Goal: Task Accomplishment & Management: Manage account settings

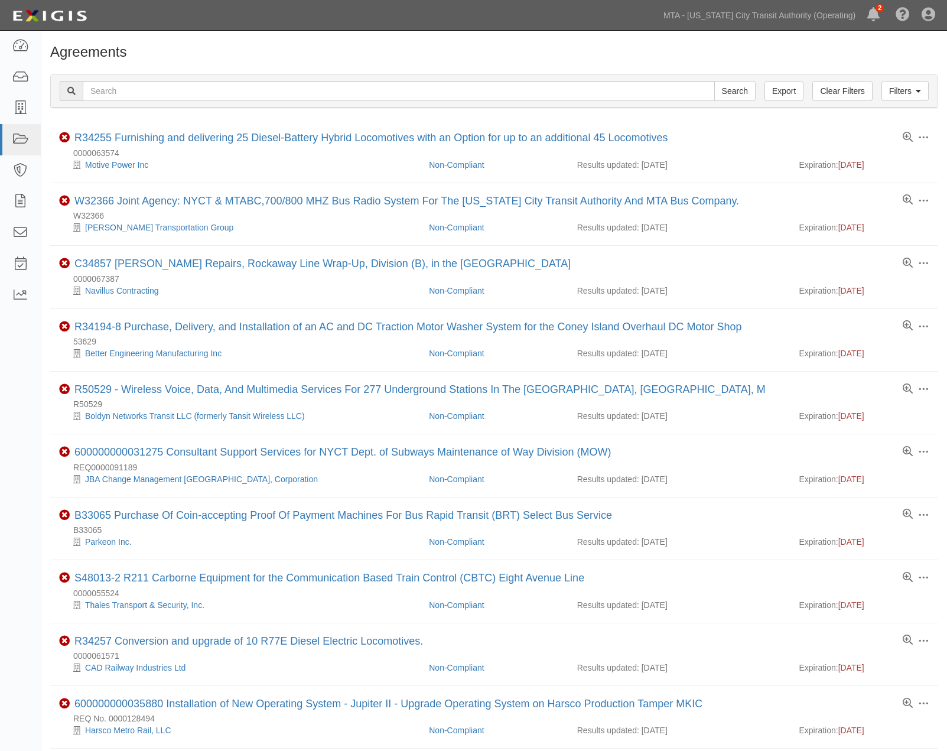
scroll to position [197, 0]
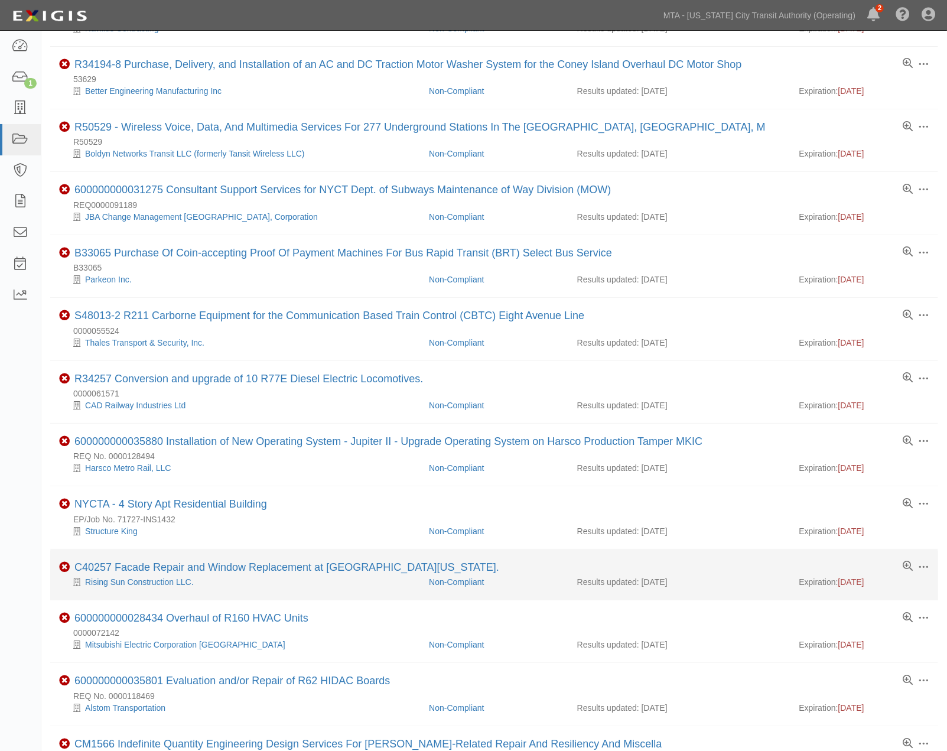
scroll to position [328, 0]
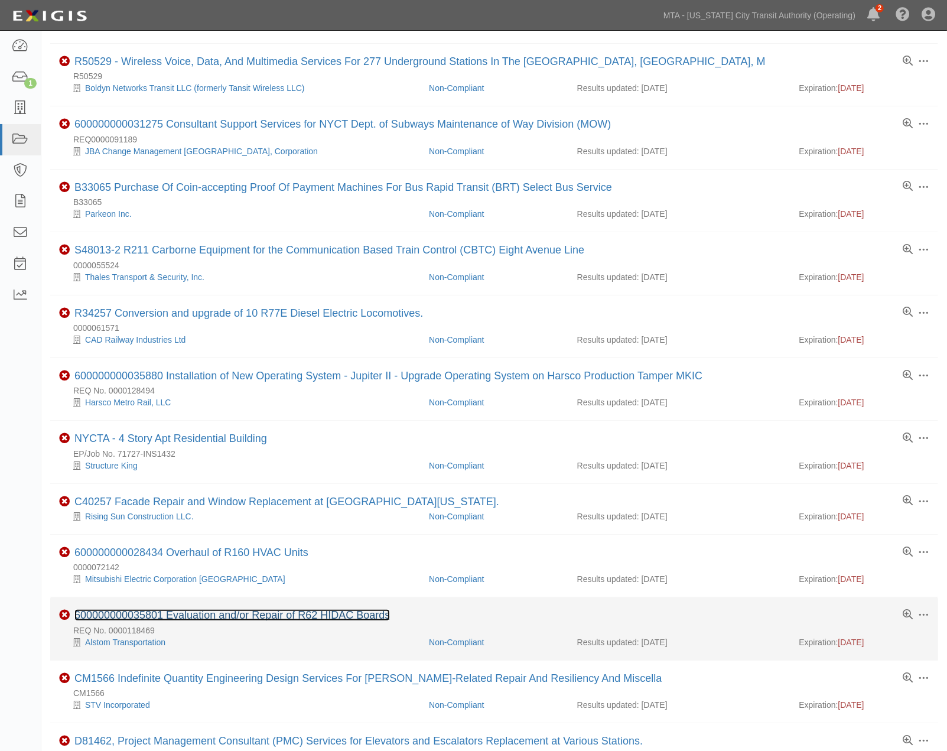
click at [240, 618] on link "600000000035801 Evaluation and/or Repair of R62 HIDAC Boards" at bounding box center [231, 615] width 315 height 12
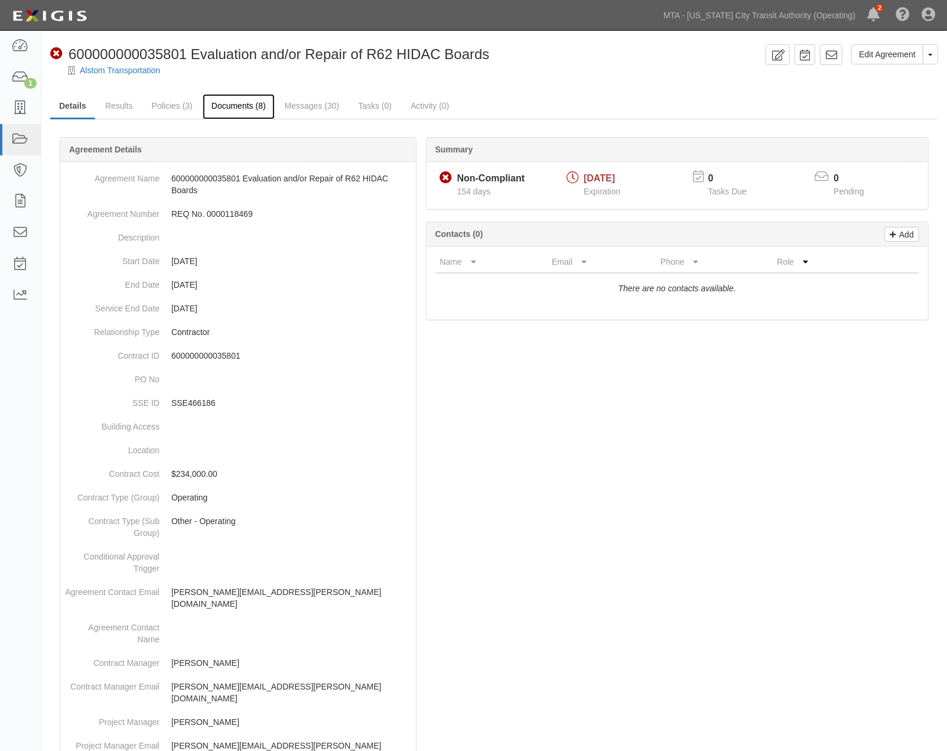
click at [252, 103] on link "Documents (8)" at bounding box center [239, 106] width 72 height 25
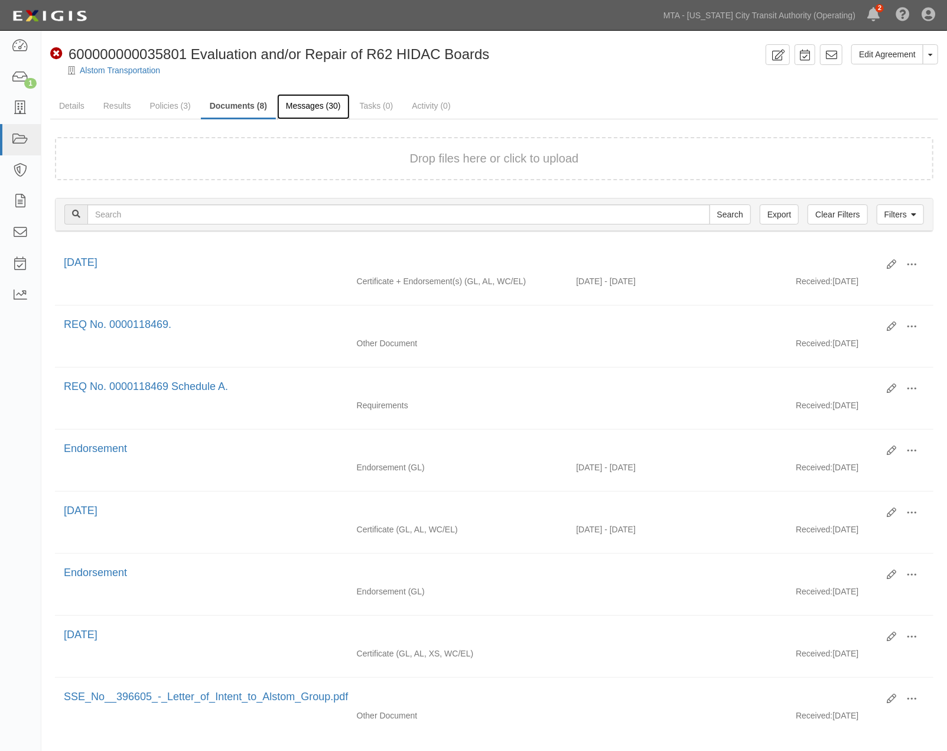
click at [296, 106] on link "Messages (30)" at bounding box center [313, 106] width 73 height 25
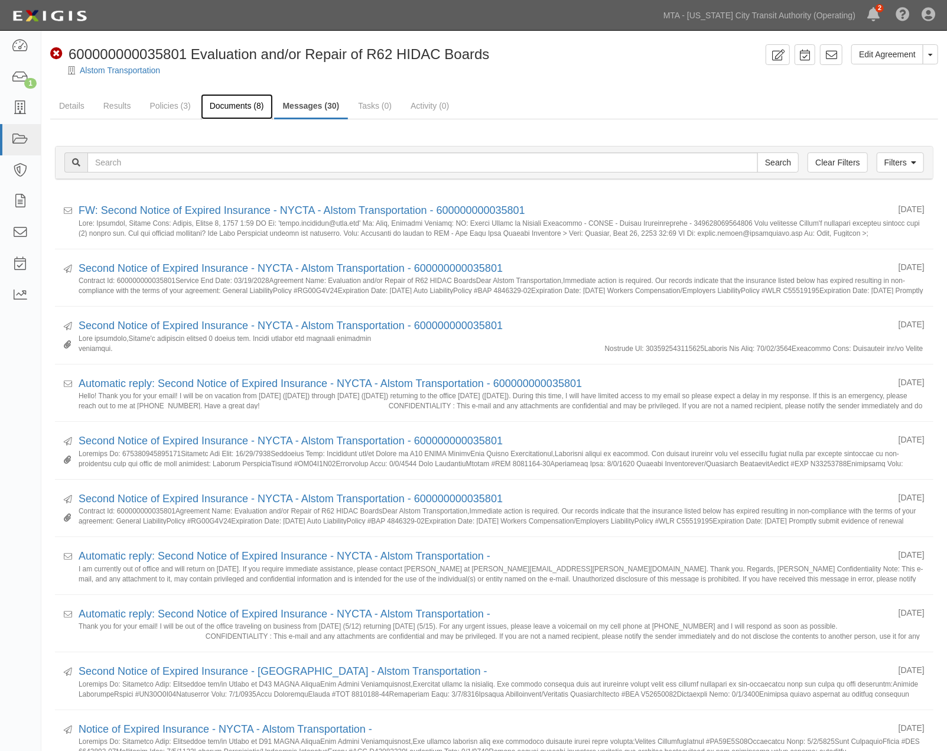
click at [237, 105] on link "Documents (8)" at bounding box center [237, 106] width 72 height 25
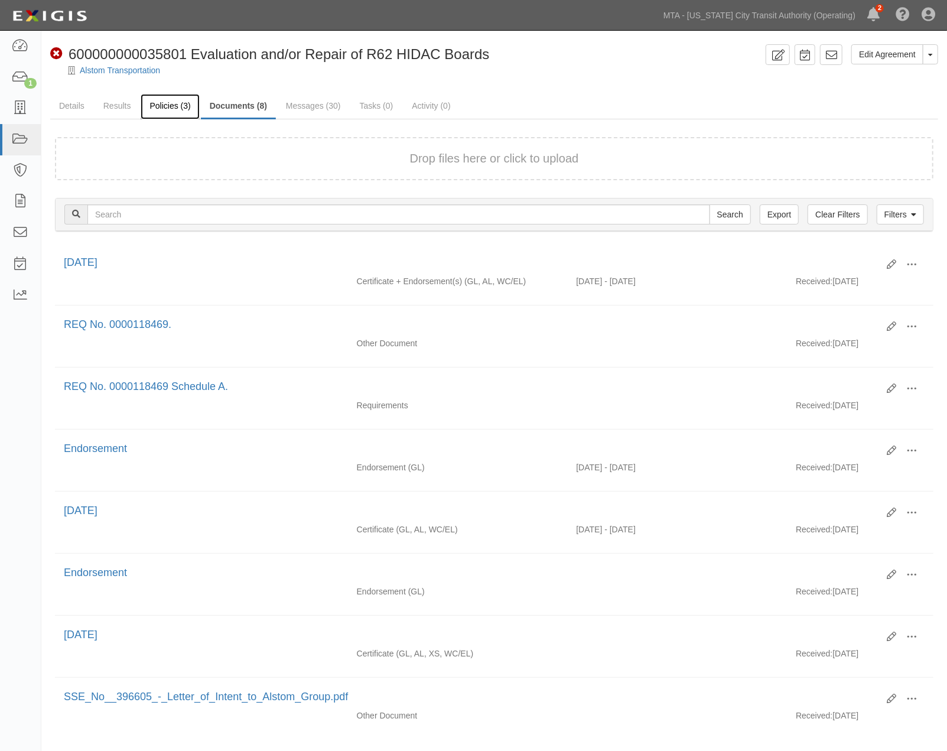
click at [170, 102] on link "Policies (3)" at bounding box center [170, 106] width 58 height 25
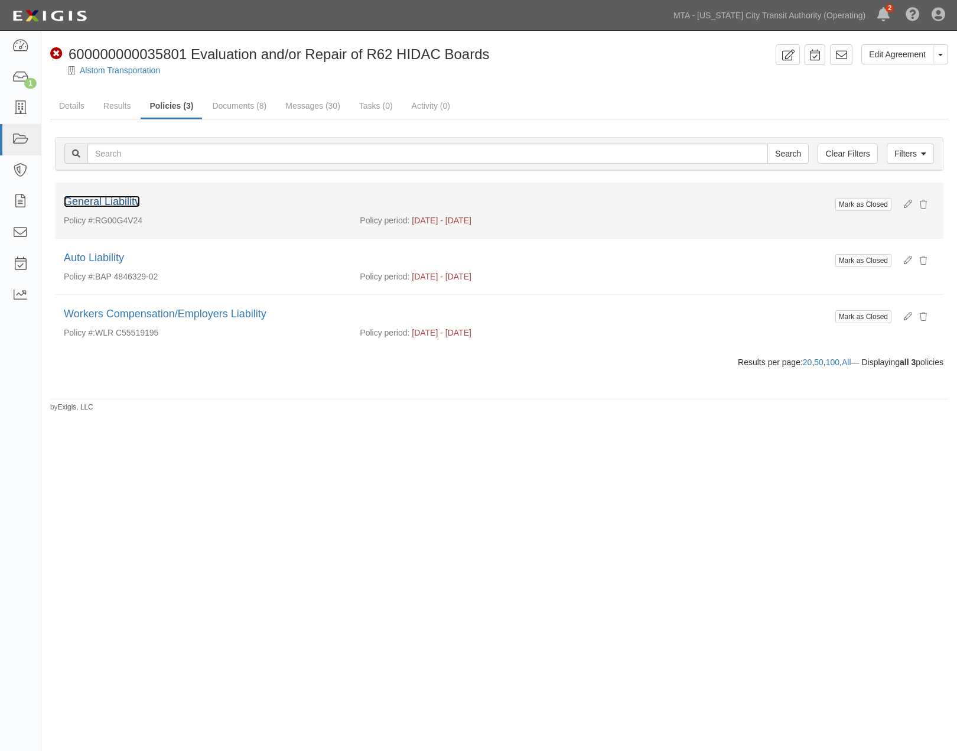
click at [110, 196] on link "General Liability" at bounding box center [102, 201] width 76 height 12
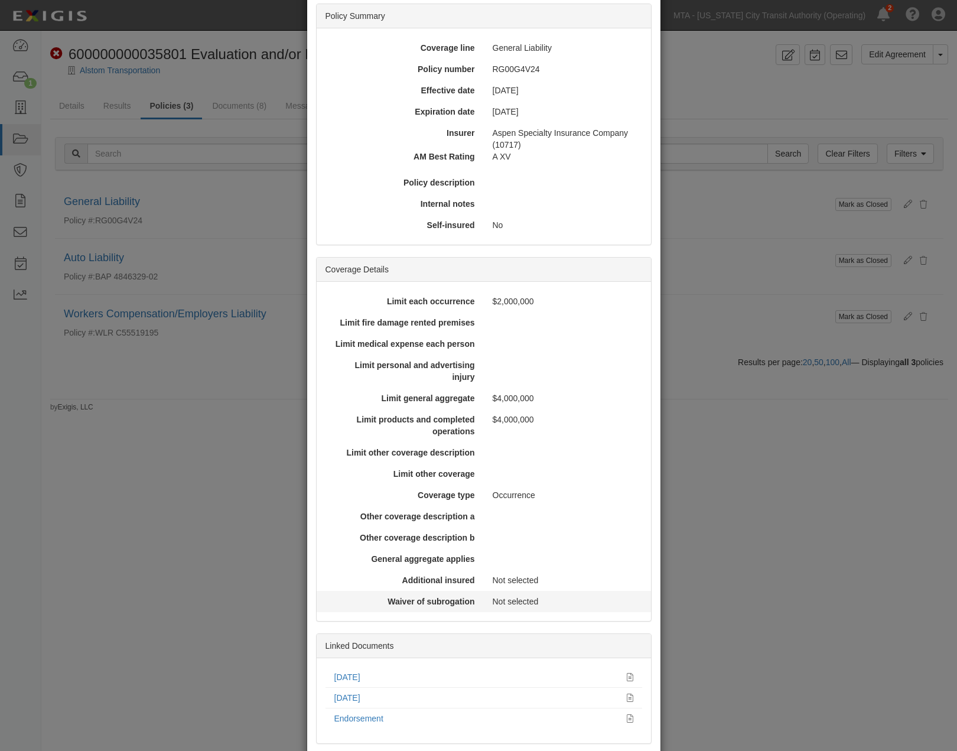
scroll to position [159, 0]
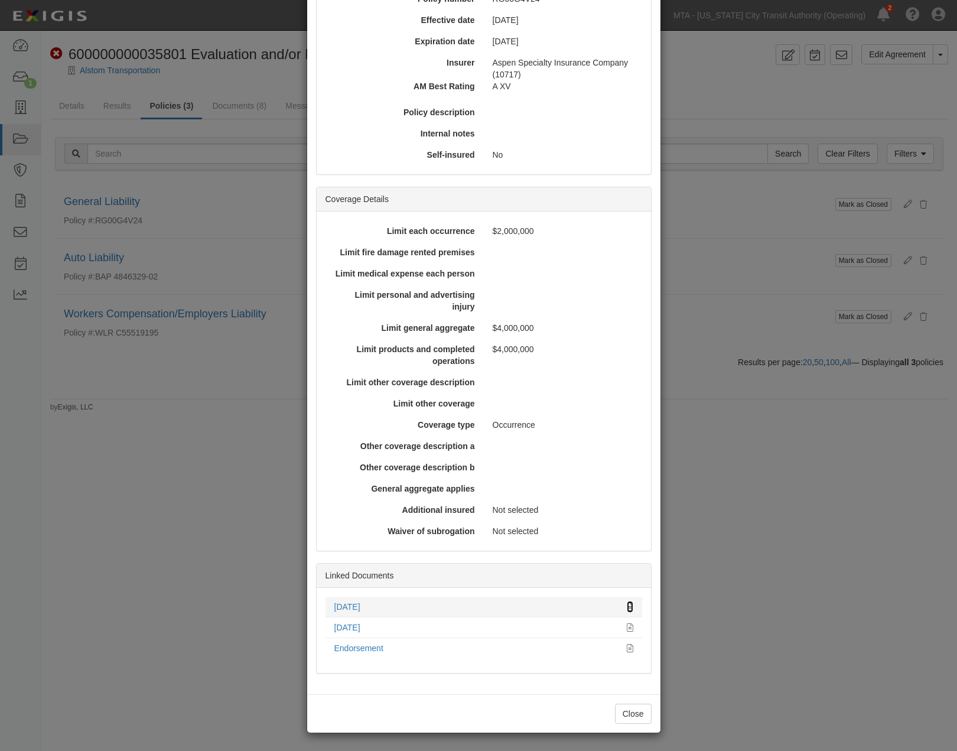
click at [627, 605] on icon at bounding box center [630, 607] width 6 height 8
click at [758, 488] on div "× View Policy Mark as Closed Edit Policy Toggle Dropdown Delete Policy Policy S…" at bounding box center [478, 375] width 957 height 751
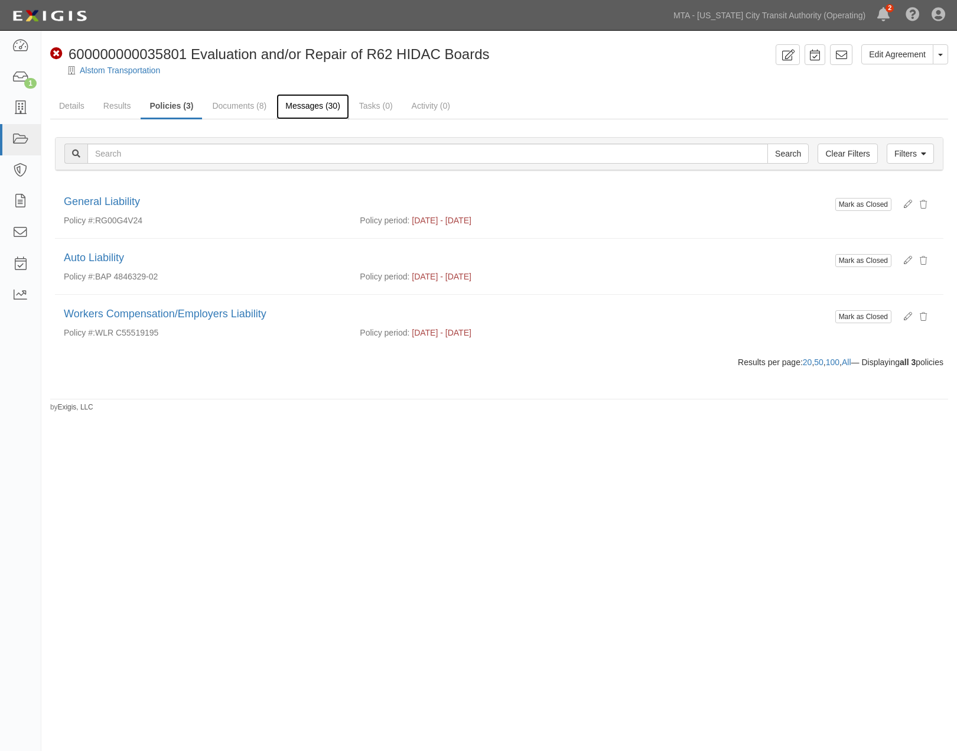
click at [308, 108] on link "Messages (30)" at bounding box center [312, 106] width 73 height 25
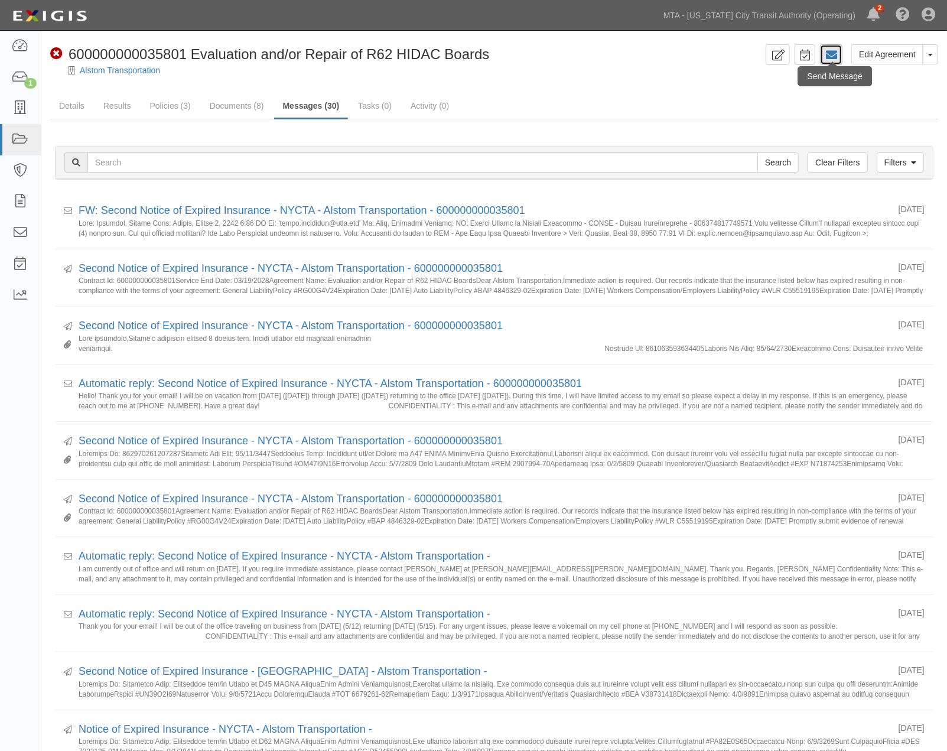
click at [834, 56] on icon at bounding box center [831, 55] width 12 height 12
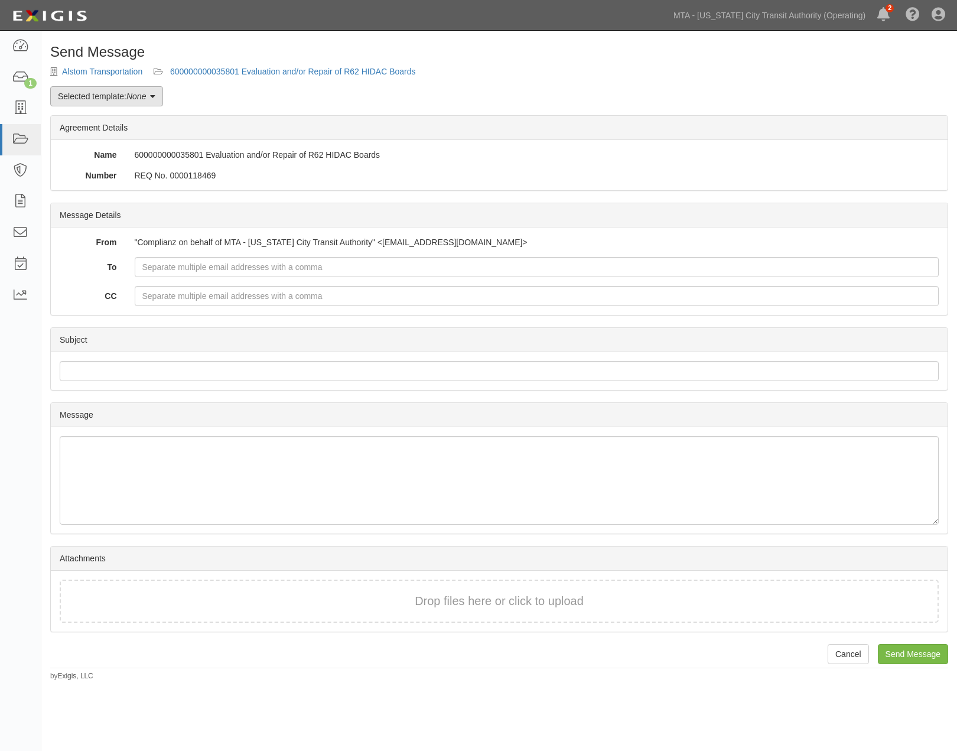
click at [129, 98] on em "None" at bounding box center [135, 96] width 19 height 9
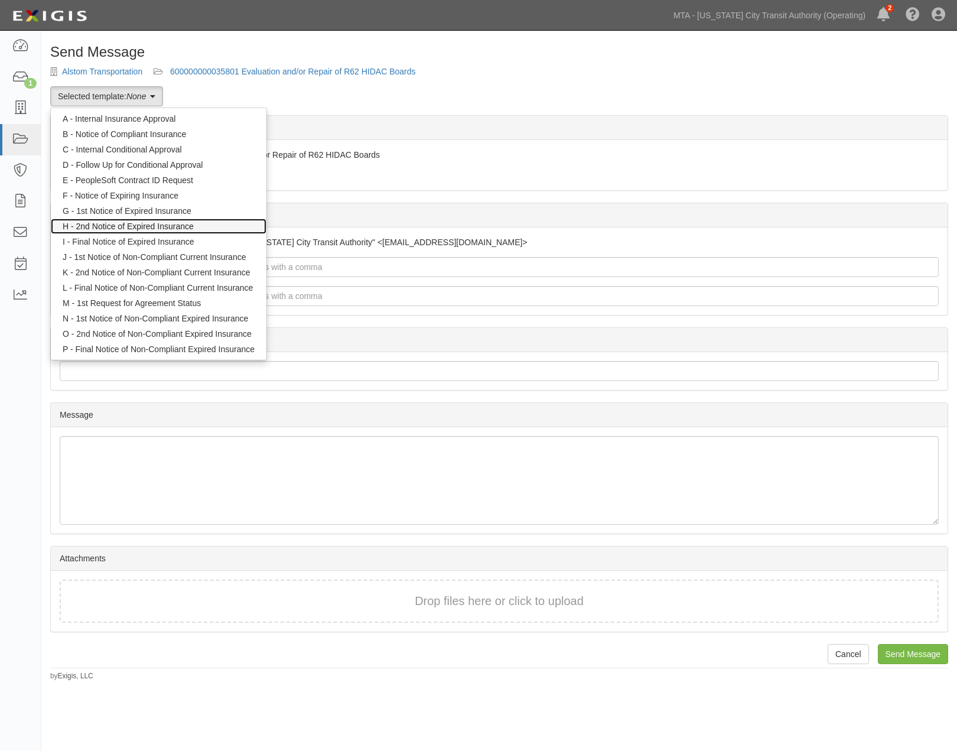
click at [145, 227] on link "H - 2nd Notice of Expired Insurance" at bounding box center [159, 226] width 216 height 15
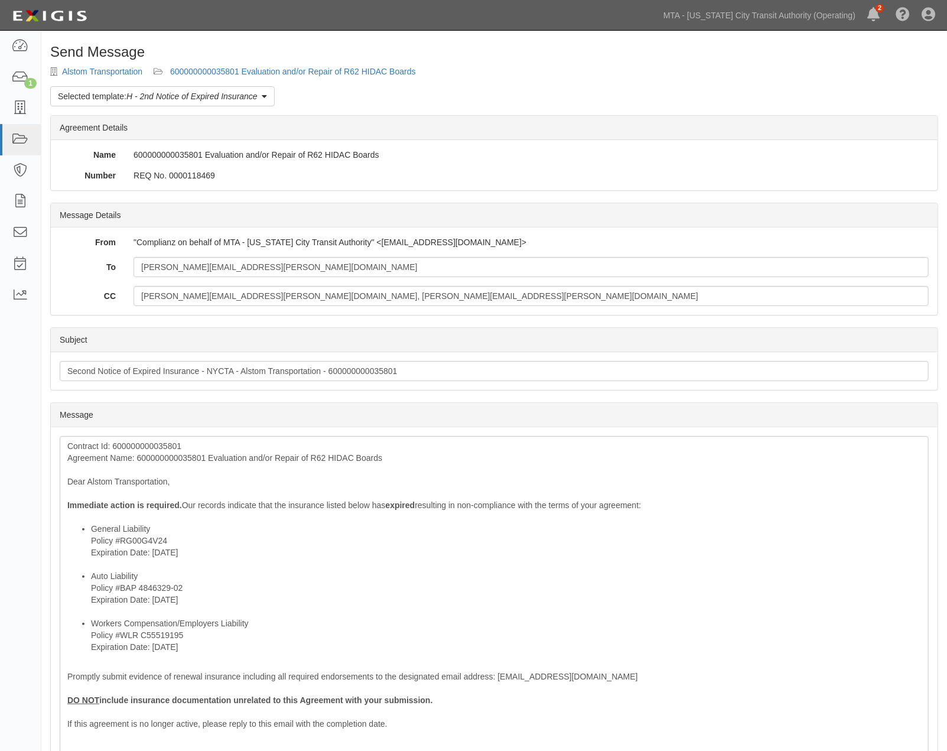
click at [238, 63] on div "Send Message Alstom Transportation 600000000035801 Evaluation and/or Repair of …" at bounding box center [493, 508] width 905 height 928
click at [239, 67] on link "600000000035801 Evaluation and/or Repair of R62 HIDAC Boards" at bounding box center [293, 71] width 246 height 9
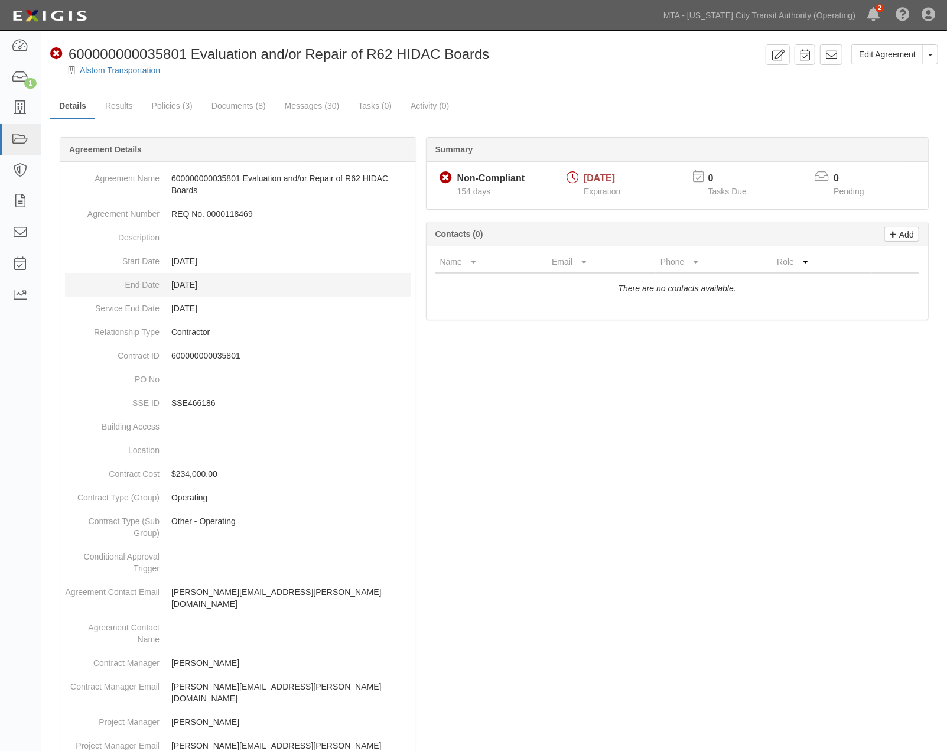
click at [221, 285] on dd "03/19/2028" at bounding box center [238, 285] width 346 height 24
drag, startPoint x: 228, startPoint y: 304, endPoint x: 92, endPoint y: 305, distance: 135.8
click at [92, 305] on dl "Agreement Name 600000000035801 Evaluation and/or Repair of R62 HIDAC Boards Agr…" at bounding box center [238, 610] width 346 height 886
copy dl "Service End Date 03/19/2028"
click at [236, 105] on link "Documents (8)" at bounding box center [239, 106] width 72 height 25
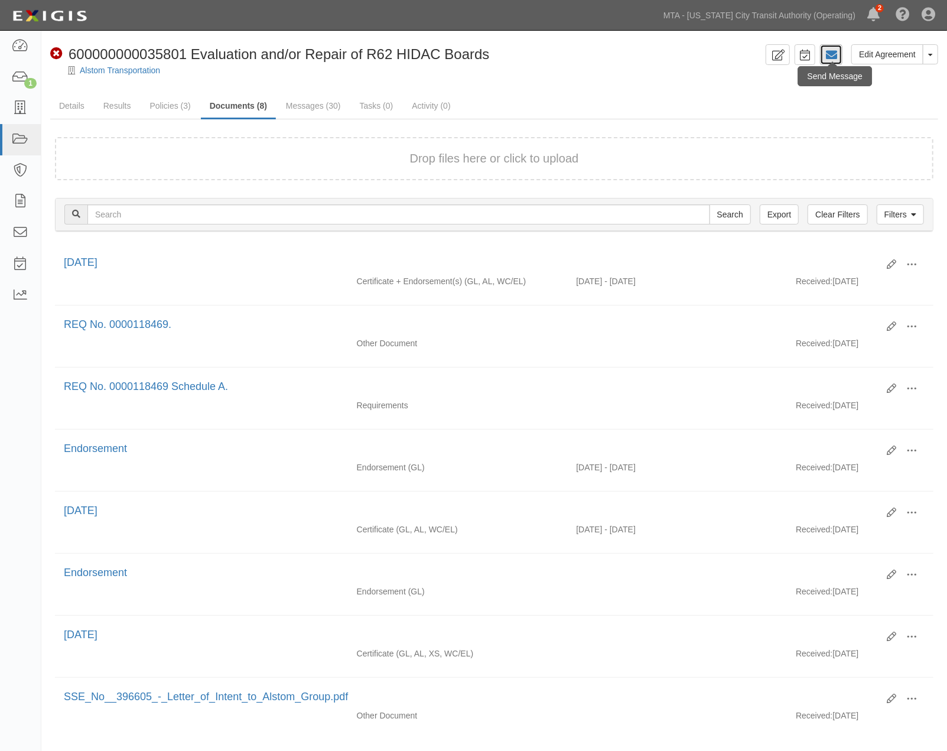
click at [831, 57] on icon at bounding box center [831, 55] width 12 height 12
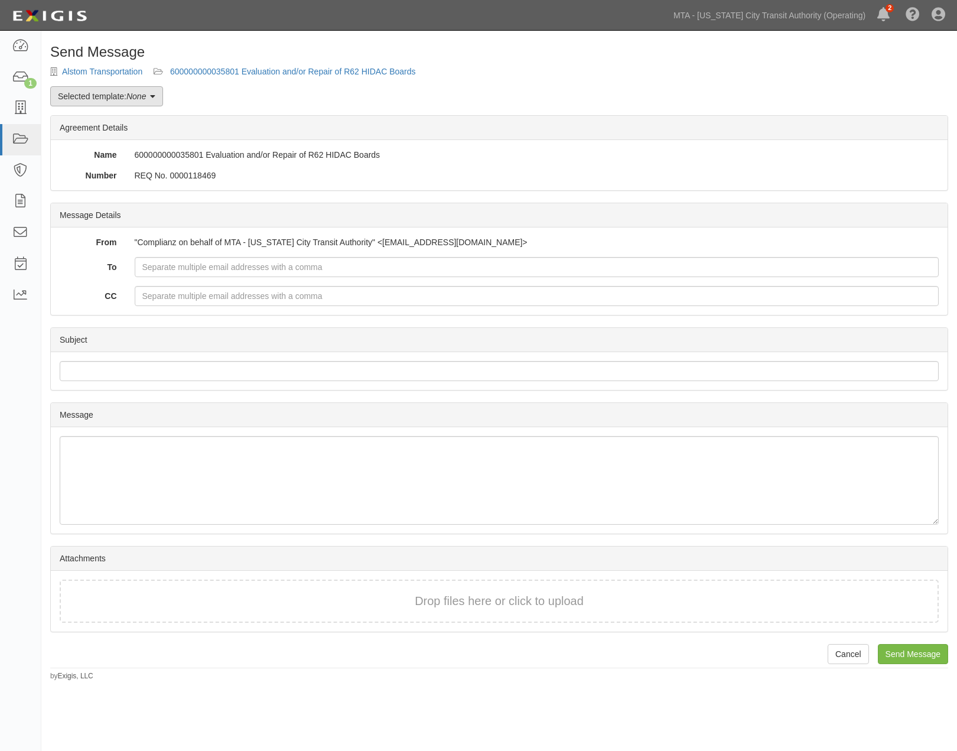
click at [106, 102] on link "Selected template: None" at bounding box center [106, 96] width 113 height 20
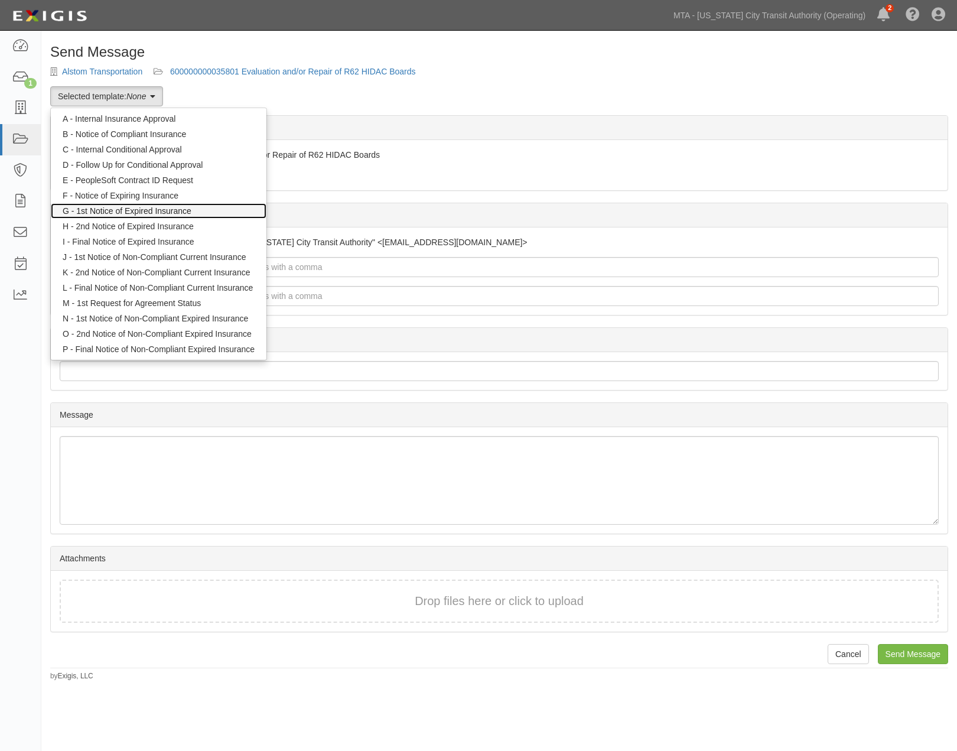
click at [132, 209] on link "G - 1st Notice of Expired Insurance" at bounding box center [159, 210] width 216 height 15
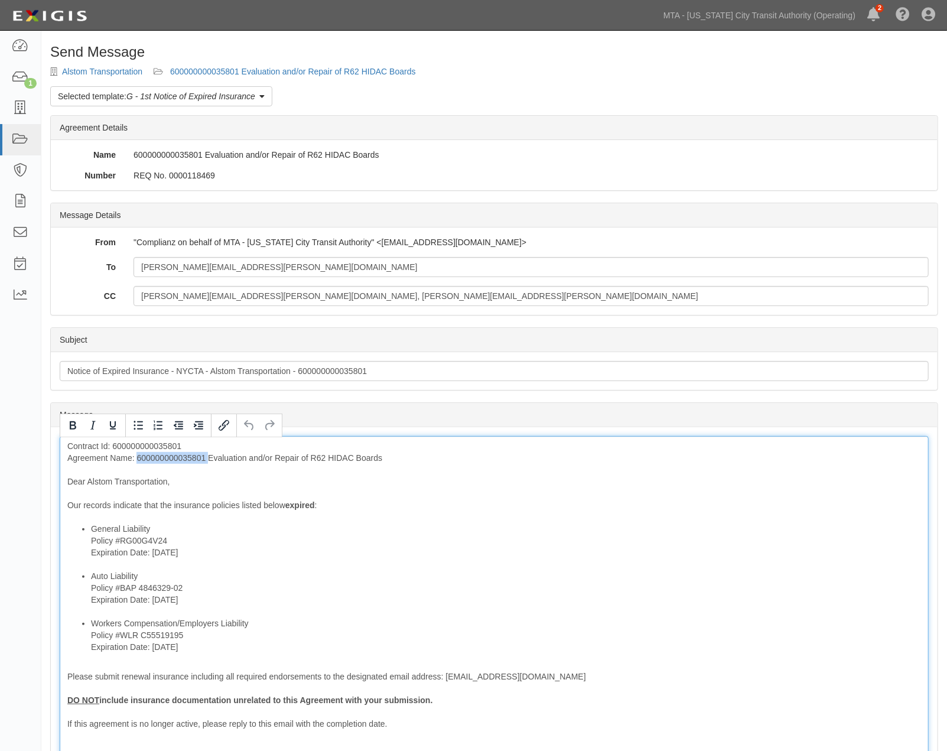
drag, startPoint x: 206, startPoint y: 458, endPoint x: 137, endPoint y: 460, distance: 68.5
click at [137, 460] on div "Contract Id: 600000000035801 Agreement Name: 600000000035801 Evaluation and/or …" at bounding box center [494, 626] width 869 height 380
click at [184, 451] on div "Contract Id: 600000000035801 Agreement Name: Evaluation and/or Repair of R62 HI…" at bounding box center [494, 626] width 869 height 380
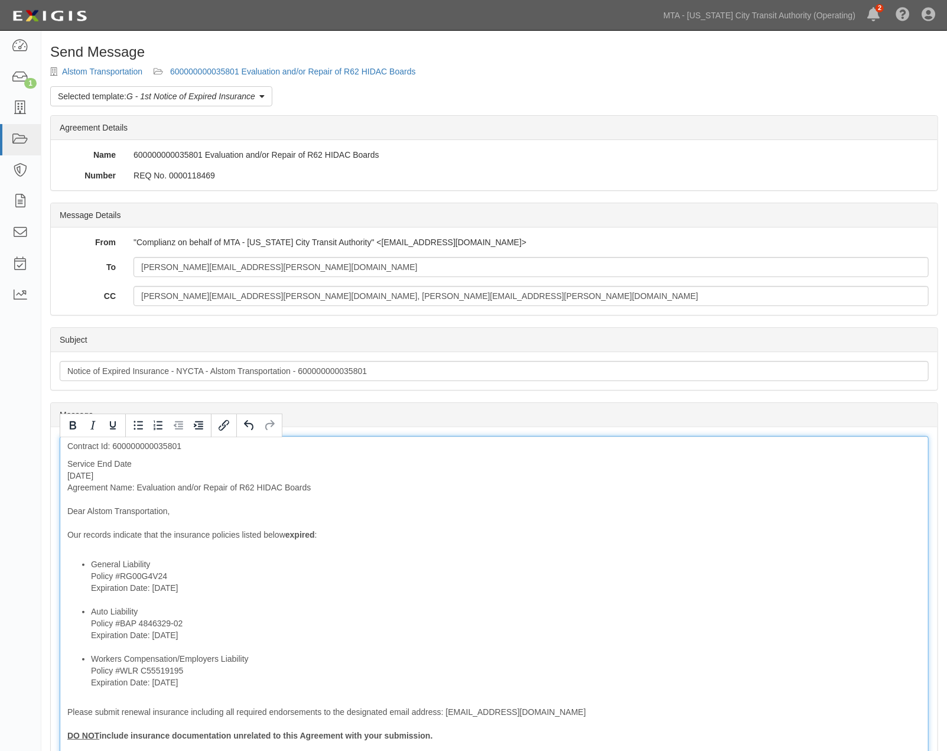
click at [61, 472] on div "Contract Id: 600000000035801 Service End Date 03/19/2028 Agreement Name: Evalua…" at bounding box center [494, 644] width 869 height 416
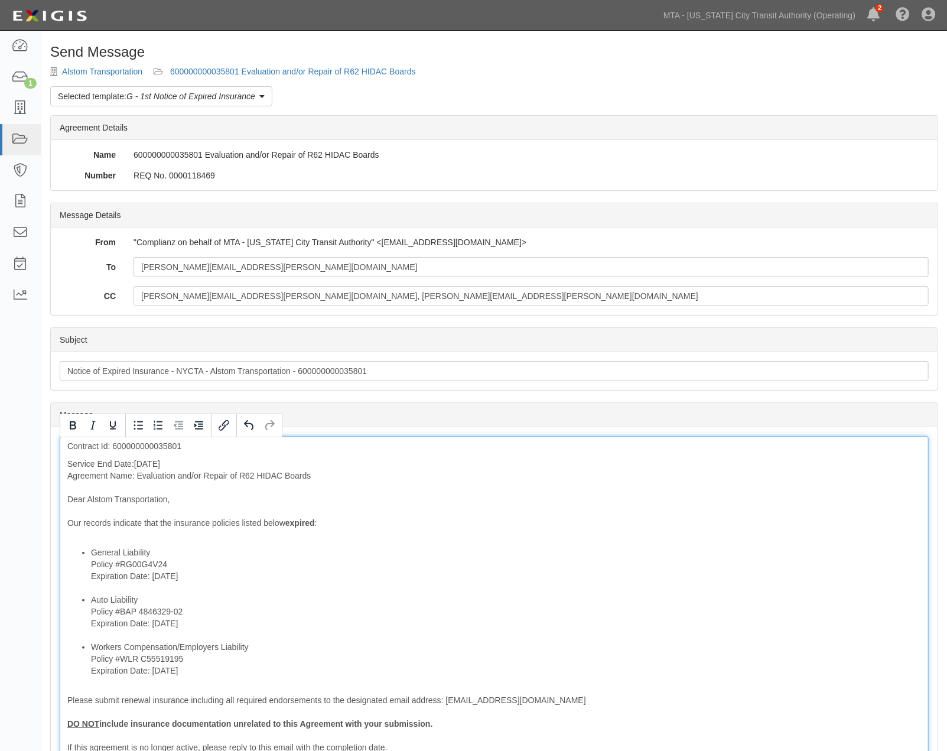
click at [67, 467] on p "Service End Date: 03/19/2028 Agreement Name: Evaluation and/or Repair of R62 HI…" at bounding box center [493, 499] width 853 height 83
click at [68, 480] on p "Agreement Name: Evaluation and/or Repair of R62 HIDAC Boards Dear Alstom Transp…" at bounding box center [493, 505] width 853 height 71
drag, startPoint x: 187, startPoint y: 462, endPoint x: 65, endPoint y: 462, distance: 122.3
click at [65, 462] on div "Contract Id: 600000000035801 Service End Date: 03/19/2028 Agreement Name: Evalu…" at bounding box center [494, 638] width 869 height 404
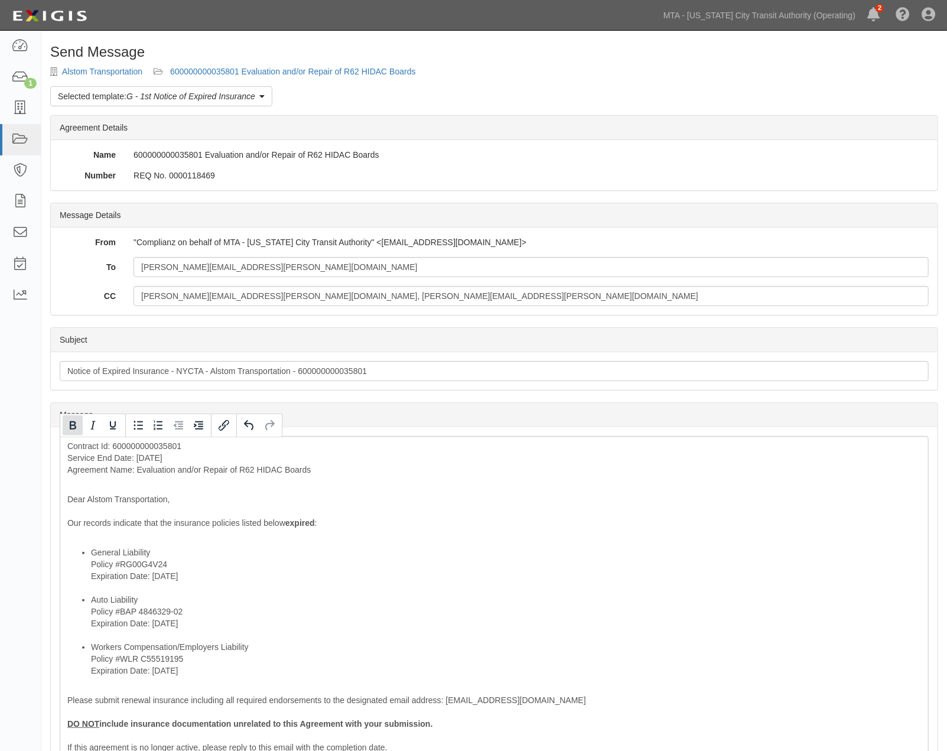
click at [77, 422] on icon "Bold" at bounding box center [73, 425] width 14 height 14
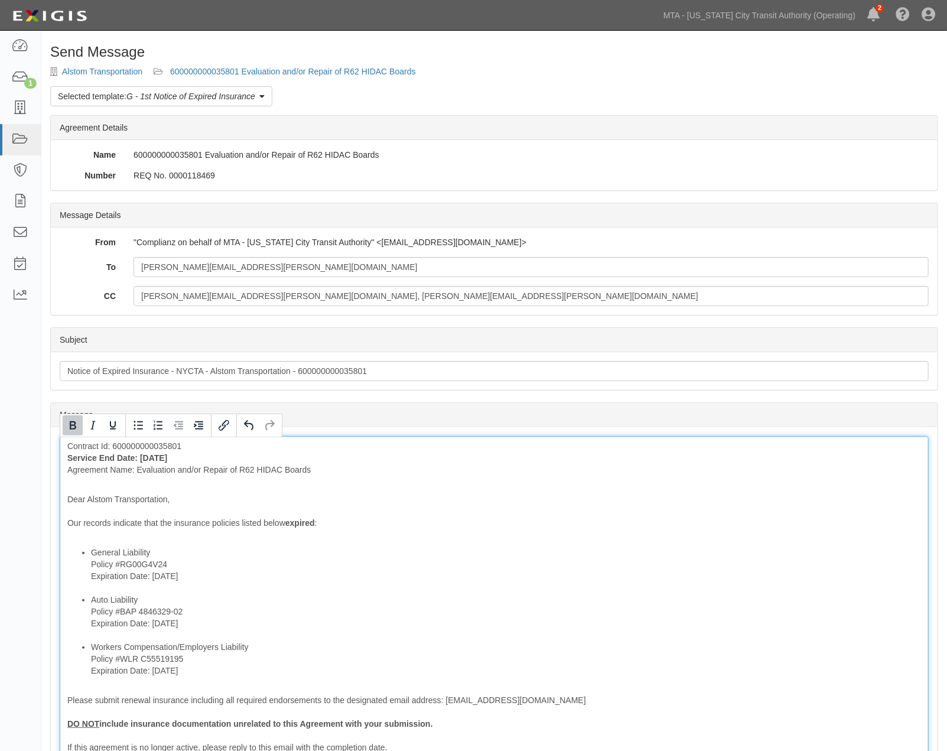
click at [390, 602] on li "Auto Liability Policy #BAP 4846329-02 Expiration Date: 4/1/2025" at bounding box center [506, 617] width 830 height 47
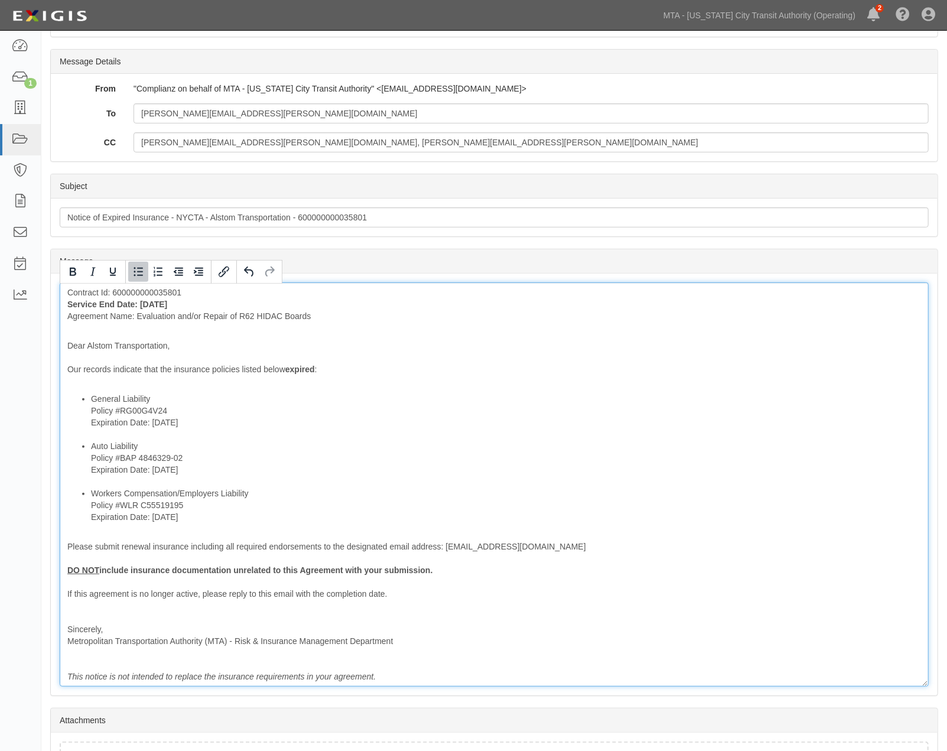
scroll to position [197, 0]
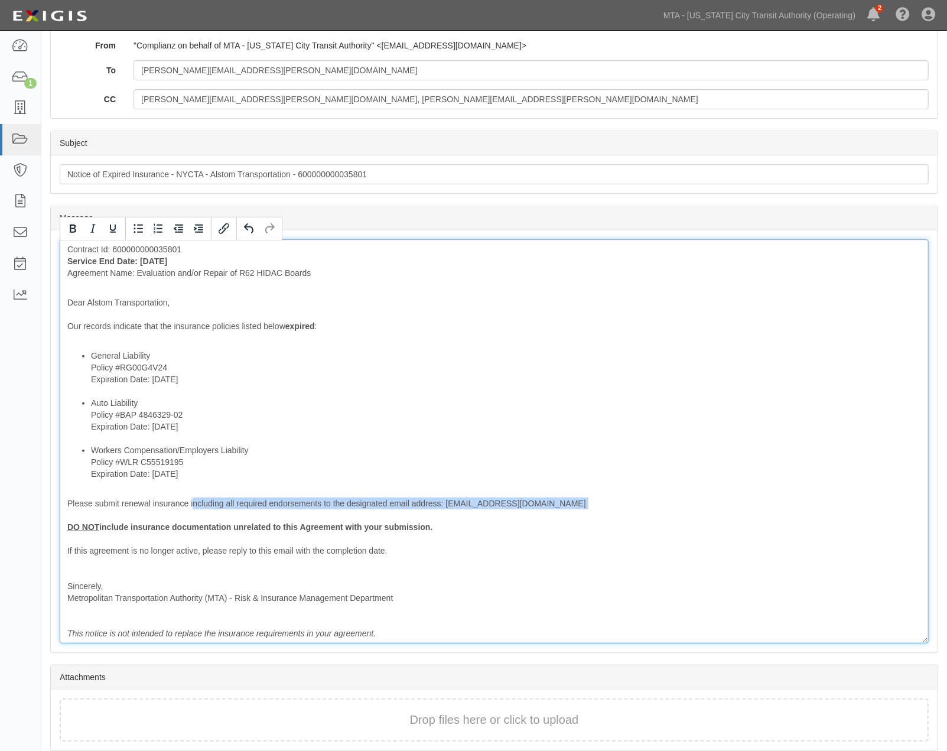
drag, startPoint x: 193, startPoint y: 501, endPoint x: 304, endPoint y: 510, distance: 110.8
click at [304, 510] on div "Contract Id: 600000000035801 Service End Date: 03/19/2028 Agreement Name: Evalu…" at bounding box center [494, 441] width 869 height 404
click at [321, 510] on div "Contract Id: 600000000035801 Service End Date: 03/19/2028 Agreement Name: Evalu…" at bounding box center [494, 441] width 869 height 404
click at [326, 503] on div "Contract Id: 600000000035801 Service End Date: 03/19/2028 Agreement Name: Evalu…" at bounding box center [494, 441] width 869 height 404
drag, startPoint x: 321, startPoint y: 505, endPoint x: 190, endPoint y: 509, distance: 131.8
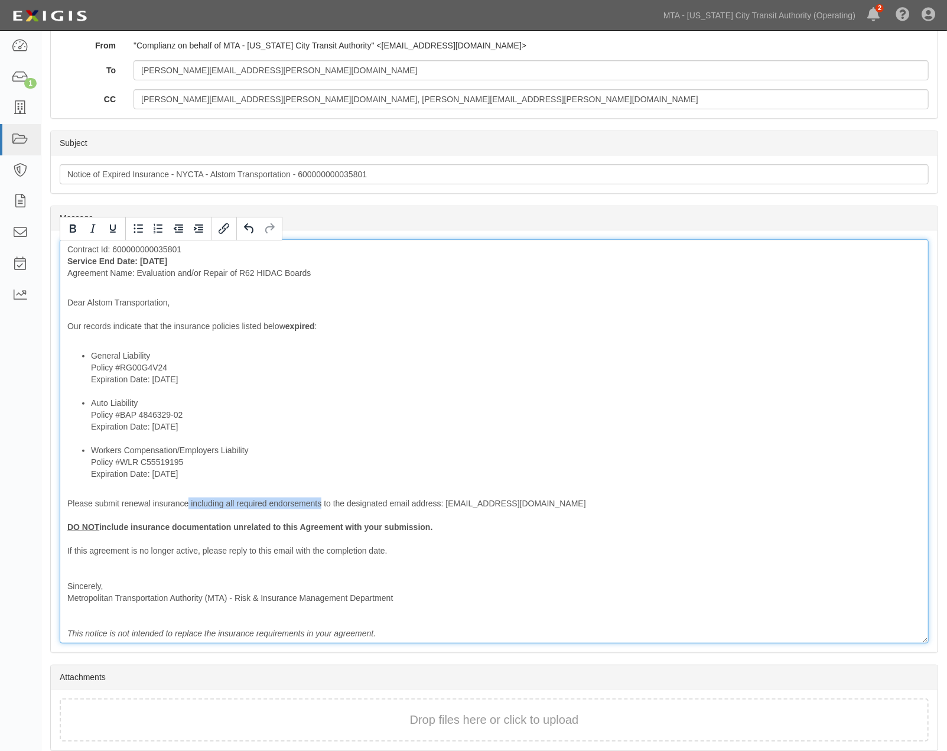
click at [190, 509] on div "Contract Id: 600000000035801 Service End Date: 03/19/2028 Agreement Name: Evalu…" at bounding box center [494, 441] width 869 height 404
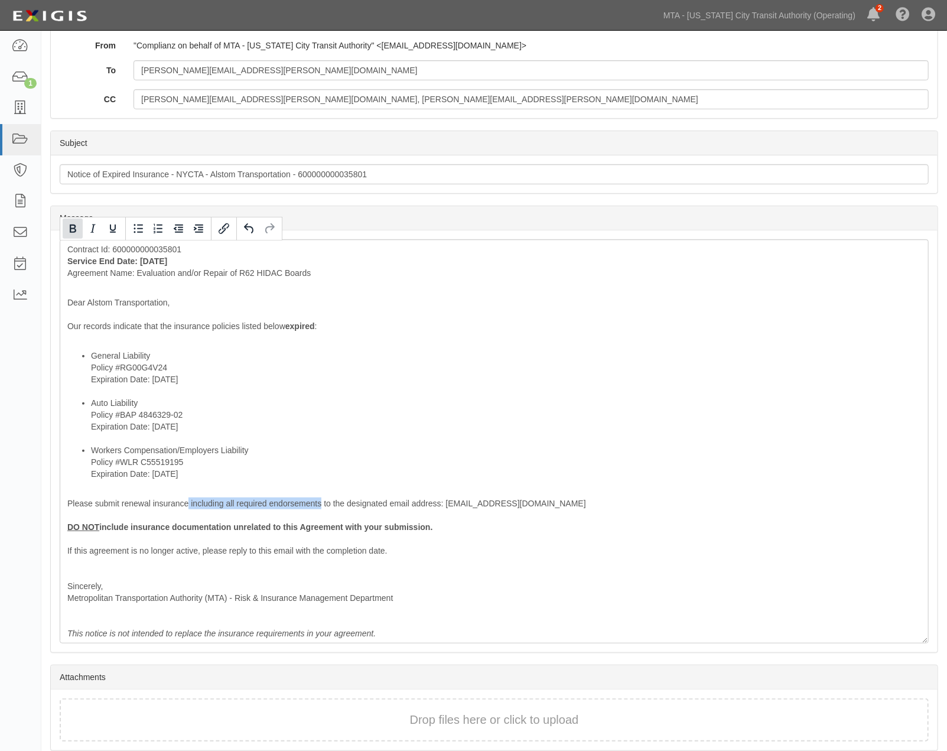
click at [74, 228] on icon "Bold" at bounding box center [73, 228] width 6 height 8
click at [113, 228] on icon "Underline" at bounding box center [113, 228] width 14 height 14
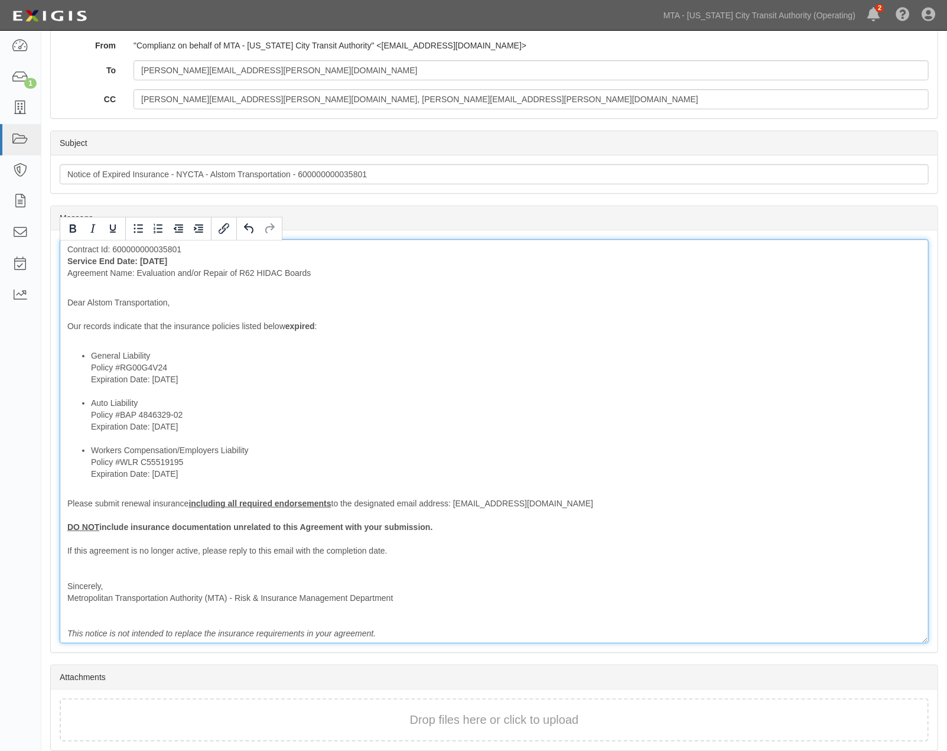
click at [439, 563] on div "Contract Id: 600000000035801 Service End Date: 03/19/2028 Agreement Name: Evalu…" at bounding box center [494, 441] width 869 height 404
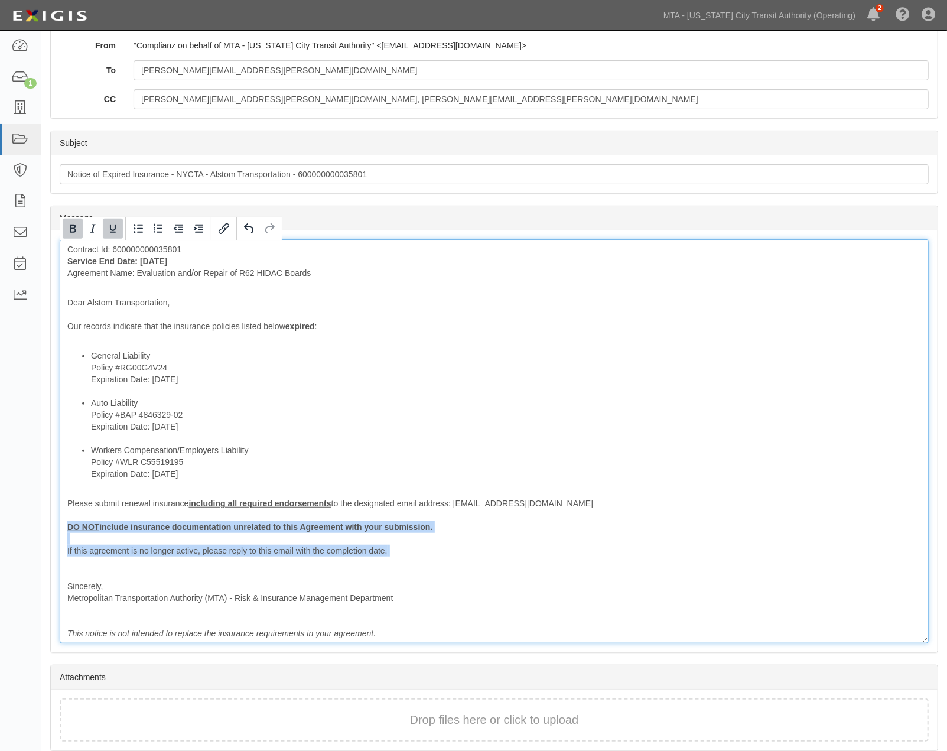
drag, startPoint x: 419, startPoint y: 565, endPoint x: 56, endPoint y: 527, distance: 365.3
click at [56, 527] on div "Message Contract Id: 600000000035801 Service End Date: 03/19/2028 Agreement Nam…" at bounding box center [494, 441] width 887 height 422
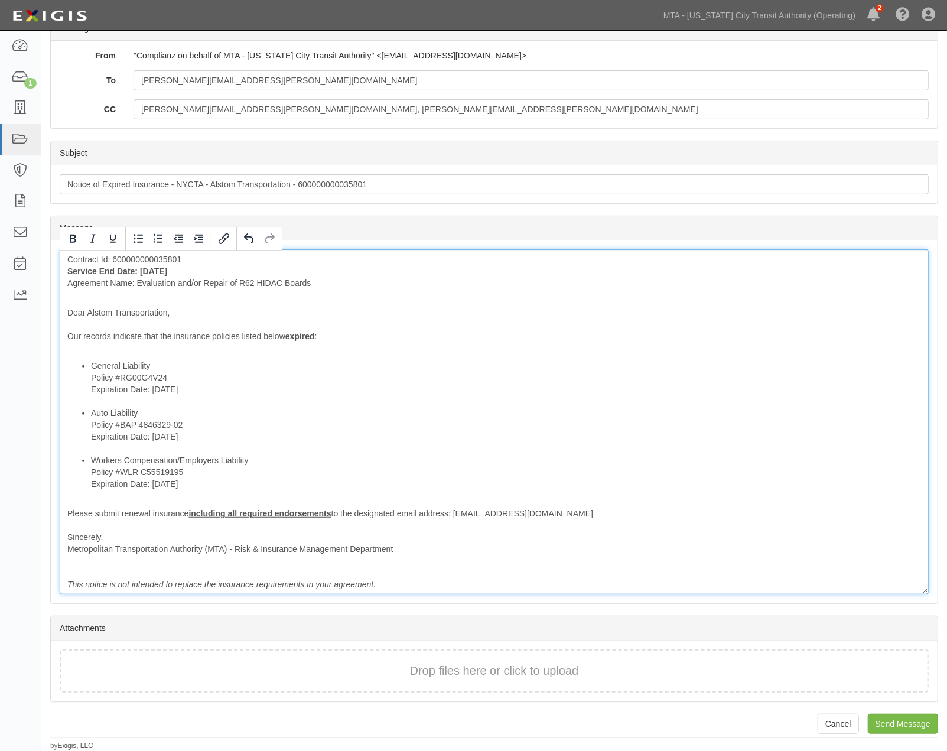
scroll to position [186, 0]
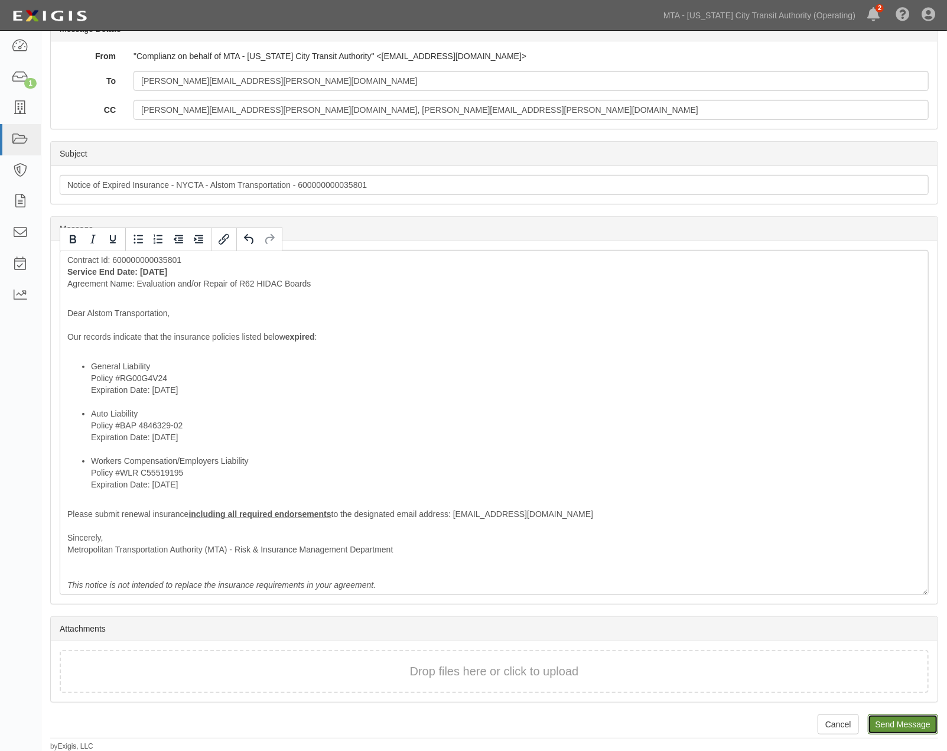
click at [912, 719] on input "Send Message" at bounding box center [903, 724] width 70 height 20
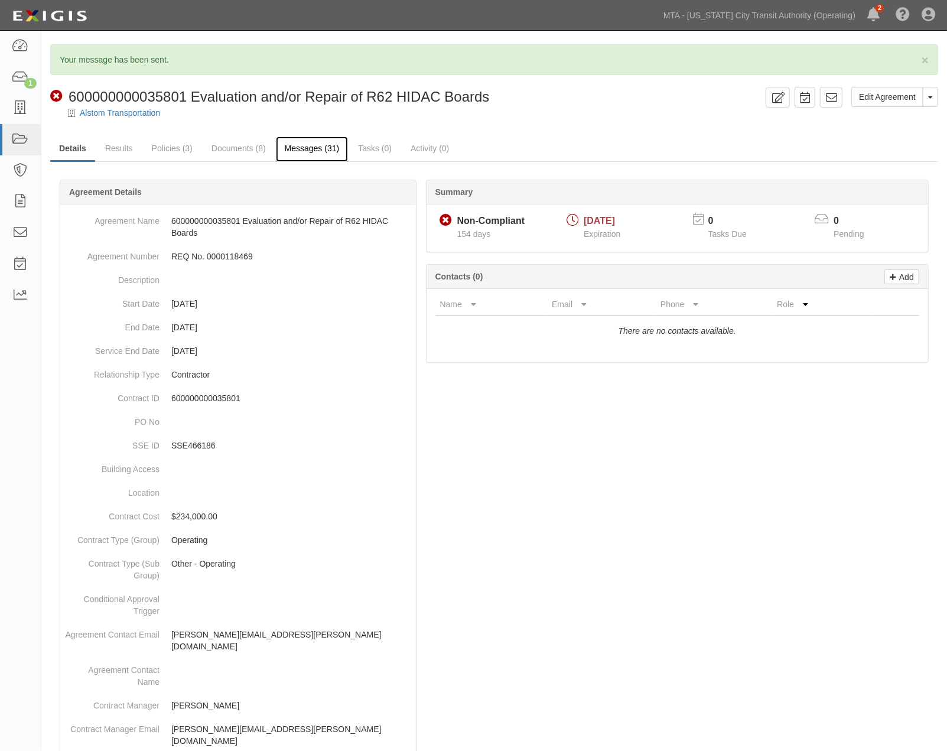
click at [327, 151] on link "Messages (31)" at bounding box center [312, 148] width 73 height 25
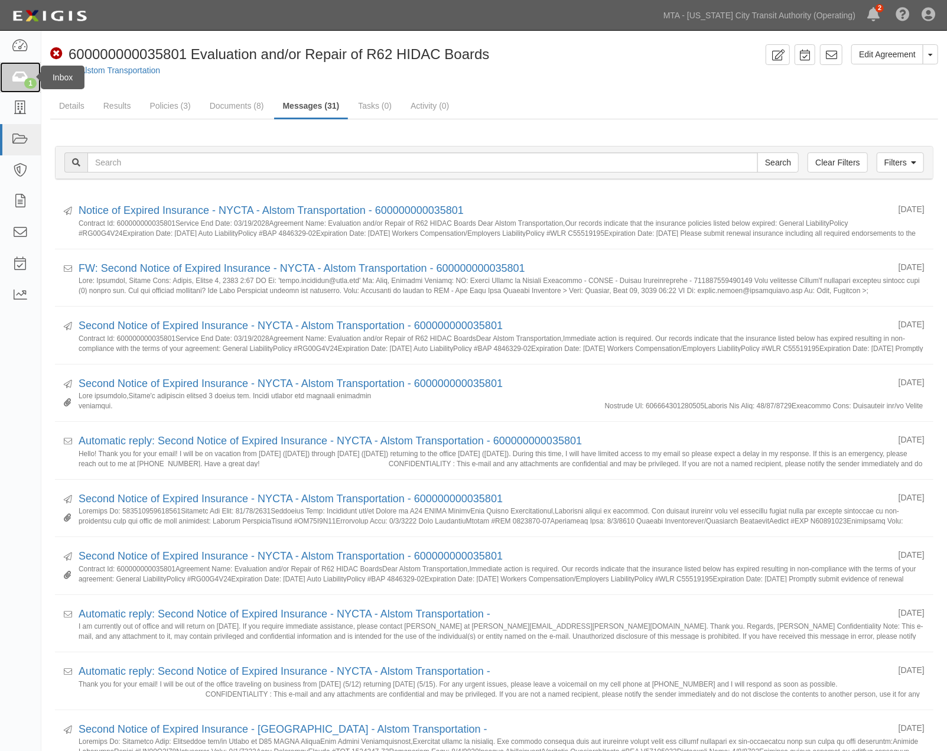
click at [12, 73] on icon at bounding box center [20, 78] width 17 height 14
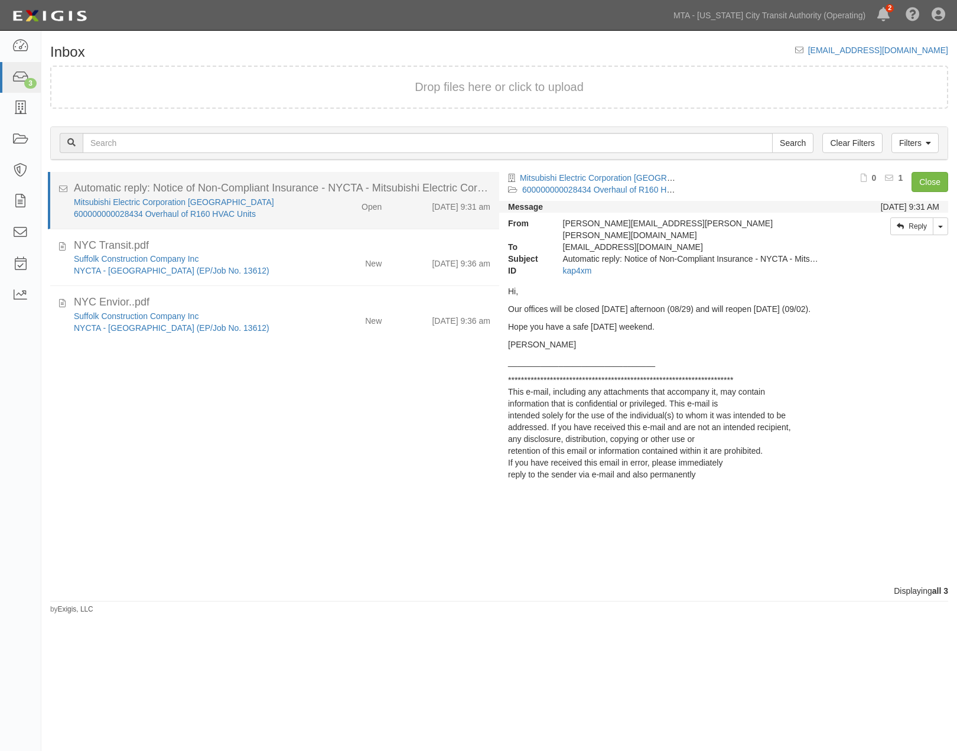
click at [321, 210] on div "Open" at bounding box center [354, 204] width 73 height 17
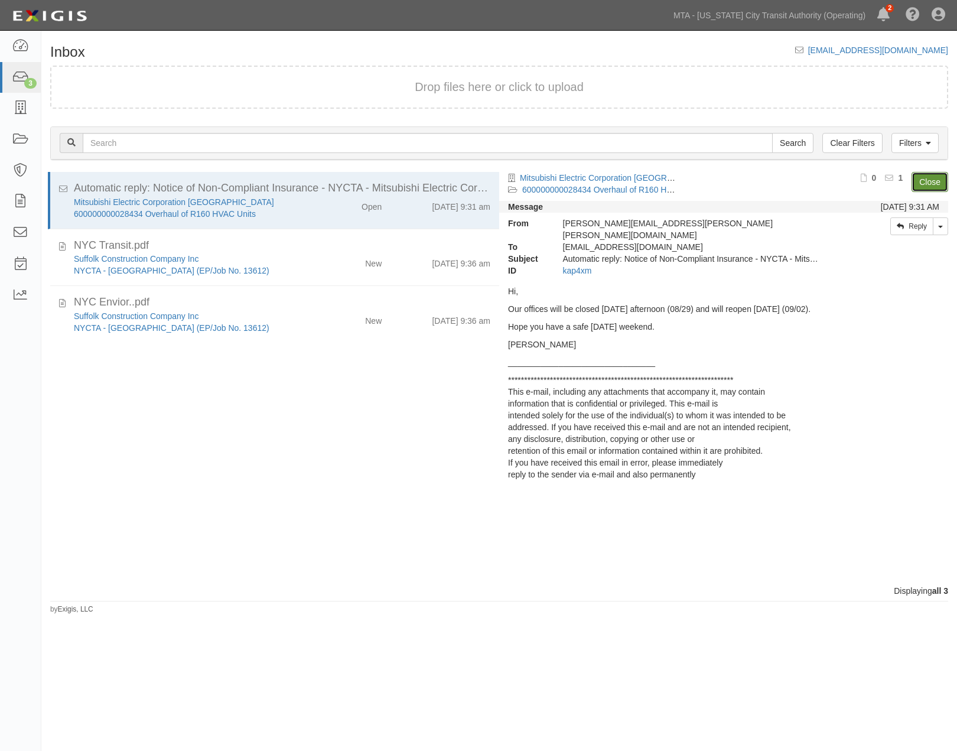
click at [936, 175] on link "Close" at bounding box center [929, 182] width 37 height 20
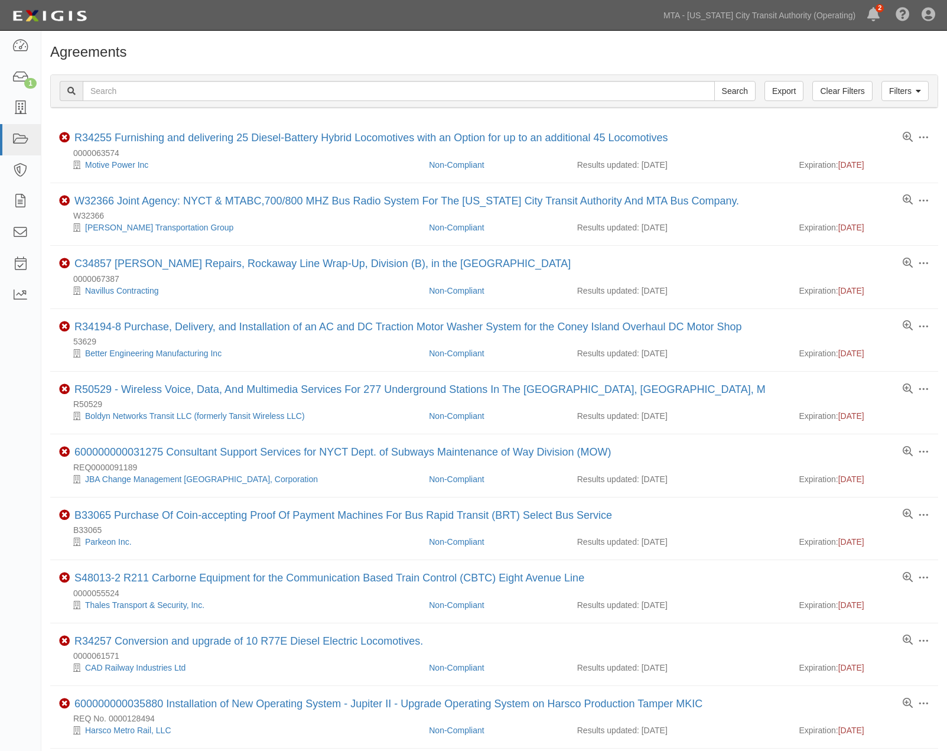
scroll to position [328, 0]
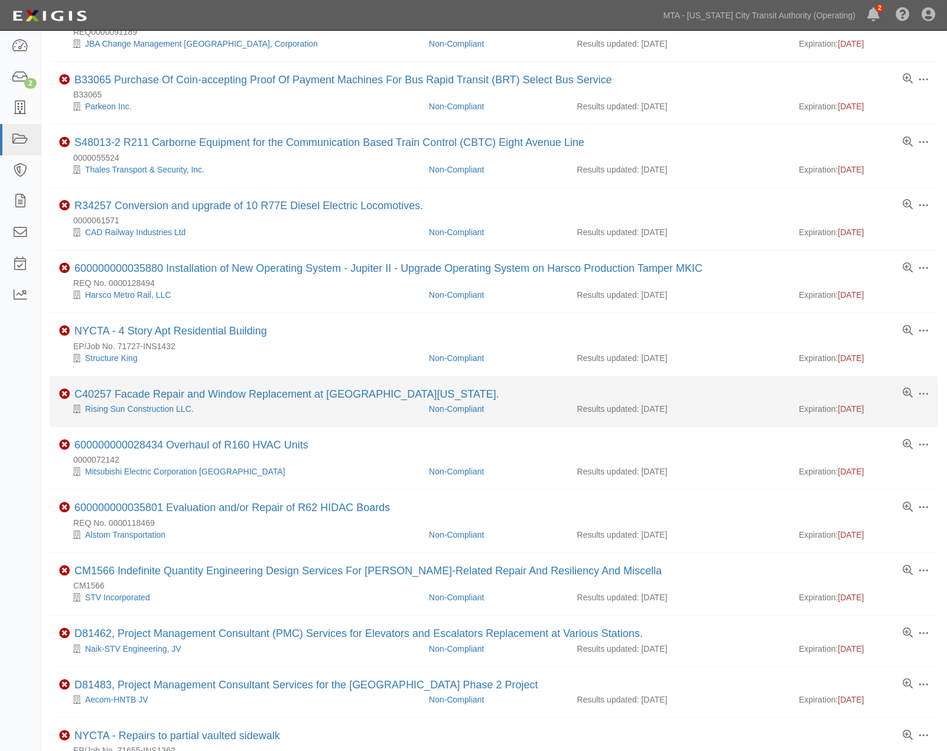
scroll to position [459, 0]
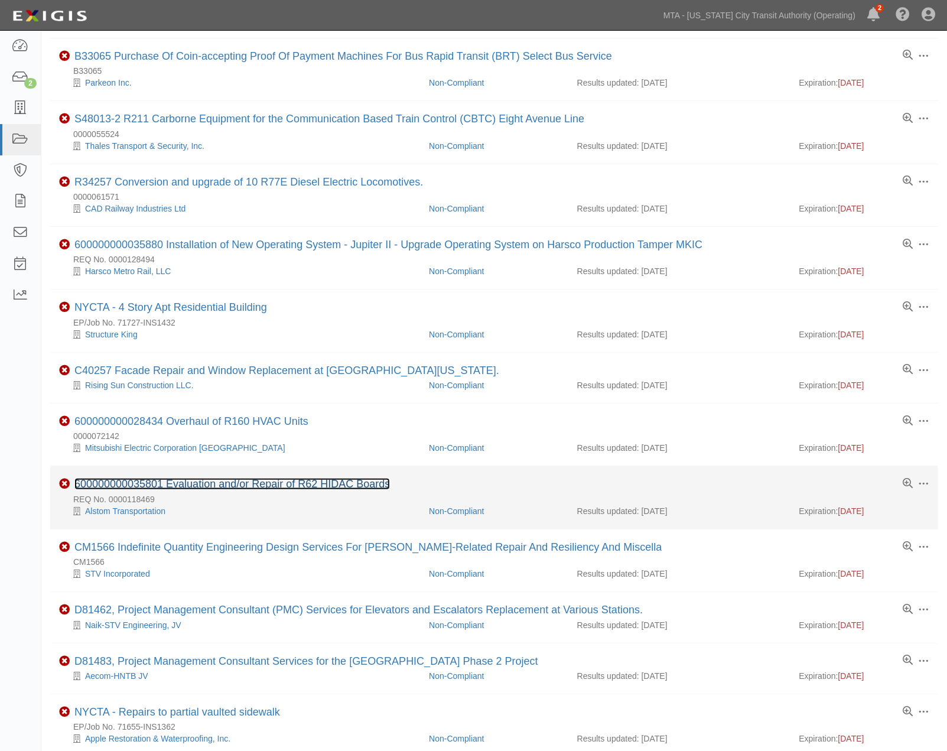
click at [266, 490] on link "600000000035801 Evaluation and/or Repair of R62 HIDAC Boards" at bounding box center [231, 484] width 315 height 12
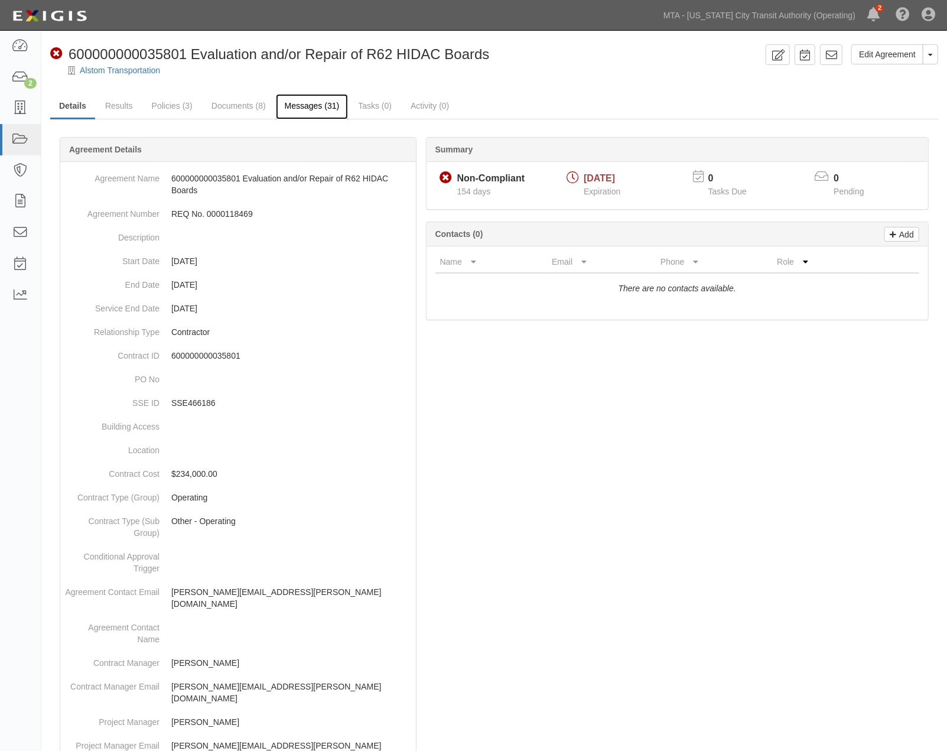
click at [298, 103] on link "Messages (31)" at bounding box center [312, 106] width 73 height 25
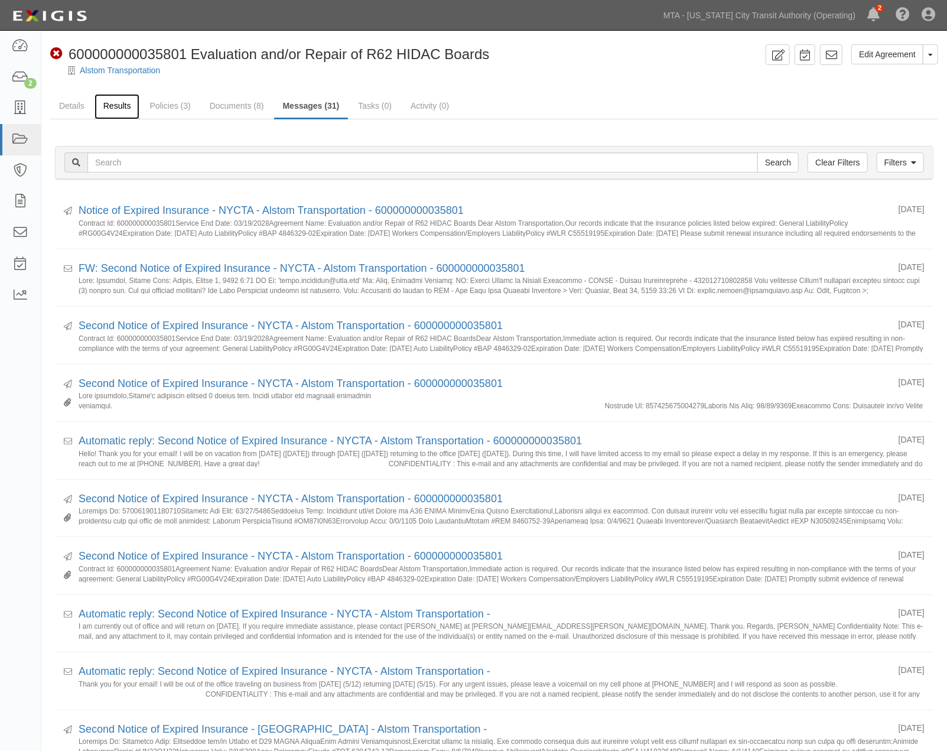
click at [103, 105] on link "Results" at bounding box center [116, 106] width 45 height 25
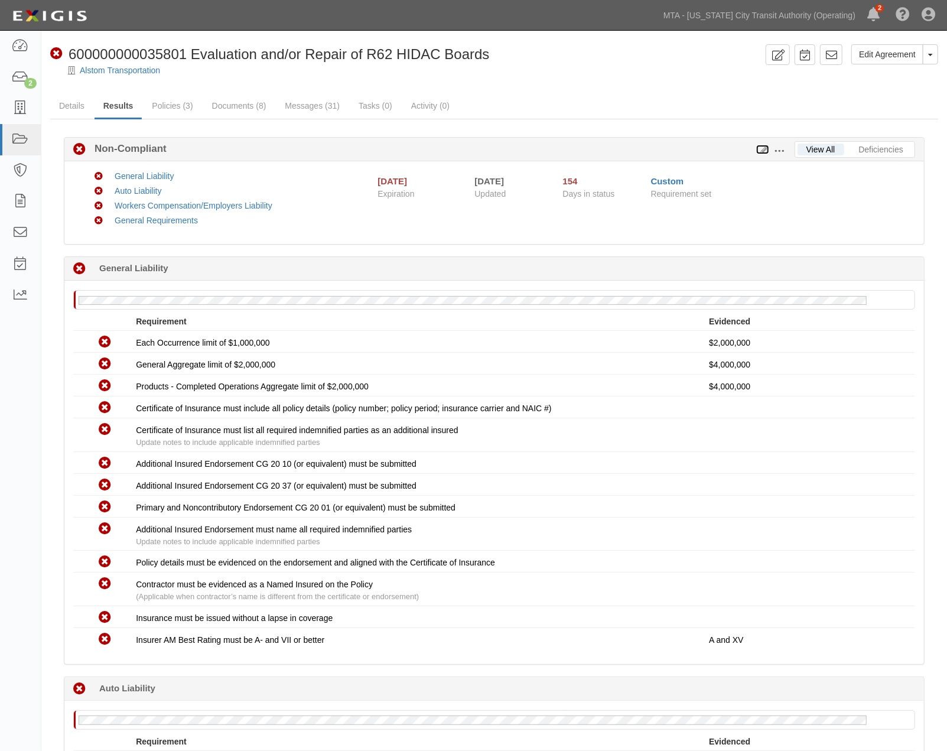
click at [764, 149] on icon at bounding box center [762, 150] width 13 height 8
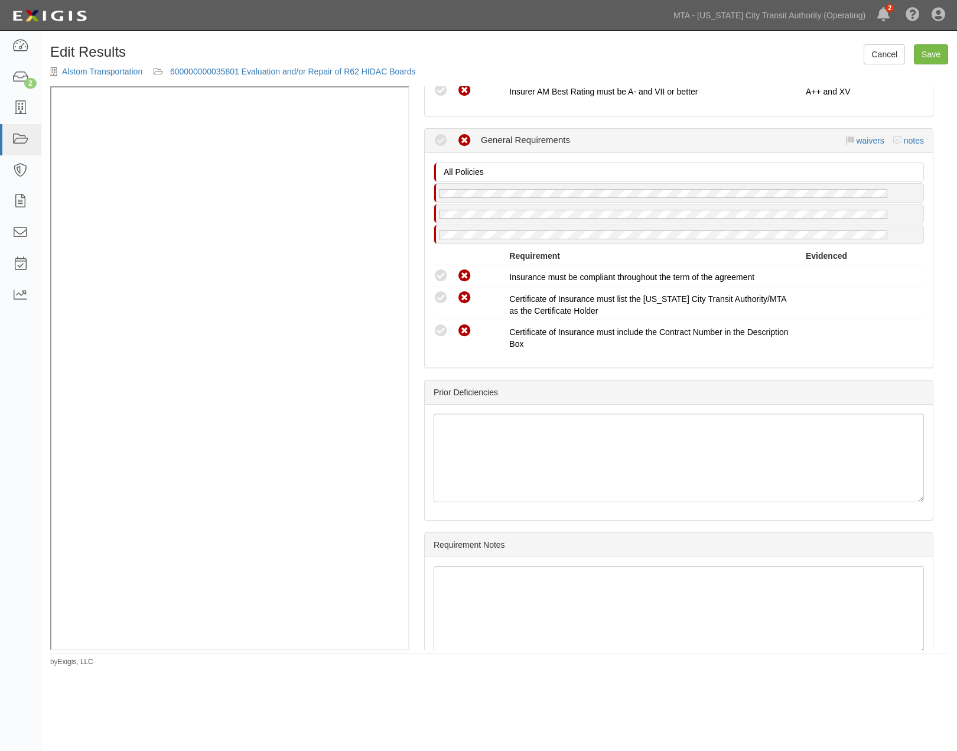
scroll to position [1069, 0]
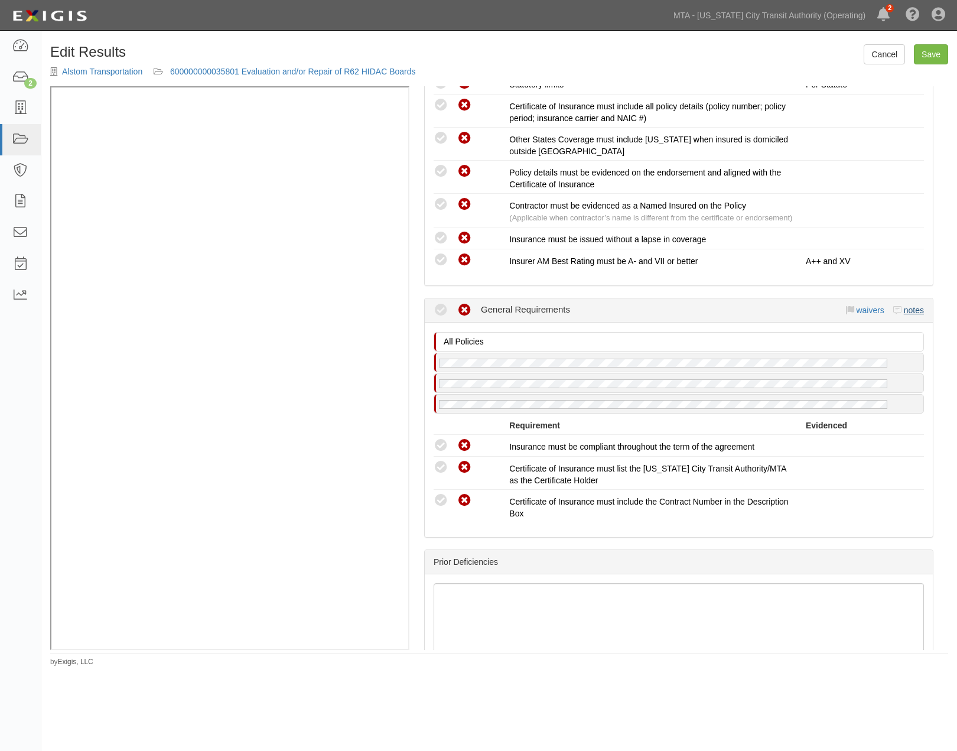
drag, startPoint x: 901, startPoint y: 353, endPoint x: 899, endPoint y: 359, distance: 6.4
click at [902, 322] on div "Compliant Waived Non-Compliant General Requirements waivers notes" at bounding box center [679, 310] width 490 height 24
click at [904, 315] on link "notes" at bounding box center [914, 309] width 20 height 9
radio input "true"
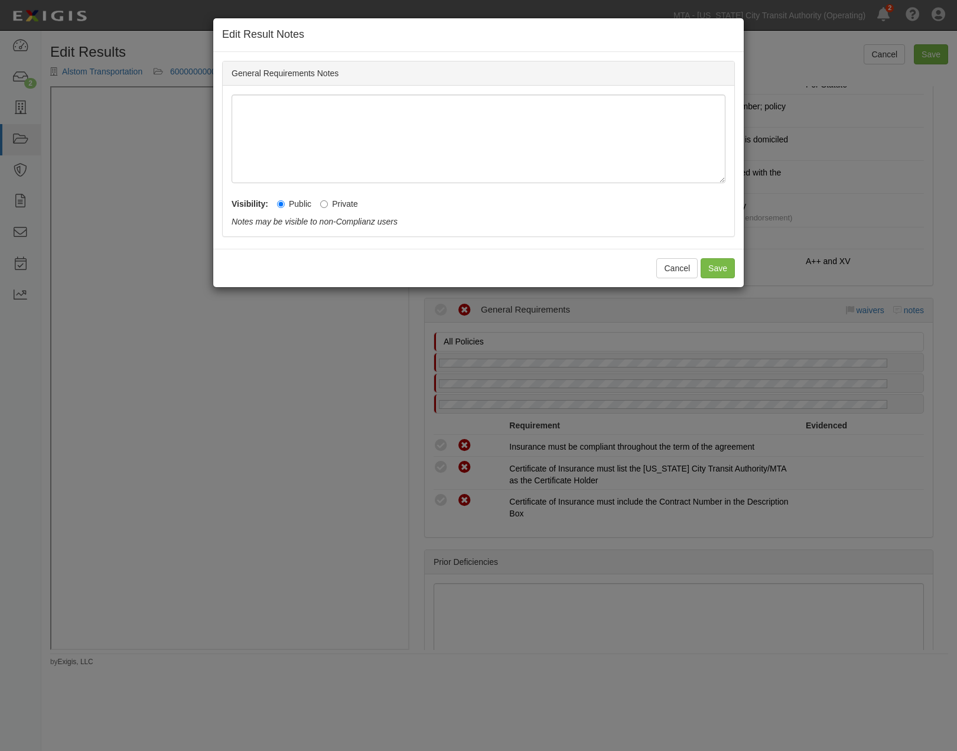
click at [325, 199] on label "Private" at bounding box center [339, 204] width 38 height 12
click at [325, 200] on input "Private" at bounding box center [324, 204] width 8 height 8
radio input "true"
click at [718, 263] on button "Save" at bounding box center [717, 268] width 34 height 20
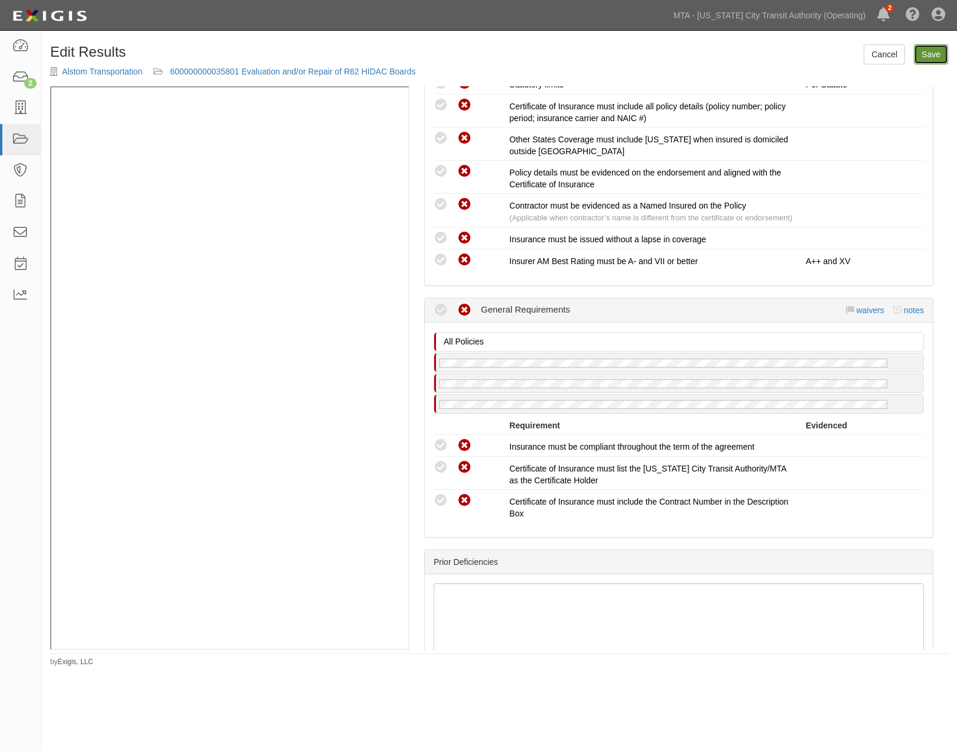
click at [929, 51] on link "Save" at bounding box center [931, 54] width 34 height 20
radio input "true"
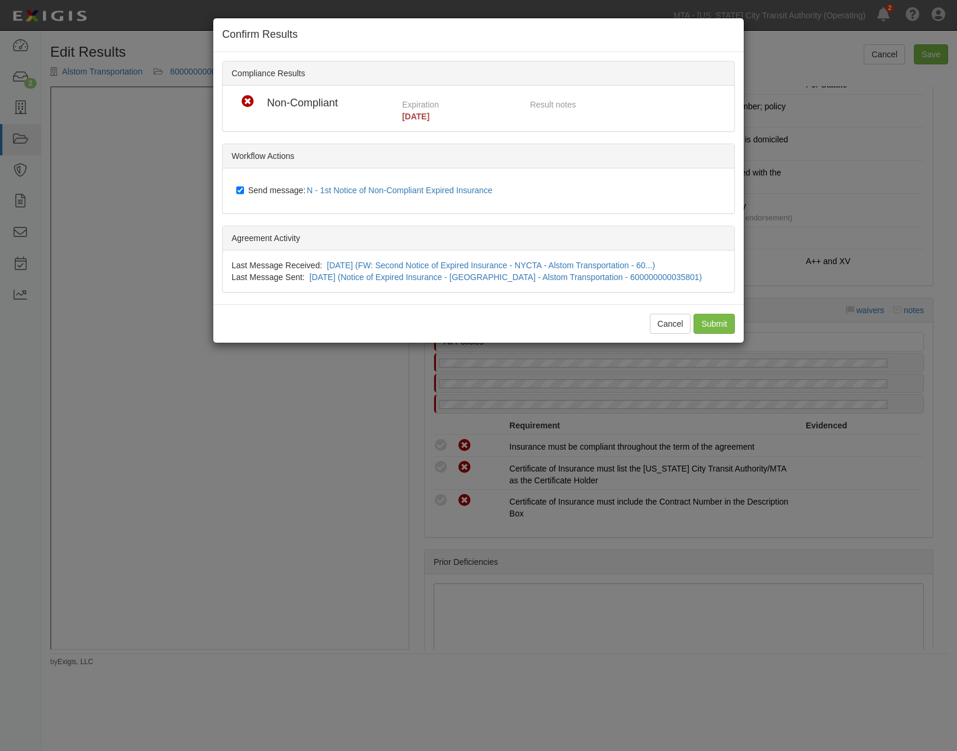
click at [272, 188] on span "Send message: N - 1st Notice of Non-Compliant Expired Insurance" at bounding box center [372, 189] width 249 height 9
click at [244, 188] on input "Send message: N - 1st Notice of Non-Compliant Expired Insurance" at bounding box center [240, 189] width 8 height 9
checkbox input "false"
click at [716, 326] on input "Submit" at bounding box center [713, 324] width 41 height 20
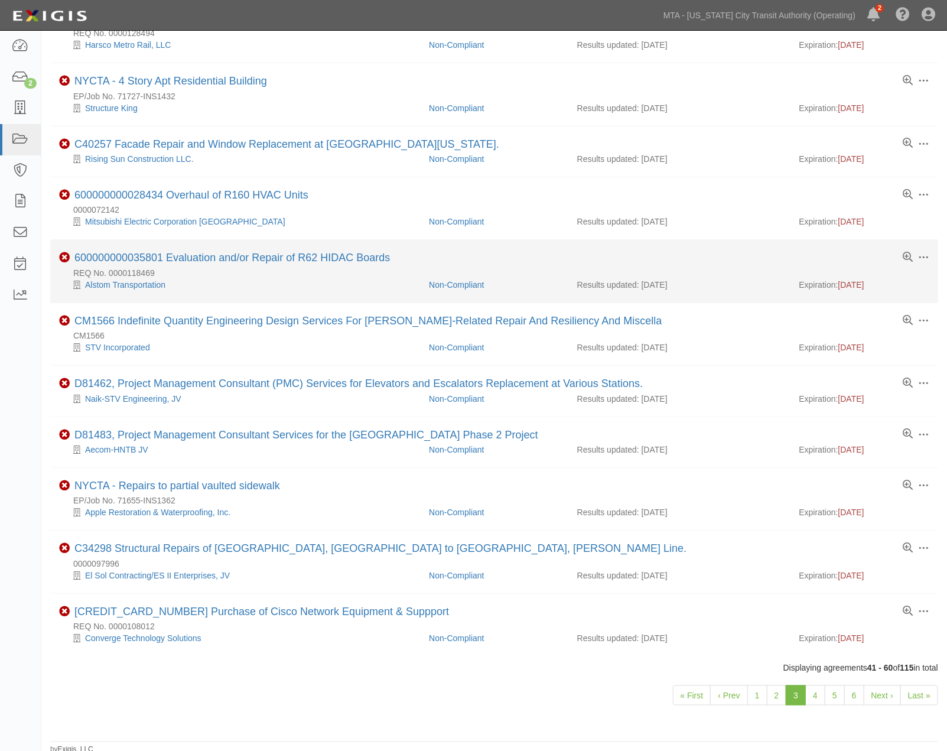
scroll to position [700, 0]
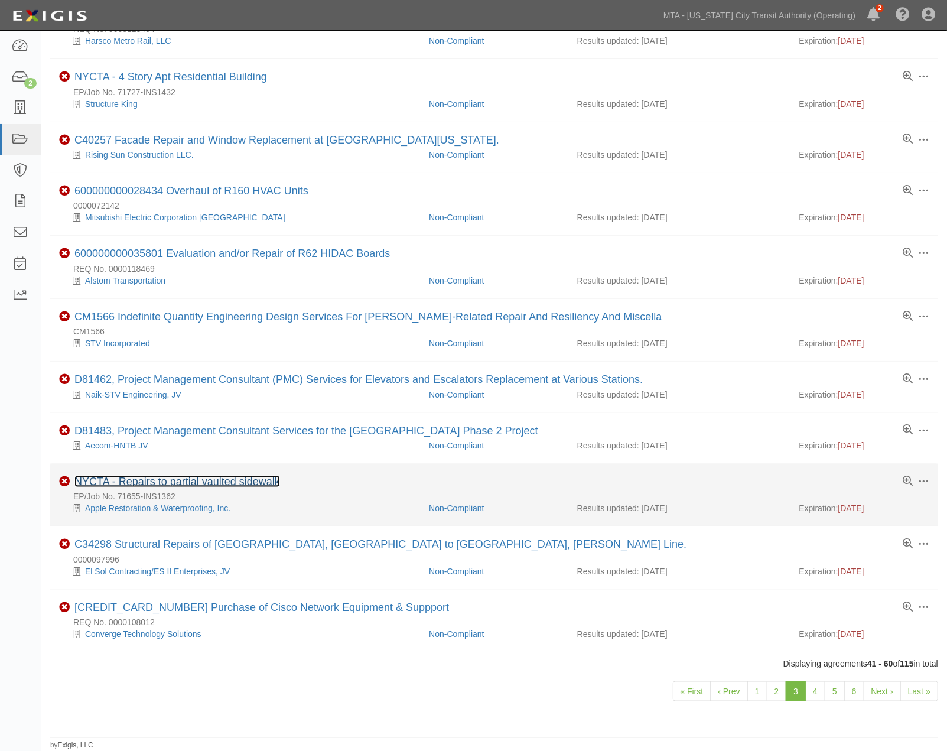
click at [241, 480] on link "NYCTA - Repairs to partial vaulted sidewalk" at bounding box center [177, 481] width 206 height 12
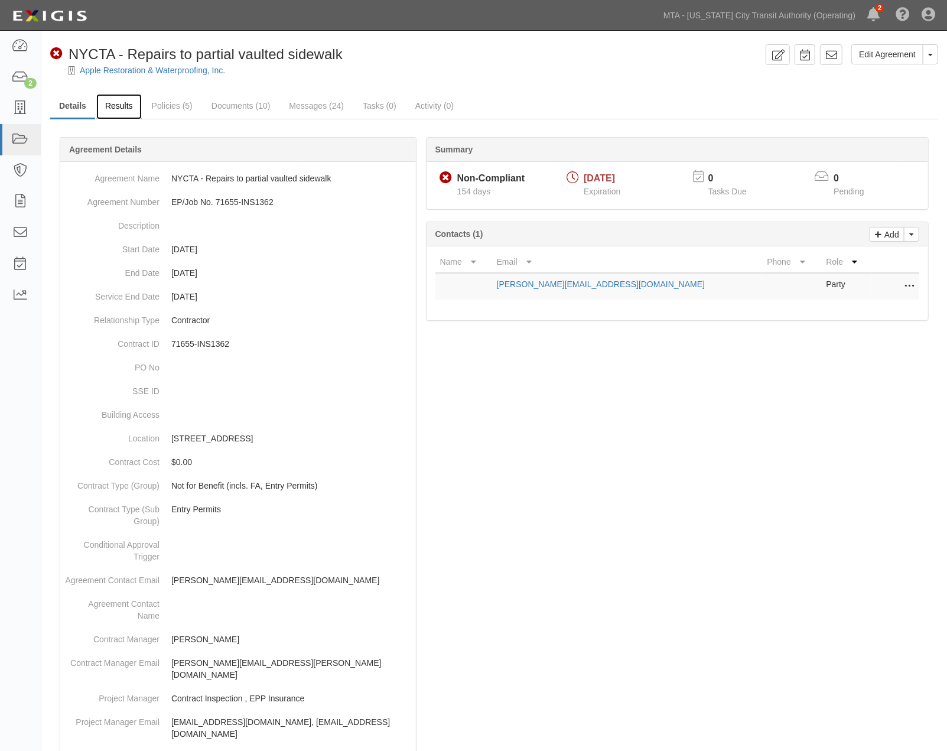
click at [123, 107] on link "Results" at bounding box center [118, 106] width 45 height 25
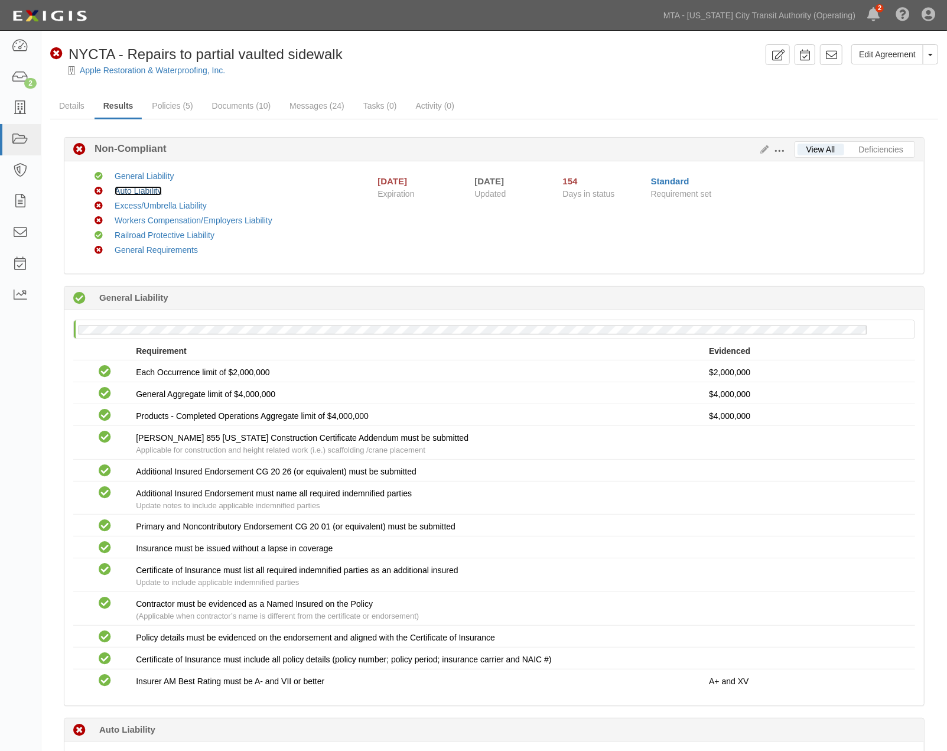
click at [146, 189] on link "Auto Liability" at bounding box center [138, 190] width 47 height 9
click at [261, 109] on link "Documents (10)" at bounding box center [241, 106] width 77 height 25
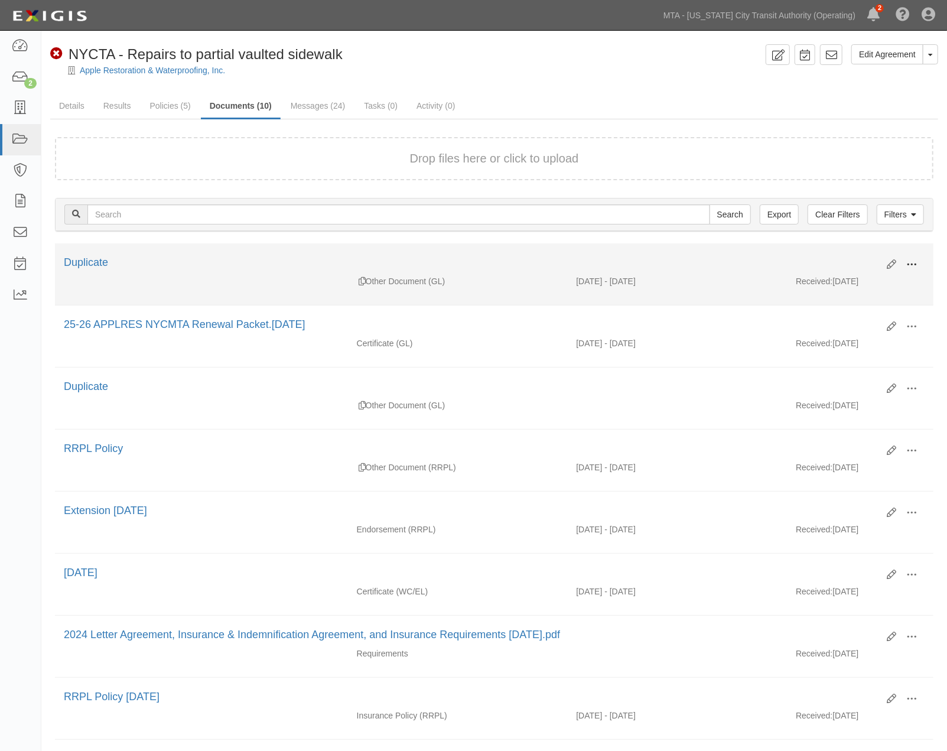
click at [911, 262] on span at bounding box center [911, 264] width 11 height 11
click at [830, 279] on link "View" at bounding box center [853, 281] width 93 height 21
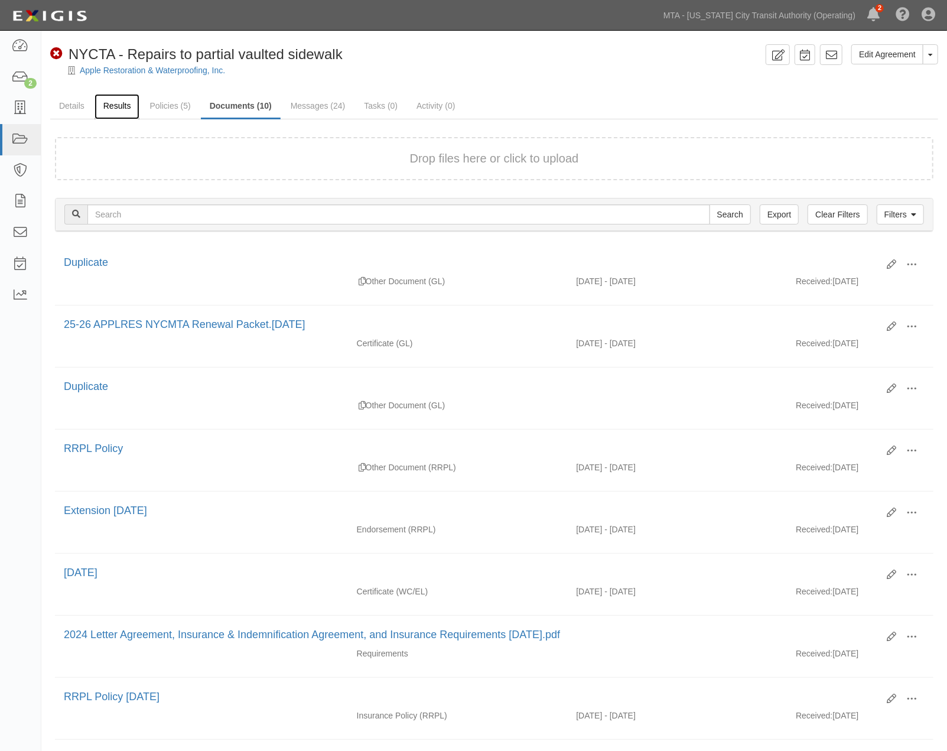
click at [103, 107] on link "Results" at bounding box center [116, 106] width 45 height 25
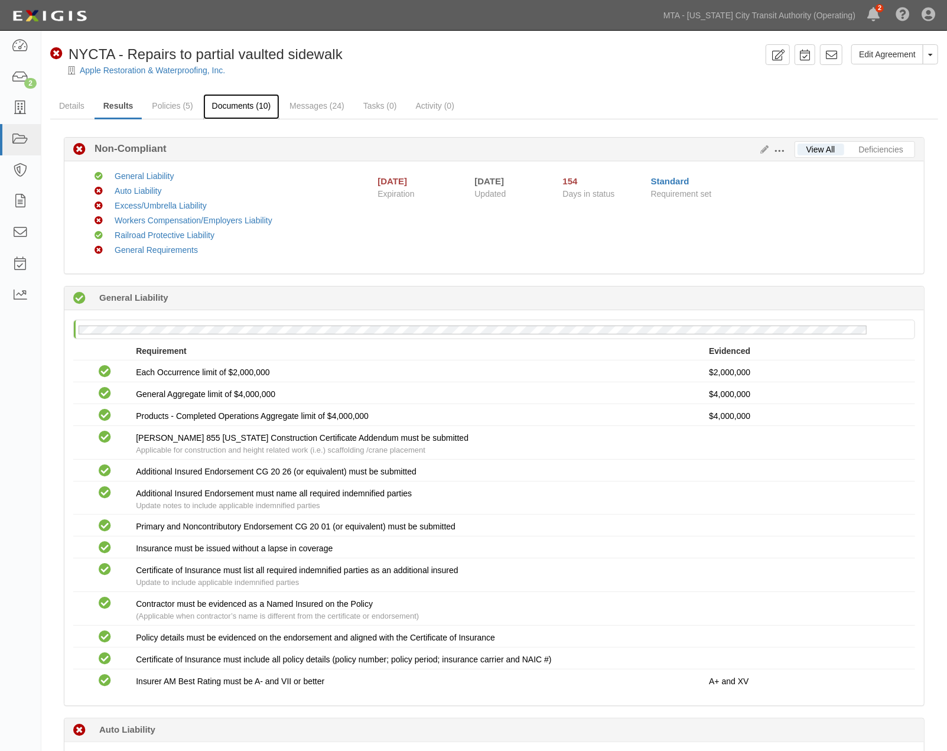
click at [240, 102] on link "Documents (10)" at bounding box center [241, 106] width 77 height 25
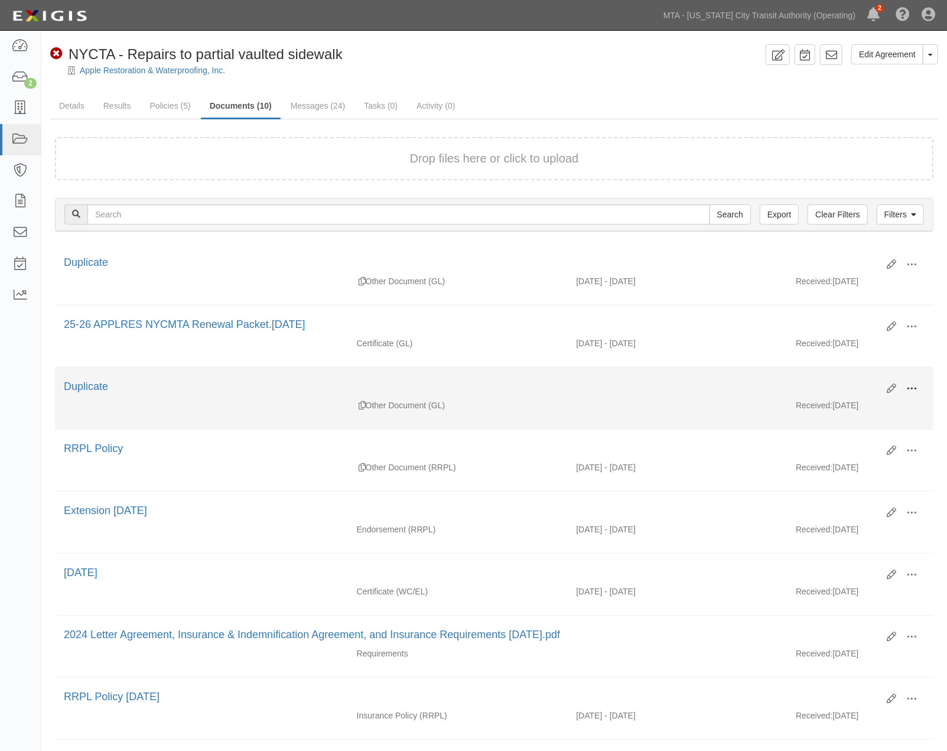
click at [910, 389] on span at bounding box center [911, 388] width 11 height 11
click at [823, 406] on link "View" at bounding box center [853, 405] width 93 height 21
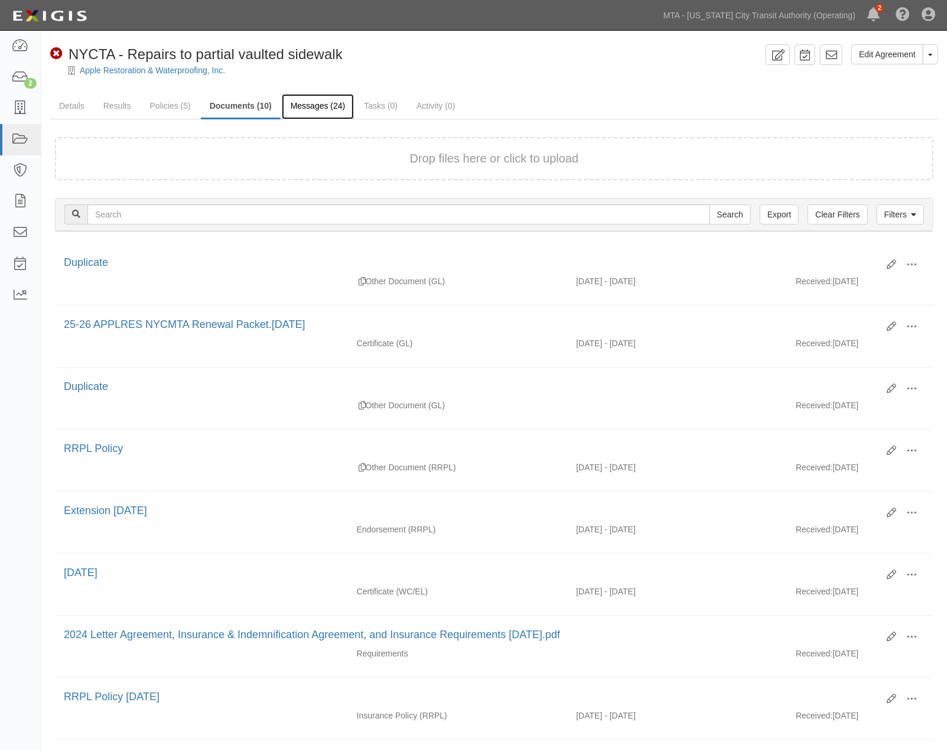
click at [302, 109] on link "Messages (24)" at bounding box center [318, 106] width 73 height 25
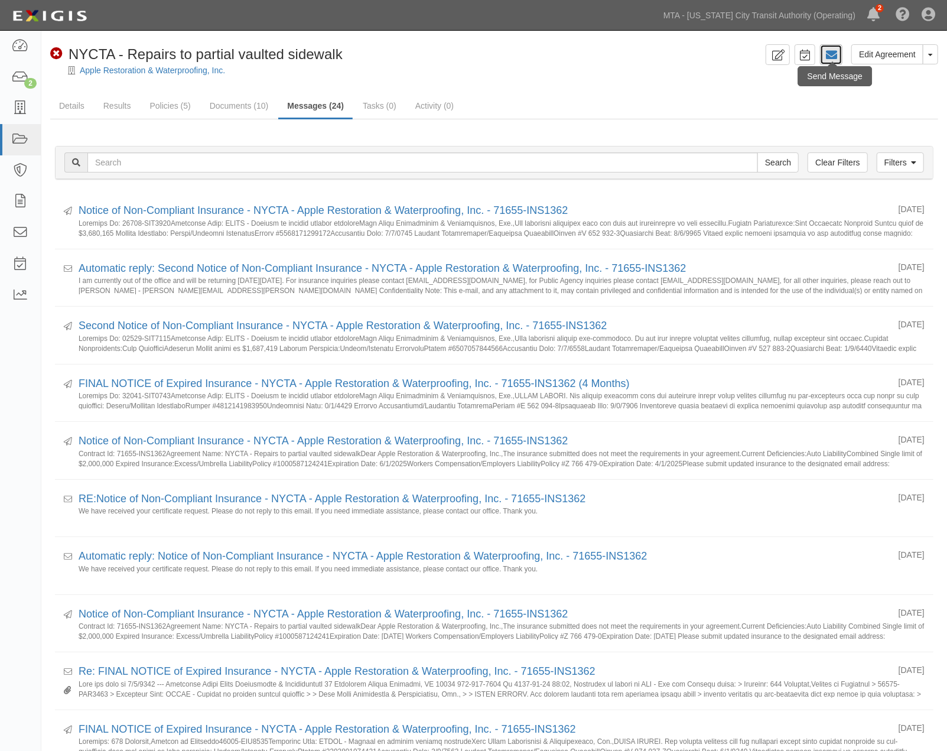
click at [833, 54] on icon at bounding box center [831, 55] width 12 height 12
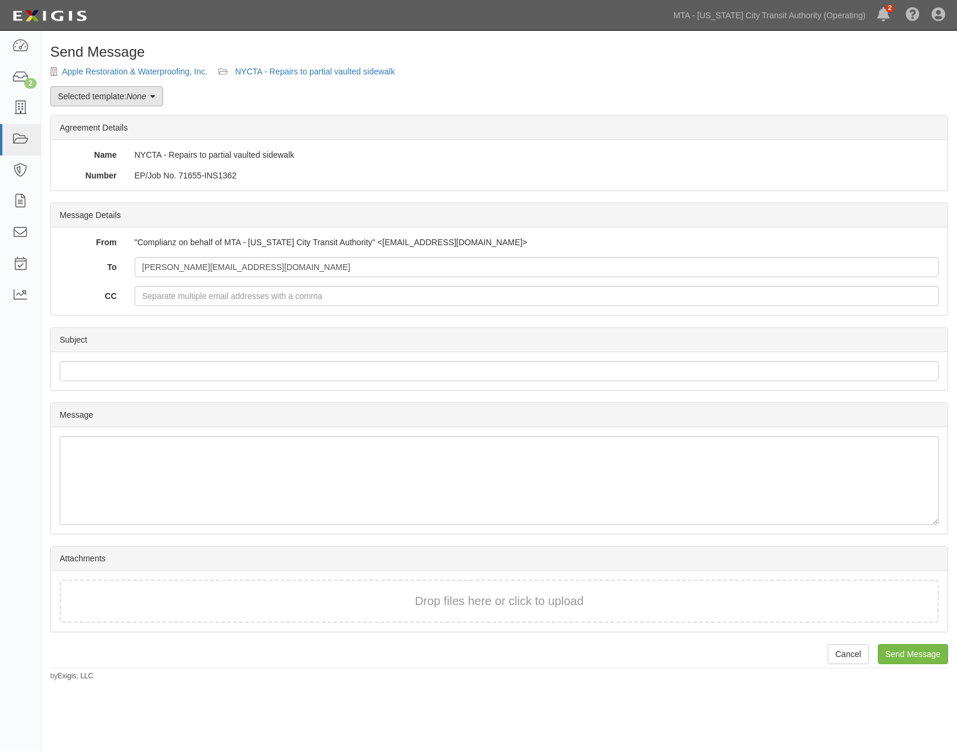
click at [84, 98] on link "Selected template: None" at bounding box center [106, 96] width 113 height 20
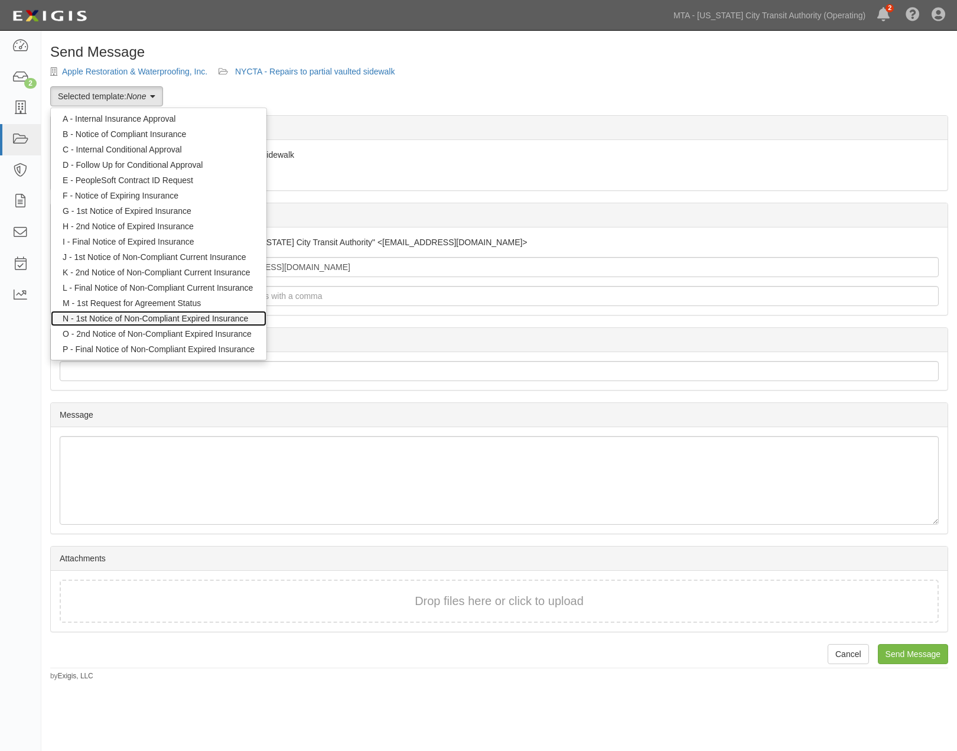
click at [107, 321] on link "N - 1st Notice of Non-Compliant Expired Insurance" at bounding box center [159, 318] width 216 height 15
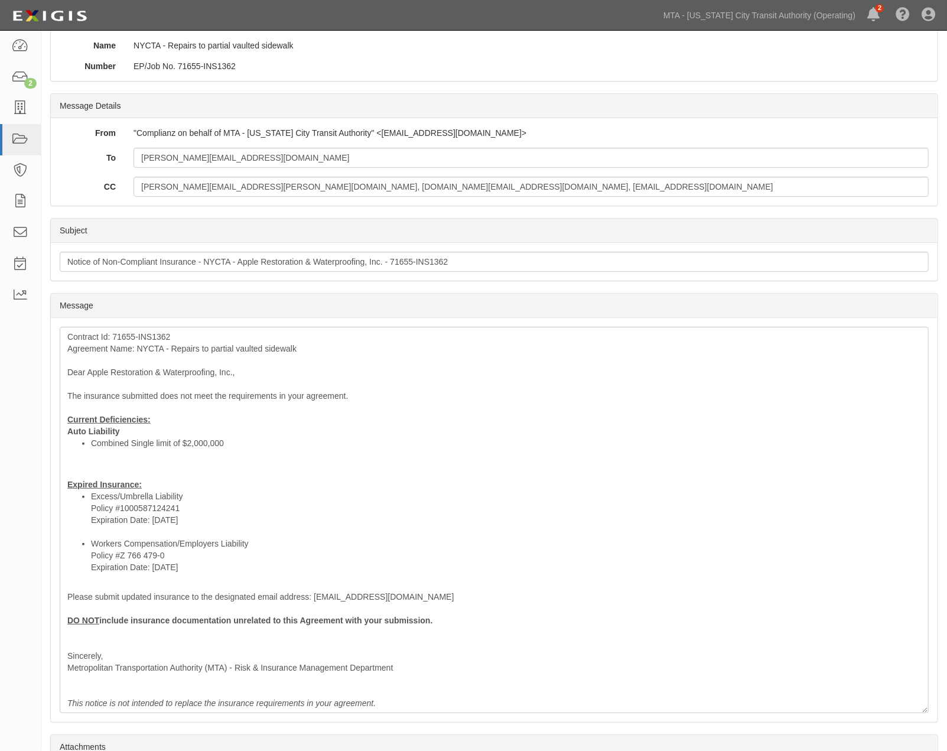
scroll to position [131, 0]
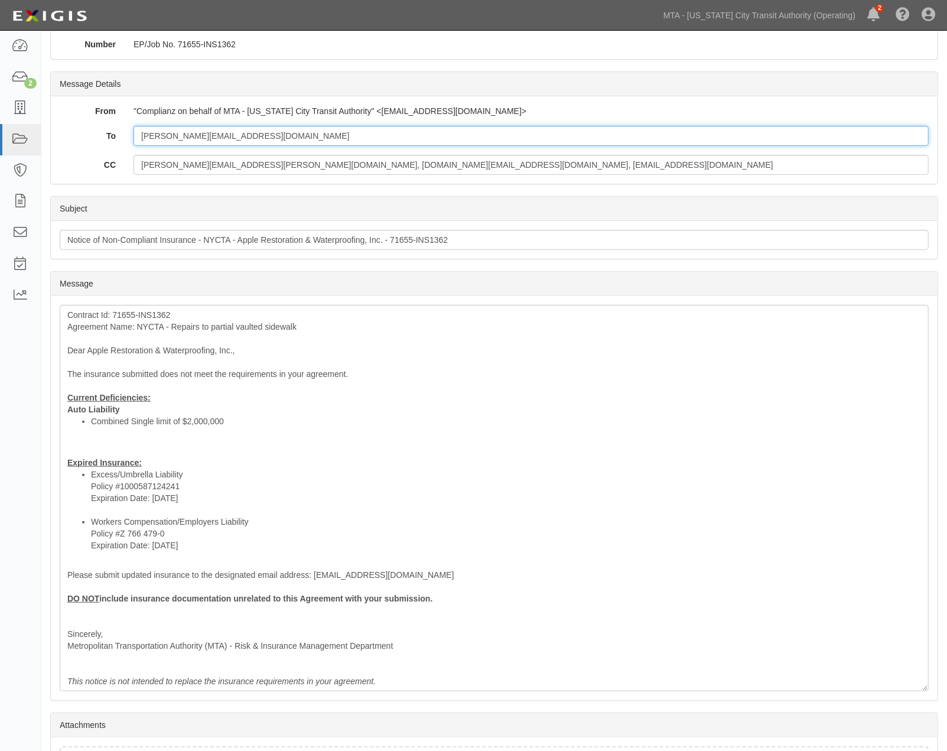
click at [307, 136] on input "[PERSON_NAME][EMAIL_ADDRESS][DOMAIN_NAME]" at bounding box center [530, 136] width 795 height 20
type input "[PERSON_NAME][EMAIL_ADDRESS][DOMAIN_NAME]; [EMAIL_ADDRESS][DOMAIN_NAME]"
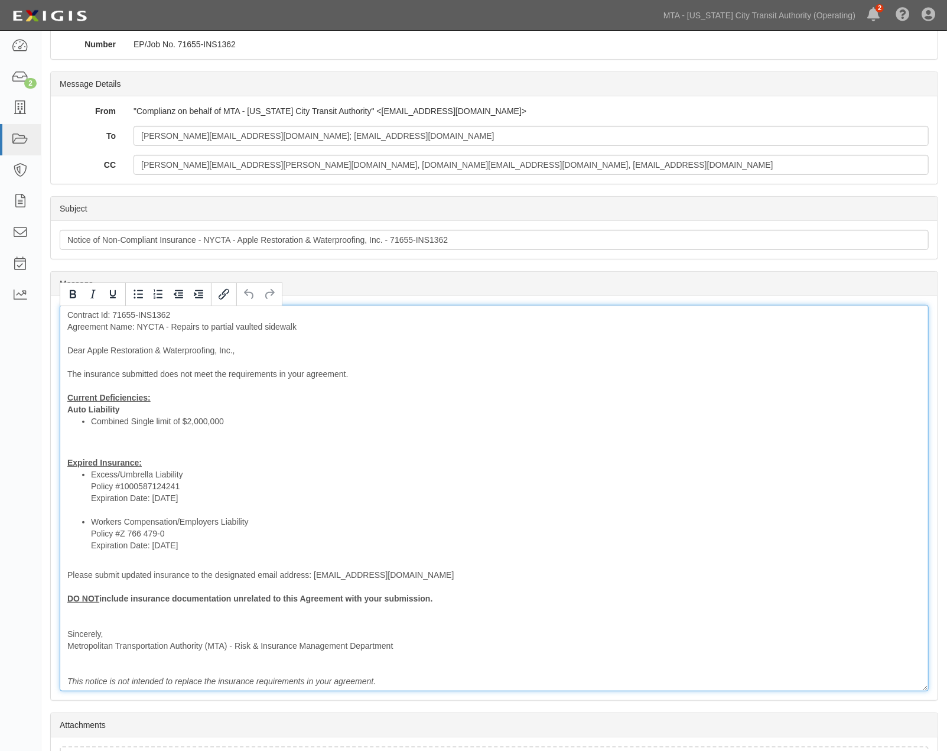
click at [164, 449] on div "Contract Id: 71655-INS1362 Agreement Name: NYCTA - Repairs to partial vaulted s…" at bounding box center [494, 498] width 869 height 386
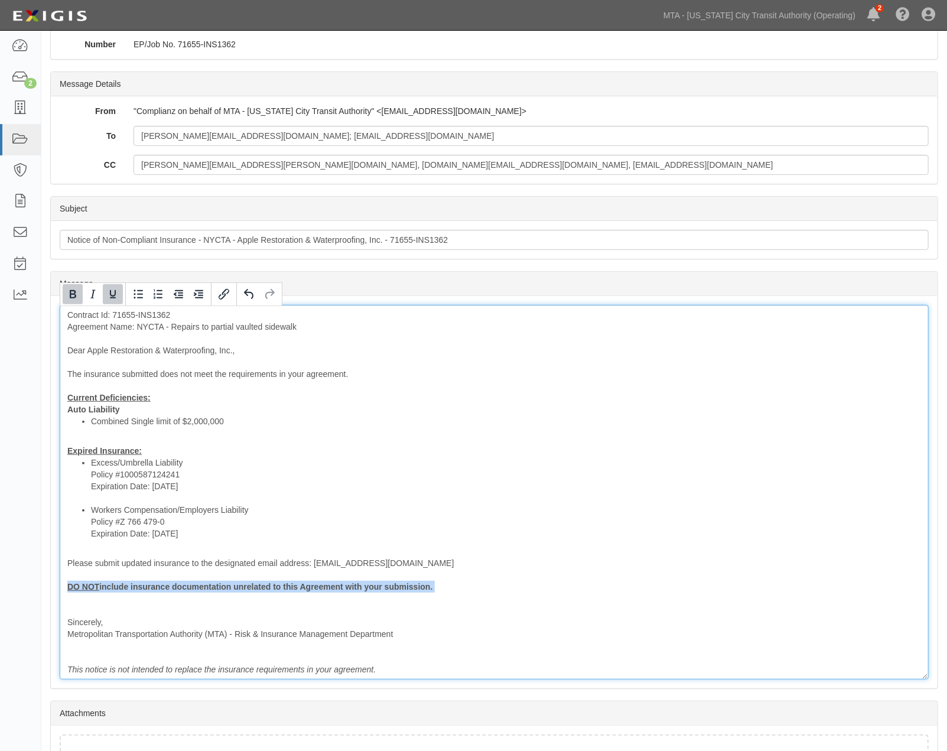
drag, startPoint x: 332, startPoint y: 606, endPoint x: 56, endPoint y: 587, distance: 277.1
click at [56, 587] on div "Message Contract Id: 71655-INS1362 Agreement Name: NYCTA - Repairs to partial v…" at bounding box center [494, 492] width 887 height 392
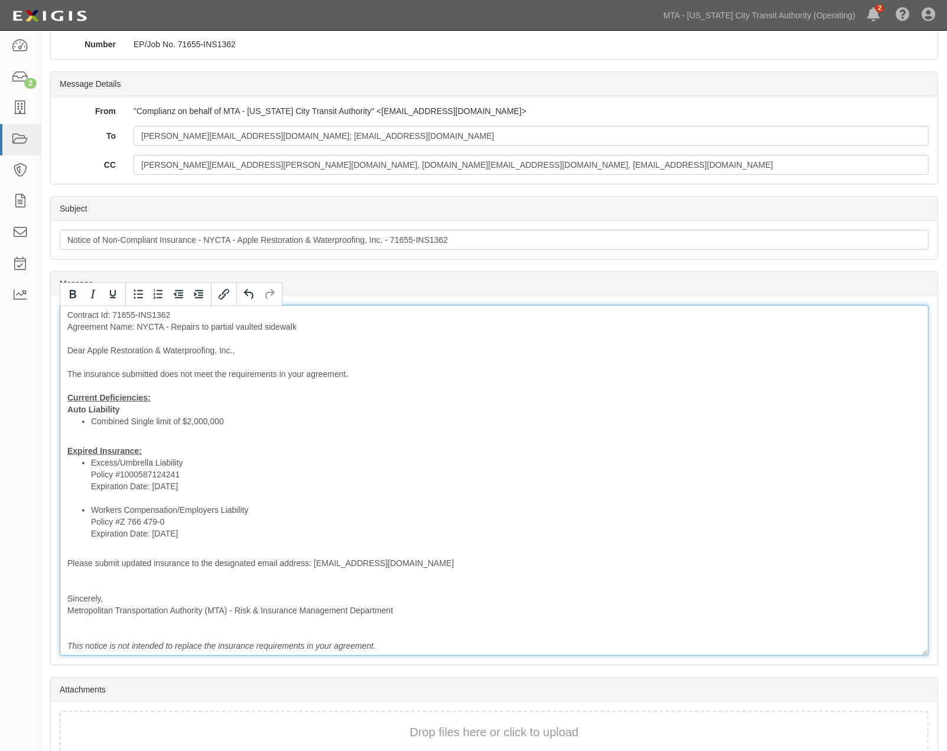
click at [179, 584] on div "Contract Id: 71655-INS1362 Agreement Name: NYCTA - Repairs to partial vaulted s…" at bounding box center [494, 480] width 869 height 351
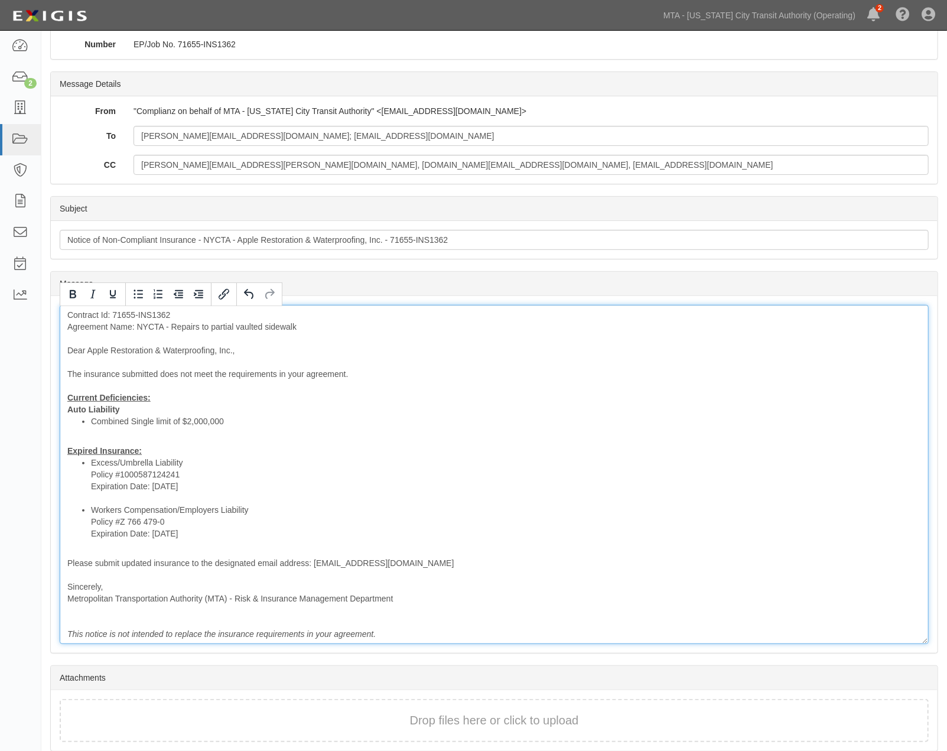
scroll to position [180, 0]
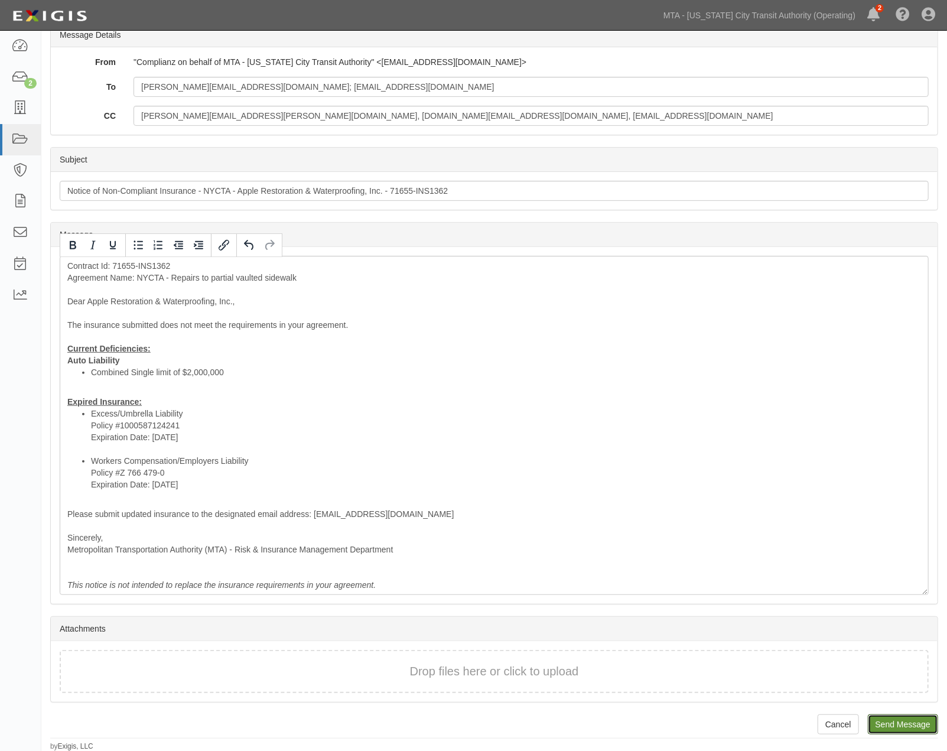
click at [892, 726] on input "Send Message" at bounding box center [903, 724] width 70 height 20
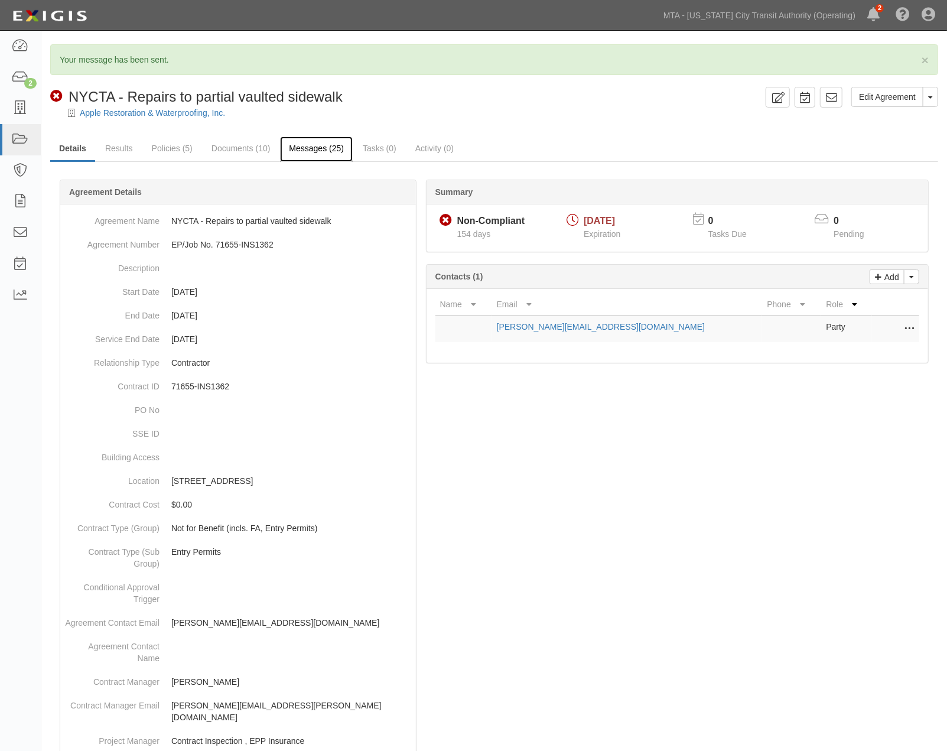
click at [327, 145] on link "Messages (25)" at bounding box center [316, 148] width 73 height 25
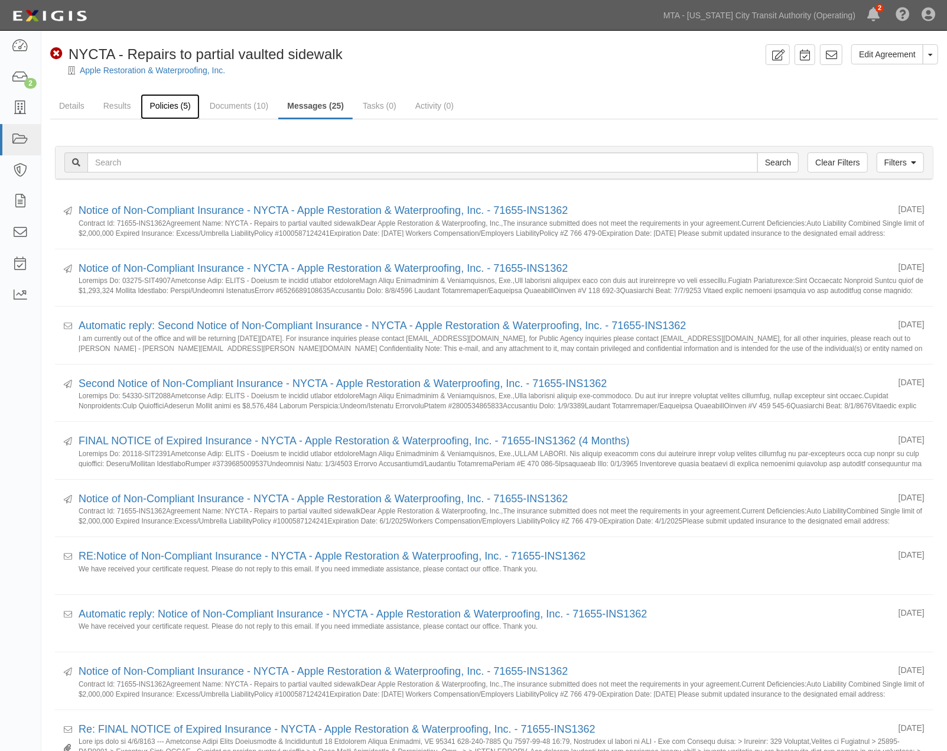
click at [151, 107] on link "Policies (5)" at bounding box center [170, 106] width 58 height 25
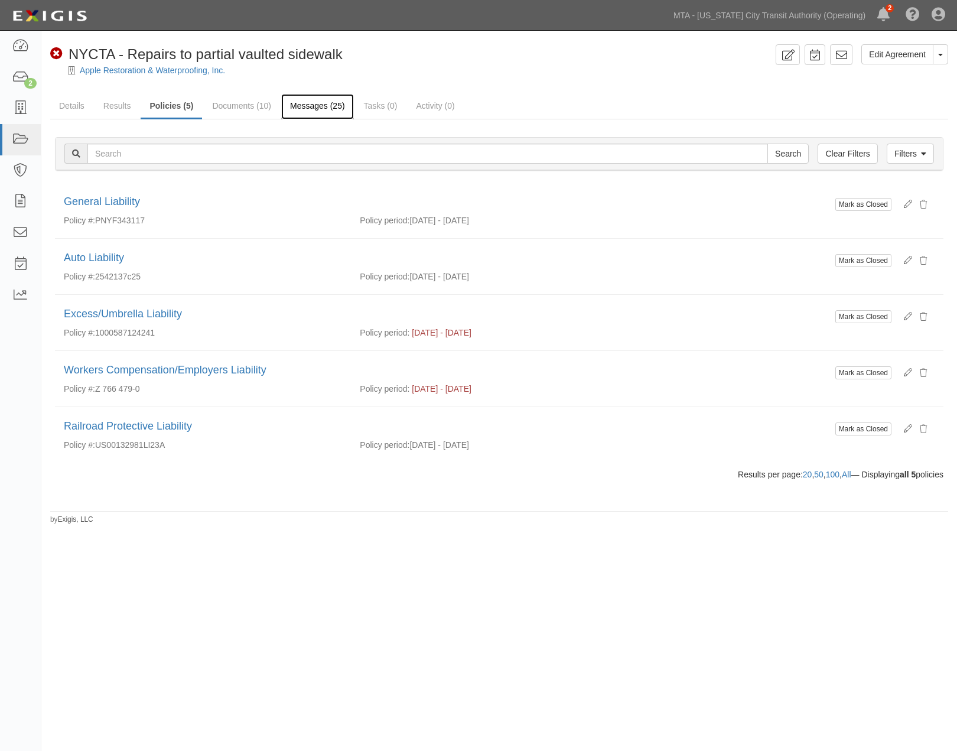
click at [306, 104] on link "Messages (25)" at bounding box center [317, 106] width 73 height 25
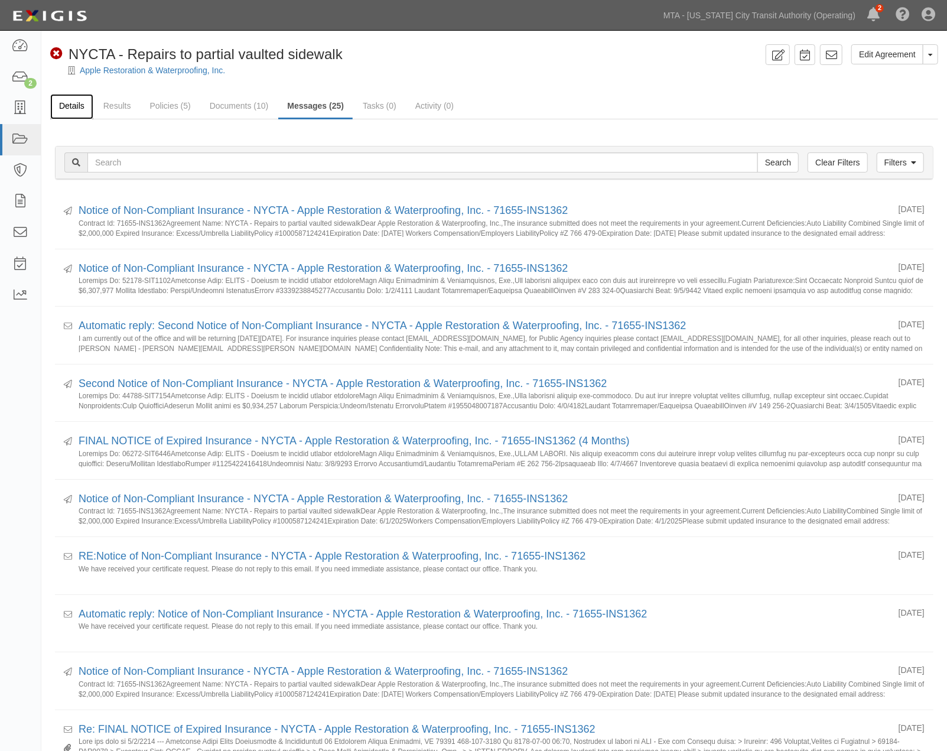
click at [72, 97] on link "Details" at bounding box center [71, 106] width 43 height 25
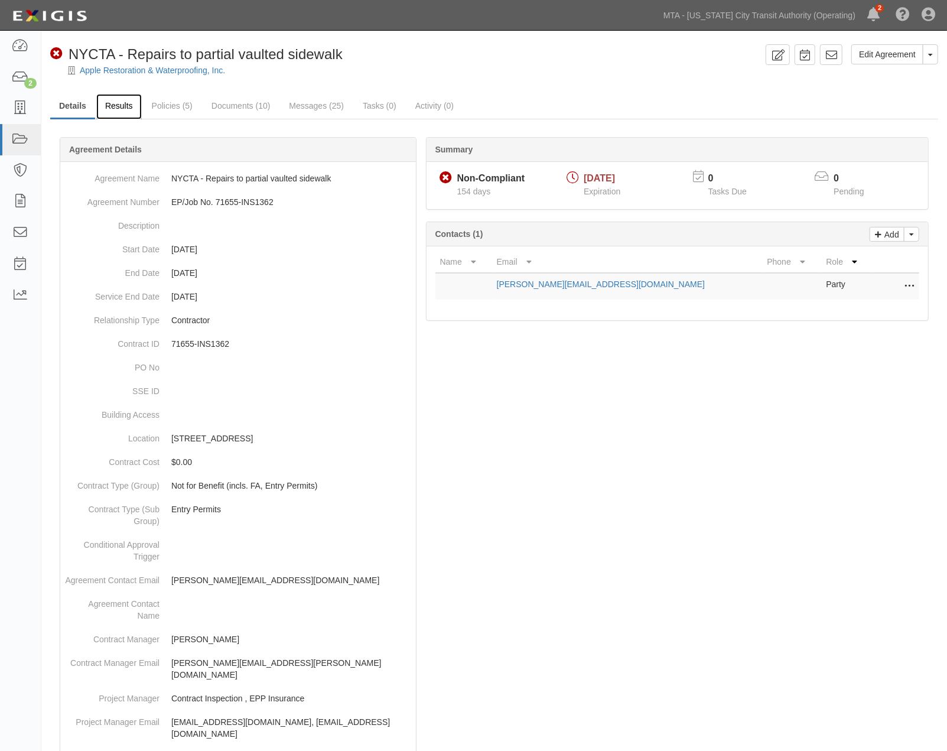
click at [113, 104] on link "Results" at bounding box center [118, 106] width 45 height 25
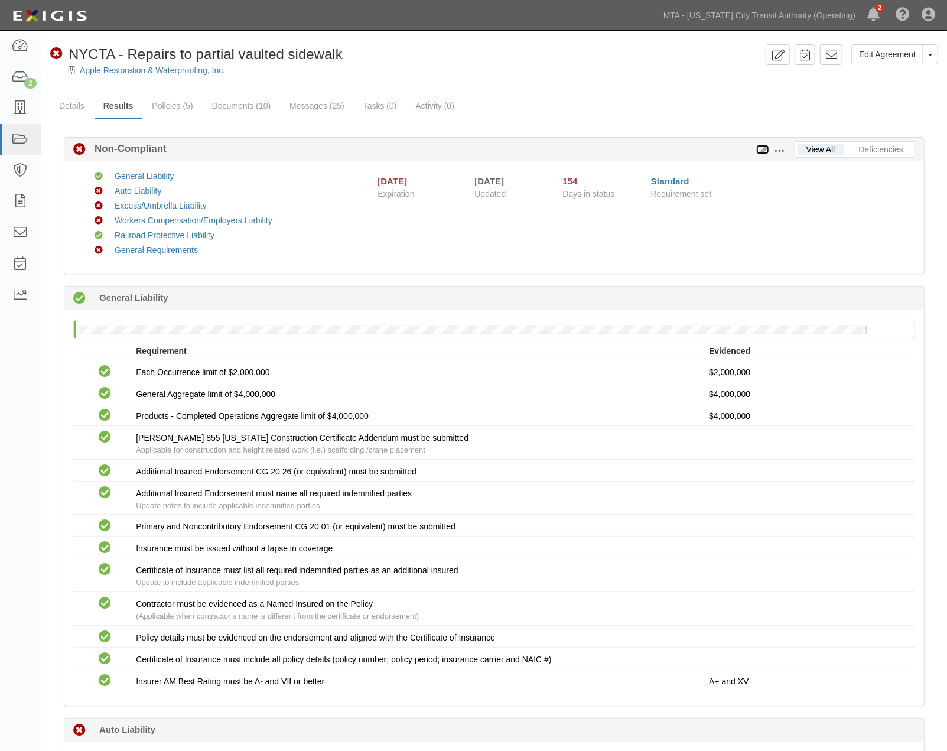
click at [766, 148] on icon at bounding box center [762, 150] width 13 height 8
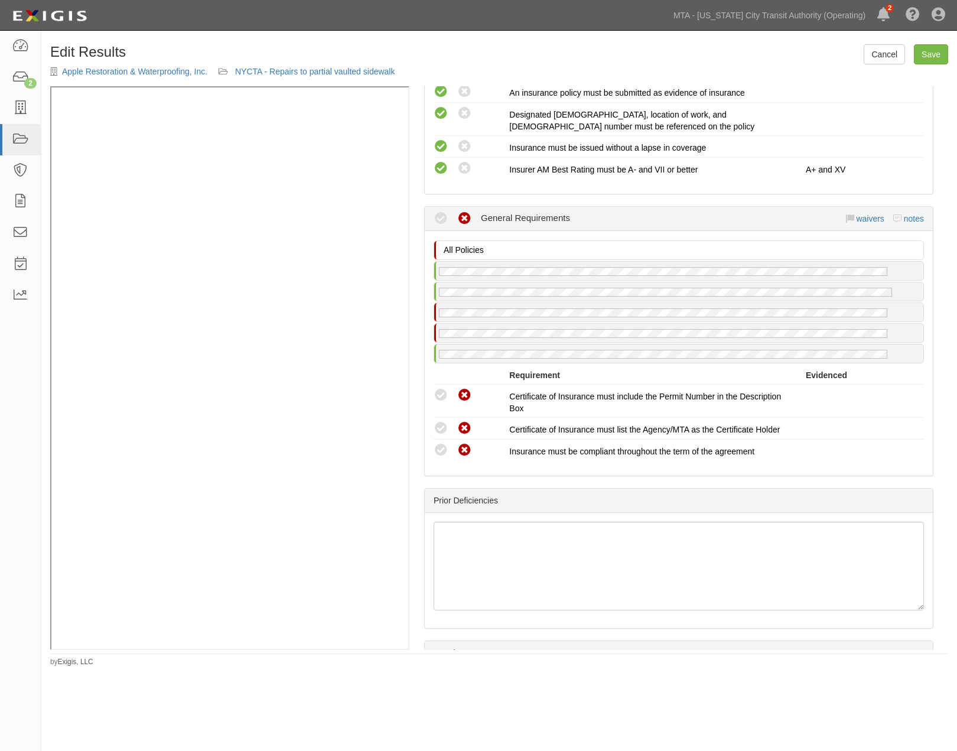
scroll to position [1837, 0]
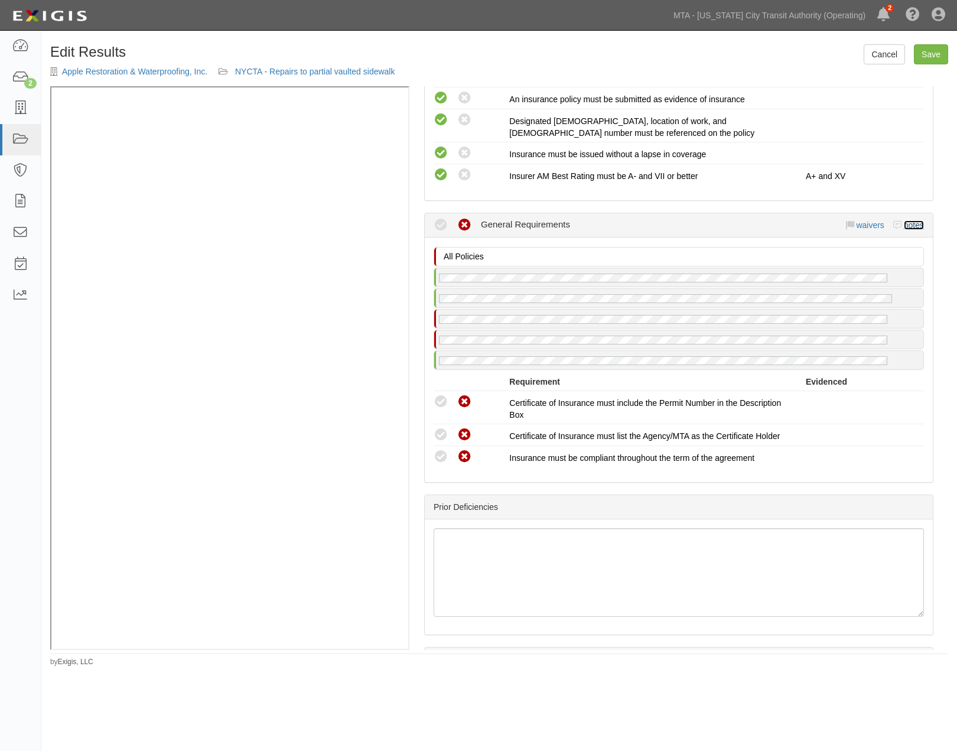
click at [904, 230] on link "notes" at bounding box center [914, 224] width 20 height 9
radio input "true"
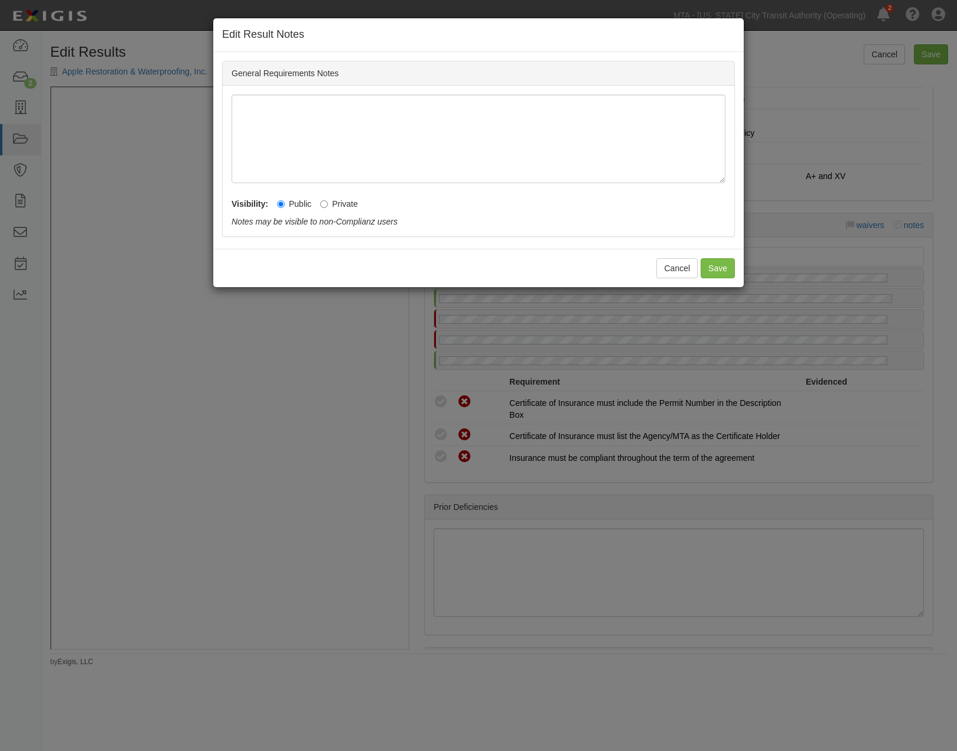
click at [347, 198] on label "Private" at bounding box center [339, 204] width 38 height 12
click at [328, 200] on input "Private" at bounding box center [324, 204] width 8 height 8
radio input "true"
click at [715, 255] on div "Cancel Save" at bounding box center [478, 268] width 530 height 38
click at [712, 268] on button "Save" at bounding box center [717, 268] width 34 height 20
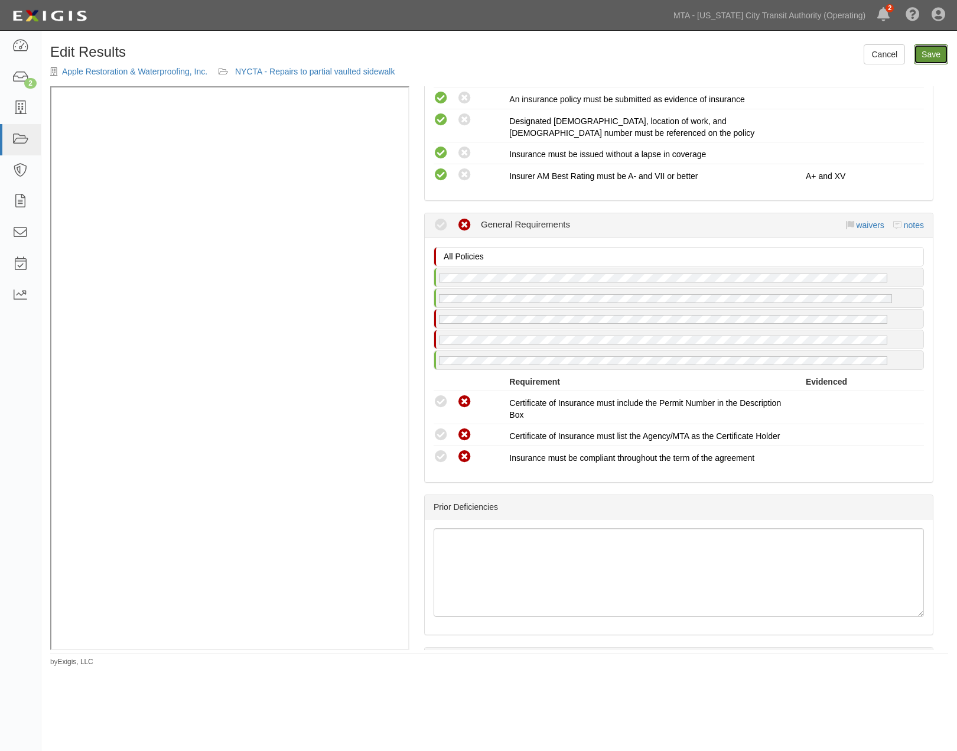
click at [933, 61] on link "Save" at bounding box center [931, 54] width 34 height 20
radio input "true"
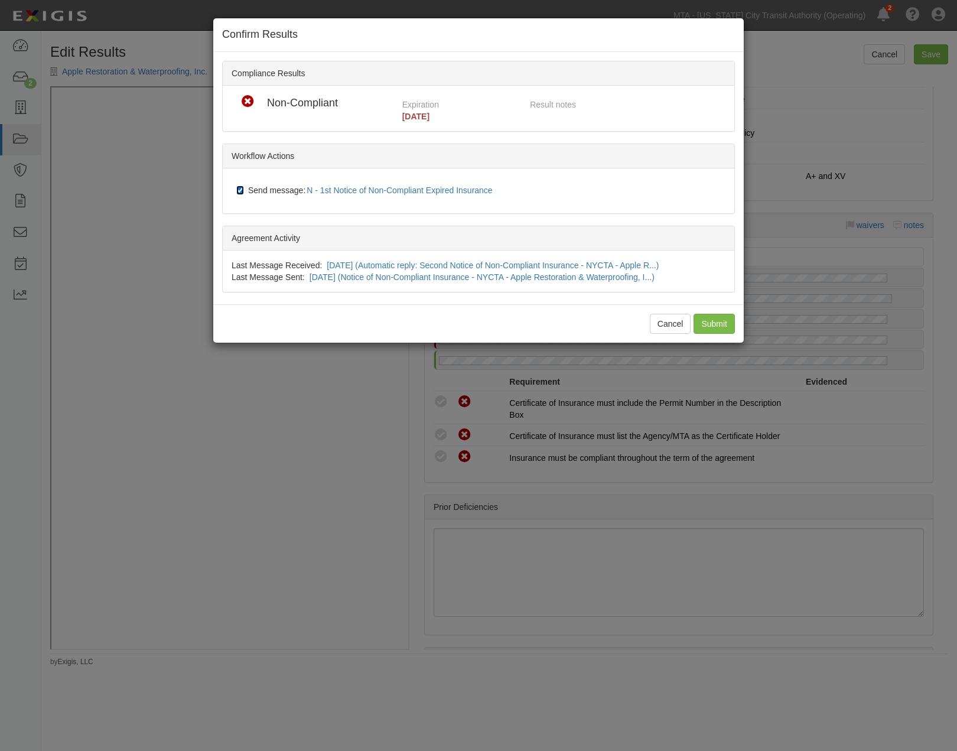
click at [243, 189] on input "Send message: N - 1st Notice of Non-Compliant Expired Insurance" at bounding box center [240, 189] width 8 height 9
checkbox input "false"
click at [710, 320] on input "Submit" at bounding box center [713, 324] width 41 height 20
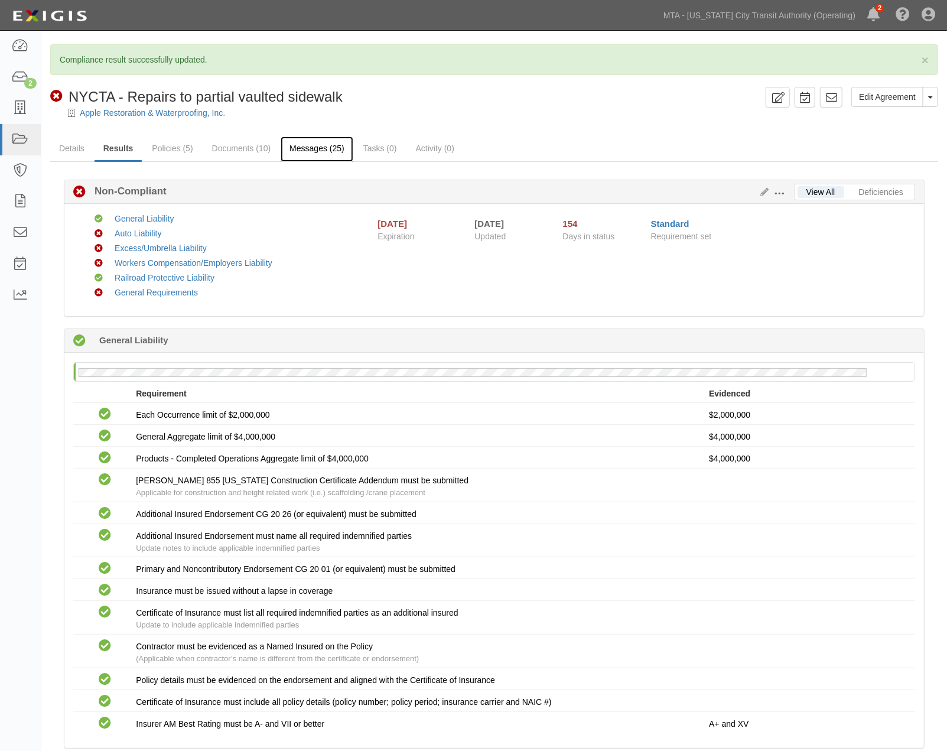
click at [310, 151] on link "Messages (25)" at bounding box center [317, 148] width 73 height 25
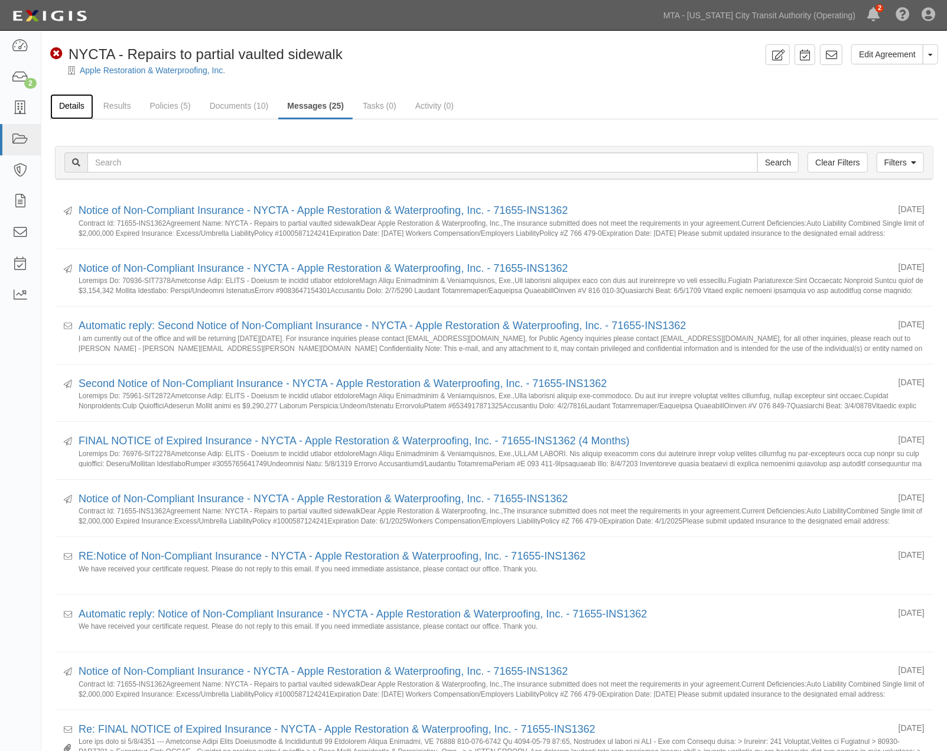
click at [79, 109] on link "Details" at bounding box center [71, 106] width 43 height 25
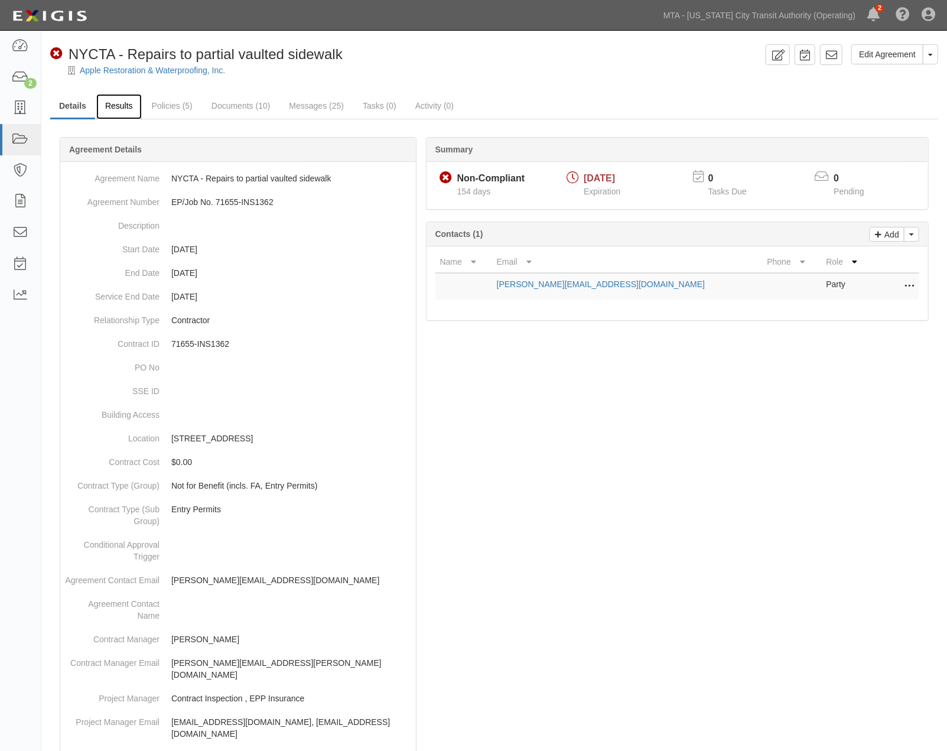
click at [115, 109] on link "Results" at bounding box center [118, 106] width 45 height 25
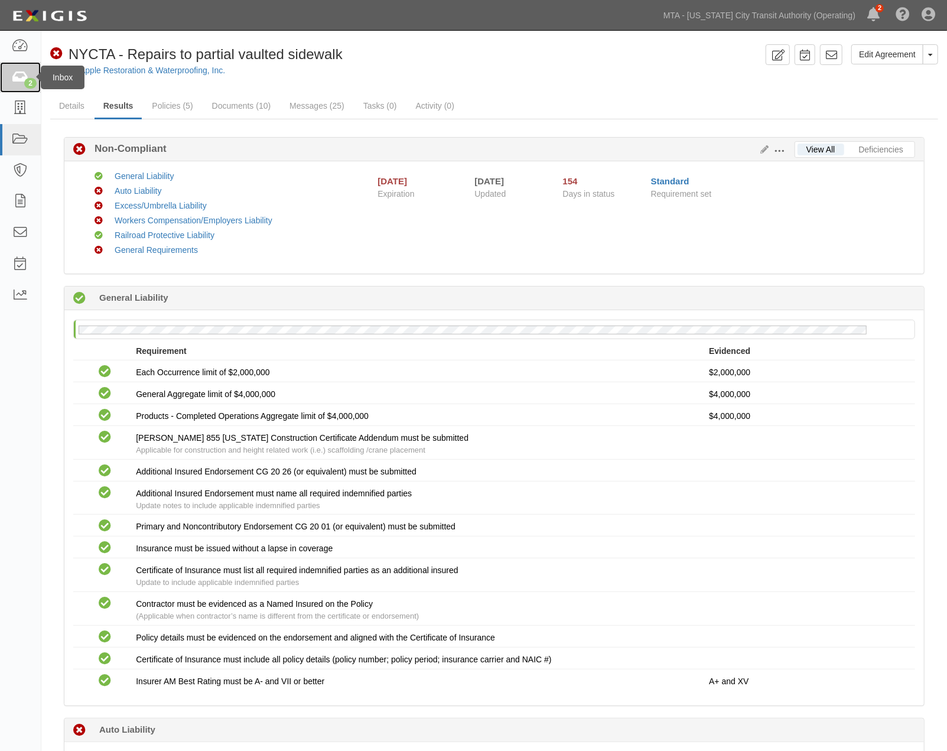
click at [15, 76] on icon at bounding box center [20, 78] width 17 height 14
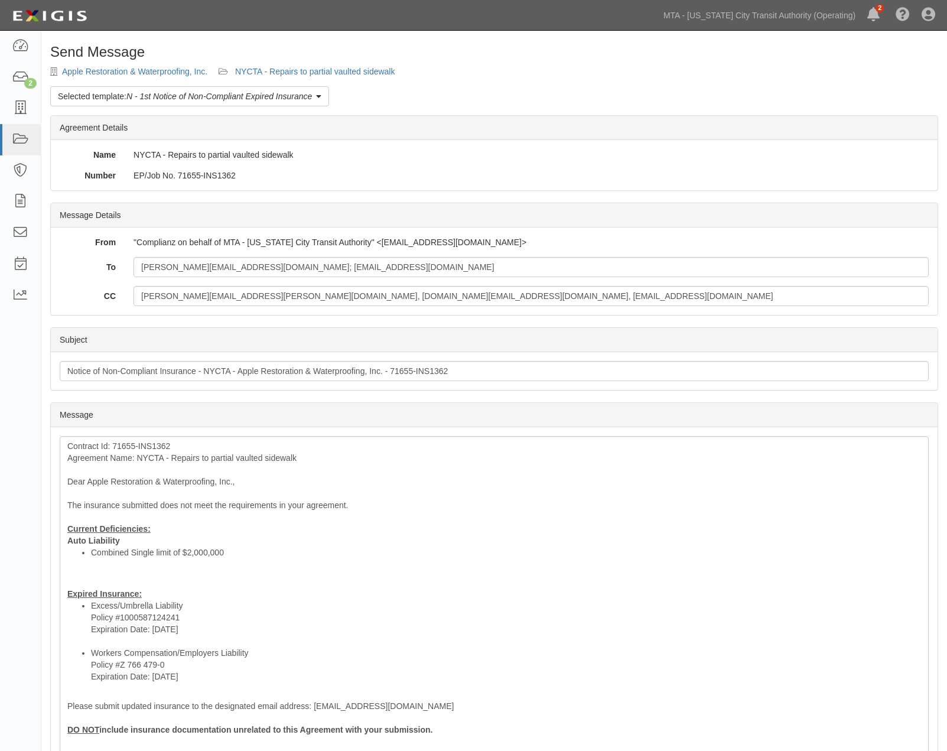
scroll to position [180, 0]
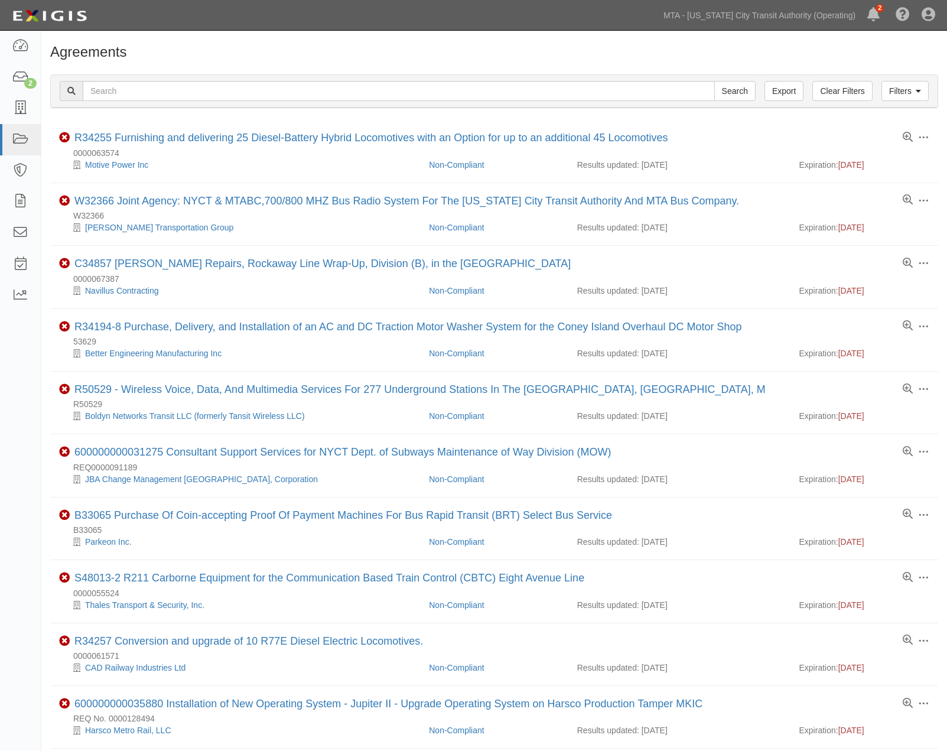
scroll to position [700, 0]
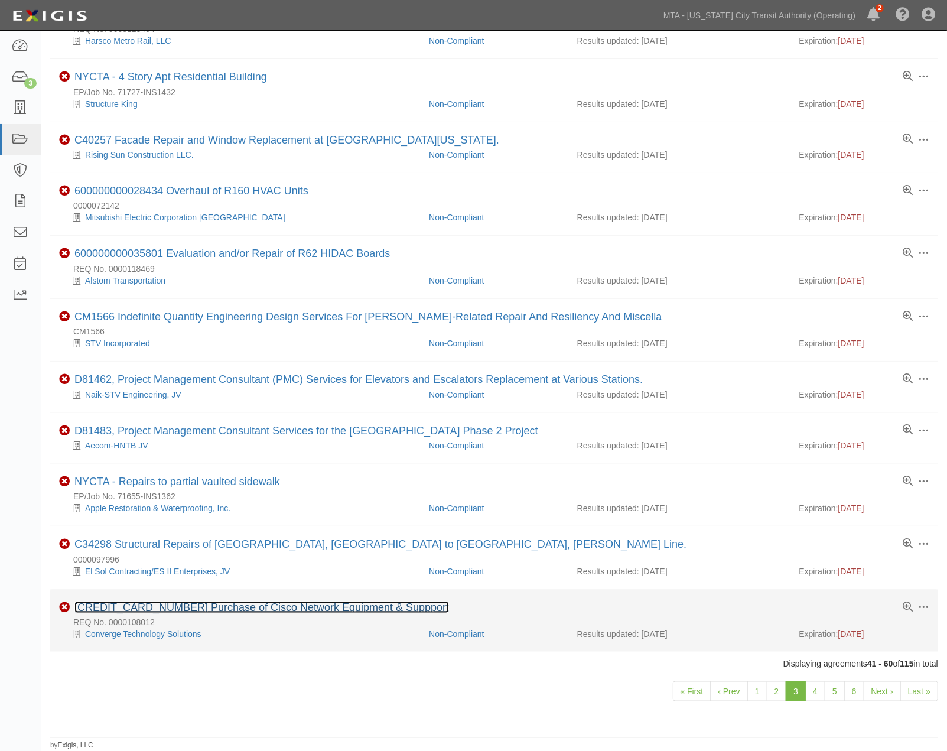
click at [237, 603] on link "[CREDIT_CARD_NUMBER] Purchase of Cisco Network Equipment & Suppport" at bounding box center [261, 607] width 374 height 12
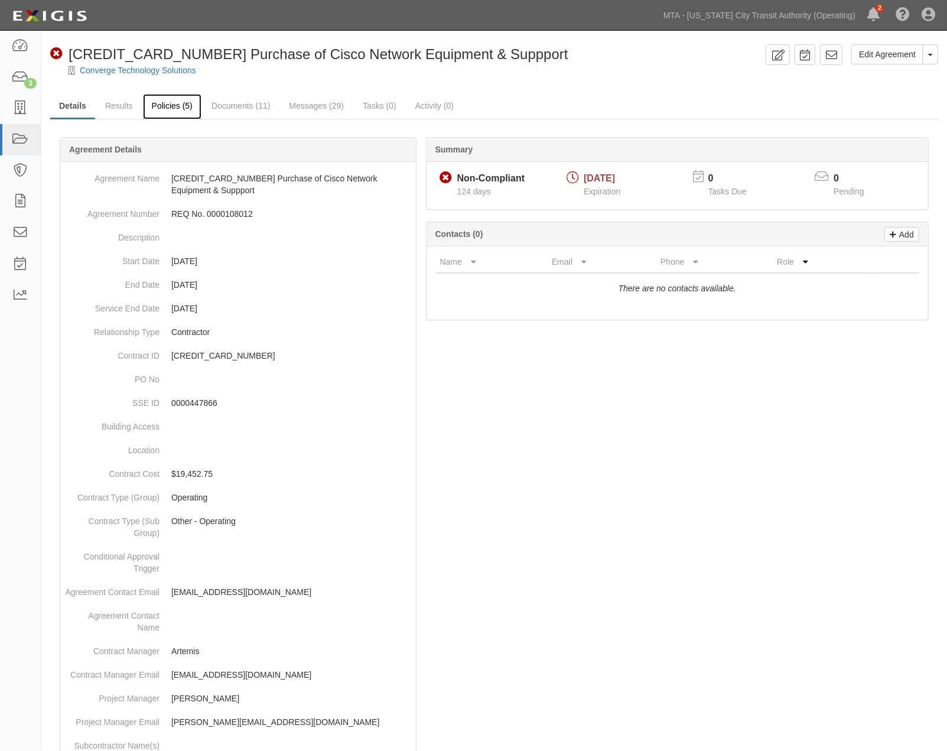
click at [166, 106] on link "Policies (5)" at bounding box center [172, 106] width 58 height 25
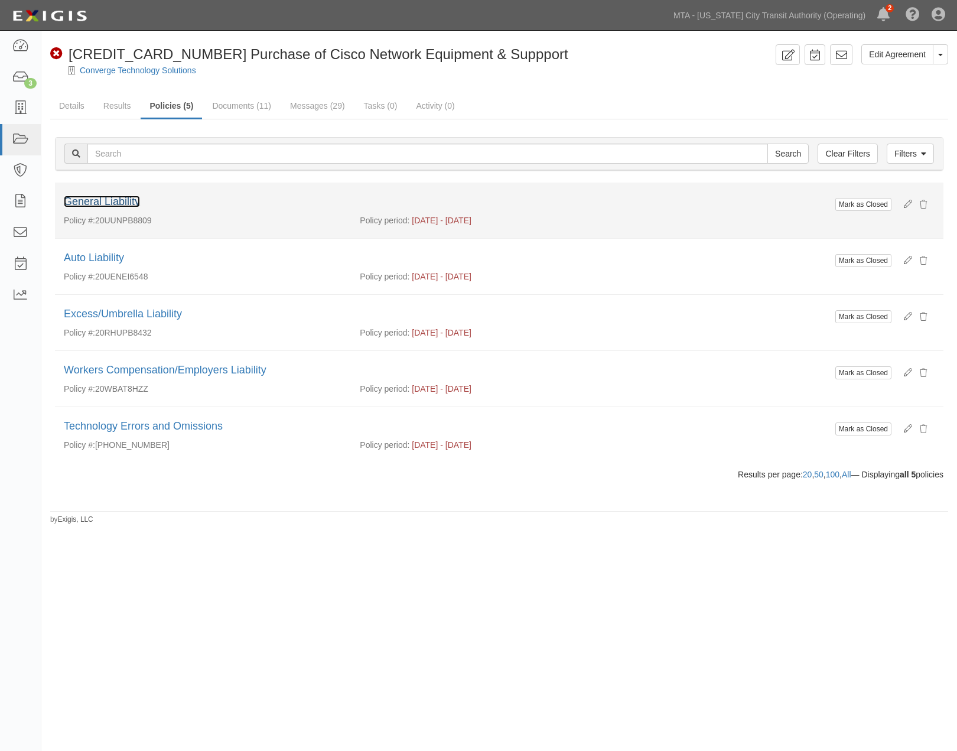
click at [126, 198] on link "General Liability" at bounding box center [102, 201] width 76 height 12
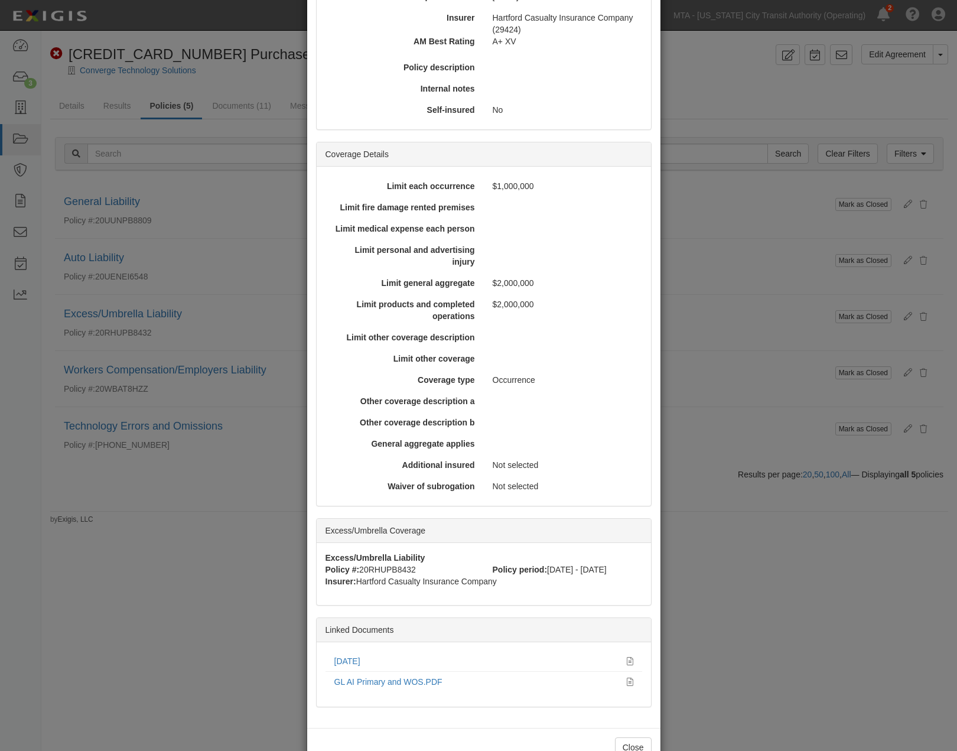
scroll to position [172, 0]
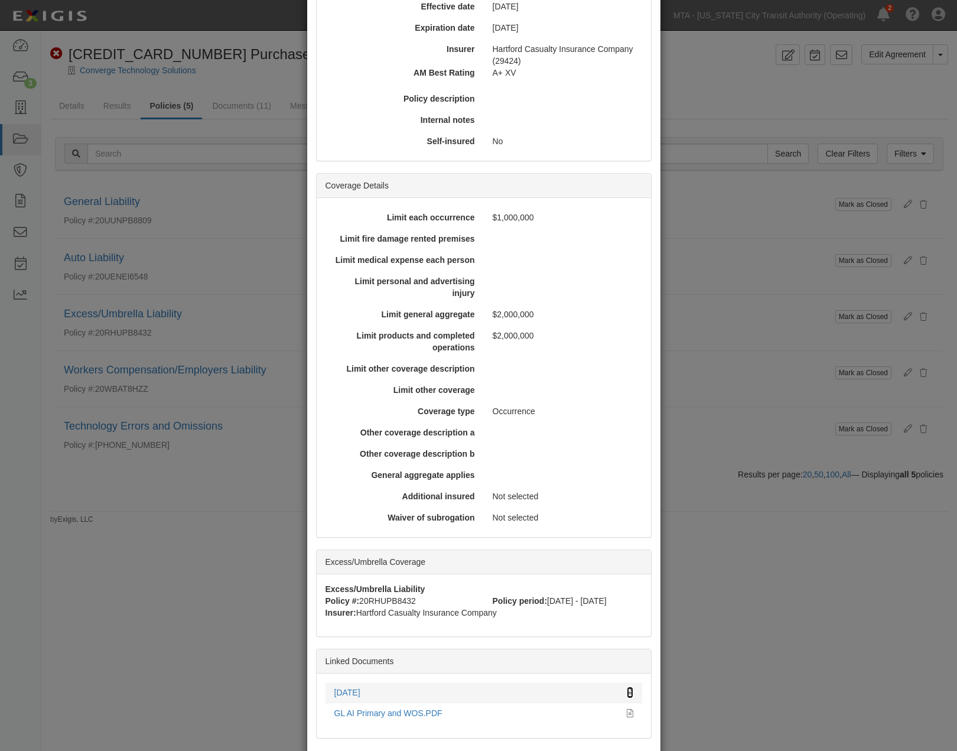
click at [627, 689] on icon at bounding box center [630, 693] width 6 height 8
click at [740, 594] on div "× View Policy Mark as Closed Edit Policy Toggle Dropdown Delete Policy Policy S…" at bounding box center [478, 375] width 957 height 751
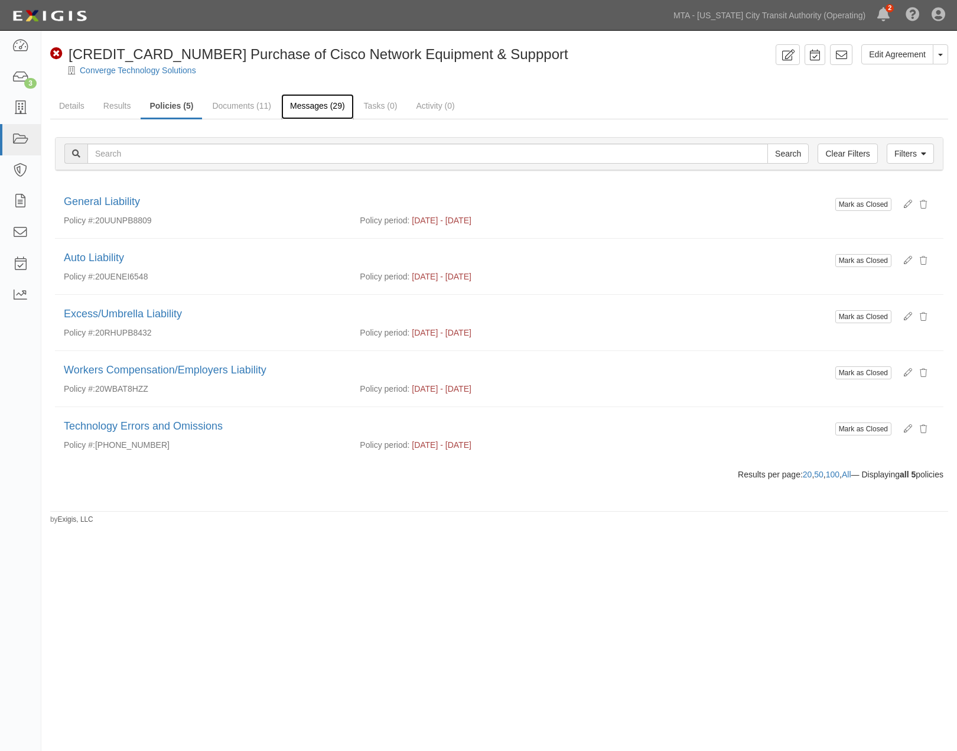
click at [304, 106] on link "Messages (29)" at bounding box center [317, 106] width 73 height 25
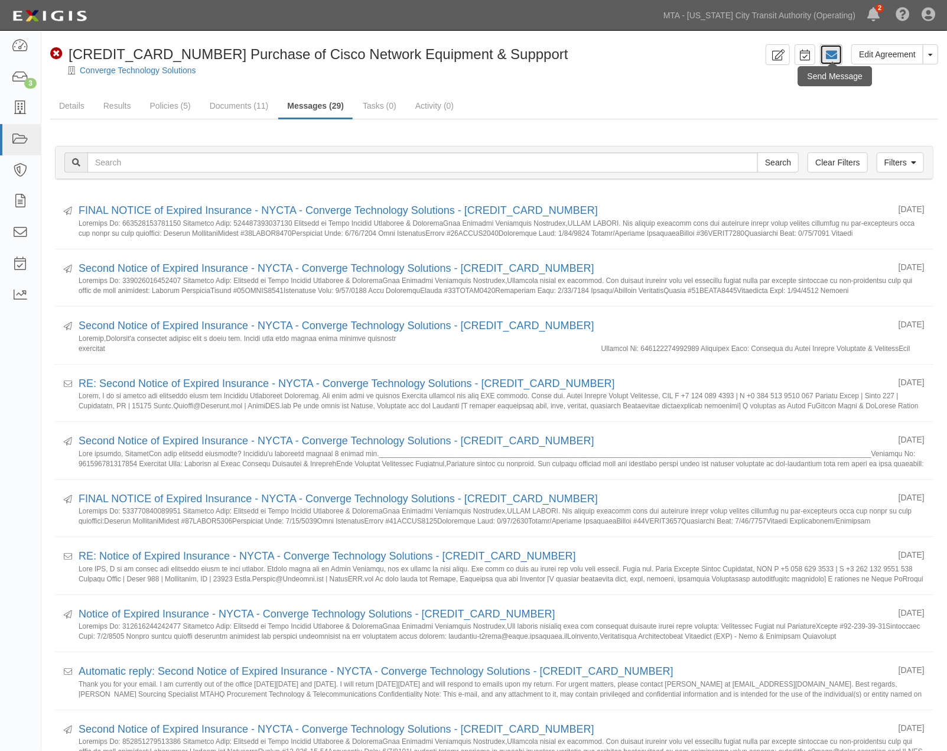
click at [834, 51] on icon at bounding box center [831, 55] width 12 height 12
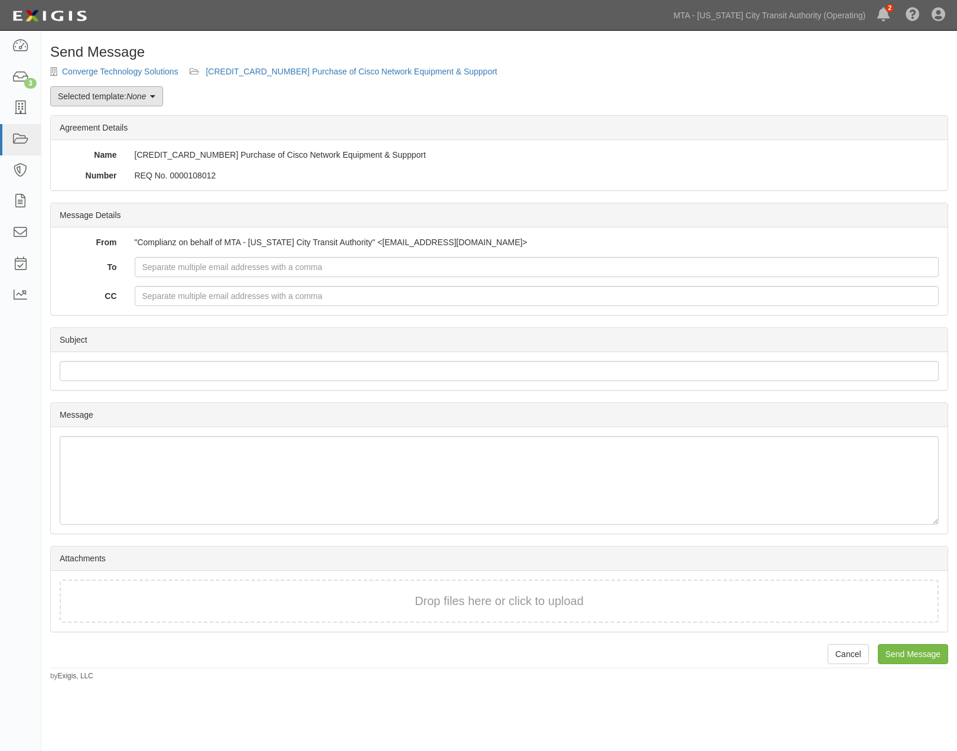
click at [155, 97] on icon at bounding box center [152, 97] width 5 height 8
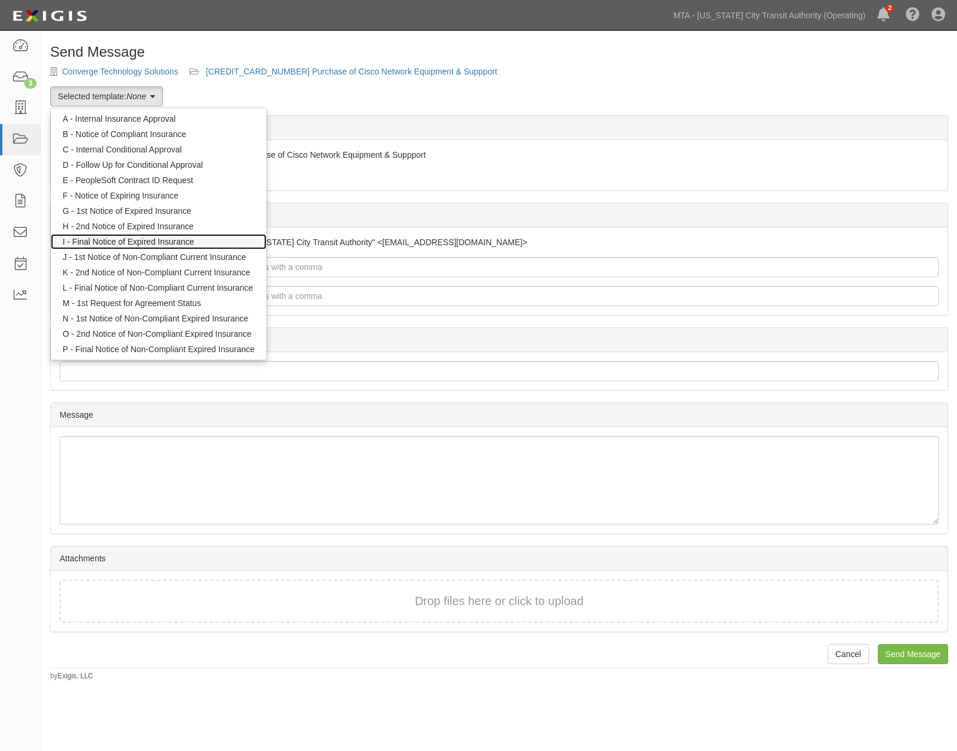
click at [159, 239] on link "I - Final Notice of Expired Insurance" at bounding box center [159, 241] width 216 height 15
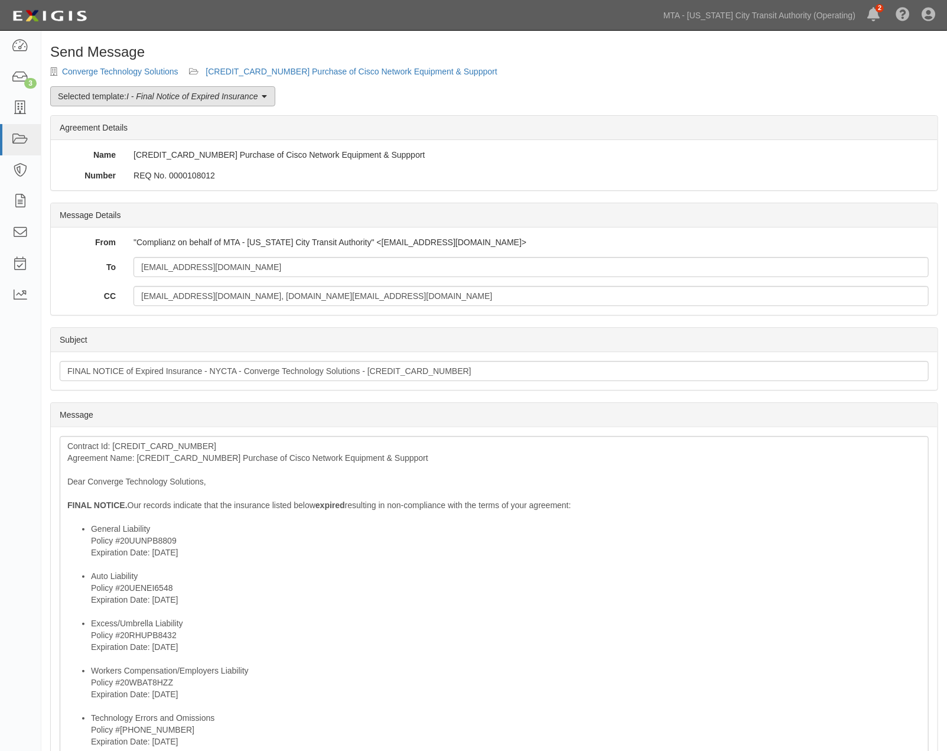
click at [201, 96] on em "I - Final Notice of Expired Insurance" at bounding box center [192, 96] width 132 height 9
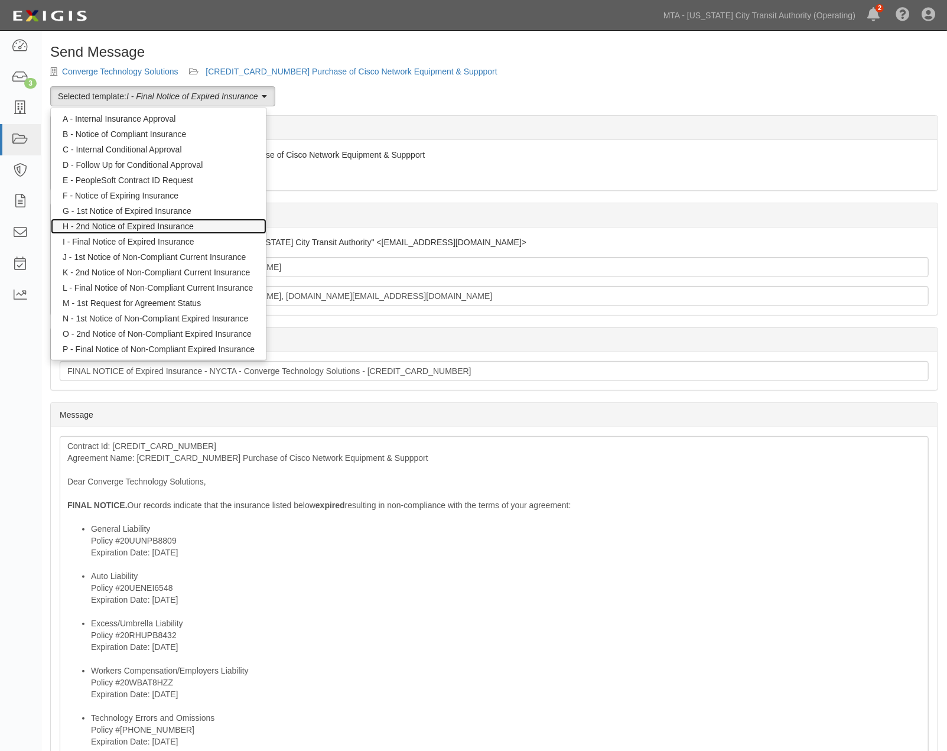
click at [171, 230] on link "H - 2nd Notice of Expired Insurance" at bounding box center [159, 226] width 216 height 15
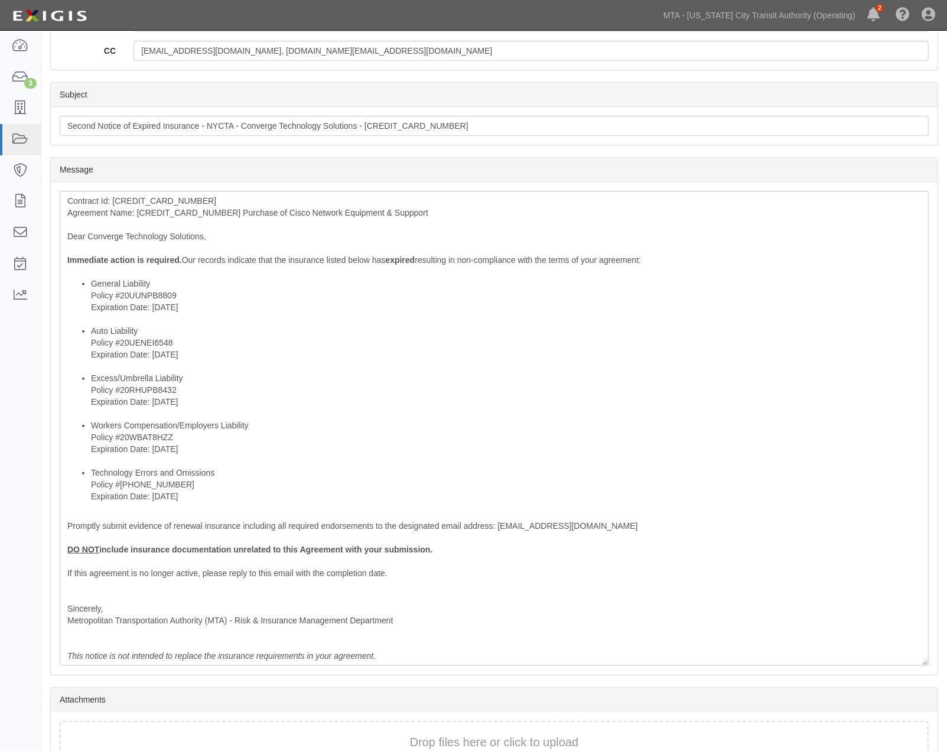
scroll to position [262, 0]
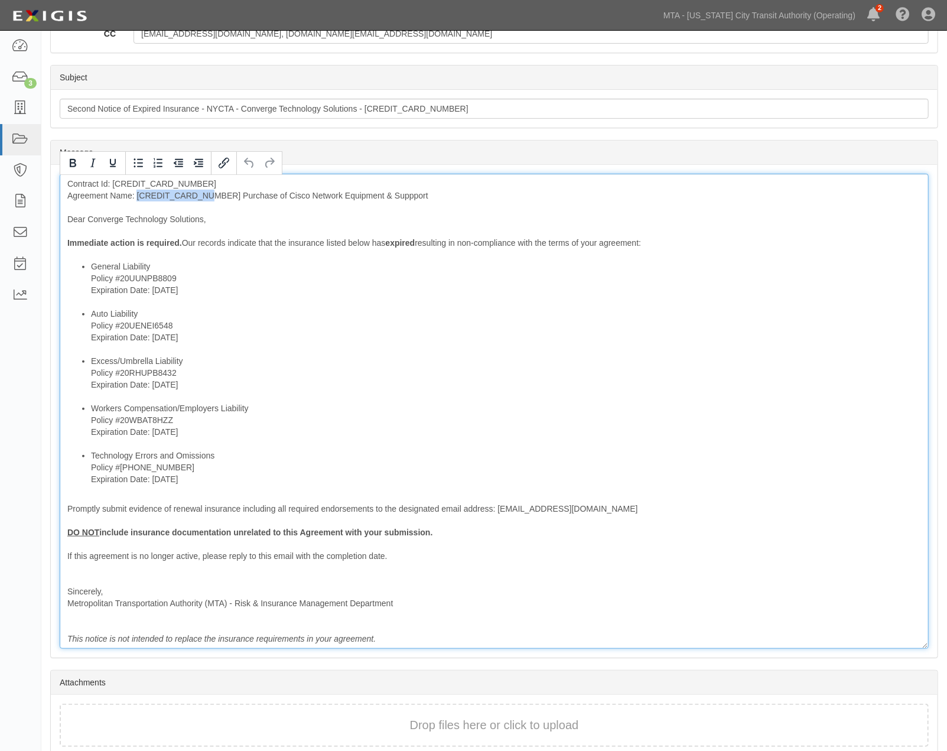
drag, startPoint x: 205, startPoint y: 193, endPoint x: 137, endPoint y: 193, distance: 67.9
click at [137, 193] on div "Contract Id: 600000000032767 Agreement Name: 600000000032767 Purchase of Cisco …" at bounding box center [494, 411] width 869 height 475
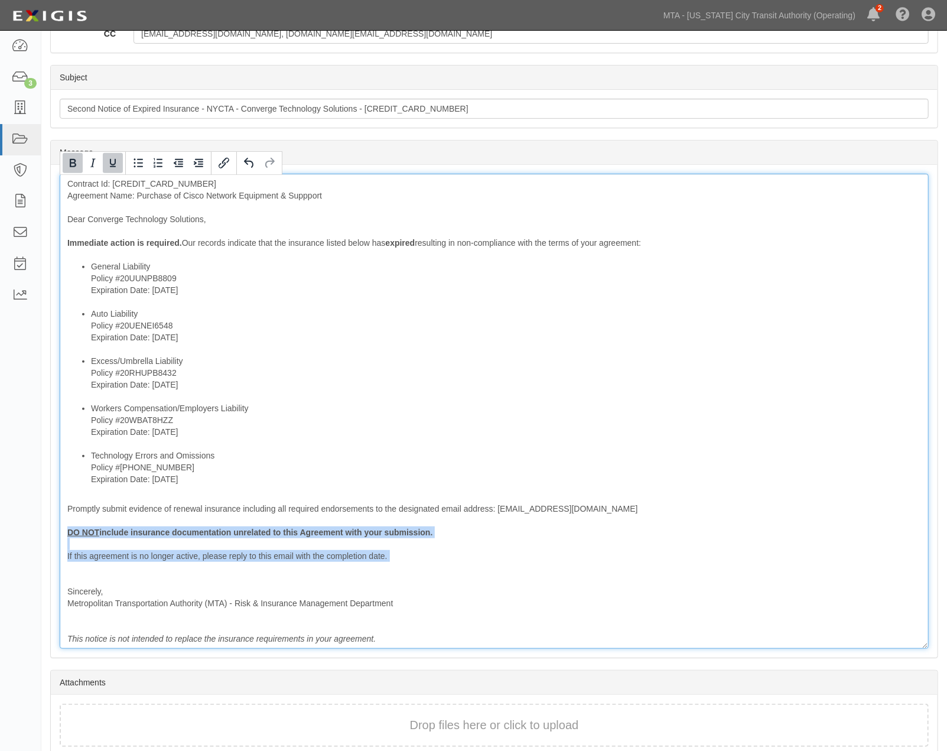
drag, startPoint x: 120, startPoint y: 565, endPoint x: 56, endPoint y: 534, distance: 71.6
click at [56, 534] on div "Message Contract Id: 600000000032767 Agreement Name: Purchase of Cisco Network …" at bounding box center [494, 411] width 887 height 493
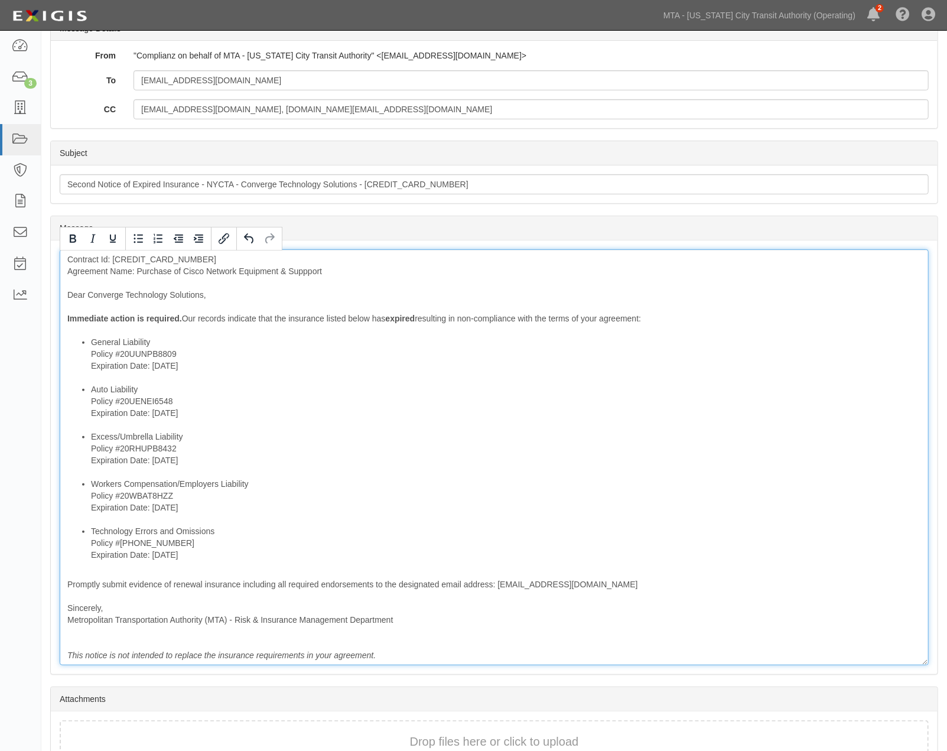
scroll to position [60, 0]
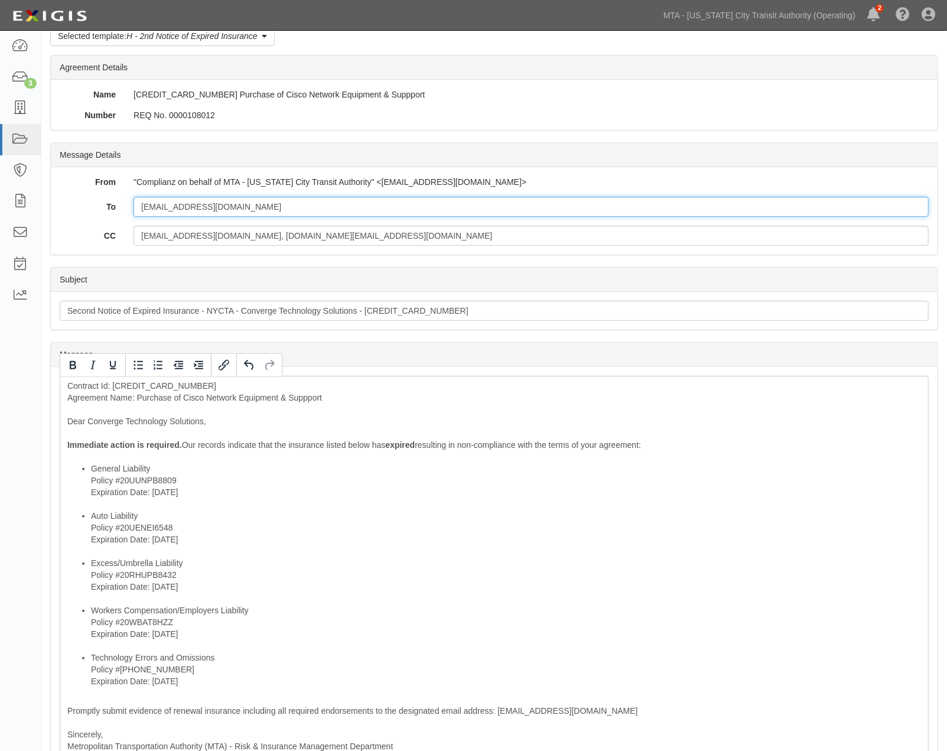
click at [305, 201] on input "dscardina@vicomnet.com" at bounding box center [530, 207] width 795 height 20
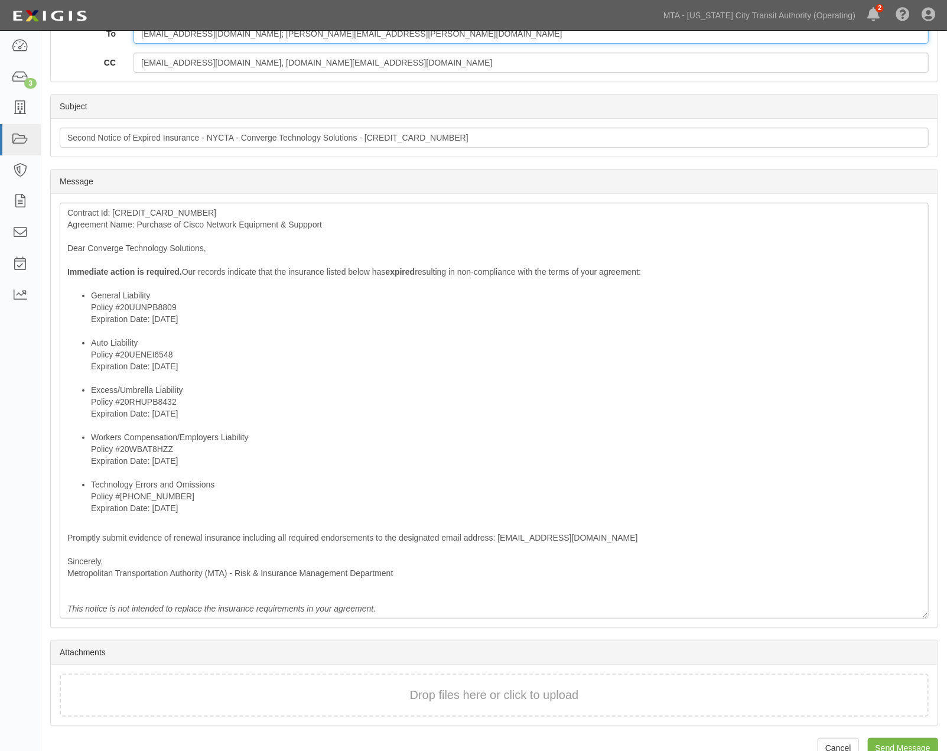
scroll to position [257, 0]
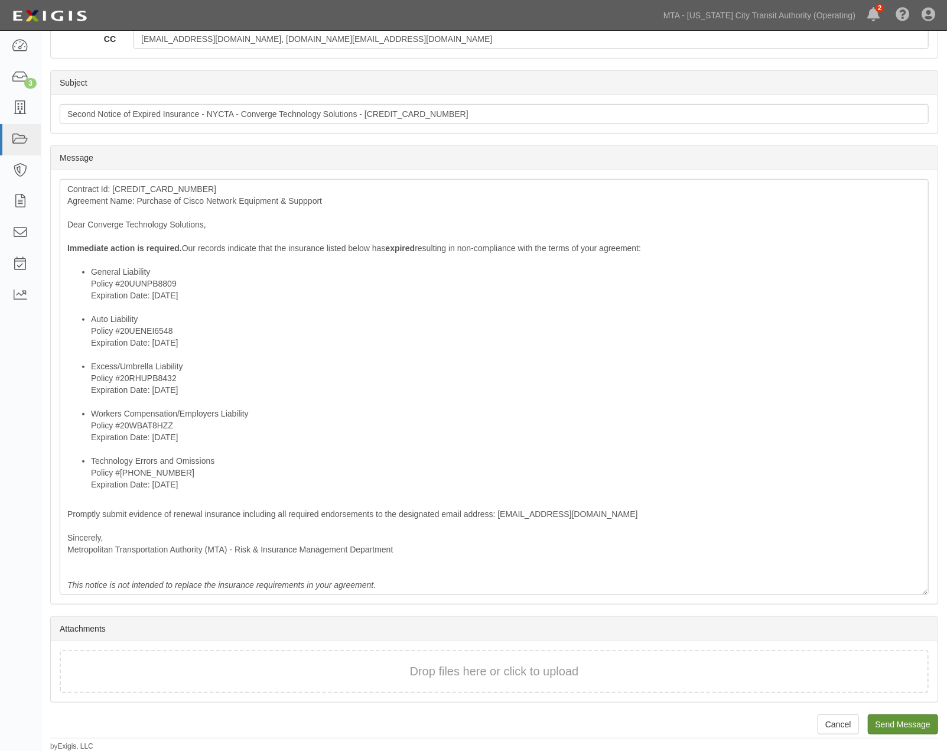
type input "dscardina@vicomnet.com; Ranee.Mannion@MarshMMA.com"
drag, startPoint x: 904, startPoint y: 721, endPoint x: 546, endPoint y: 44, distance: 765.9
click at [904, 721] on input "Send Message" at bounding box center [903, 724] width 70 height 20
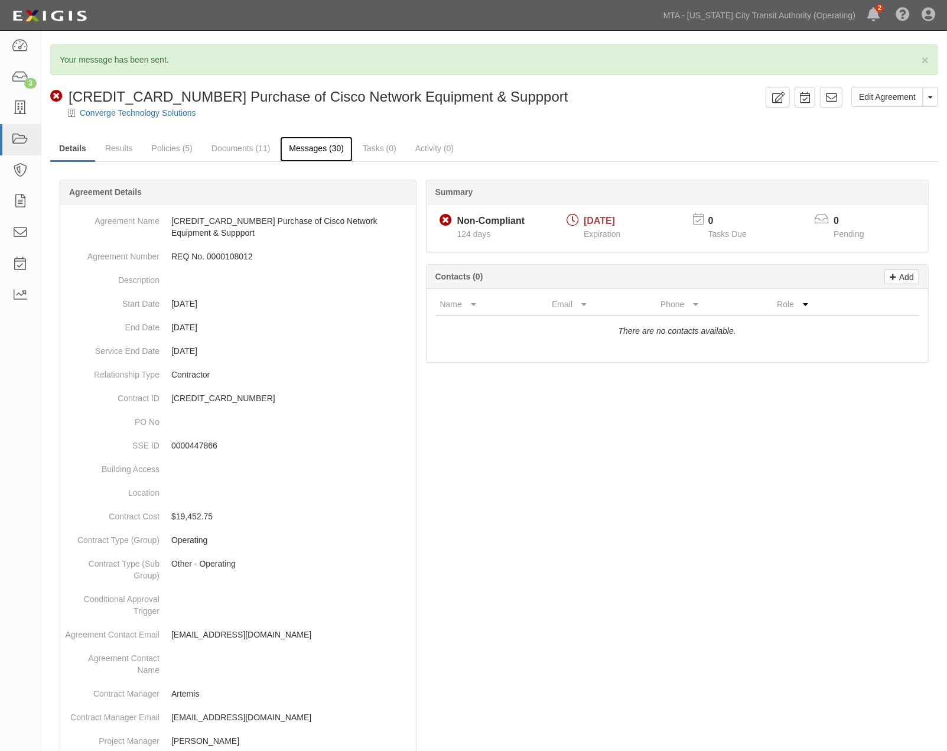
click at [332, 154] on link "Messages (30)" at bounding box center [316, 148] width 73 height 25
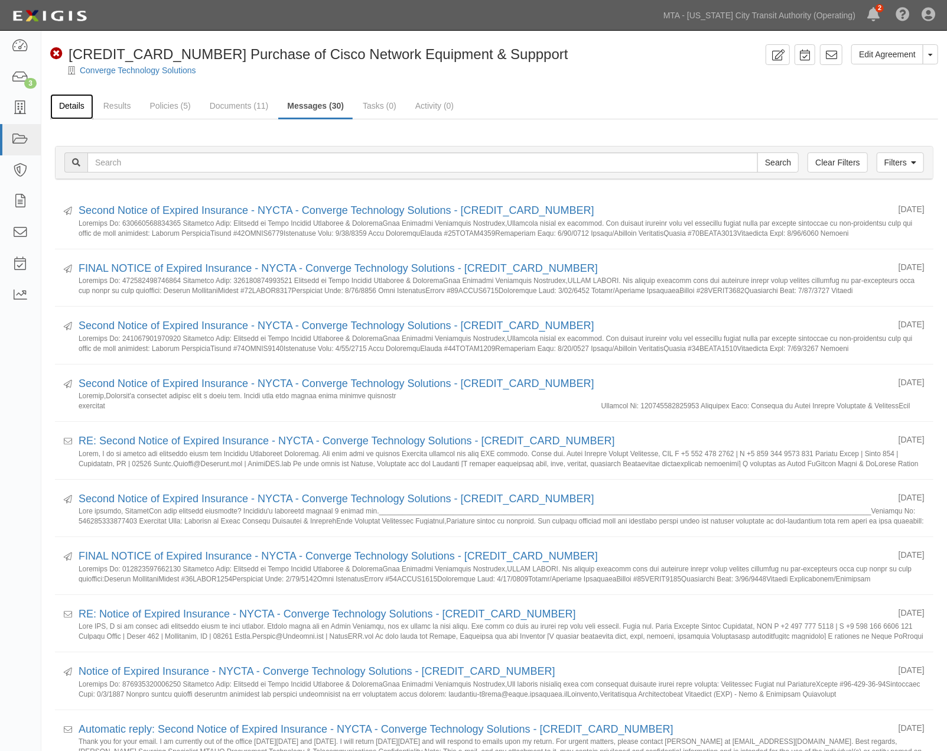
click at [63, 103] on link "Details" at bounding box center [71, 106] width 43 height 25
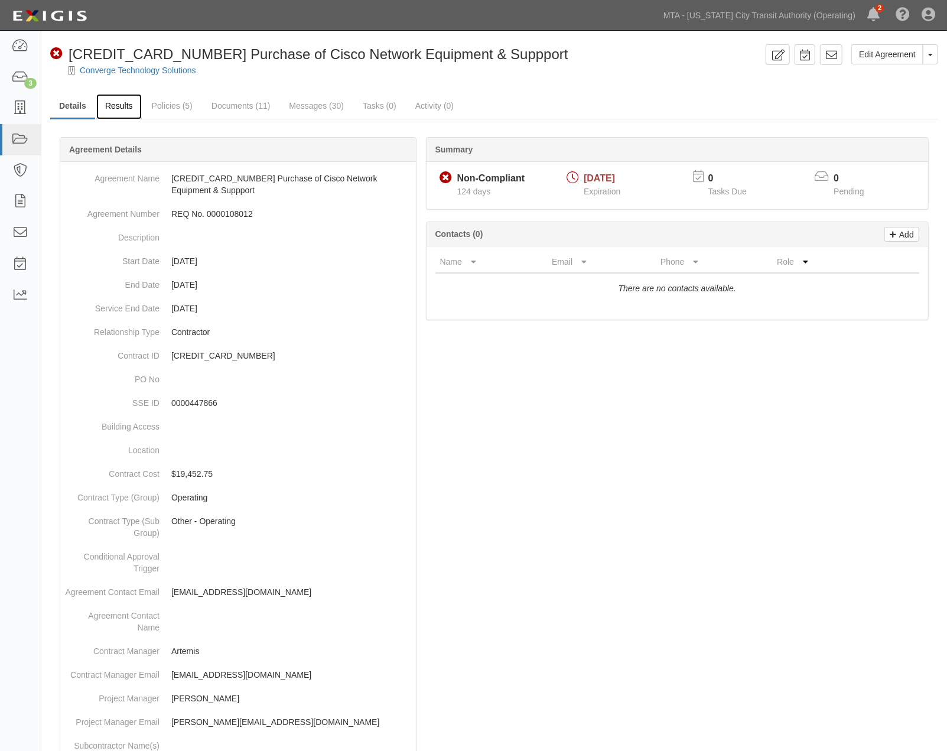
click at [122, 105] on link "Results" at bounding box center [118, 106] width 45 height 25
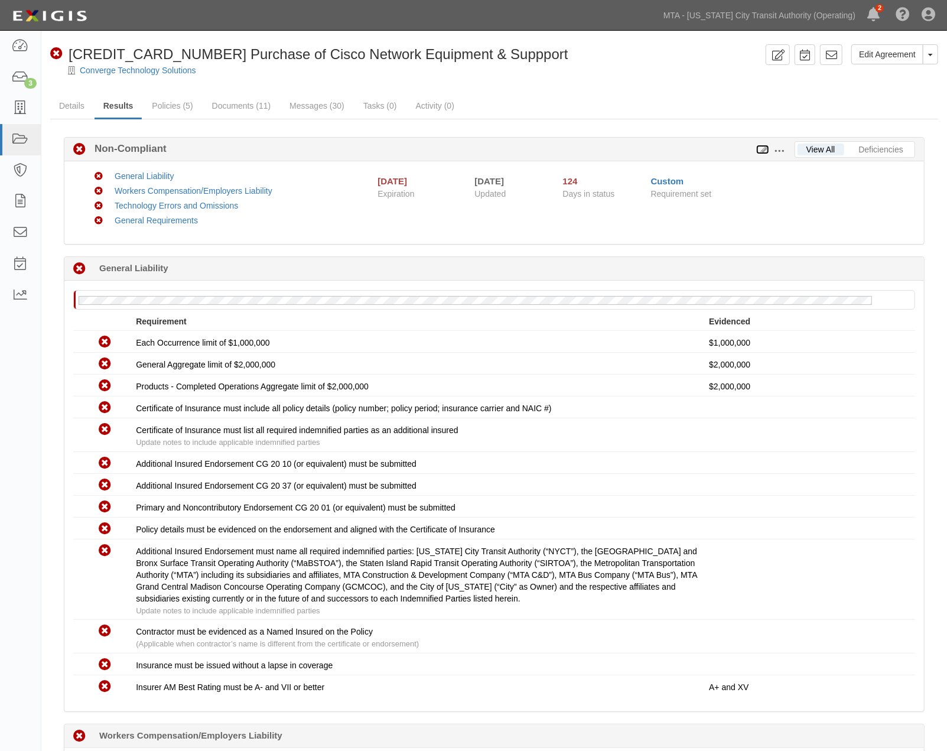
click at [763, 148] on icon at bounding box center [762, 150] width 13 height 8
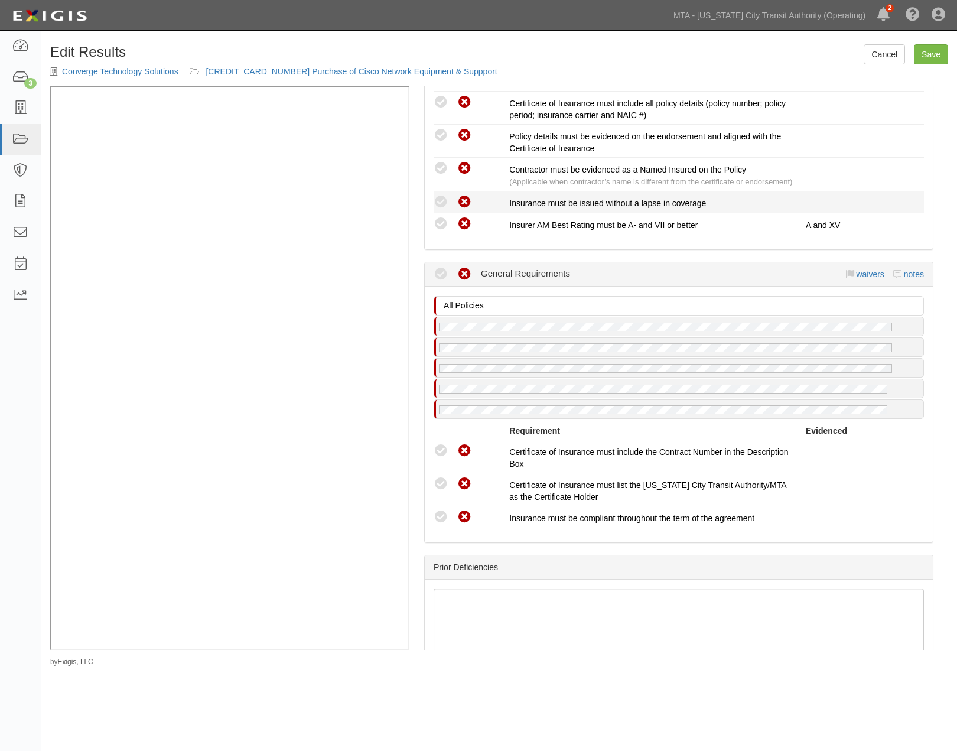
scroll to position [1226, 0]
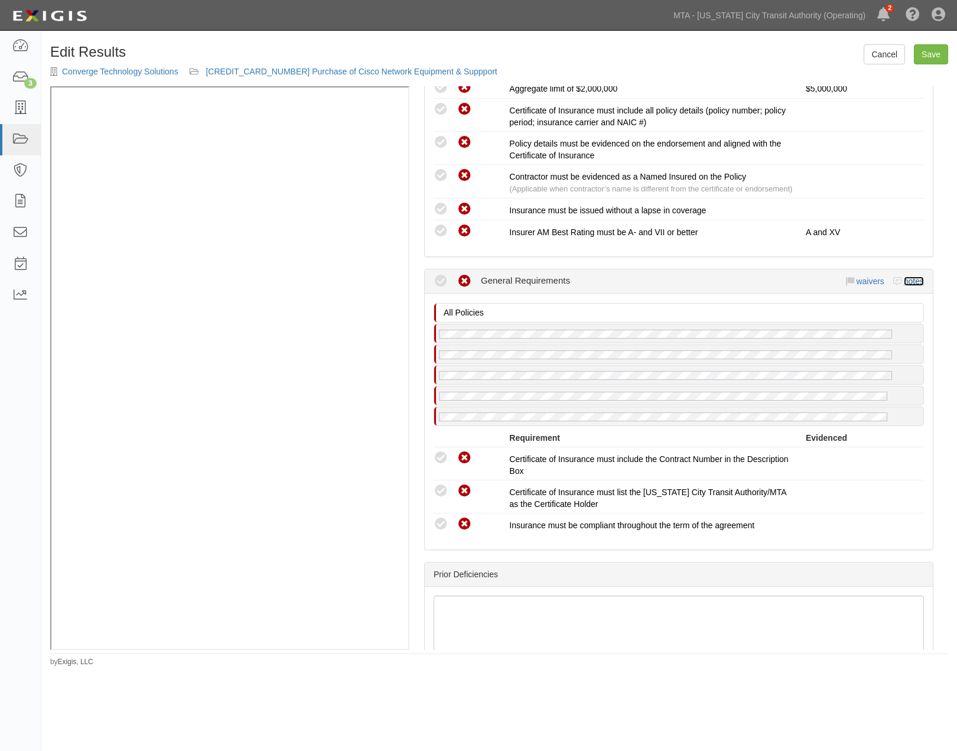
click at [904, 286] on link "notes" at bounding box center [914, 280] width 20 height 9
radio input "true"
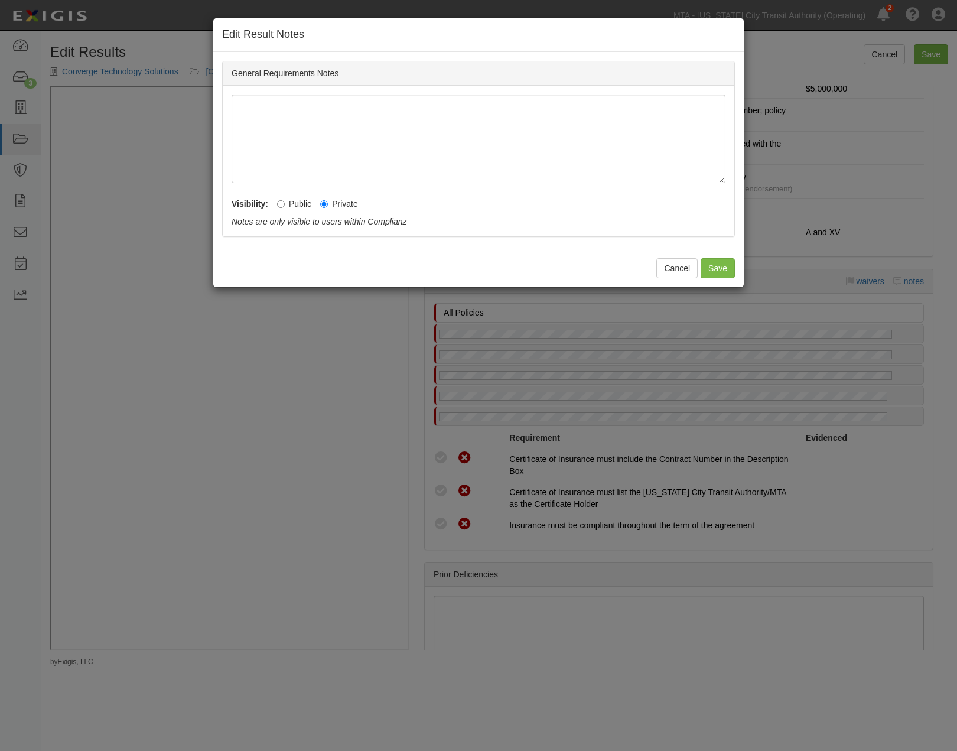
click at [299, 203] on label "Public" at bounding box center [294, 204] width 34 height 12
click at [285, 203] on input "Public" at bounding box center [281, 204] width 8 height 8
radio input "true"
click at [718, 266] on button "Save" at bounding box center [717, 268] width 34 height 20
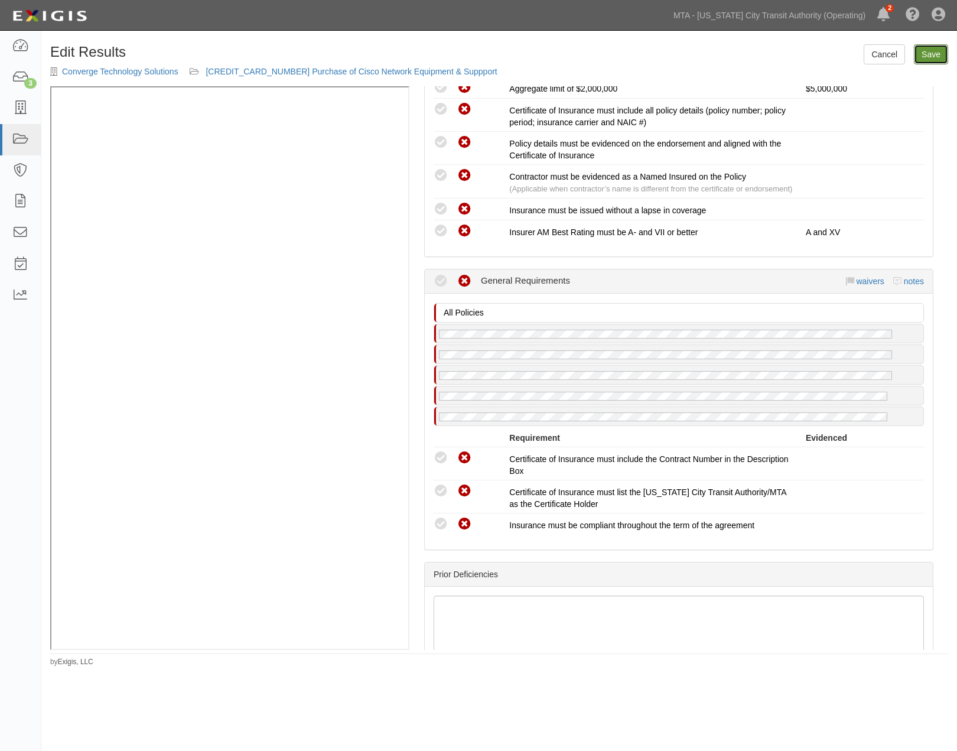
click at [932, 56] on link "Save" at bounding box center [931, 54] width 34 height 20
radio input "true"
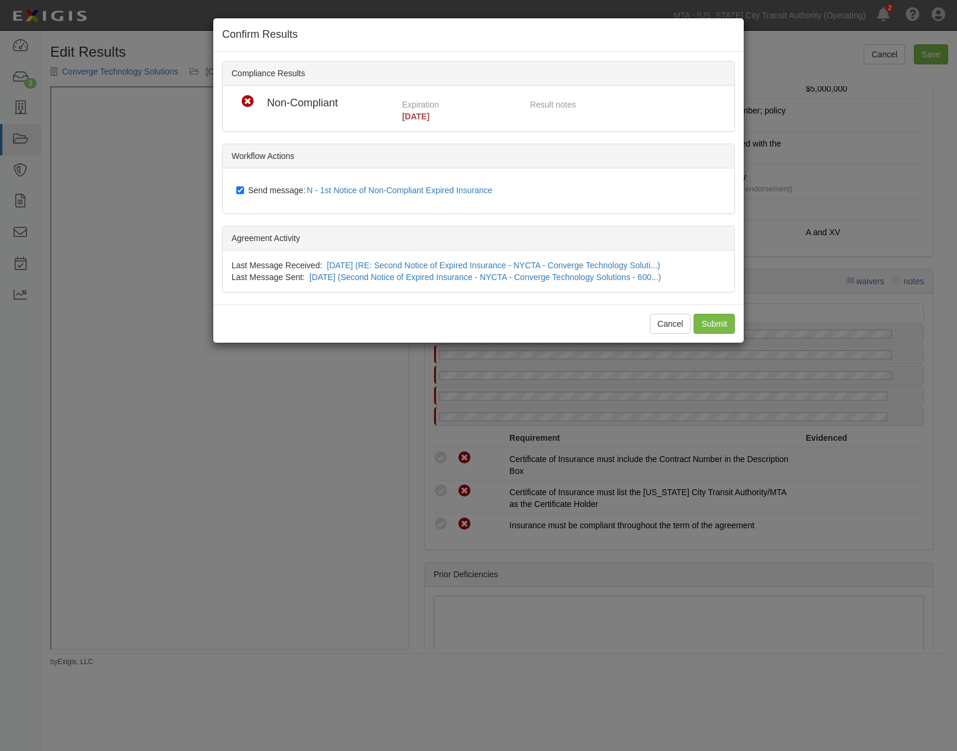
click at [255, 187] on span "Send message: N - 1st Notice of Non-Compliant Expired Insurance" at bounding box center [372, 189] width 249 height 9
click at [244, 187] on input "Send message: N - 1st Notice of Non-Compliant Expired Insurance" at bounding box center [240, 189] width 8 height 9
checkbox input "false"
click at [702, 321] on input "Submit" at bounding box center [713, 324] width 41 height 20
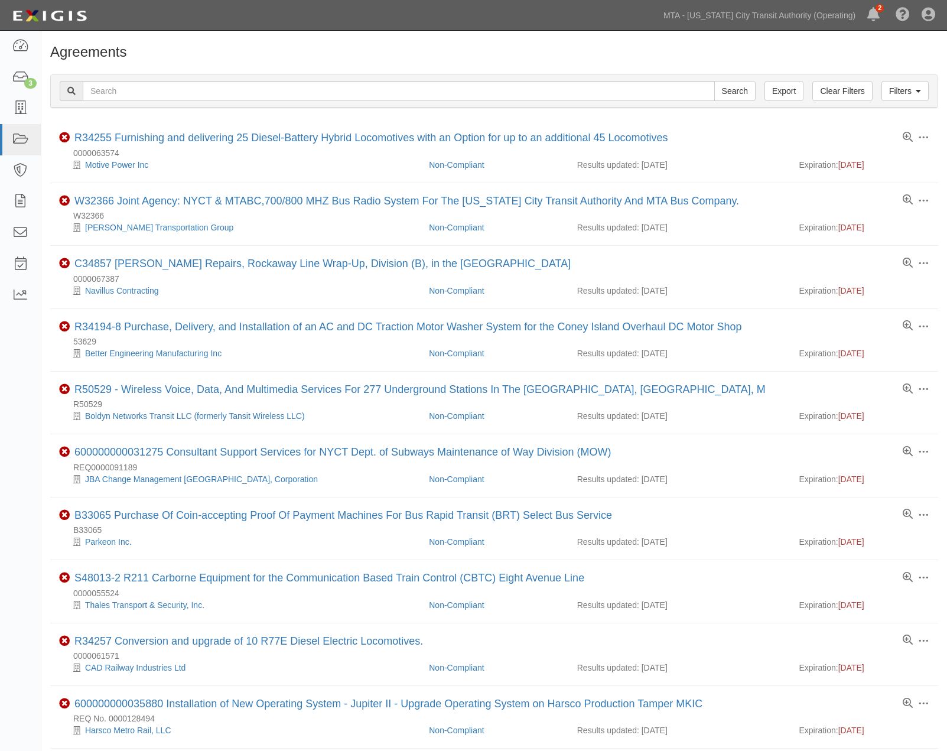
scroll to position [700, 0]
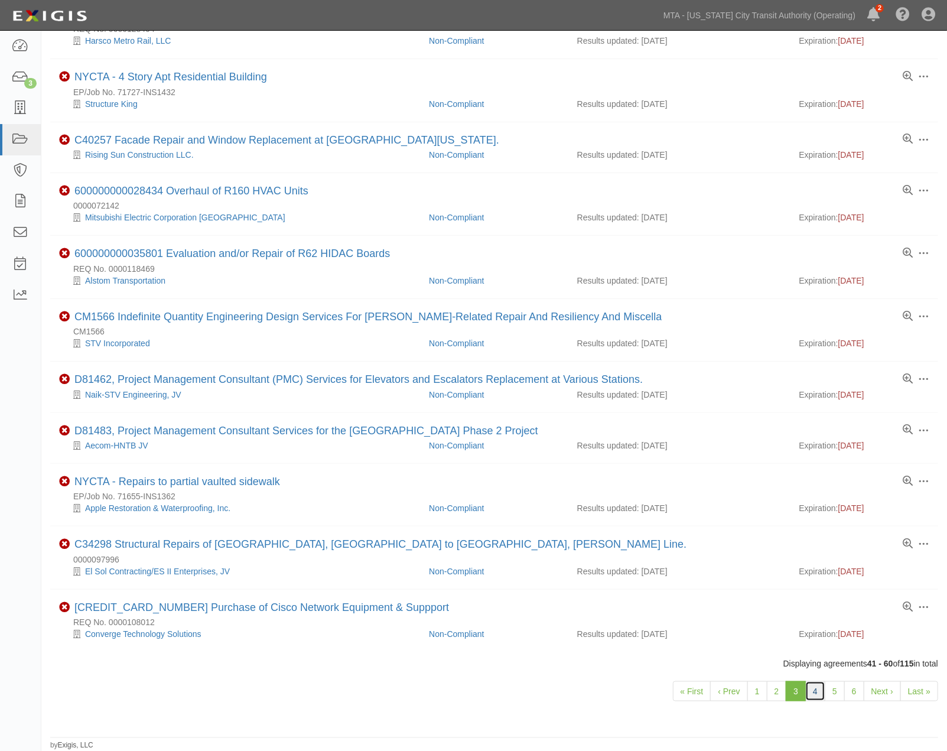
click at [813, 687] on link "4" at bounding box center [815, 691] width 20 height 20
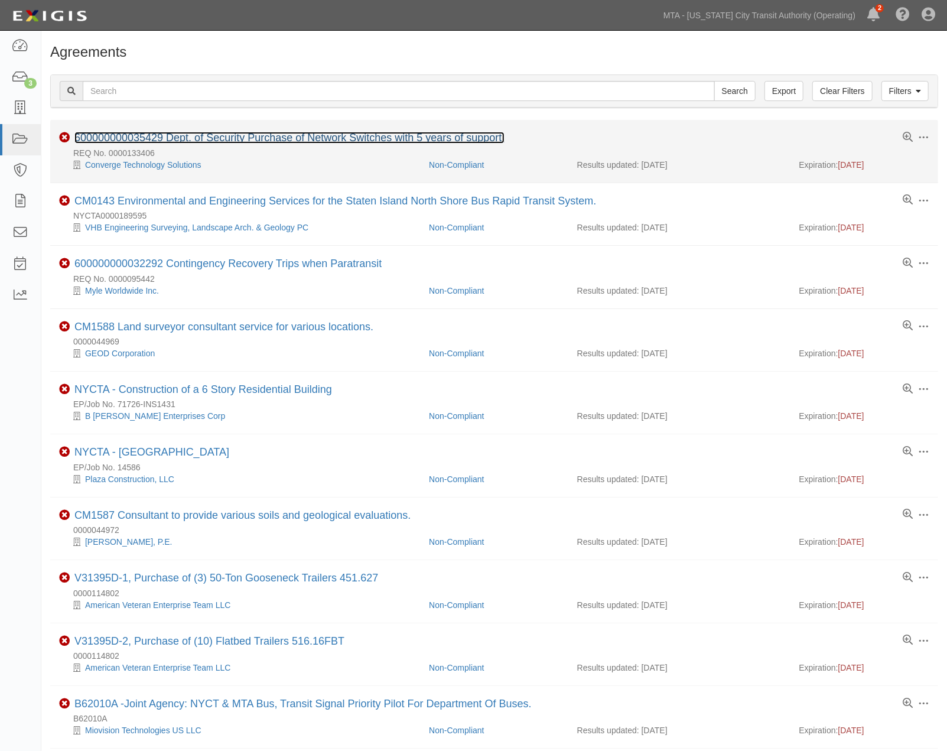
click at [280, 141] on link "600000000035429 Dept. of Security Purchase of Network Switches with 5 years of …" at bounding box center [289, 138] width 430 height 12
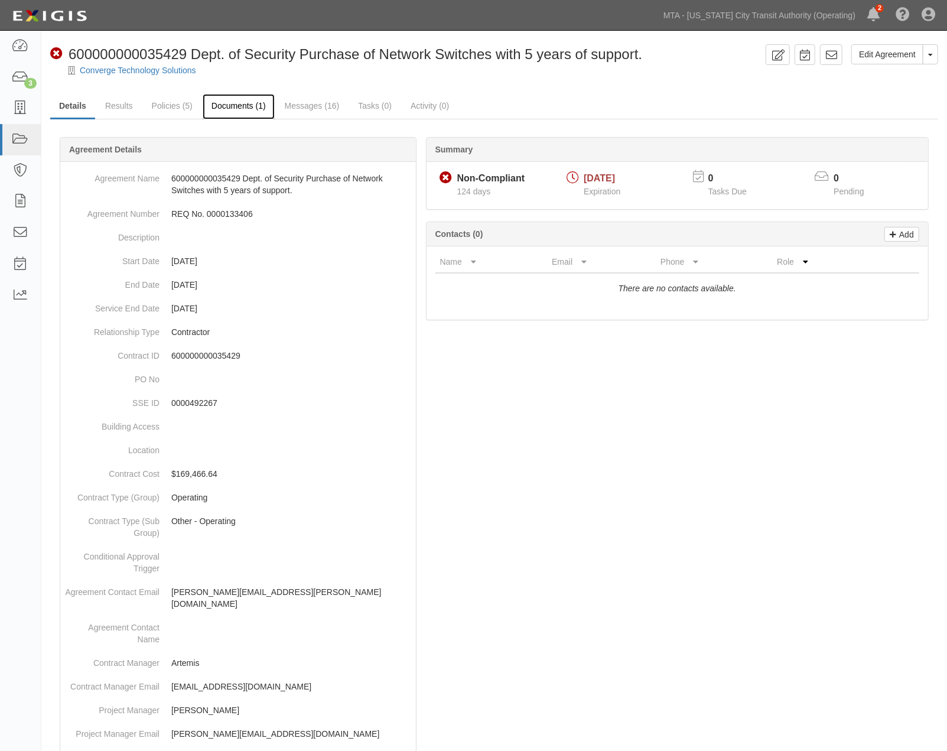
click at [228, 107] on link "Documents (1)" at bounding box center [239, 106] width 72 height 25
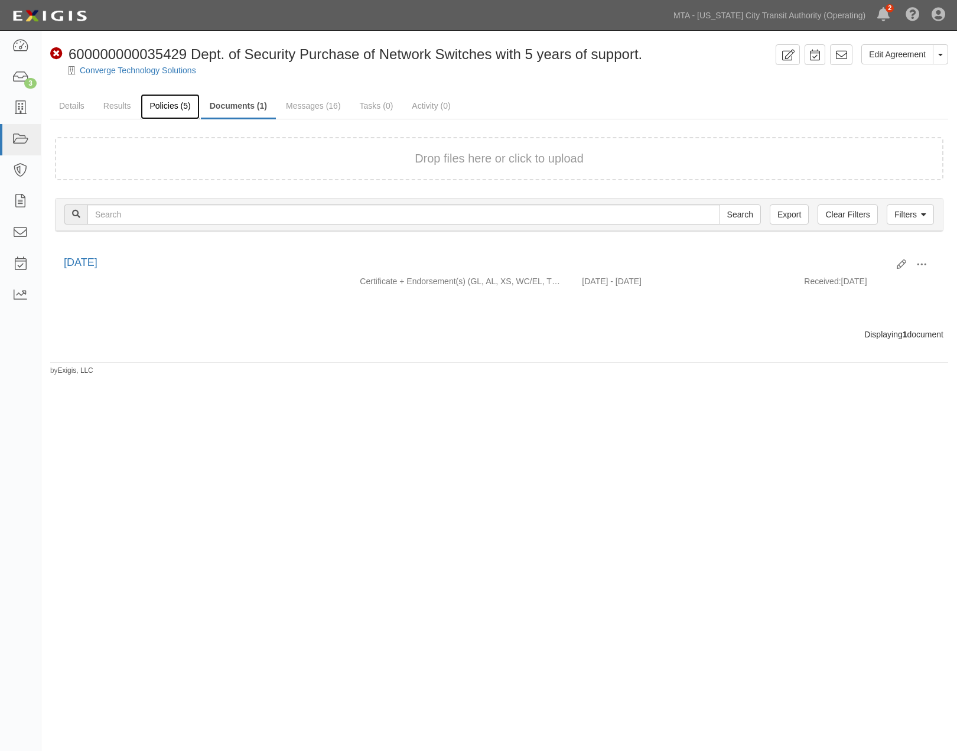
click at [159, 102] on link "Policies (5)" at bounding box center [170, 106] width 58 height 25
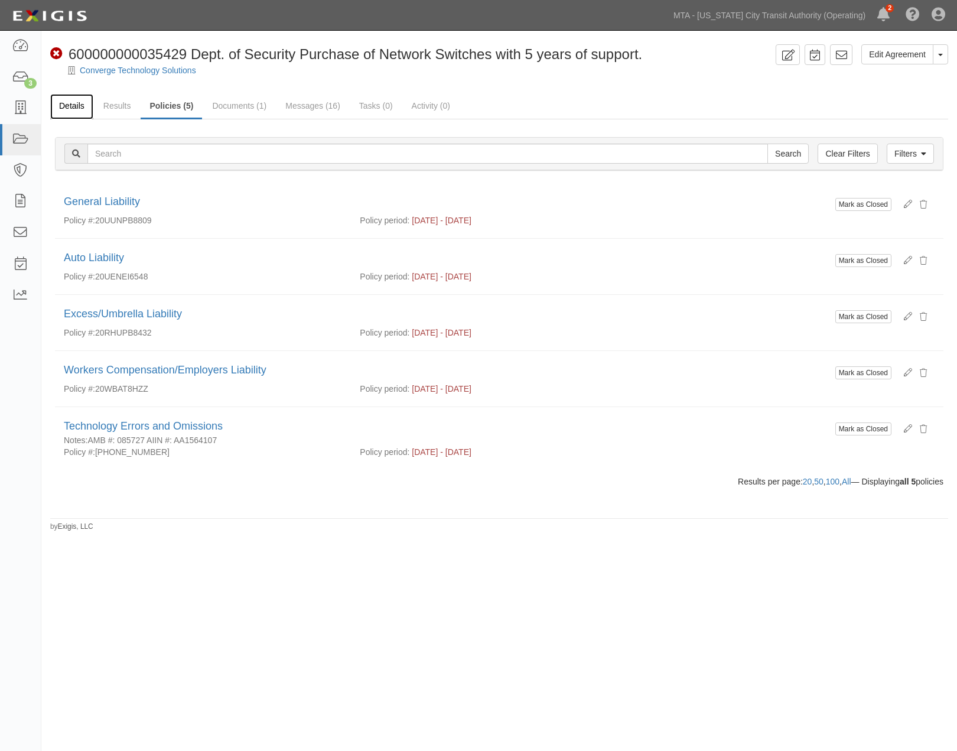
click at [72, 105] on link "Details" at bounding box center [71, 106] width 43 height 25
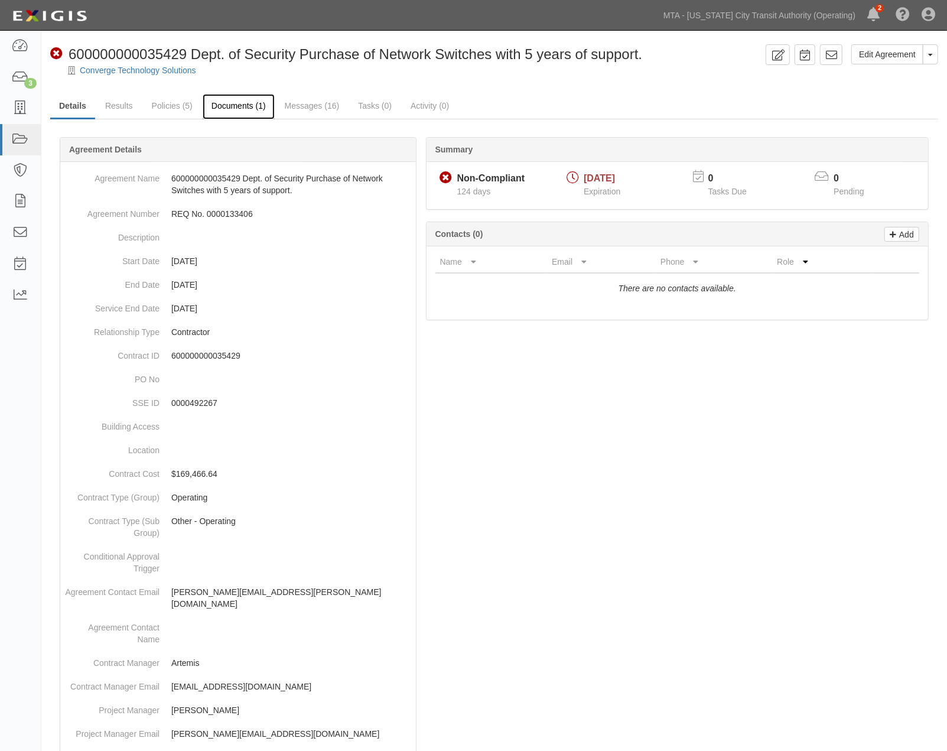
click at [250, 107] on link "Documents (1)" at bounding box center [239, 106] width 72 height 25
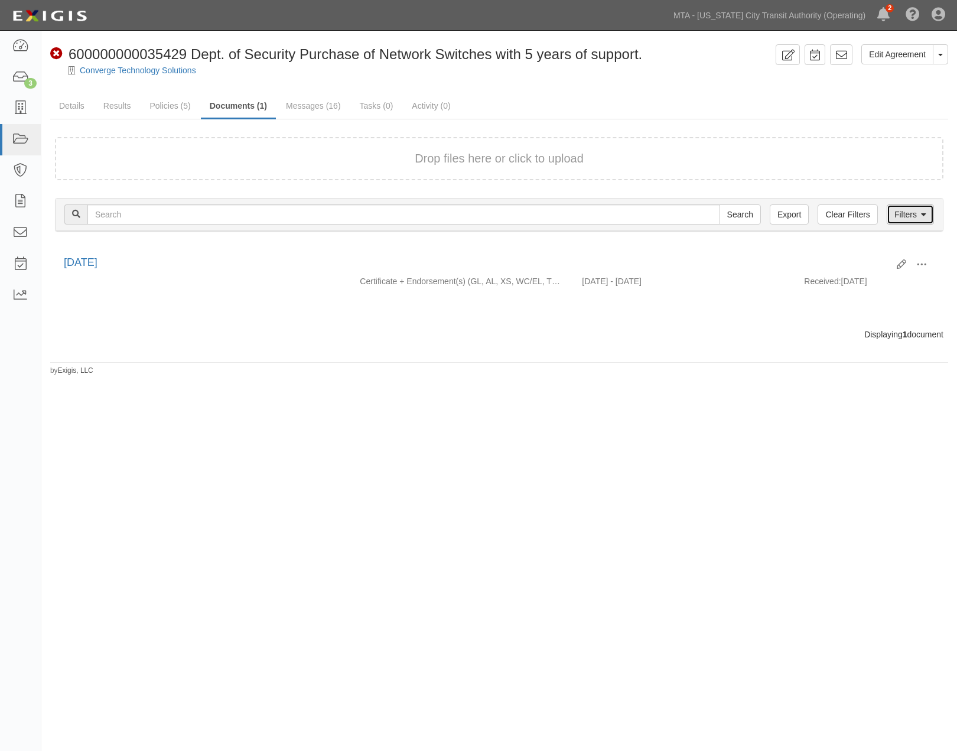
click at [911, 211] on link "Filters" at bounding box center [910, 214] width 47 height 20
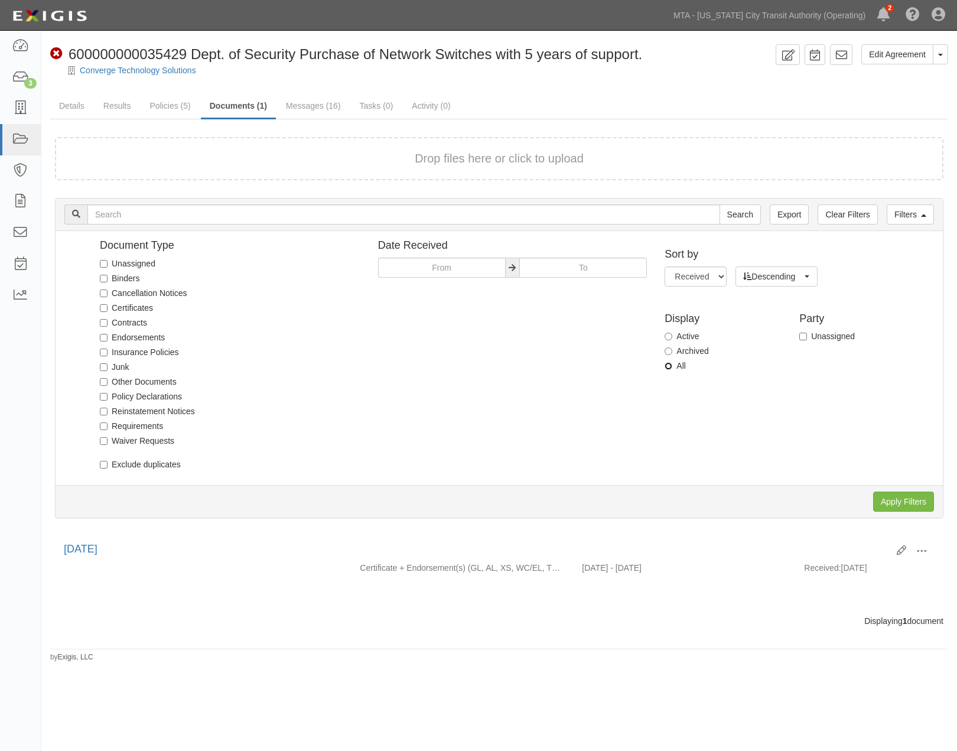
drag, startPoint x: 671, startPoint y: 363, endPoint x: 680, endPoint y: 364, distance: 9.5
click at [671, 364] on input "All" at bounding box center [668, 366] width 8 height 8
radio input "true"
click at [686, 351] on label "Archived" at bounding box center [686, 351] width 44 height 12
click at [672, 351] on input "Archived" at bounding box center [668, 351] width 8 height 8
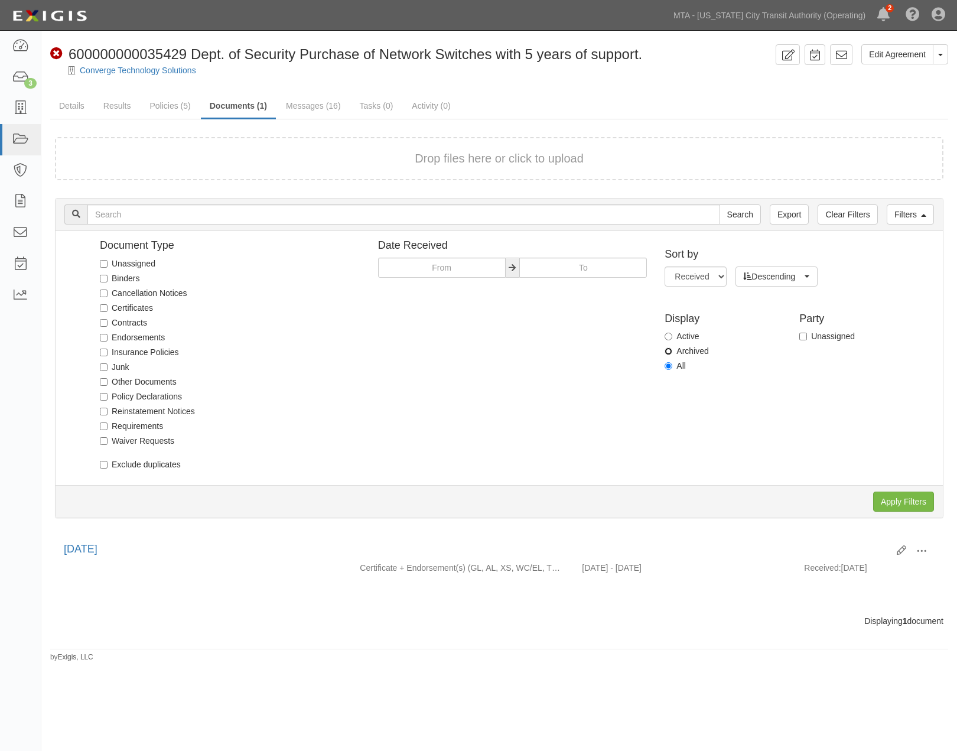
radio input "true"
click at [897, 505] on input "Apply Filters" at bounding box center [903, 501] width 61 height 20
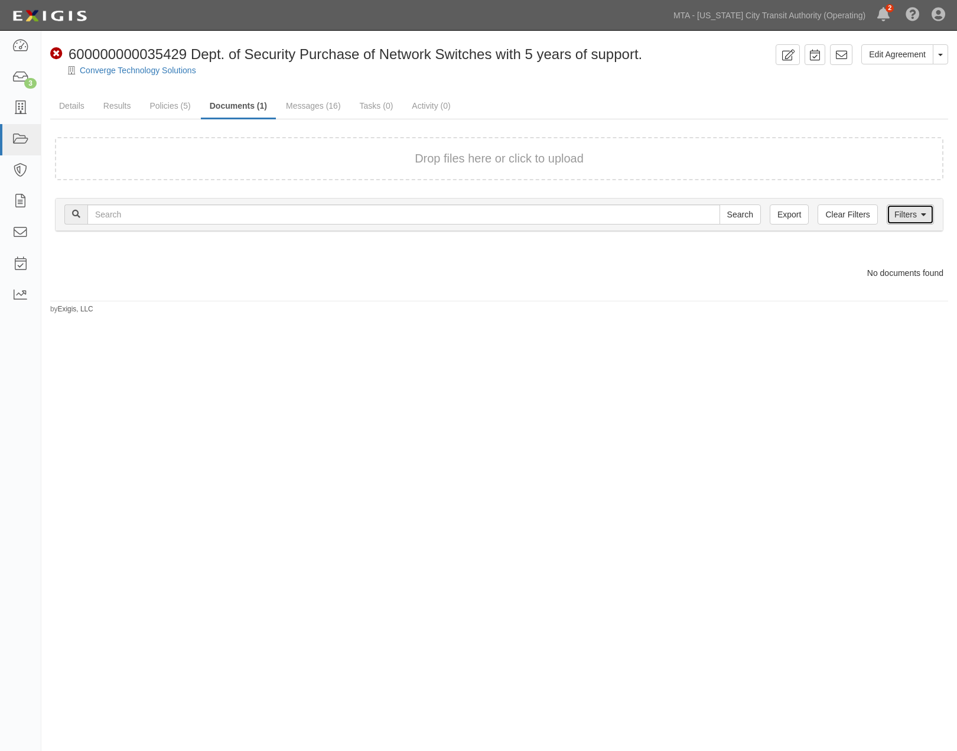
click at [896, 215] on link "Filters" at bounding box center [910, 214] width 47 height 20
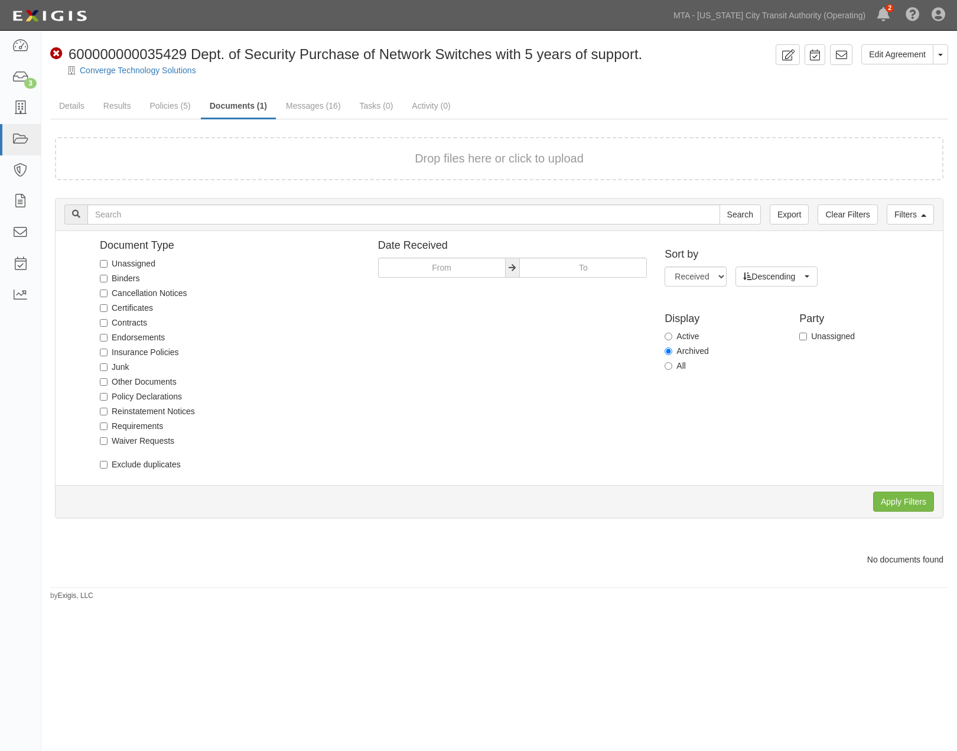
click at [677, 365] on label "All" at bounding box center [674, 366] width 21 height 12
click at [672, 365] on input "All" at bounding box center [668, 366] width 8 height 8
radio input "true"
click at [896, 491] on input "Apply Filters" at bounding box center [903, 501] width 61 height 20
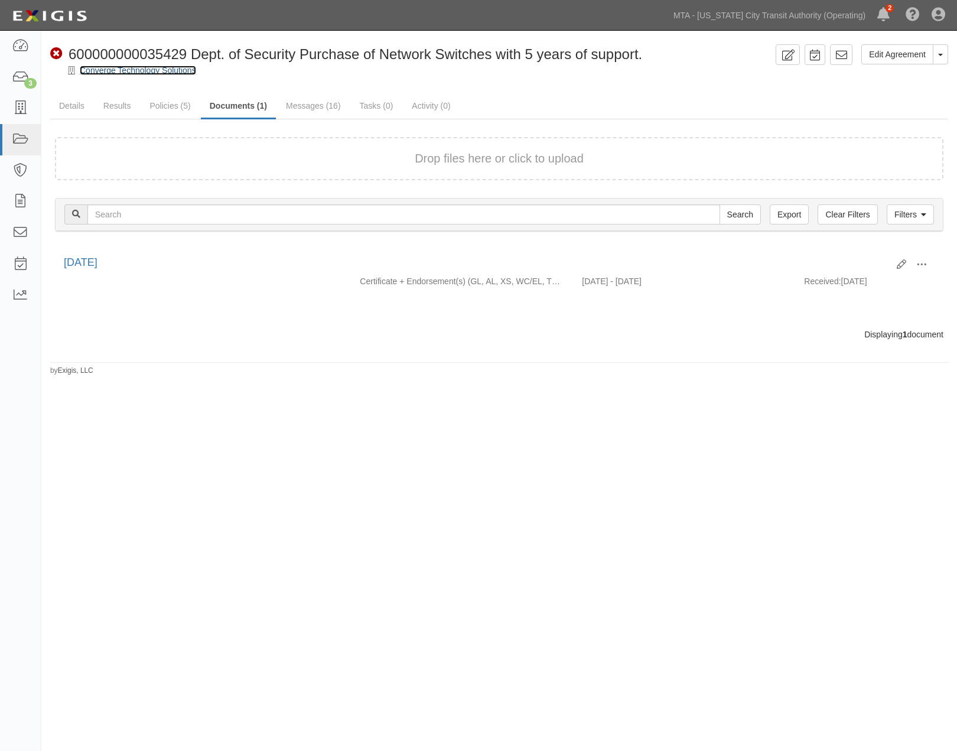
click at [107, 70] on link "Converge Technology Solutions" at bounding box center [138, 70] width 116 height 9
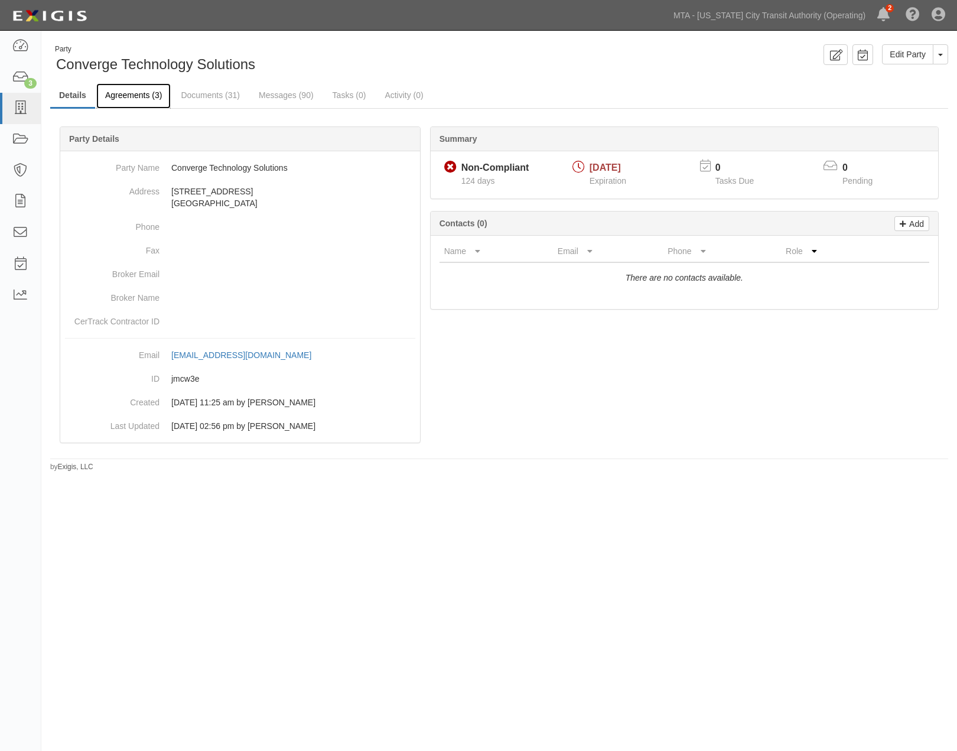
click at [119, 99] on link "Agreements (3)" at bounding box center [133, 95] width 74 height 25
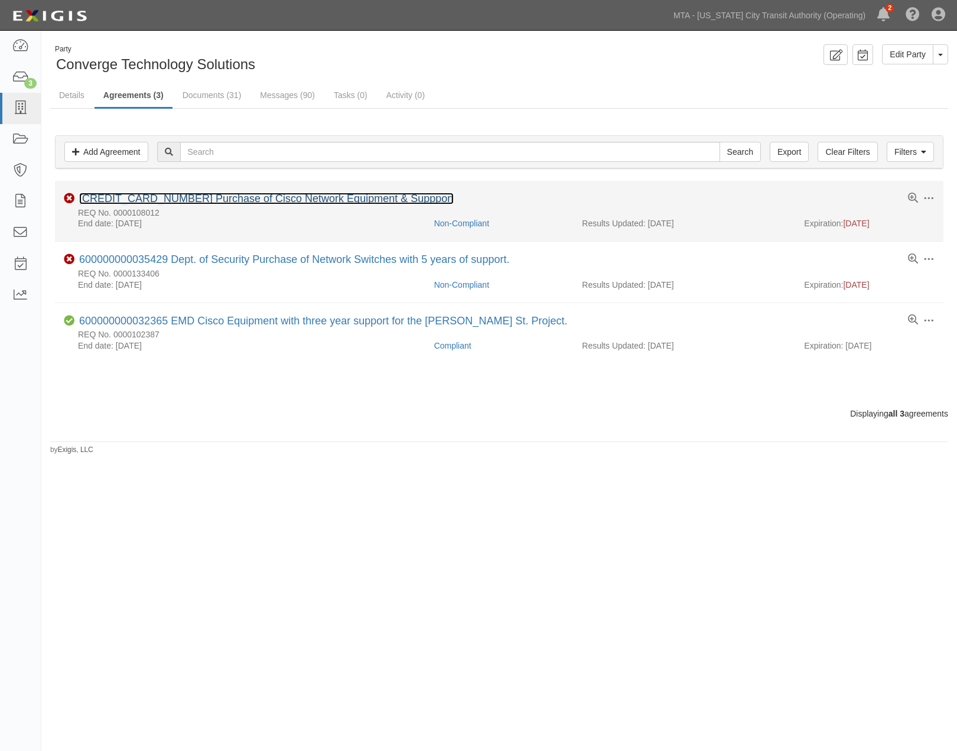
click at [219, 198] on link "[CREDIT_CARD_NUMBER] Purchase of Cisco Network Equipment & Suppport" at bounding box center [266, 199] width 374 height 12
click at [220, 204] on div "[CREDIT_CARD_NUMBER] Purchase of Cisco Network Equipment & Suppport" at bounding box center [266, 199] width 374 height 13
click at [222, 200] on link "[CREDIT_CARD_NUMBER] Purchase of Cisco Network Equipment & Suppport" at bounding box center [266, 199] width 374 height 12
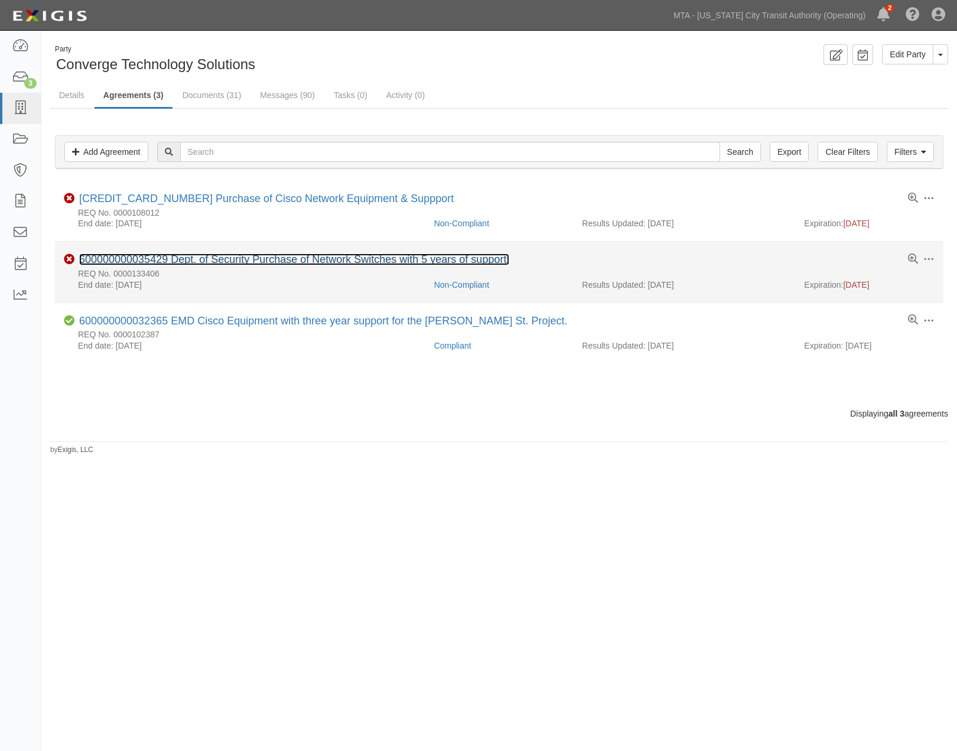
click at [152, 256] on link "600000000035429 Dept. of Security Purchase of Network Switches with 5 years of …" at bounding box center [294, 259] width 430 height 12
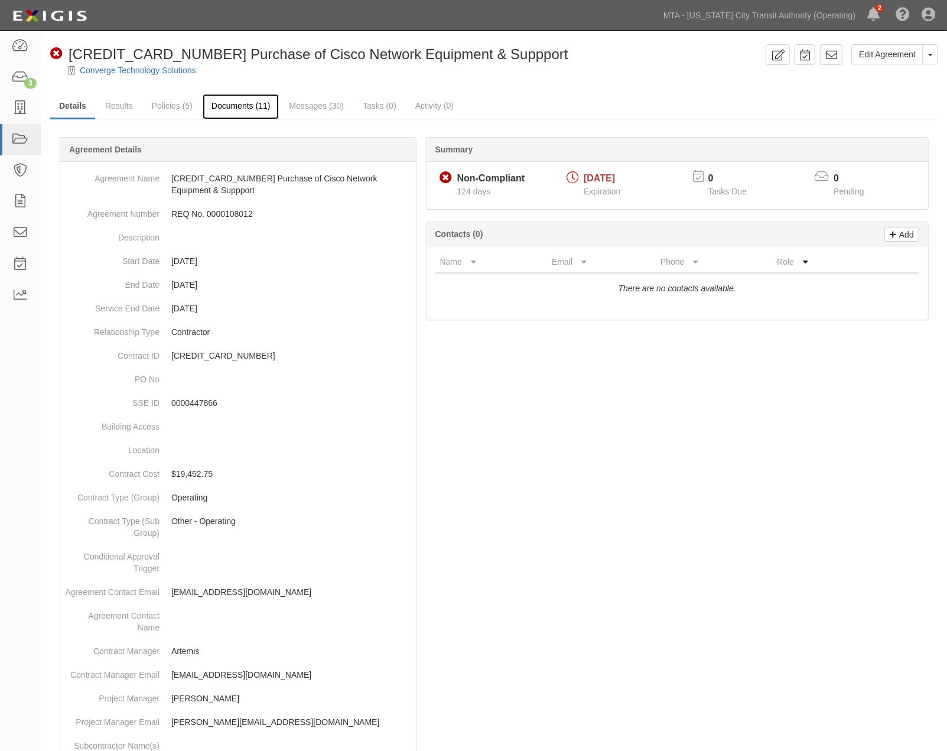
click at [236, 109] on link "Documents (11)" at bounding box center [241, 106] width 77 height 25
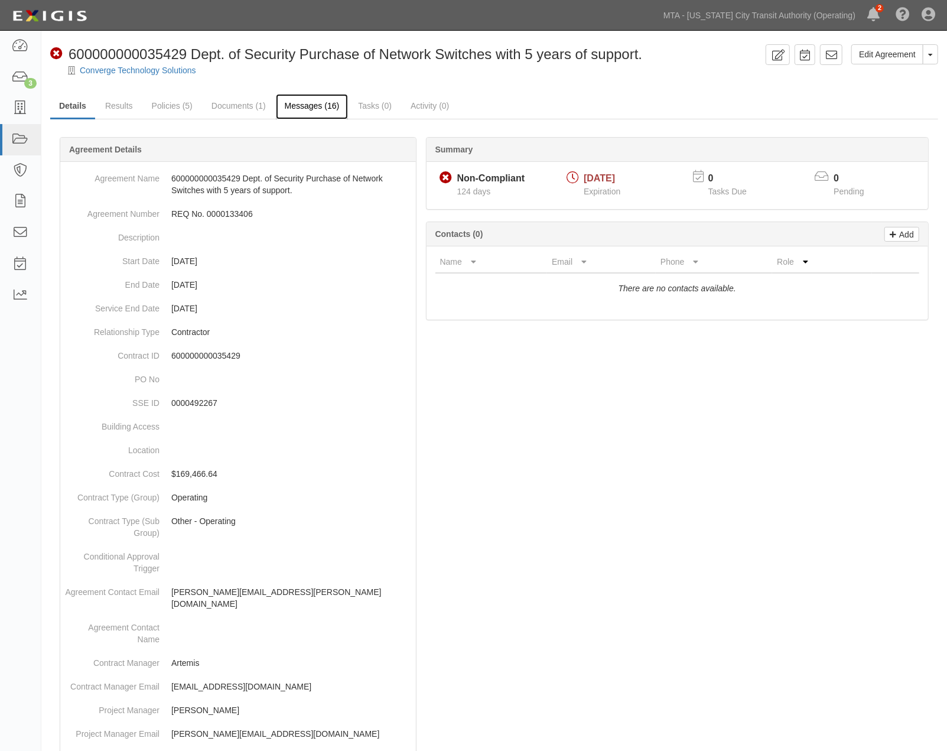
click at [294, 107] on link "Messages (16)" at bounding box center [312, 106] width 73 height 25
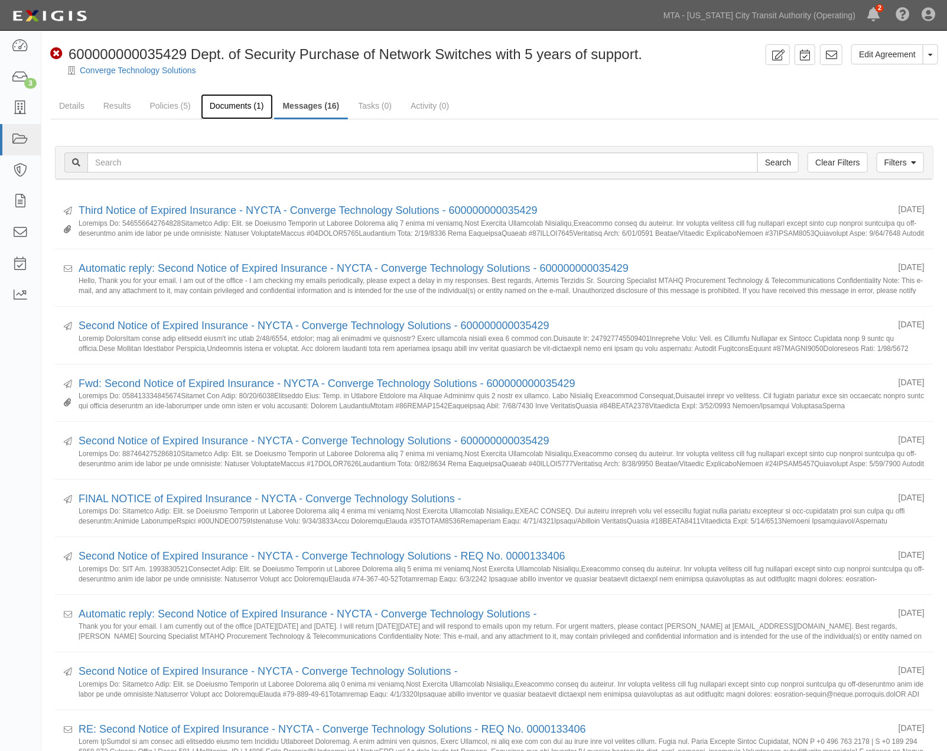
click at [215, 107] on link "Documents (1)" at bounding box center [237, 106] width 72 height 25
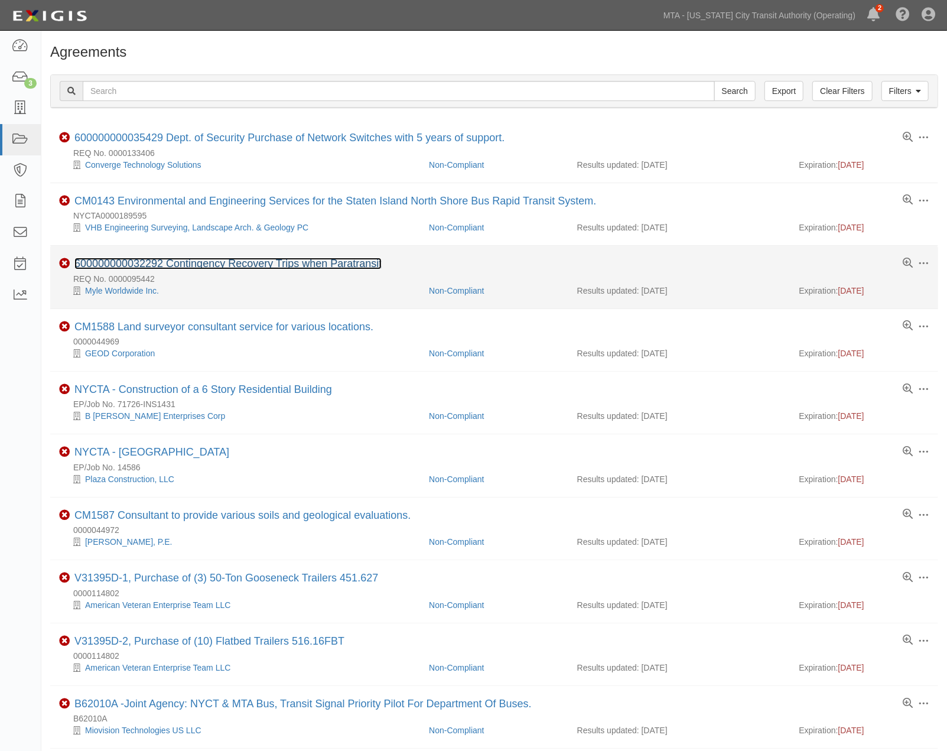
click at [255, 268] on link "600000000032292 Contingency Recovery Trips when Paratransit" at bounding box center [227, 264] width 307 height 12
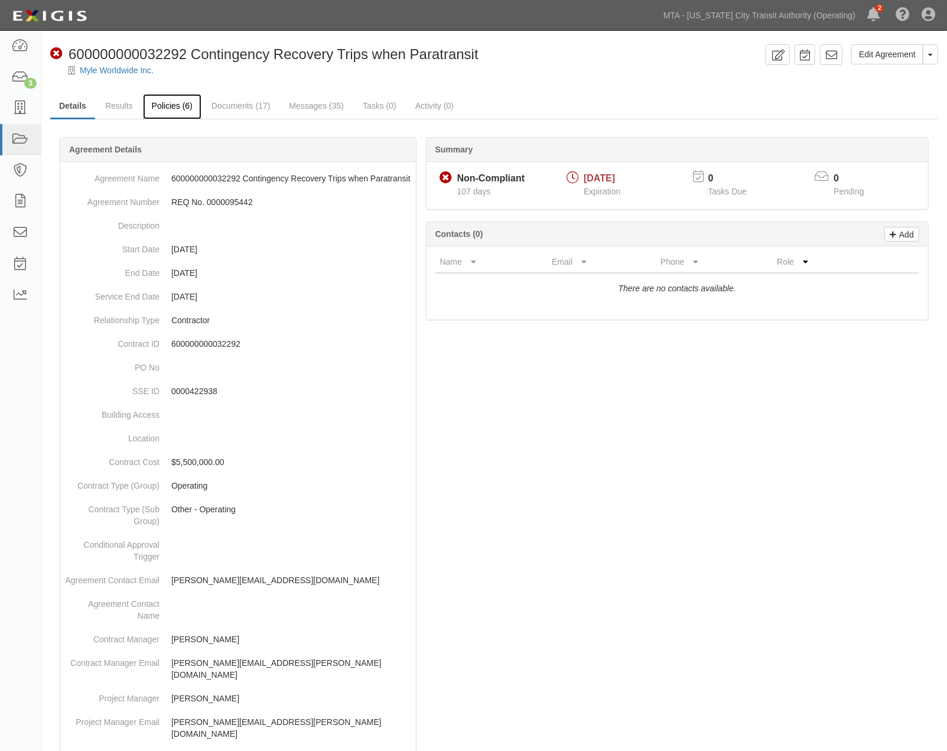
click at [175, 105] on link "Policies (6)" at bounding box center [172, 106] width 58 height 25
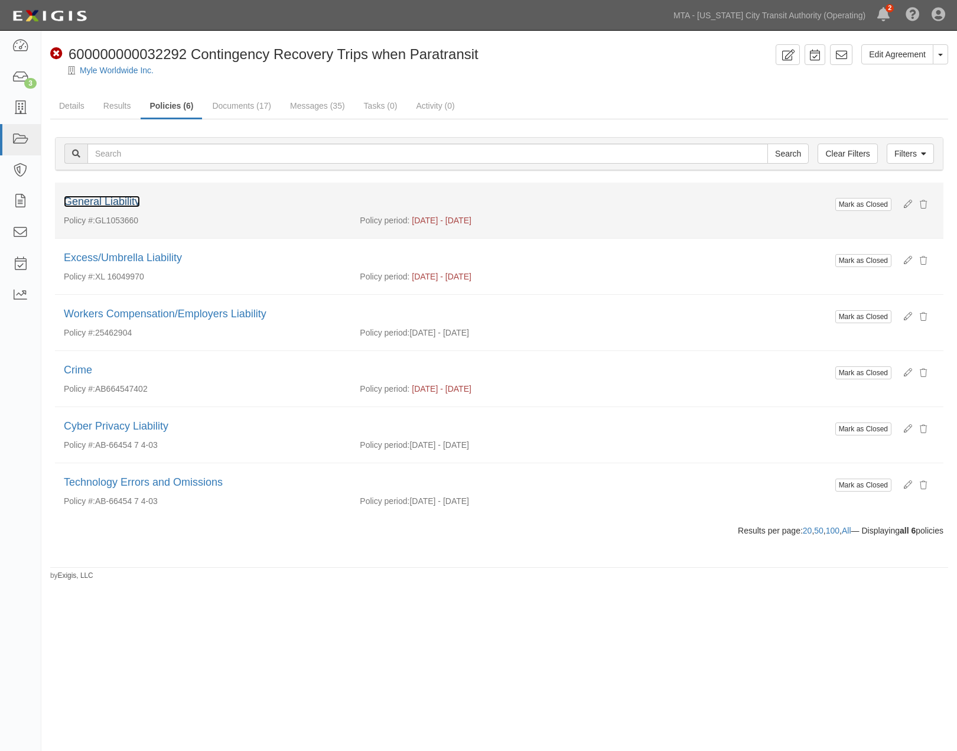
click at [128, 200] on link "General Liability" at bounding box center [102, 201] width 76 height 12
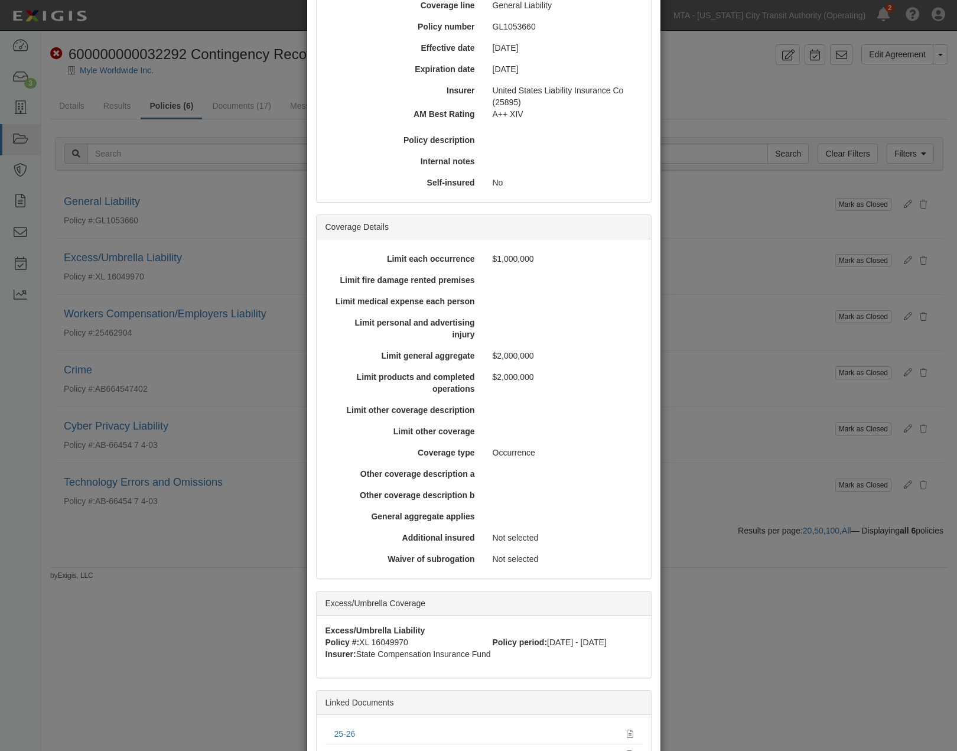
scroll to position [197, 0]
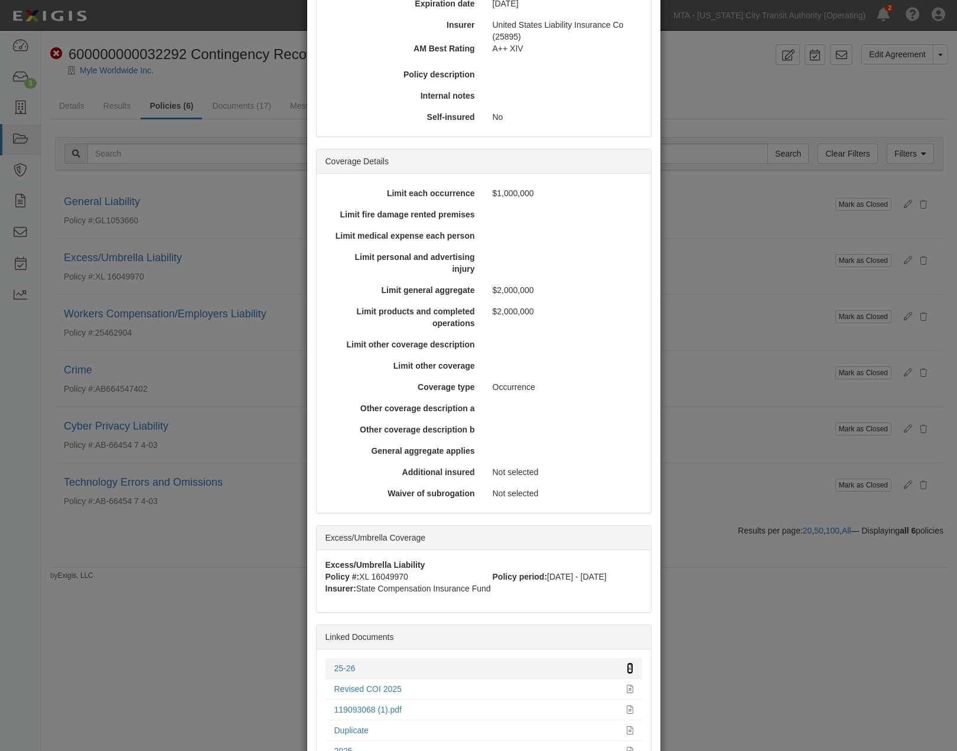
click at [627, 666] on icon at bounding box center [630, 668] width 6 height 8
click at [727, 635] on div "× View Policy Mark as Closed Edit Policy Toggle Dropdown Delete Policy Policy S…" at bounding box center [478, 375] width 957 height 751
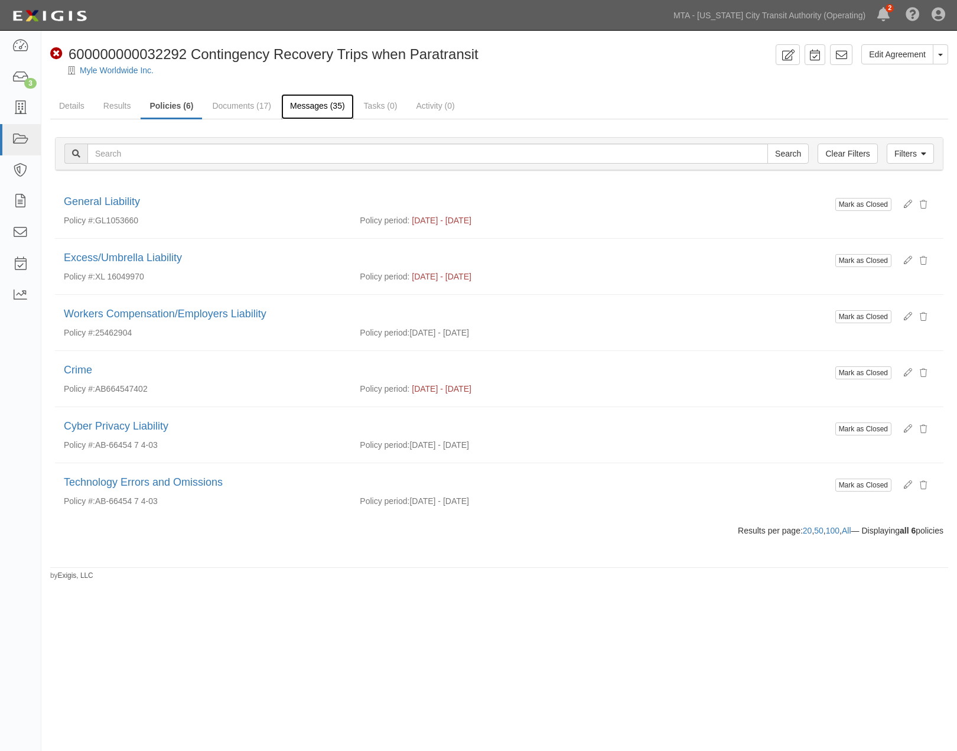
click at [314, 100] on link "Messages (35)" at bounding box center [317, 106] width 73 height 25
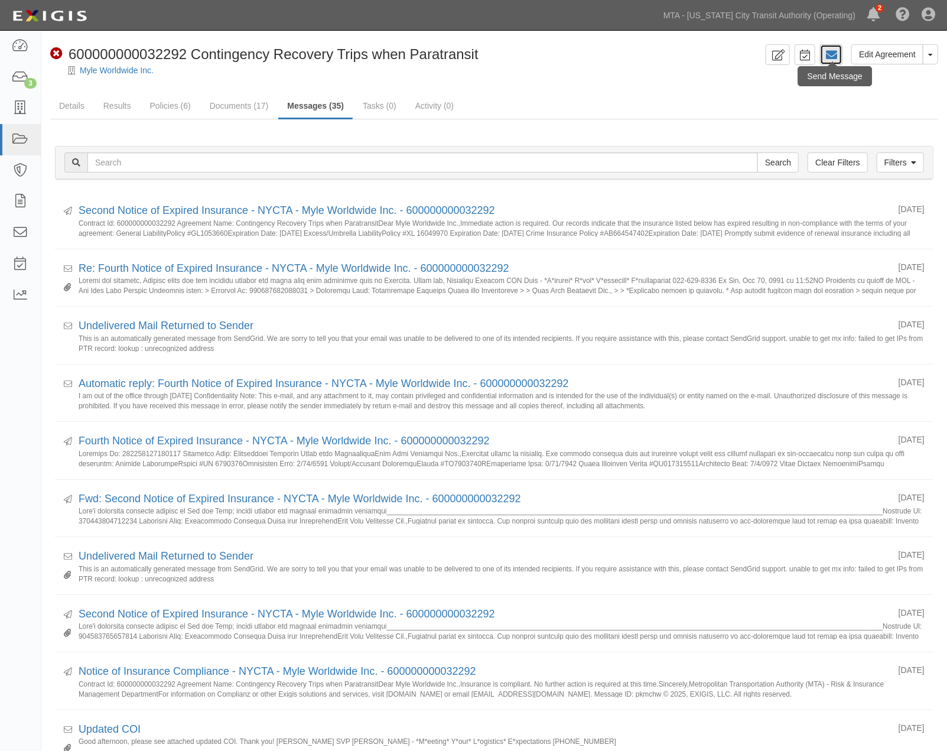
click at [825, 58] on icon at bounding box center [831, 55] width 12 height 12
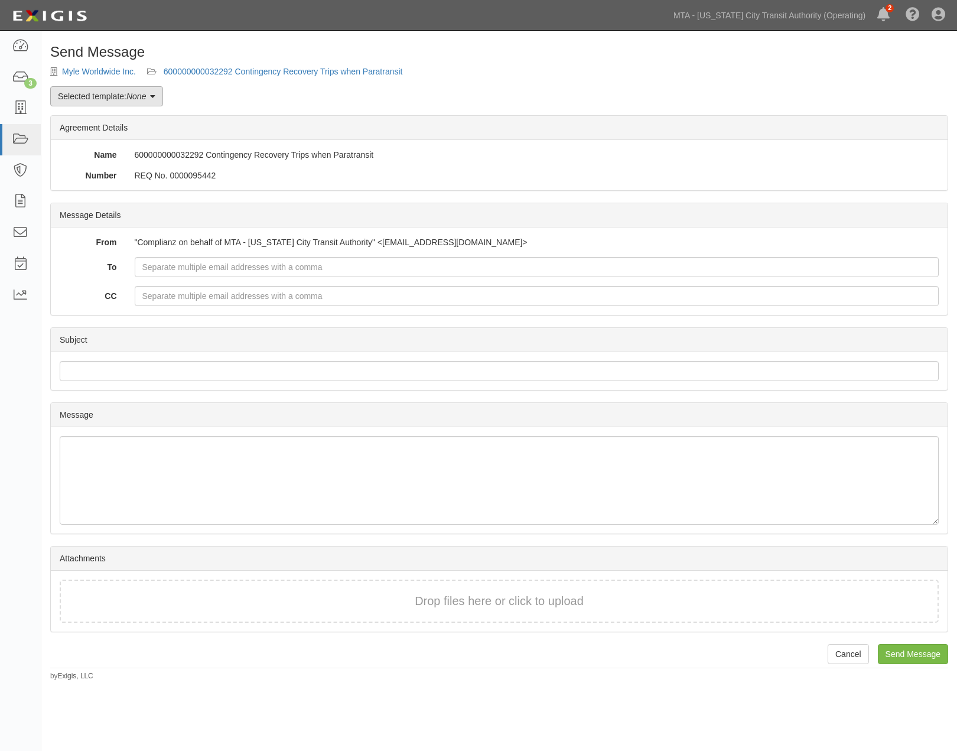
click at [123, 101] on link "Selected template: None" at bounding box center [106, 96] width 113 height 20
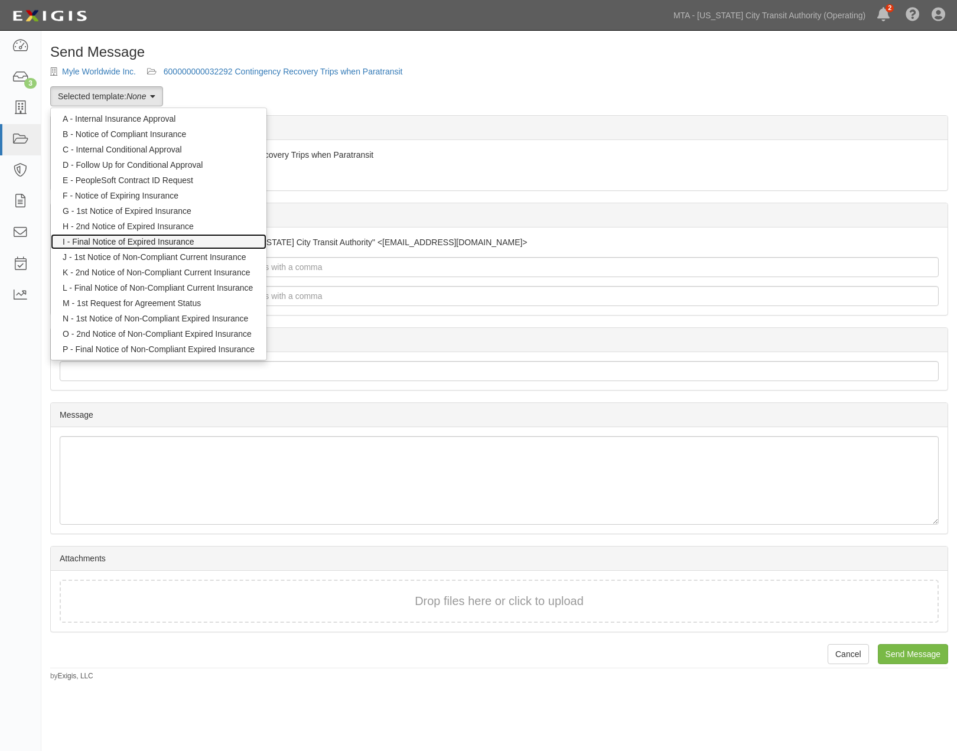
click at [142, 245] on link "I - Final Notice of Expired Insurance" at bounding box center [159, 241] width 216 height 15
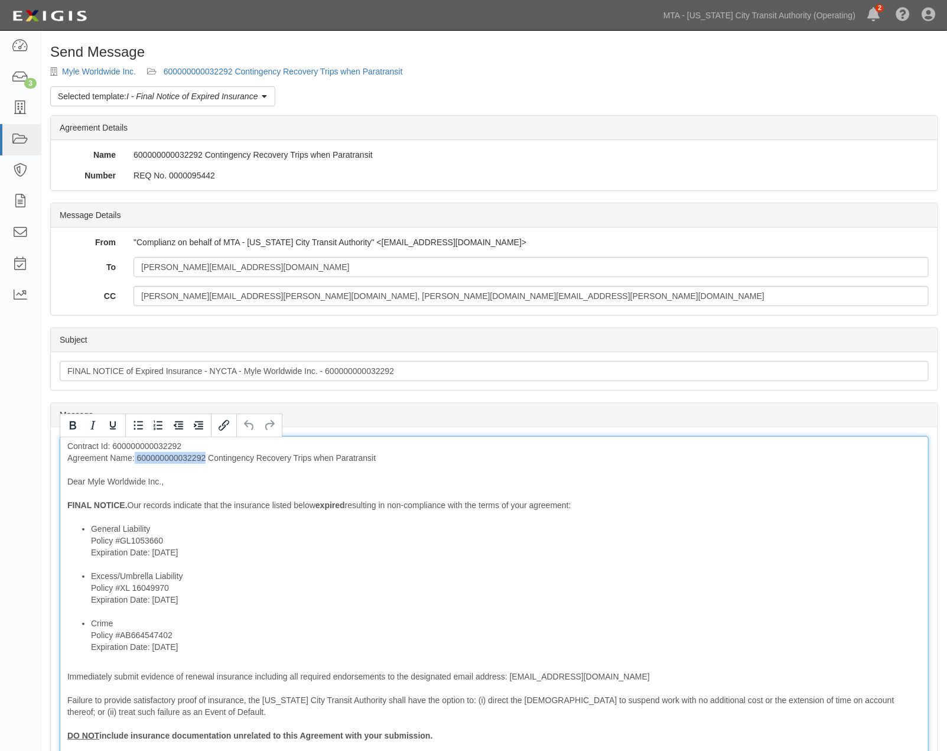
drag, startPoint x: 206, startPoint y: 457, endPoint x: 135, endPoint y: 457, distance: 70.9
click at [135, 457] on div "Contract Id: 600000000032292 Agreement Name: 600000000032292 Contingency Recove…" at bounding box center [494, 638] width 869 height 404
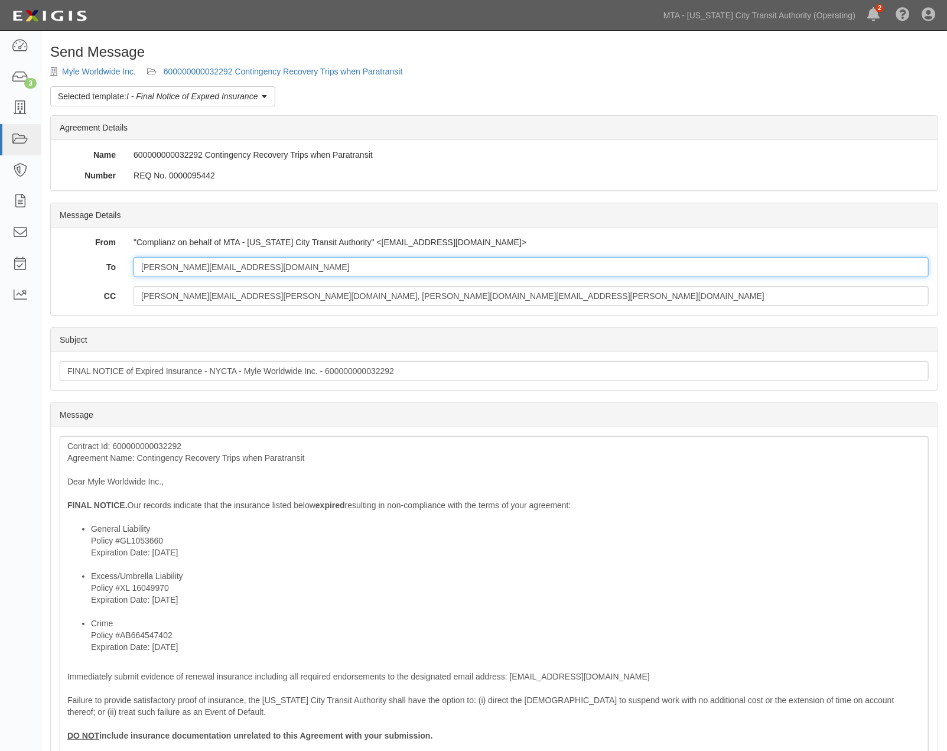
click at [261, 263] on input "[PERSON_NAME][EMAIL_ADDRESS][DOMAIN_NAME]" at bounding box center [530, 267] width 795 height 20
type input "gabrielle@ridemyle.com; patricia.d@nytaxiinsurance.com"
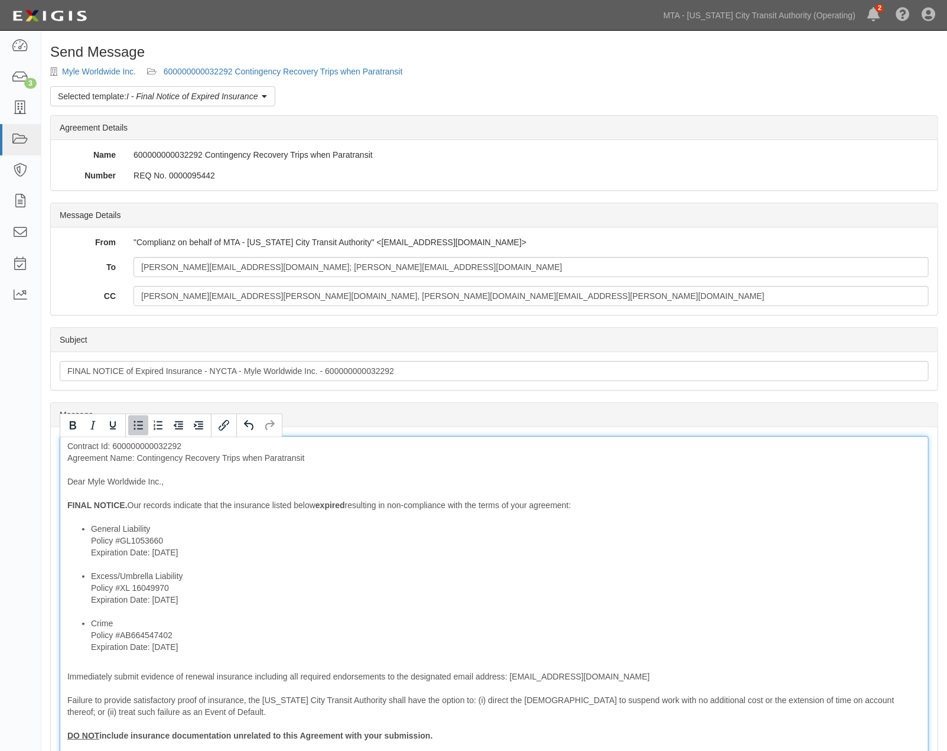
click at [131, 623] on li "Crime Policy #AB664547402 Expiration Date: 7/5/2025" at bounding box center [506, 634] width 830 height 35
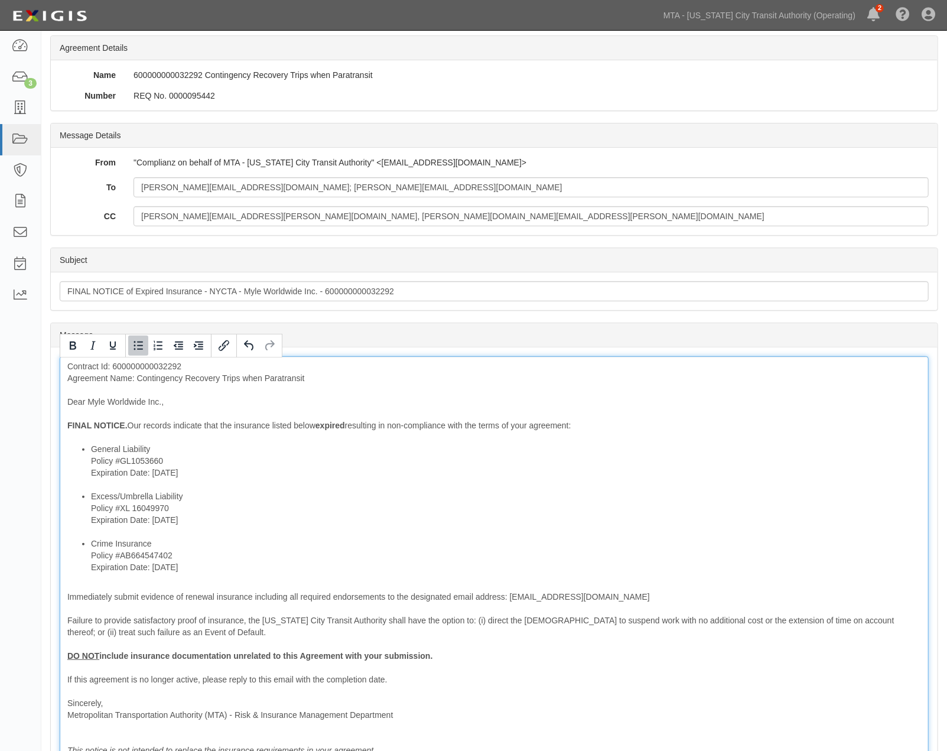
scroll to position [197, 0]
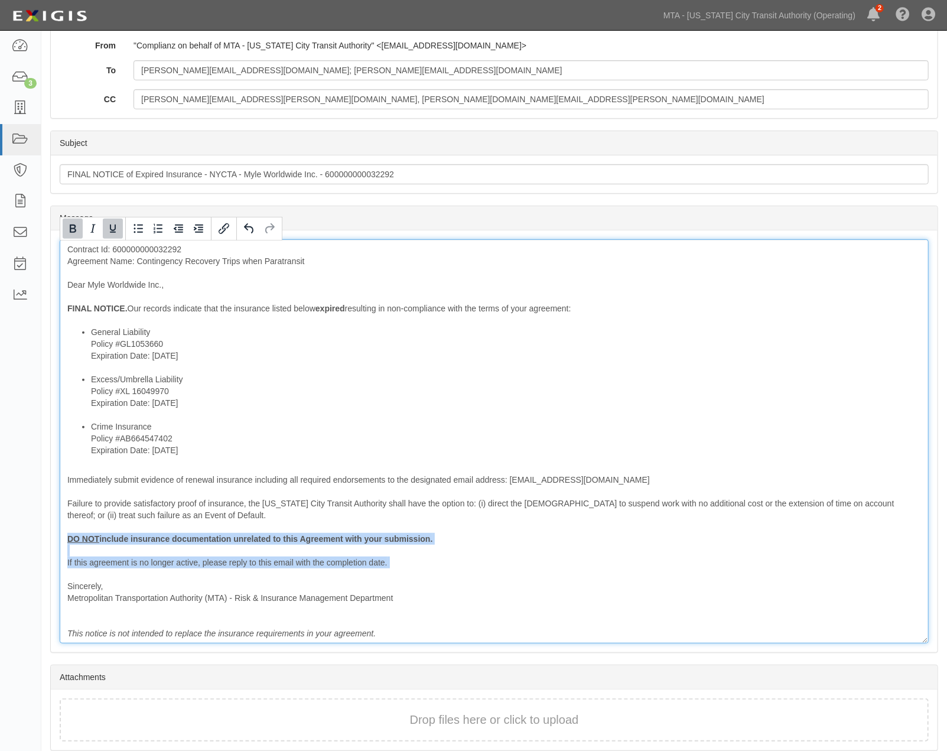
drag, startPoint x: 174, startPoint y: 570, endPoint x: 59, endPoint y: 539, distance: 119.2
click at [59, 539] on div "Message Contract Id: 600000000032292 Agreement Name: Contingency Recovery Trips…" at bounding box center [494, 441] width 887 height 422
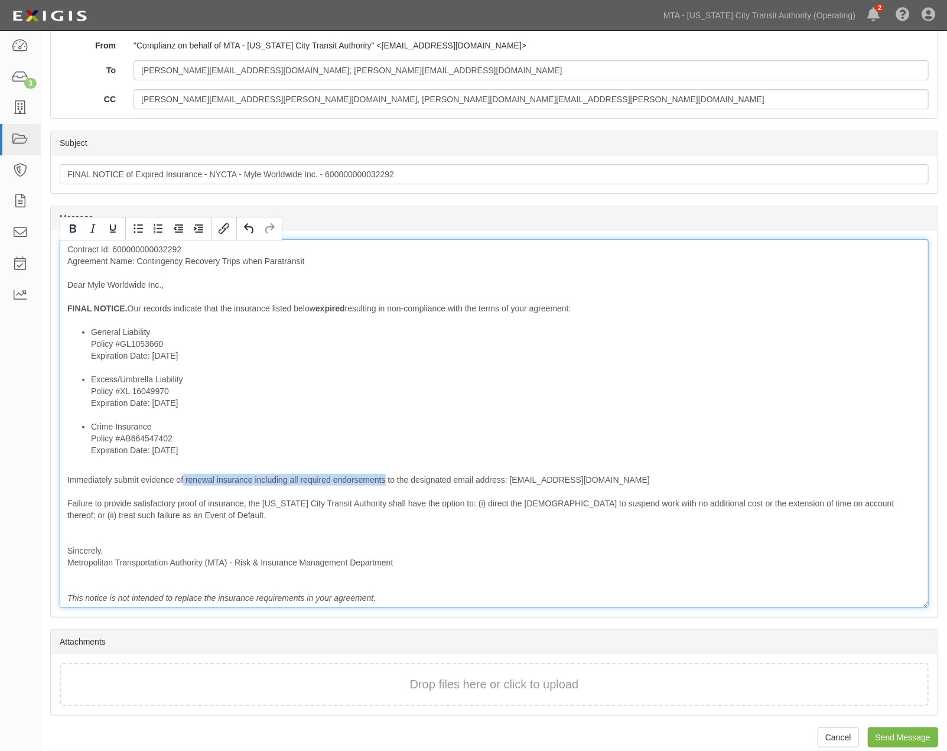
drag, startPoint x: 184, startPoint y: 479, endPoint x: 386, endPoint y: 479, distance: 202.0
click at [386, 479] on div "Contract Id: 600000000032292 Agreement Name: Contingency Recovery Trips when Pa…" at bounding box center [494, 423] width 869 height 369
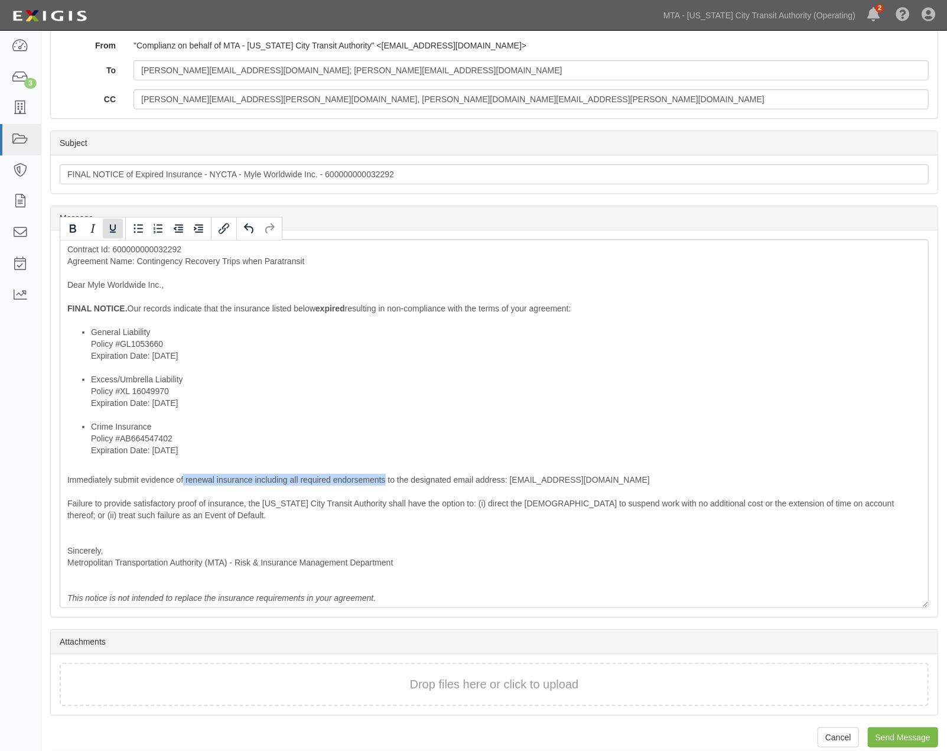
click at [112, 223] on icon "Underline" at bounding box center [113, 228] width 14 height 14
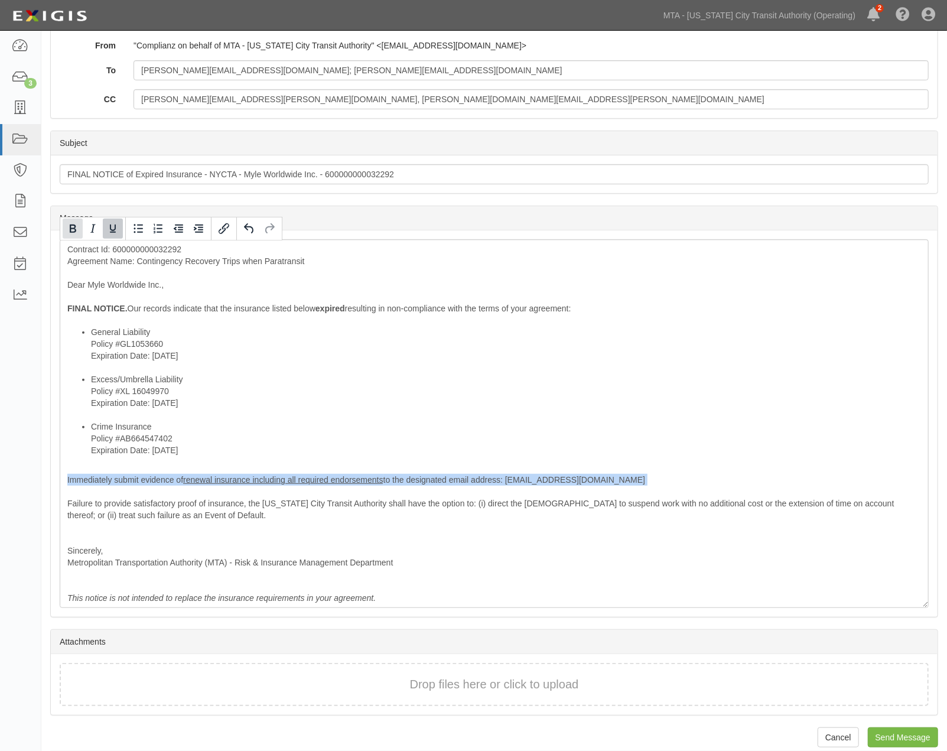
click at [73, 227] on icon "Bold" at bounding box center [73, 228] width 14 height 14
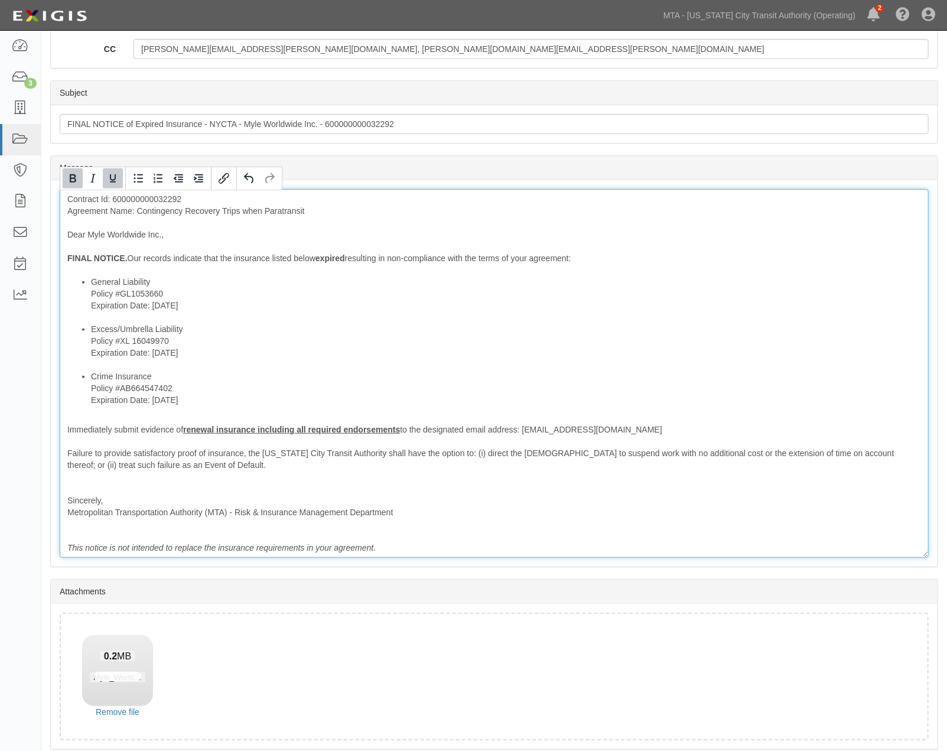
scroll to position [294, 0]
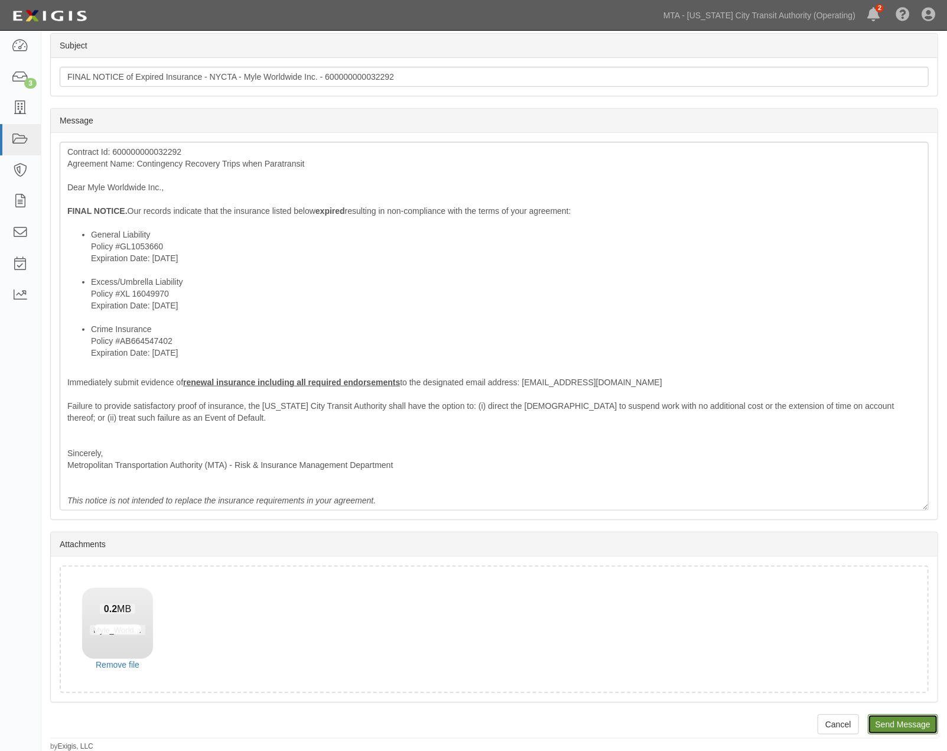
click at [880, 718] on input "Send Message" at bounding box center [903, 724] width 70 height 20
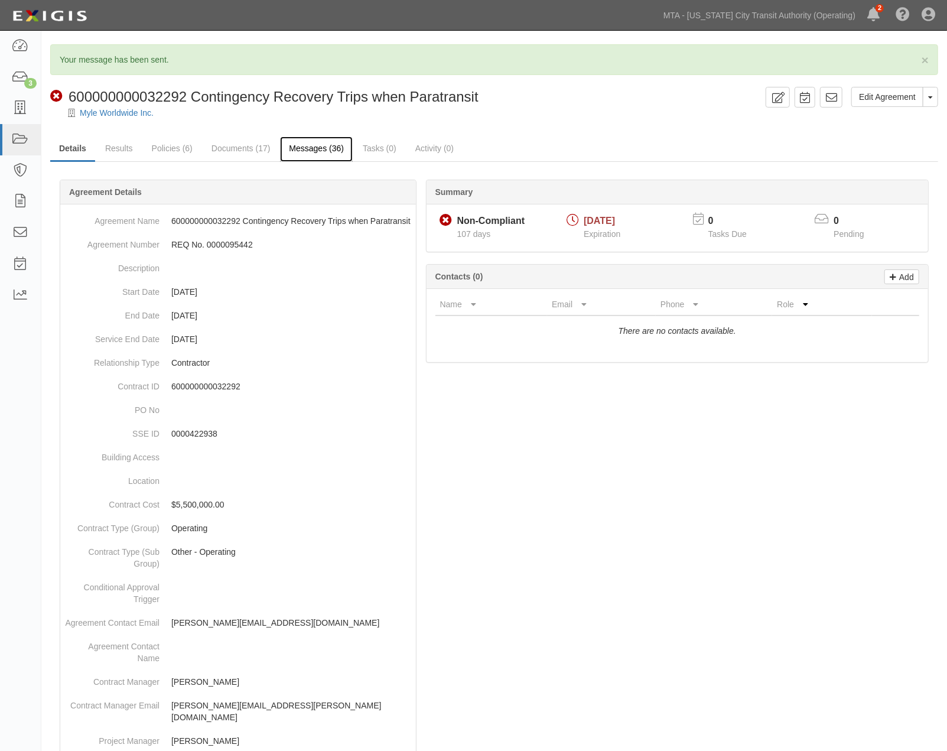
click at [308, 149] on link "Messages (36)" at bounding box center [316, 148] width 73 height 25
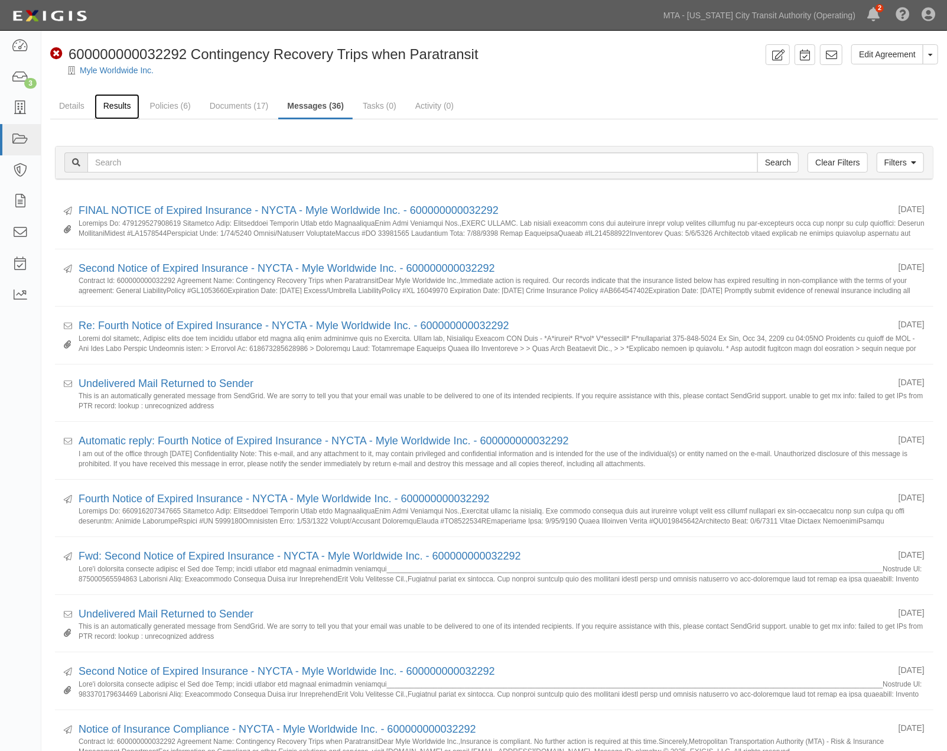
click at [109, 109] on link "Results" at bounding box center [116, 106] width 45 height 25
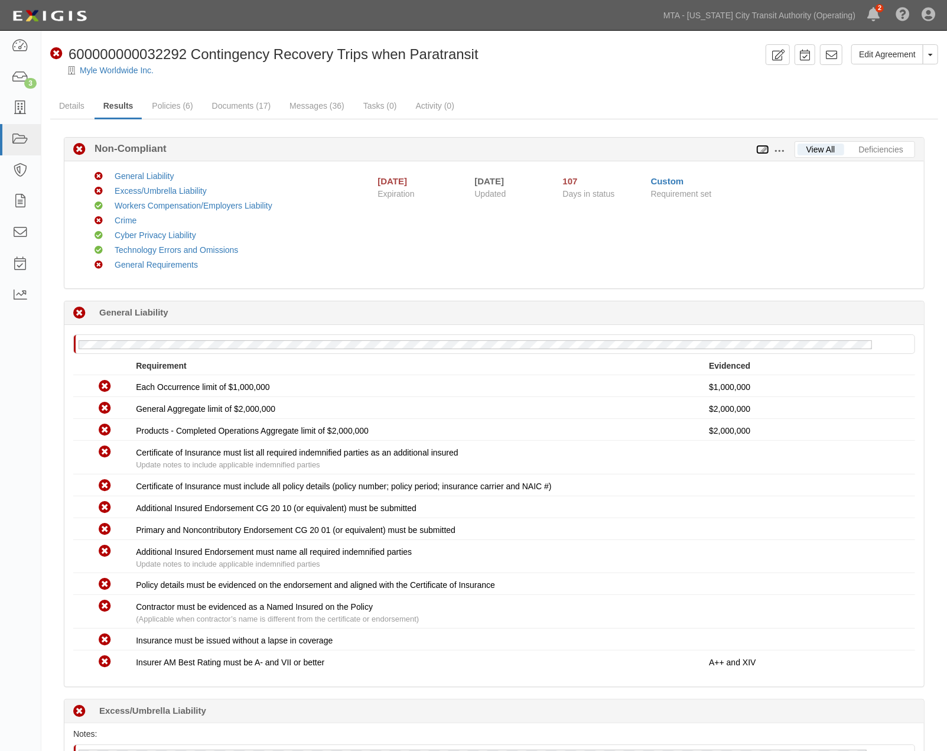
click at [761, 148] on icon at bounding box center [762, 150] width 13 height 8
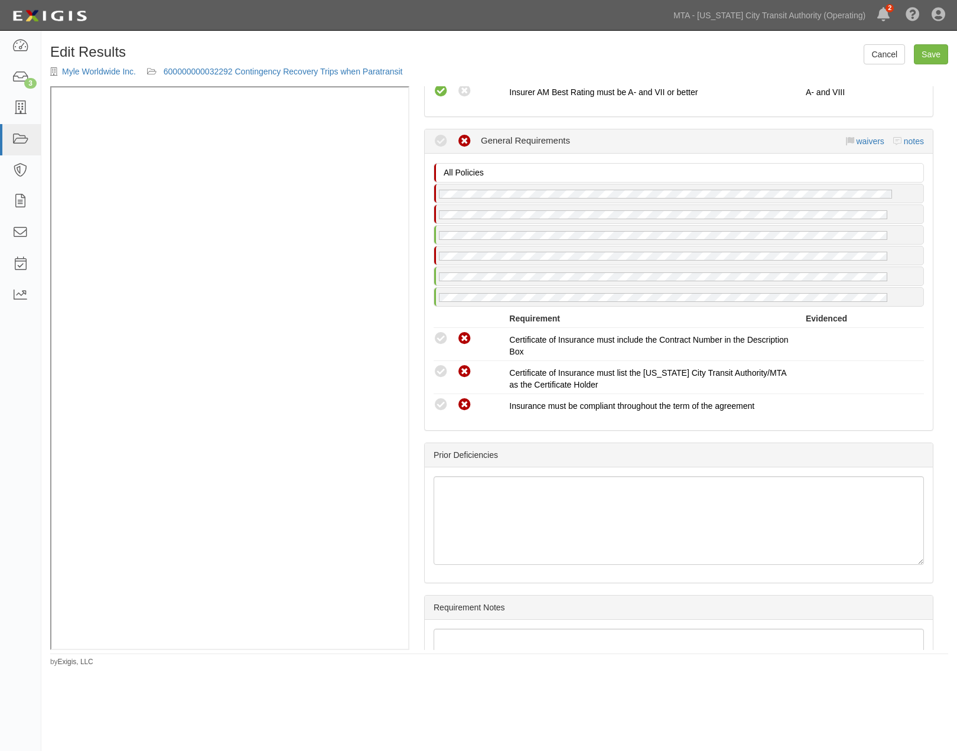
scroll to position [2289, 0]
click at [904, 148] on link "notes" at bounding box center [914, 142] width 20 height 9
radio input "true"
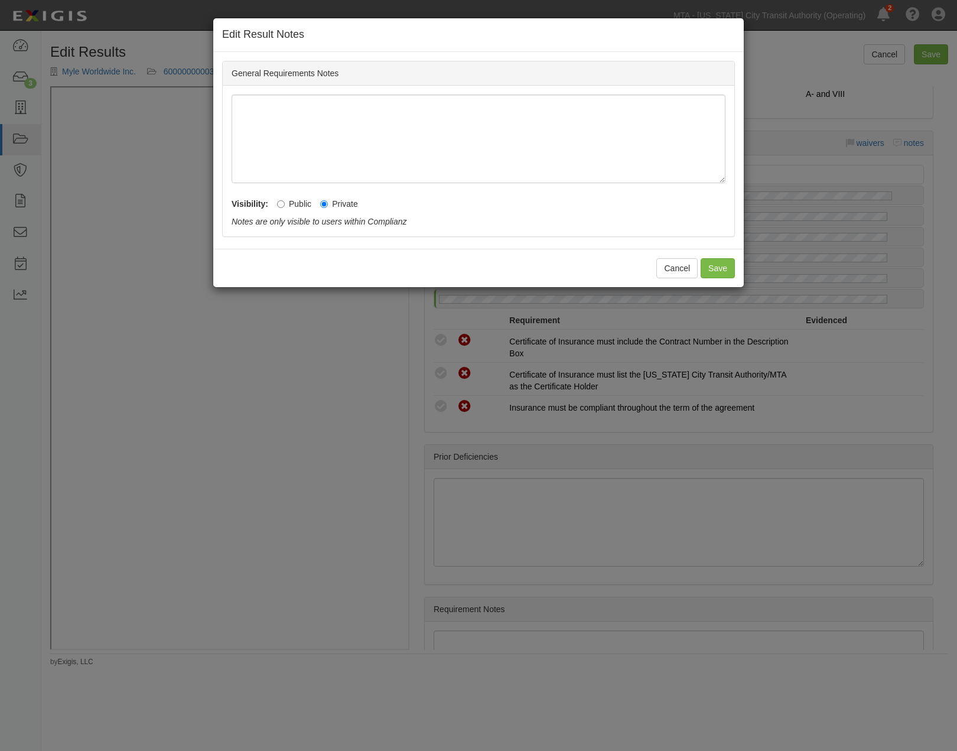
click at [295, 203] on label "Public" at bounding box center [294, 204] width 34 height 12
click at [285, 203] on input "Public" at bounding box center [281, 204] width 8 height 8
radio input "true"
click at [718, 265] on button "Save" at bounding box center [717, 268] width 34 height 20
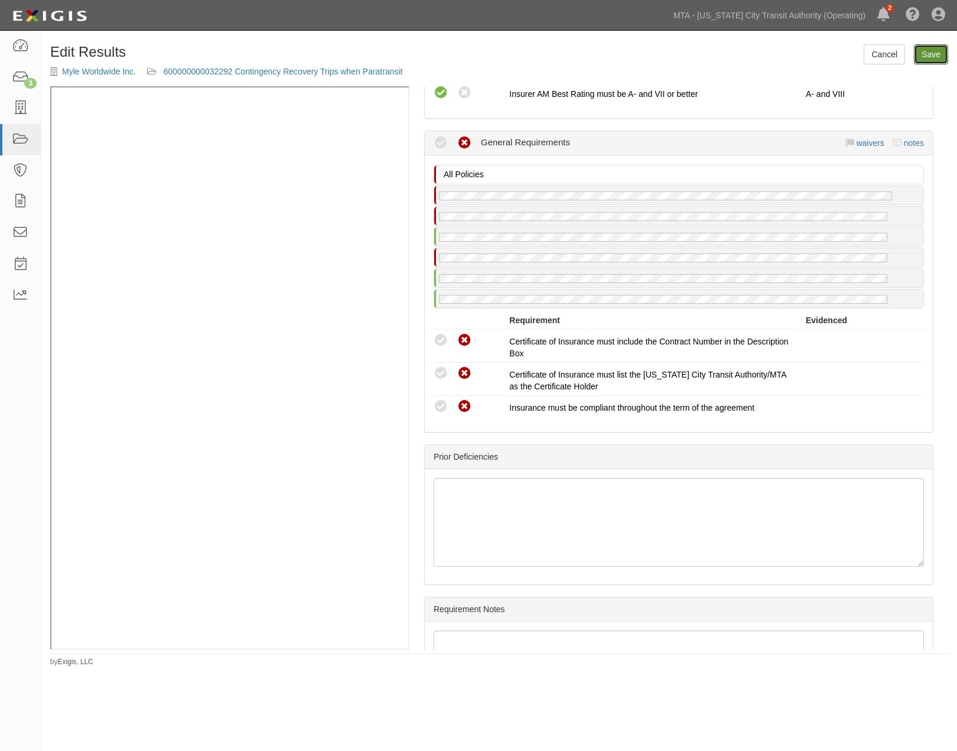
click at [926, 54] on link "Save" at bounding box center [931, 54] width 34 height 20
radio input "true"
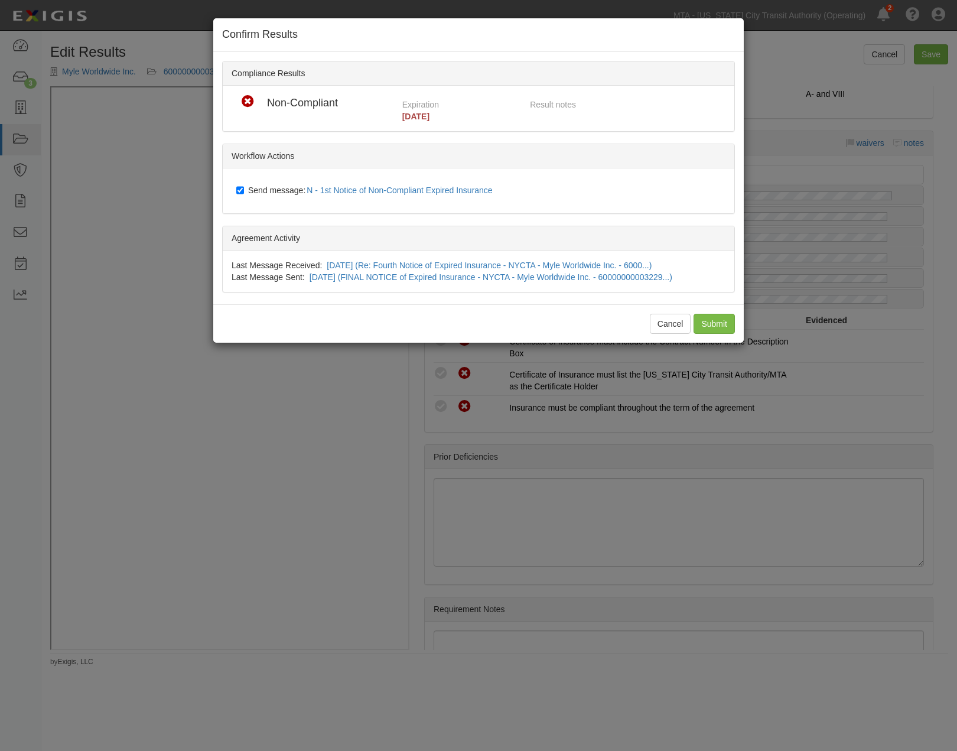
click at [287, 185] on span "Send message: N - 1st Notice of Non-Compliant Expired Insurance" at bounding box center [372, 189] width 249 height 9
click at [244, 185] on input "Send message: N - 1st Notice of Non-Compliant Expired Insurance" at bounding box center [240, 189] width 8 height 9
checkbox input "false"
click at [700, 323] on input "Submit" at bounding box center [713, 324] width 41 height 20
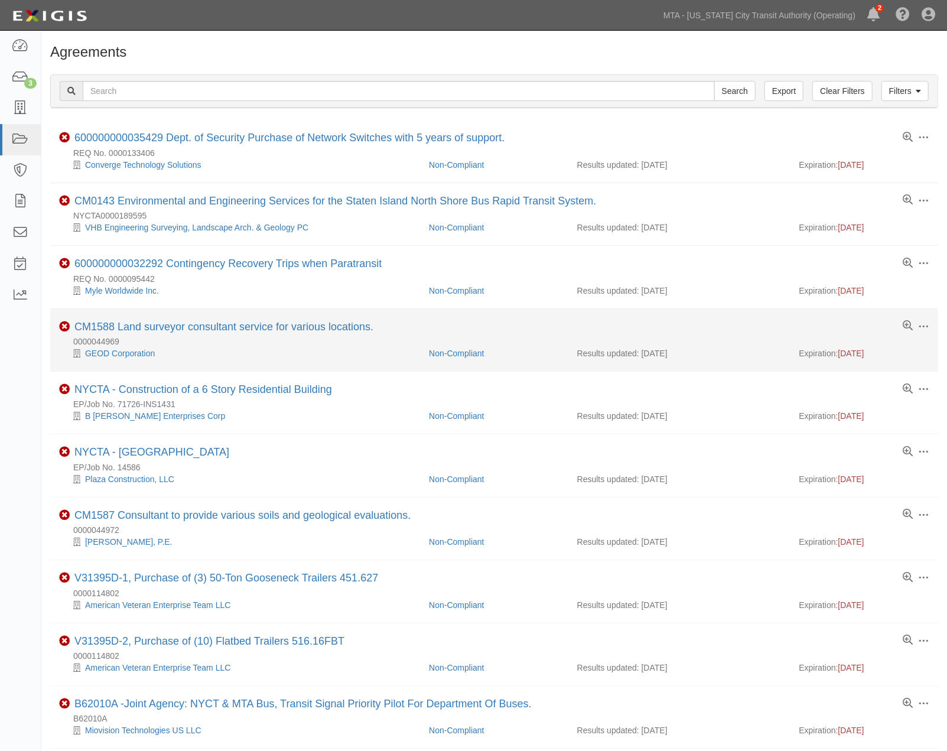
scroll to position [66, 0]
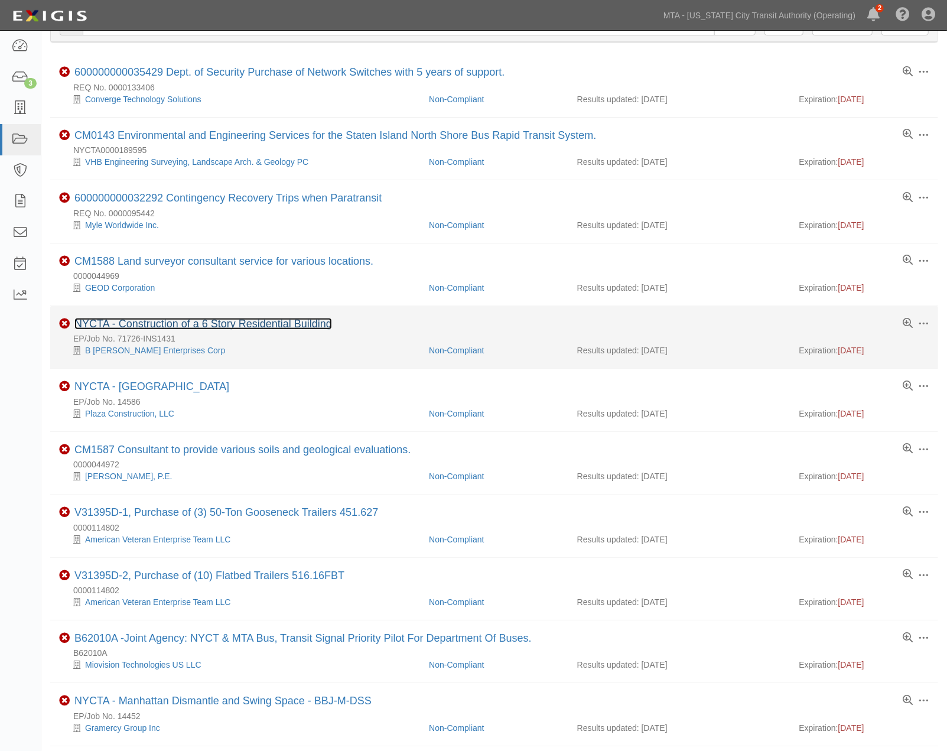
click at [288, 327] on link "NYCTA - Construction of a 6 Story Residential Building" at bounding box center [203, 324] width 258 height 12
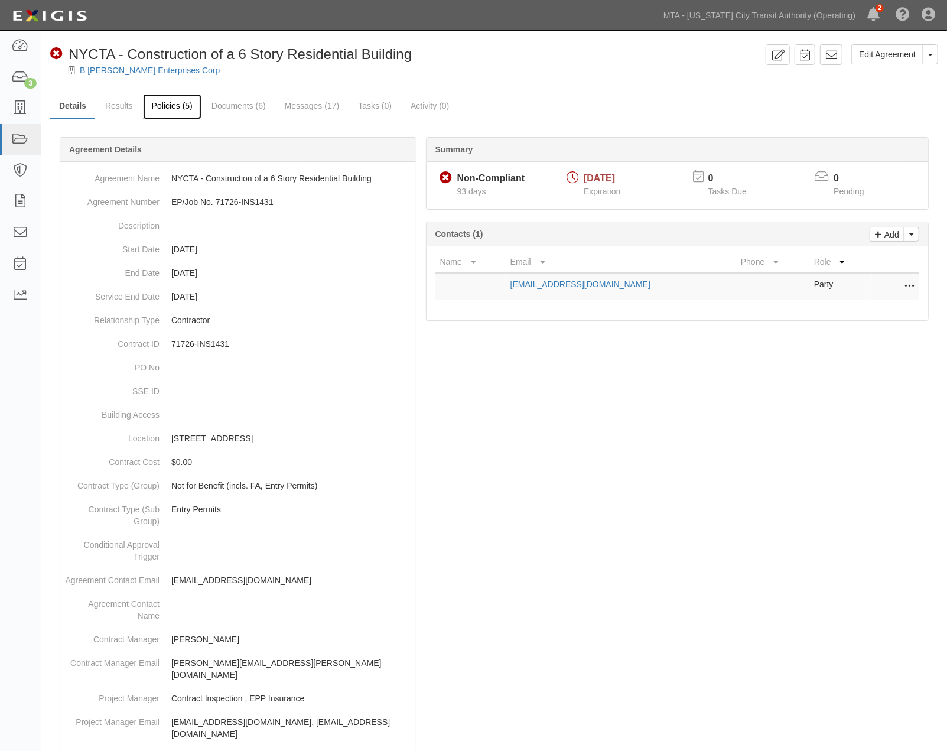
click at [172, 109] on link "Policies (5)" at bounding box center [172, 106] width 58 height 25
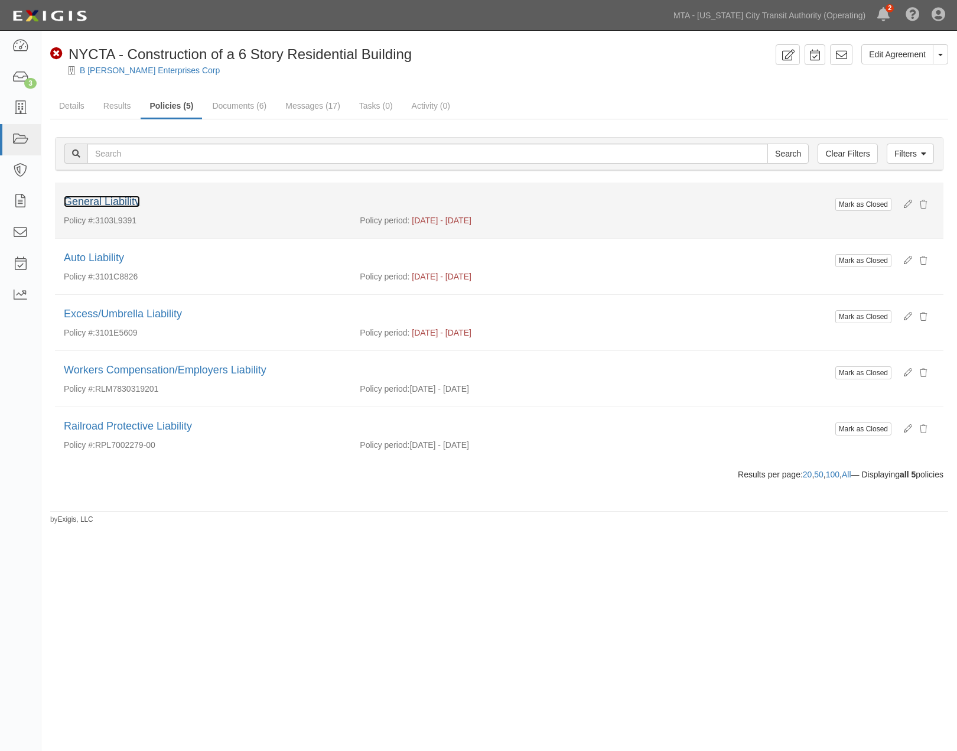
click at [128, 201] on link "General Liability" at bounding box center [102, 201] width 76 height 12
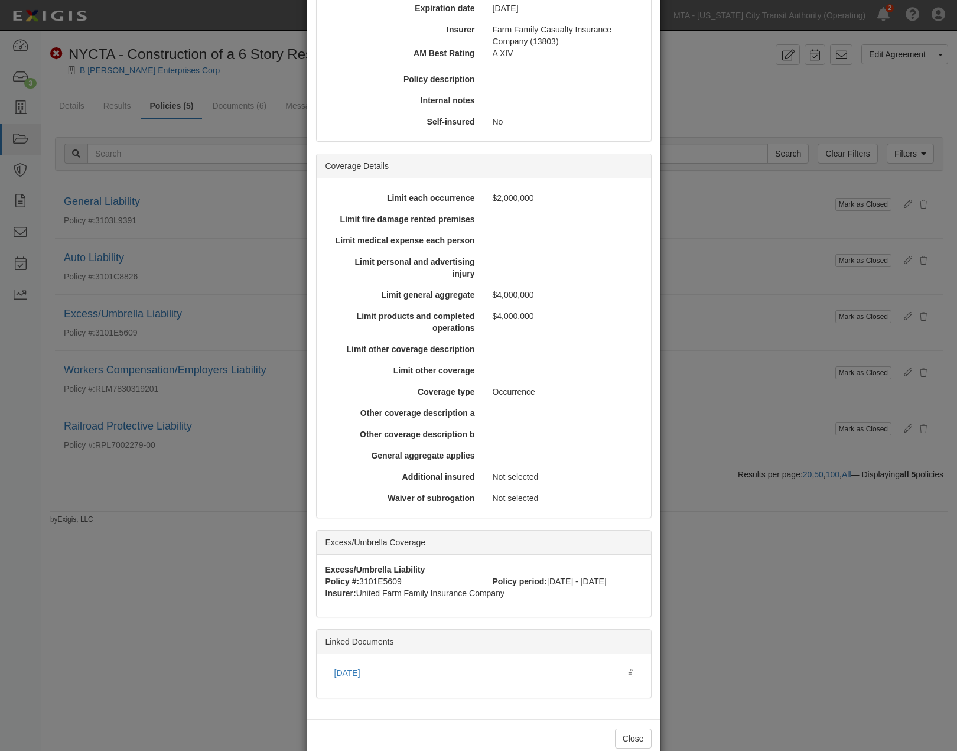
scroll to position [197, 0]
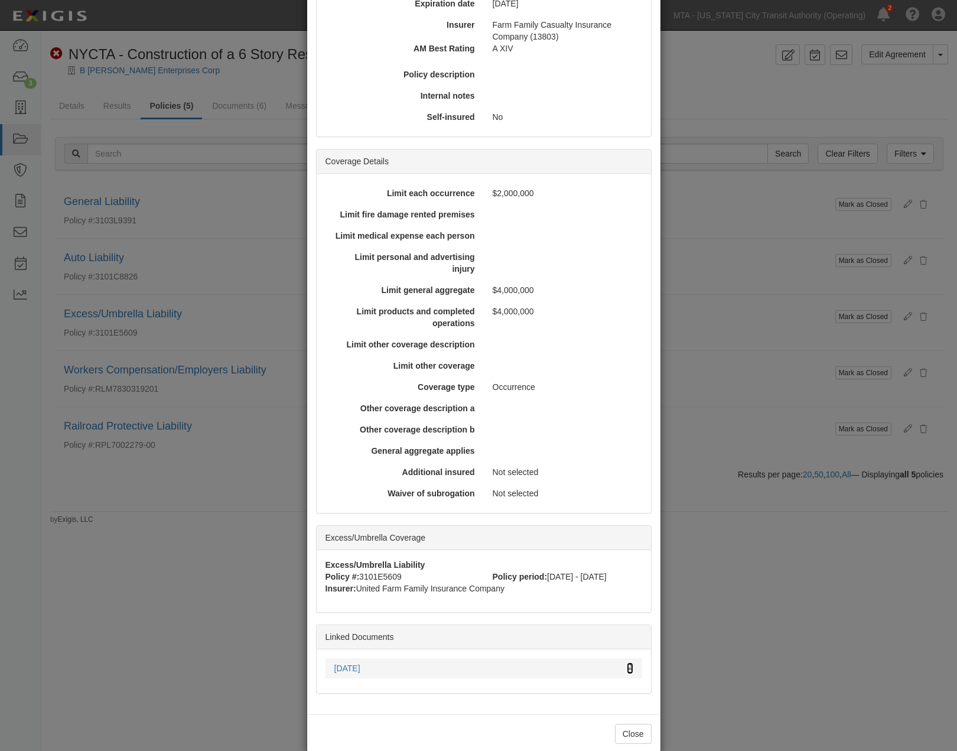
click at [627, 664] on icon at bounding box center [630, 668] width 6 height 8
drag, startPoint x: 786, startPoint y: 572, endPoint x: 767, endPoint y: 548, distance: 30.3
click at [782, 571] on div "× View Policy Mark as Closed Edit Policy Toggle Dropdown Delete Policy Policy S…" at bounding box center [478, 375] width 957 height 751
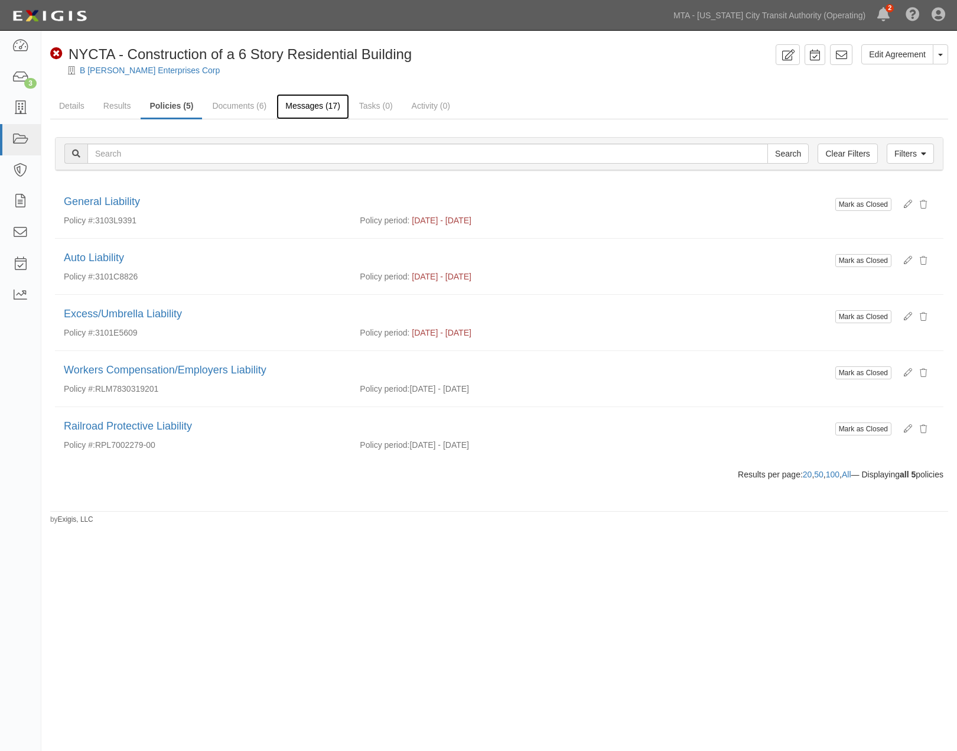
click at [299, 107] on link "Messages (17)" at bounding box center [312, 106] width 73 height 25
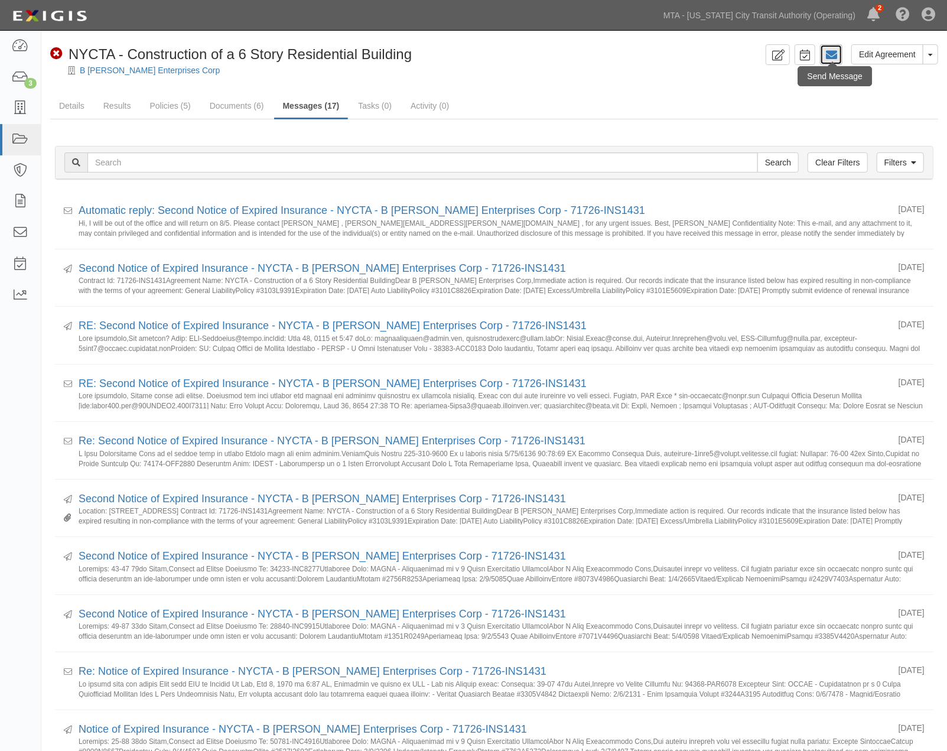
click at [830, 51] on icon at bounding box center [831, 55] width 12 height 12
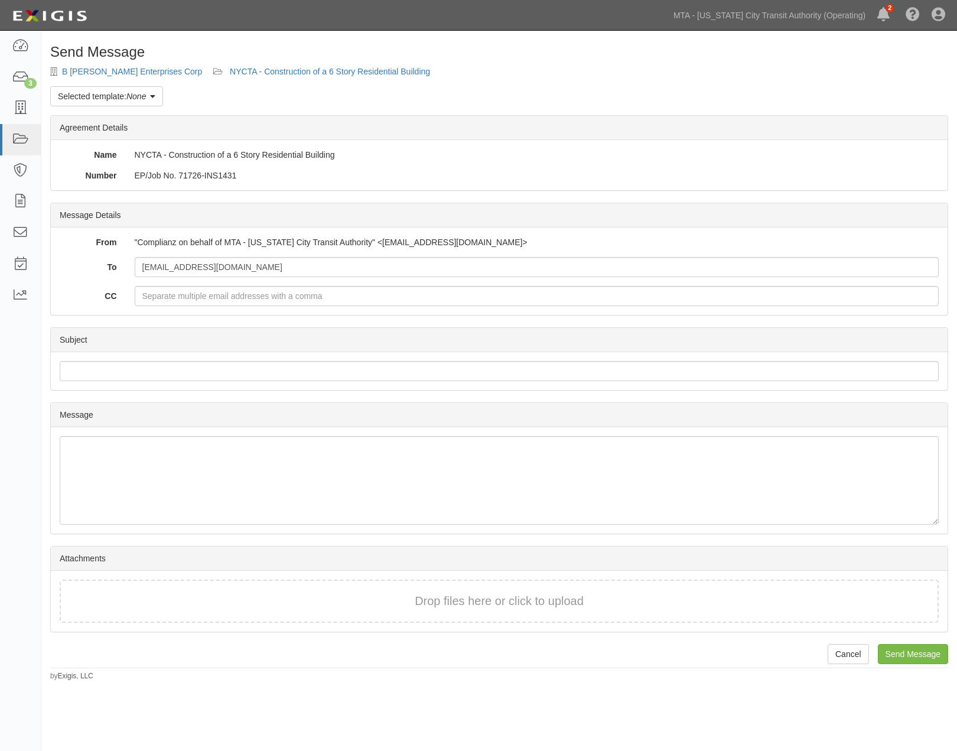
click at [78, 96] on link "Selected template: None" at bounding box center [106, 96] width 113 height 20
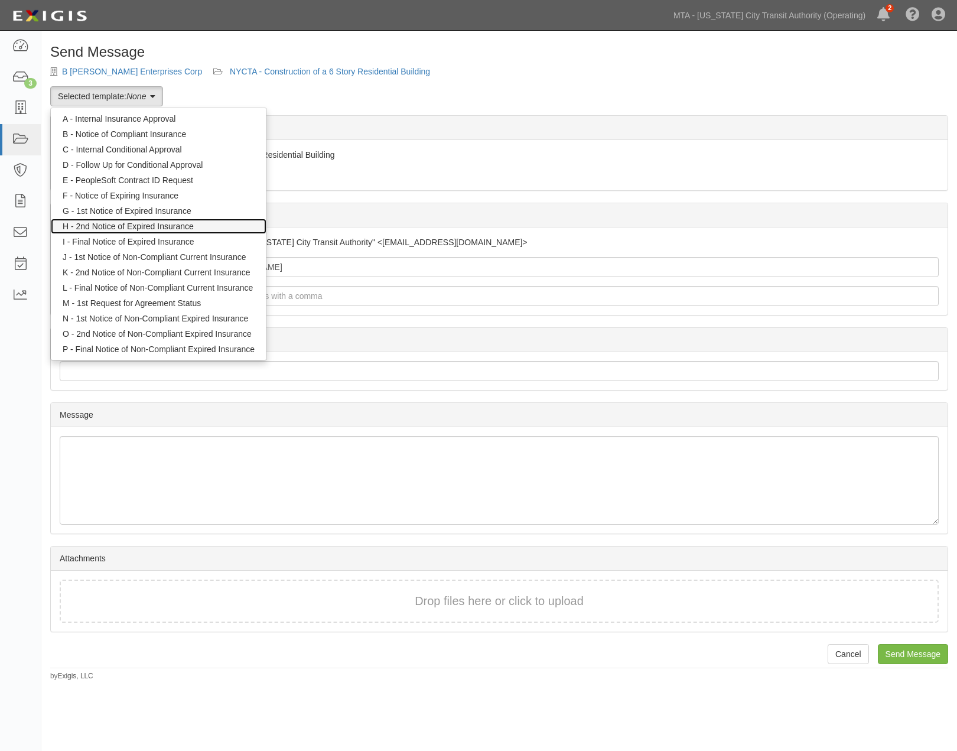
click at [109, 227] on link "H - 2nd Notice of Expired Insurance" at bounding box center [159, 226] width 216 height 15
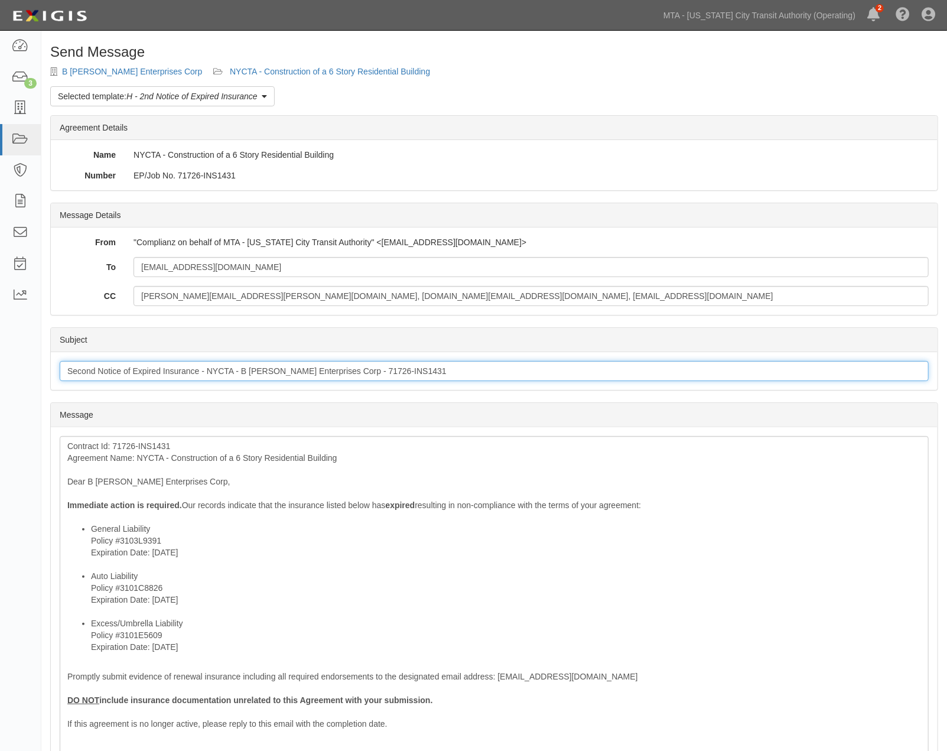
drag, startPoint x: 98, startPoint y: 373, endPoint x: 44, endPoint y: 369, distance: 54.5
click at [44, 369] on div "Send Message B Sosa Enterprises Corp NYCTA - Construction of a 6 Story Resident…" at bounding box center [493, 508] width 905 height 928
type input "Notice of Expired Insurance - NYCTA - B Sosa Enterprises Corp - 71726-INS1431"
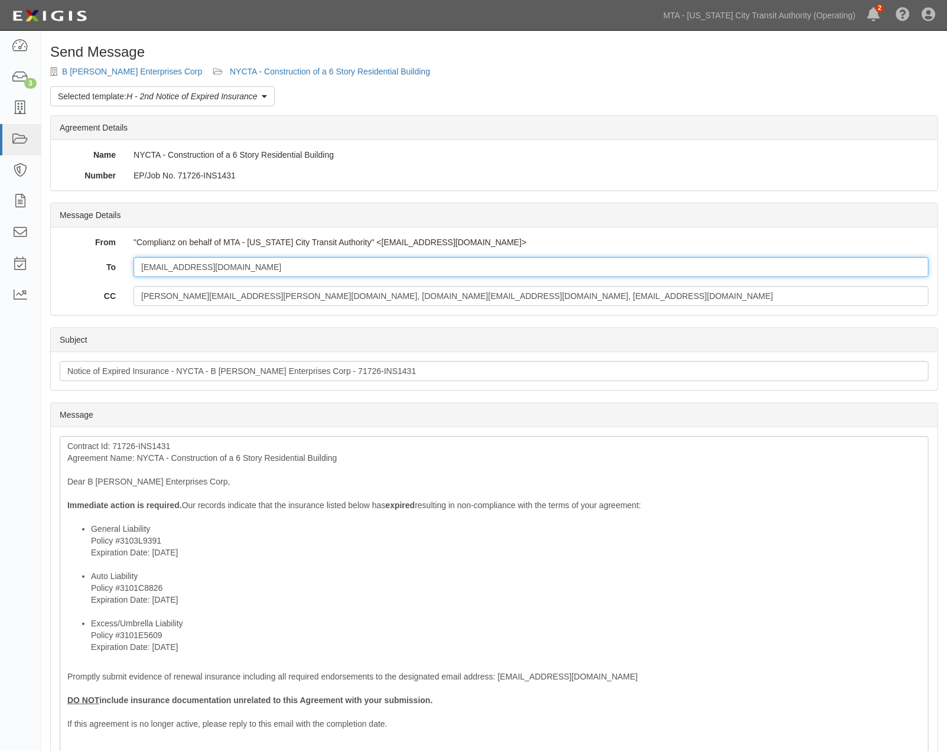
click at [319, 273] on input "[EMAIL_ADDRESS][DOMAIN_NAME]" at bounding box center [530, 267] width 795 height 20
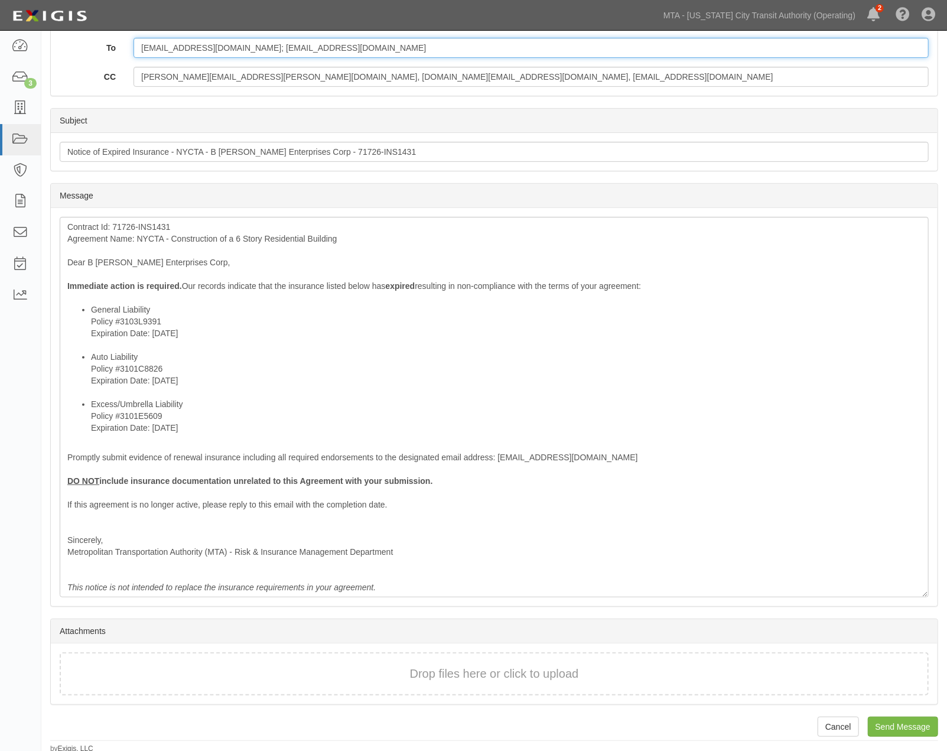
scroll to position [221, 0]
type input "hangdongzhang@gmail.com; insguy@aol.com"
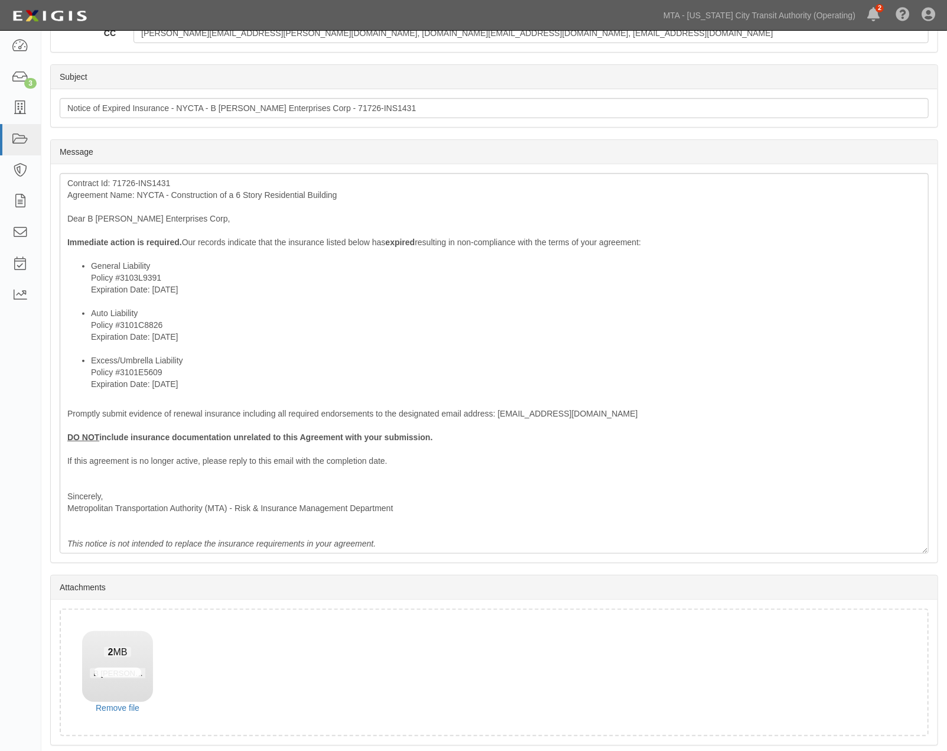
scroll to position [306, 0]
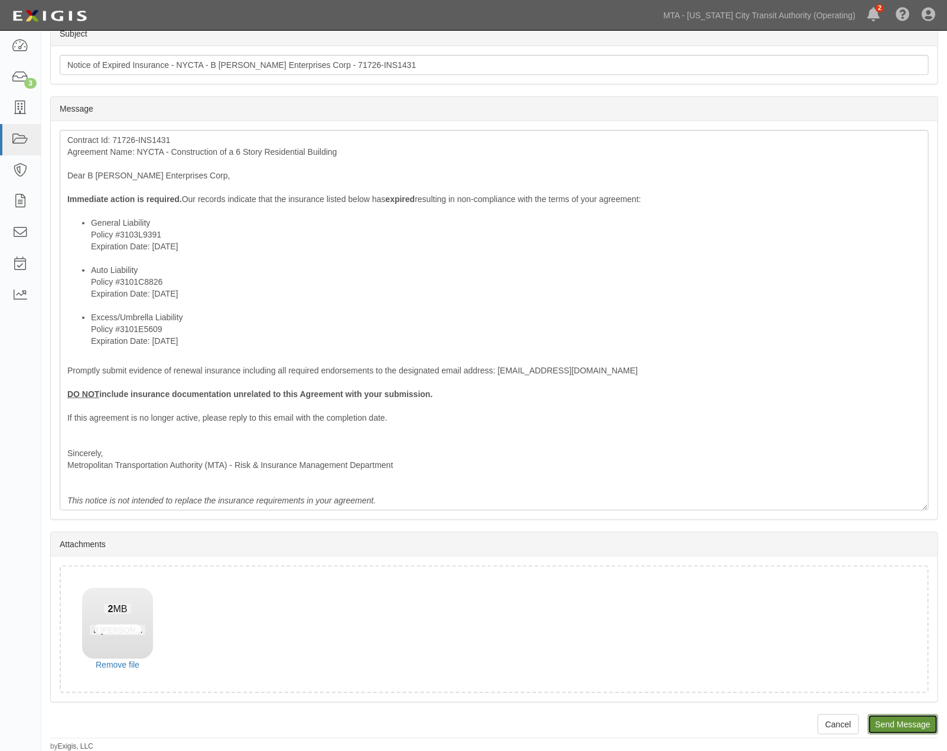
click at [902, 721] on input "Send Message" at bounding box center [903, 724] width 70 height 20
click at [881, 717] on input "Send Message" at bounding box center [903, 724] width 70 height 20
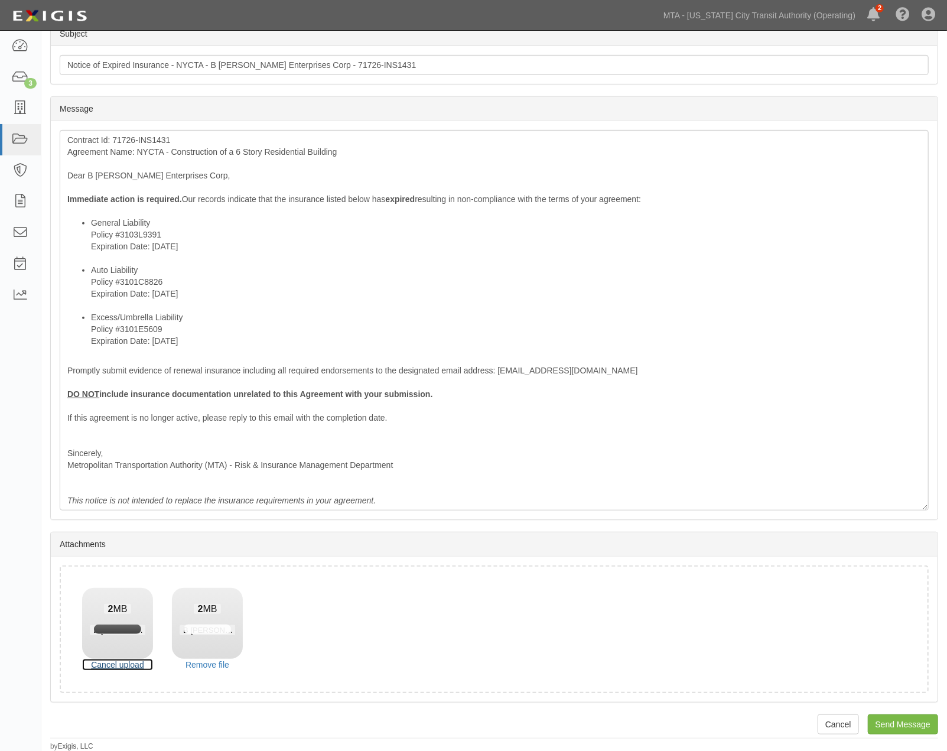
drag, startPoint x: 142, startPoint y: 663, endPoint x: 546, endPoint y: 40, distance: 742.9
click at [142, 663] on link "Cancel upload" at bounding box center [117, 665] width 71 height 12
click at [110, 661] on link "Remove file" at bounding box center [117, 665] width 71 height 12
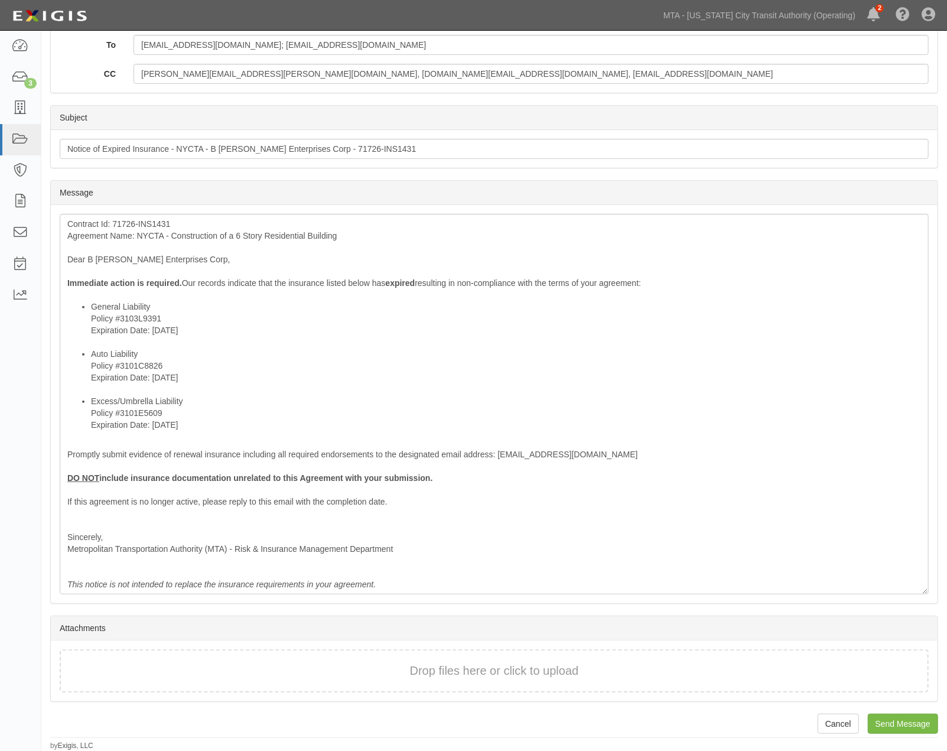
scroll to position [221, 0]
click at [162, 672] on div "Drop files here or click to upload" at bounding box center [494, 671] width 843 height 17
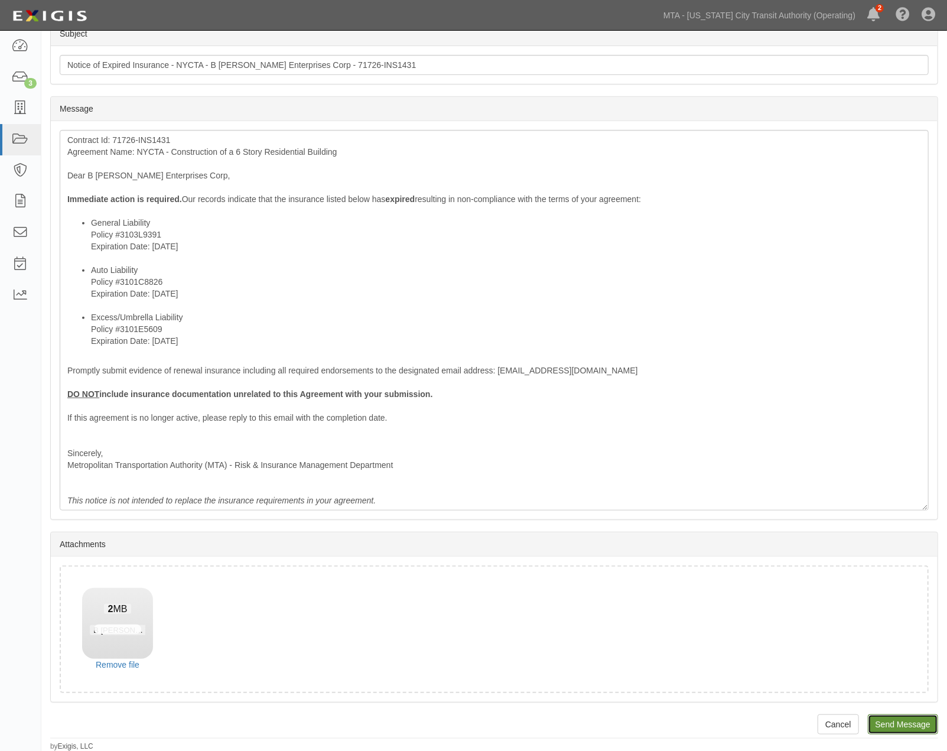
click at [905, 718] on input "Send Message" at bounding box center [903, 724] width 70 height 20
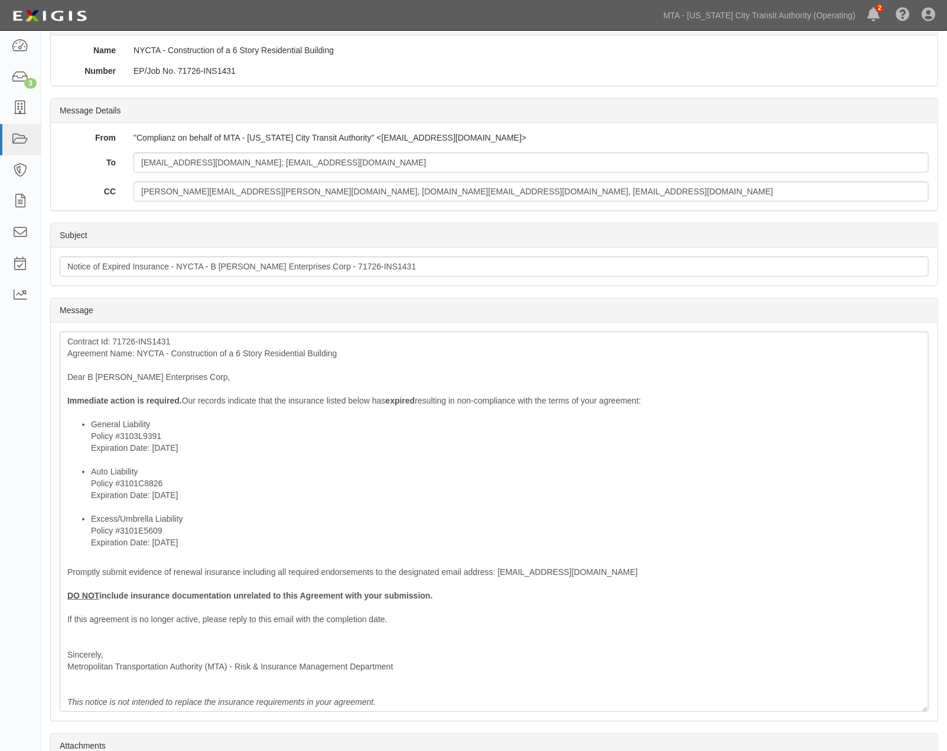
scroll to position [0, 0]
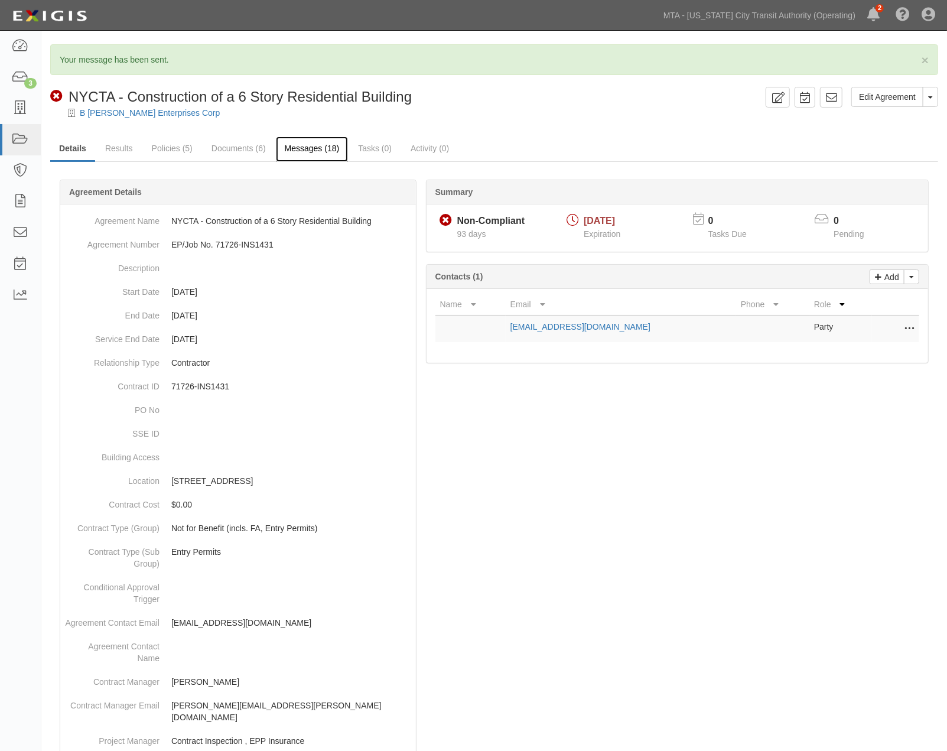
click at [317, 145] on link "Messages (18)" at bounding box center [312, 148] width 73 height 25
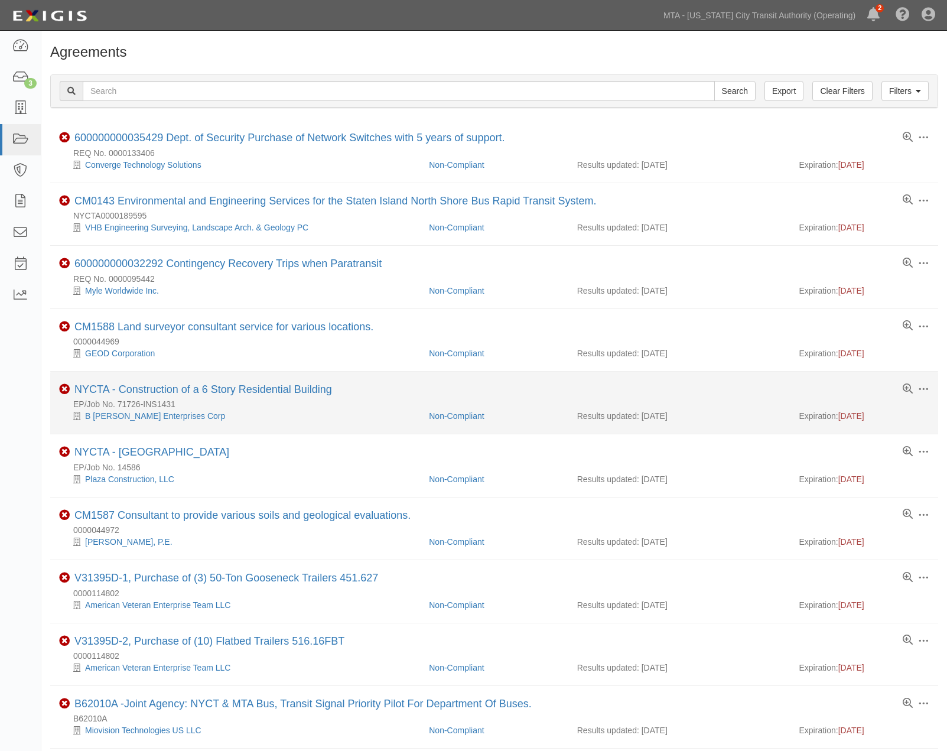
scroll to position [66, 0]
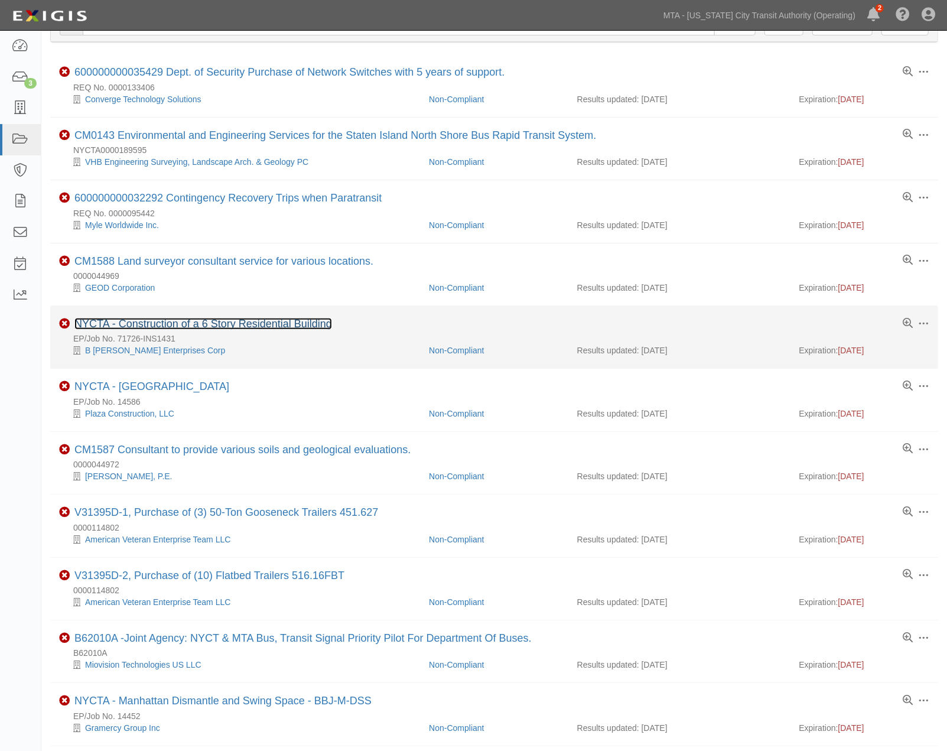
click at [219, 322] on link "NYCTA - Construction of a 6 Story Residential Building" at bounding box center [203, 324] width 258 height 12
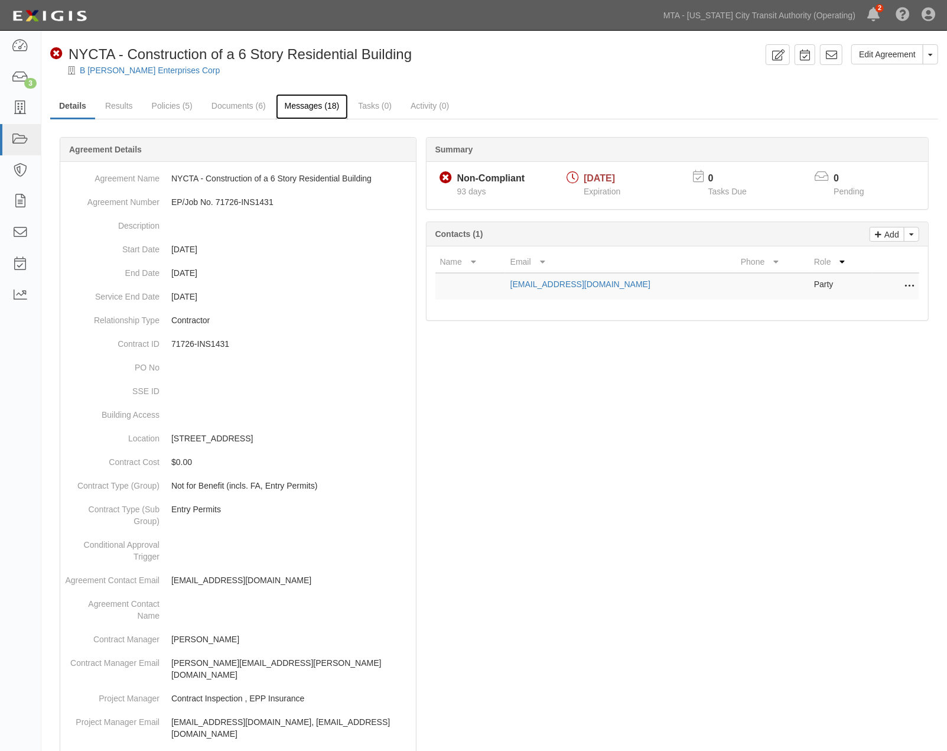
click at [288, 100] on link "Messages (18)" at bounding box center [312, 106] width 73 height 25
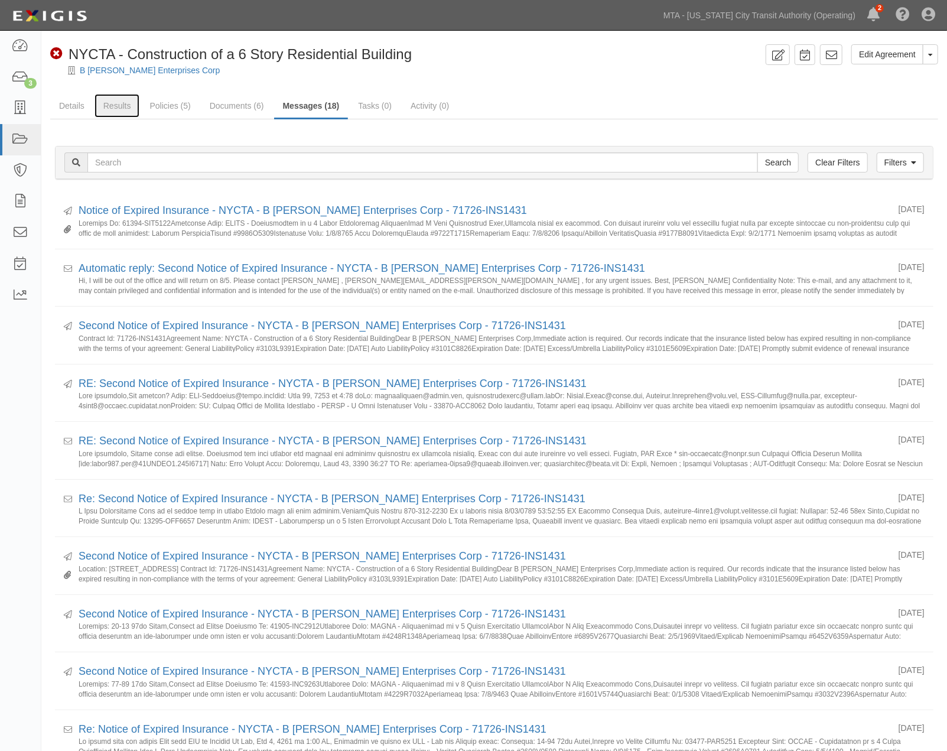
click at [113, 105] on link "Results" at bounding box center [116, 106] width 45 height 24
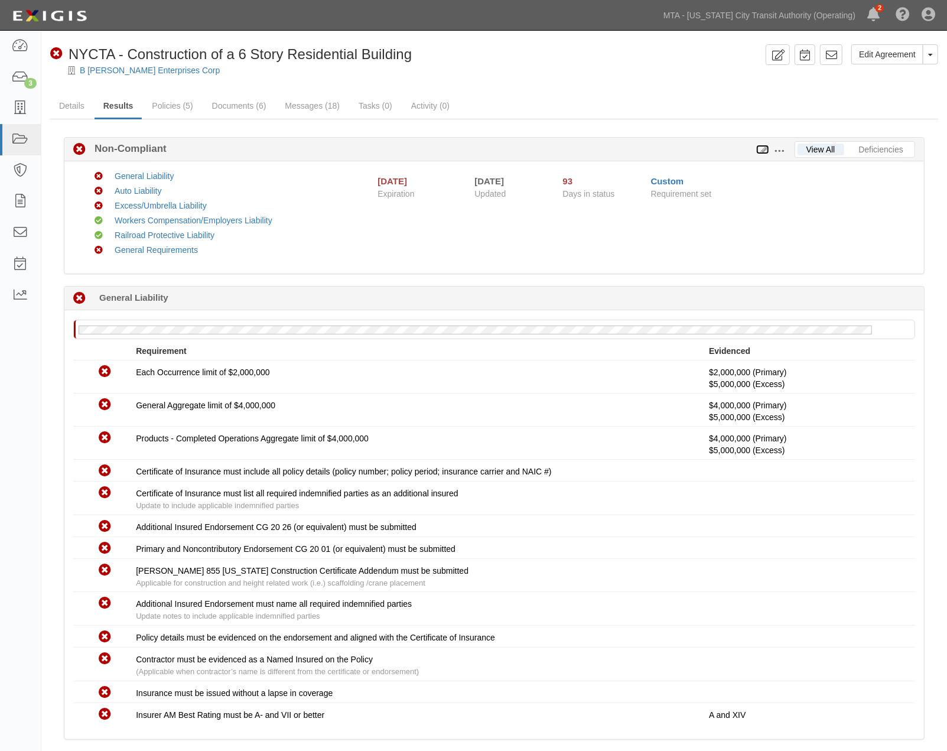
click at [764, 149] on icon at bounding box center [762, 150] width 13 height 8
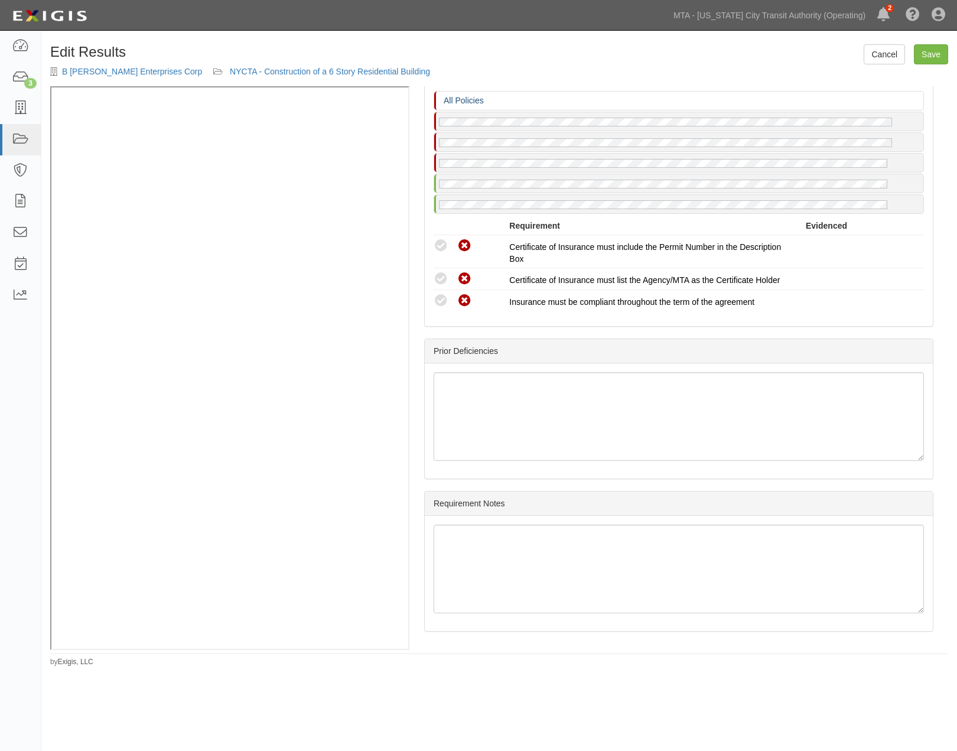
scroll to position [1764, 0]
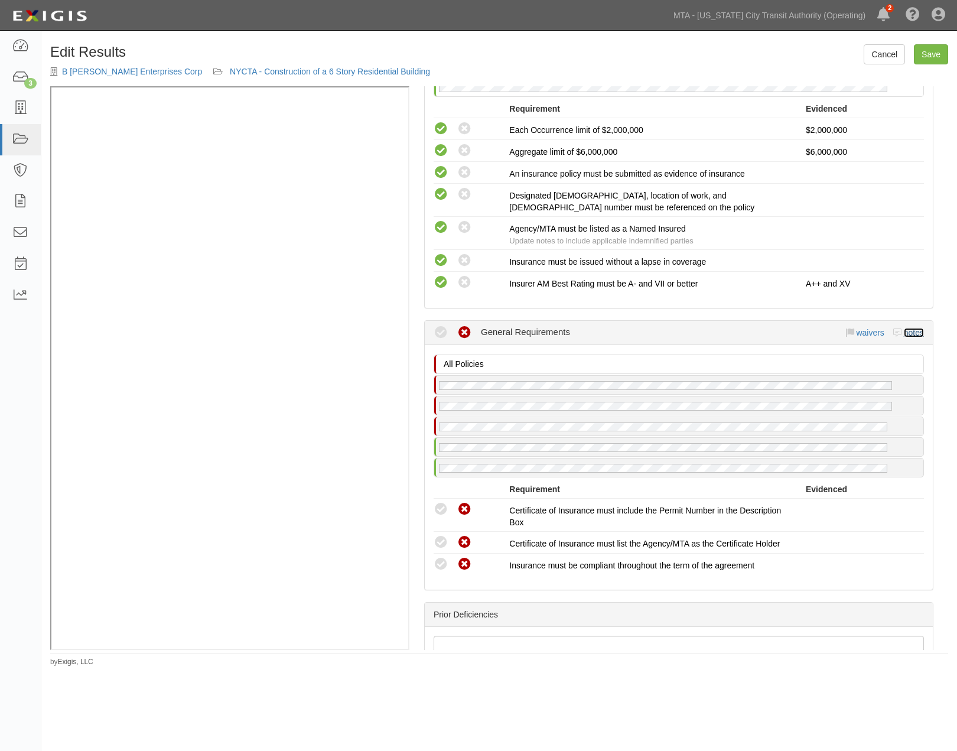
click at [904, 337] on link "notes" at bounding box center [914, 332] width 20 height 9
radio input "true"
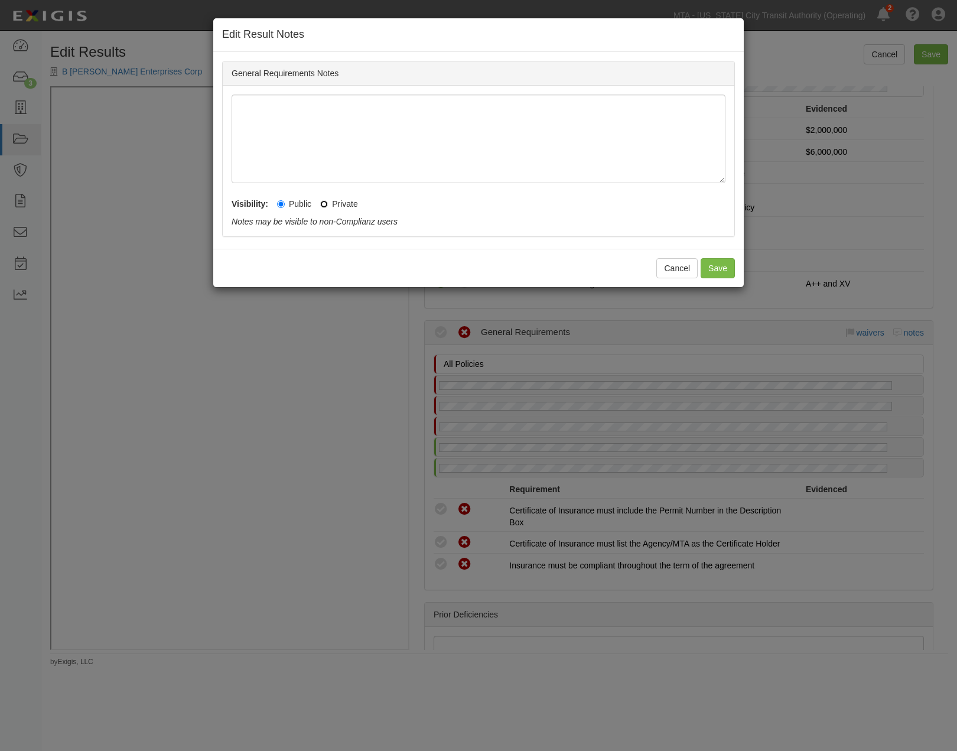
click at [327, 207] on input "Private" at bounding box center [324, 204] width 8 height 8
radio input "true"
click at [718, 268] on button "Save" at bounding box center [717, 268] width 34 height 20
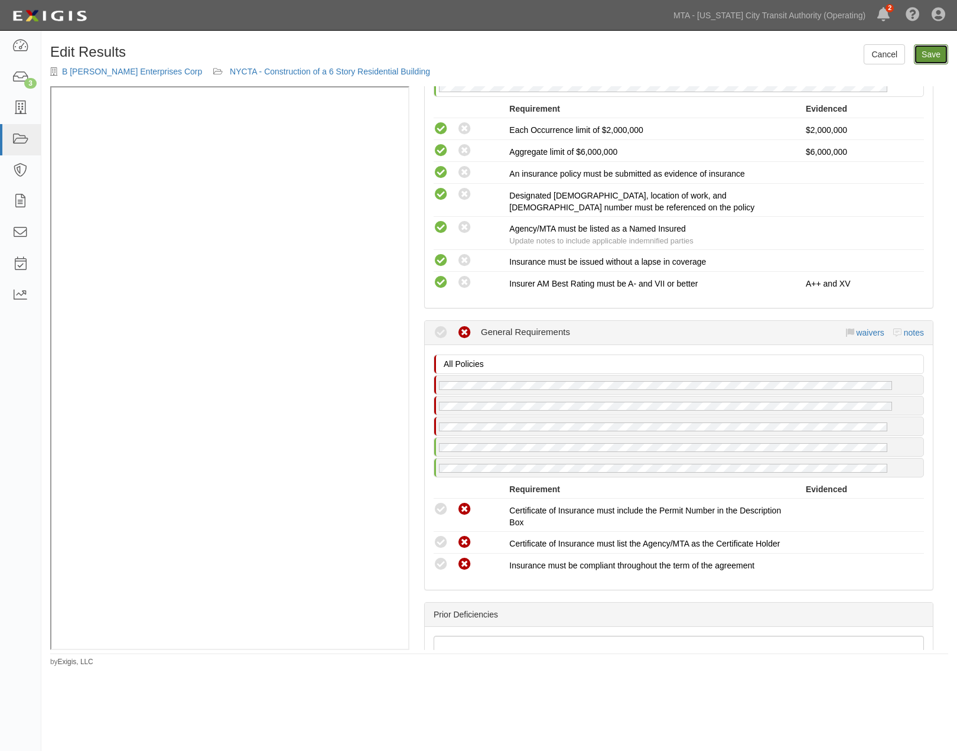
click at [928, 54] on link "Save" at bounding box center [931, 54] width 34 height 20
radio input "true"
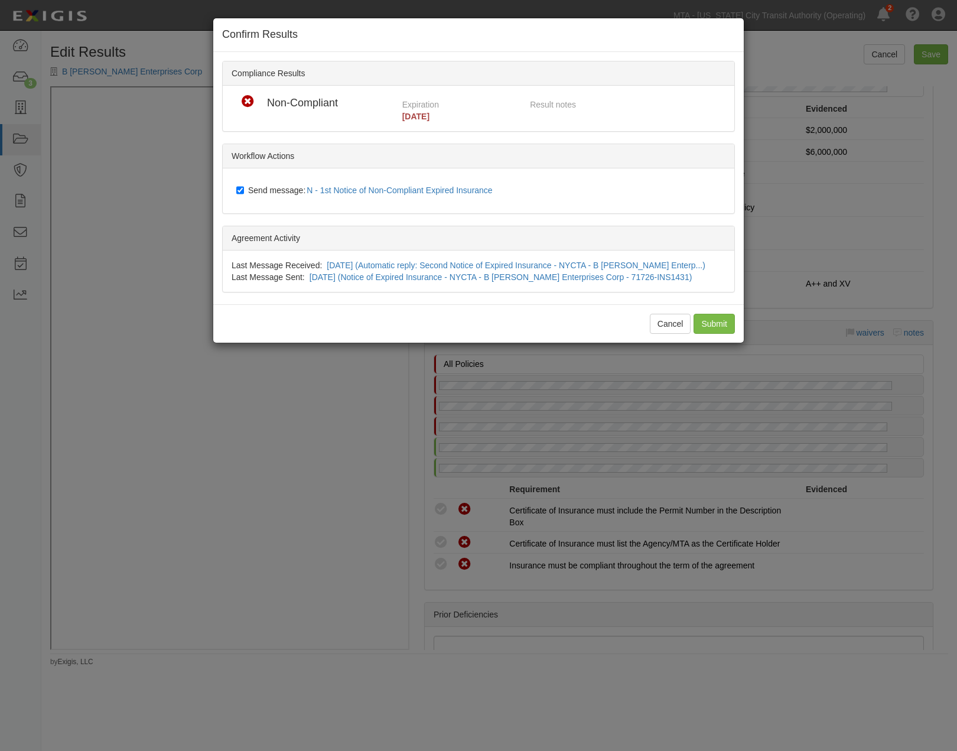
click at [259, 188] on span "Send message: N - 1st Notice of Non-Compliant Expired Insurance" at bounding box center [372, 189] width 249 height 9
click at [244, 188] on input "Send message: N - 1st Notice of Non-Compliant Expired Insurance" at bounding box center [240, 189] width 8 height 9
checkbox input "false"
click at [721, 323] on input "Submit" at bounding box center [713, 324] width 41 height 20
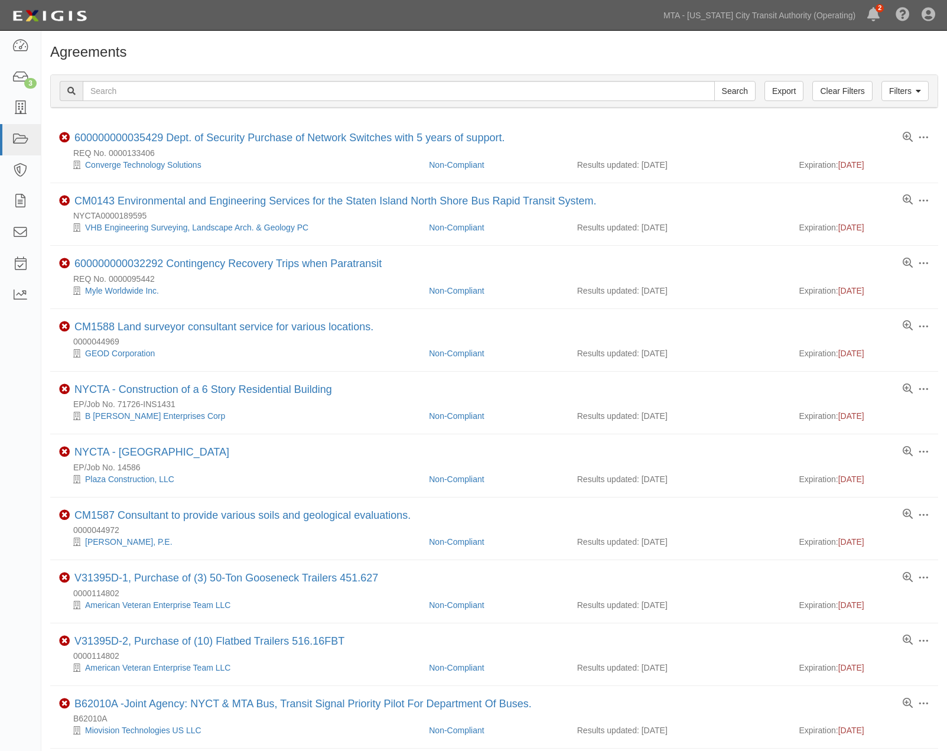
scroll to position [66, 0]
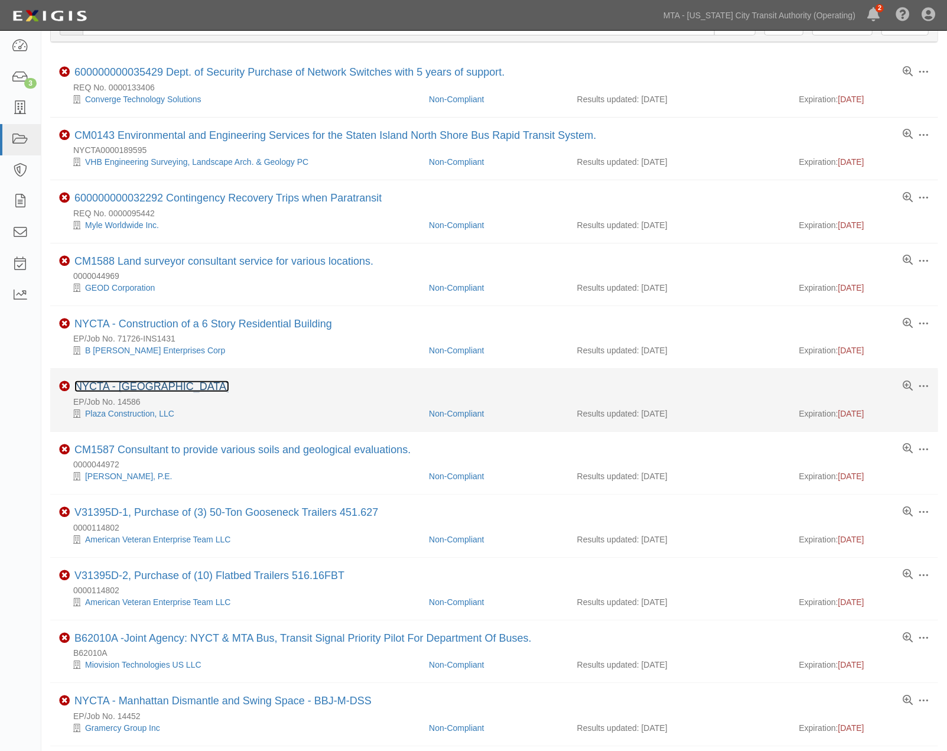
click at [139, 387] on link "NYCTA - [GEOGRAPHIC_DATA]" at bounding box center [151, 386] width 155 height 12
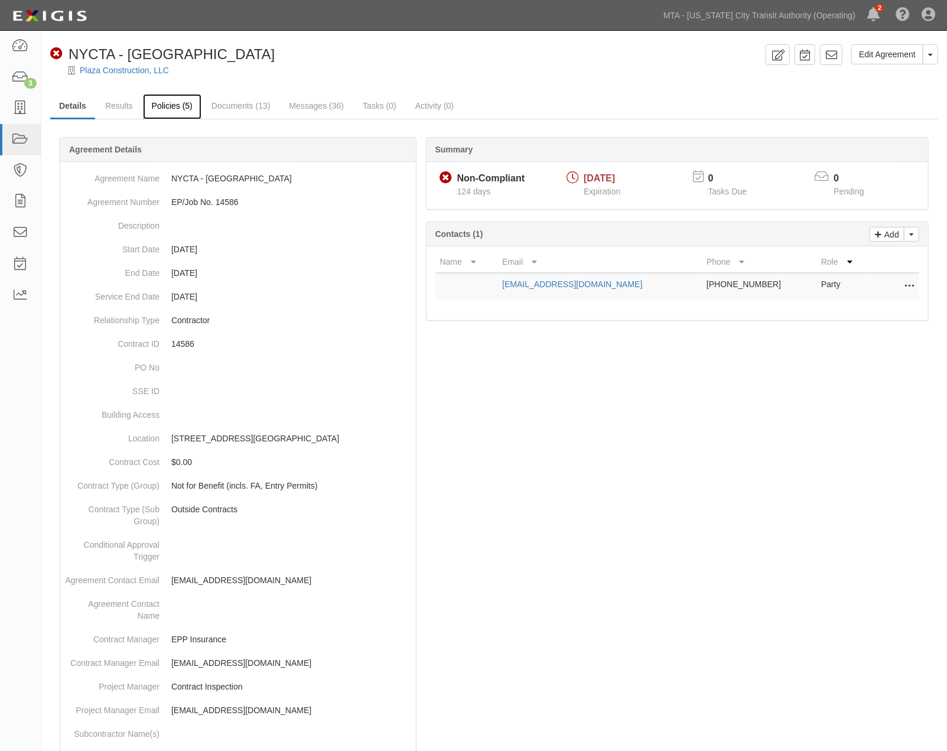
click at [174, 107] on link "Policies (5)" at bounding box center [172, 106] width 58 height 25
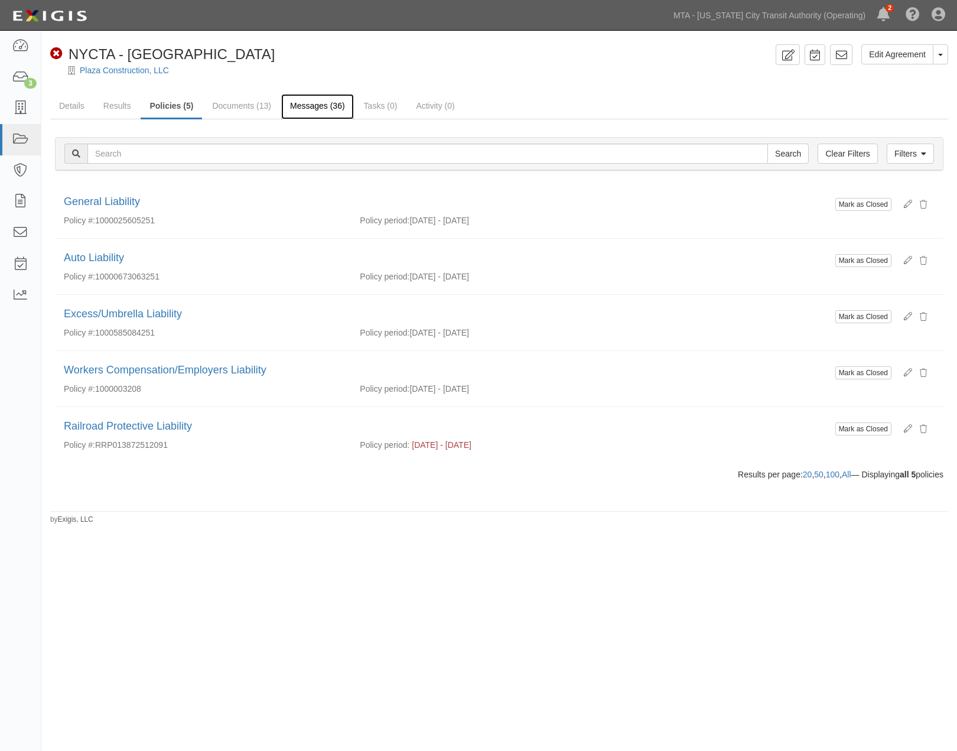
click at [301, 109] on link "Messages (36)" at bounding box center [317, 106] width 73 height 25
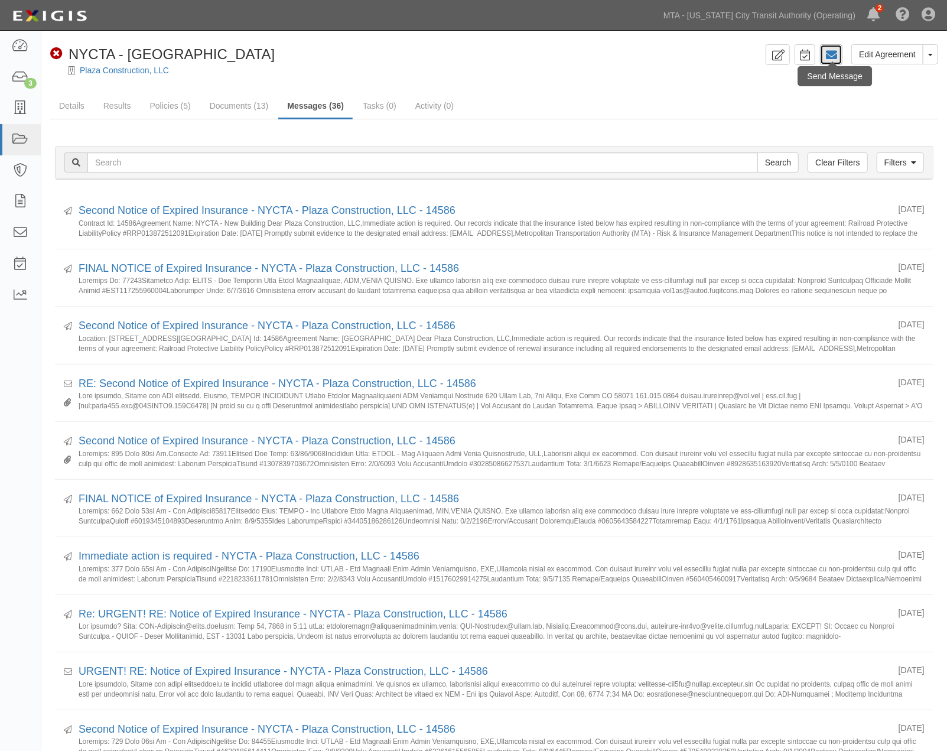
click at [830, 51] on icon at bounding box center [831, 55] width 12 height 12
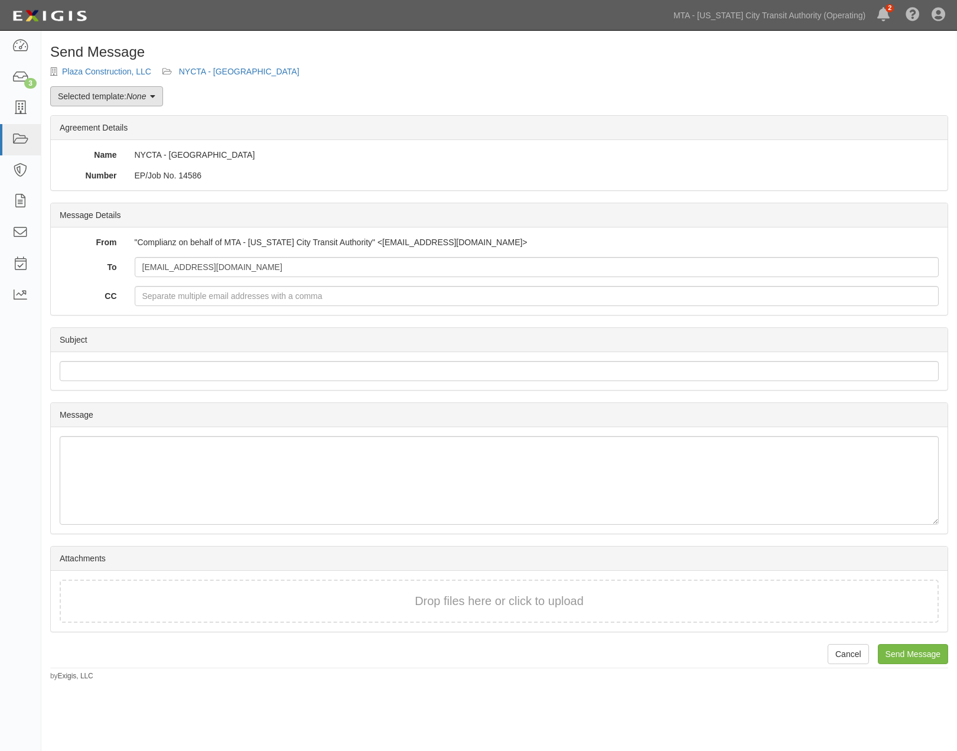
click at [136, 101] on link "Selected template: None" at bounding box center [106, 96] width 113 height 20
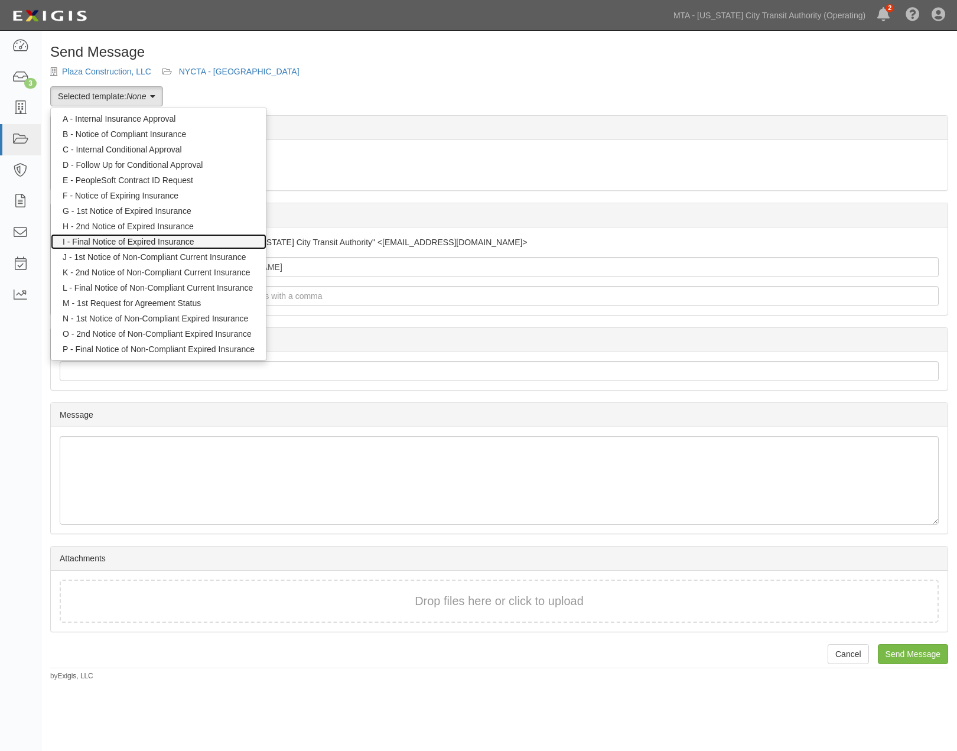
click at [144, 240] on link "I - Final Notice of Expired Insurance" at bounding box center [159, 241] width 216 height 15
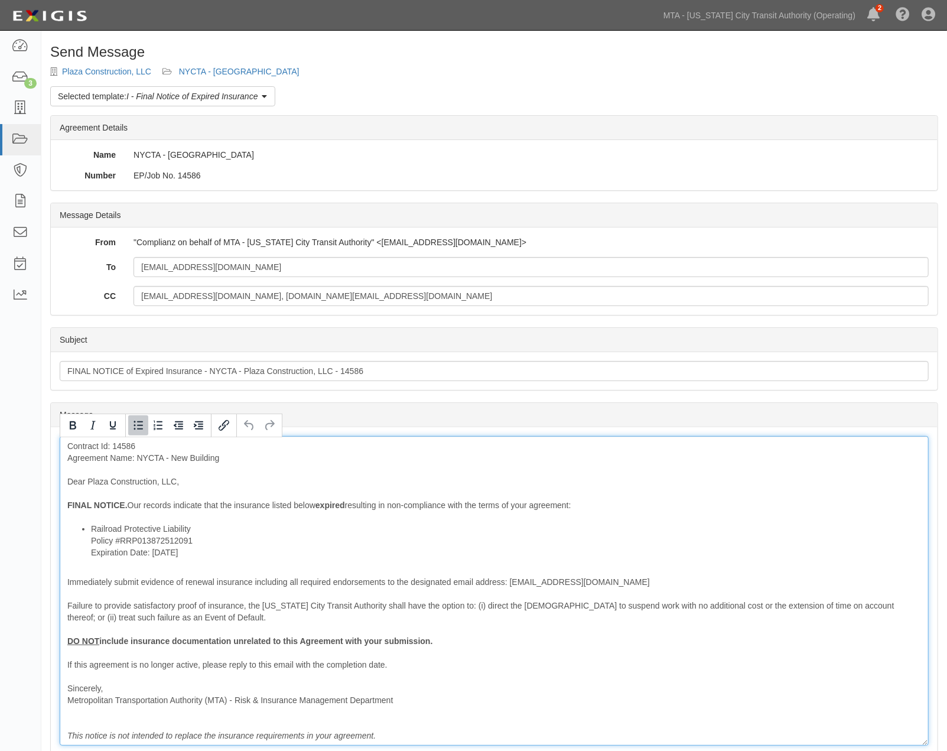
drag, startPoint x: 200, startPoint y: 557, endPoint x: 90, endPoint y: 553, distance: 109.9
click at [90, 553] on ul "Railroad Protective Liability Policy #RRP013872512091 Expiration Date: [DATE]" at bounding box center [493, 540] width 853 height 35
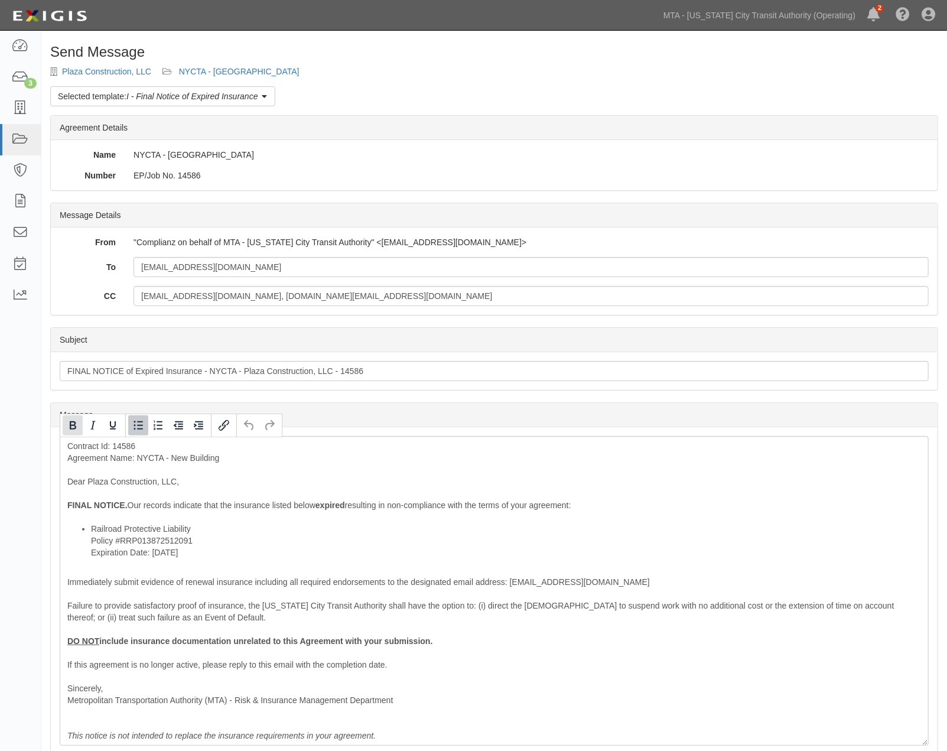
click at [67, 418] on icon "Bold" at bounding box center [73, 425] width 14 height 14
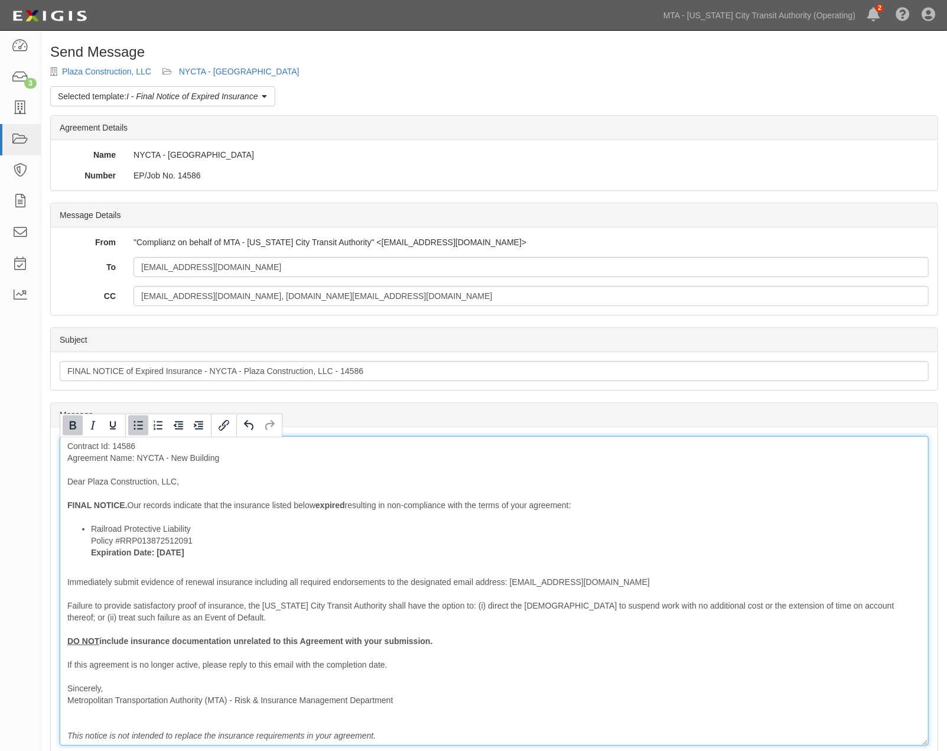
click at [208, 524] on li "Railroad Protective Liability Policy #RRP013872512091 Expiration Date: 6/1/2025" at bounding box center [506, 540] width 830 height 35
drag, startPoint x: 192, startPoint y: 624, endPoint x: 82, endPoint y: 616, distance: 110.7
click at [82, 616] on div "Contract Id: 14586 Agreement Name: NYCTA - New Building Dear Plaza Construction…" at bounding box center [494, 590] width 869 height 309
click at [138, 666] on div "Contract Id: 14586 Agreement Name: NYCTA - New Building Dear Plaza Construction…" at bounding box center [494, 590] width 869 height 309
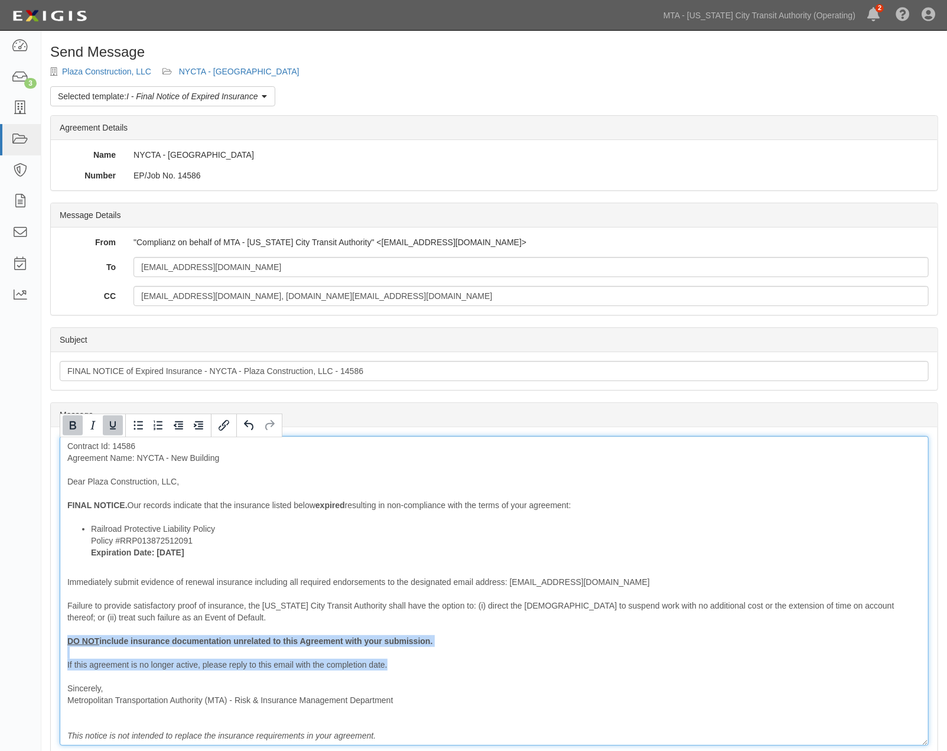
drag, startPoint x: 396, startPoint y: 664, endPoint x: 63, endPoint y: 644, distance: 333.1
click at [63, 644] on div "Contract Id: 14586 Agreement Name: NYCTA - New Building Dear Plaza Construction…" at bounding box center [494, 590] width 869 height 309
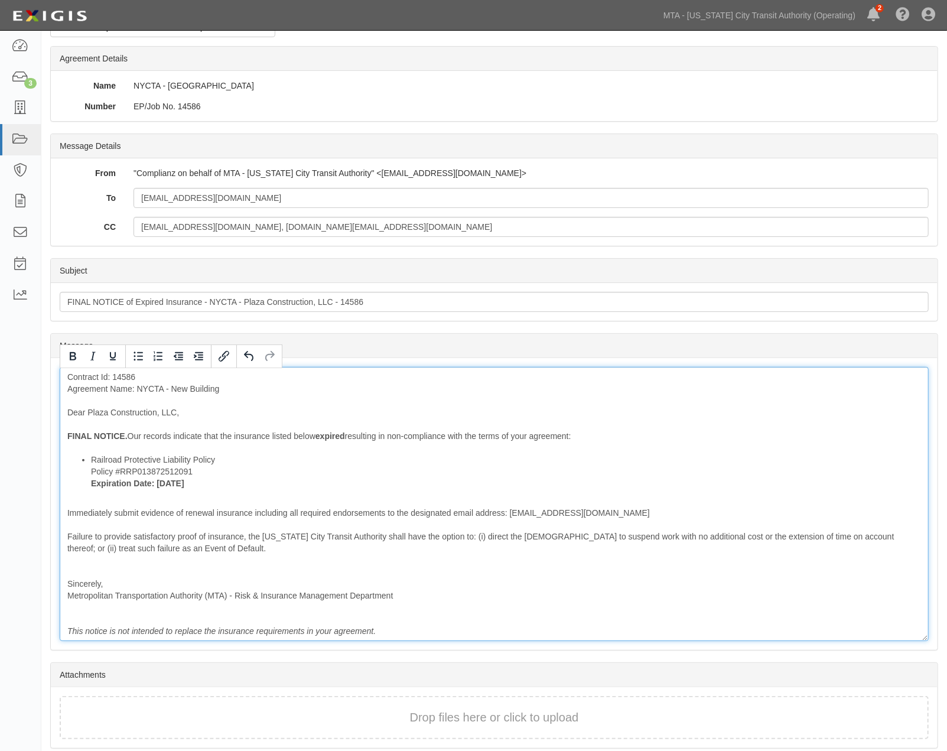
scroll to position [115, 0]
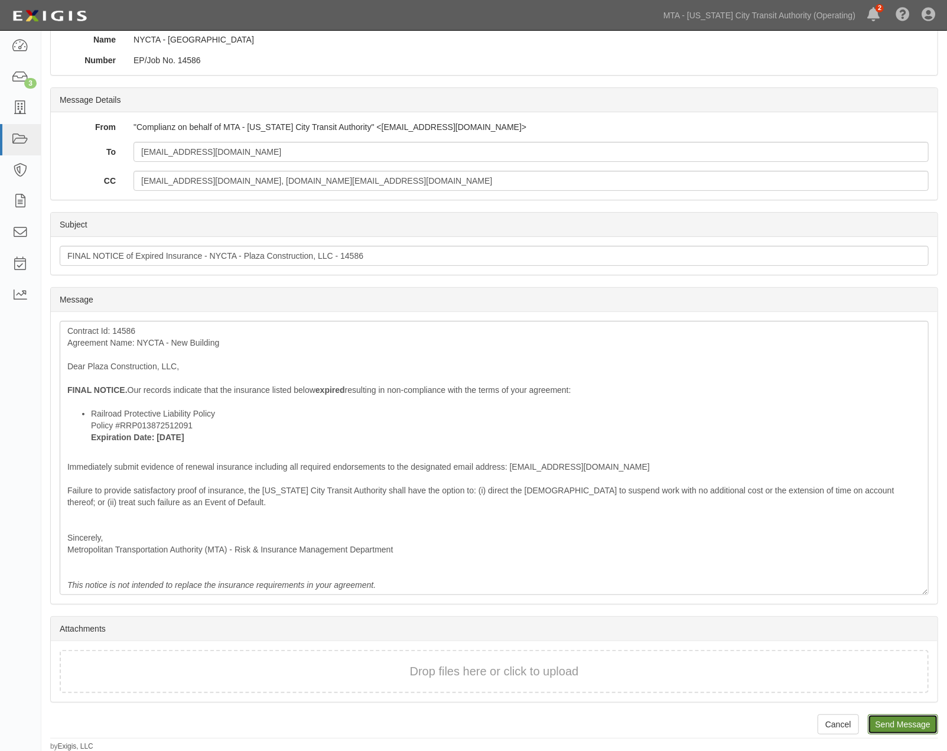
click at [934, 728] on input "Send Message" at bounding box center [903, 724] width 70 height 20
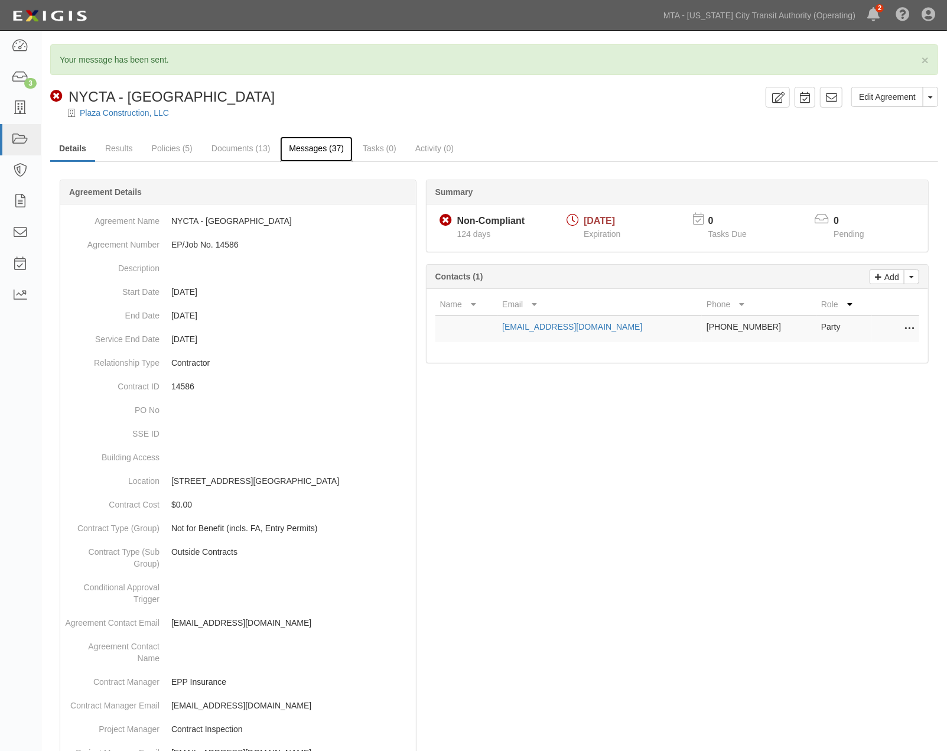
click at [333, 152] on link "Messages (37)" at bounding box center [316, 148] width 73 height 25
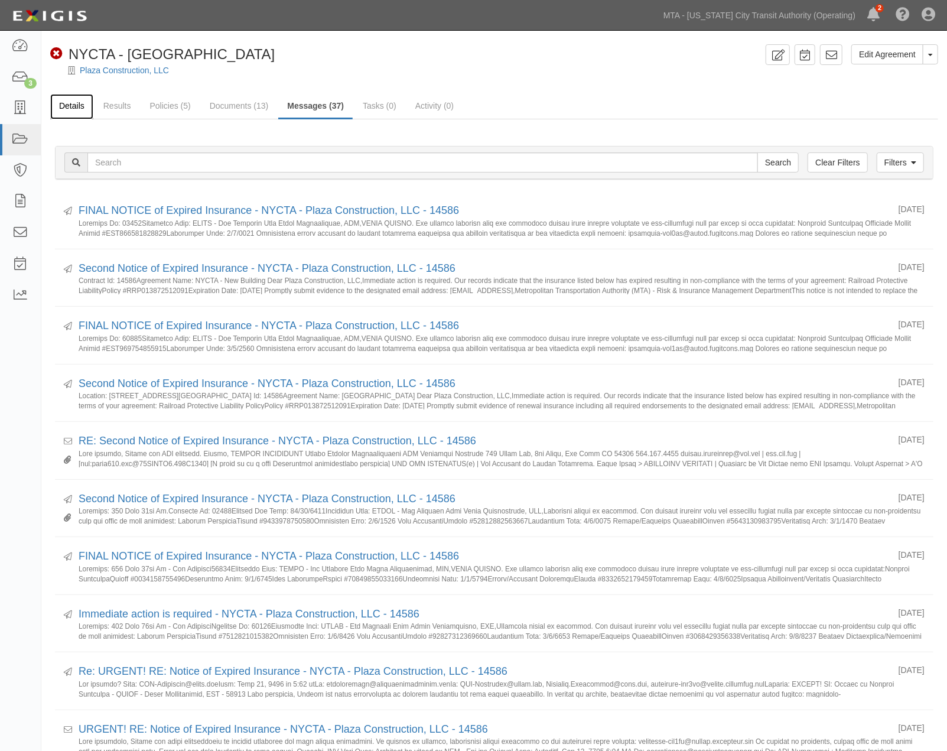
click at [69, 109] on link "Details" at bounding box center [71, 106] width 43 height 25
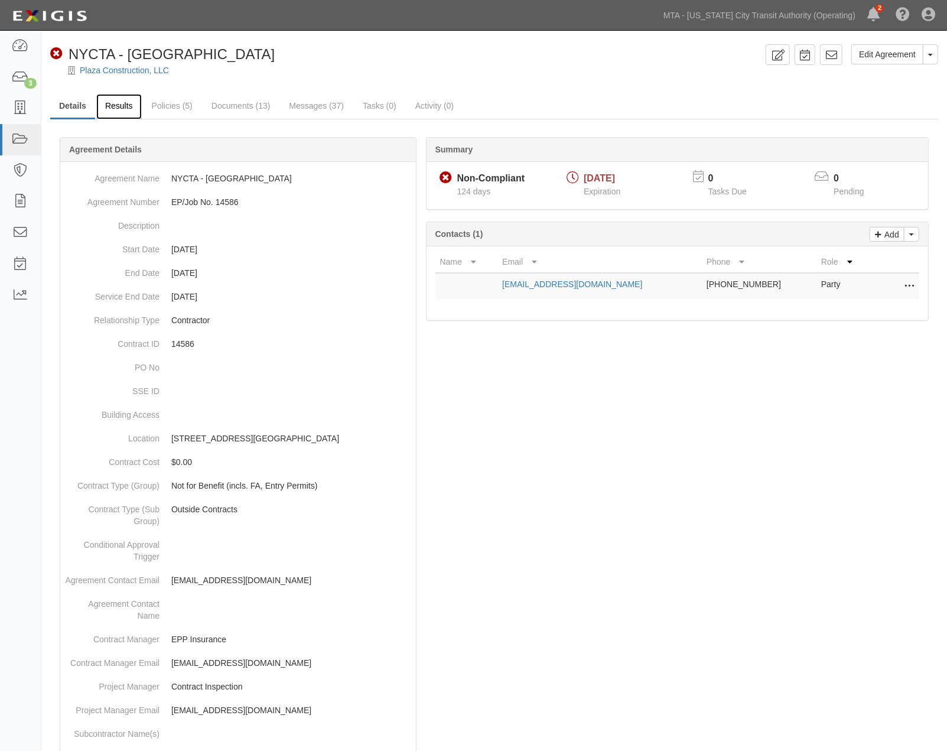
click at [114, 108] on link "Results" at bounding box center [118, 106] width 45 height 25
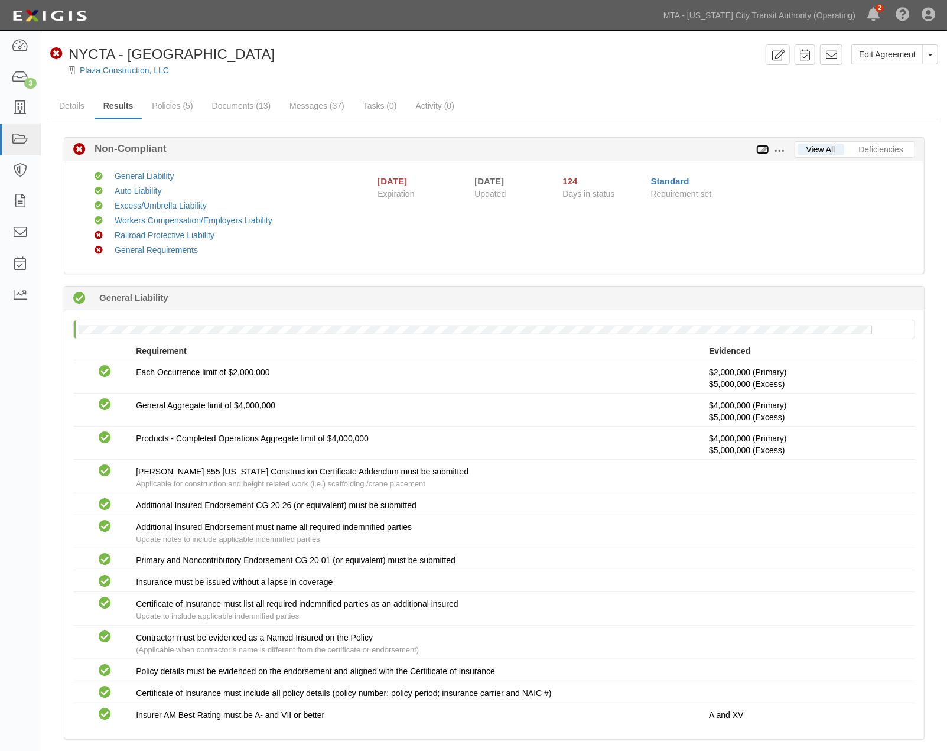
click at [763, 146] on icon at bounding box center [762, 150] width 13 height 8
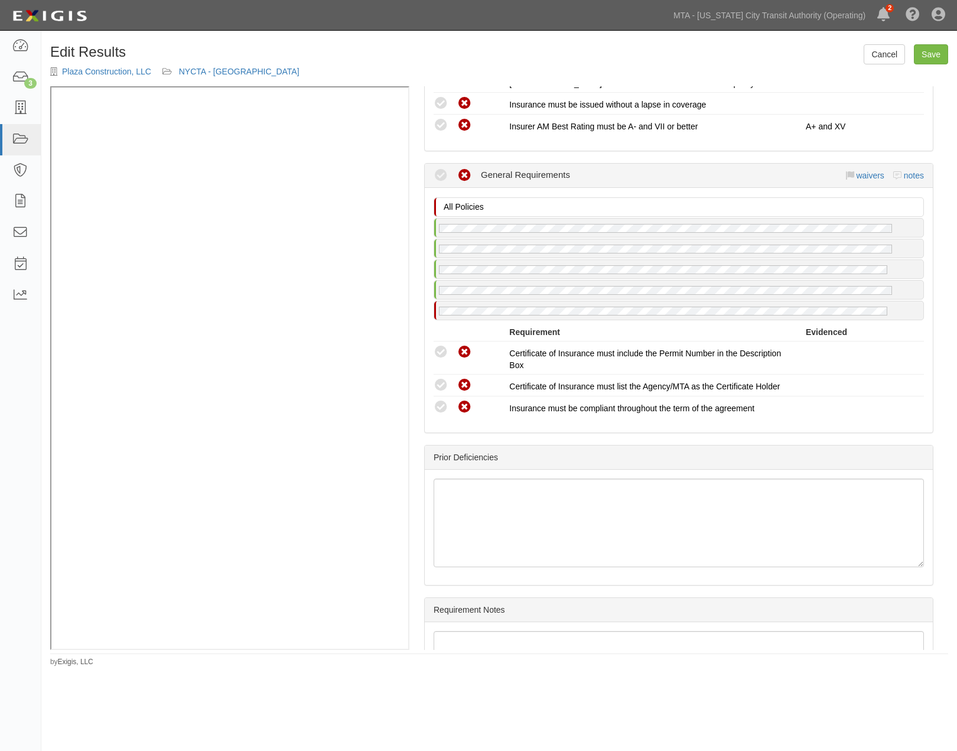
scroll to position [1895, 0]
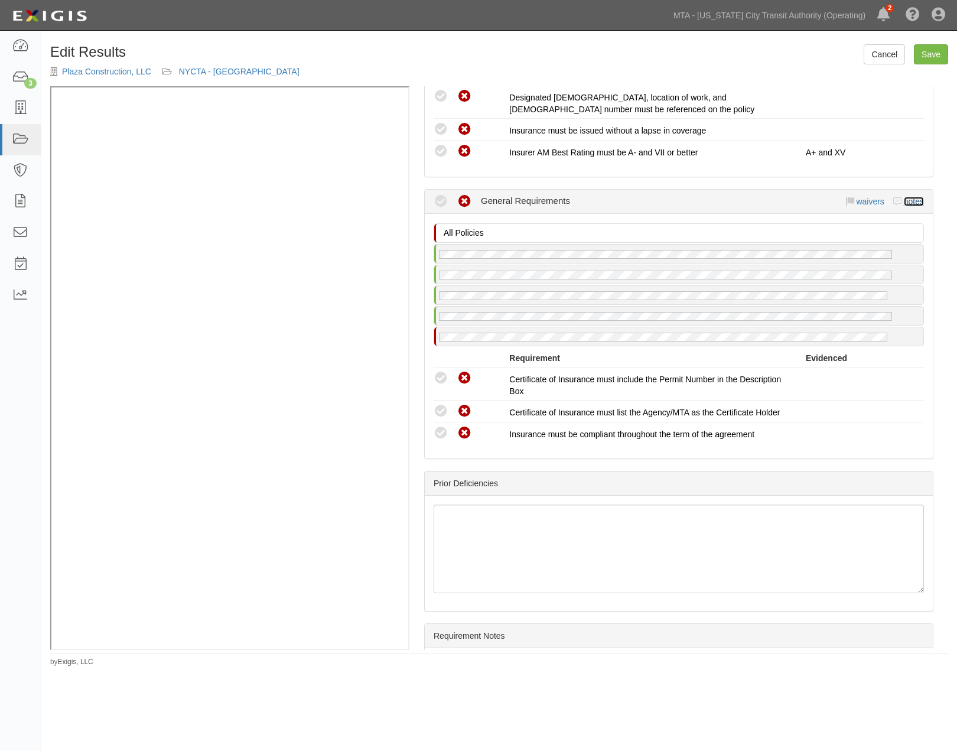
click at [905, 206] on link "notes" at bounding box center [914, 201] width 20 height 9
radio input "true"
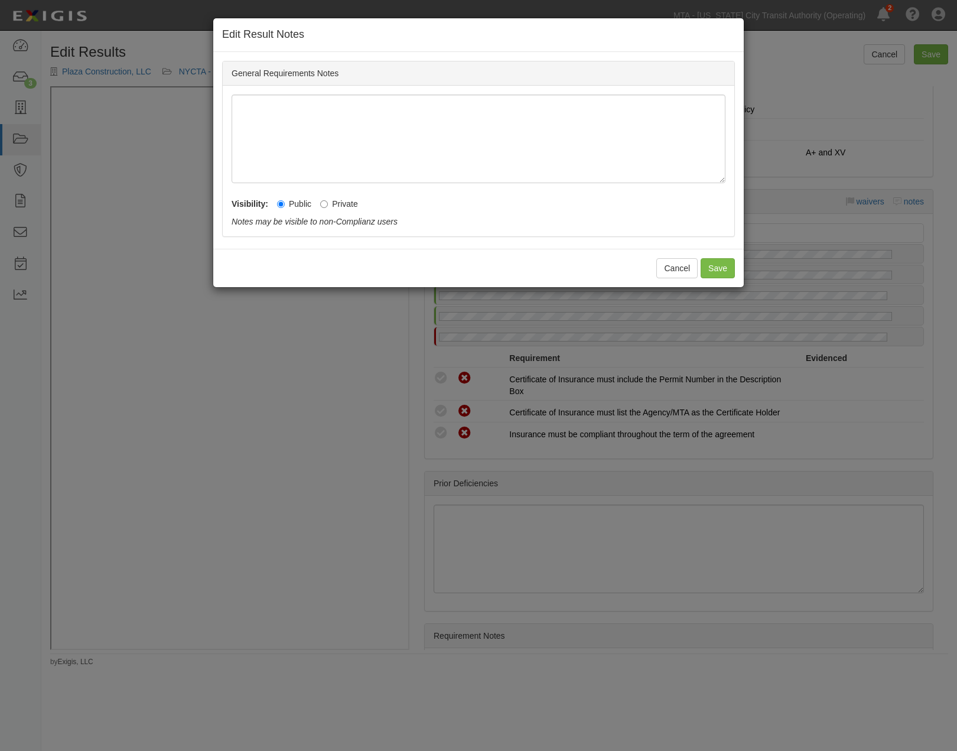
drag, startPoint x: 355, startPoint y: 201, endPoint x: 383, endPoint y: 207, distance: 28.4
click at [354, 201] on label "Private" at bounding box center [339, 204] width 38 height 12
click at [328, 201] on input "Private" at bounding box center [324, 204] width 8 height 8
radio input "true"
click at [724, 269] on button "Save" at bounding box center [717, 268] width 34 height 20
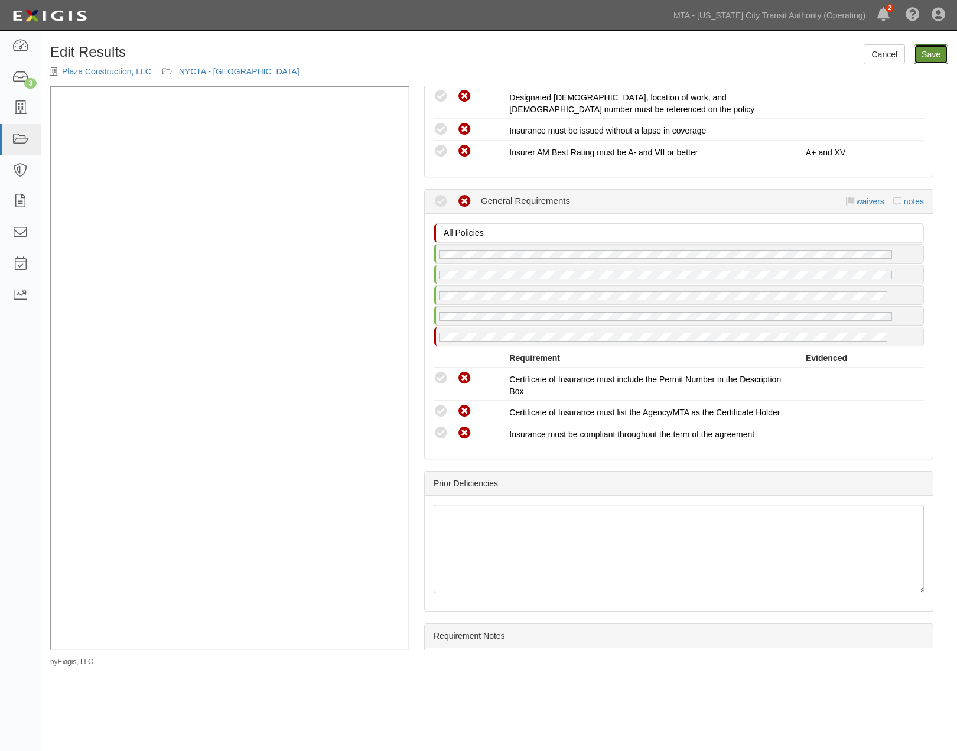
click at [918, 52] on link "Save" at bounding box center [931, 54] width 34 height 20
radio input "true"
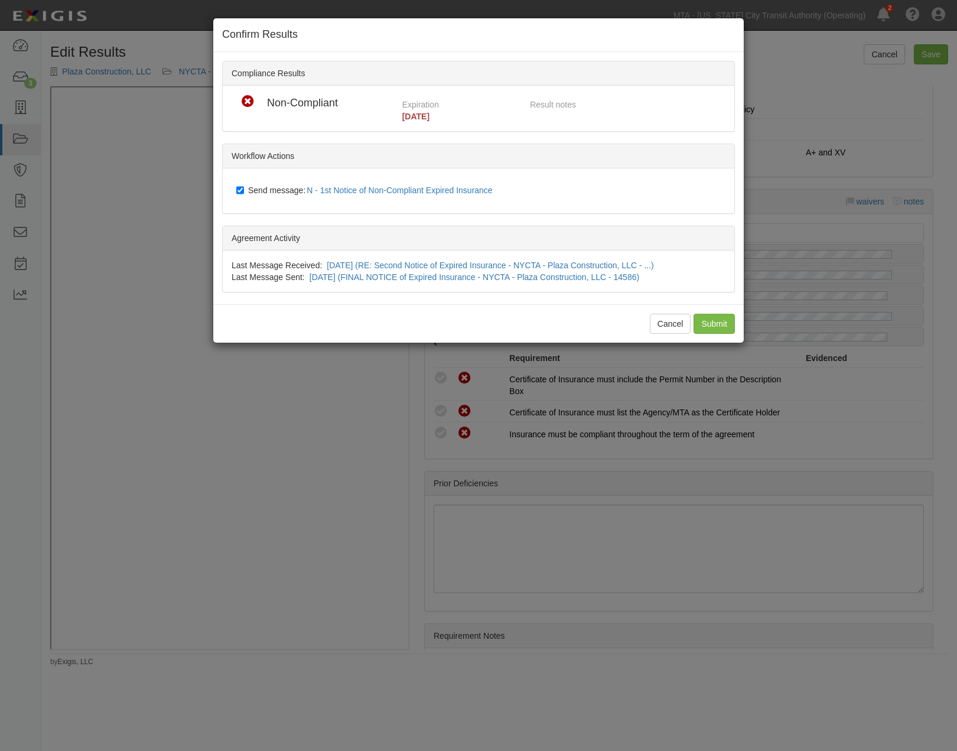
click at [273, 187] on span "Send message: N - 1st Notice of Non-Compliant Expired Insurance" at bounding box center [372, 189] width 249 height 9
click at [244, 187] on input "Send message: N - 1st Notice of Non-Compliant Expired Insurance" at bounding box center [240, 189] width 8 height 9
checkbox input "false"
click at [712, 324] on input "Submit" at bounding box center [713, 324] width 41 height 20
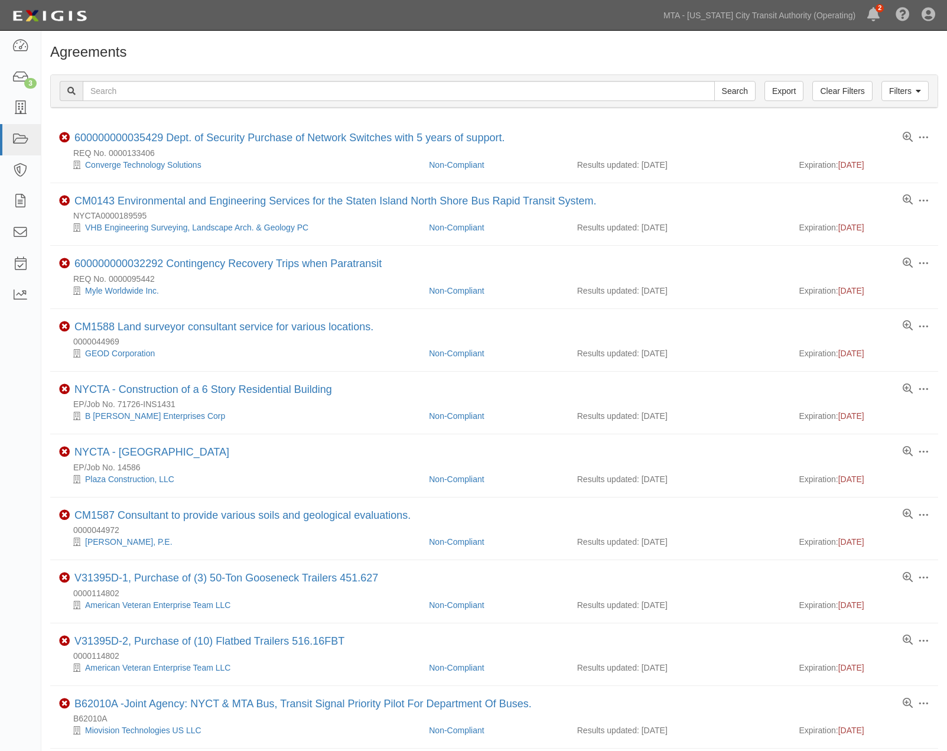
scroll to position [66, 0]
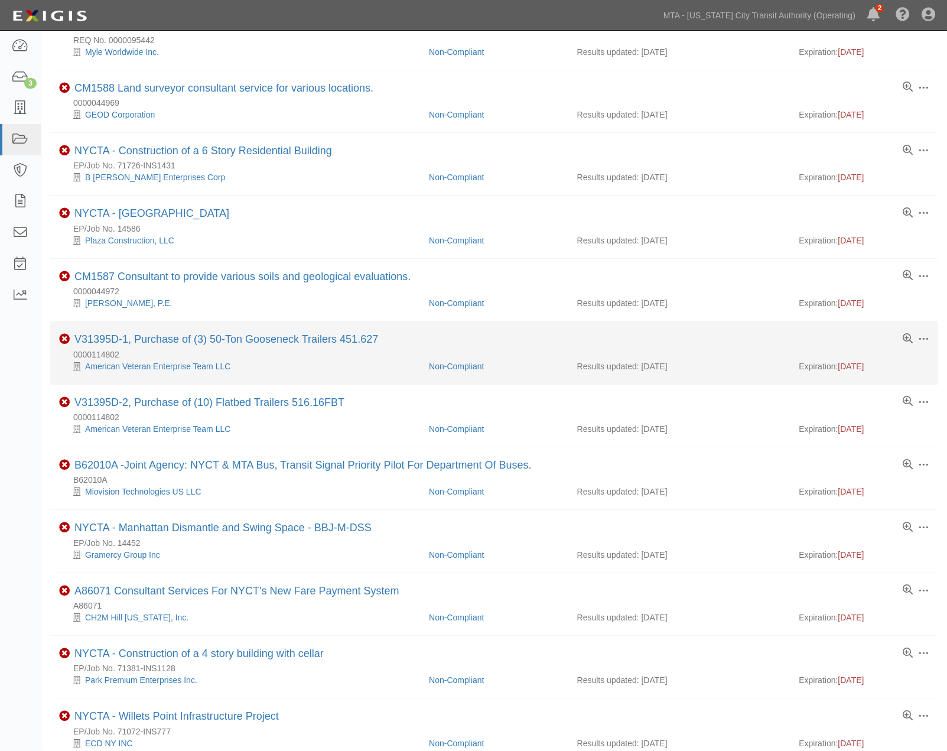
scroll to position [262, 0]
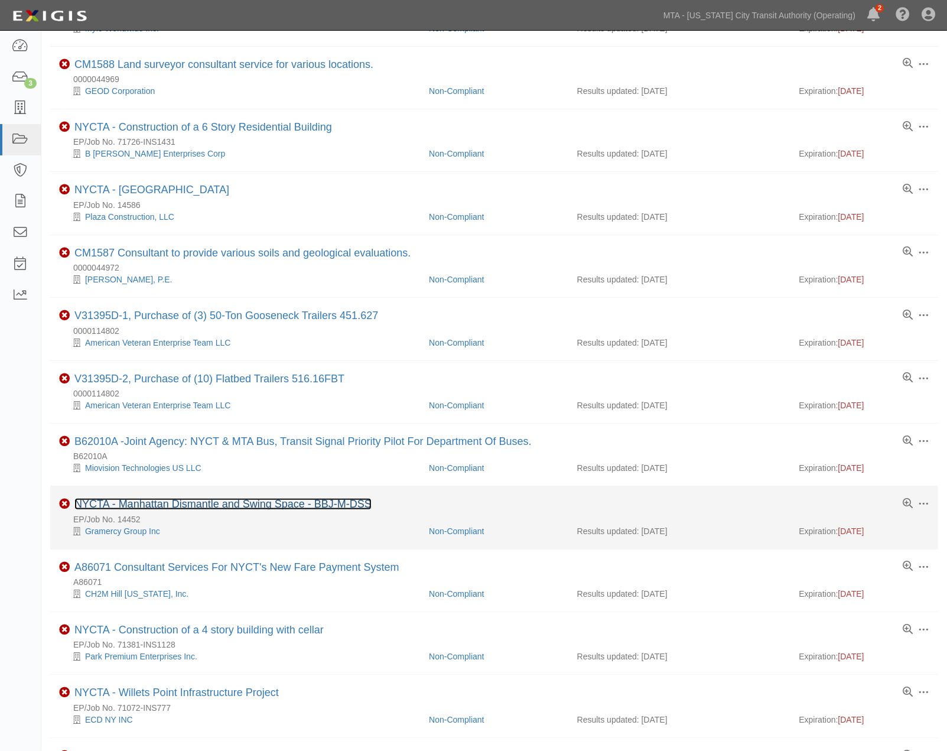
click at [353, 509] on link "NYCTA - Manhattan Dismantle and Swing Space - BBJ-M-DSS" at bounding box center [222, 504] width 297 height 12
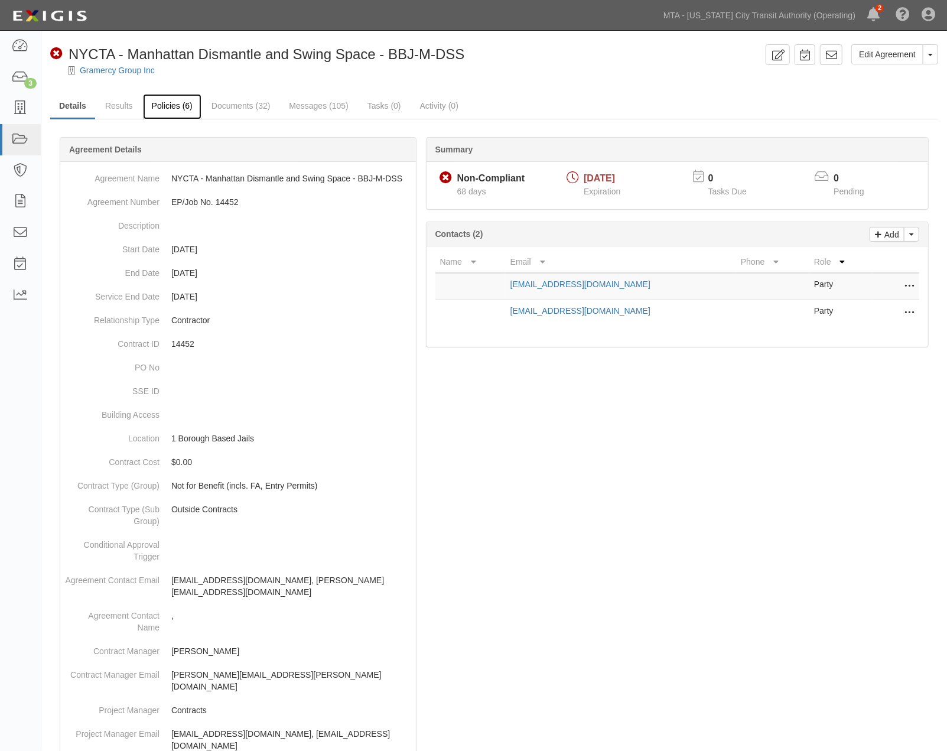
click at [161, 105] on link "Policies (6)" at bounding box center [172, 106] width 58 height 25
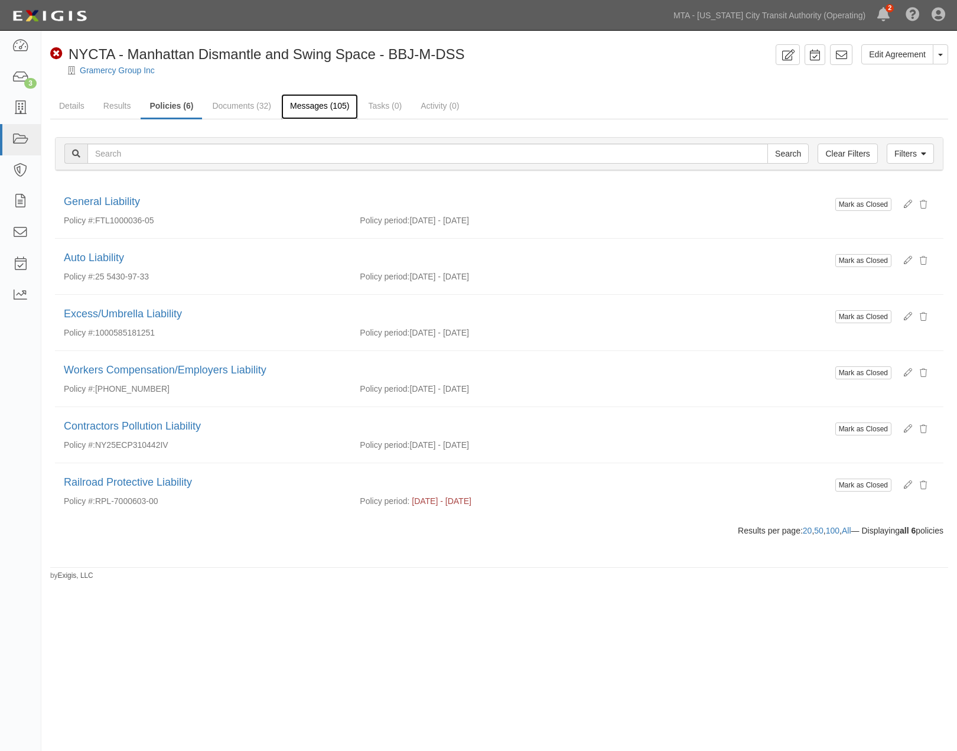
click at [334, 108] on link "Messages (105)" at bounding box center [319, 106] width 77 height 25
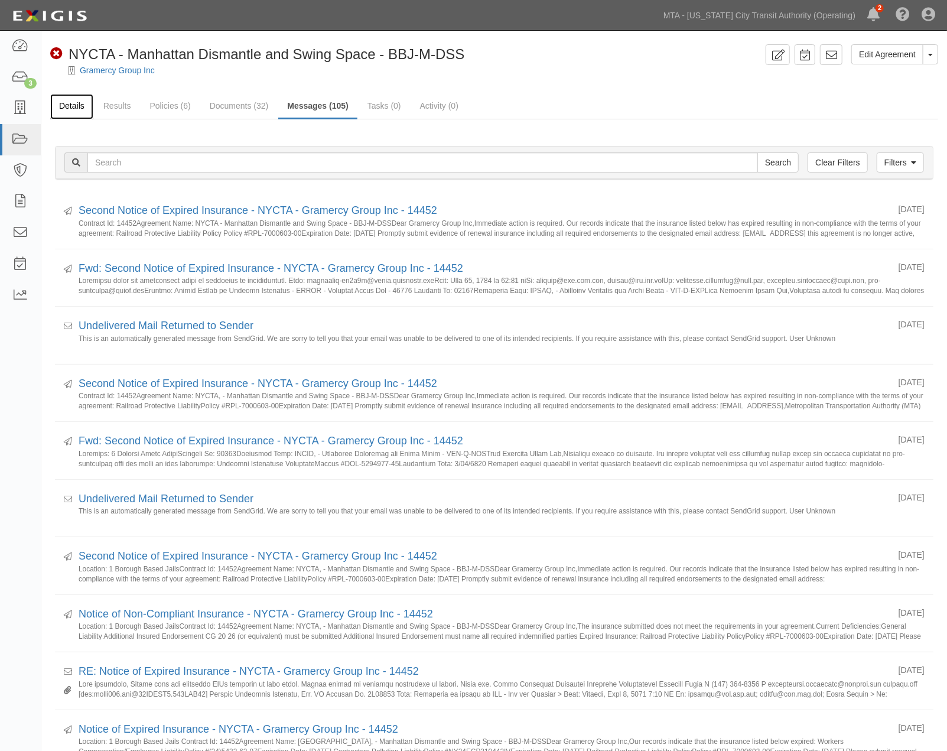
click at [70, 103] on link "Details" at bounding box center [71, 106] width 43 height 25
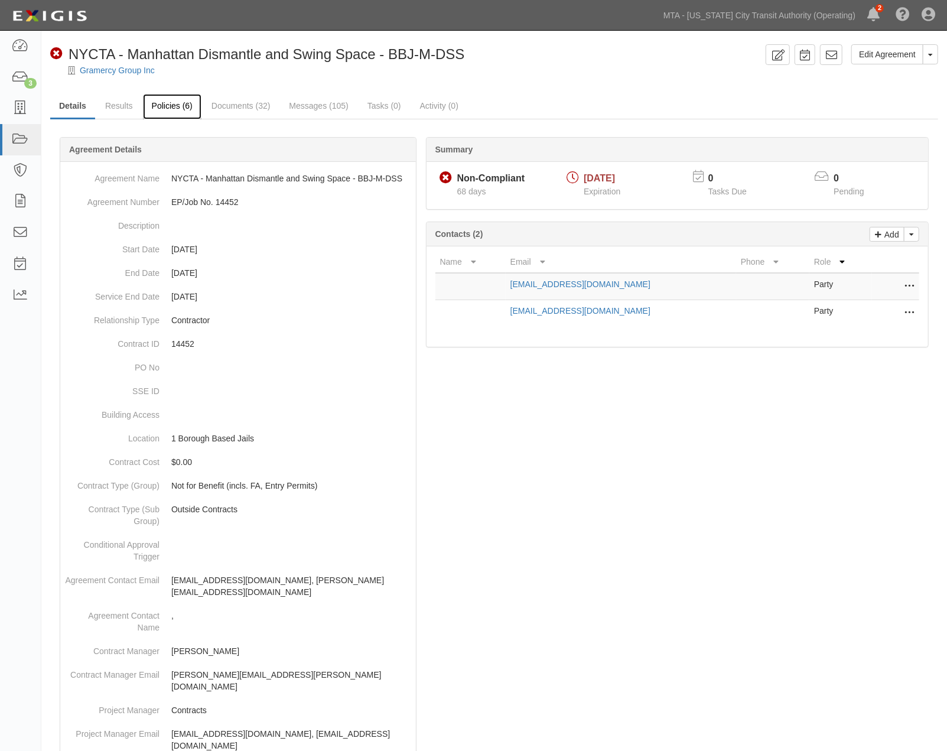
click at [158, 102] on link "Policies (6)" at bounding box center [172, 106] width 58 height 25
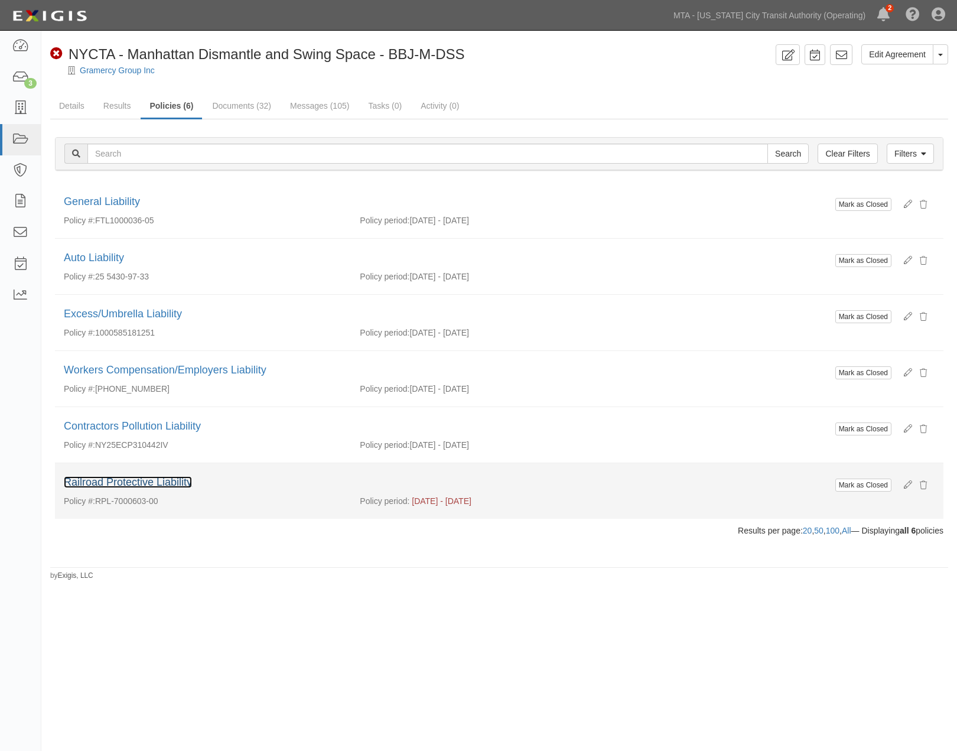
click at [170, 485] on link "Railroad Protective Liability" at bounding box center [128, 482] width 128 height 12
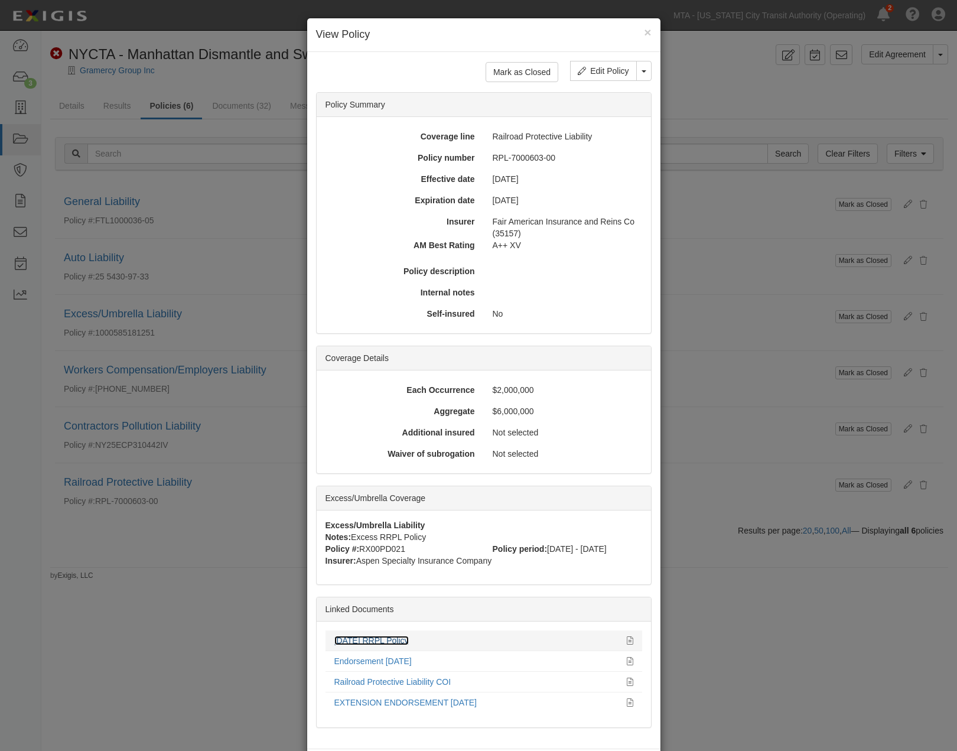
click at [386, 642] on link "[DATE] RRPL Policy" at bounding box center [371, 640] width 74 height 9
drag, startPoint x: 776, startPoint y: 721, endPoint x: 650, endPoint y: 588, distance: 183.4
click at [775, 722] on div "× View Policy Mark as Closed Edit Policy Toggle Dropdown Delete Policy Policy S…" at bounding box center [478, 375] width 957 height 751
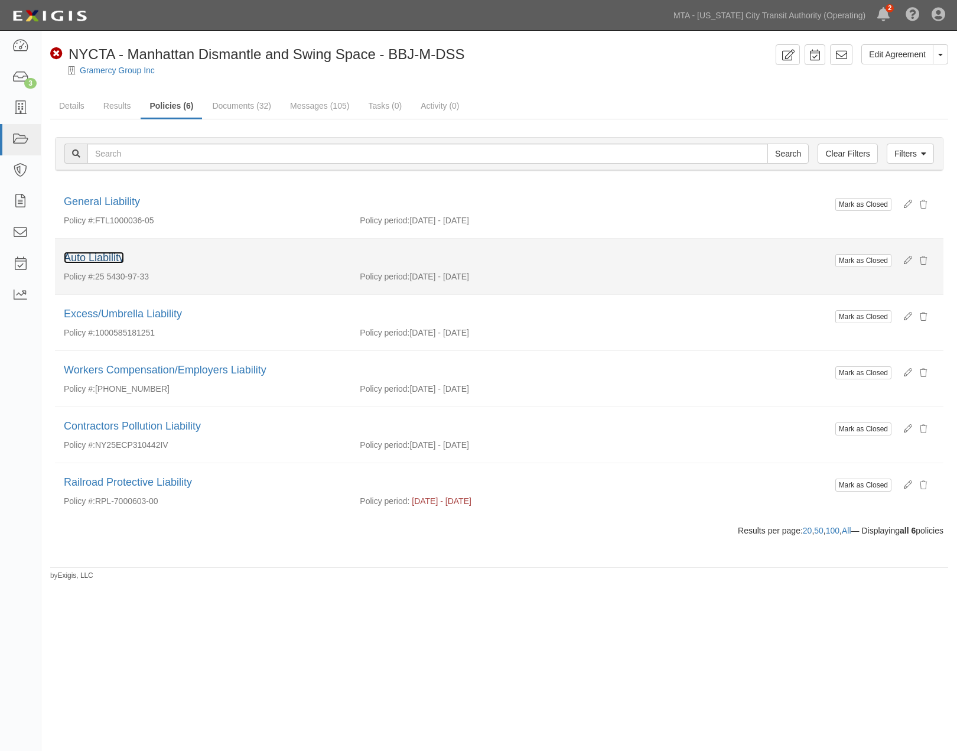
click at [117, 257] on link "Auto Liability" at bounding box center [94, 258] width 60 height 12
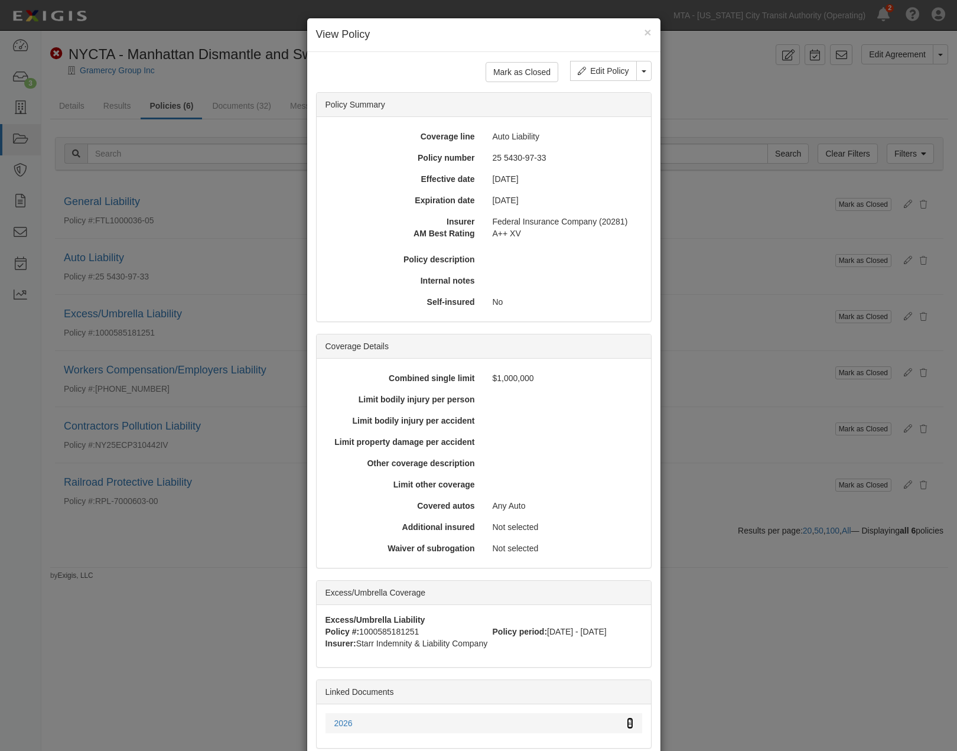
click at [627, 723] on icon at bounding box center [630, 723] width 6 height 8
click at [731, 601] on div "× View Policy Mark as Closed Edit Policy Toggle Dropdown Delete Policy Policy S…" at bounding box center [478, 375] width 957 height 751
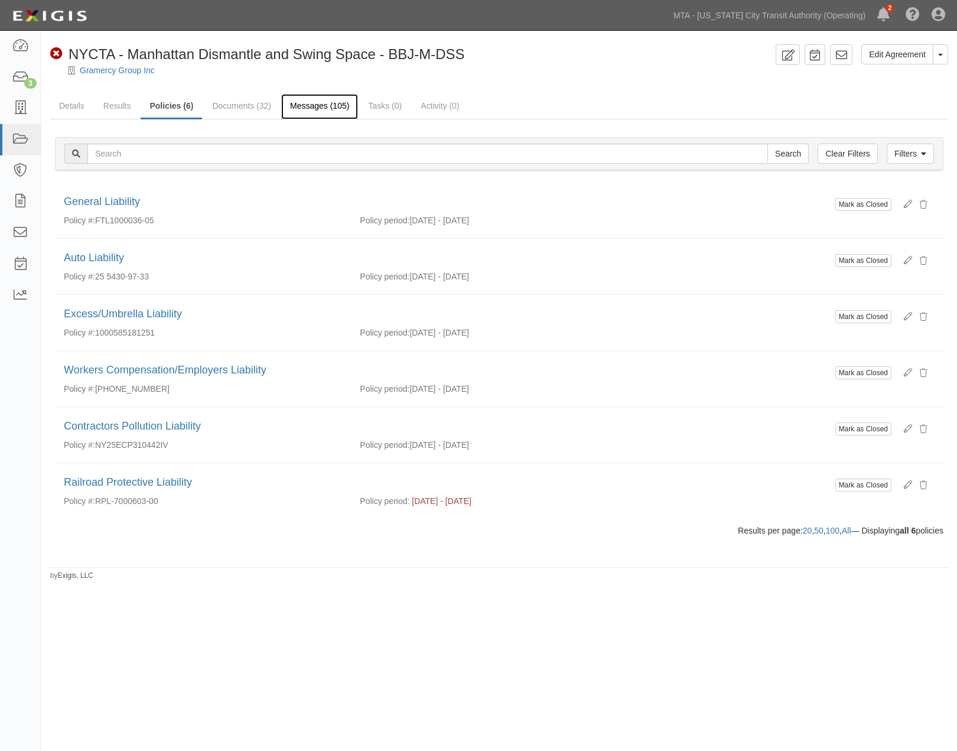
click at [312, 98] on link "Messages (105)" at bounding box center [319, 106] width 77 height 25
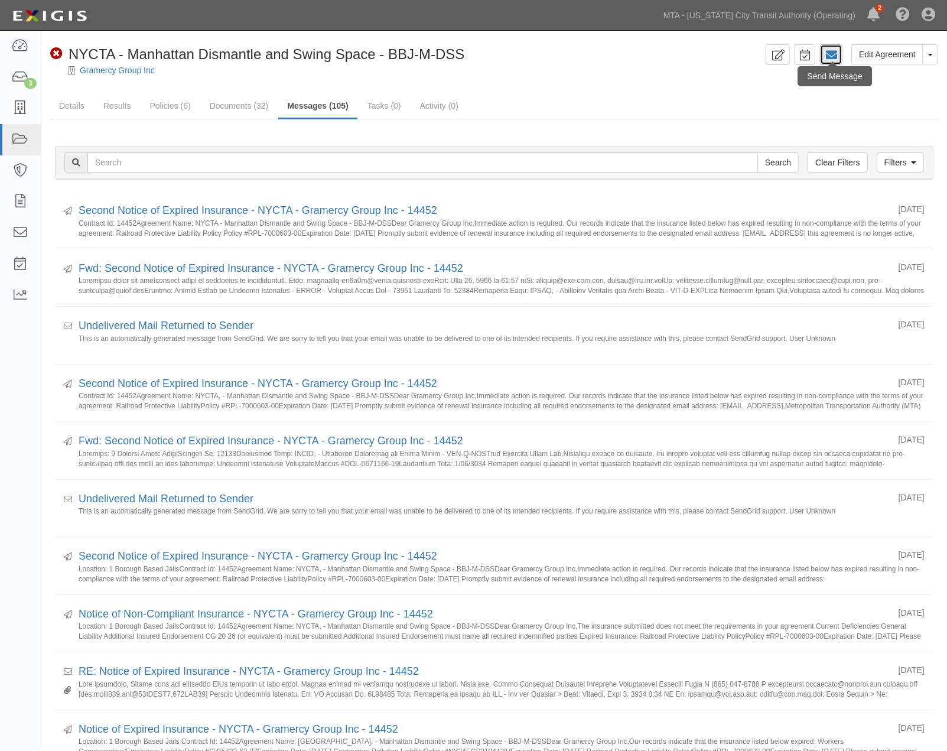
click at [834, 51] on icon at bounding box center [831, 55] width 12 height 12
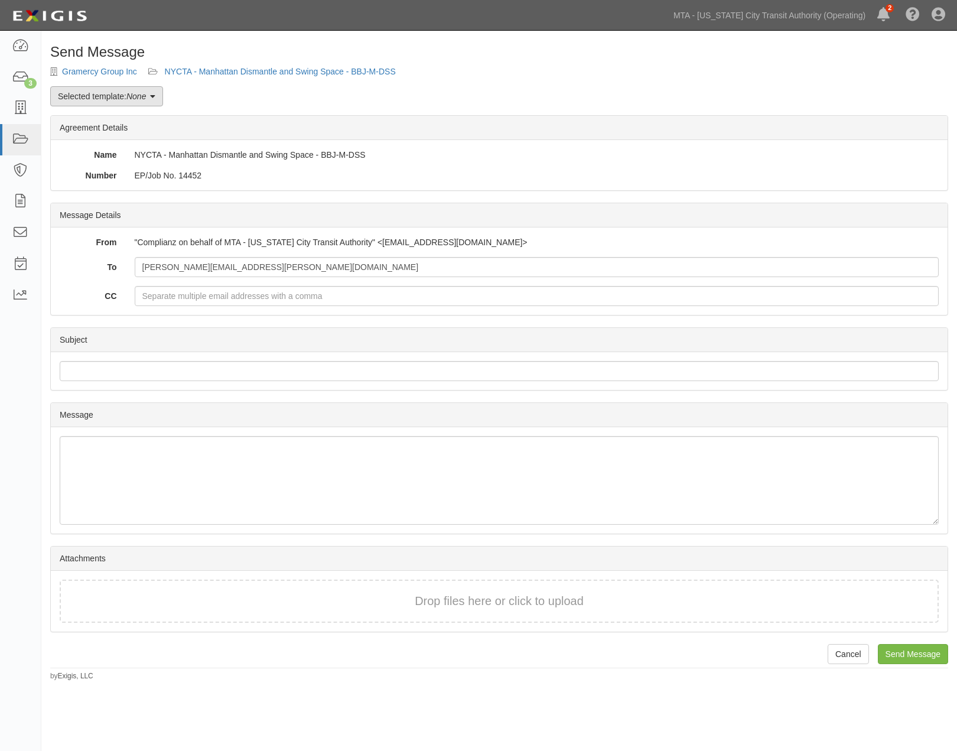
click at [103, 101] on link "Selected template: None" at bounding box center [106, 96] width 113 height 20
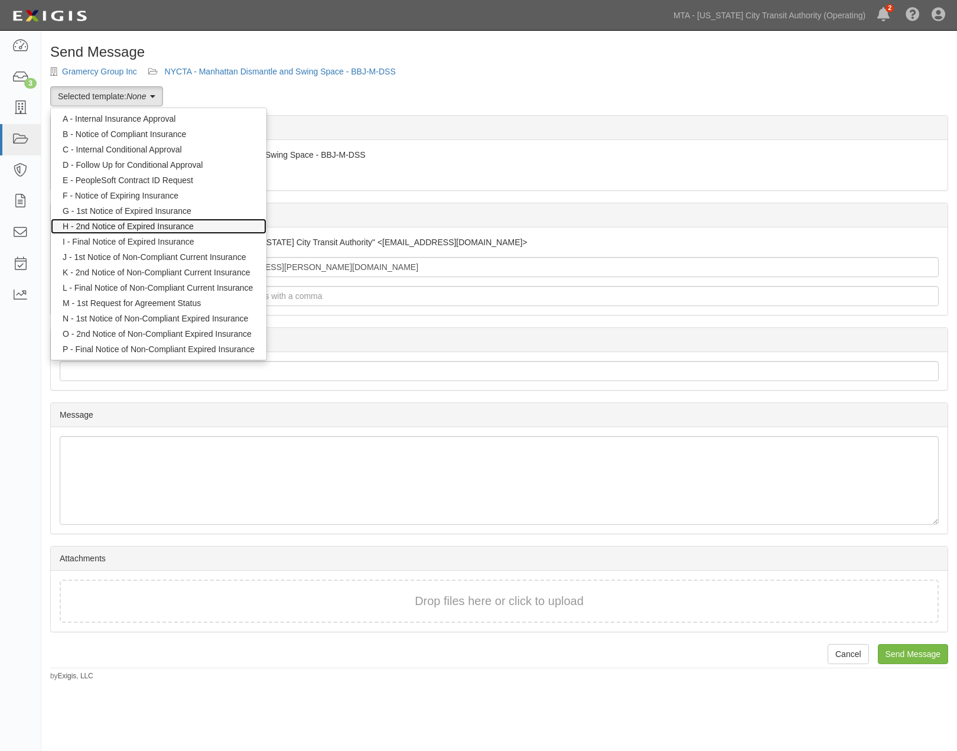
click at [128, 228] on link "H - 2nd Notice of Expired Insurance" at bounding box center [159, 226] width 216 height 15
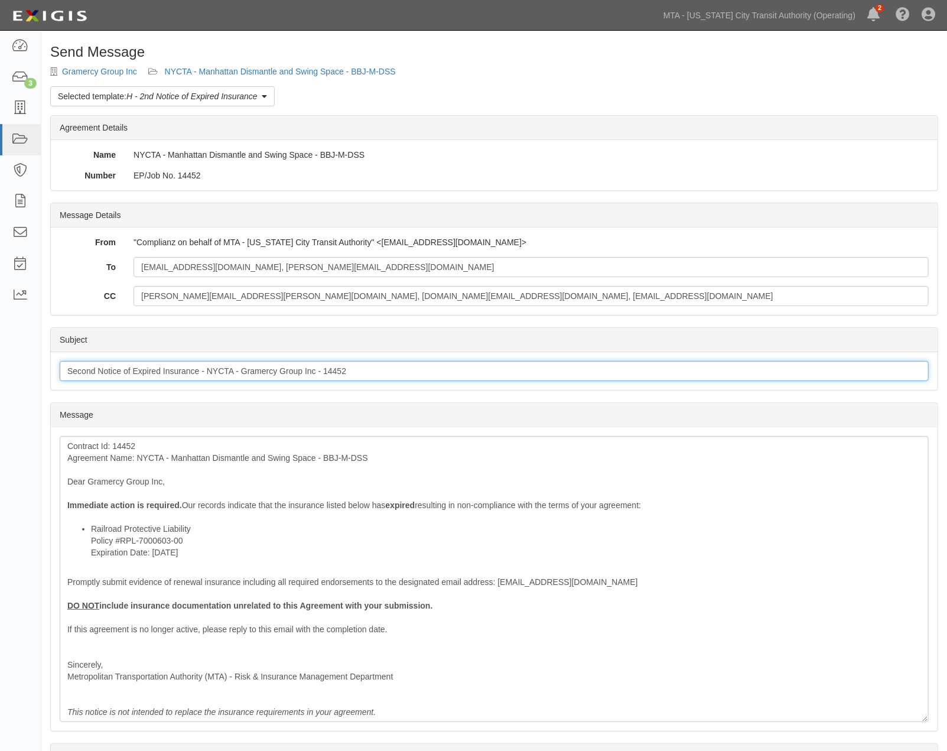
drag, startPoint x: 96, startPoint y: 370, endPoint x: 16, endPoint y: 361, distance: 80.7
click at [16, 361] on body "Toggle navigation Dashboard 3 Inbox Parties Agreements Coverages Documents Mess…" at bounding box center [473, 439] width 947 height 878
type input "Notice of Expired Insurance - NYCTA - Gramercy Group Inc - 14452"
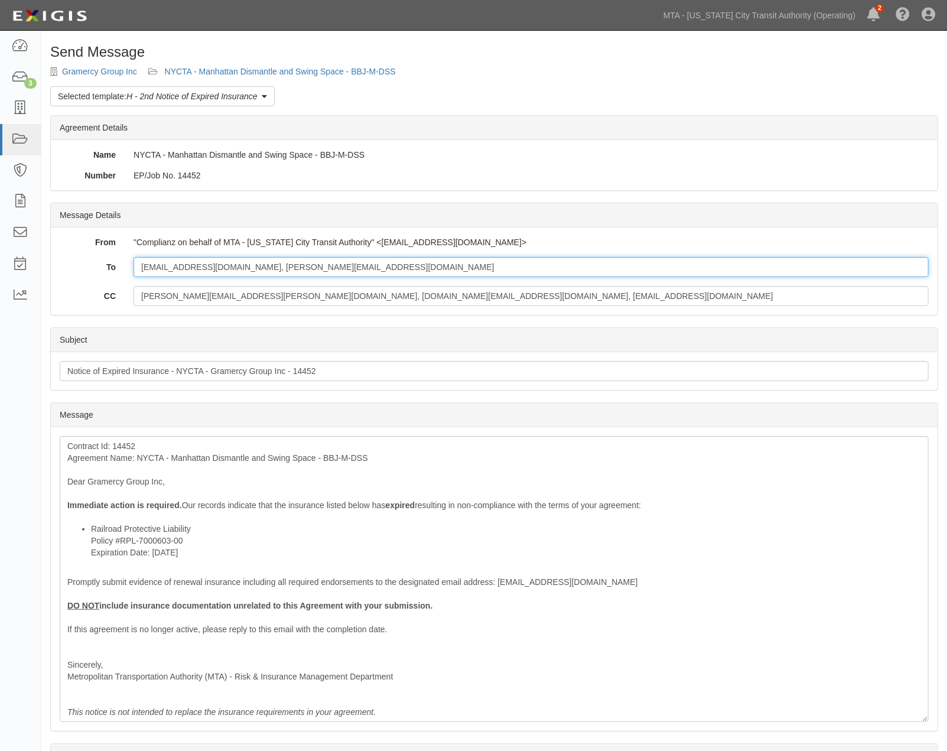
click at [329, 267] on input "oneilcl@ddc.nyc.gov, wongma@ddc.nyc.gov" at bounding box center [530, 267] width 795 height 20
paste input "35157"
click at [359, 268] on input "oneilcl@ddc.nyc.gov, wongma@ddc.nyc.gov; 35157" at bounding box center [530, 267] width 795 height 20
drag, startPoint x: 344, startPoint y: 267, endPoint x: 308, endPoint y: 268, distance: 35.4
click at [308, 268] on input "oneilcl@ddc.nyc.gov, wongma@ddc.nyc.gov; 35157" at bounding box center [530, 267] width 795 height 20
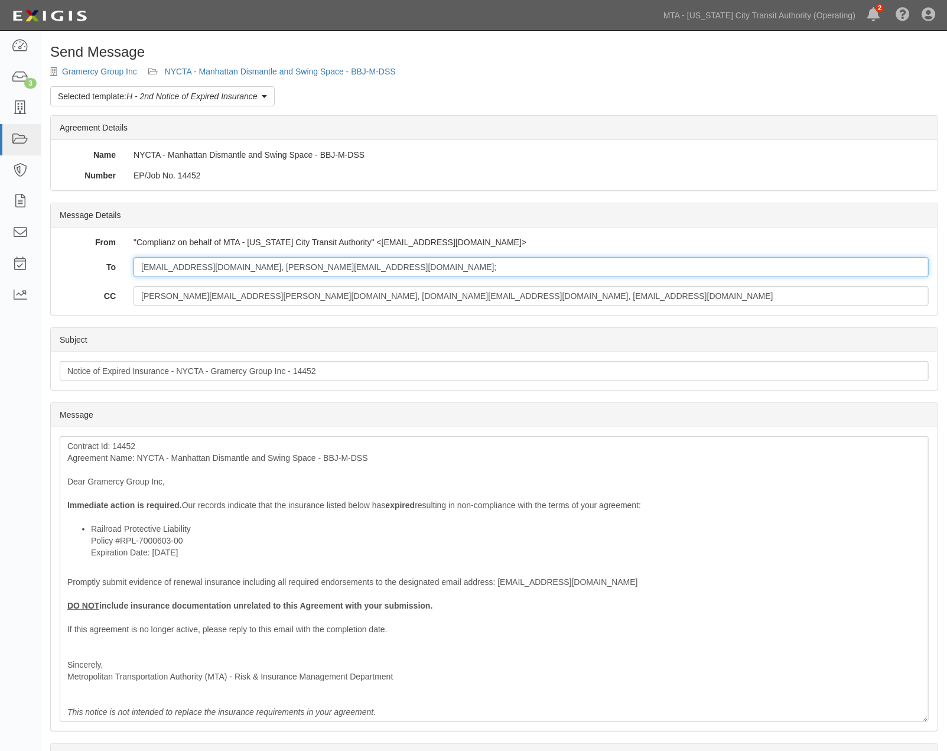
type input "oneilcl@ddc.nyc.gov, wongma@ddc.nyc.gov;"
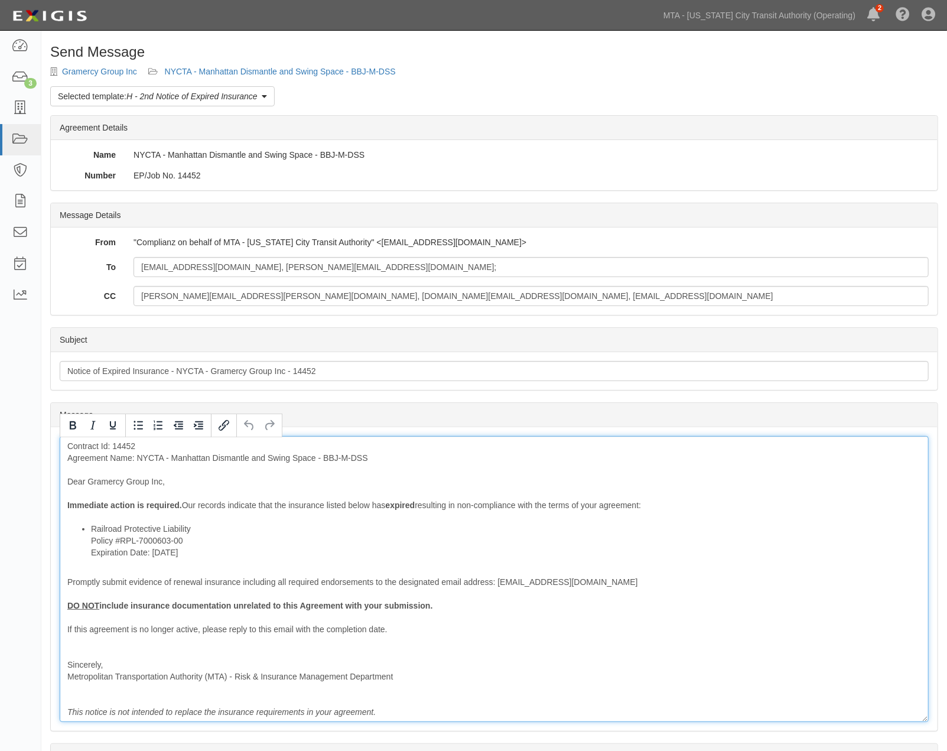
drag, startPoint x: 191, startPoint y: 0, endPoint x: 461, endPoint y: 478, distance: 549.0
click at [461, 478] on div "Contract Id: 14452 Agreement Name: NYCTA - Manhattan Dismantle and Swing Space …" at bounding box center [494, 579] width 869 height 286
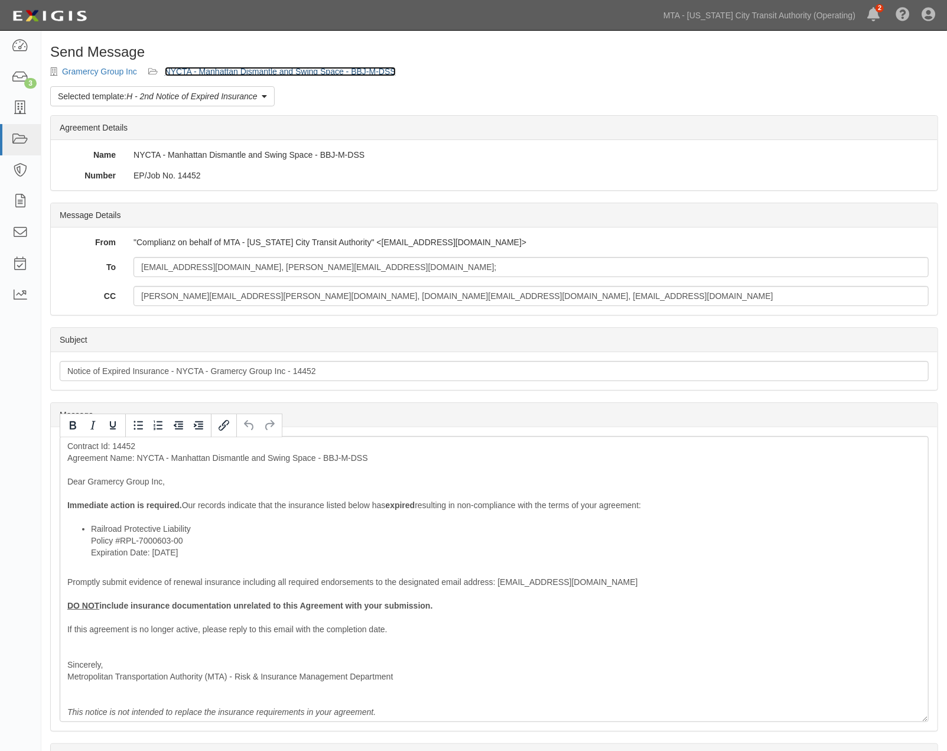
click at [211, 70] on link "NYCTA - Manhattan Dismantle and Swing Space - BBJ-M-DSS" at bounding box center [280, 71] width 231 height 9
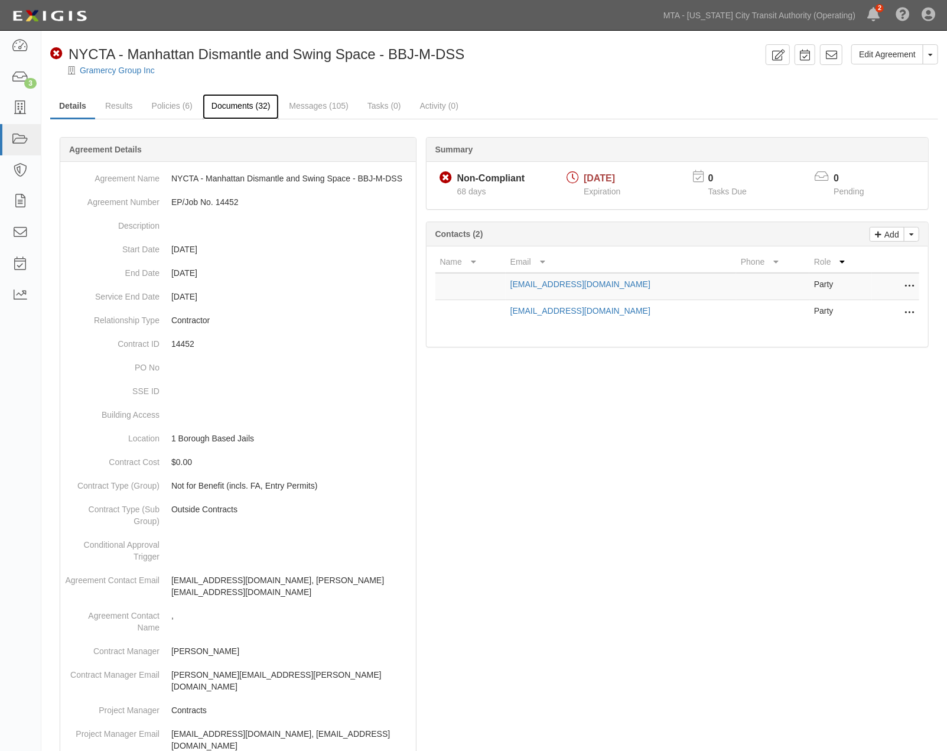
click at [225, 108] on link "Documents (32)" at bounding box center [241, 106] width 77 height 25
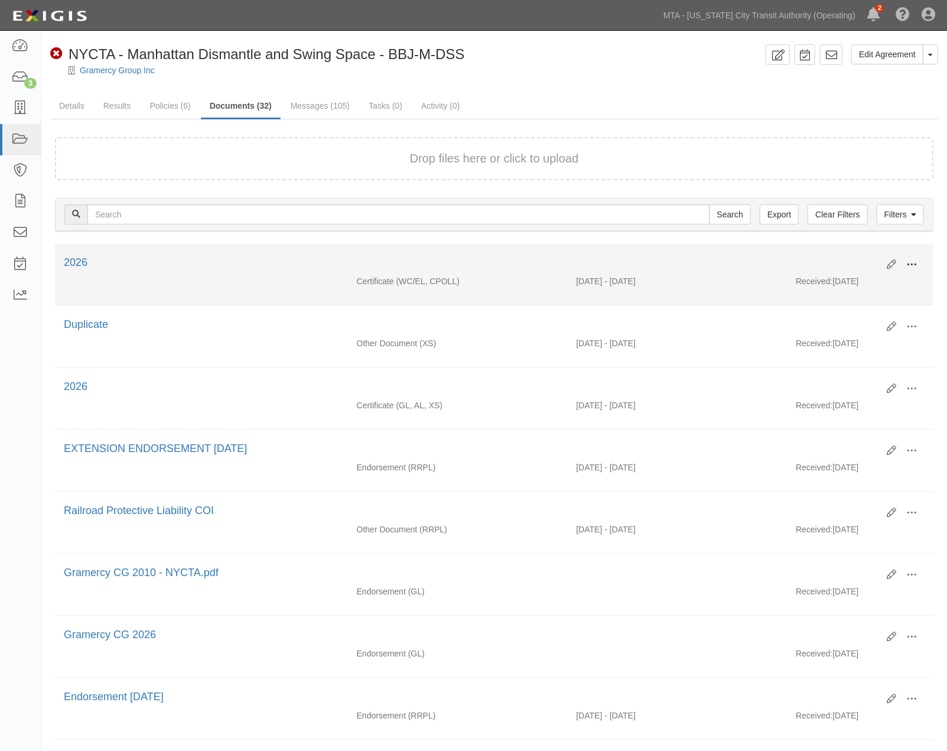
click at [908, 262] on span at bounding box center [911, 264] width 11 height 11
click at [829, 281] on link "View" at bounding box center [853, 281] width 93 height 21
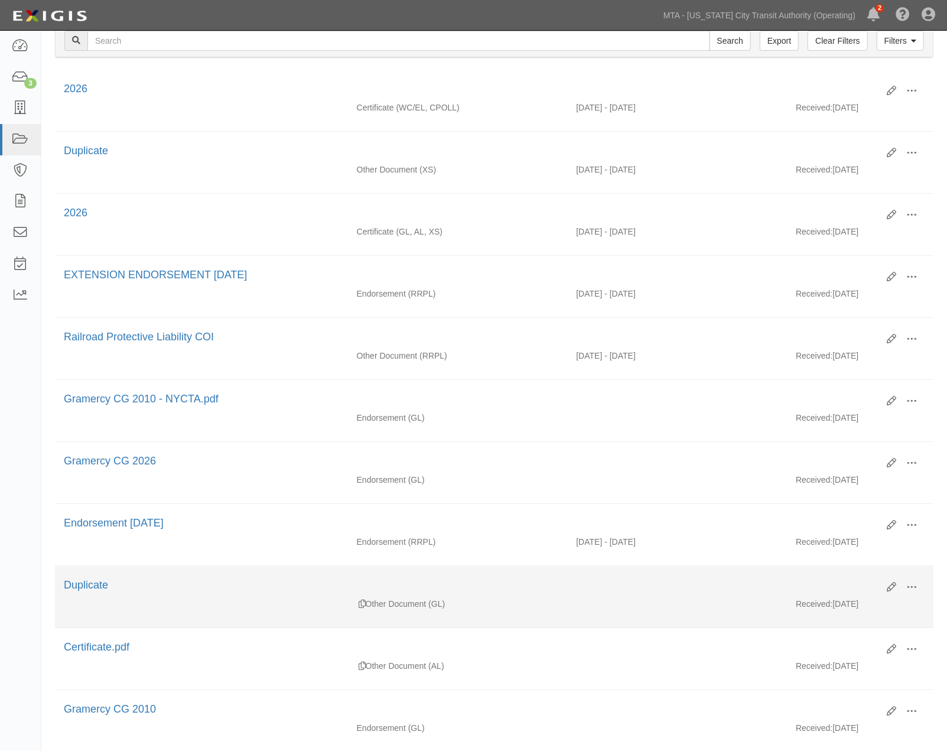
scroll to position [197, 0]
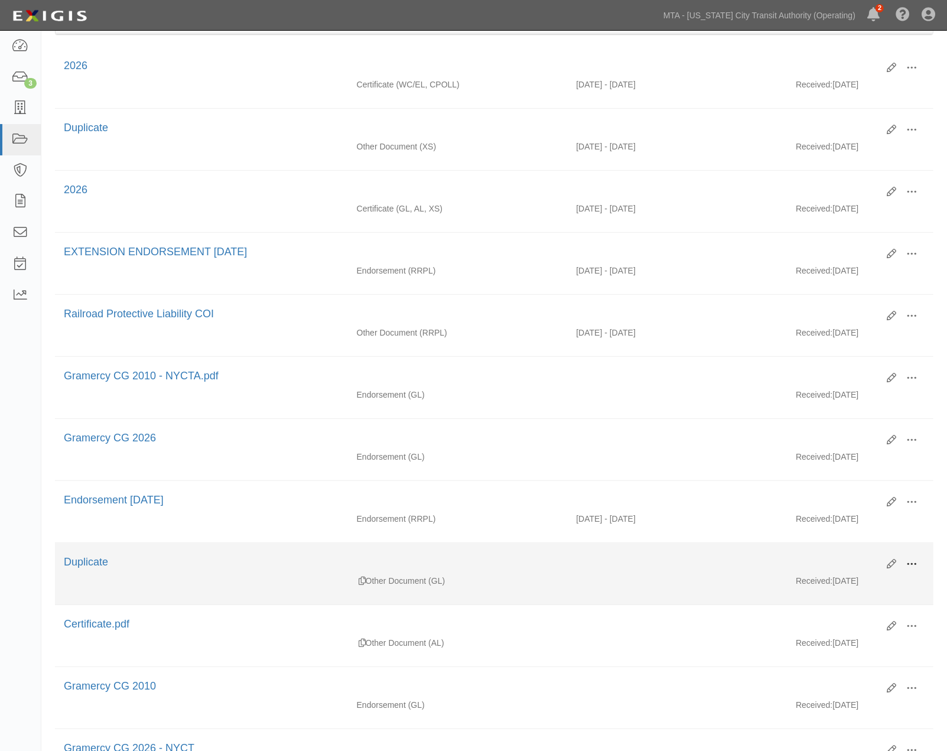
click at [914, 569] on span at bounding box center [911, 564] width 11 height 11
click at [825, 586] on link "View" at bounding box center [853, 581] width 93 height 21
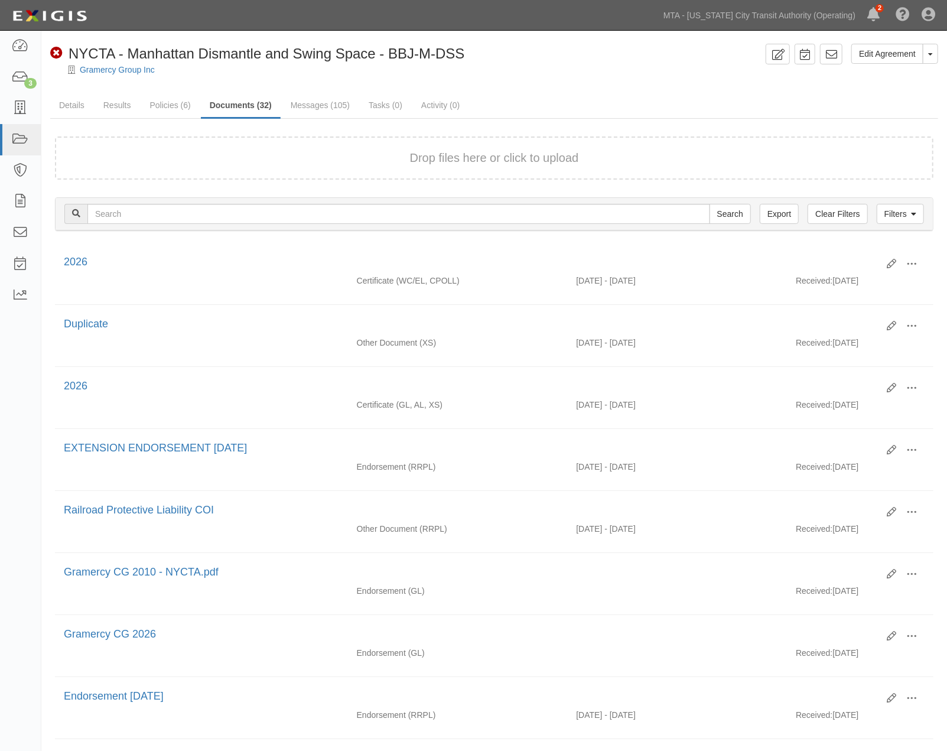
scroll to position [0, 0]
click at [321, 103] on link "Messages (105)" at bounding box center [320, 106] width 77 height 25
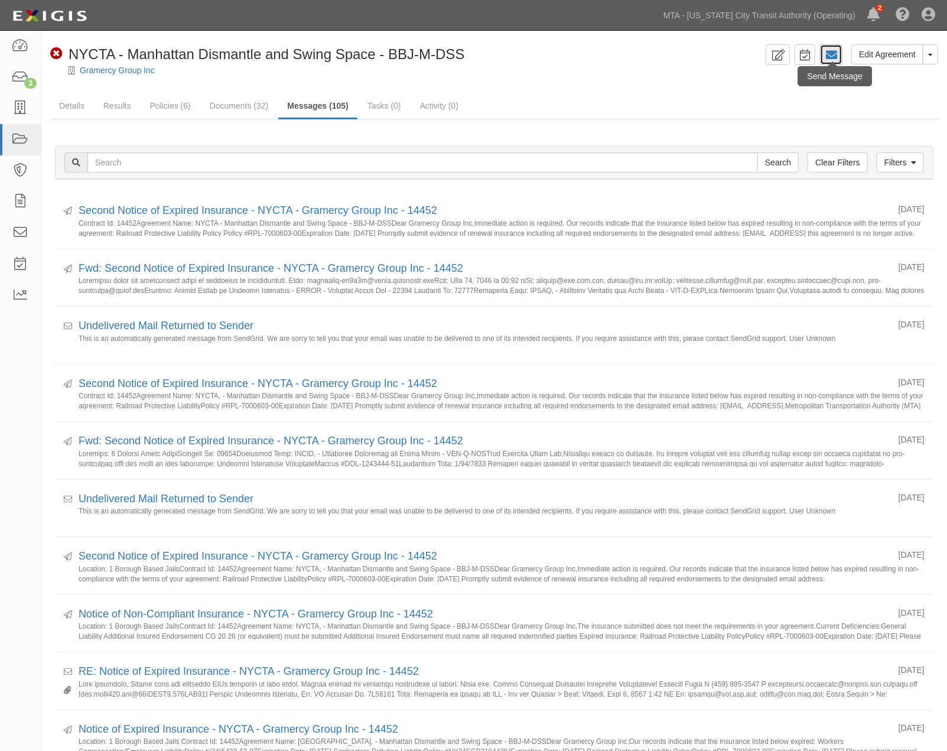
click at [831, 54] on icon at bounding box center [831, 55] width 12 height 12
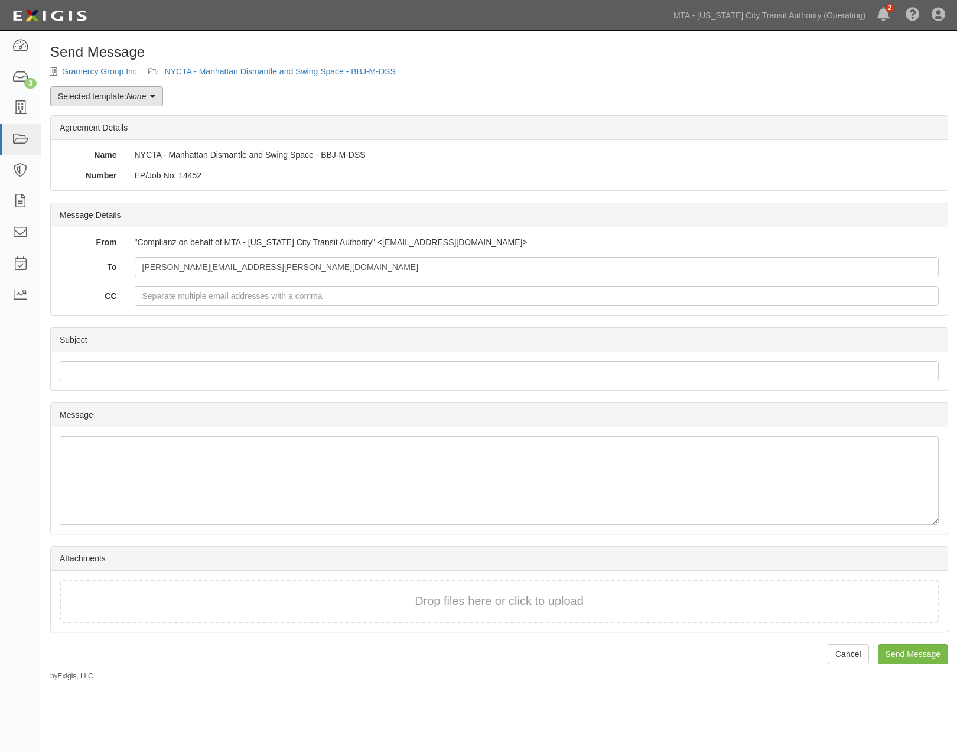
click at [94, 89] on link "Selected template: None" at bounding box center [106, 96] width 113 height 20
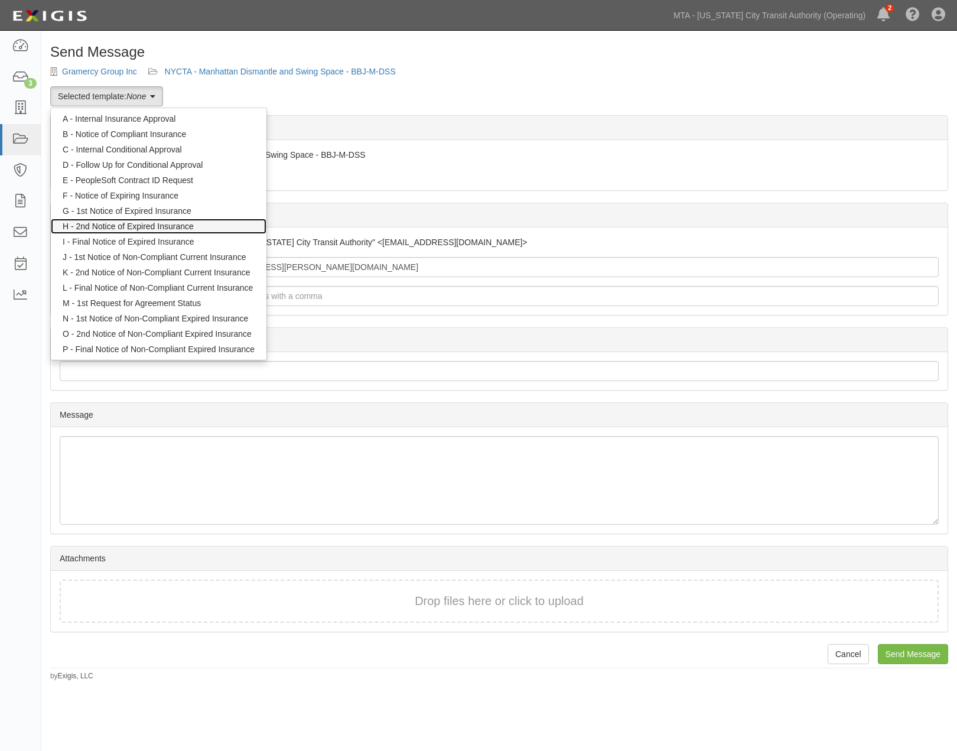
click at [100, 223] on link "H - 2nd Notice of Expired Insurance" at bounding box center [159, 226] width 216 height 15
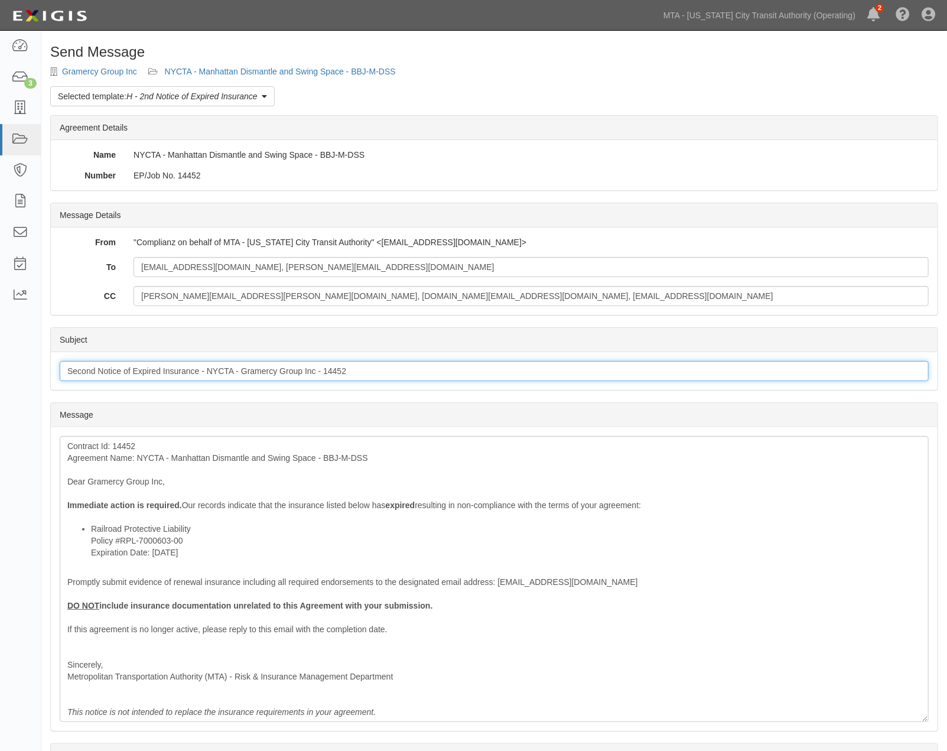
drag, startPoint x: 96, startPoint y: 373, endPoint x: 43, endPoint y: 372, distance: 53.8
click at [43, 372] on div "Send Message Gramercy Group Inc NYCTA - Manhattan Dismantle and Swing Space - B…" at bounding box center [493, 461] width 905 height 834
type input "Third Notice of Expired Insurance - NYCTA - Gramercy Group Inc - 14452"
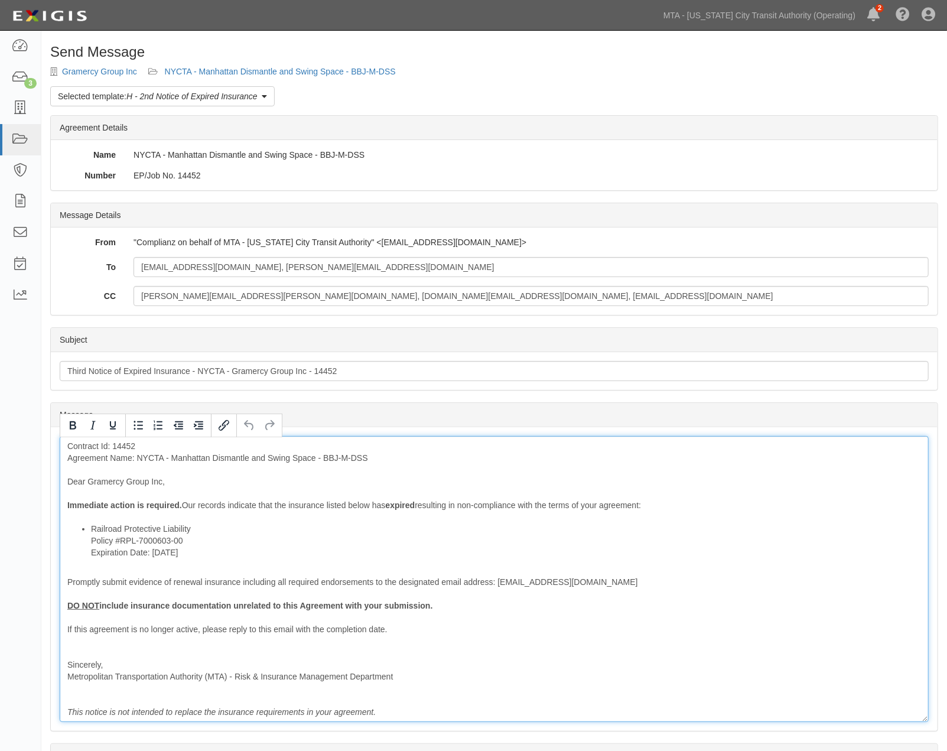
click at [826, 446] on div "Contract Id: 14452 Agreement Name: NYCTA - Manhattan Dismantle and Swing Space …" at bounding box center [494, 579] width 869 height 286
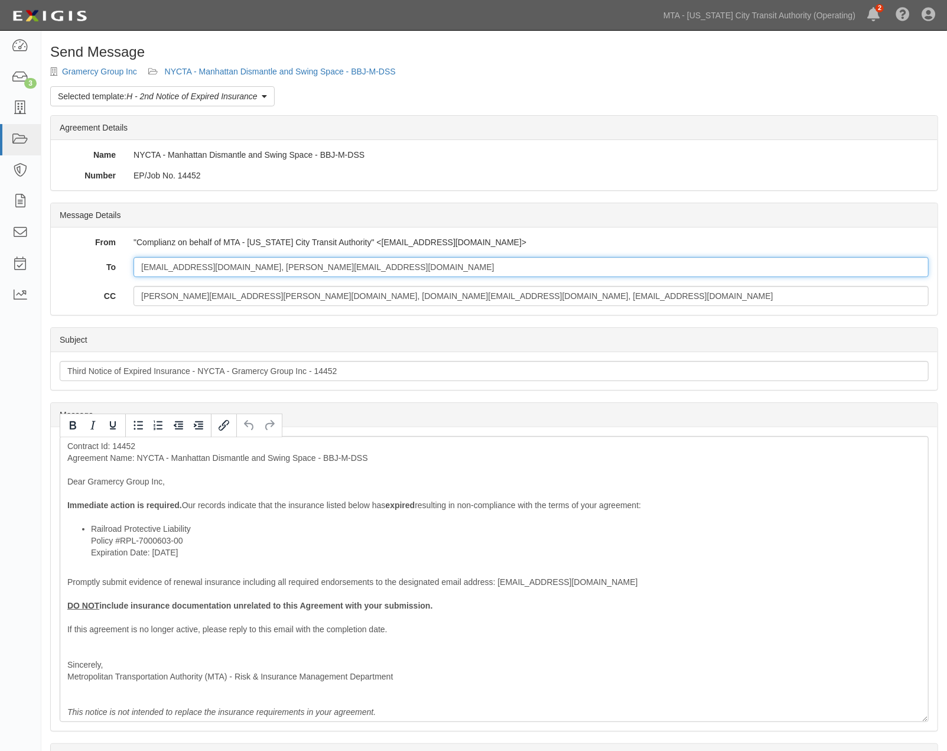
click at [390, 263] on input "oneilcl@ddc.nyc.gov, wongma@ddc.nyc.gov" at bounding box center [530, 267] width 795 height 20
paste input "Dylan.Lovell@alliant.com"
type input "oneilcl@ddc.nyc.gov, wongma@ddc.nyc.gov; Dylan.Lovell@alliant.com"
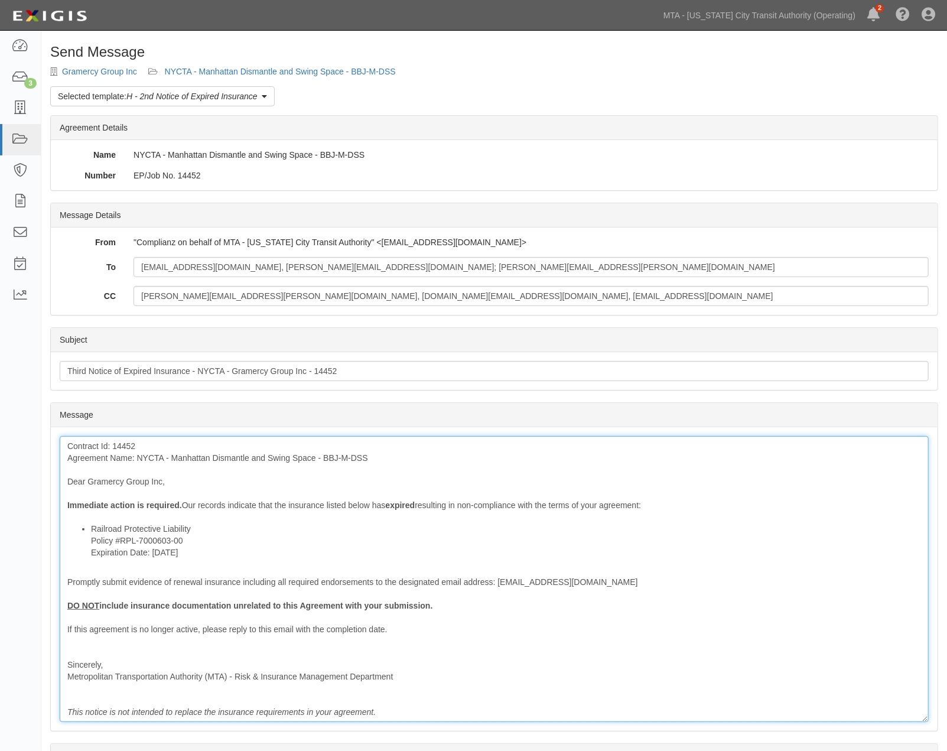
click at [111, 445] on div "Contract Id: 14452 Agreement Name: NYCTA - Manhattan Dismantle and Swing Space …" at bounding box center [494, 579] width 869 height 286
drag, startPoint x: 201, startPoint y: 449, endPoint x: 113, endPoint y: 447, distance: 88.6
click at [113, 447] on div "Contract Id: EP/Job No. 14452 Agreement Name: NYCTA - Manhattan Dismantle and S…" at bounding box center [494, 579] width 869 height 286
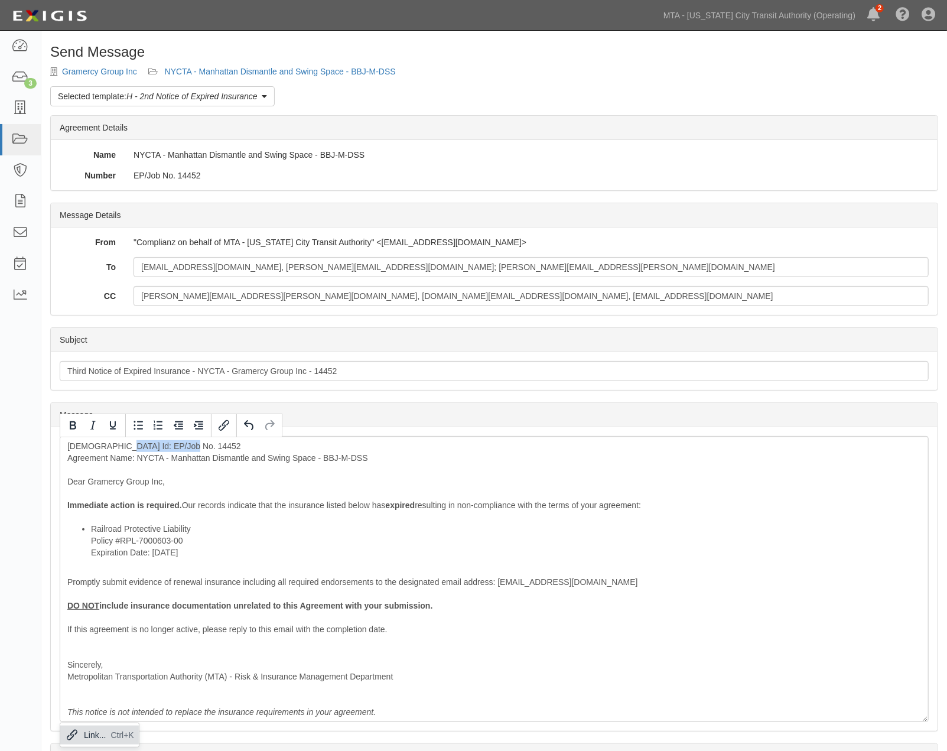
copy div "EP/Job No. 14452"
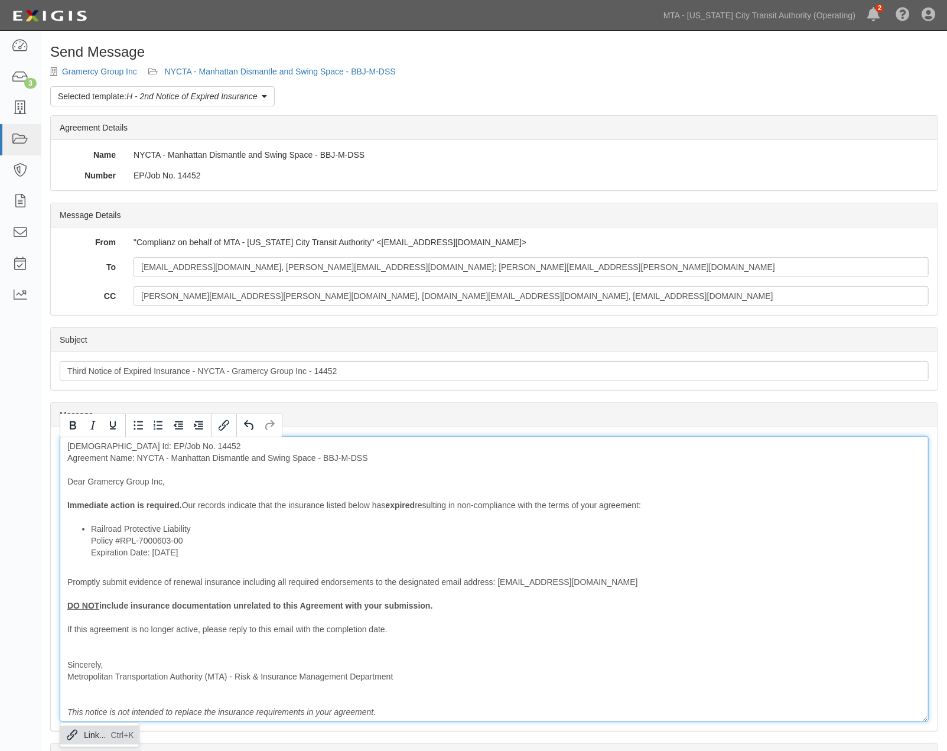
click at [311, 547] on li "Railroad Protective Liability Policy #RPL-7000603-00 Expiration Date: 6/30/2025" at bounding box center [506, 540] width 830 height 35
click at [227, 530] on li "Railroad Protective Liability Policy #RPL-7000603-00 Expiration Date: 6/30/2025" at bounding box center [506, 540] width 830 height 35
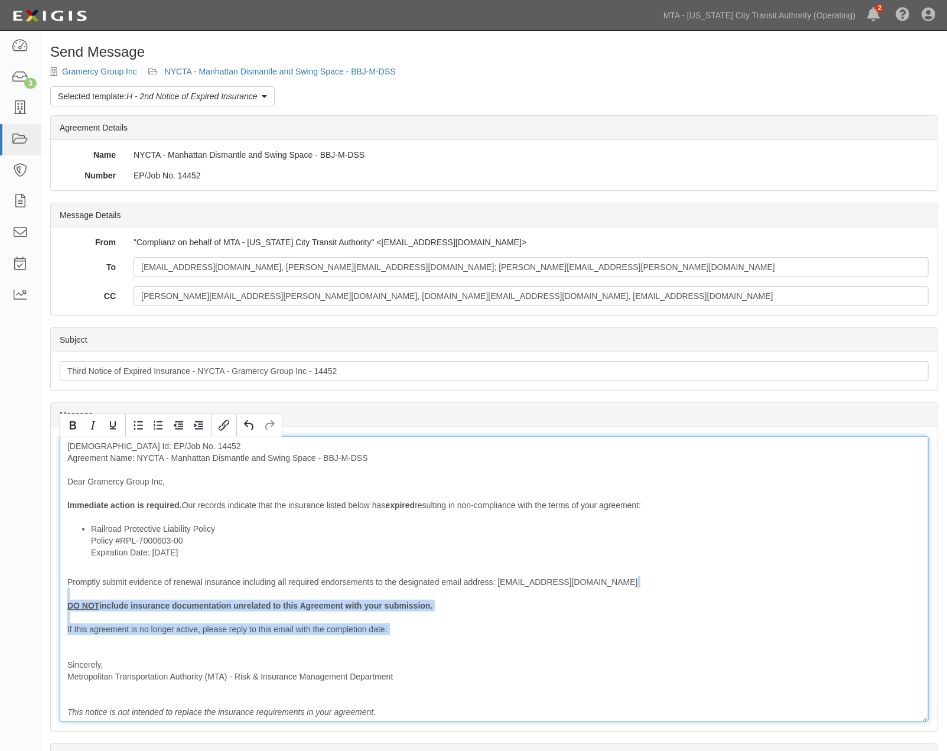
drag, startPoint x: 85, startPoint y: 623, endPoint x: 48, endPoint y: 595, distance: 46.4
click at [48, 595] on div "Send Message Gramercy Group Inc NYCTA - Manhattan Dismantle and Swing Space - B…" at bounding box center [493, 461] width 905 height 834
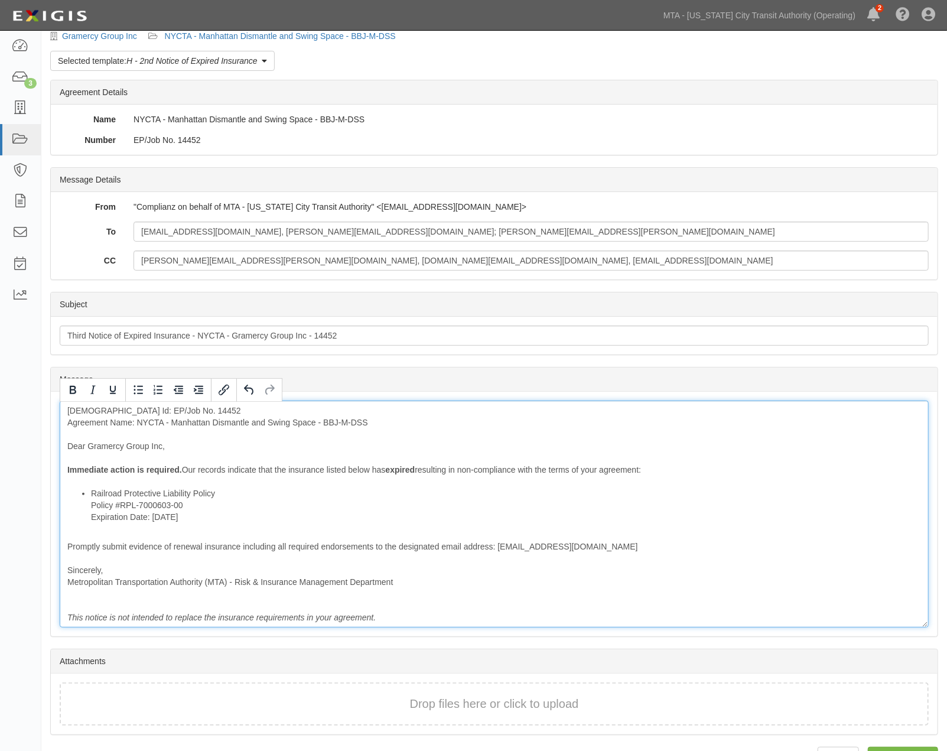
scroll to position [68, 0]
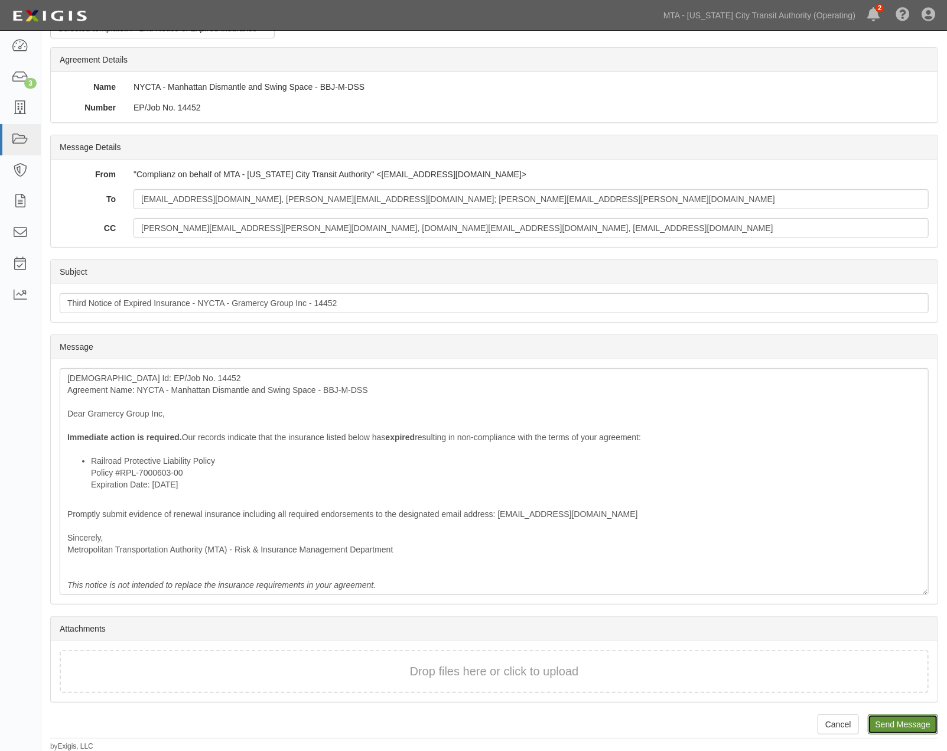
click at [924, 724] on input "Send Message" at bounding box center [903, 724] width 70 height 20
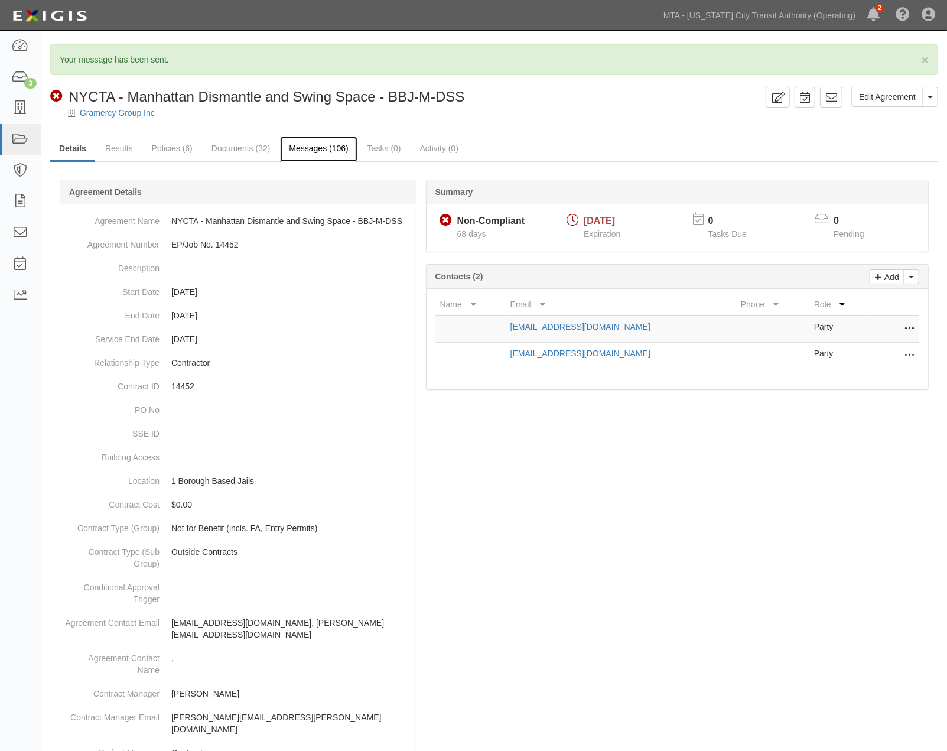
click at [305, 143] on link "Messages (106)" at bounding box center [318, 148] width 77 height 25
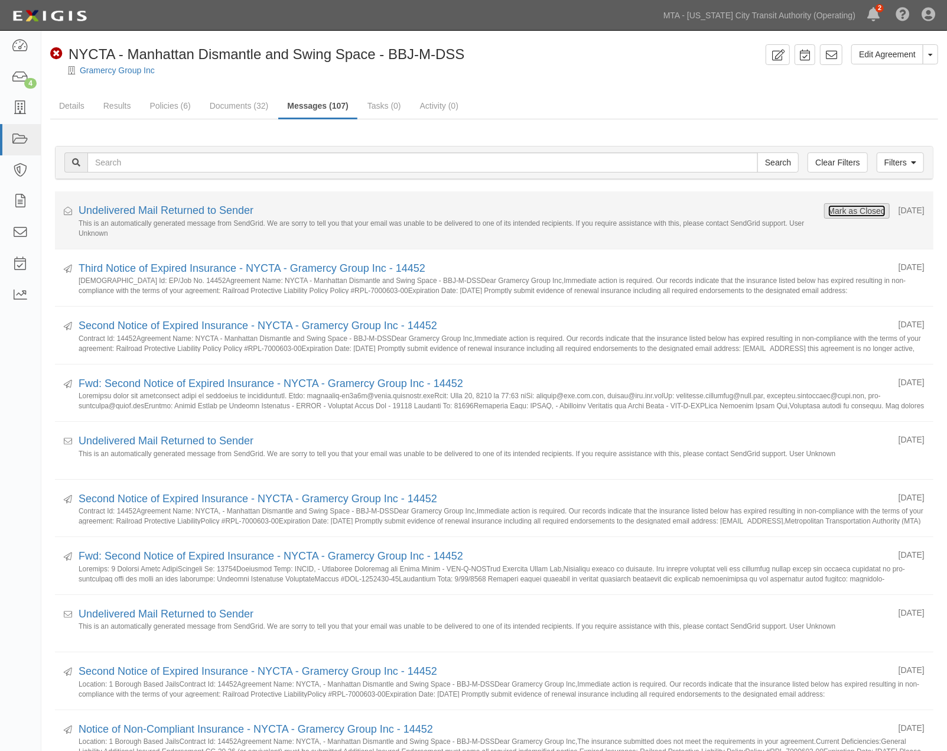
click at [827, 211] on button "Mark as Closed" at bounding box center [856, 210] width 58 height 13
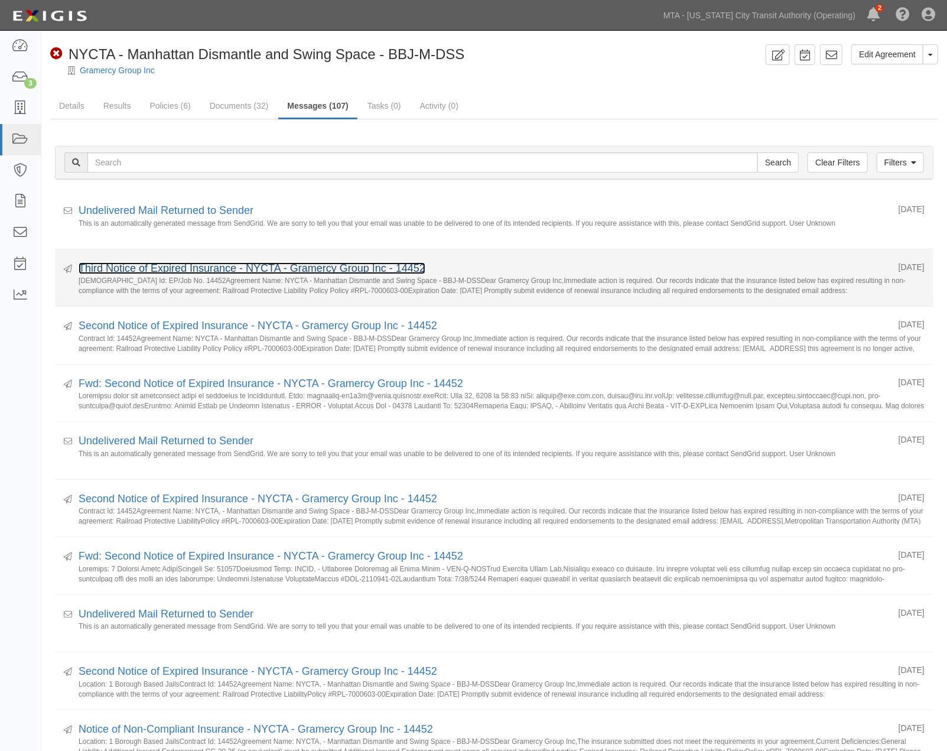
click at [203, 271] on link "Third Notice of Expired Insurance - NYCTA - Gramercy Group Inc - 14452" at bounding box center [252, 268] width 347 height 12
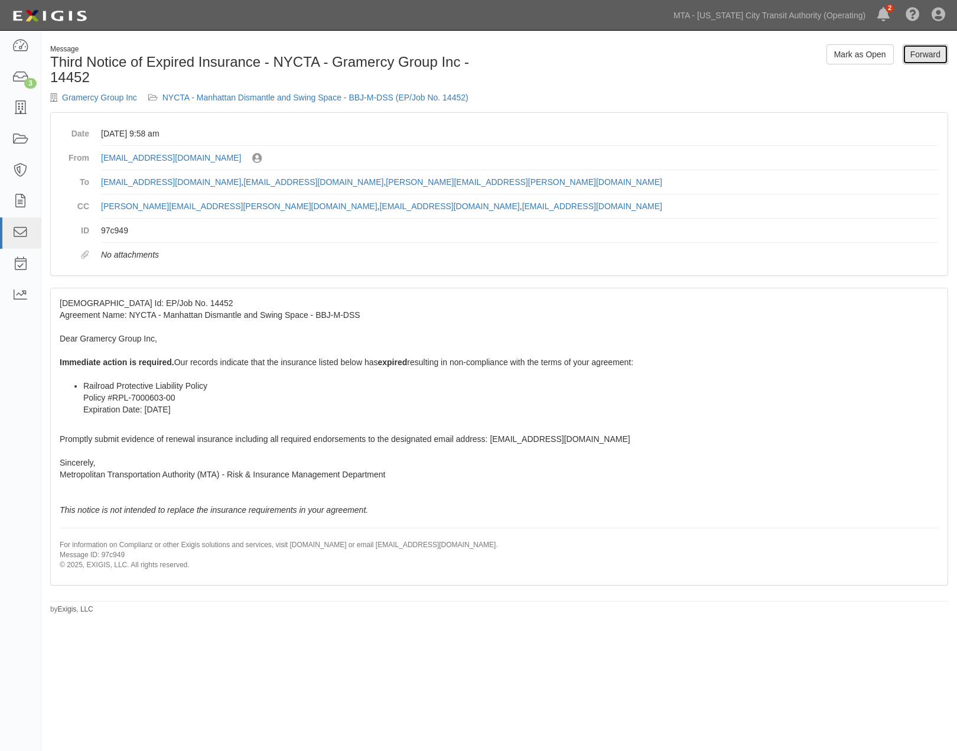
click at [926, 56] on link "Forward" at bounding box center [924, 54] width 45 height 20
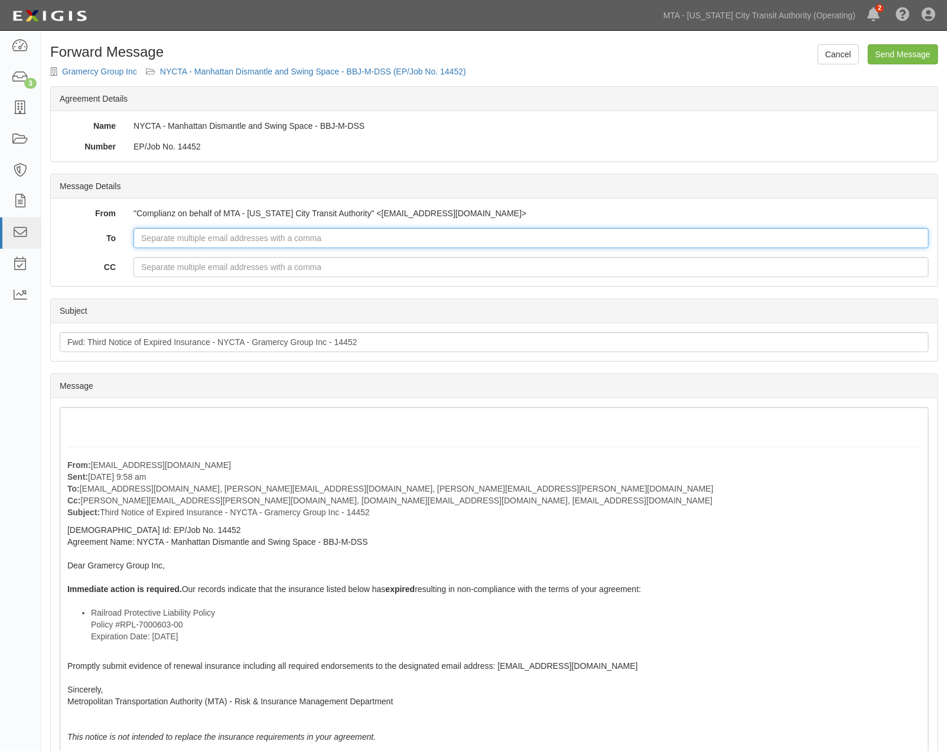
paste input "EP/Job No. 14452"
type input "EP/Job No. 14452"
drag, startPoint x: 250, startPoint y: 239, endPoint x: 63, endPoint y: 237, distance: 187.2
click at [63, 237] on div "To EP/Job No. 14452" at bounding box center [494, 238] width 887 height 20
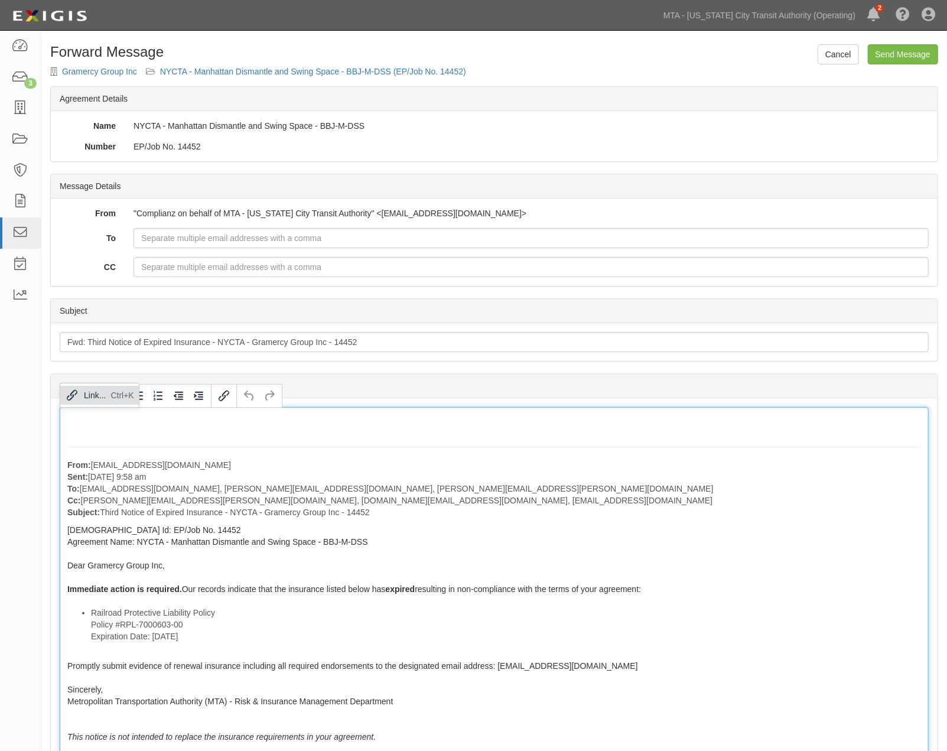
click at [234, 426] on div "From: agreement-we3m7k@mtato.complianz.com Sent: September 02, 2025 at 9:58 am …" at bounding box center [494, 609] width 869 height 405
drag, startPoint x: 350, startPoint y: 490, endPoint x: 162, endPoint y: 487, distance: 187.8
click at [162, 487] on p "From: agreement-we3m7k@mtato.complianz.com Sent: September 02, 2025 at 9:58 am …" at bounding box center [493, 488] width 853 height 59
copy p "wongma@ddc.nyc.gov, Dylan.Lovell@alliant.com"
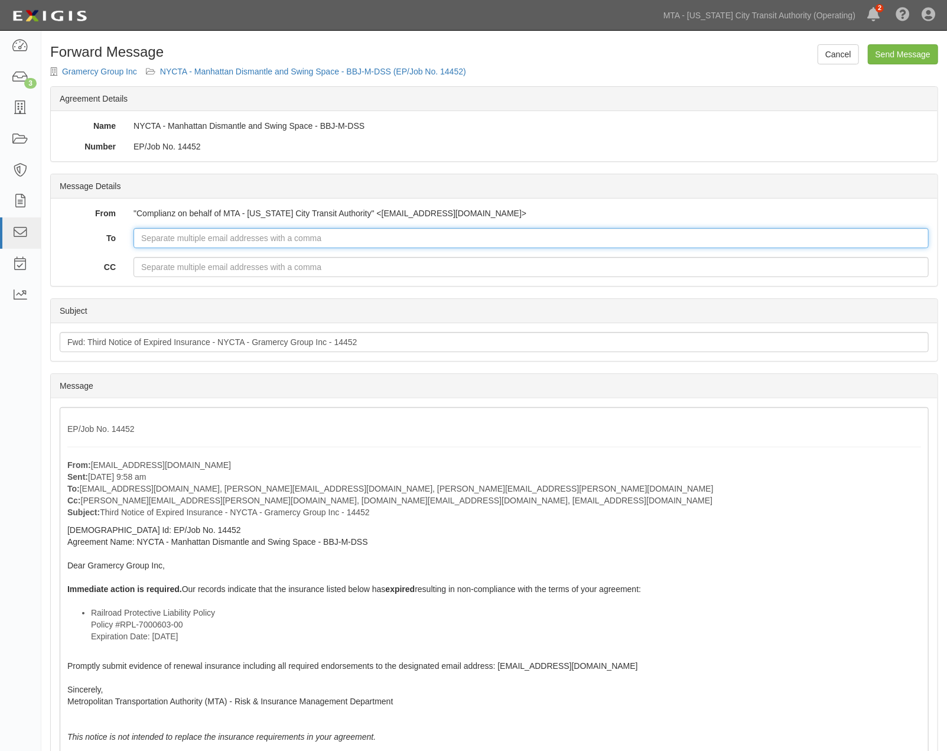
click at [245, 240] on input "To" at bounding box center [530, 238] width 795 height 20
paste input "wongma@ddc.nyc.gov, Dylan.Lovell@alliant.com"
type input "wongma@ddc.nyc.gov, Dylan.Lovell@alliant.com"
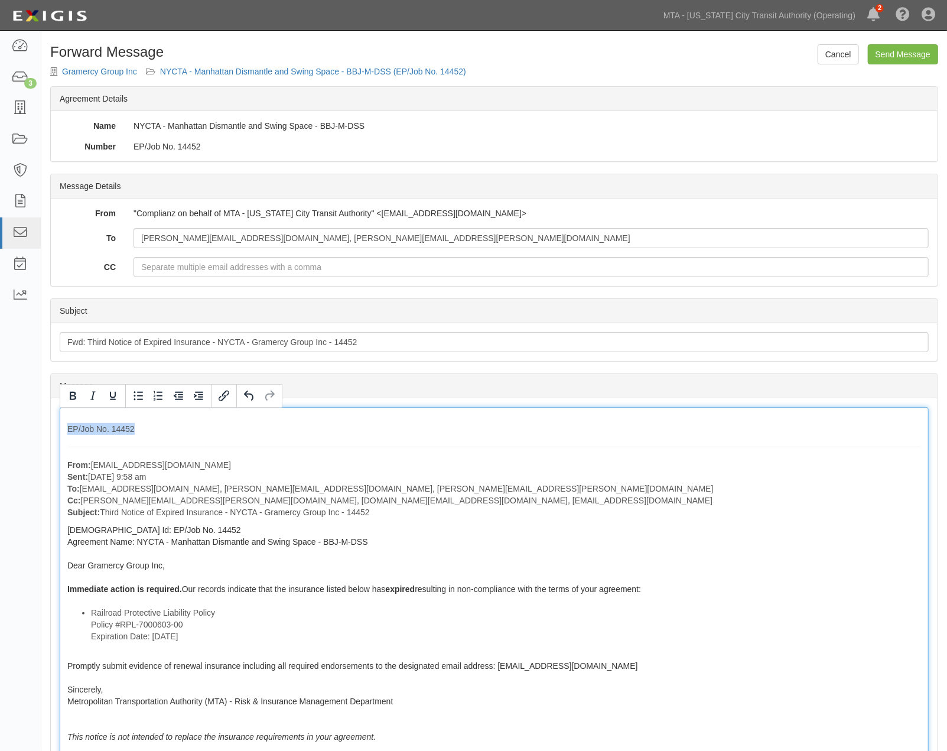
drag, startPoint x: 151, startPoint y: 431, endPoint x: 63, endPoint y: 429, distance: 88.0
click at [63, 429] on div "EP/Job No. 14452 From: agreement-we3m7k@mtato.complianz.com Sent: September 02,…" at bounding box center [494, 609] width 869 height 405
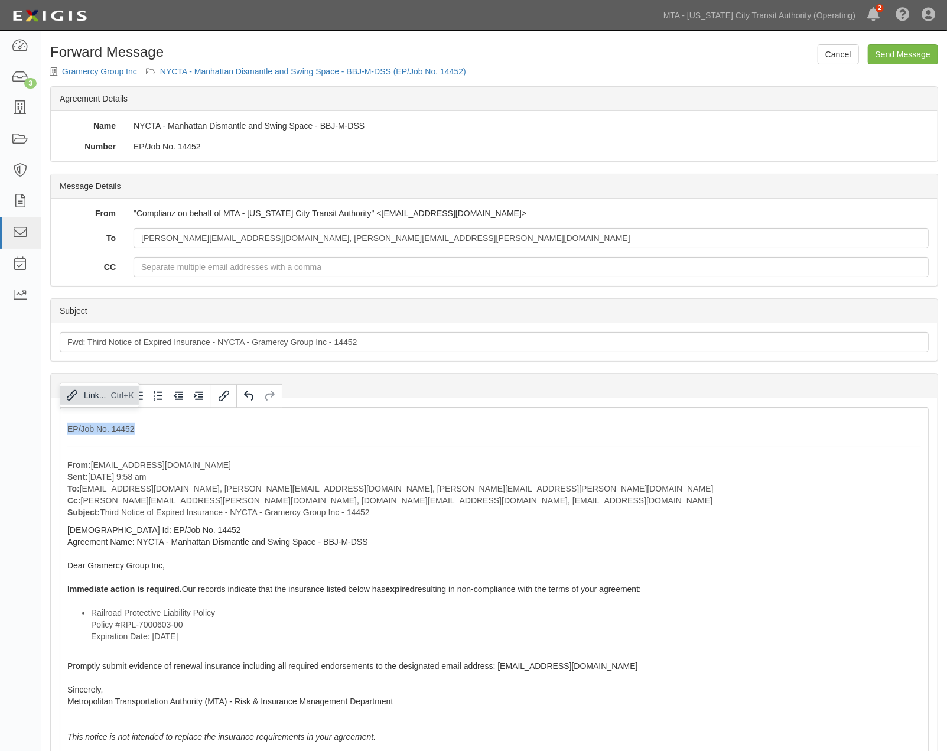
copy div "EP/Job No. 14452"
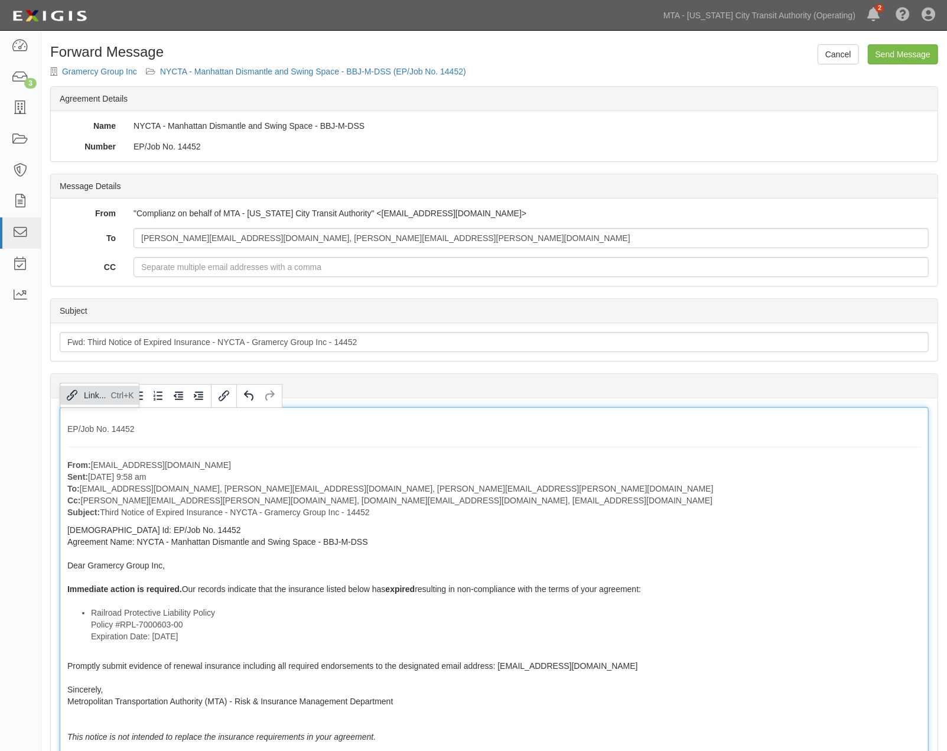
click at [100, 439] on div "EP/Job No. 14452 From: agreement-we3m7k@mtato.complianz.com Sent: September 02,…" at bounding box center [494, 609] width 869 height 405
drag, startPoint x: 171, startPoint y: 428, endPoint x: 45, endPoint y: 424, distance: 126.5
click at [45, 424] on div "Cancel Send Message Forward Message Gramercy Group Inc NYCTA - Manhattan Disman…" at bounding box center [493, 506] width 905 height 924
drag, startPoint x: 292, startPoint y: 513, endPoint x: 37, endPoint y: 449, distance: 262.3
click at [37, 449] on body "Toggle navigation Dashboard 3 Inbox Parties Agreements Coverages Documents Mess…" at bounding box center [473, 484] width 947 height 969
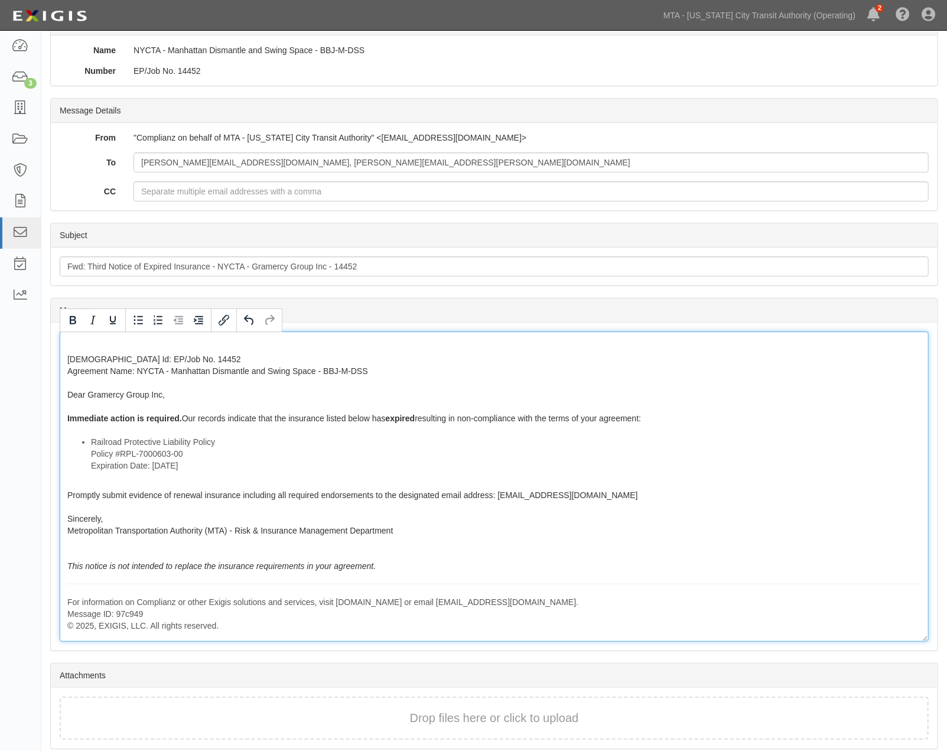
scroll to position [122, 0]
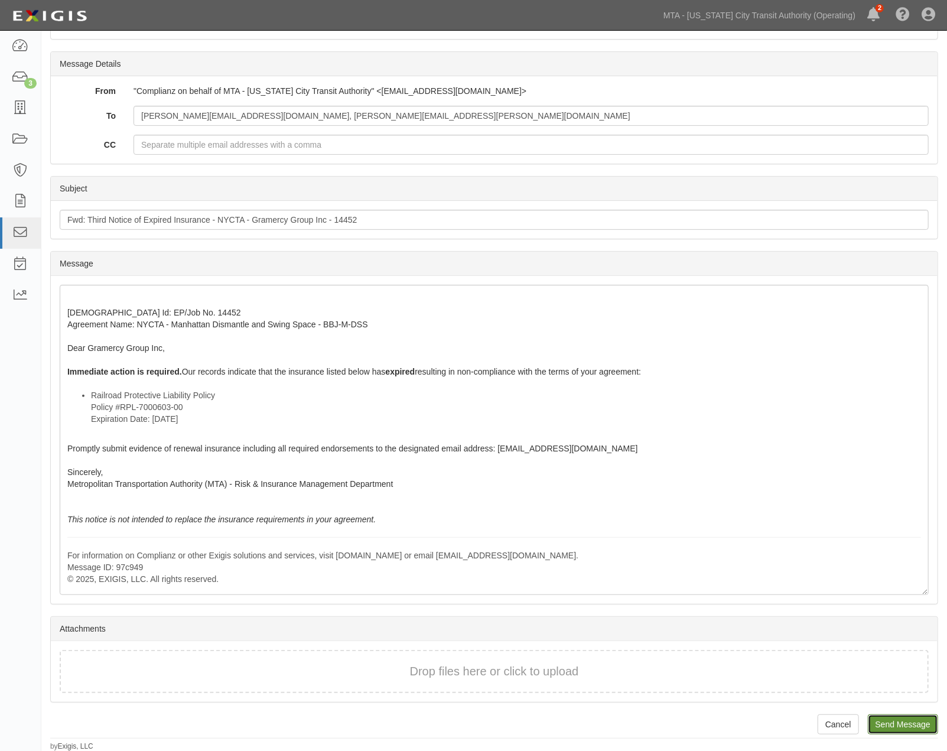
drag, startPoint x: 893, startPoint y: 719, endPoint x: 524, endPoint y: 46, distance: 767.9
click at [894, 719] on input "Send Message" at bounding box center [903, 724] width 70 height 20
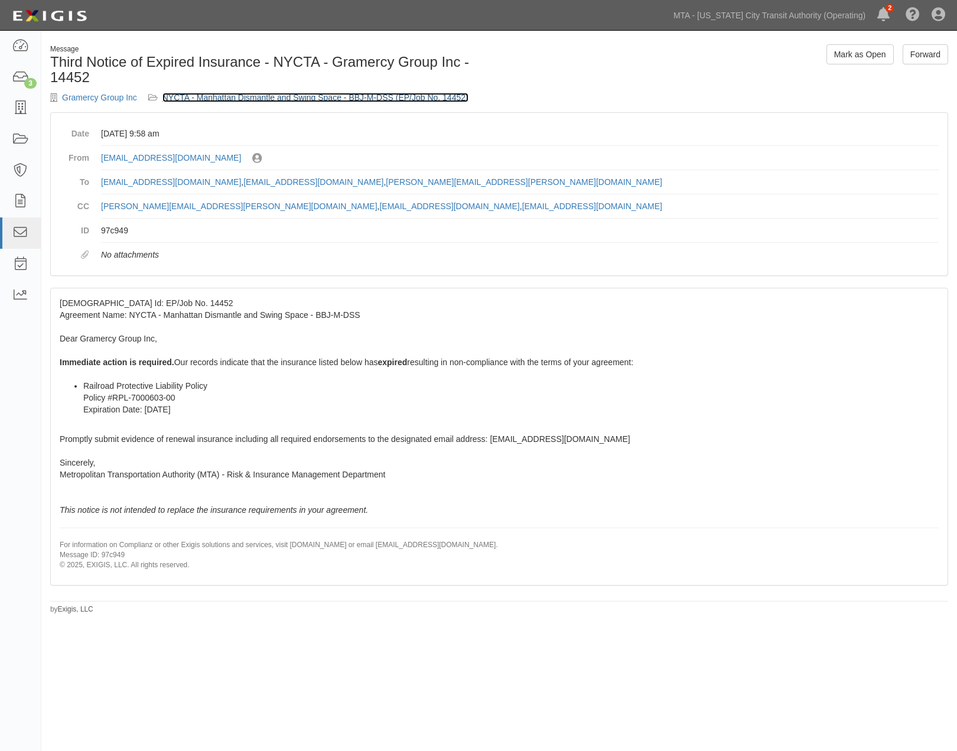
click at [311, 95] on link "NYCTA - Manhattan Dismantle and Swing Space - BBJ-M-DSS (EP/Job No. 14452)" at bounding box center [315, 97] width 306 height 9
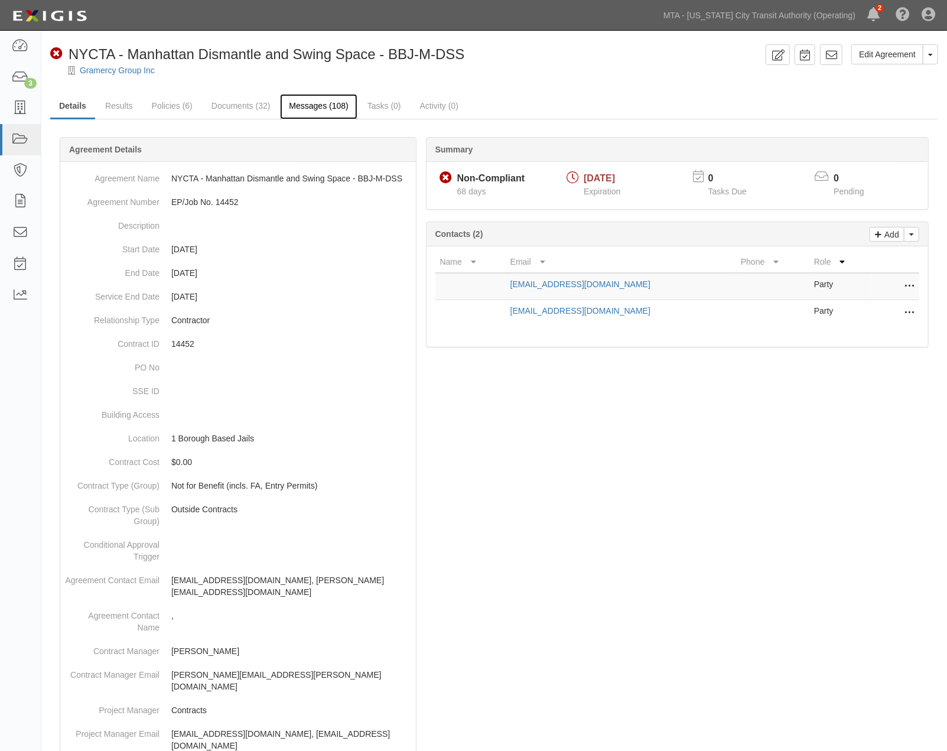
click at [312, 104] on link "Messages (108)" at bounding box center [318, 106] width 77 height 25
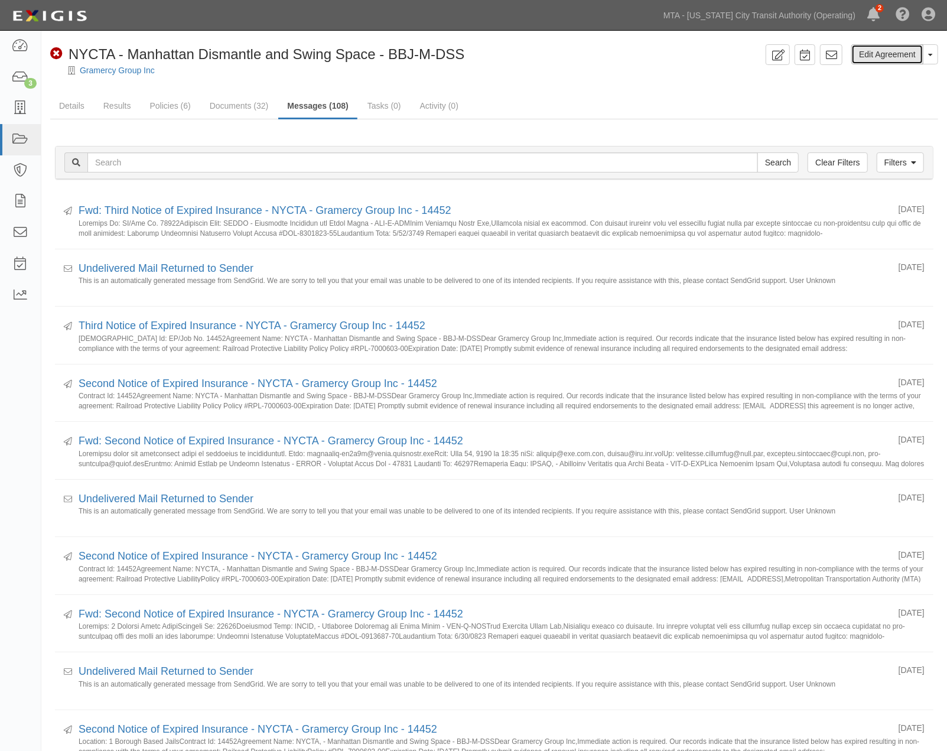
click at [861, 54] on link "Edit Agreement" at bounding box center [887, 54] width 72 height 20
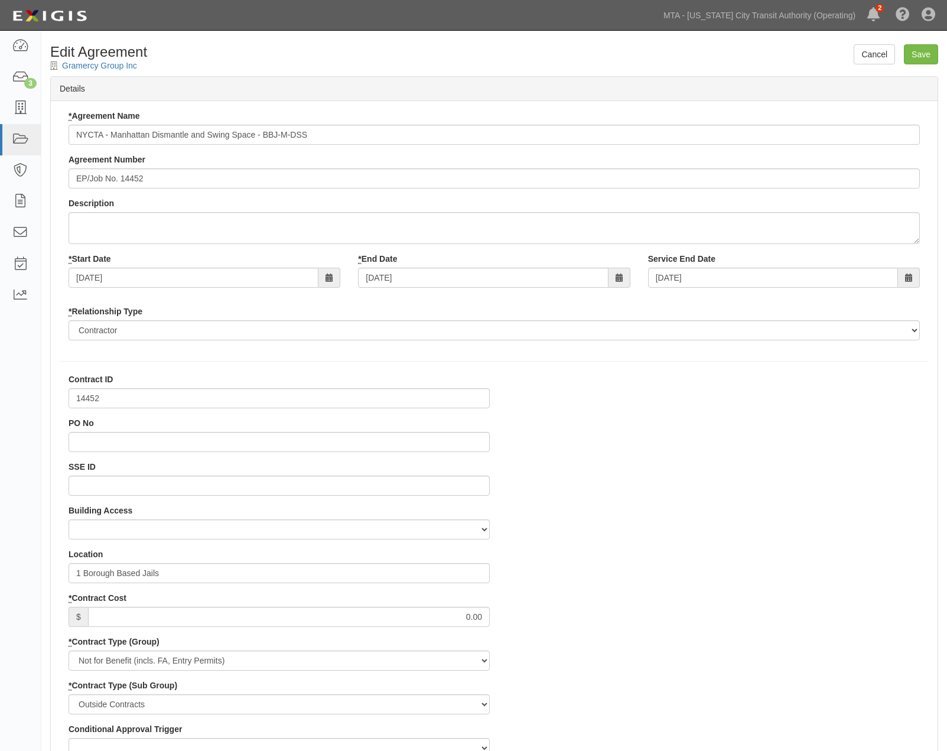
select select
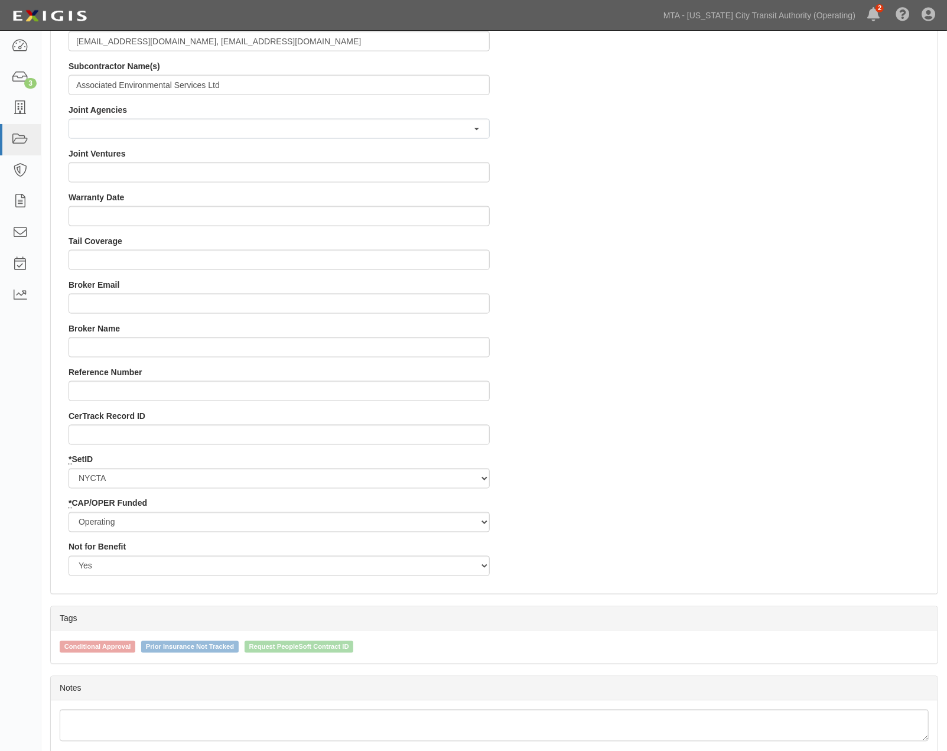
scroll to position [1026, 0]
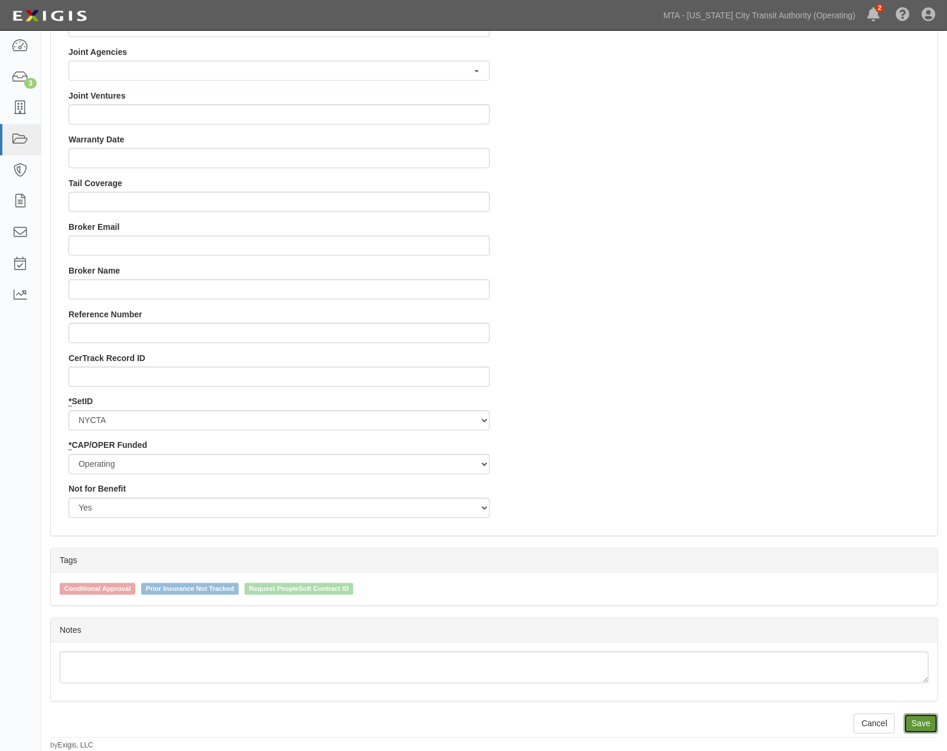
click at [922, 725] on input "Save" at bounding box center [921, 723] width 34 height 20
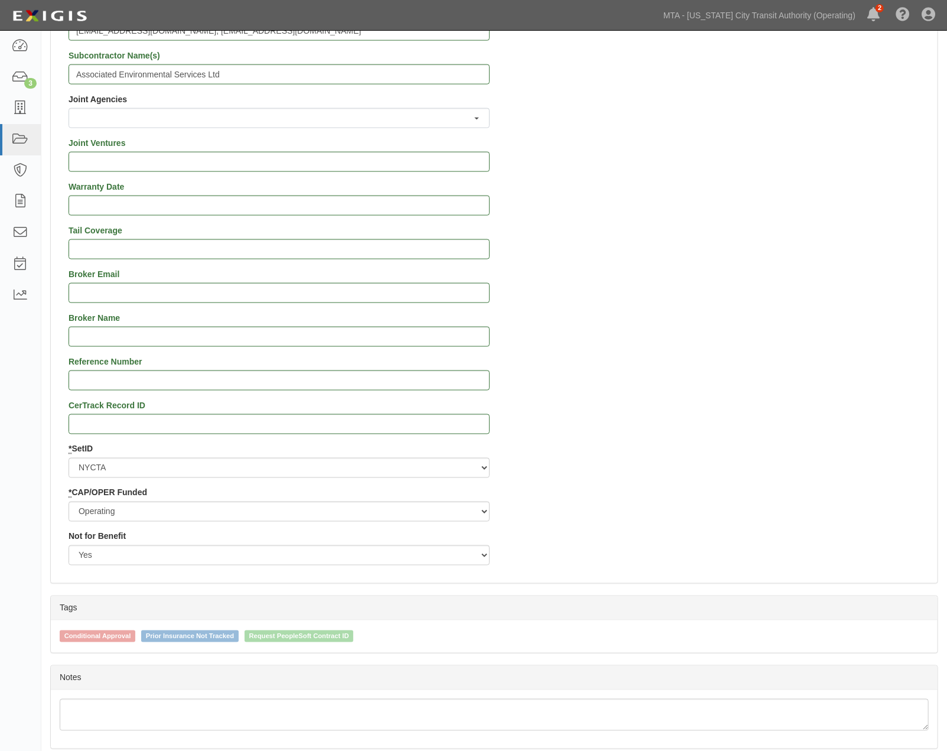
scroll to position [764, 0]
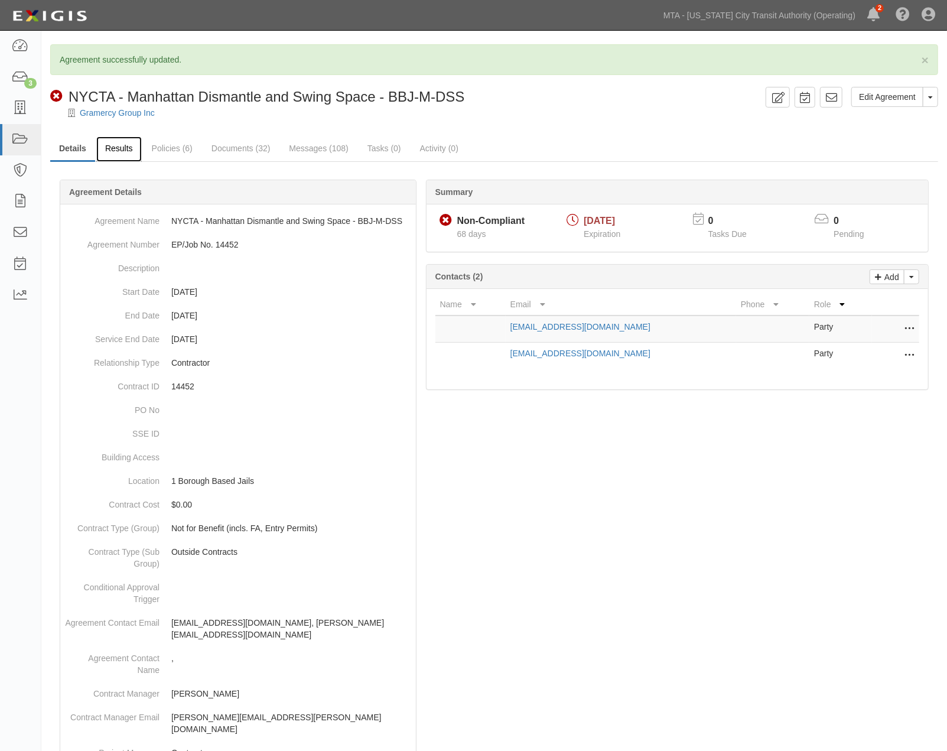
click at [117, 149] on link "Results" at bounding box center [118, 148] width 45 height 25
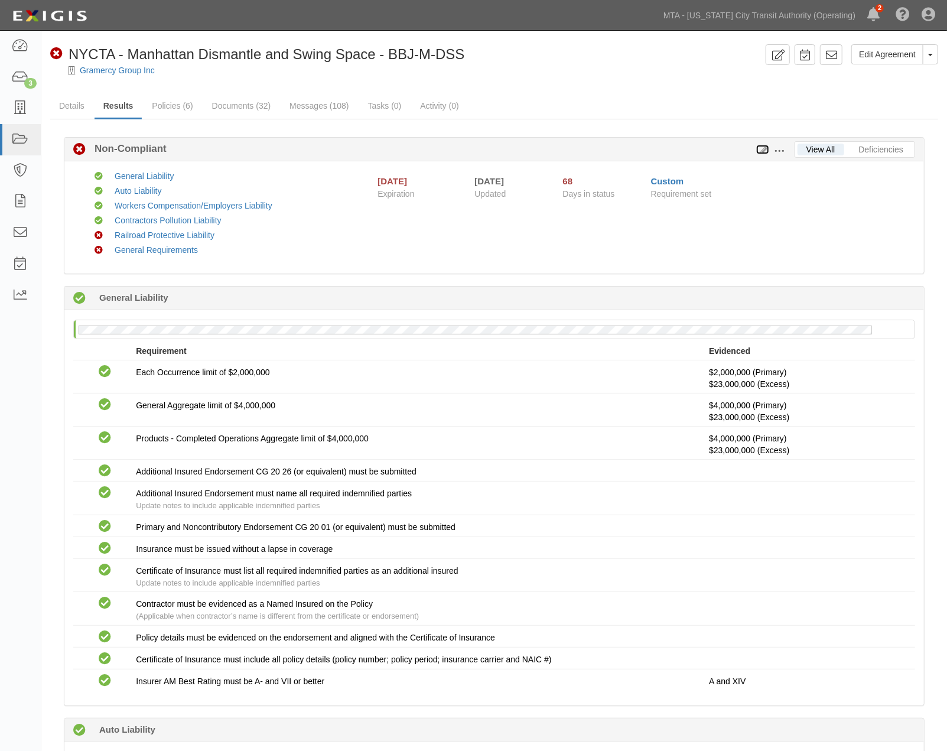
click at [763, 149] on icon at bounding box center [762, 150] width 13 height 8
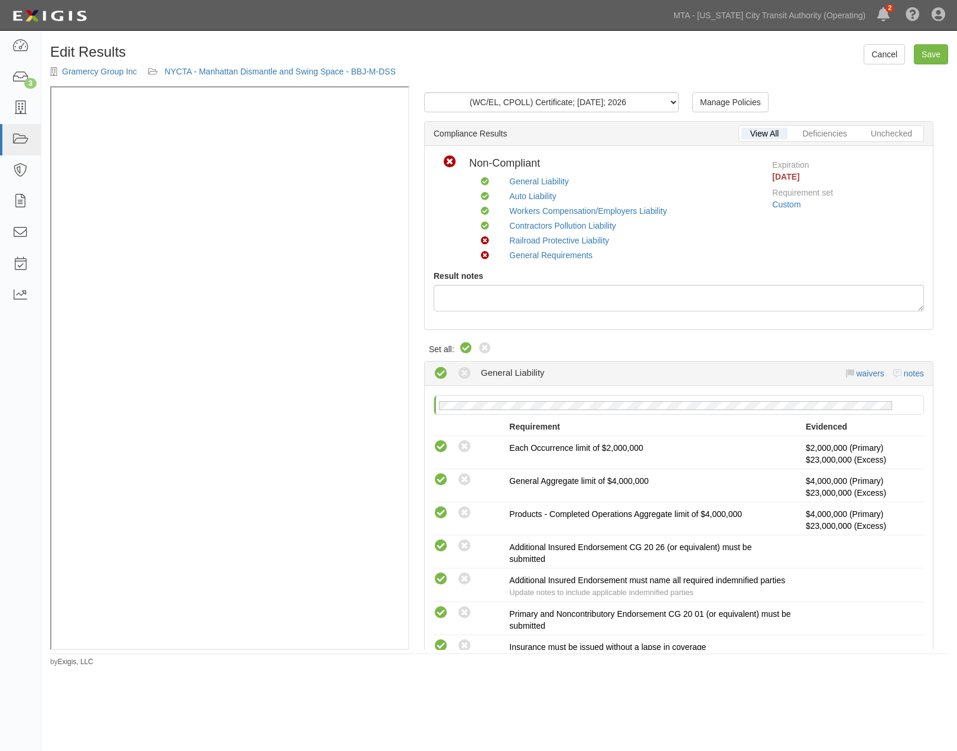
click at [462, 349] on icon at bounding box center [466, 348] width 14 height 14
radio input "true"
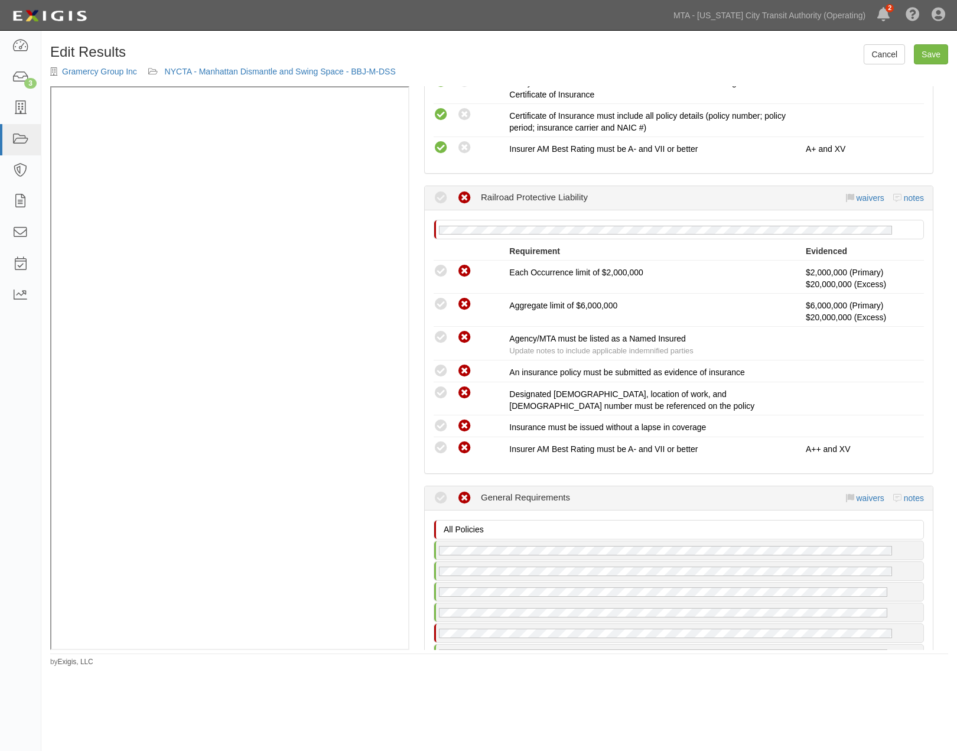
scroll to position [1969, 0]
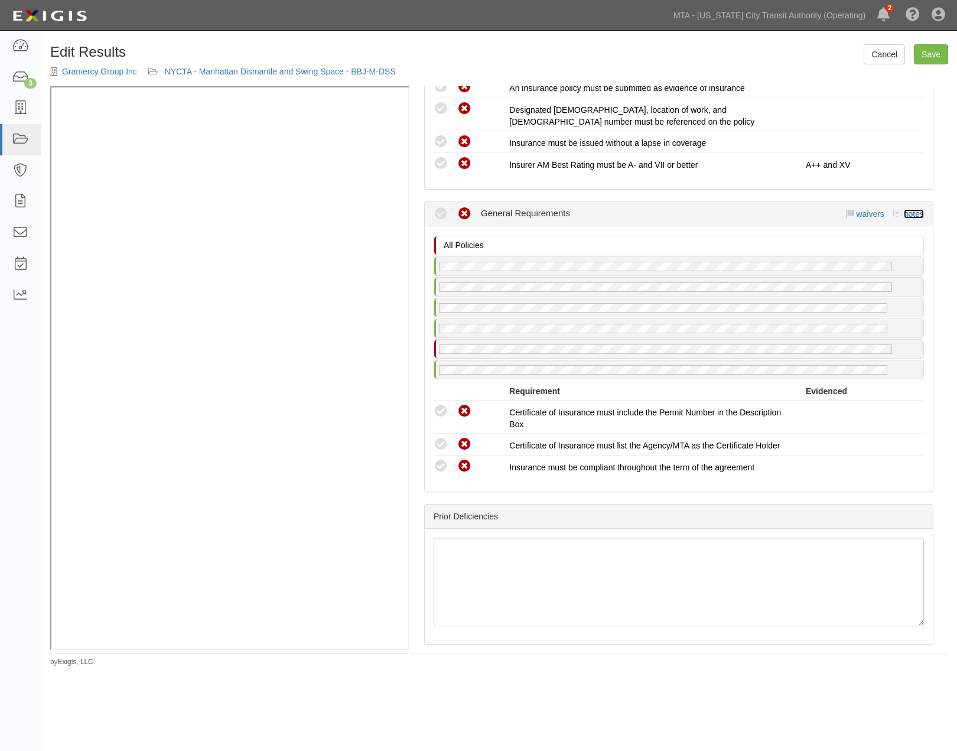
click at [907, 219] on link "notes" at bounding box center [914, 213] width 20 height 9
radio input "true"
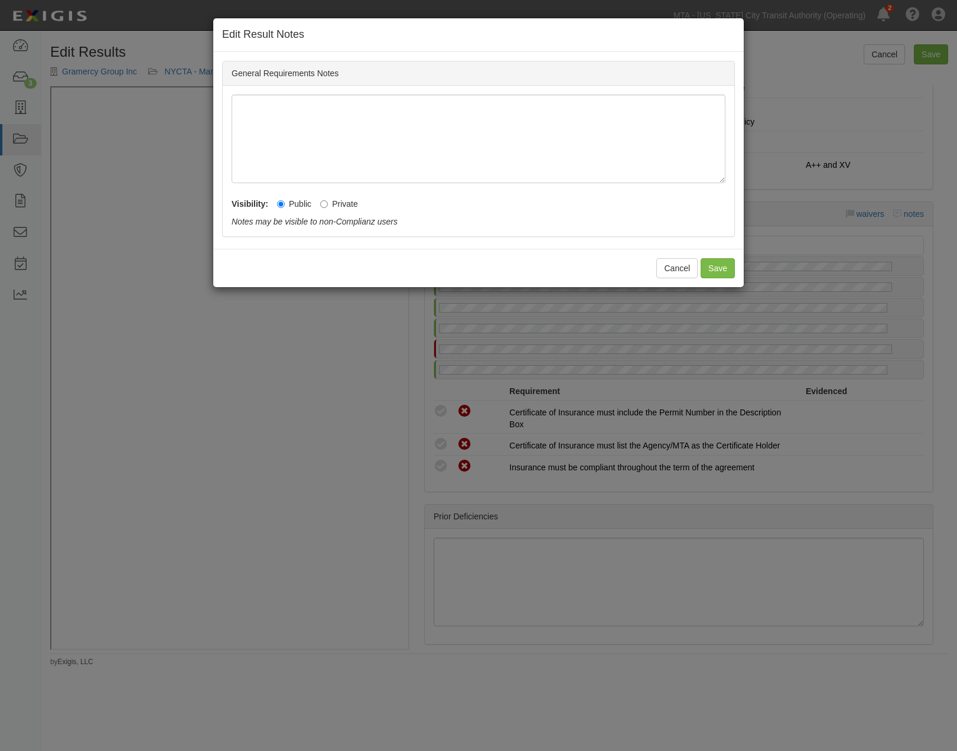
click at [341, 209] on label "Private" at bounding box center [339, 204] width 38 height 12
click at [328, 208] on input "Private" at bounding box center [324, 204] width 8 height 8
radio input "true"
click at [702, 266] on button "Save" at bounding box center [717, 268] width 34 height 20
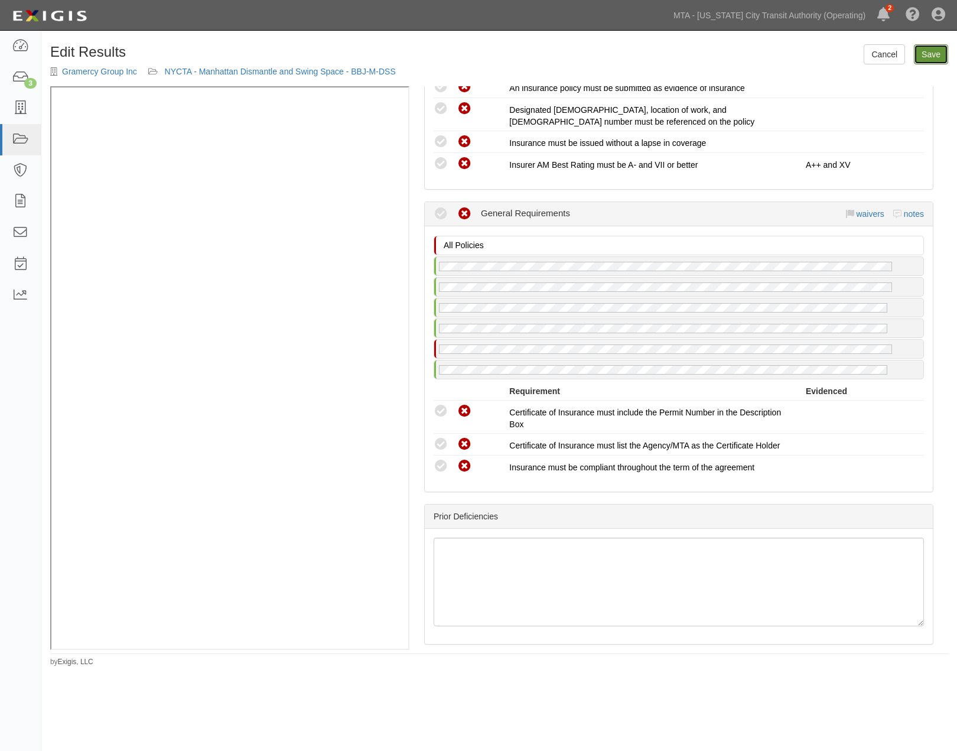
click at [936, 48] on link "Save" at bounding box center [931, 54] width 34 height 20
radio input "true"
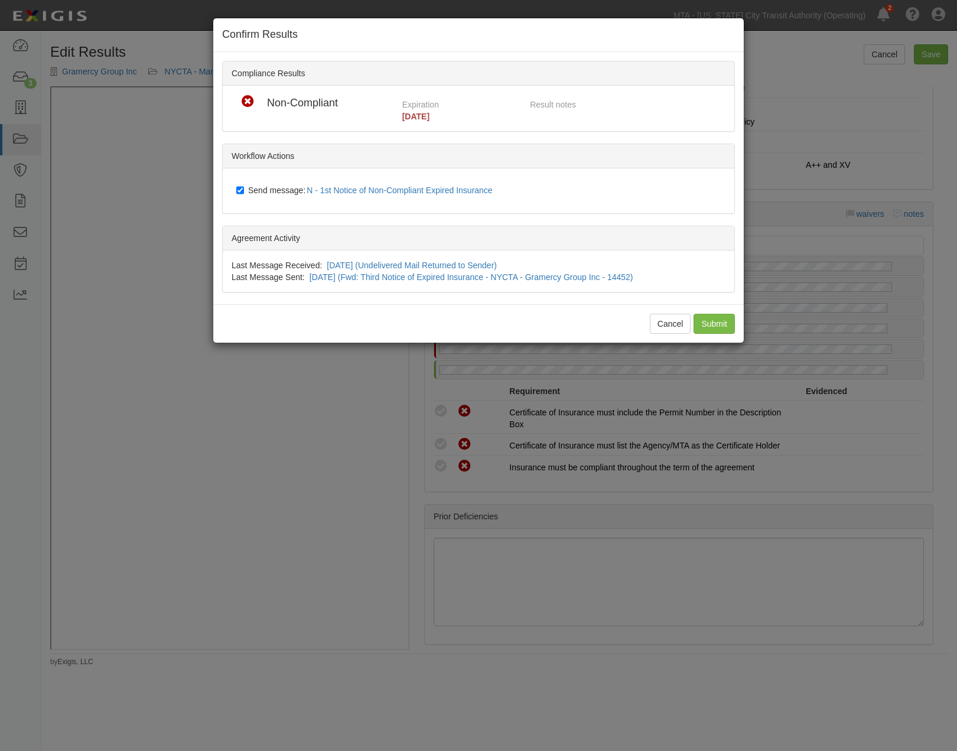
click at [262, 191] on span "Send message: N - 1st Notice of Non-Compliant Expired Insurance" at bounding box center [372, 189] width 249 height 9
click at [244, 191] on input "Send message: N - 1st Notice of Non-Compliant Expired Insurance" at bounding box center [240, 189] width 8 height 9
checkbox input "false"
click at [710, 317] on input "Submit" at bounding box center [713, 324] width 41 height 20
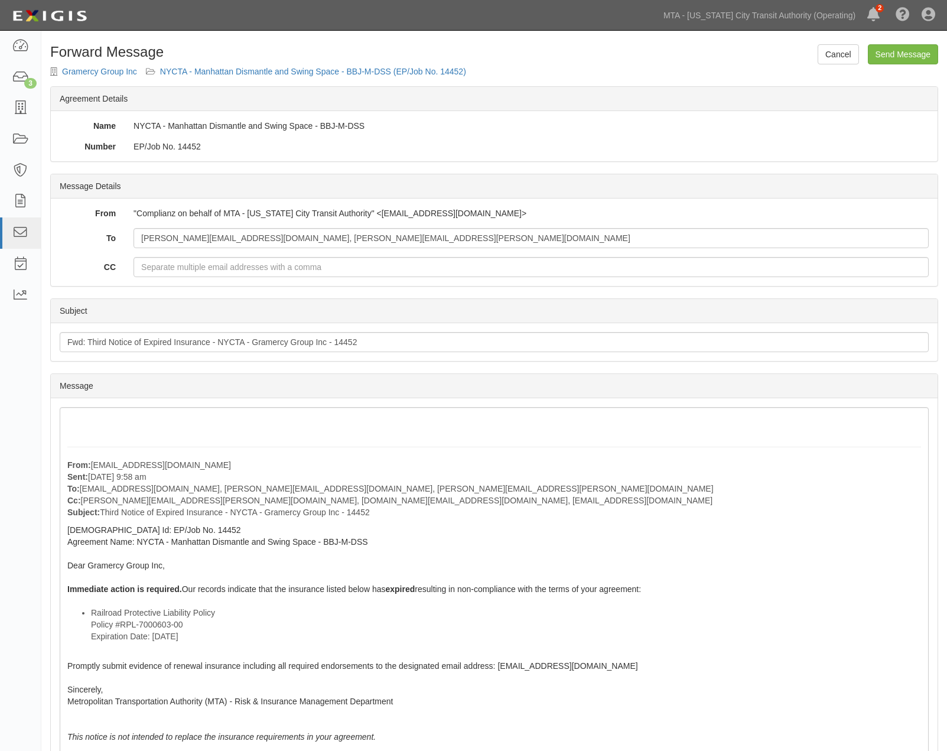
scroll to position [122, 0]
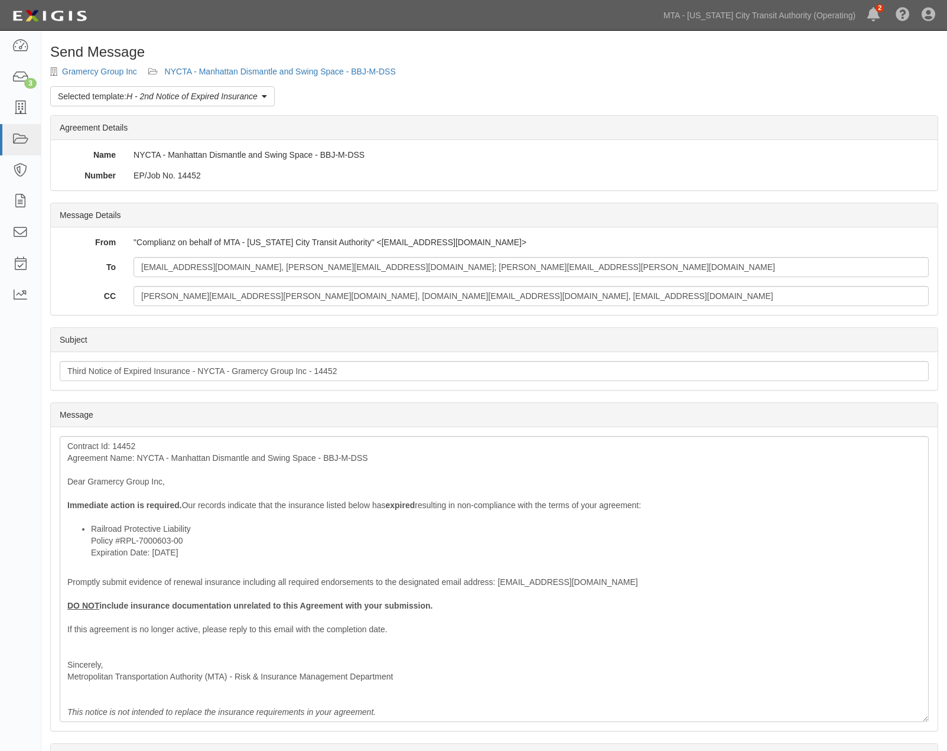
scroll to position [68, 0]
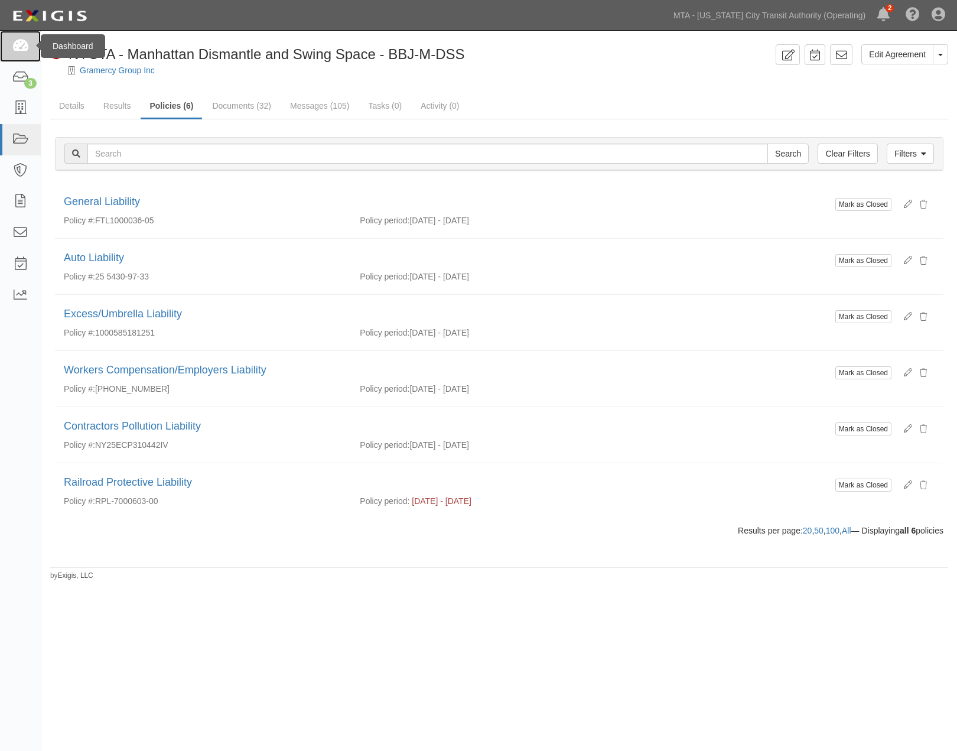
click at [22, 44] on icon at bounding box center [20, 47] width 17 height 14
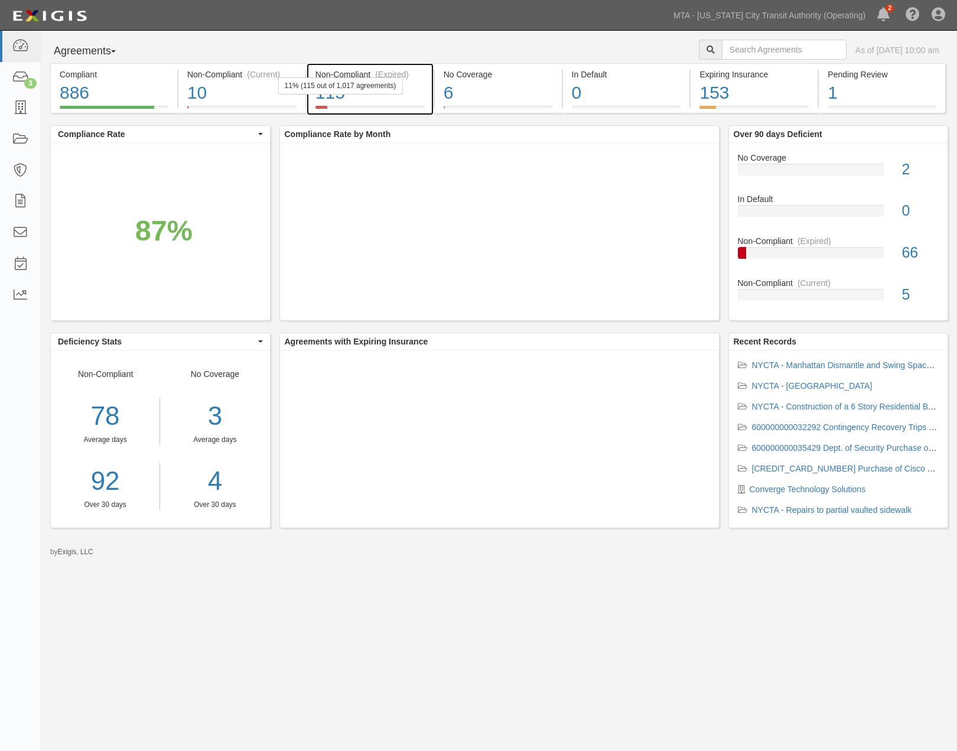
click at [415, 93] on div "115" at bounding box center [369, 92] width 109 height 25
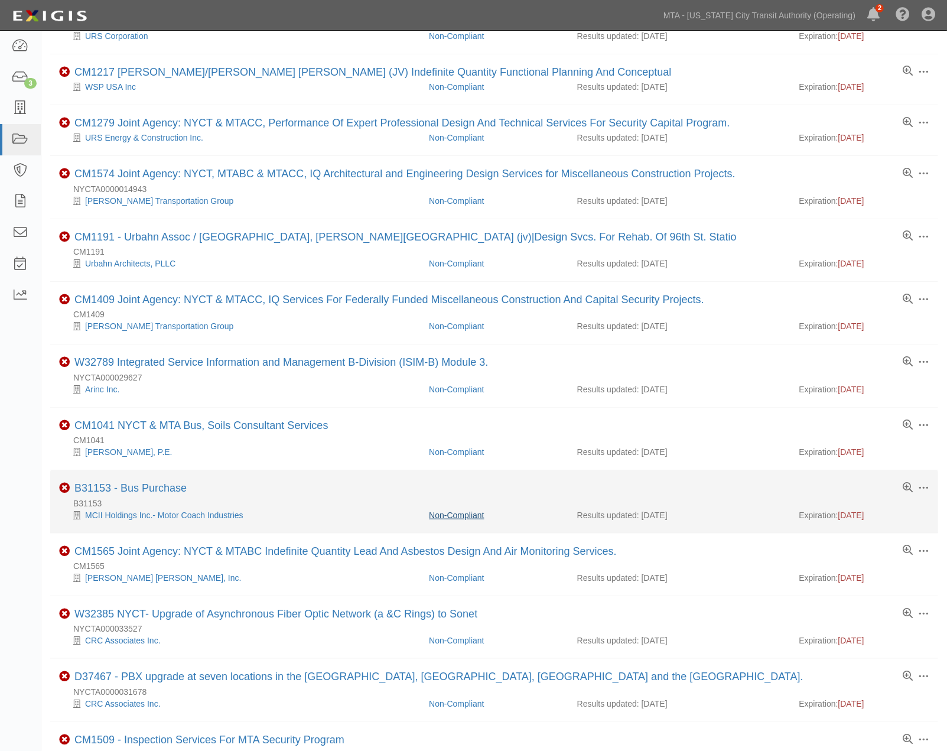
scroll to position [700, 0]
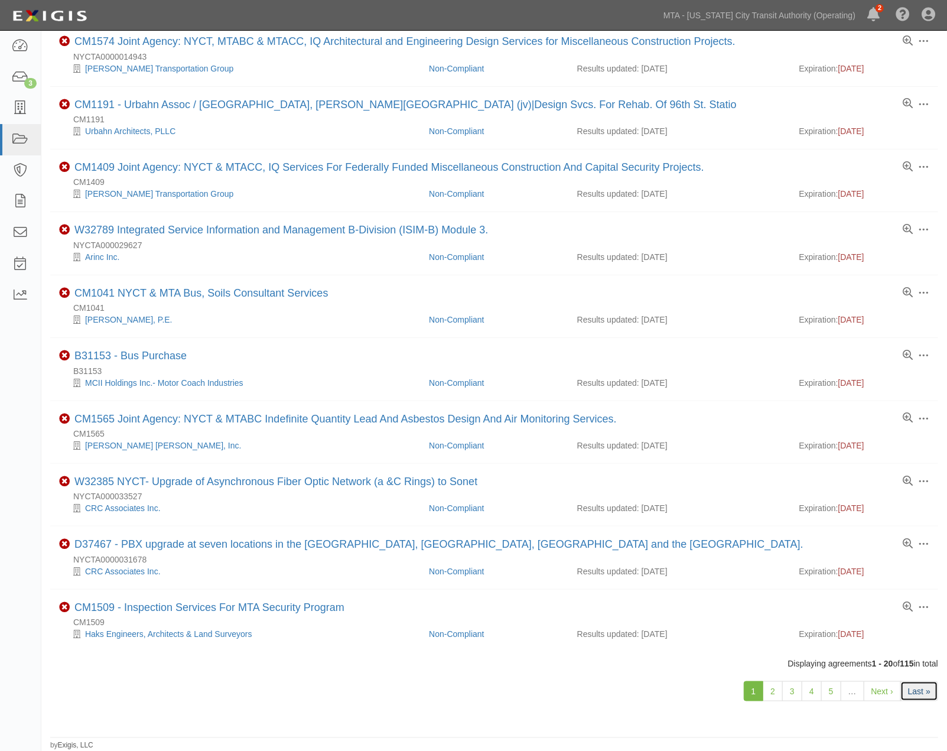
click at [923, 692] on link "Last »" at bounding box center [919, 691] width 38 height 20
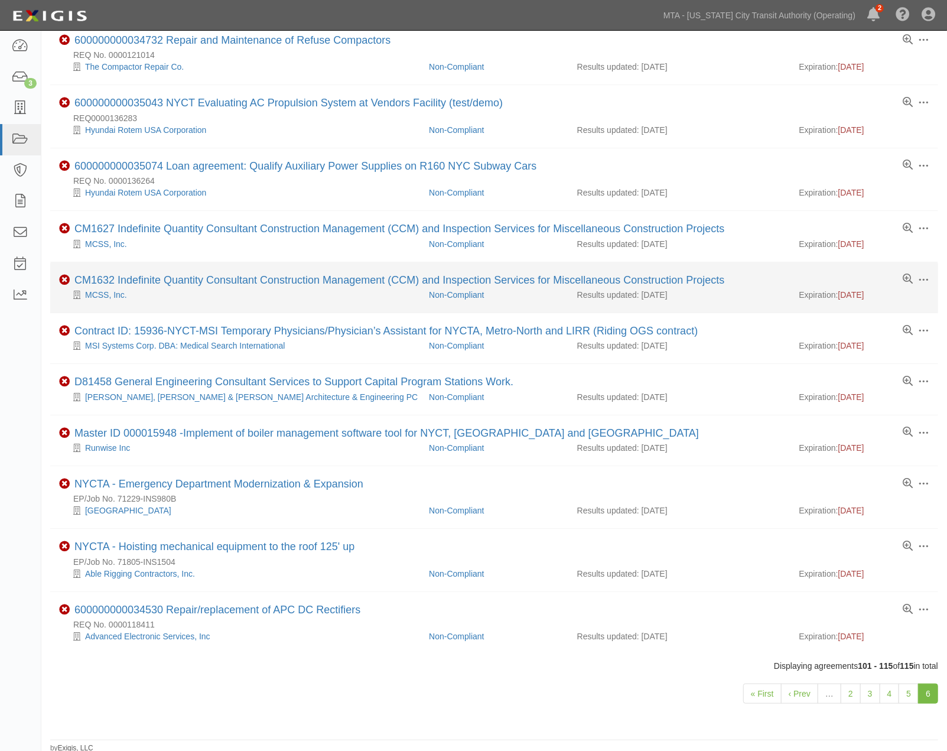
scroll to position [360, 0]
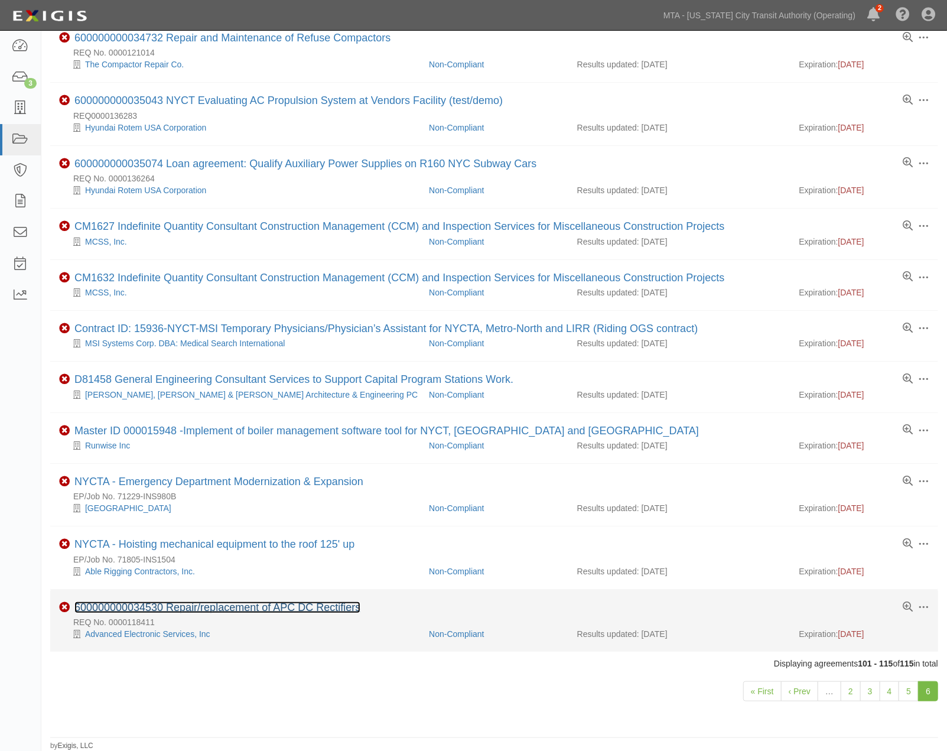
click at [224, 606] on link "600000000034530 Repair/replacement of APC DC Rectifiers" at bounding box center [217, 607] width 286 height 12
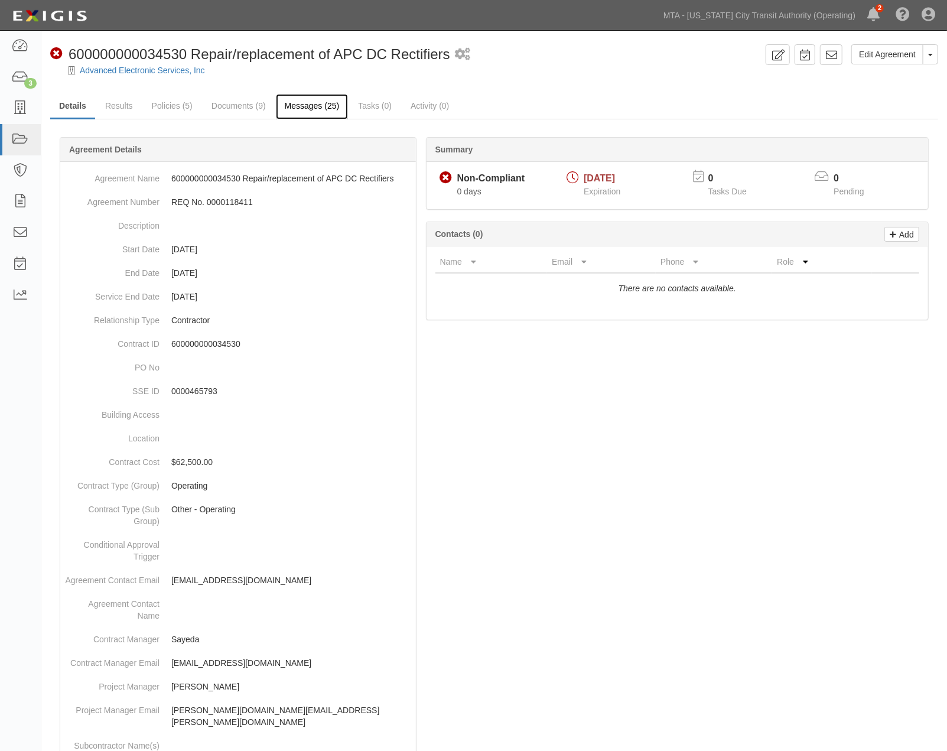
click at [296, 107] on link "Messages (25)" at bounding box center [312, 106] width 73 height 25
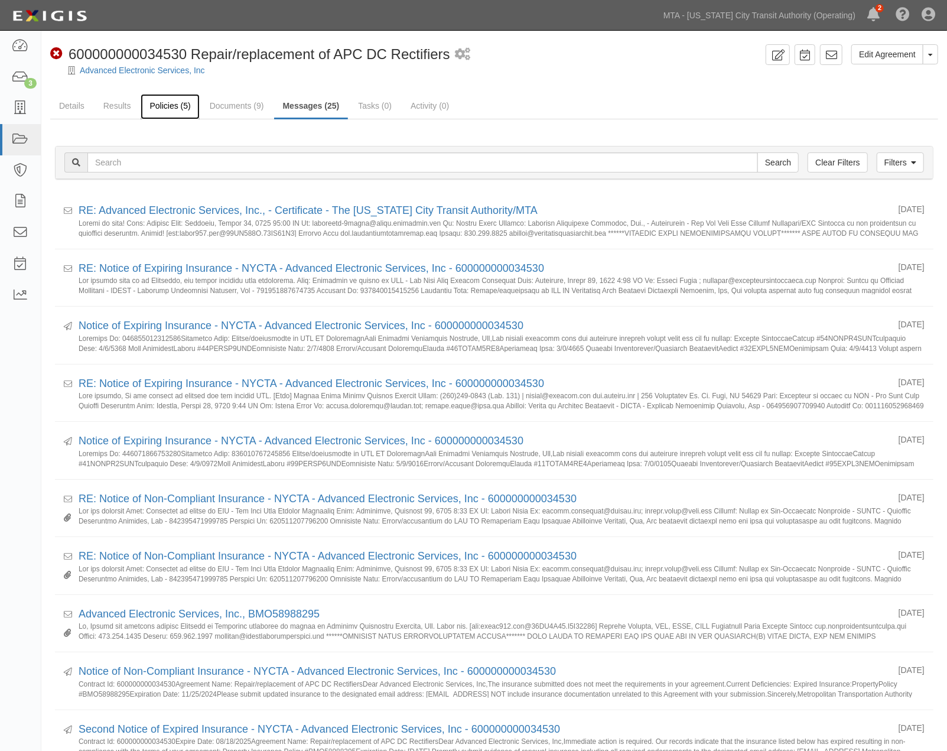
click at [160, 103] on link "Policies (5)" at bounding box center [170, 106] width 58 height 25
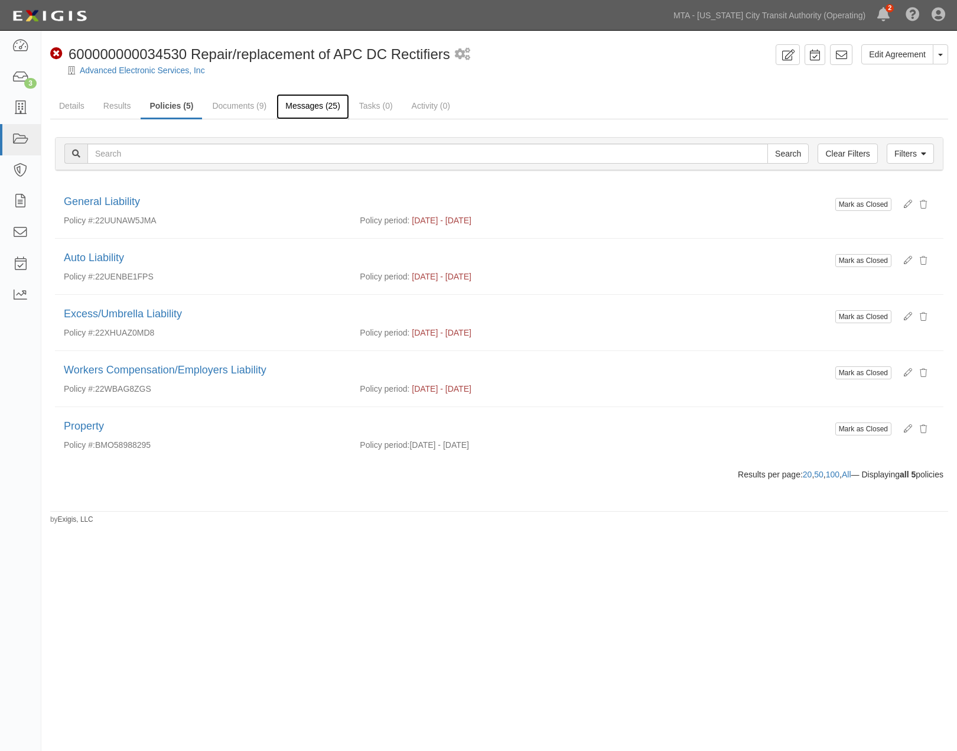
click at [329, 97] on link "Messages (25)" at bounding box center [312, 106] width 73 height 25
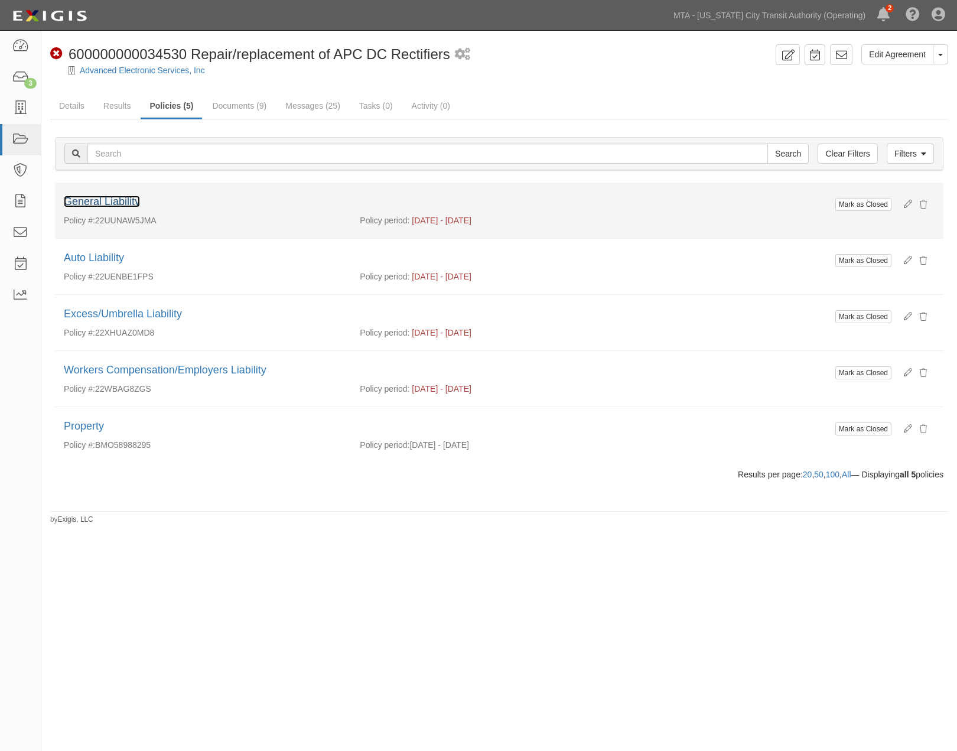
click at [128, 203] on link "General Liability" at bounding box center [102, 201] width 76 height 12
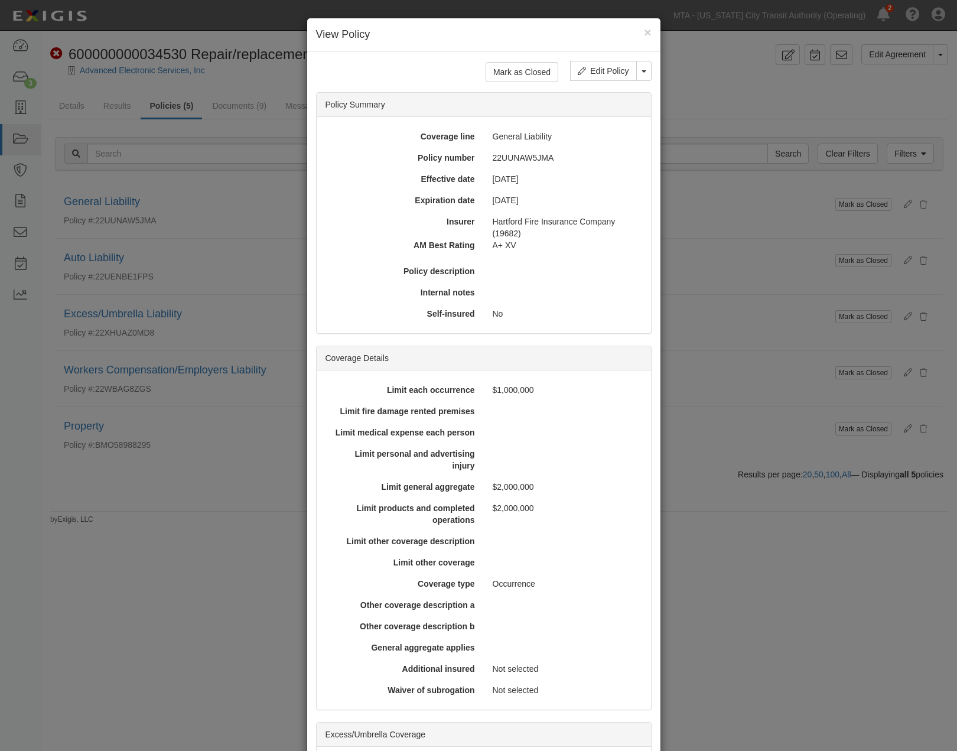
scroll to position [217, 0]
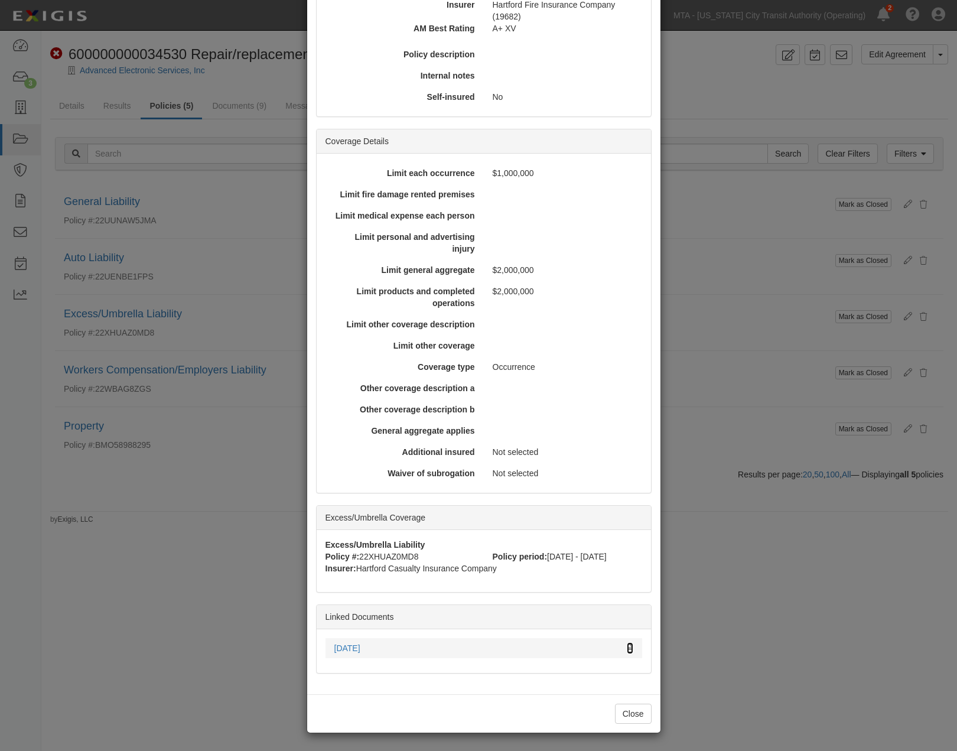
click at [627, 646] on icon at bounding box center [630, 648] width 6 height 8
click at [708, 547] on div "× View Policy Mark as Closed Edit Policy Toggle Dropdown Delete Policy Policy S…" at bounding box center [478, 375] width 957 height 751
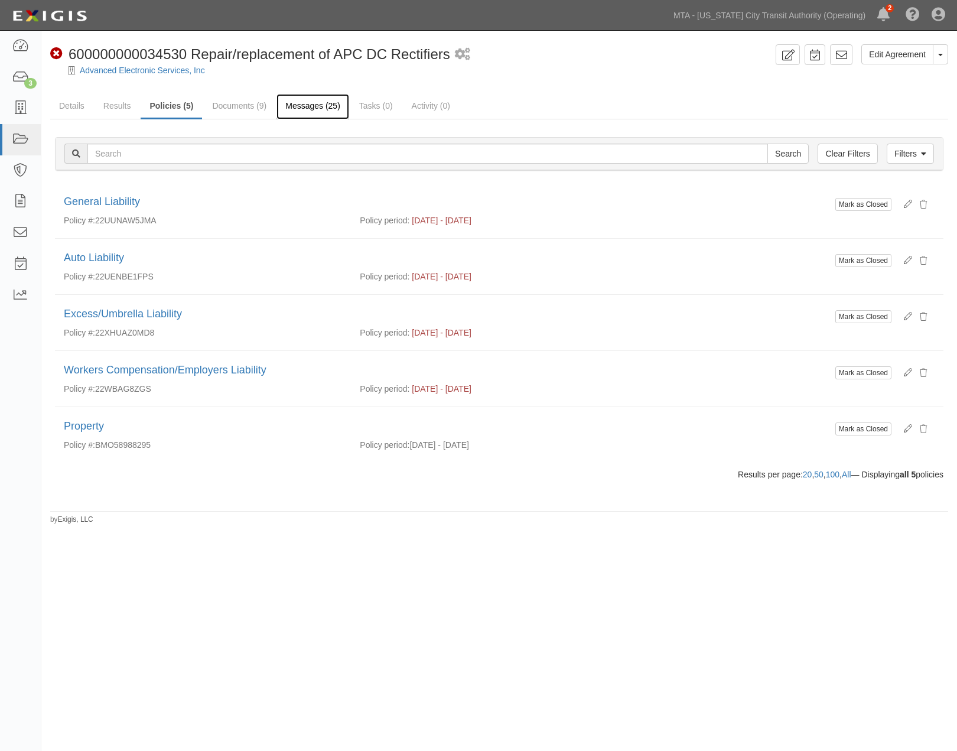
click at [327, 104] on link "Messages (25)" at bounding box center [312, 106] width 73 height 25
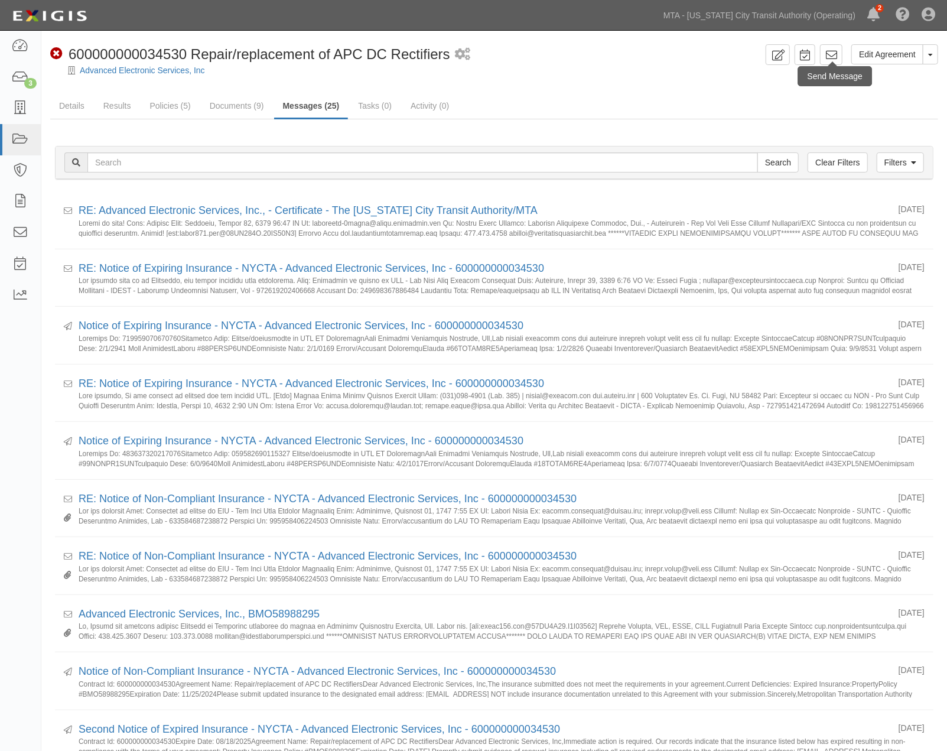
click at [833, 66] on div "Send Message" at bounding box center [835, 76] width 74 height 20
click at [832, 53] on icon at bounding box center [831, 55] width 12 height 12
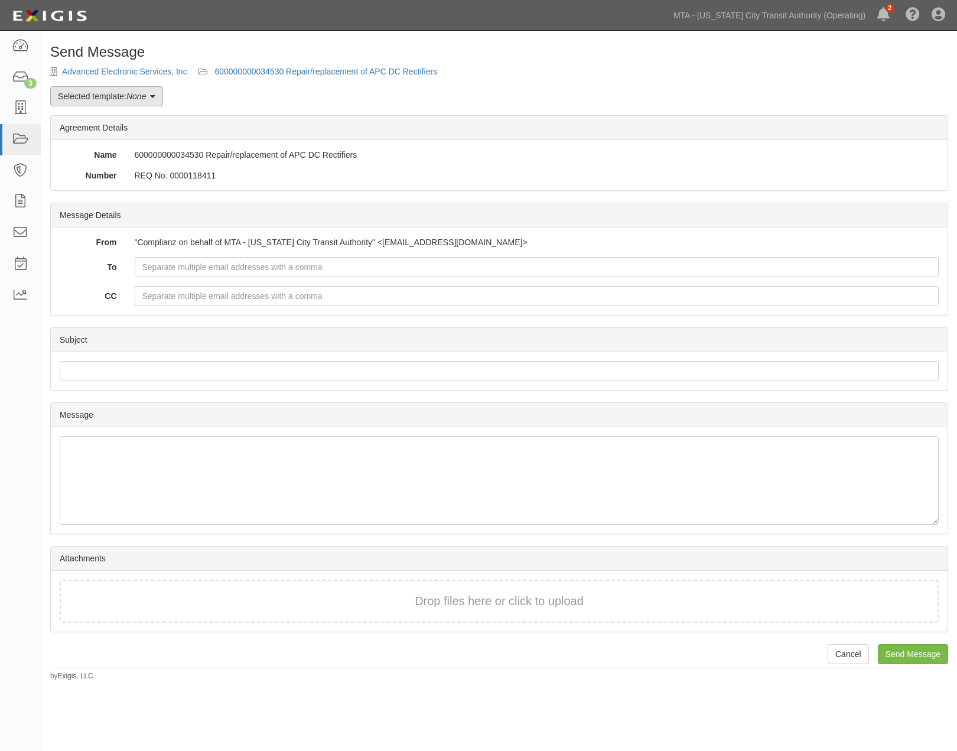
click at [143, 97] on em "None" at bounding box center [135, 96] width 19 height 9
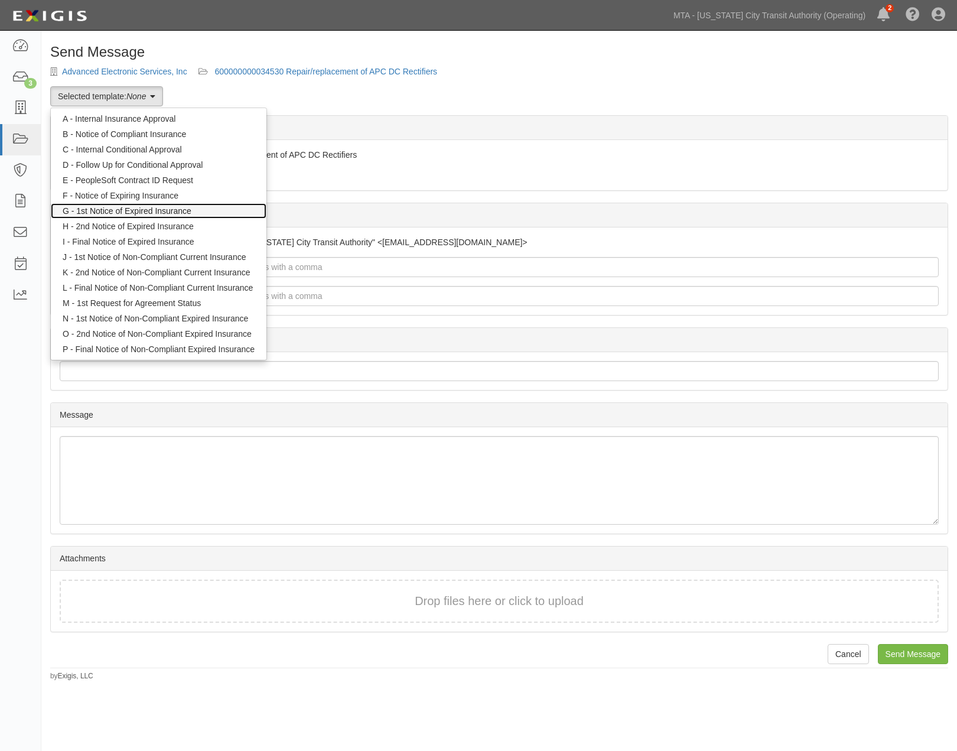
click at [123, 207] on link "G - 1st Notice of Expired Insurance" at bounding box center [159, 210] width 216 height 15
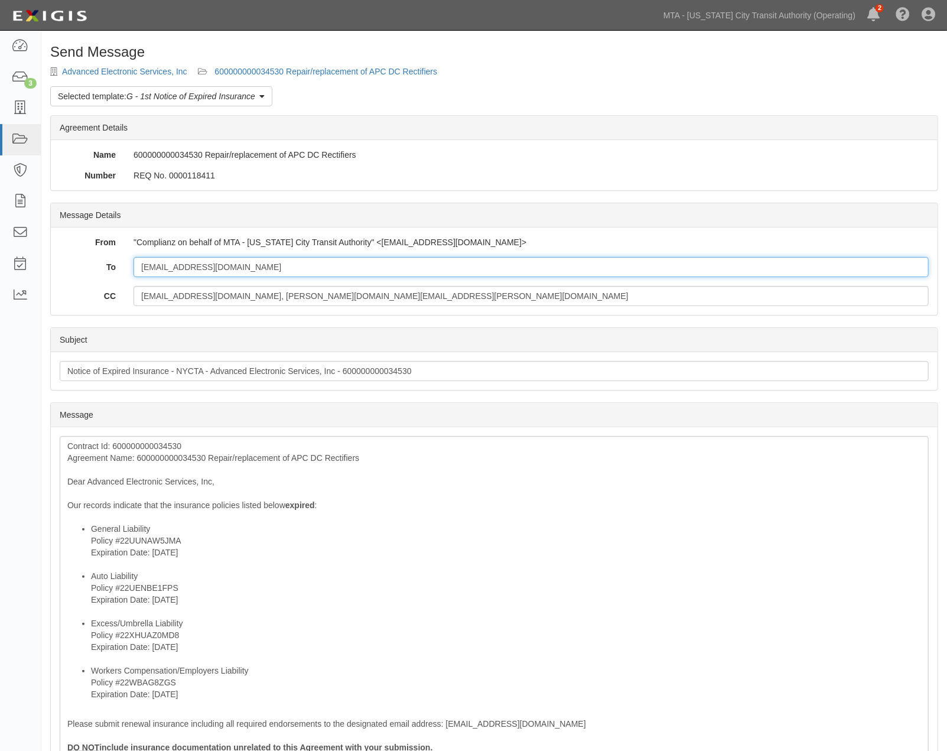
click at [230, 266] on input "[EMAIL_ADDRESS][DOMAIN_NAME]" at bounding box center [530, 267] width 795 height 20
paste input "mstanley@mountcastleinsurance.com"
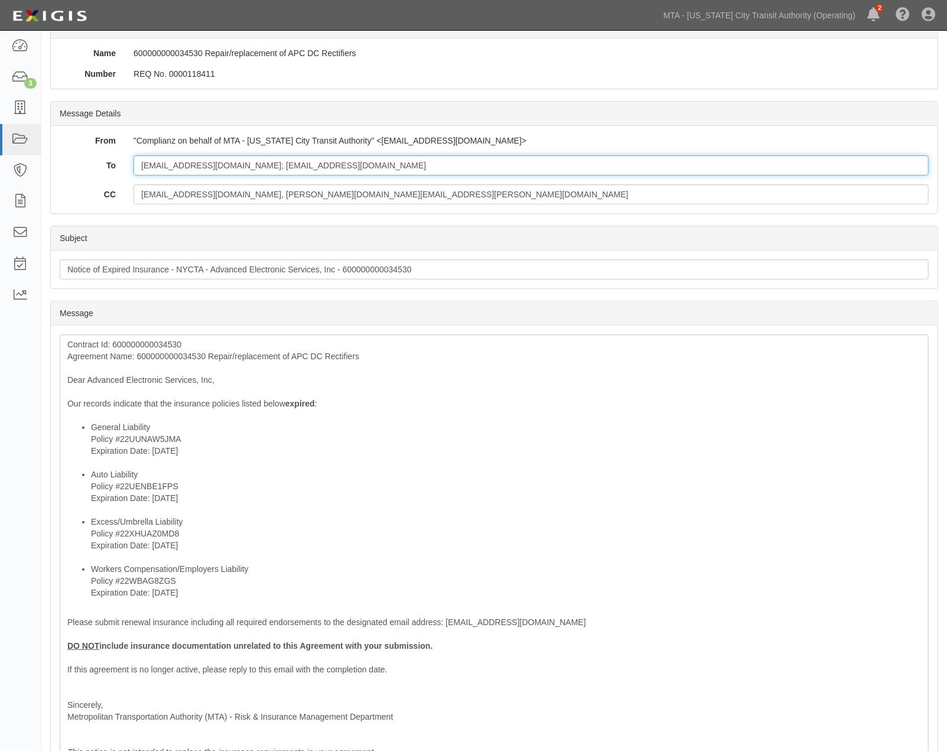
scroll to position [131, 0]
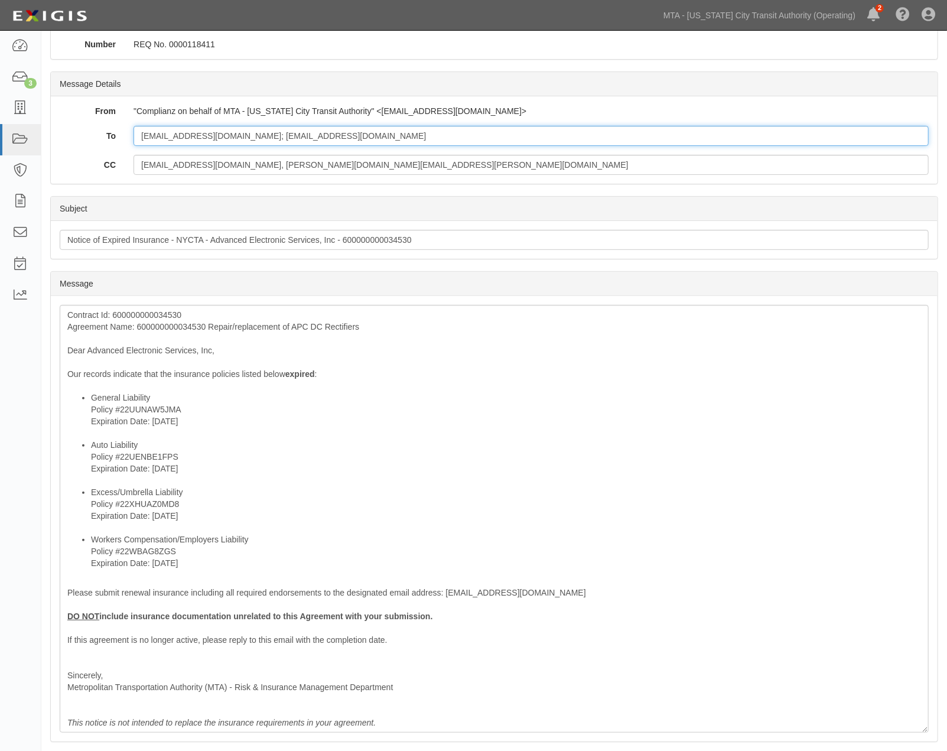
type input "sjones@aesintl.com; mstanley@mountcastleinsurance.com"
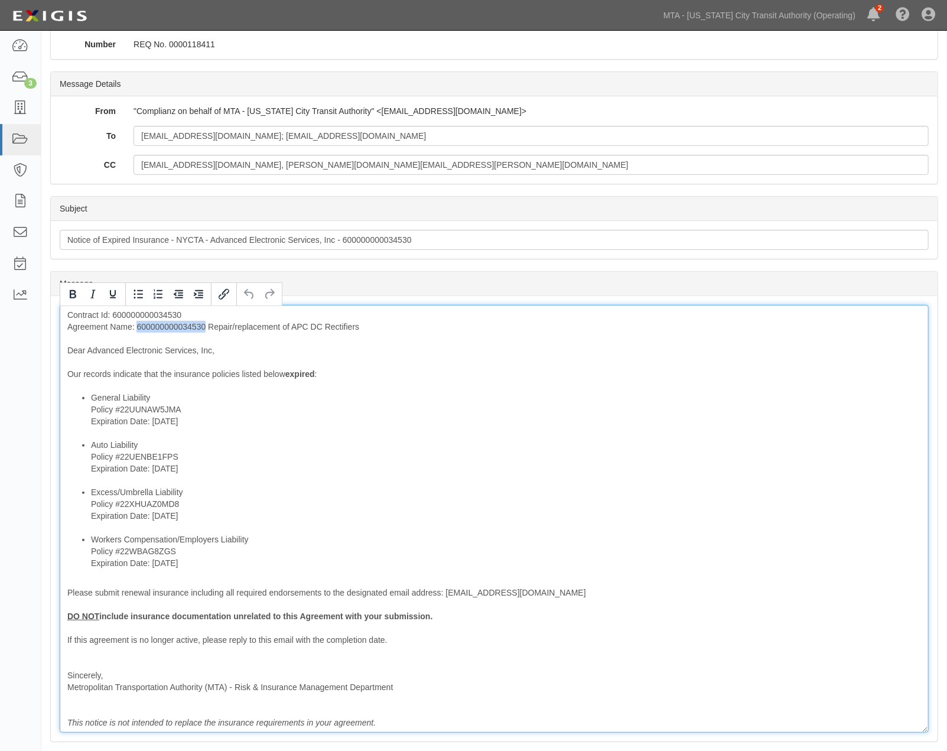
drag, startPoint x: 205, startPoint y: 324, endPoint x: 138, endPoint y: 323, distance: 67.3
click at [138, 323] on div "Contract Id: 600000000034530 Agreement Name: 600000000034530 Repair/replacement…" at bounding box center [494, 519] width 869 height 428
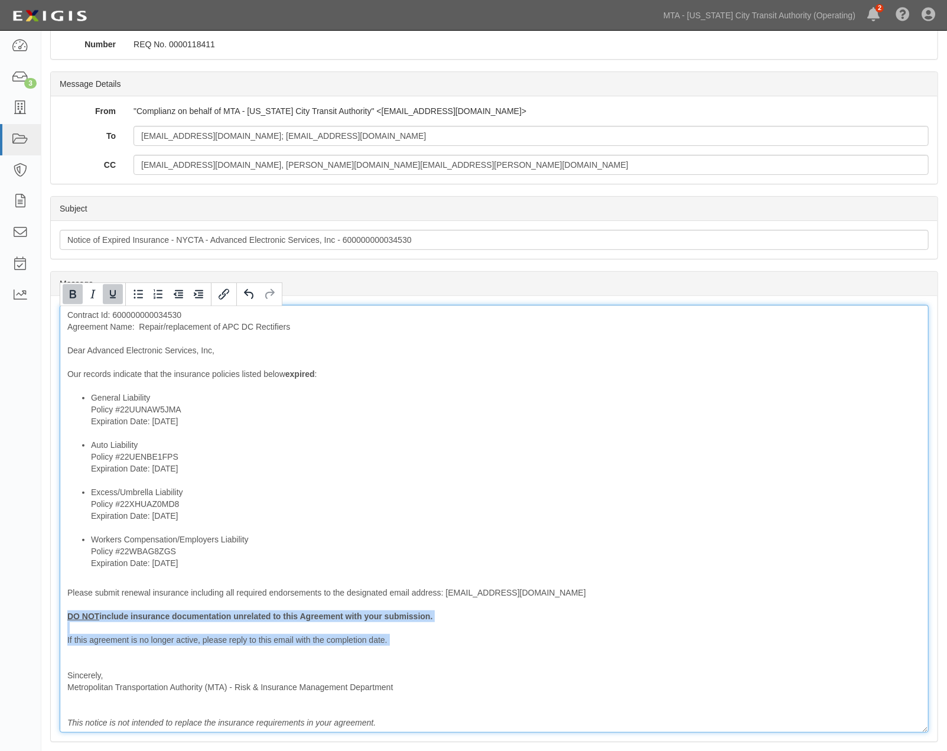
drag, startPoint x: 139, startPoint y: 651, endPoint x: 41, endPoint y: 611, distance: 105.9
click at [41, 614] on div "Send Message Advanced Electronic Services, Inc 600000000034530 Repair/replaceme…" at bounding box center [493, 401] width 905 height 976
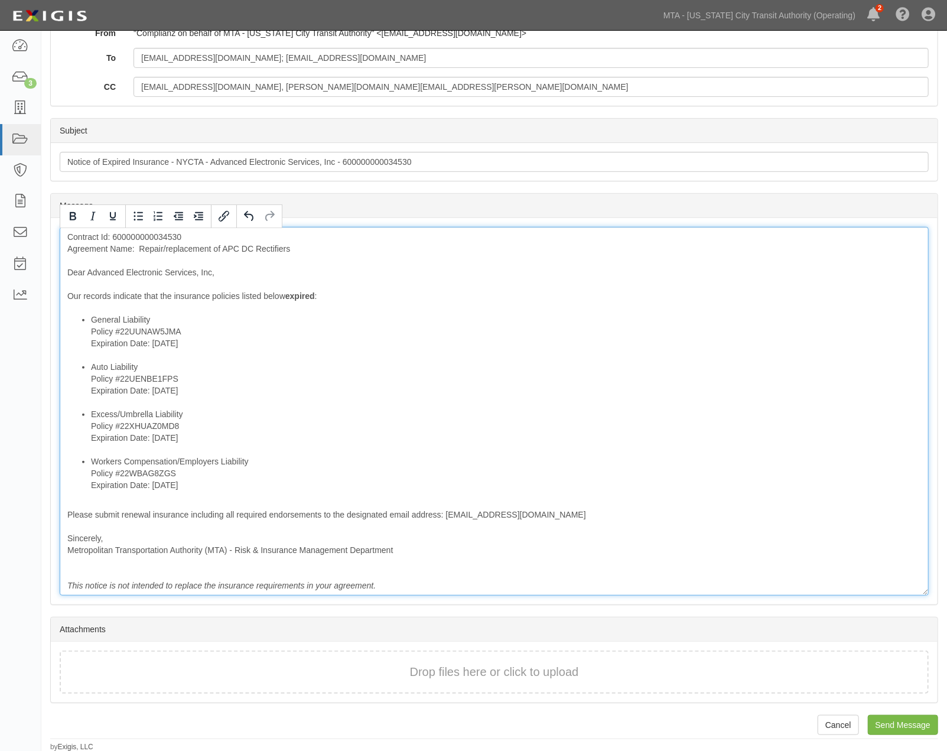
scroll to position [210, 0]
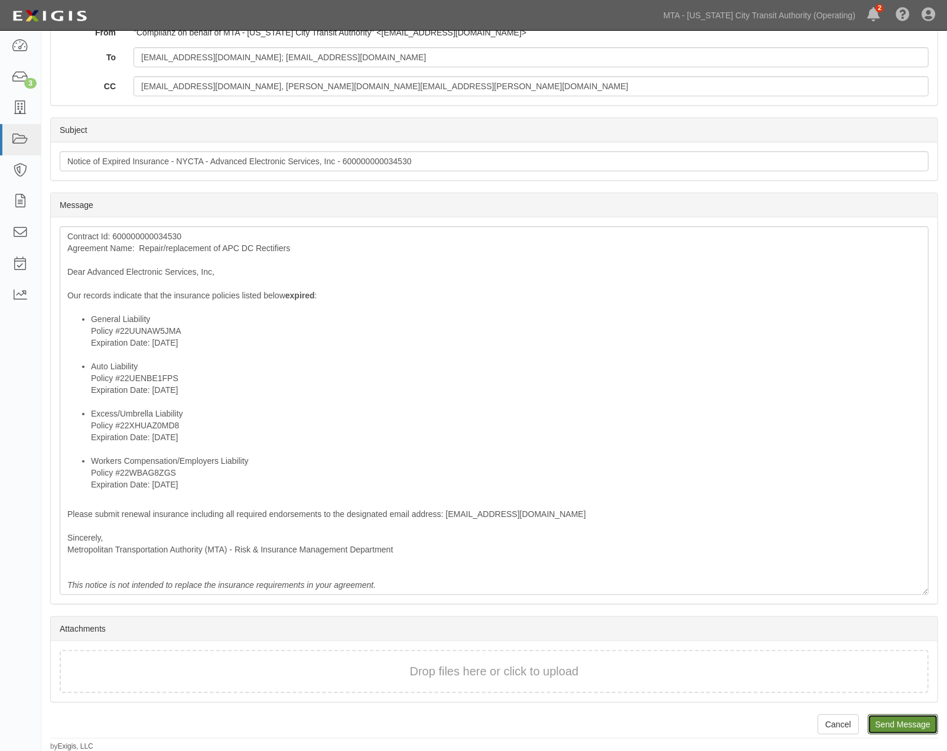
drag, startPoint x: 894, startPoint y: 725, endPoint x: 534, endPoint y: 48, distance: 766.8
click at [894, 726] on input "Send Message" at bounding box center [903, 724] width 70 height 20
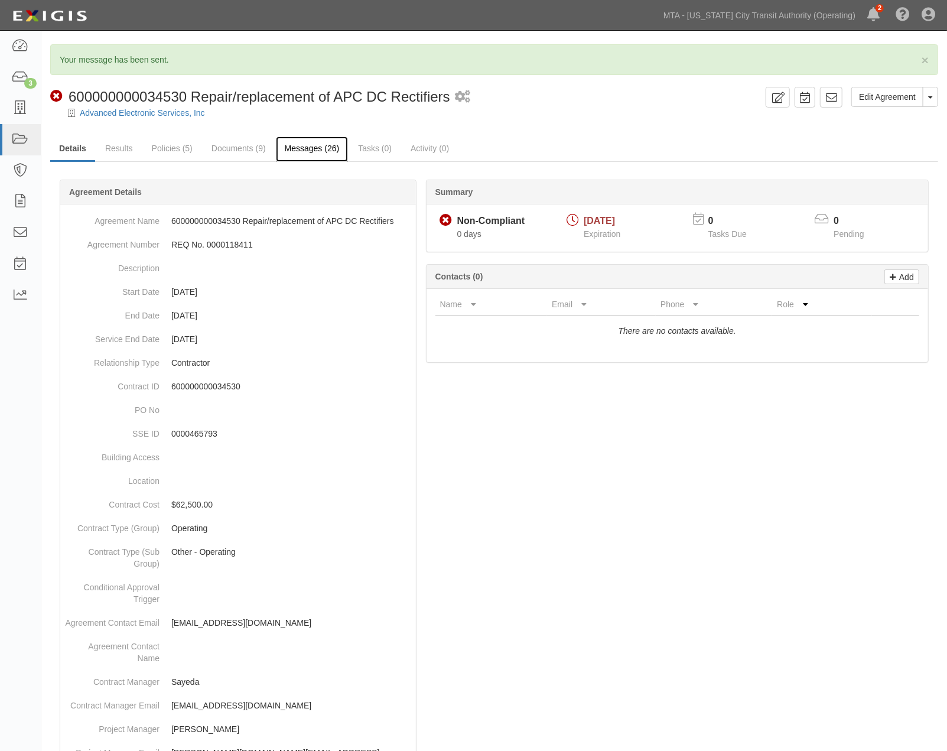
click at [315, 148] on link "Messages (26)" at bounding box center [312, 148] width 73 height 25
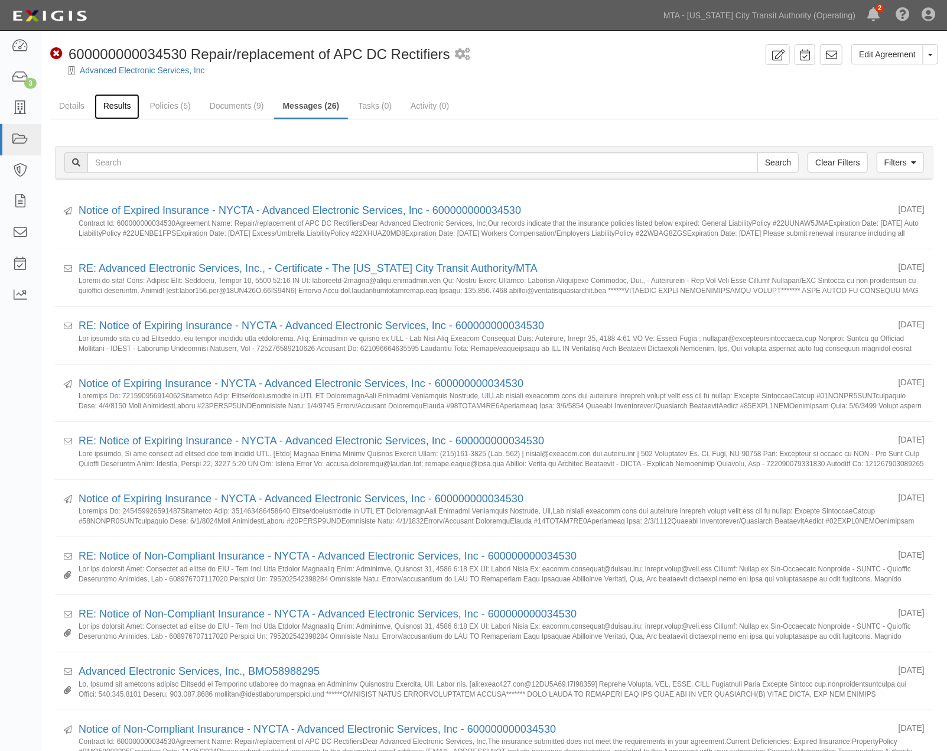
click at [113, 106] on link "Results" at bounding box center [116, 106] width 45 height 25
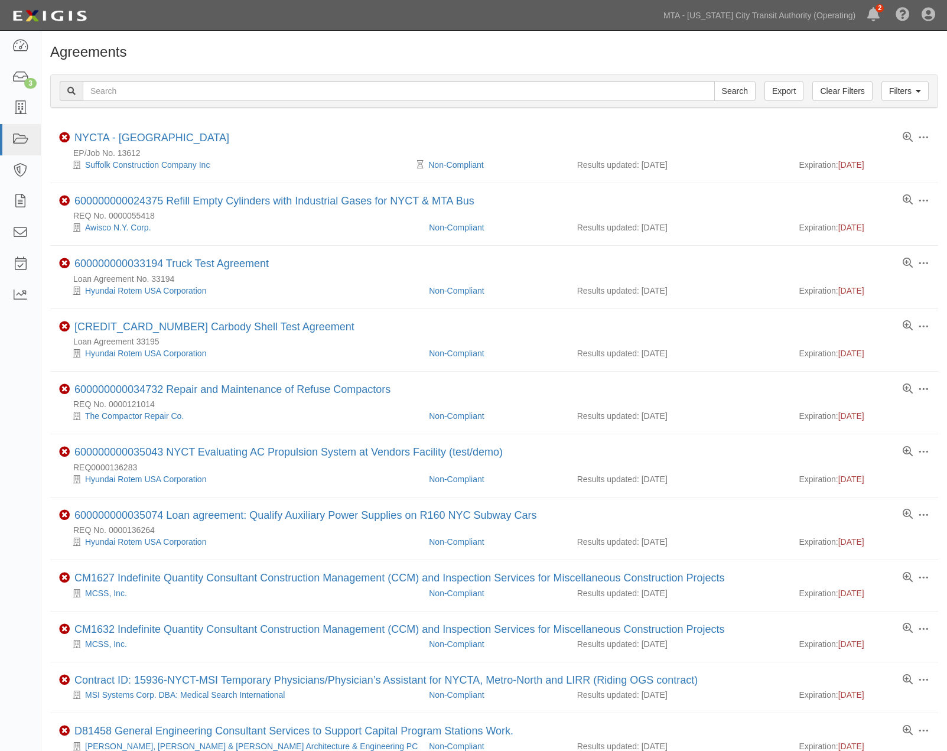
scroll to position [360, 0]
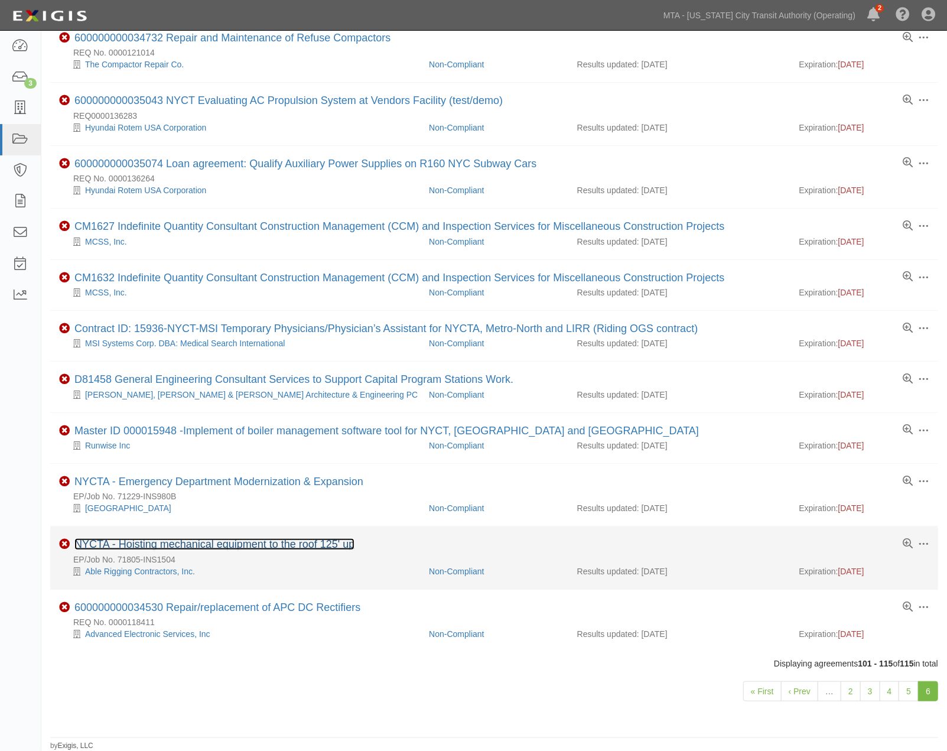
click at [216, 540] on link "NYCTA - Hoisting mechanical equipment to the roof 125' up" at bounding box center [214, 544] width 280 height 12
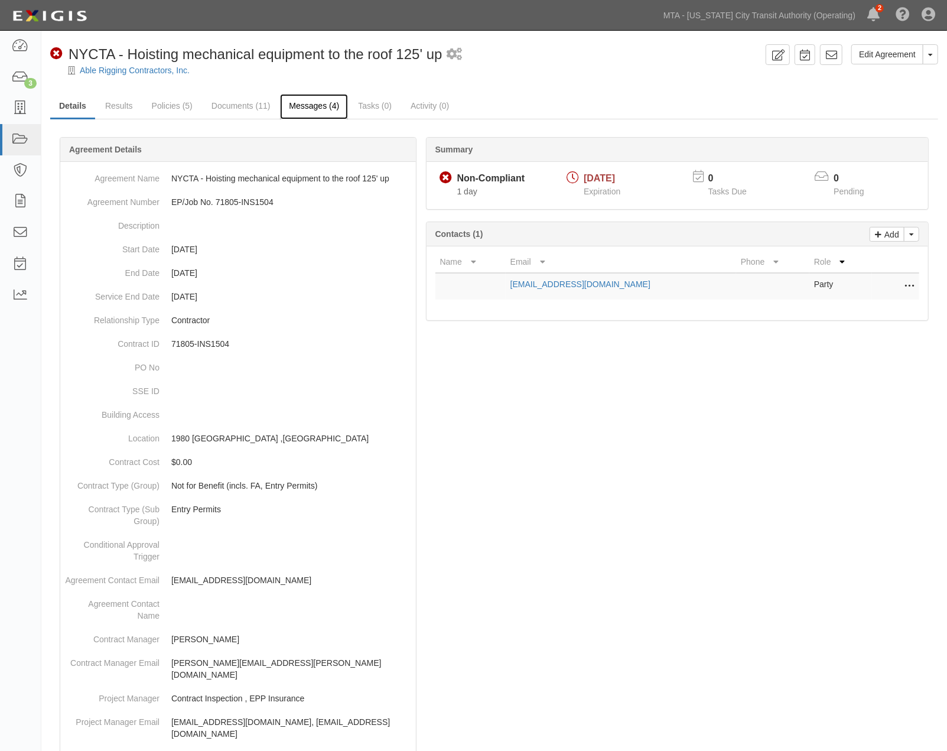
click at [305, 109] on link "Messages (4)" at bounding box center [314, 106] width 68 height 25
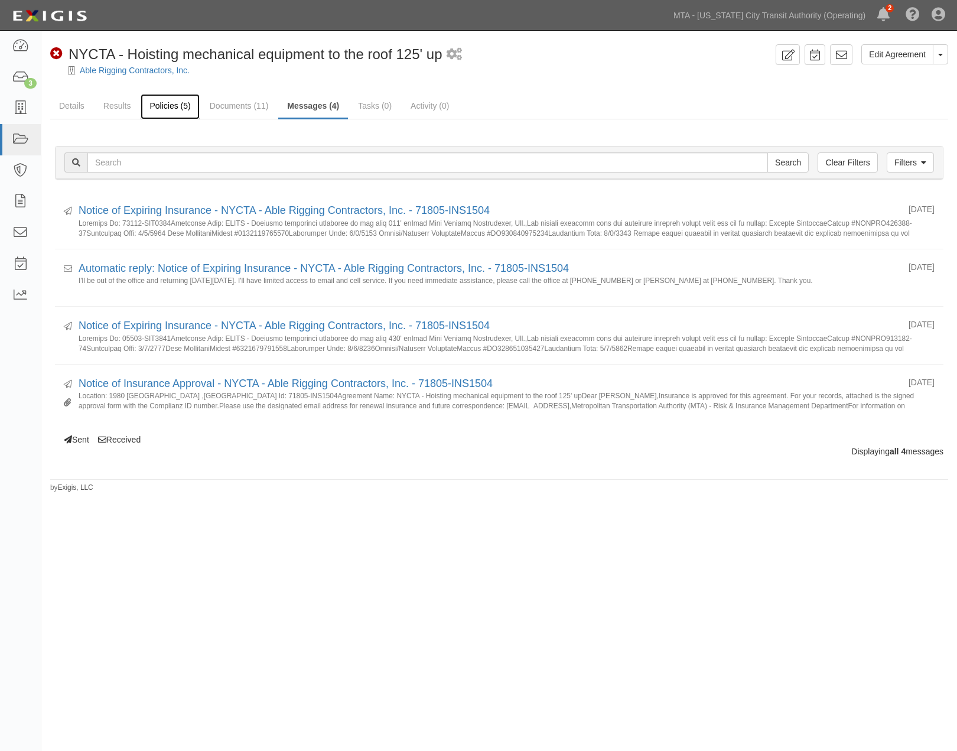
click at [168, 105] on link "Policies (5)" at bounding box center [170, 106] width 58 height 25
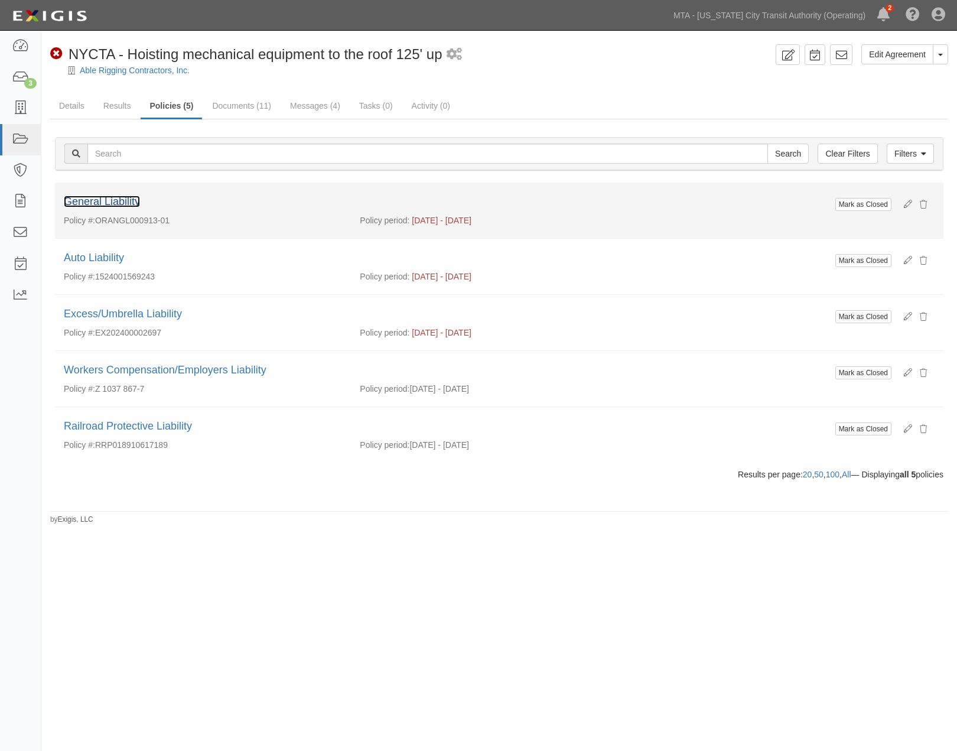
click at [128, 201] on link "General Liability" at bounding box center [102, 201] width 76 height 12
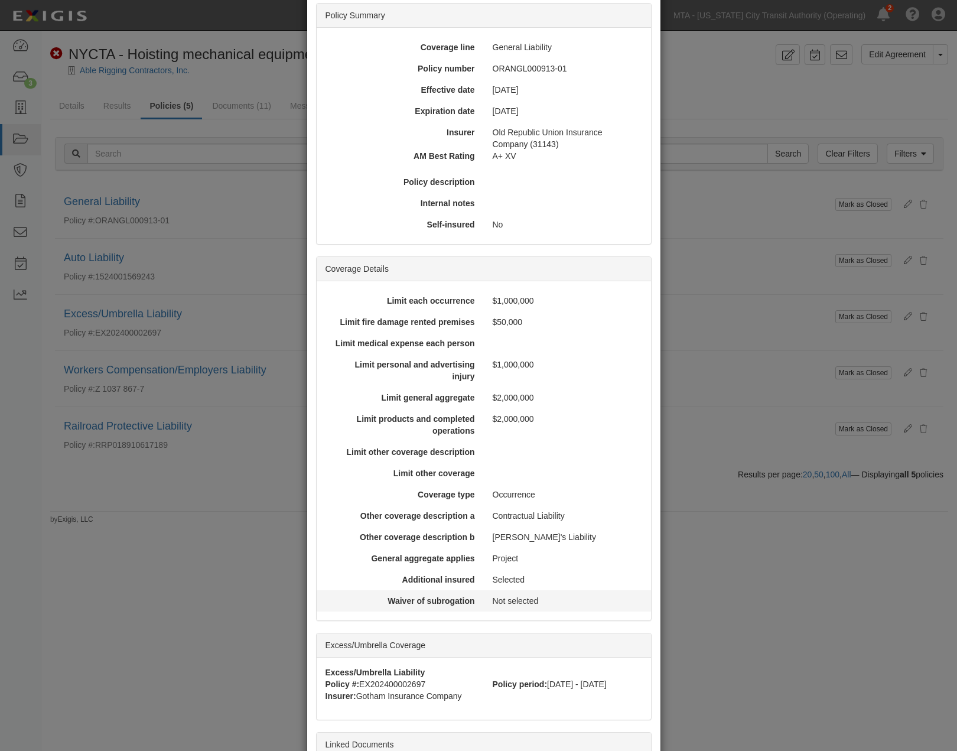
scroll to position [217, 0]
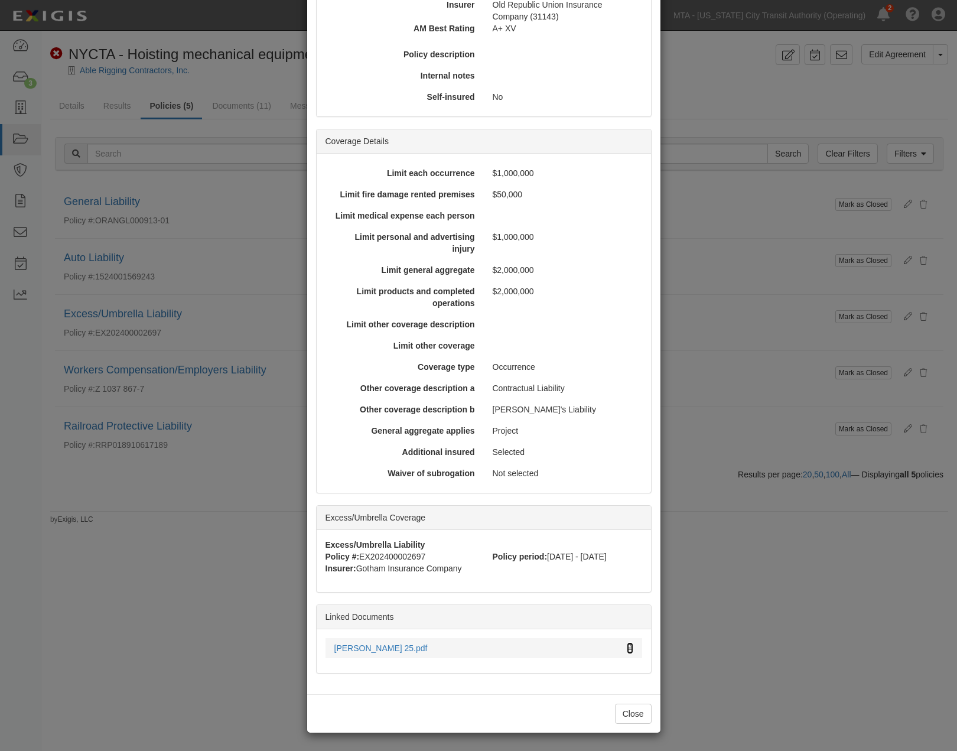
click at [627, 648] on icon at bounding box center [630, 648] width 6 height 8
click at [723, 618] on div "× View Policy Mark as Closed Edit Policy Toggle Dropdown Delete Policy Policy S…" at bounding box center [478, 375] width 957 height 751
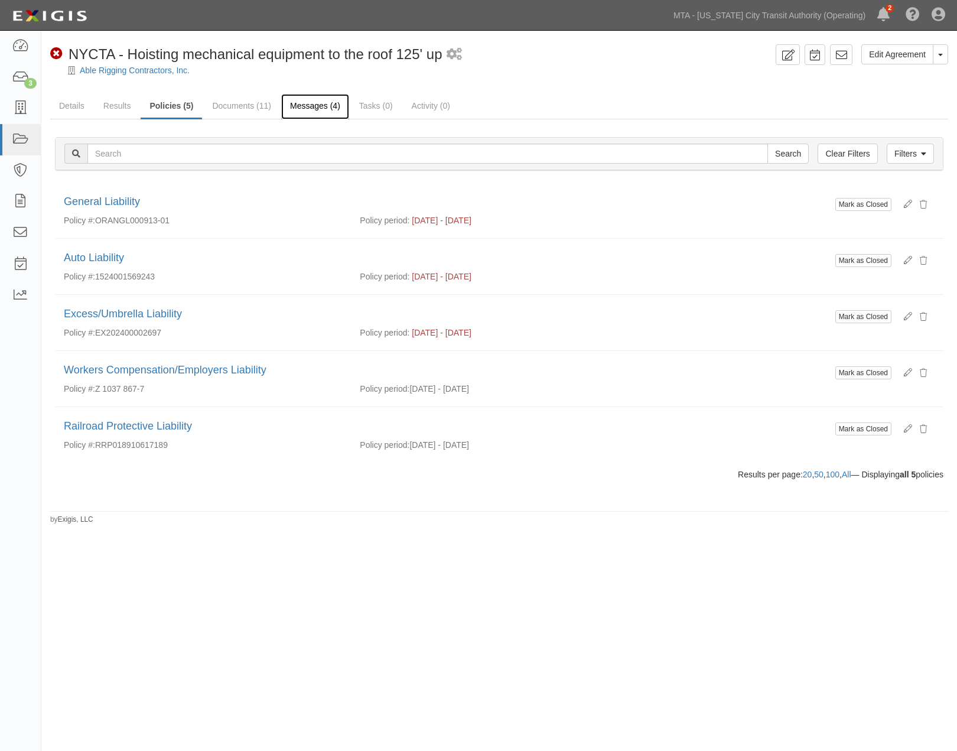
click at [325, 111] on link "Messages (4)" at bounding box center [315, 106] width 68 height 25
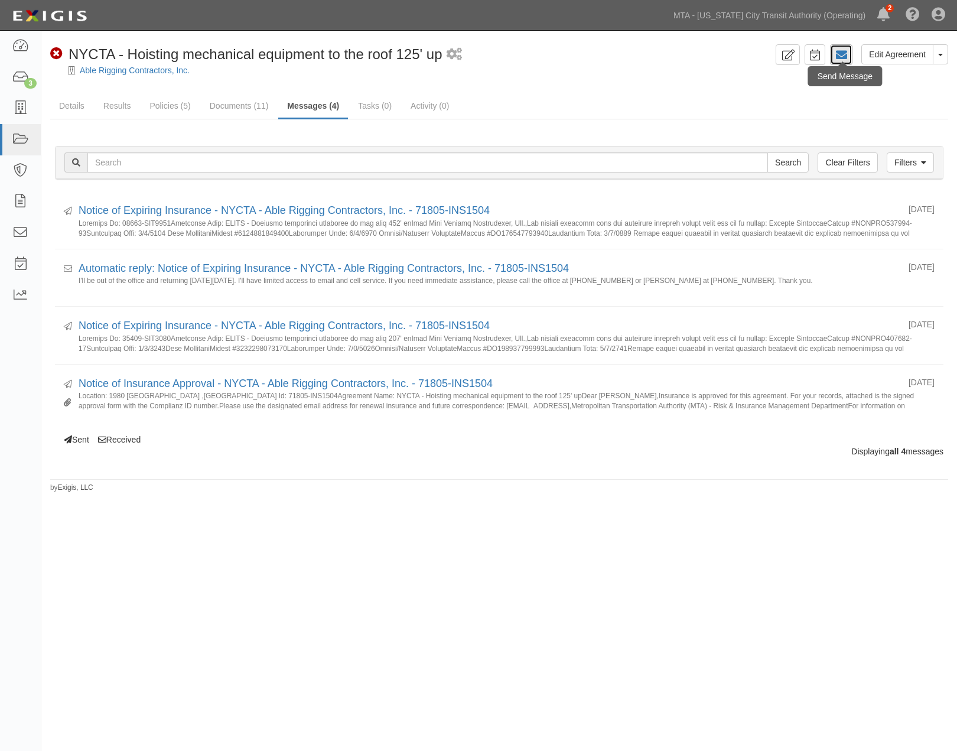
click at [837, 58] on icon at bounding box center [841, 55] width 12 height 12
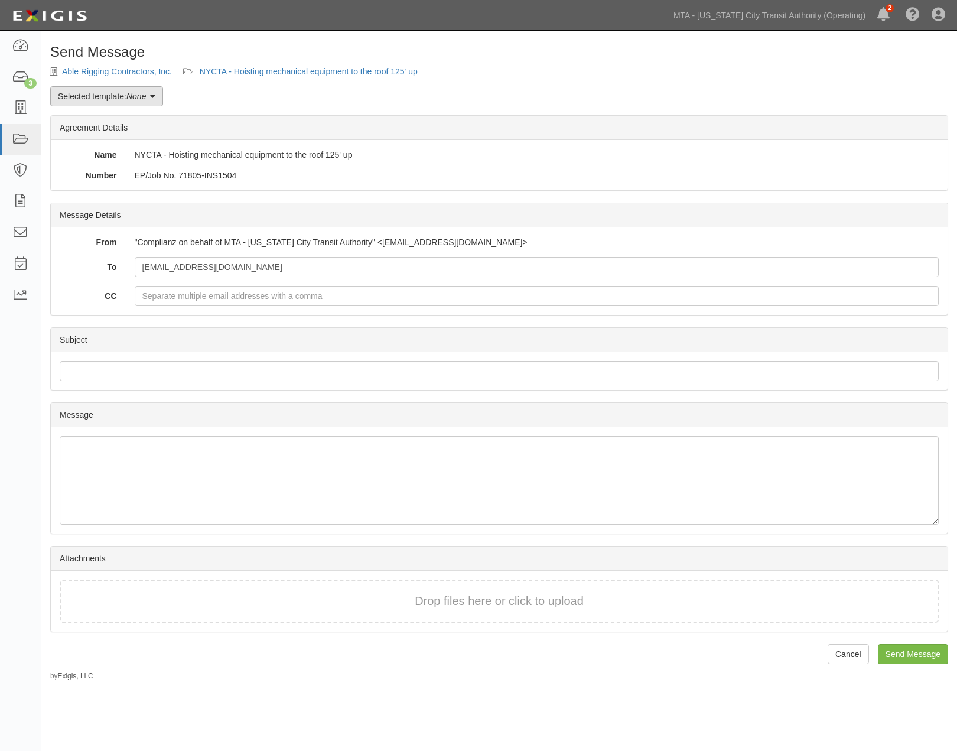
click at [83, 99] on link "Selected template: None" at bounding box center [106, 96] width 113 height 20
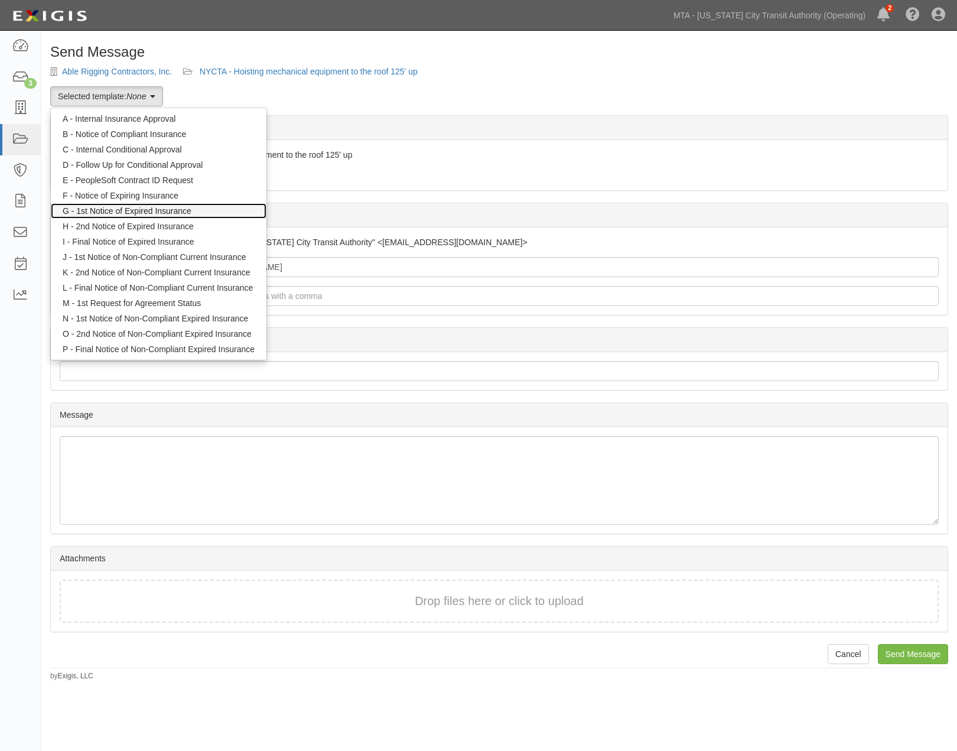
click at [97, 210] on link "G - 1st Notice of Expired Insurance" at bounding box center [159, 210] width 216 height 15
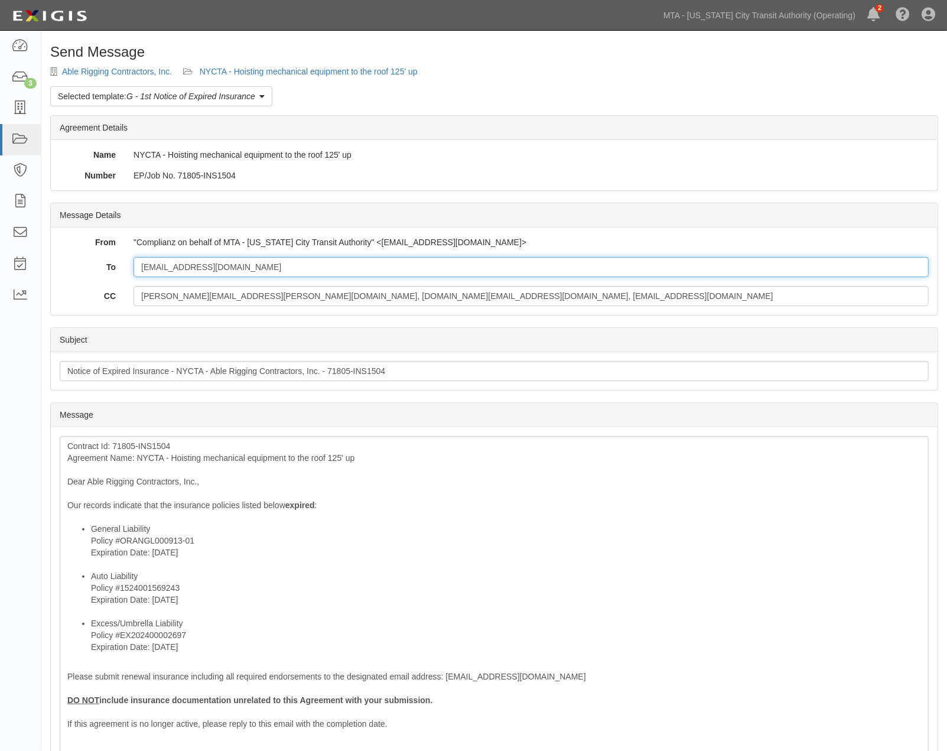
click at [274, 269] on input "[EMAIL_ADDRESS][DOMAIN_NAME]" at bounding box center [530, 267] width 795 height 20
paste input "acastaneda@ecbm.com"
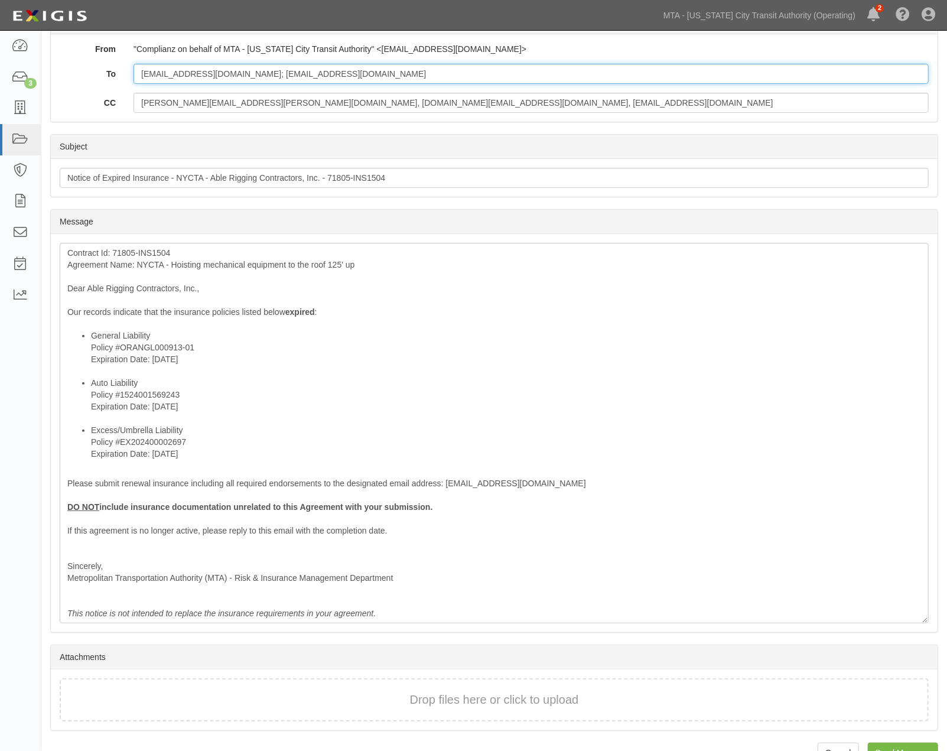
scroll to position [197, 0]
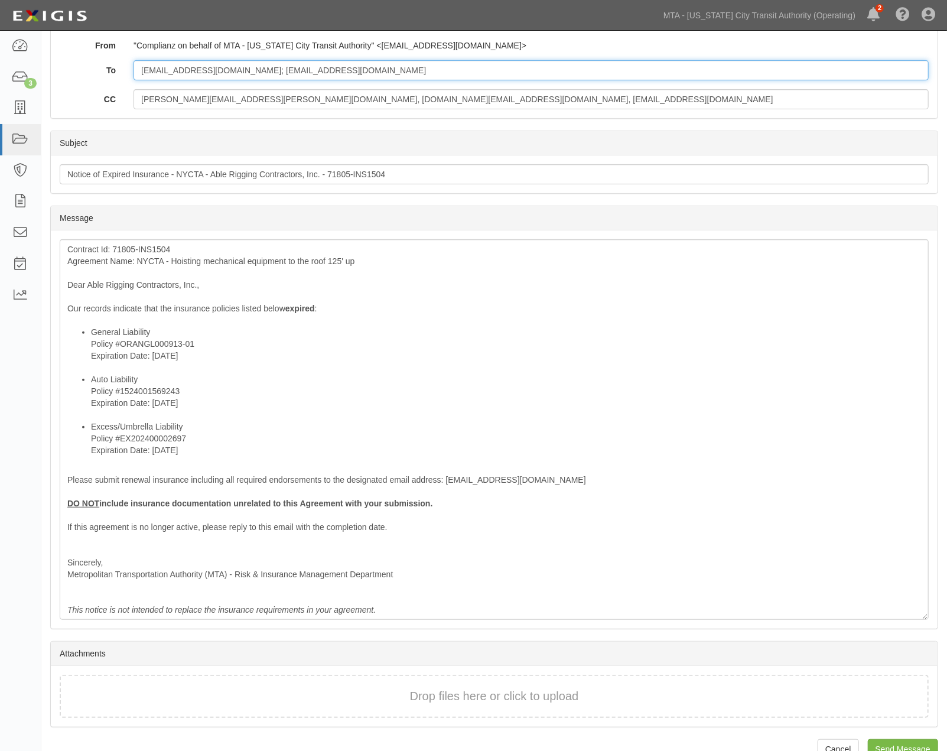
type input "dmansbart@ablerigging.com; acastaneda@ecbm.com"
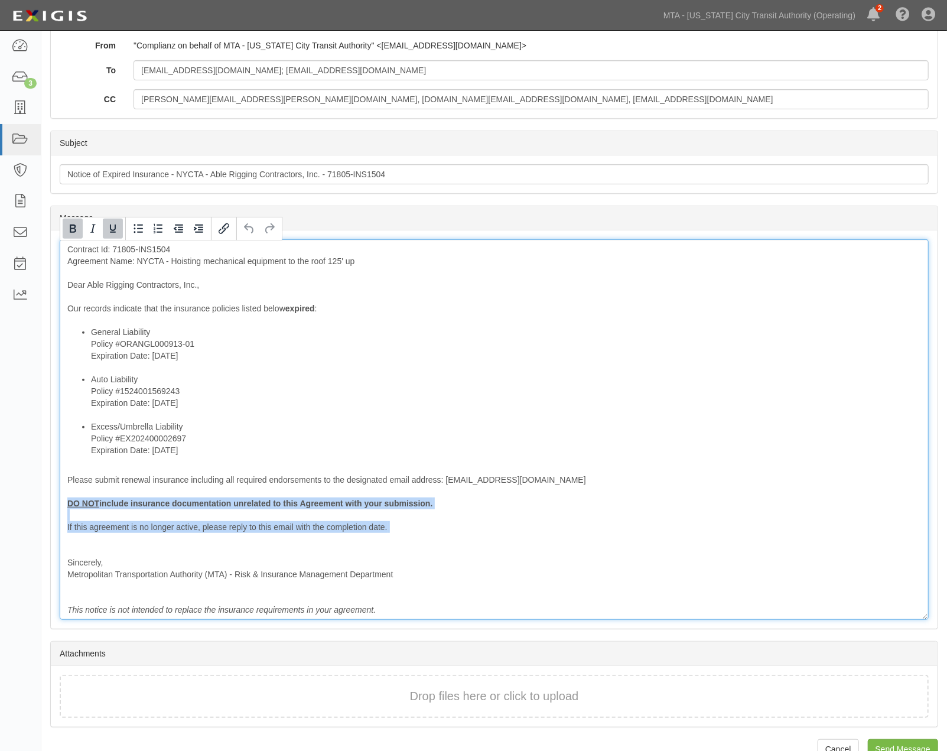
drag, startPoint x: 366, startPoint y: 533, endPoint x: 63, endPoint y: 503, distance: 305.1
click at [63, 503] on div "Contract Id: 71805-INS1504 Agreement Name: NYCTA - Hoisting mechanical equipmen…" at bounding box center [494, 429] width 869 height 380
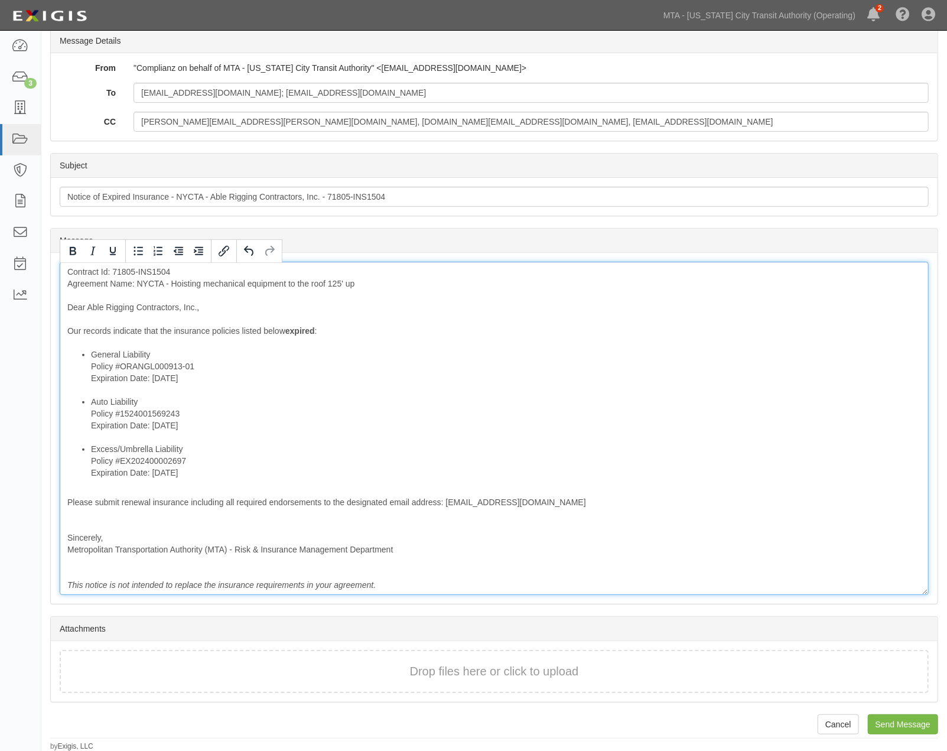
scroll to position [162, 0]
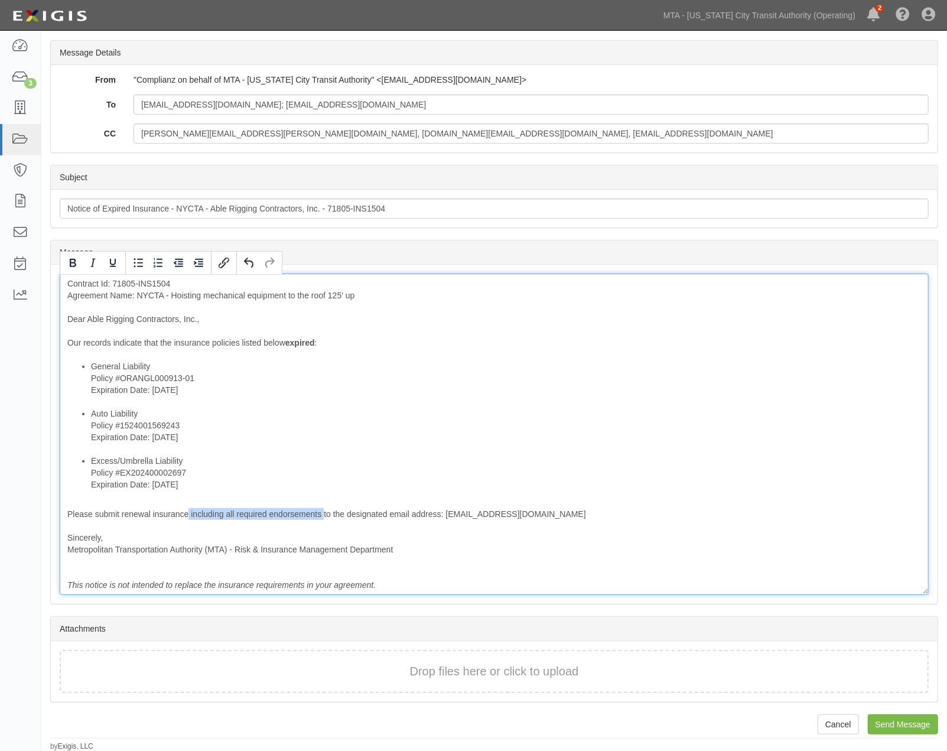
drag, startPoint x: 189, startPoint y: 513, endPoint x: 322, endPoint y: 509, distance: 133.5
click at [322, 509] on div "Contract Id: 71805-INS1504 Agreement Name: NYCTA - Hoisting mechanical equipmen…" at bounding box center [494, 433] width 869 height 321
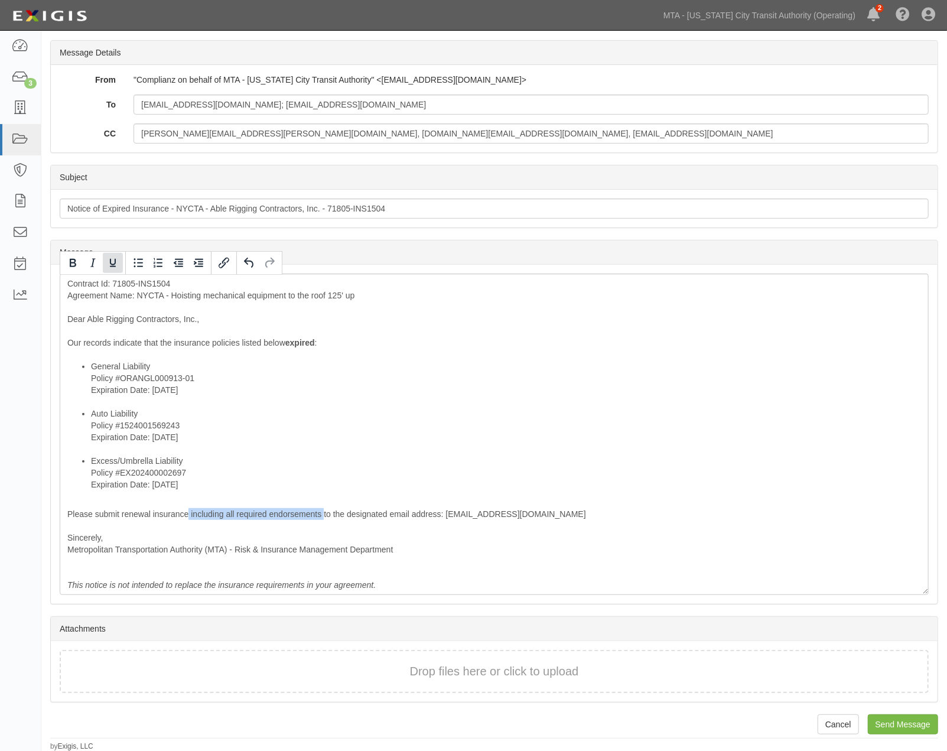
click at [115, 261] on icon "Underline" at bounding box center [113, 263] width 6 height 8
click at [69, 266] on icon "Bold" at bounding box center [73, 263] width 14 height 14
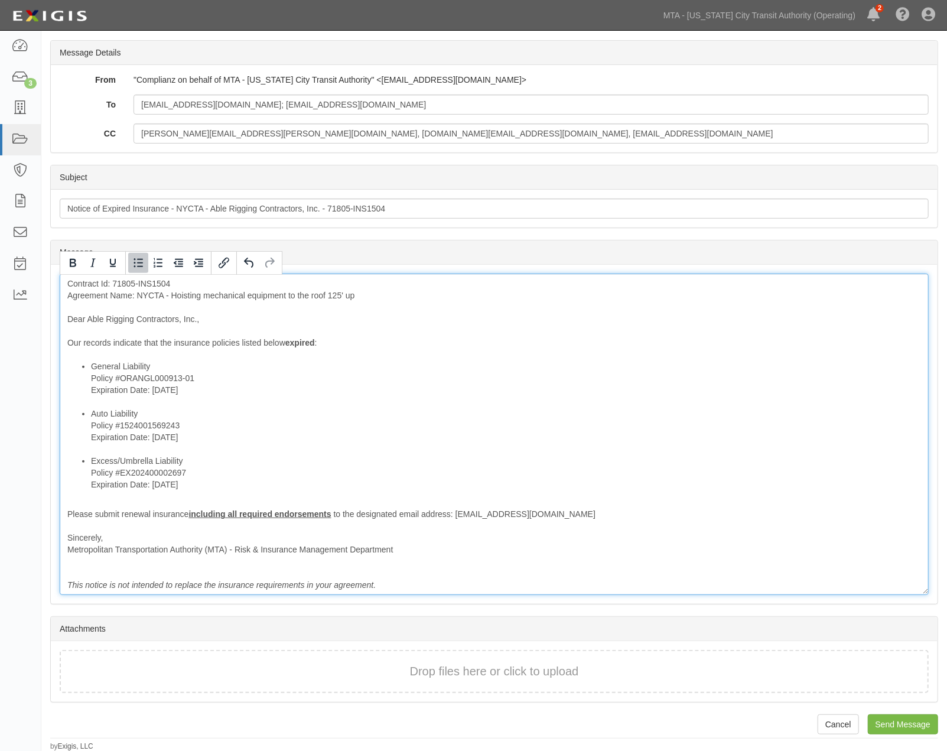
click at [439, 422] on li "Auto Liability Policy #1524001569243 Expiration Date: 9/1/2025" at bounding box center [506, 431] width 830 height 47
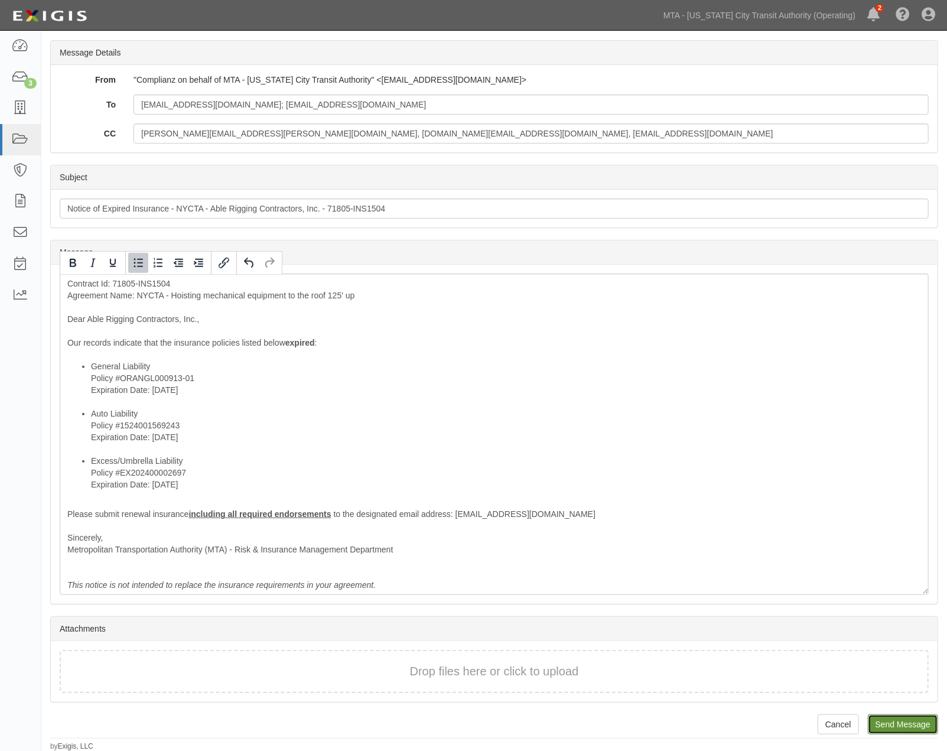
click at [889, 722] on input "Send Message" at bounding box center [903, 724] width 70 height 20
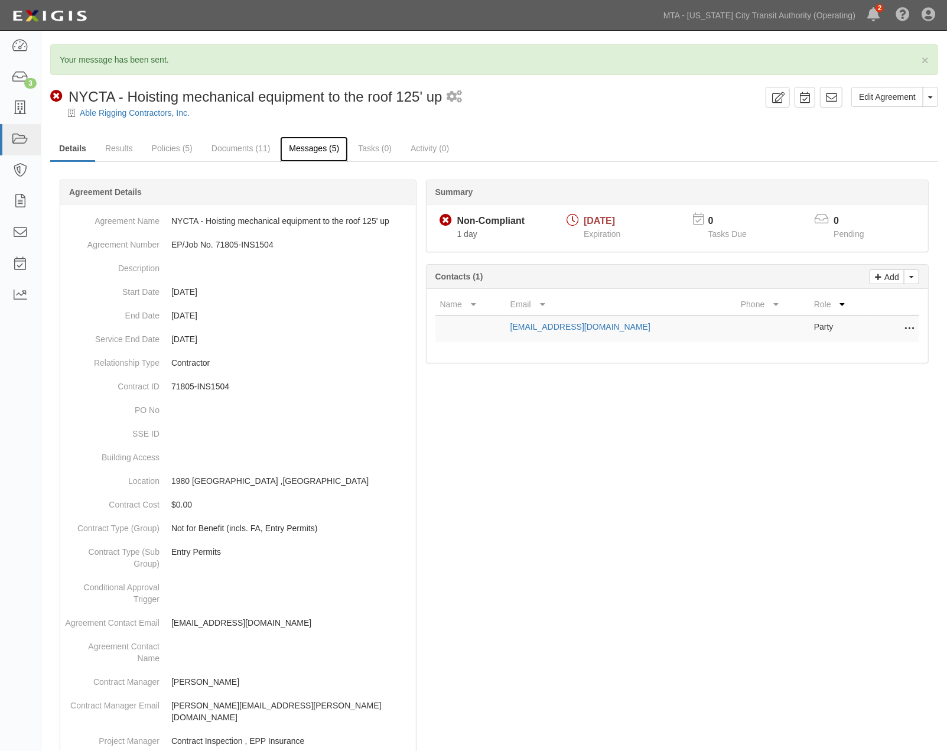
click at [305, 145] on link "Messages (5)" at bounding box center [314, 148] width 68 height 25
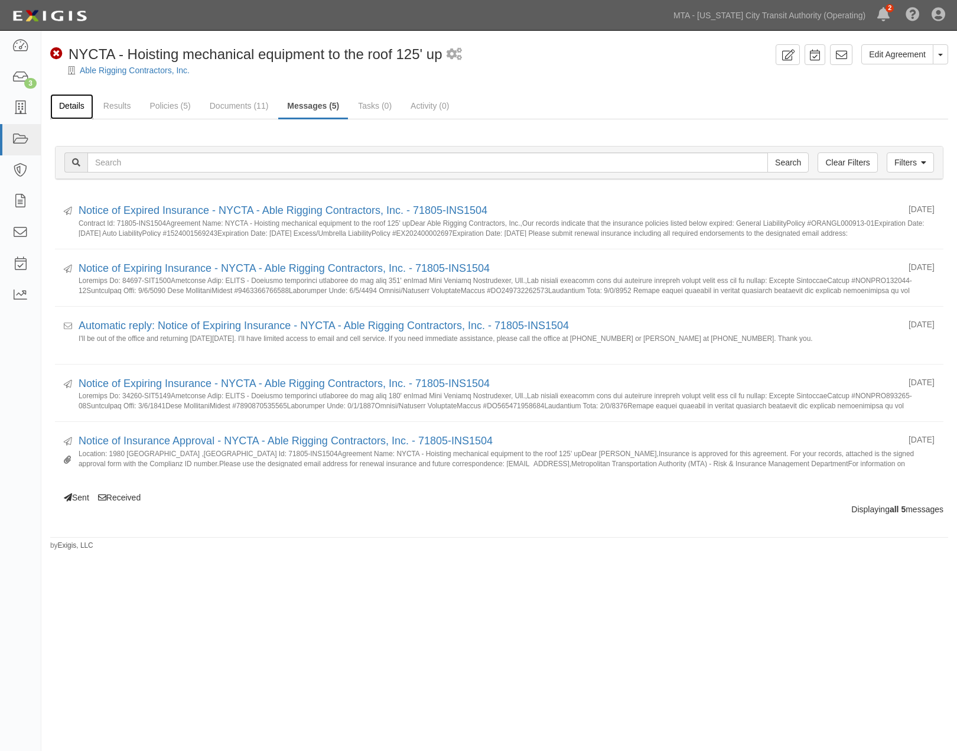
click at [71, 105] on link "Details" at bounding box center [71, 106] width 43 height 25
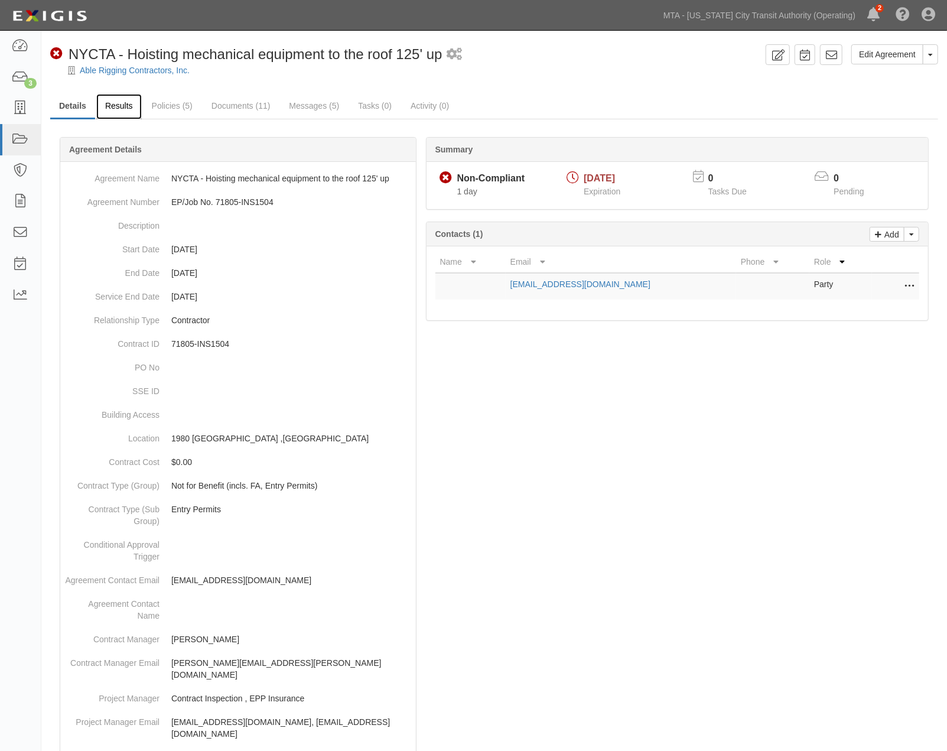
click at [115, 111] on link "Results" at bounding box center [118, 106] width 45 height 25
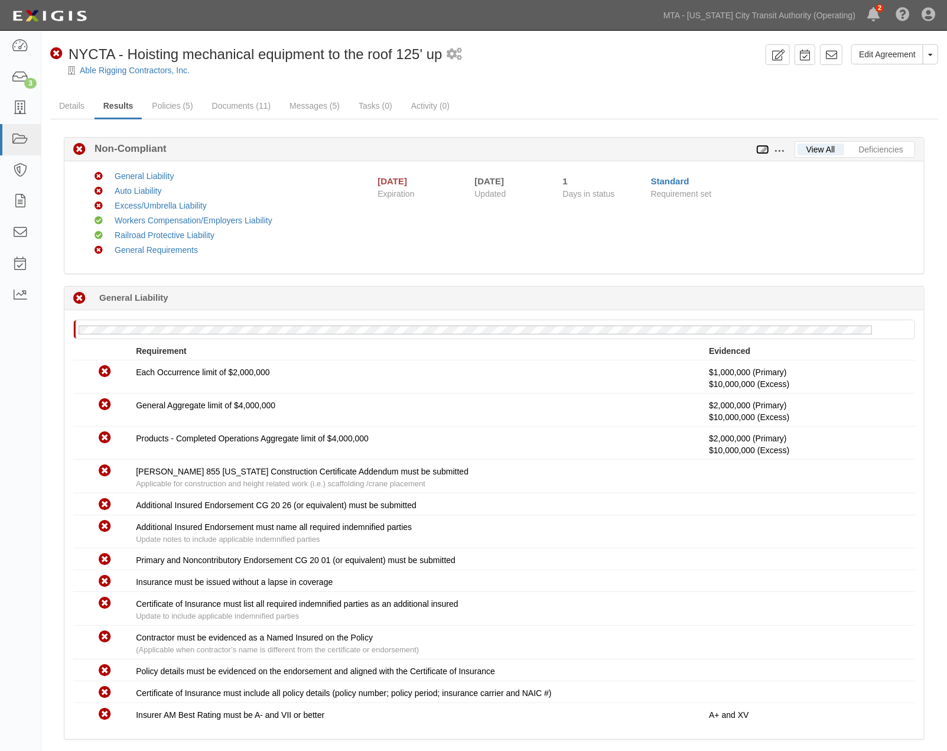
click at [763, 149] on icon at bounding box center [762, 150] width 13 height 8
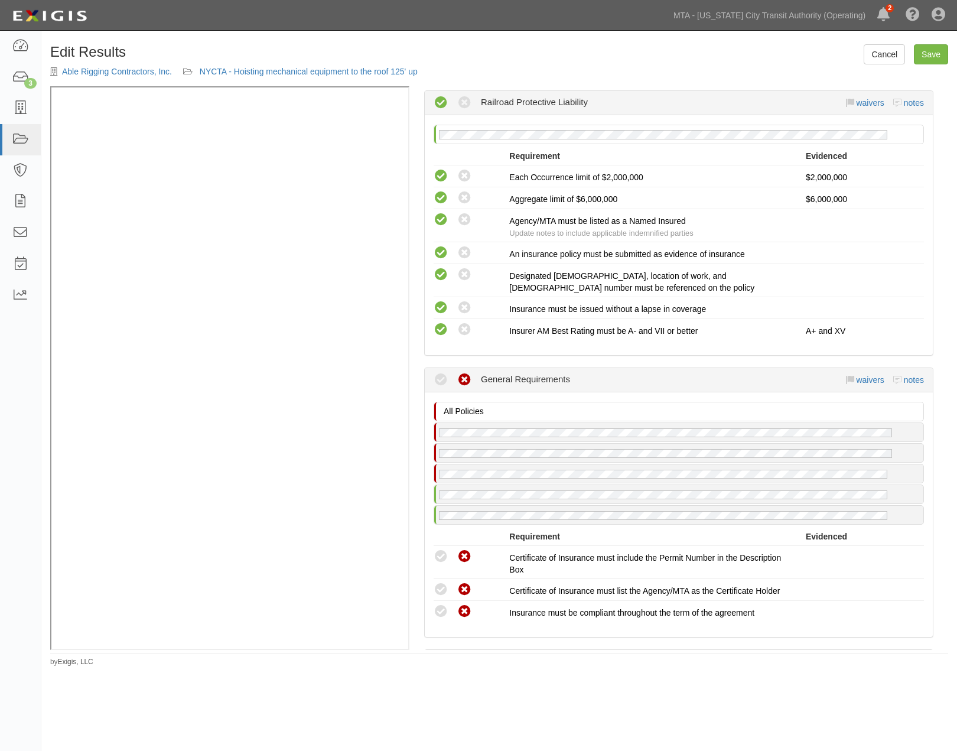
scroll to position [1903, 0]
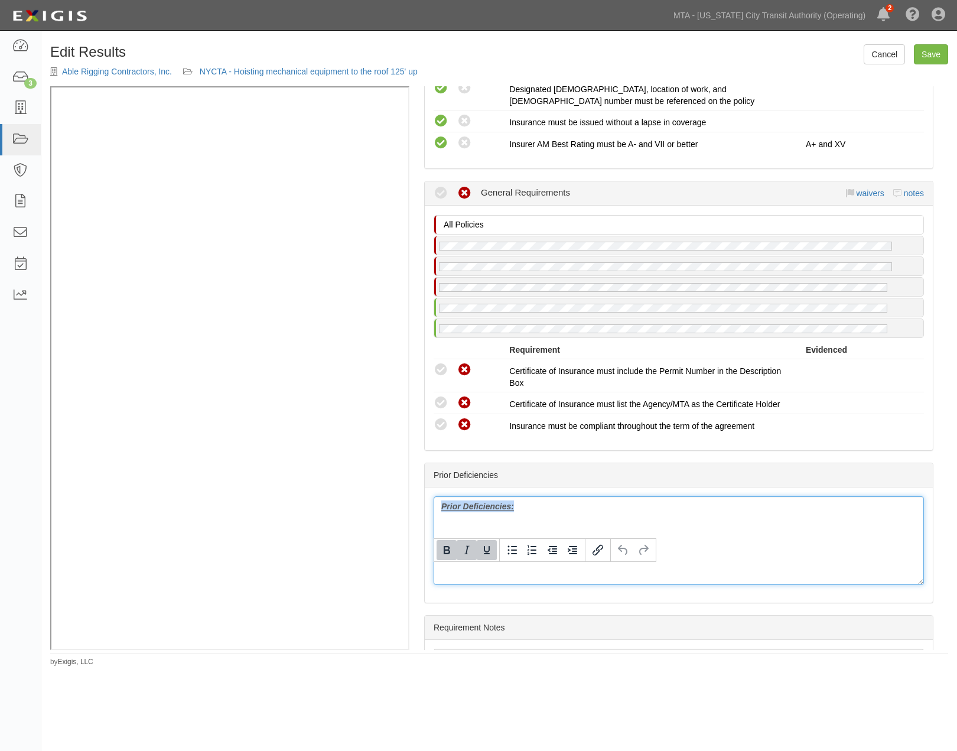
drag, startPoint x: 424, startPoint y: 574, endPoint x: 406, endPoint y: 574, distance: 18.3
click at [309, 450] on div "(GL, AL, XS) Certificate; 5/22/2025; ACORD 25.pdf Certificate; 5/22/2025; ACORD…" at bounding box center [499, 367] width 898 height 563
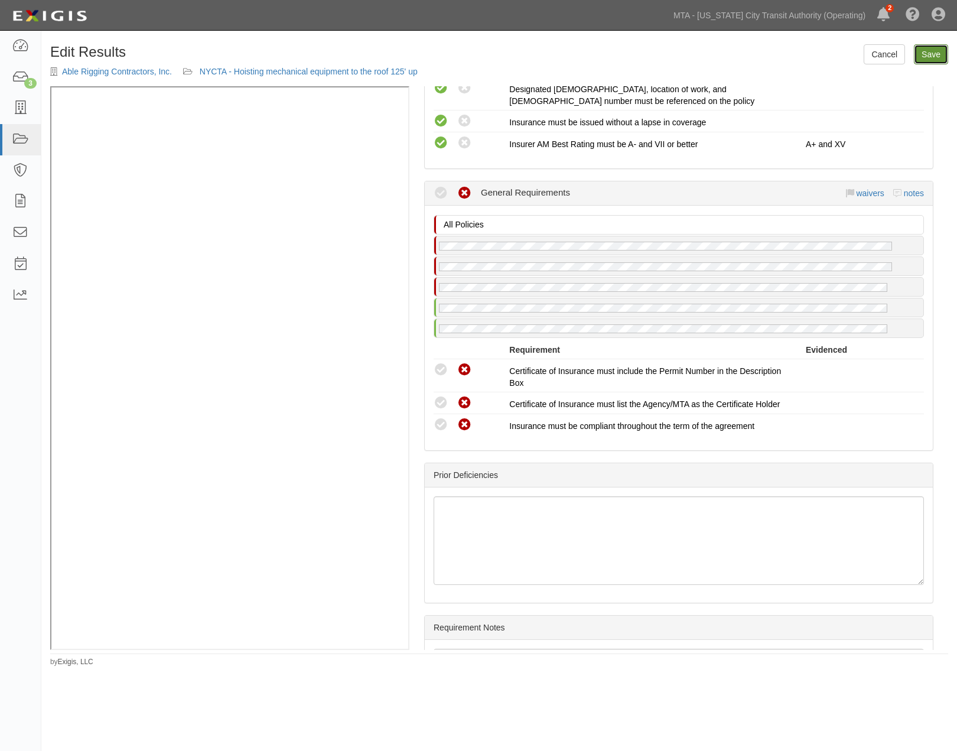
click at [930, 54] on link "Save" at bounding box center [931, 54] width 34 height 20
radio input "true"
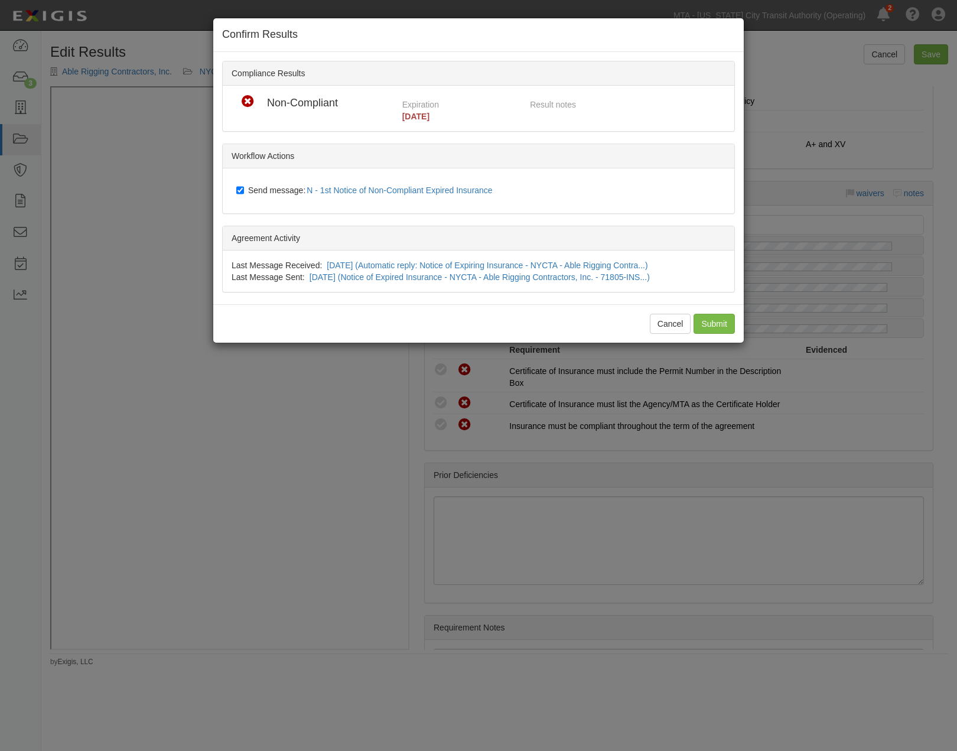
click at [299, 195] on label "Send message: N - 1st Notice of Non-Compliant Expired Insurance" at bounding box center [366, 190] width 261 height 15
click at [244, 195] on input "Send message: N - 1st Notice of Non-Compliant Expired Insurance" at bounding box center [240, 189] width 8 height 9
checkbox input "false"
click at [726, 326] on input "Submit" at bounding box center [713, 324] width 41 height 20
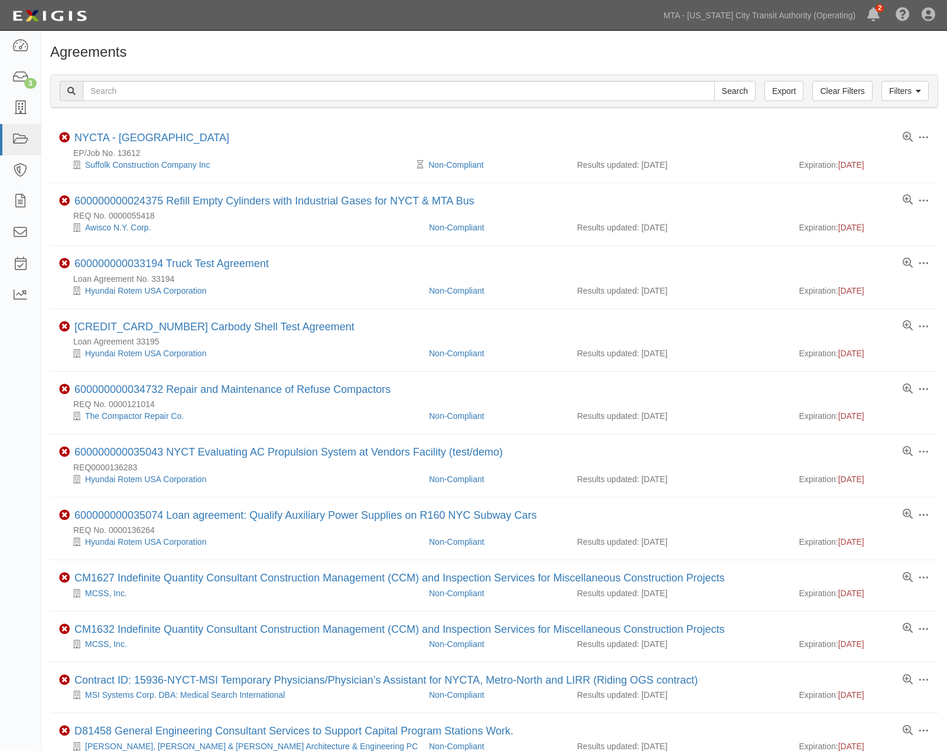
scroll to position [360, 0]
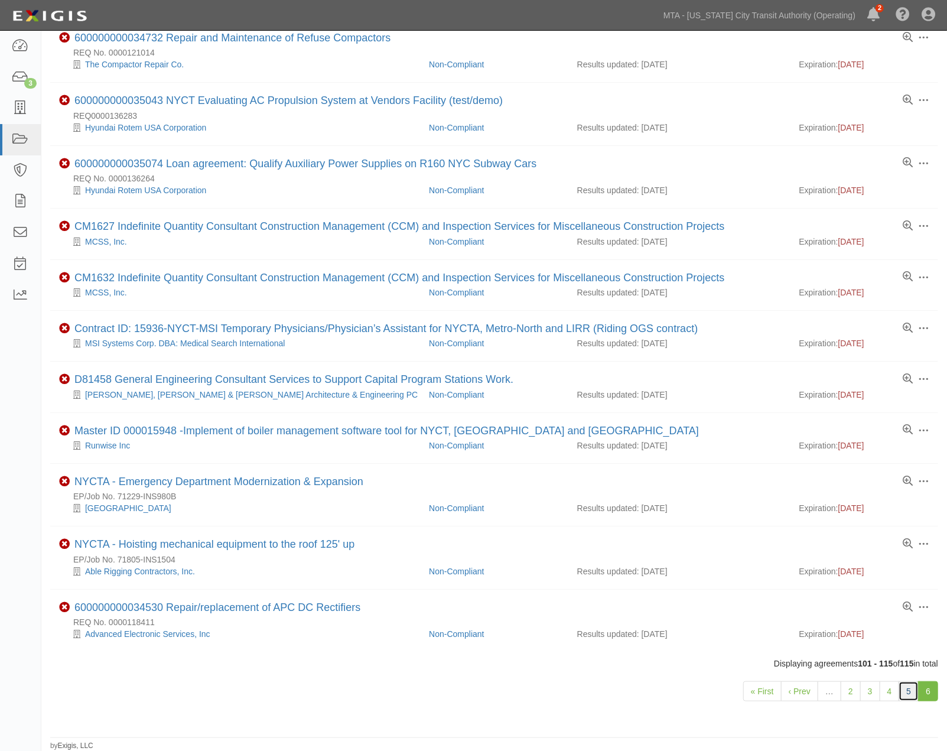
click at [908, 687] on link "5" at bounding box center [908, 691] width 20 height 20
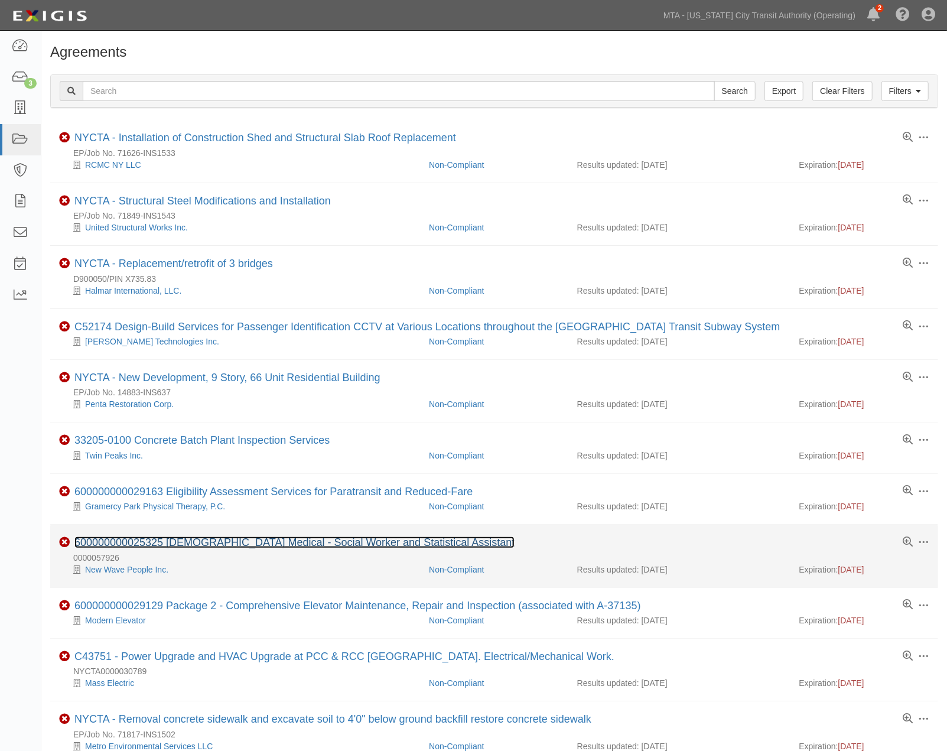
click at [268, 544] on link "600000000025325 [DEMOGRAPHIC_DATA] Medical - Social Worker and Statistical Assi…" at bounding box center [294, 542] width 440 height 12
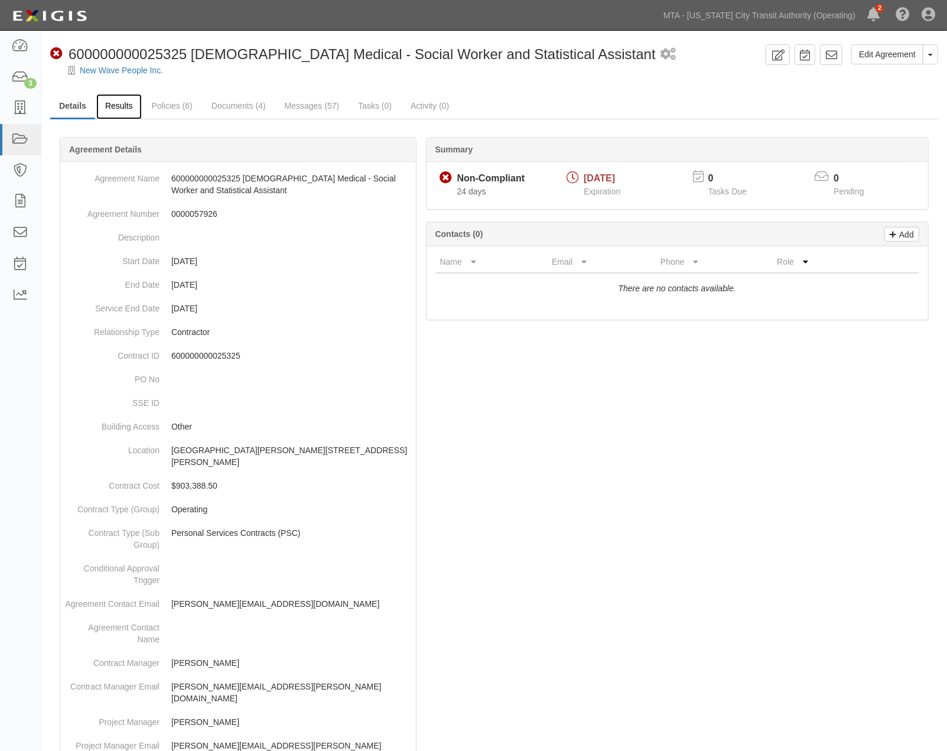
click at [110, 101] on link "Results" at bounding box center [118, 106] width 45 height 25
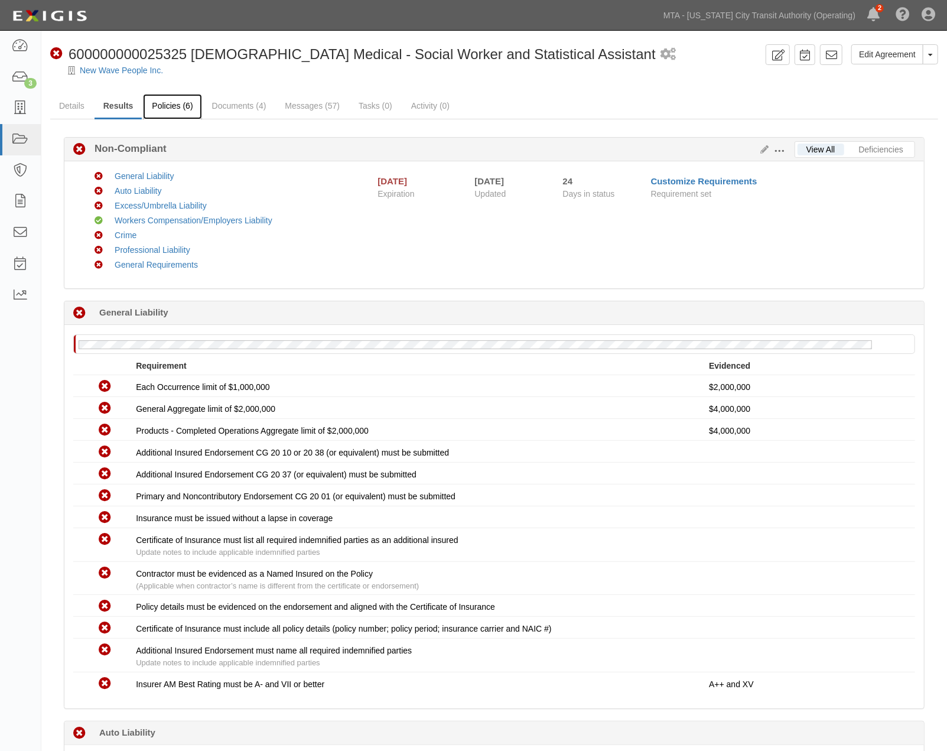
click at [173, 109] on link "Policies (6)" at bounding box center [172, 106] width 58 height 25
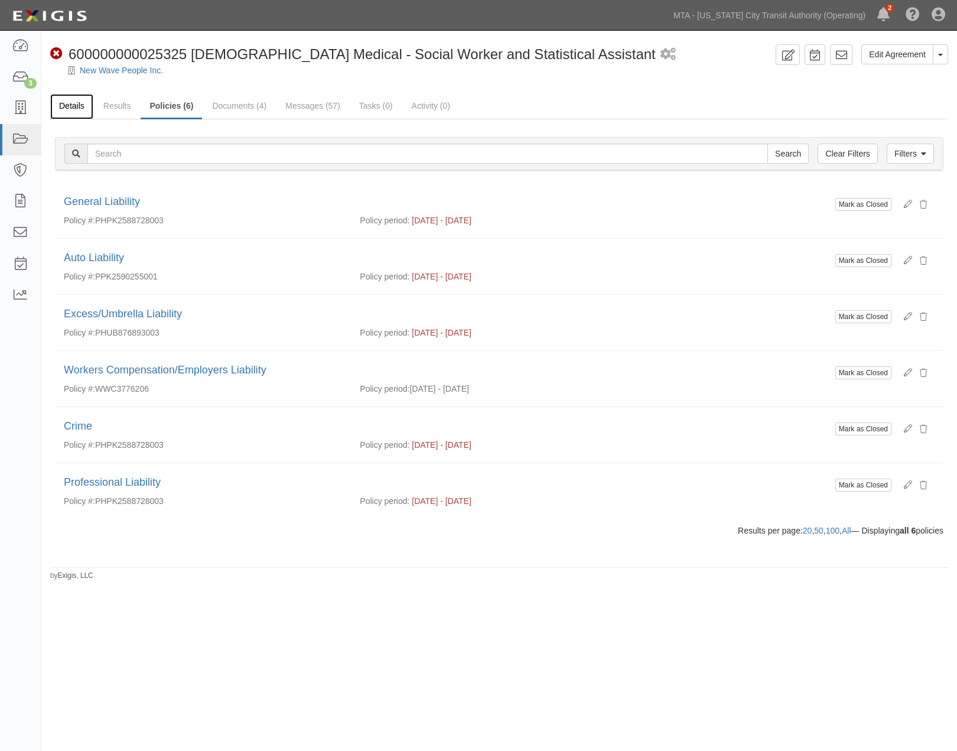
click at [76, 108] on link "Details" at bounding box center [71, 106] width 43 height 25
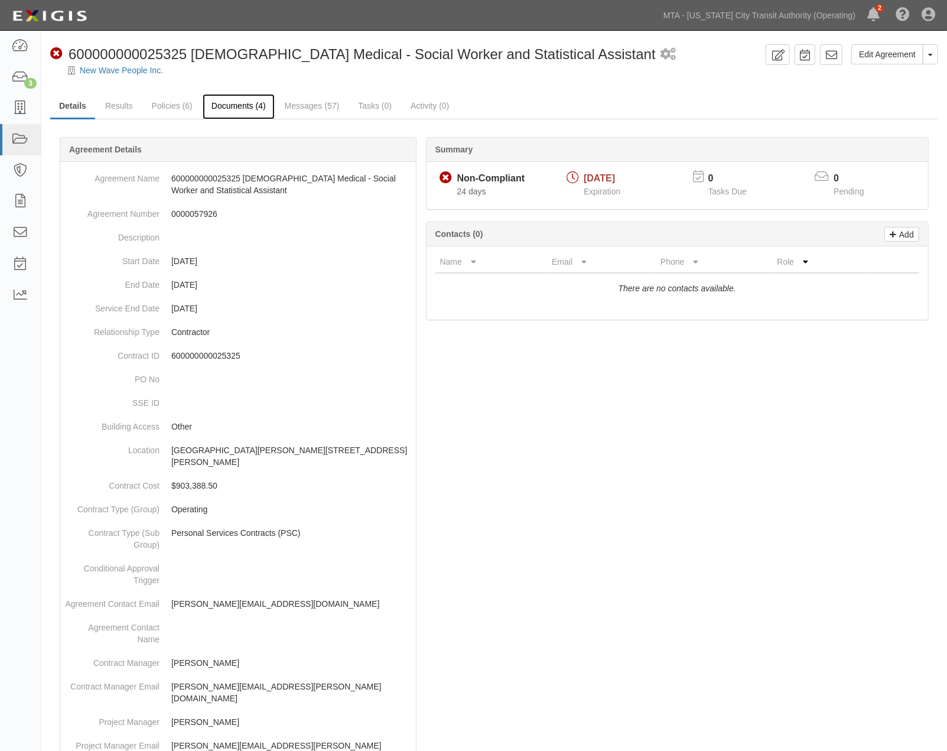
click at [220, 107] on link "Documents (4)" at bounding box center [239, 106] width 72 height 25
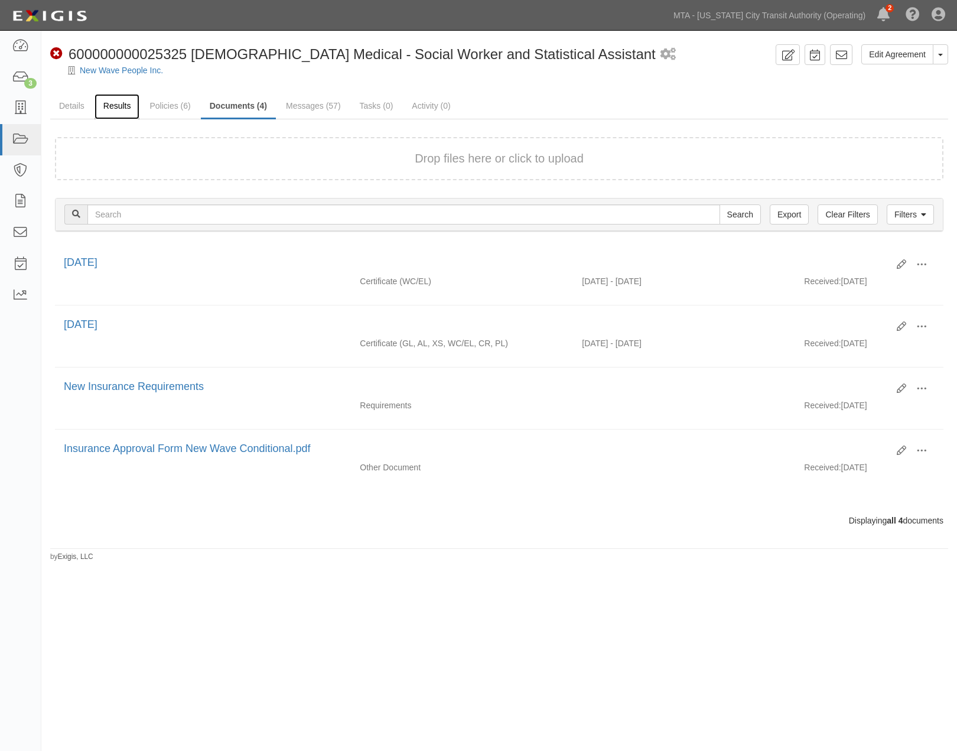
click at [114, 108] on link "Results" at bounding box center [116, 106] width 45 height 25
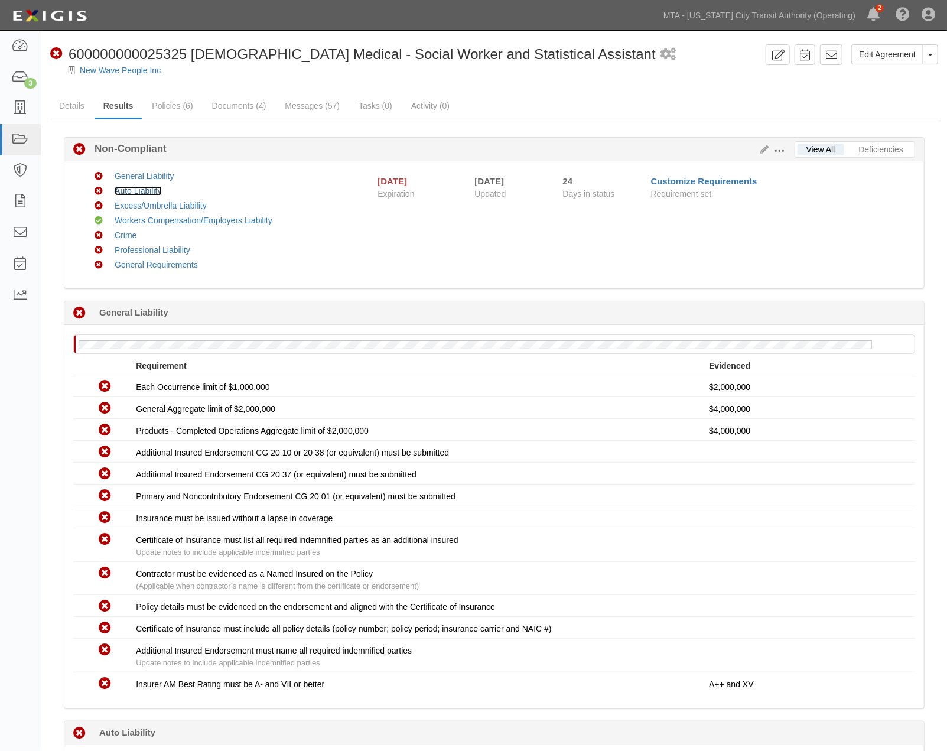
click at [133, 186] on link "Auto Liability" at bounding box center [138, 190] width 47 height 9
click at [233, 107] on link "Documents (4)" at bounding box center [239, 106] width 72 height 25
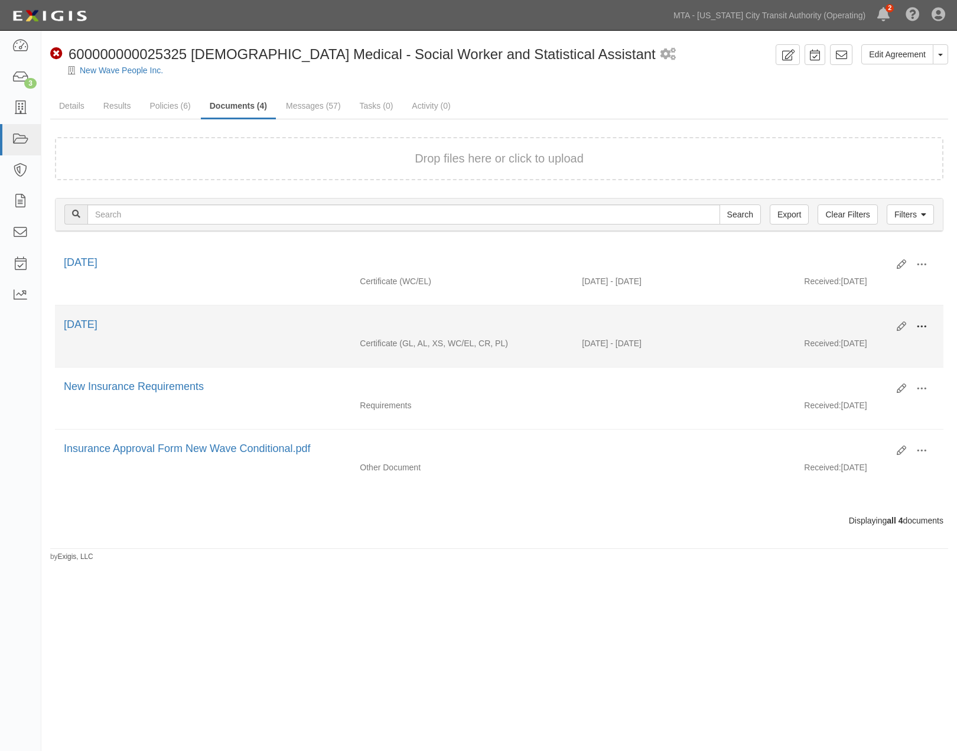
click at [920, 323] on span at bounding box center [921, 326] width 11 height 11
click at [839, 344] on link "View" at bounding box center [863, 343] width 93 height 21
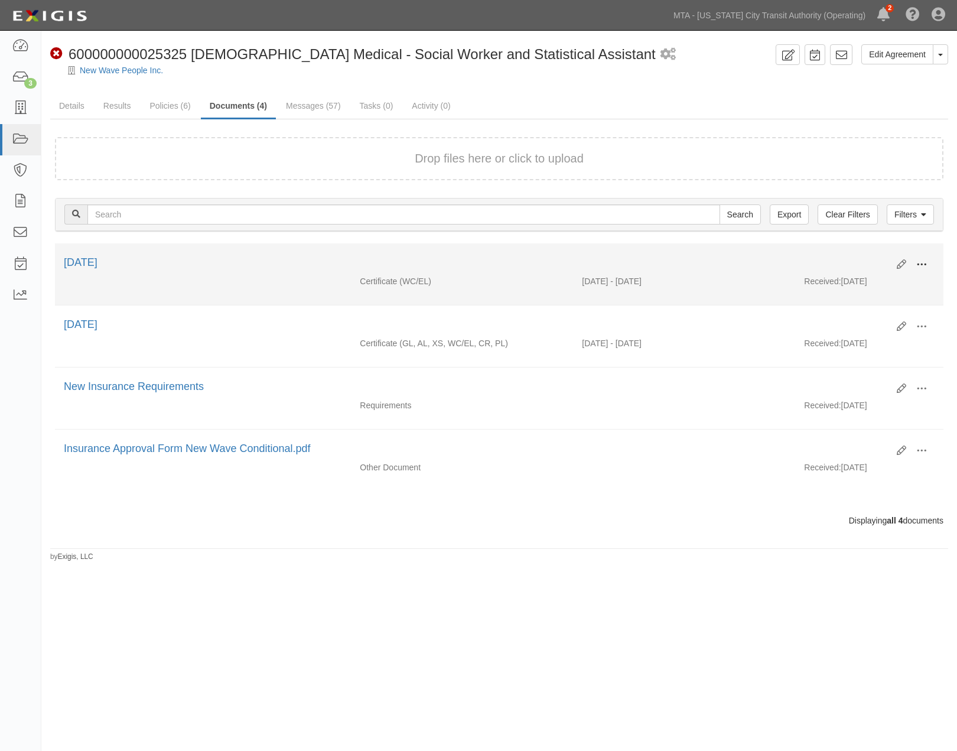
click at [925, 260] on span at bounding box center [921, 264] width 11 height 11
click at [846, 281] on link "View" at bounding box center [863, 281] width 93 height 21
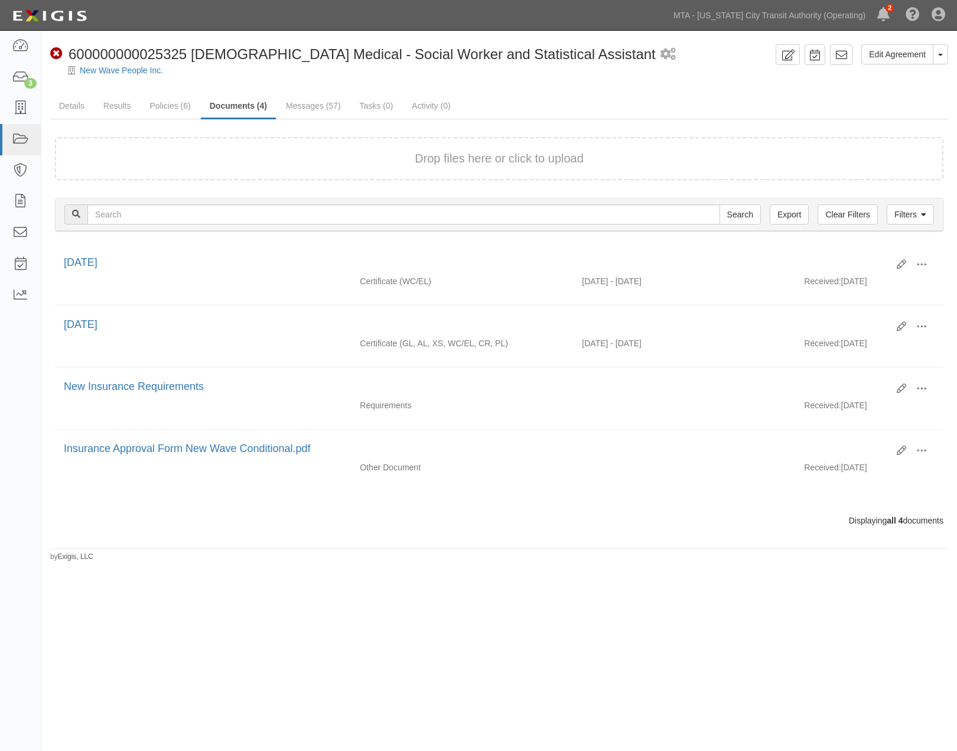
drag, startPoint x: 628, startPoint y: 593, endPoint x: 364, endPoint y: 235, distance: 444.4
click at [626, 593] on div "Edit Agreement Toggle Agreement Dropdown View Audit Trail Archive Agreement Sen…" at bounding box center [478, 373] width 957 height 676
click at [315, 96] on link "Messages (57)" at bounding box center [313, 106] width 73 height 25
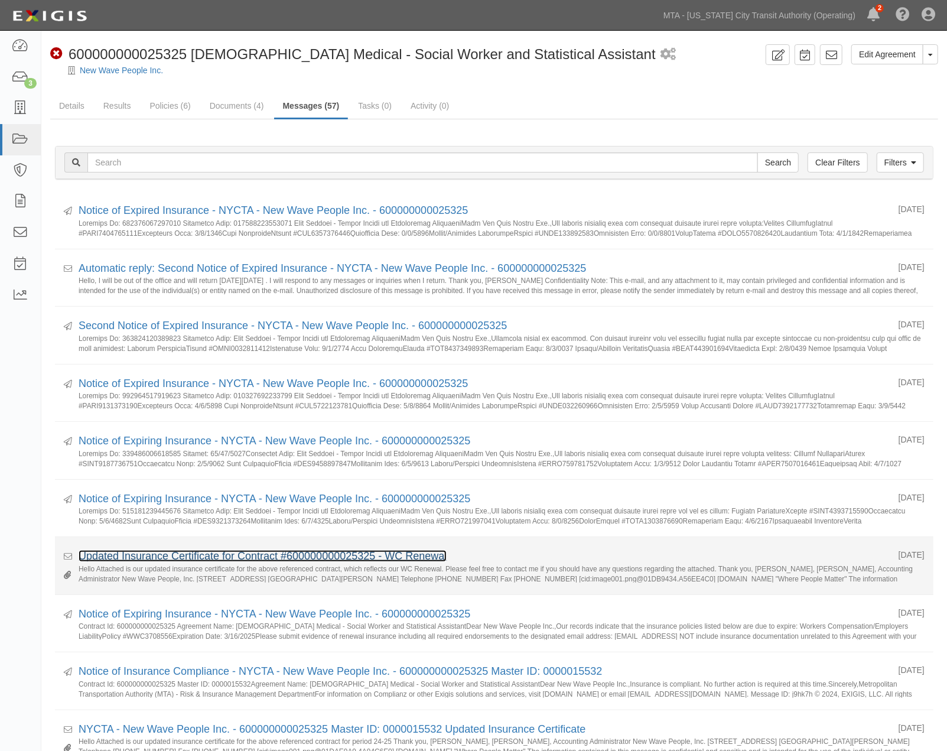
click at [219, 558] on link "Updated Insurance Certificate for Contract #600000000025325 - WC Renewal" at bounding box center [263, 556] width 368 height 12
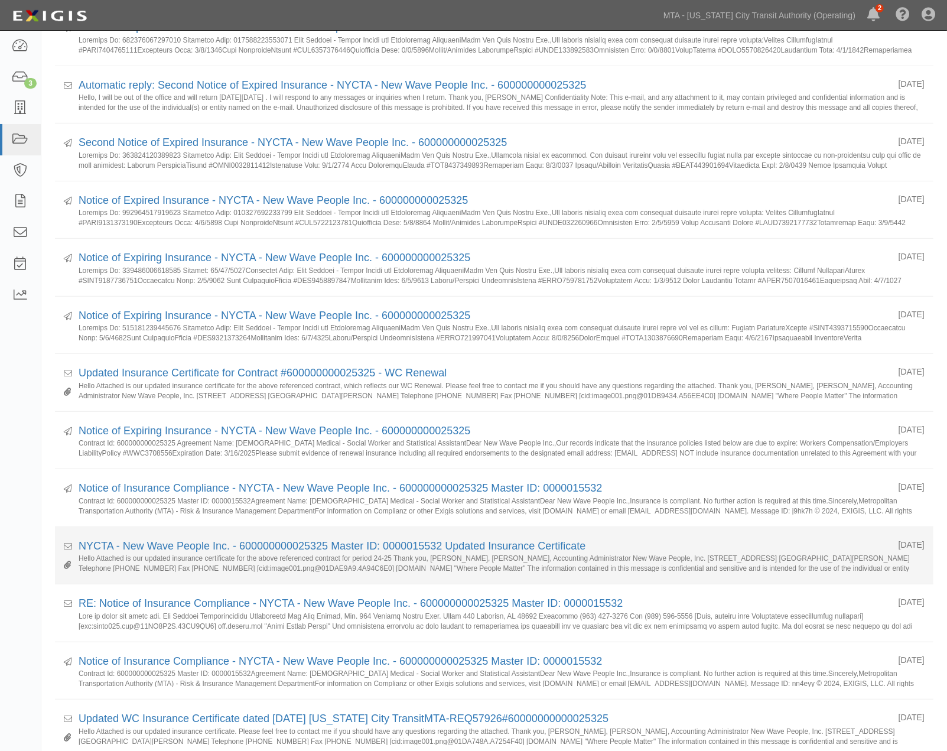
scroll to position [197, 0]
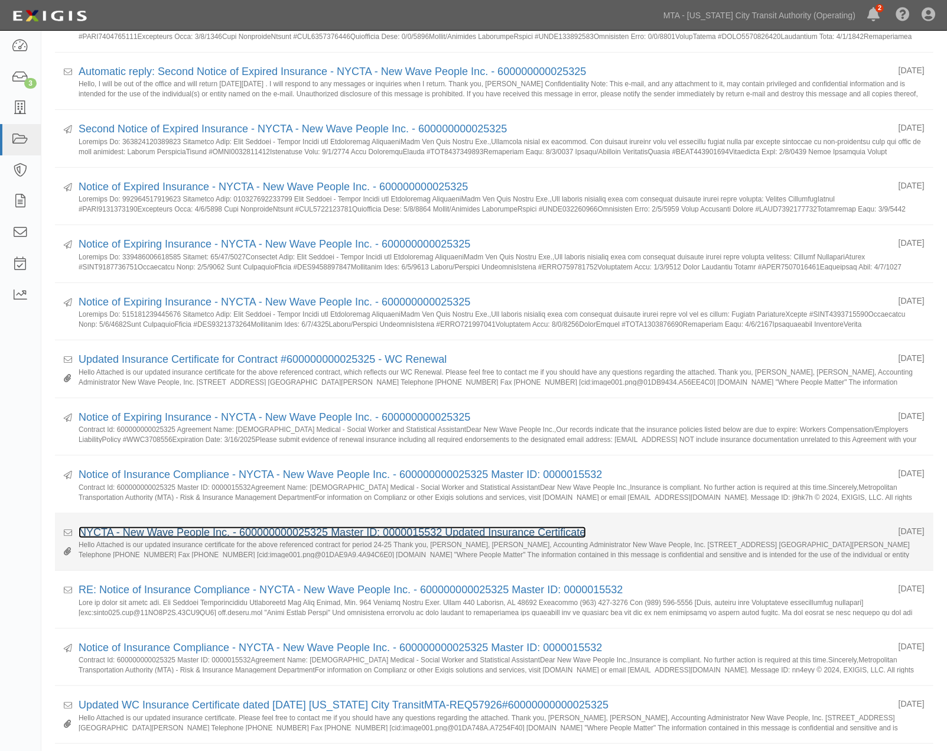
click at [187, 532] on link "NYCTA - New Wave People Inc. - 600000000025325 Master ID: 0000015532 Updated In…" at bounding box center [332, 532] width 507 height 12
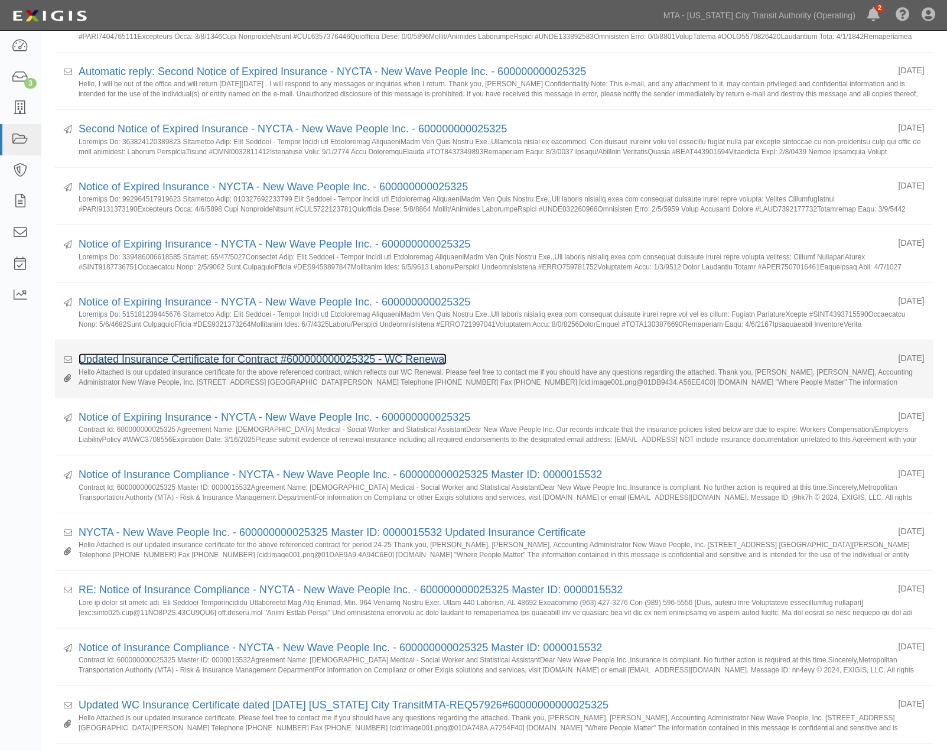
click at [120, 359] on link "Updated Insurance Certificate for Contract #600000000025325 - WC Renewal" at bounding box center [263, 359] width 368 height 12
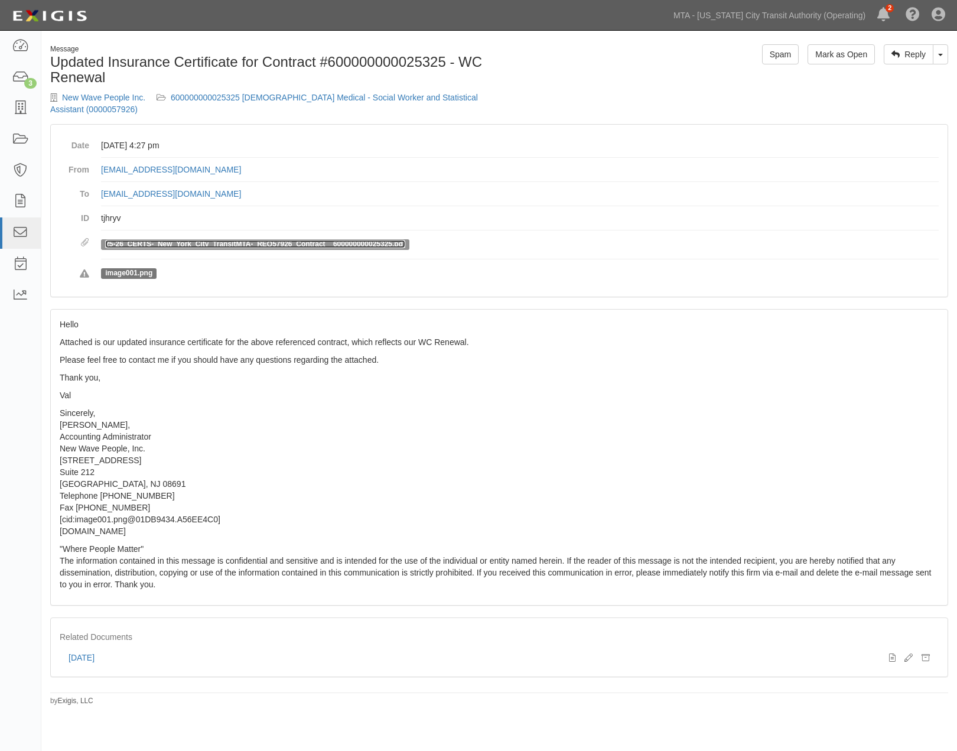
click at [167, 243] on link "25-26_CERTS-_New_York_City_TransitMTA-_REQ57926_Contract__600000000025325.pdf" at bounding box center [255, 244] width 300 height 8
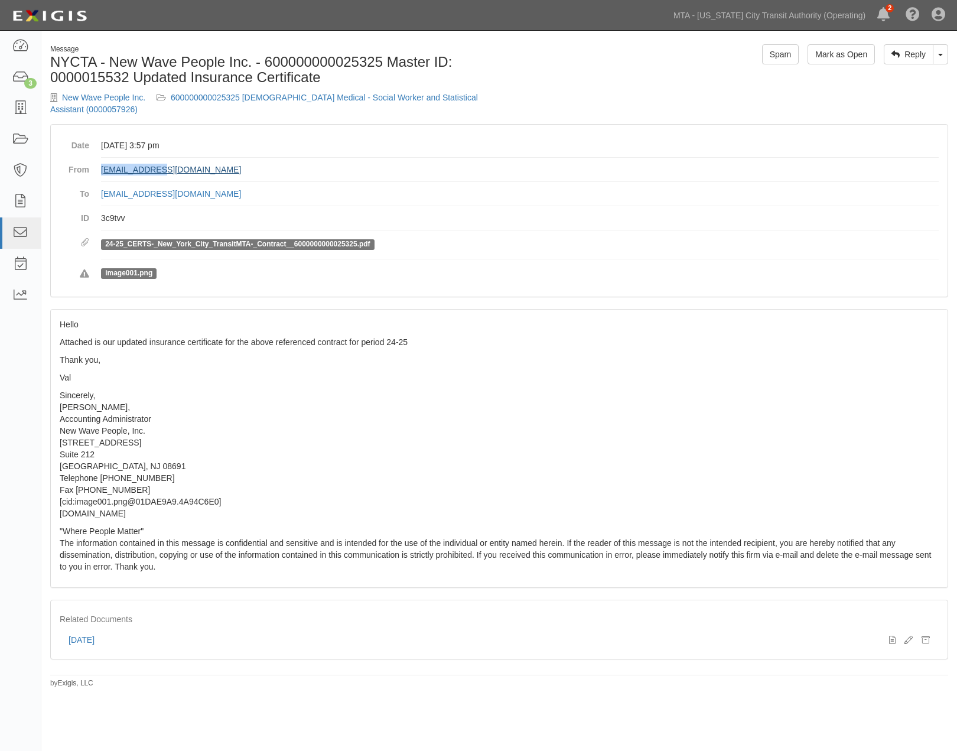
drag, startPoint x: 193, startPoint y: 168, endPoint x: 101, endPoint y: 167, distance: 92.1
click at [101, 167] on dd "[EMAIL_ADDRESS][DOMAIN_NAME]" at bounding box center [519, 170] width 837 height 24
copy link "[EMAIL_ADDRESS][DOMAIN_NAME]"
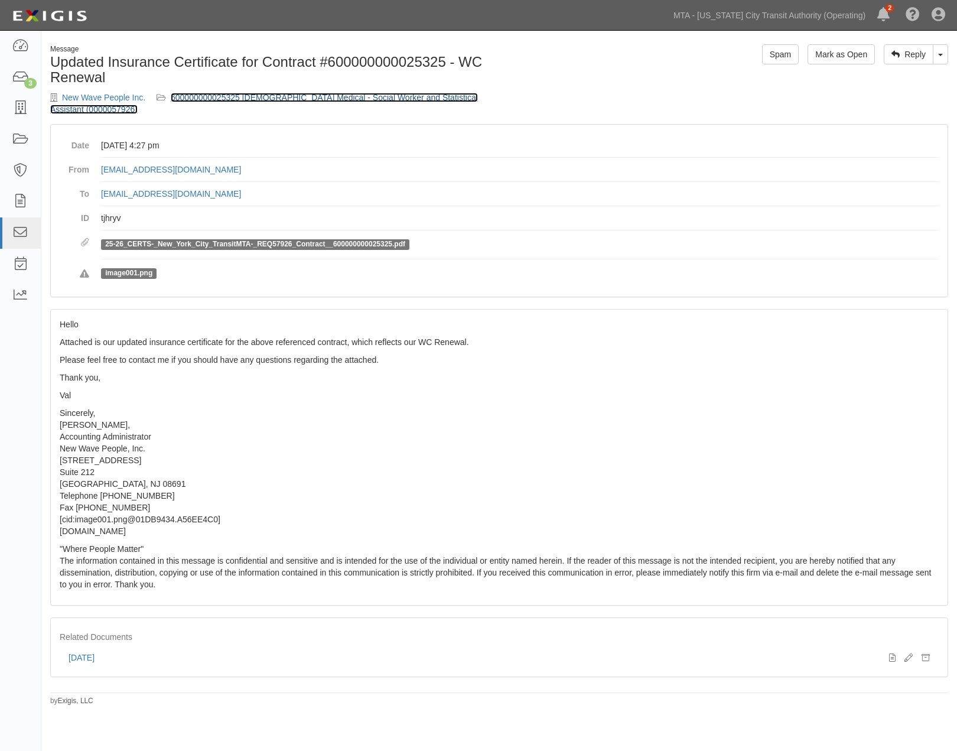
click at [341, 95] on link "600000000025325 [DEMOGRAPHIC_DATA] Medical - Social Worker and Statistical Assi…" at bounding box center [264, 103] width 428 height 21
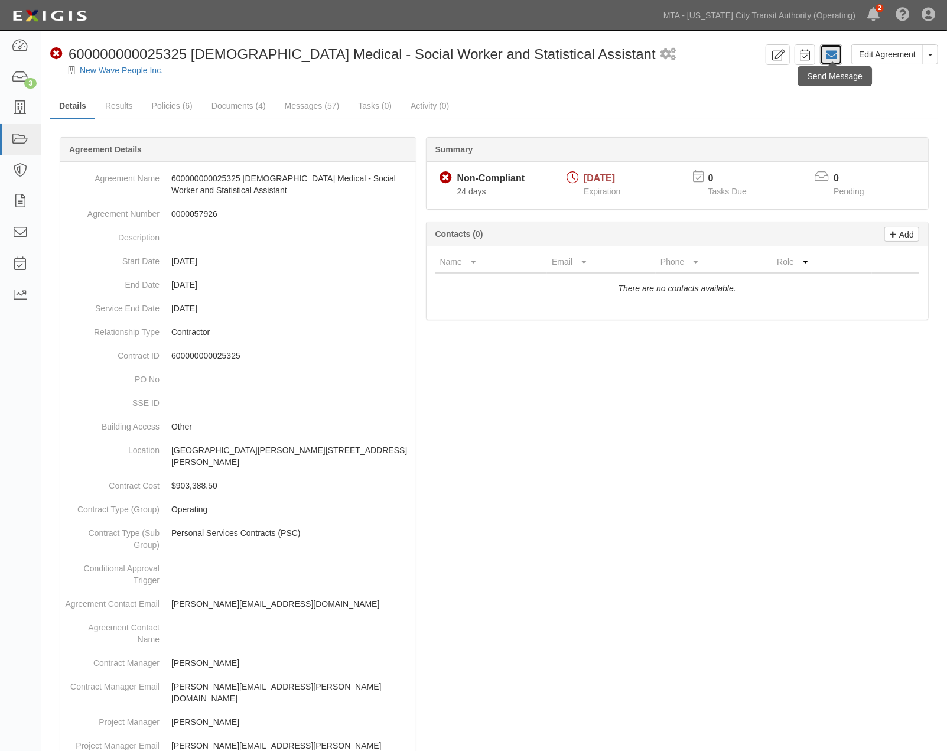
click at [830, 56] on icon at bounding box center [831, 55] width 12 height 12
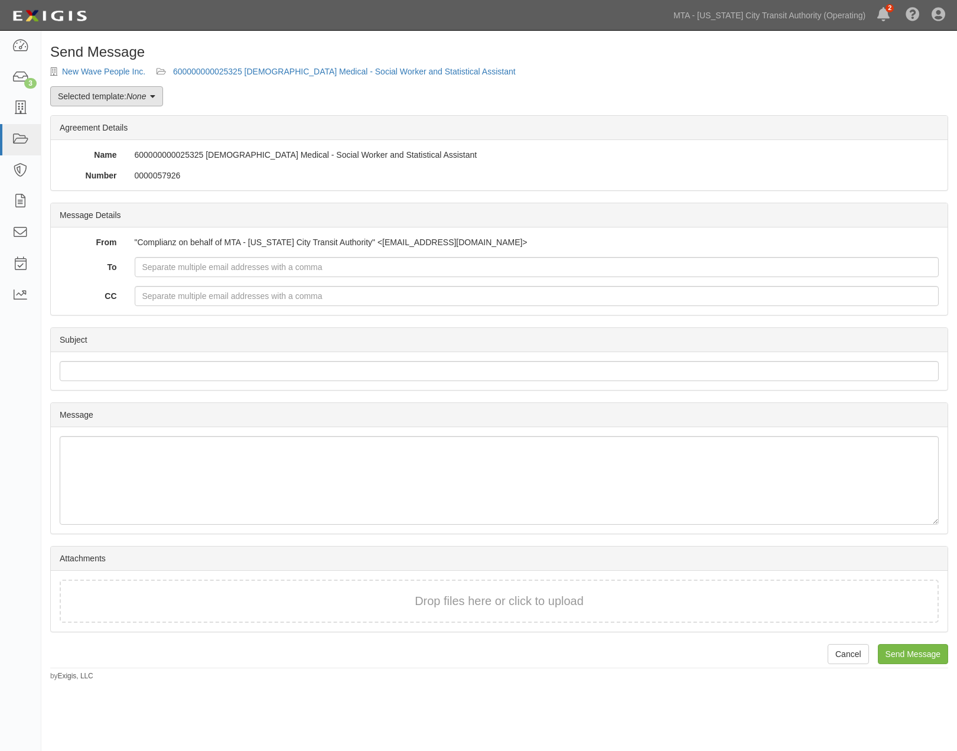
click at [131, 96] on em "None" at bounding box center [135, 96] width 19 height 9
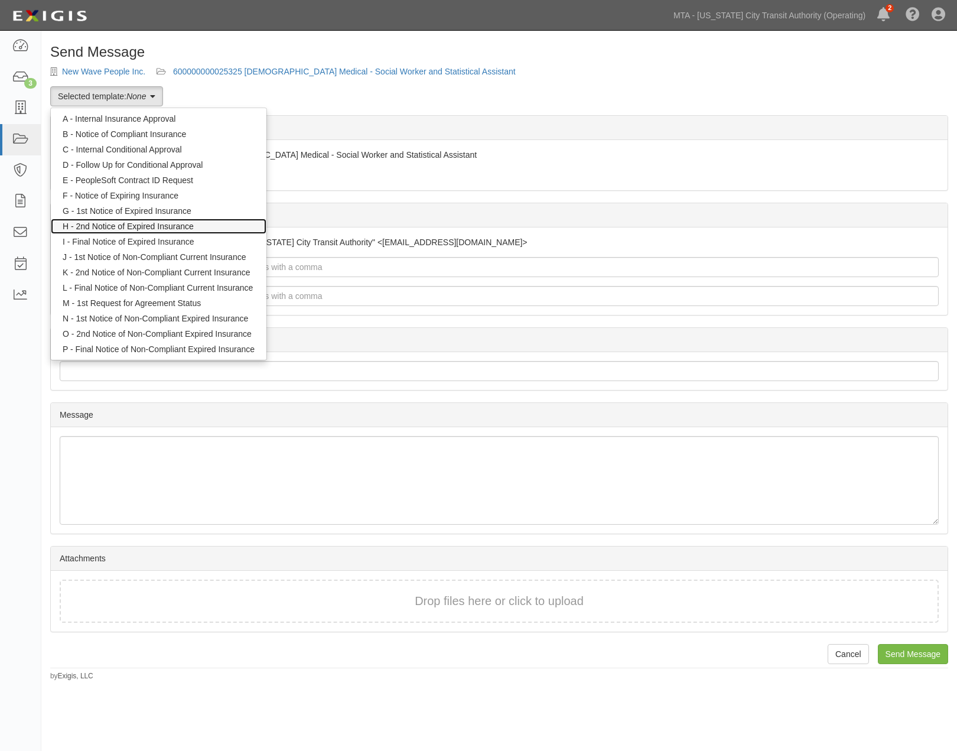
click at [128, 220] on link "H - 2nd Notice of Expired Insurance" at bounding box center [159, 226] width 216 height 15
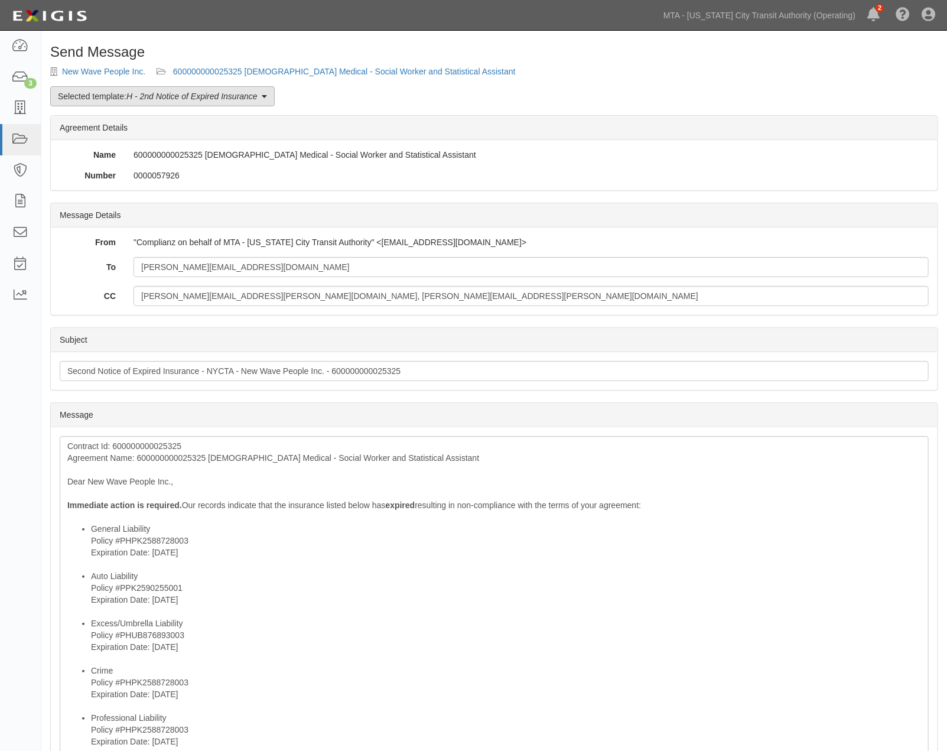
click at [169, 98] on em "H - 2nd Notice of Expired Insurance" at bounding box center [191, 96] width 131 height 9
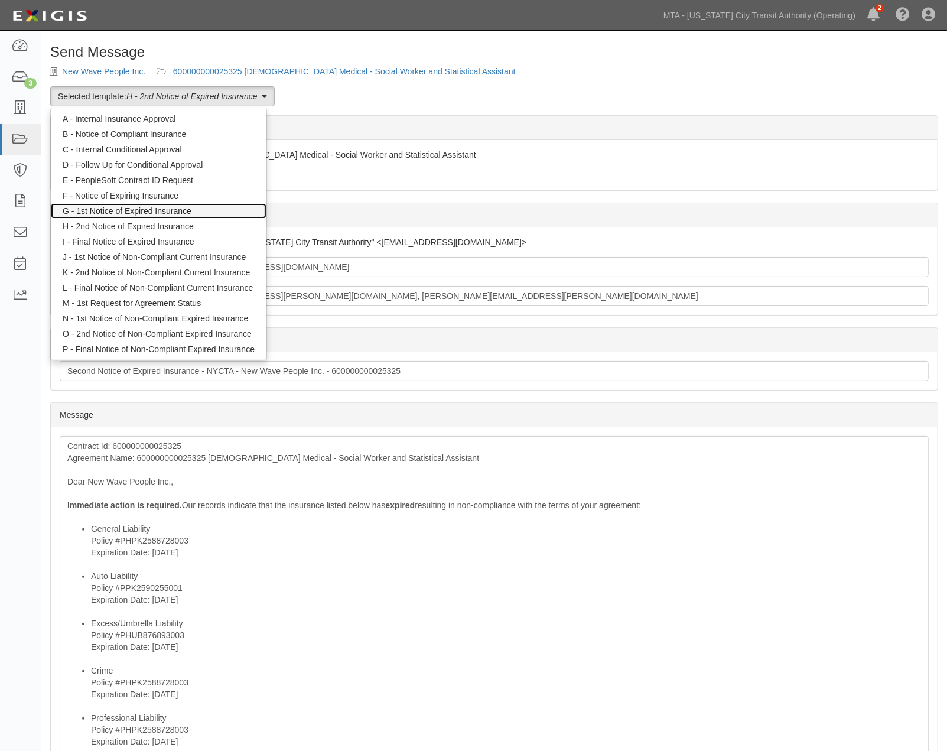
click at [156, 210] on link "G - 1st Notice of Expired Insurance" at bounding box center [159, 210] width 216 height 15
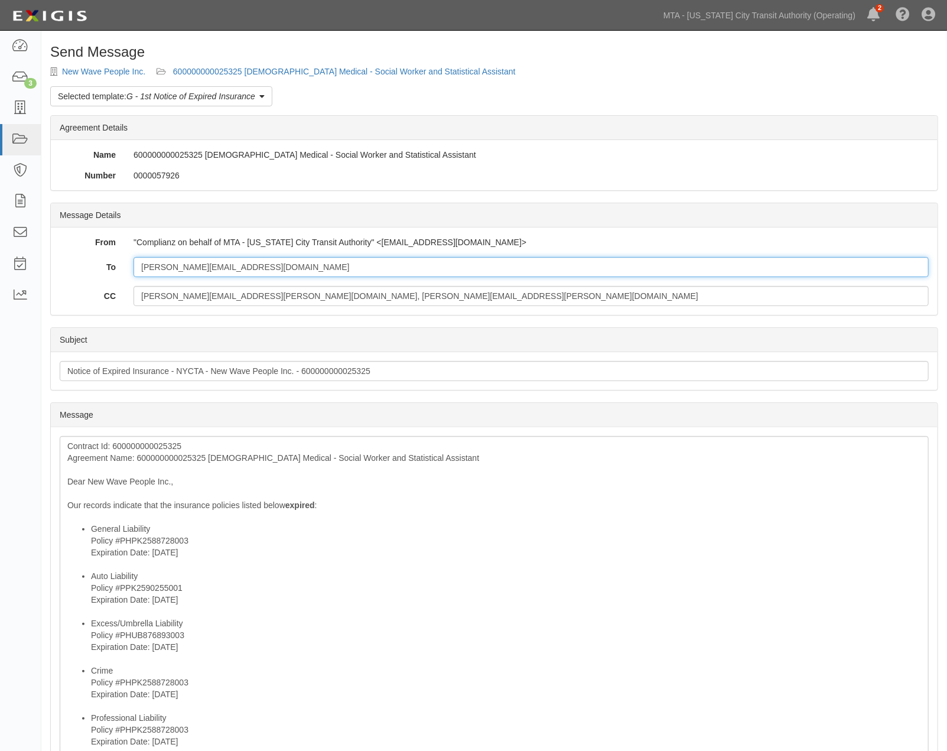
click at [229, 267] on input "[PERSON_NAME][EMAIL_ADDRESS][DOMAIN_NAME]" at bounding box center [530, 267] width 795 height 20
paste input "[EMAIL_ADDRESS][DOMAIN_NAME]"
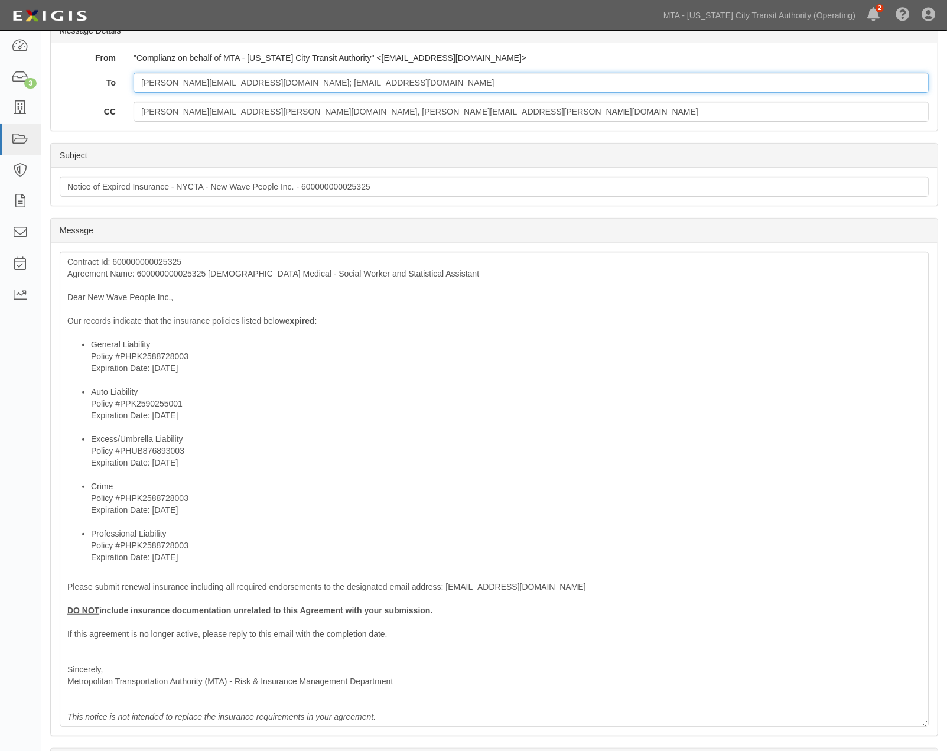
scroll to position [197, 0]
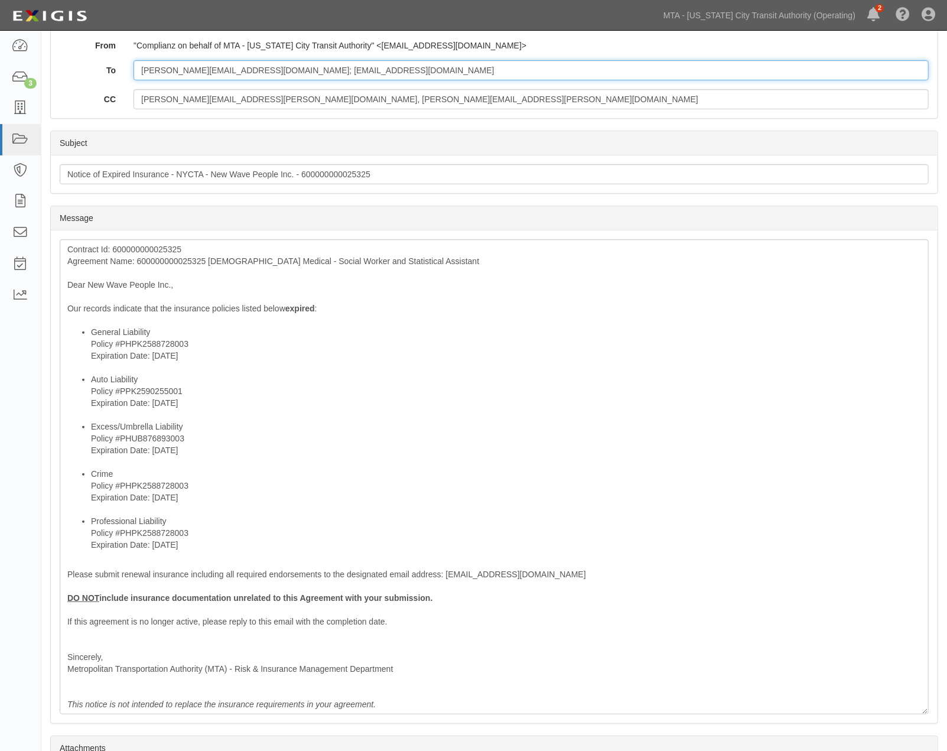
type input "ann.s@nwpusa.com; vr@nwpusa.com"
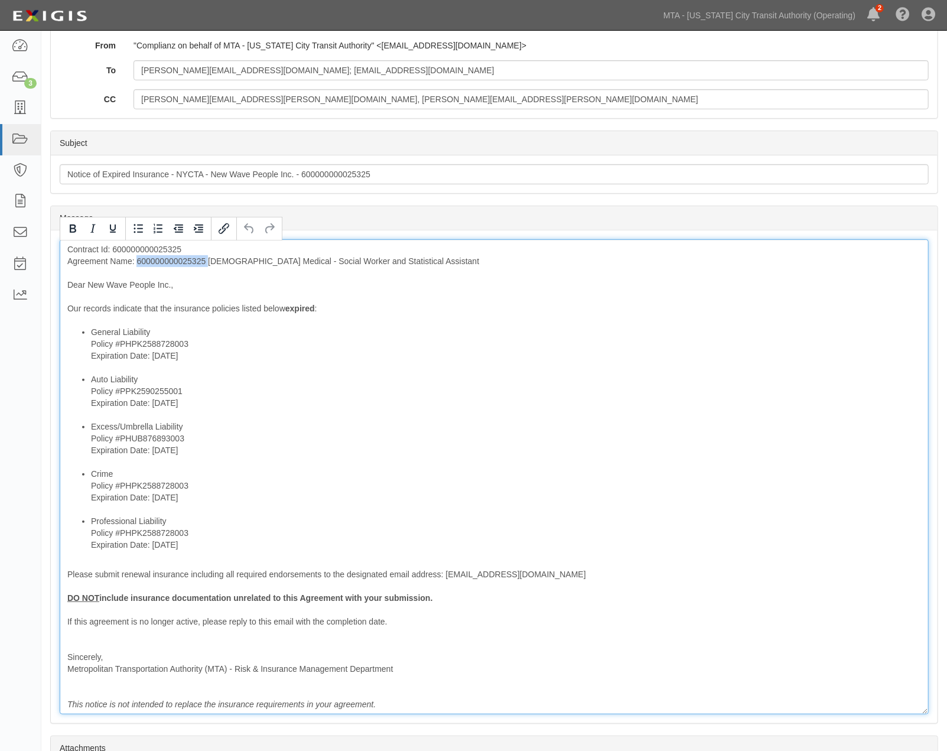
drag, startPoint x: 208, startPoint y: 258, endPoint x: 138, endPoint y: 263, distance: 71.1
click at [138, 263] on div "Contract Id: 600000000025325 Agreement Name: 600000000025325 Temp Medical - Soc…" at bounding box center [494, 476] width 869 height 475
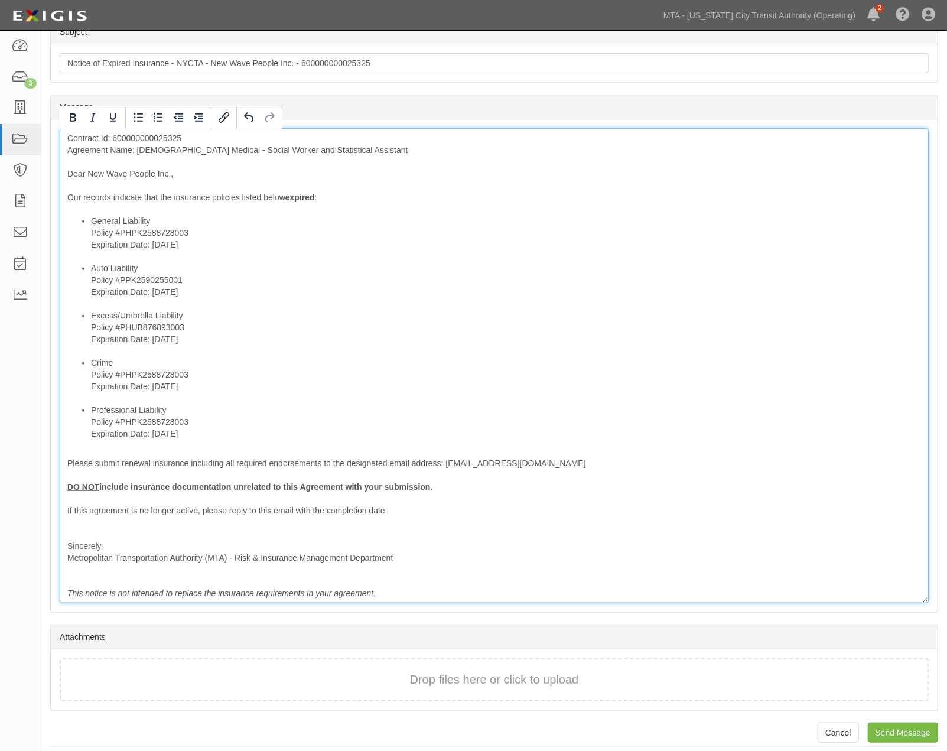
scroll to position [316, 0]
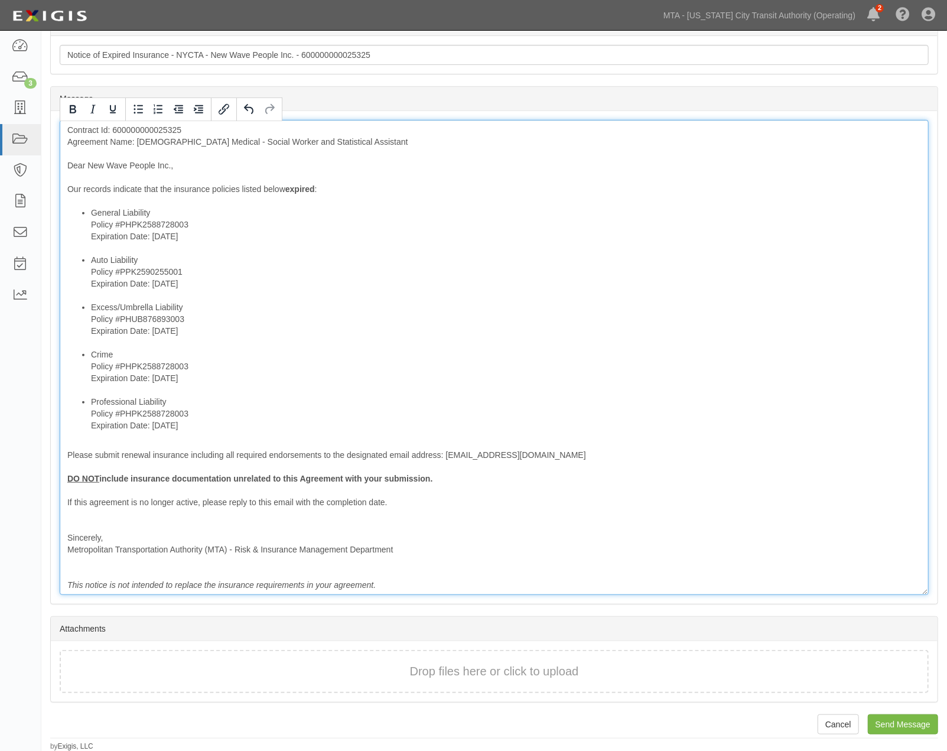
click at [133, 350] on li "Crime Policy #PHPK2588728003 Expiration Date: 8/9/2025" at bounding box center [506, 371] width 830 height 47
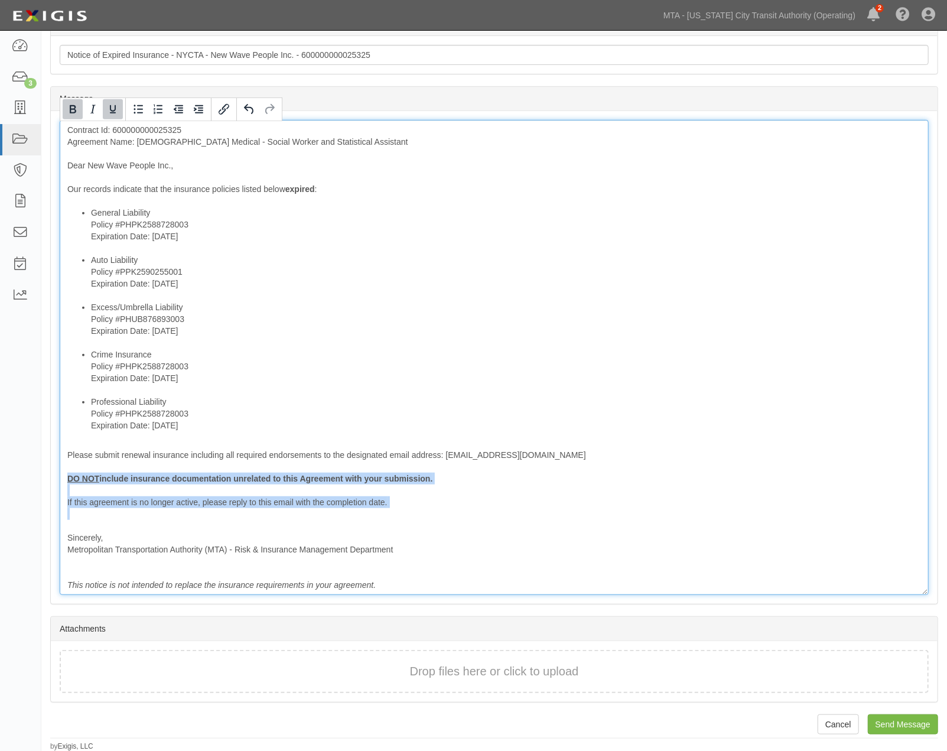
drag, startPoint x: 136, startPoint y: 521, endPoint x: 46, endPoint y: 481, distance: 98.1
click at [46, 481] on div "Send Message New Wave People Inc. 600000000025325 Temp Medical - Social Worker …" at bounding box center [493, 239] width 905 height 1023
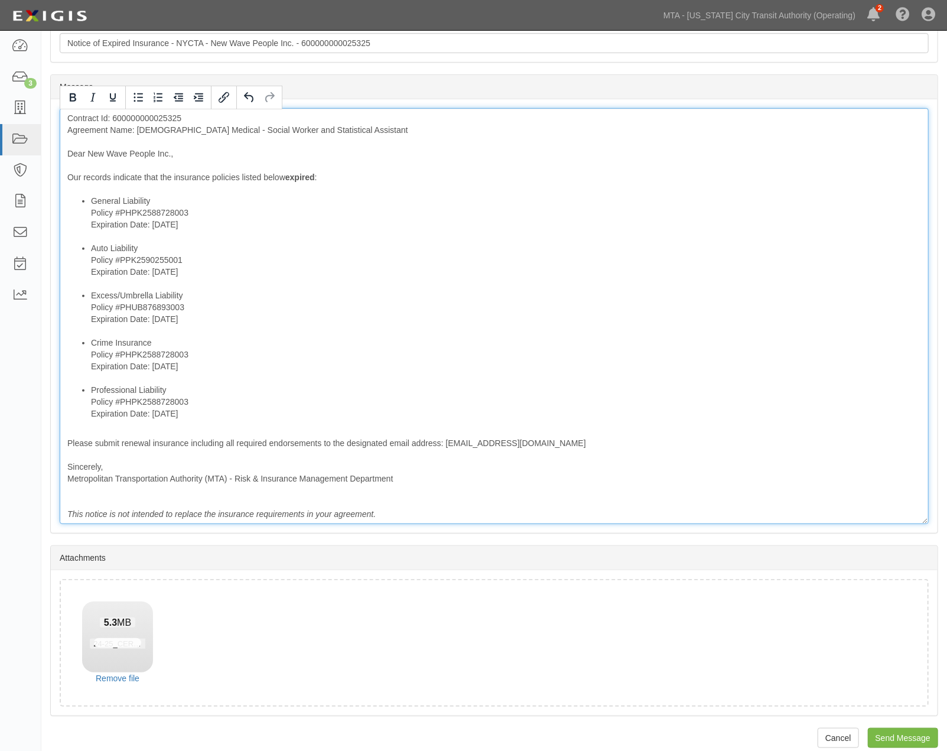
scroll to position [341, 0]
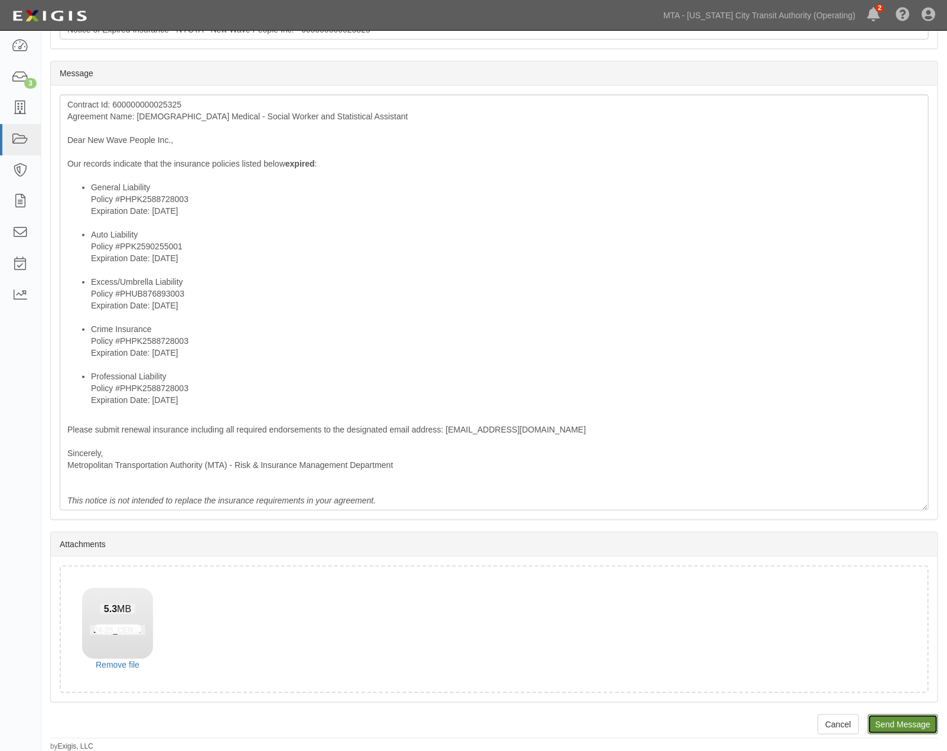
click at [898, 724] on input "Send Message" at bounding box center [903, 724] width 70 height 20
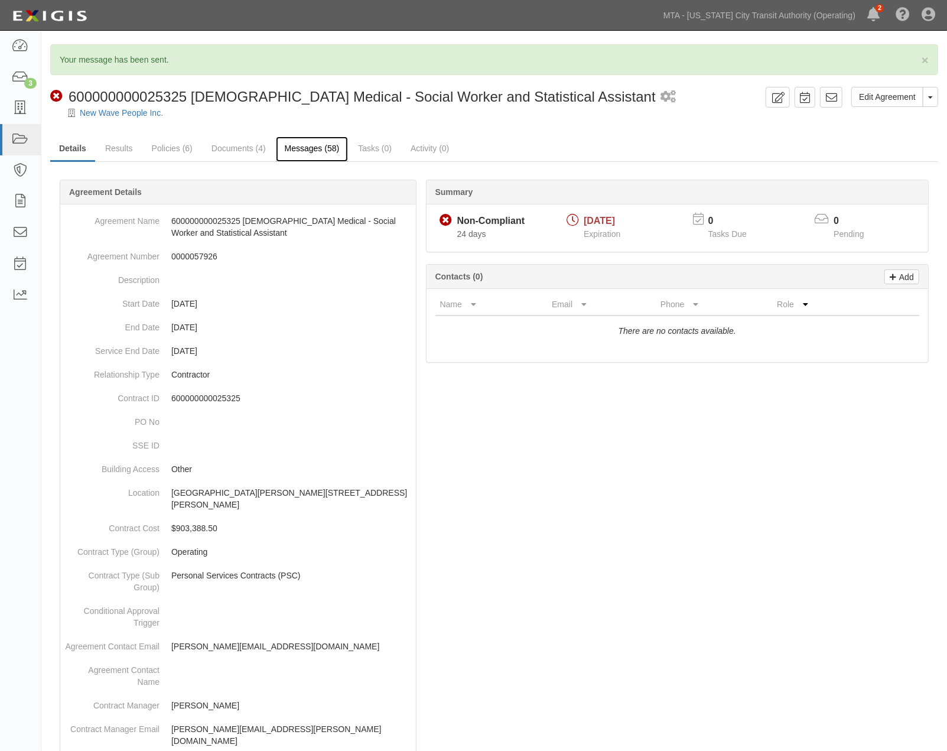
click at [326, 154] on link "Messages (58)" at bounding box center [312, 148] width 73 height 25
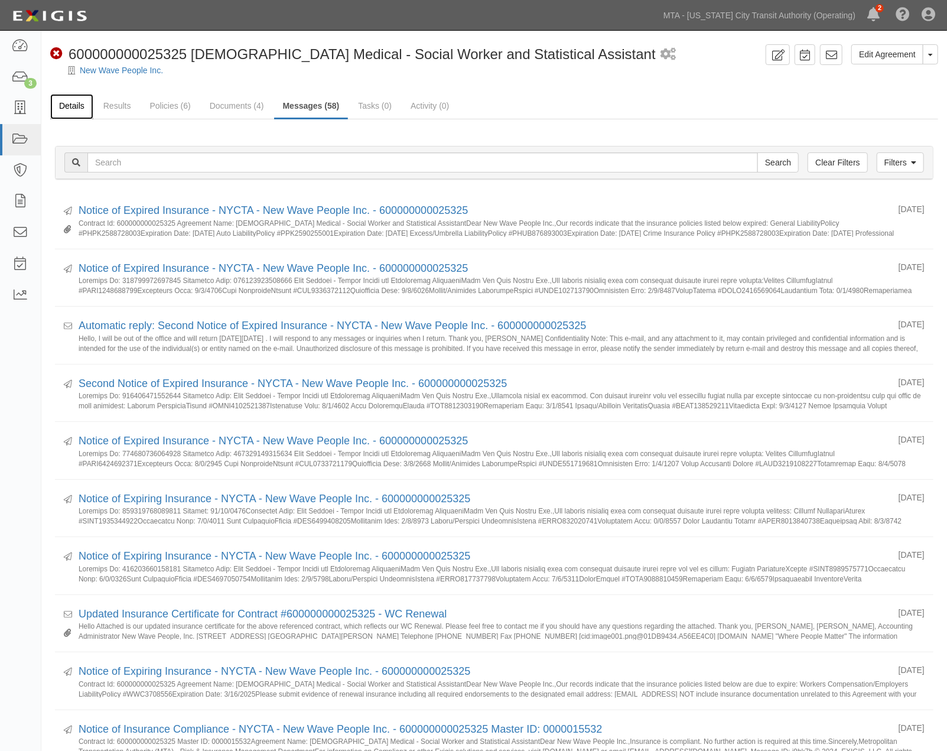
click at [75, 105] on link "Details" at bounding box center [71, 106] width 43 height 25
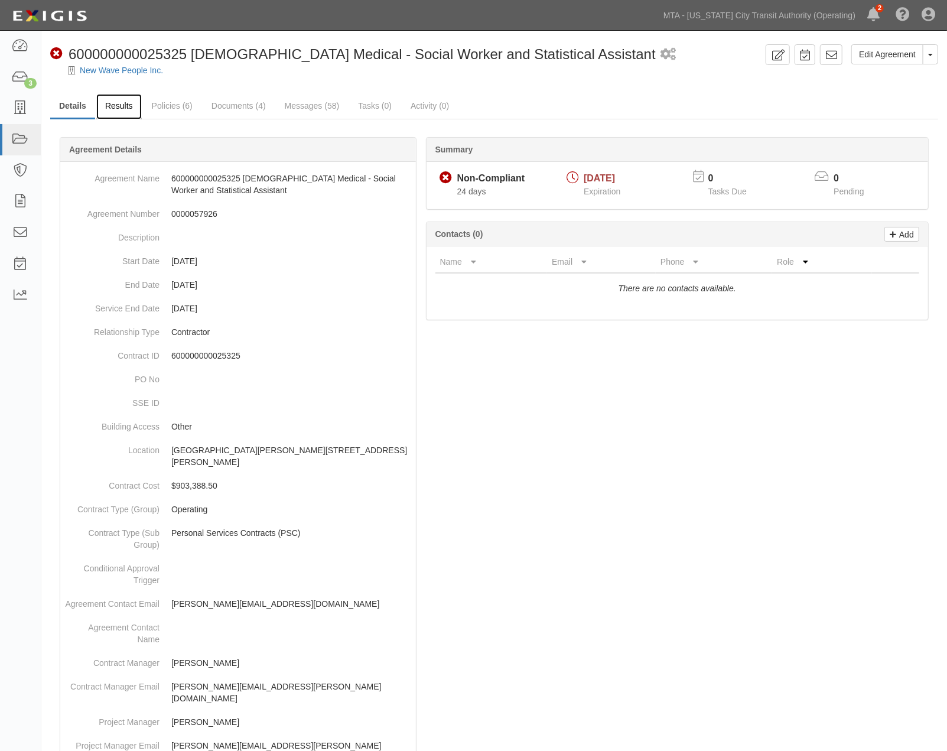
click at [113, 103] on link "Results" at bounding box center [118, 106] width 45 height 25
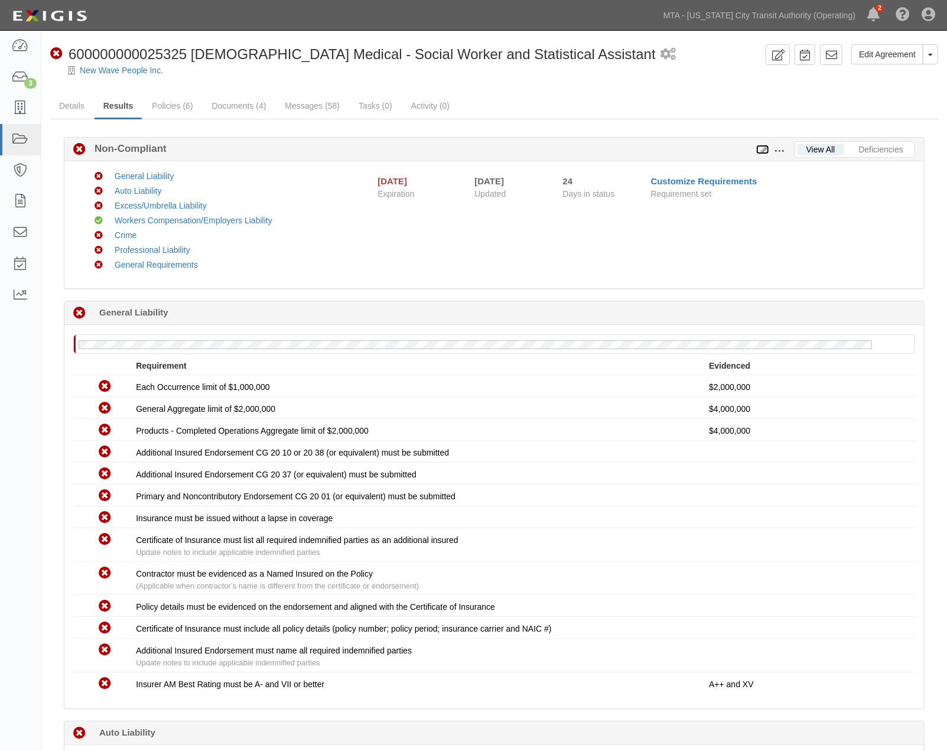
click at [761, 148] on icon at bounding box center [762, 150] width 13 height 8
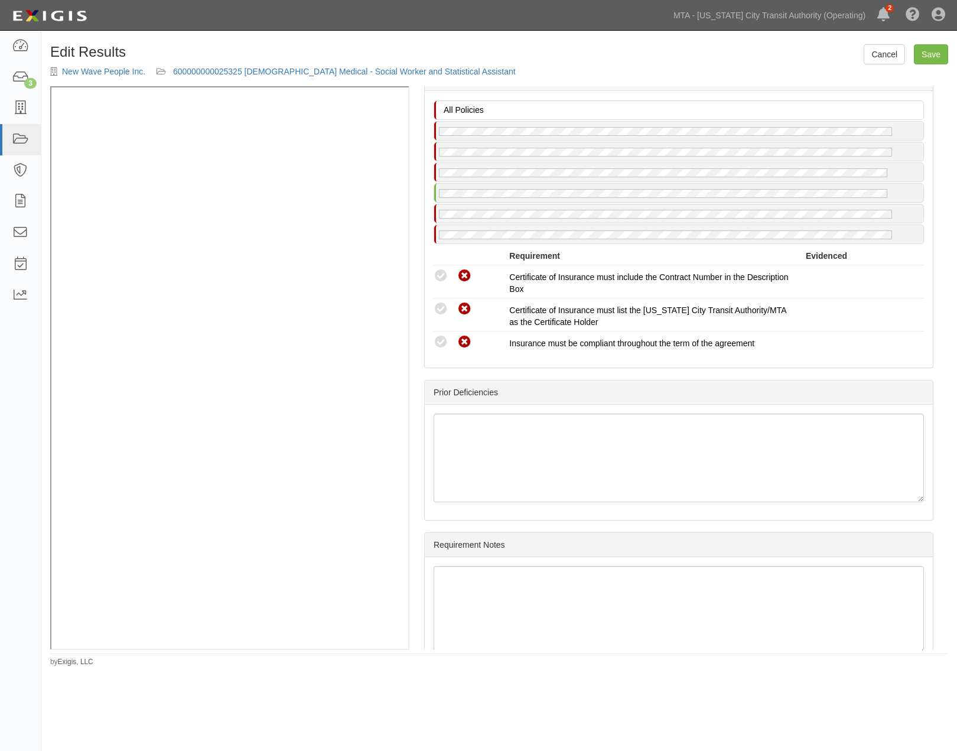
scroll to position [2319, 0]
click at [905, 84] on link "notes" at bounding box center [914, 78] width 20 height 9
radio input "true"
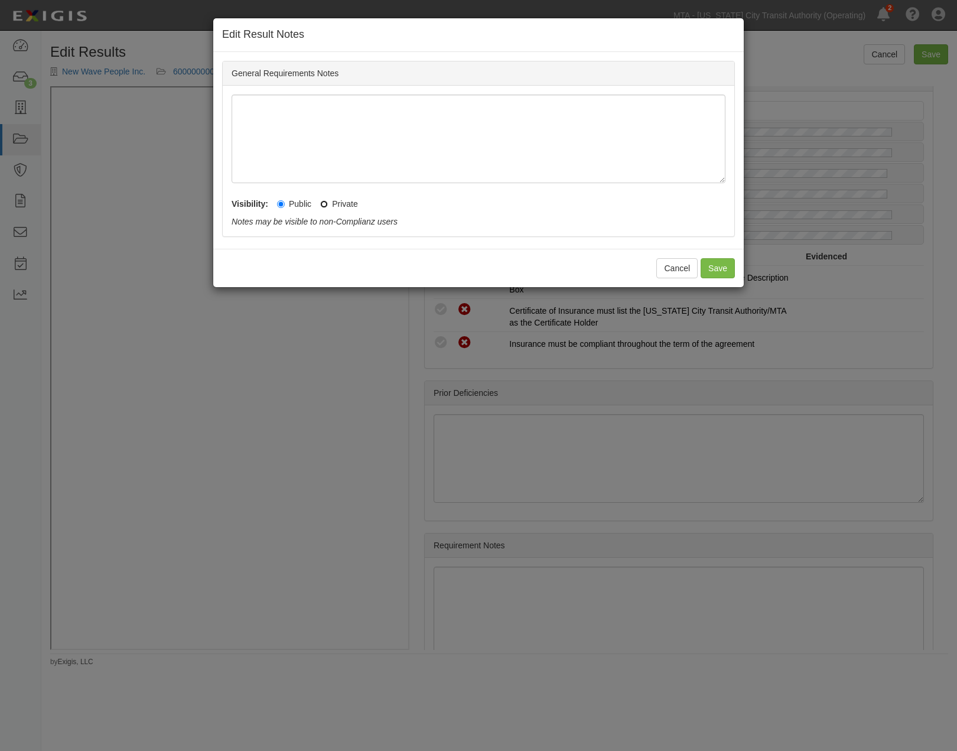
click at [327, 204] on input "Private" at bounding box center [324, 204] width 8 height 8
radio input "true"
click at [711, 272] on button "Save" at bounding box center [717, 268] width 34 height 20
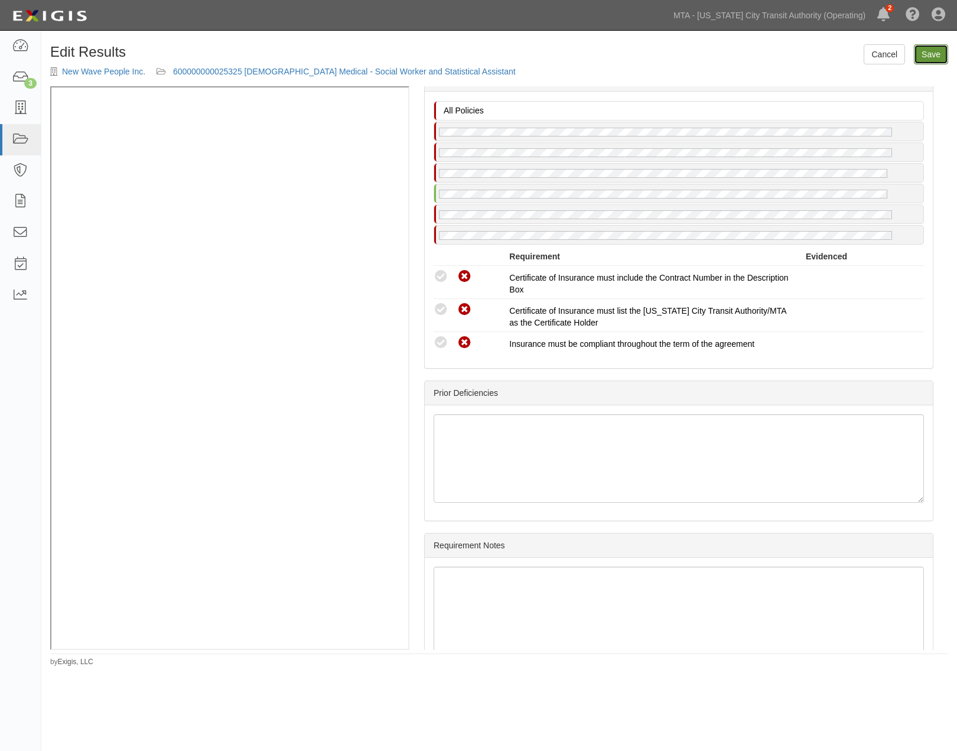
click at [925, 44] on link "Save" at bounding box center [931, 54] width 34 height 20
radio input "true"
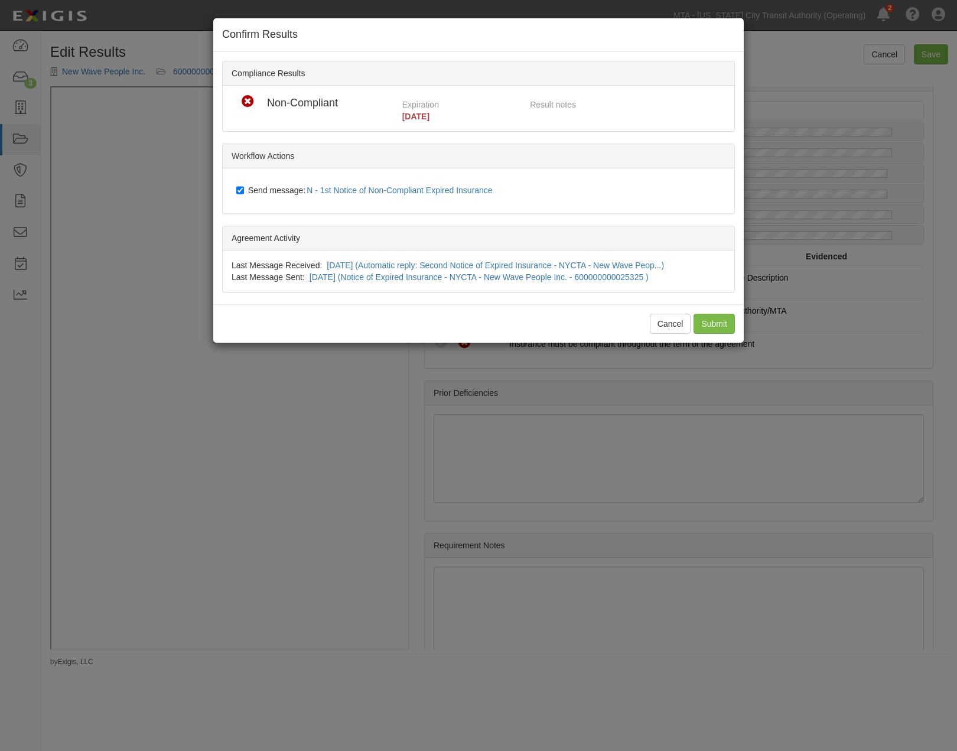
click at [273, 185] on span "Send message: N - 1st Notice of Non-Compliant Expired Insurance" at bounding box center [372, 189] width 249 height 9
click at [244, 185] on input "Send message: N - 1st Notice of Non-Compliant Expired Insurance" at bounding box center [240, 189] width 8 height 9
checkbox input "false"
click at [715, 328] on input "Submit" at bounding box center [713, 324] width 41 height 20
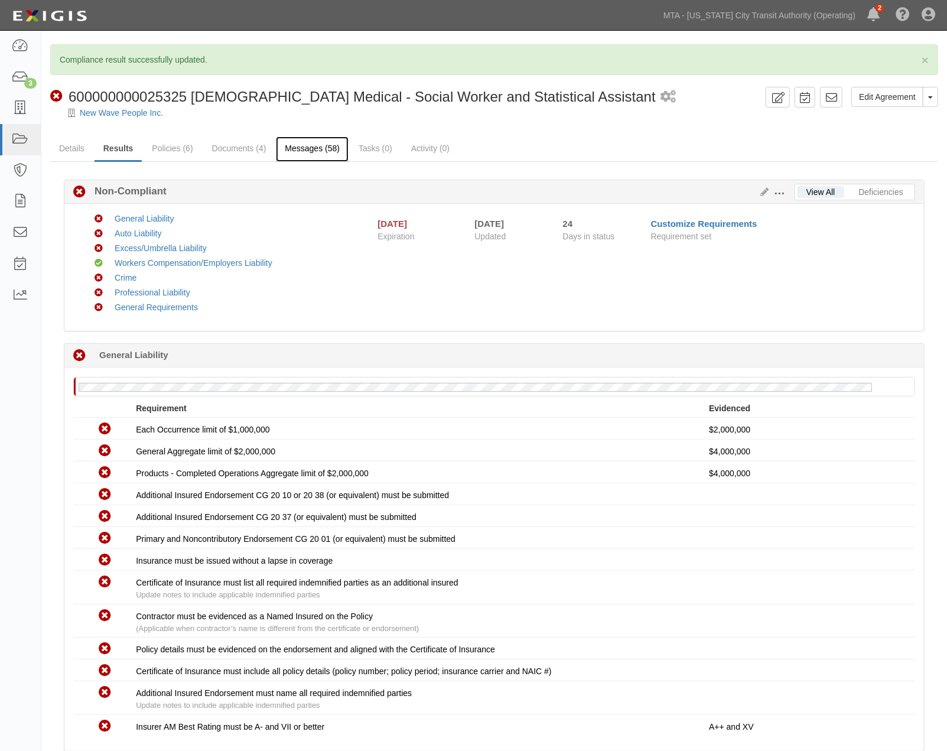
click at [316, 150] on link "Messages (58)" at bounding box center [312, 148] width 73 height 25
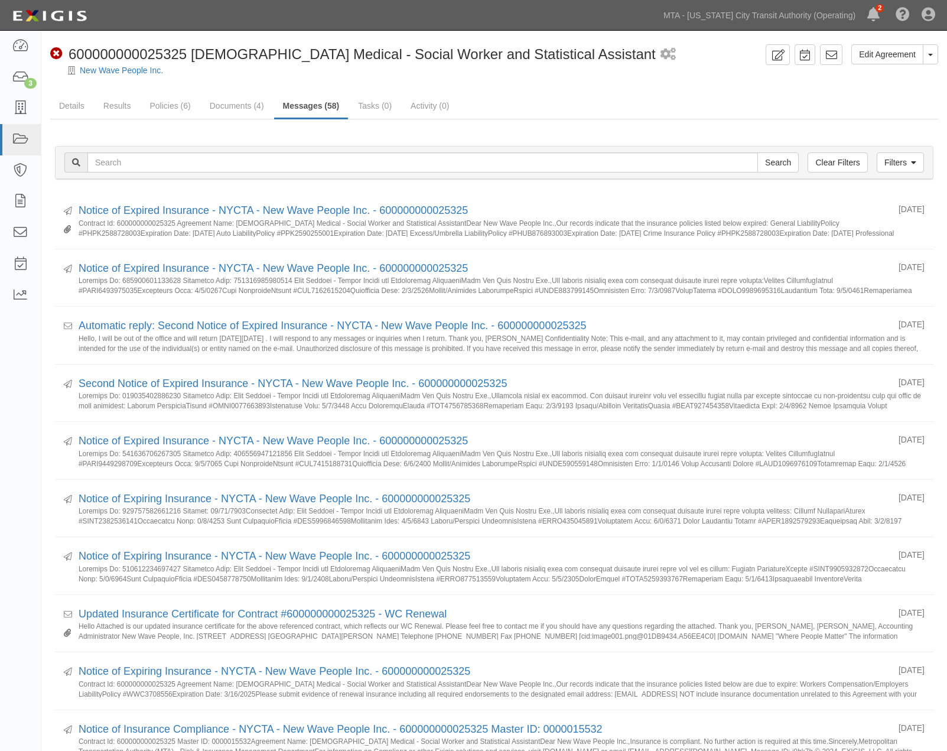
scroll to position [197, 0]
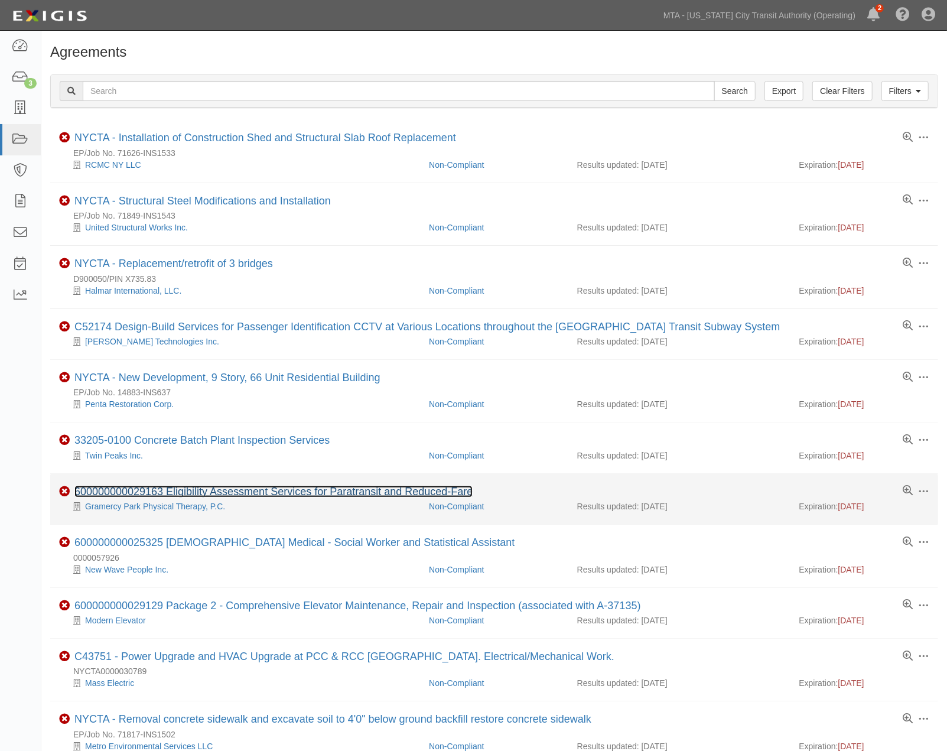
click at [295, 493] on link "600000000029163 Eligibility Assessment Services for Paratransit and Reduced-Fare" at bounding box center [273, 491] width 398 height 12
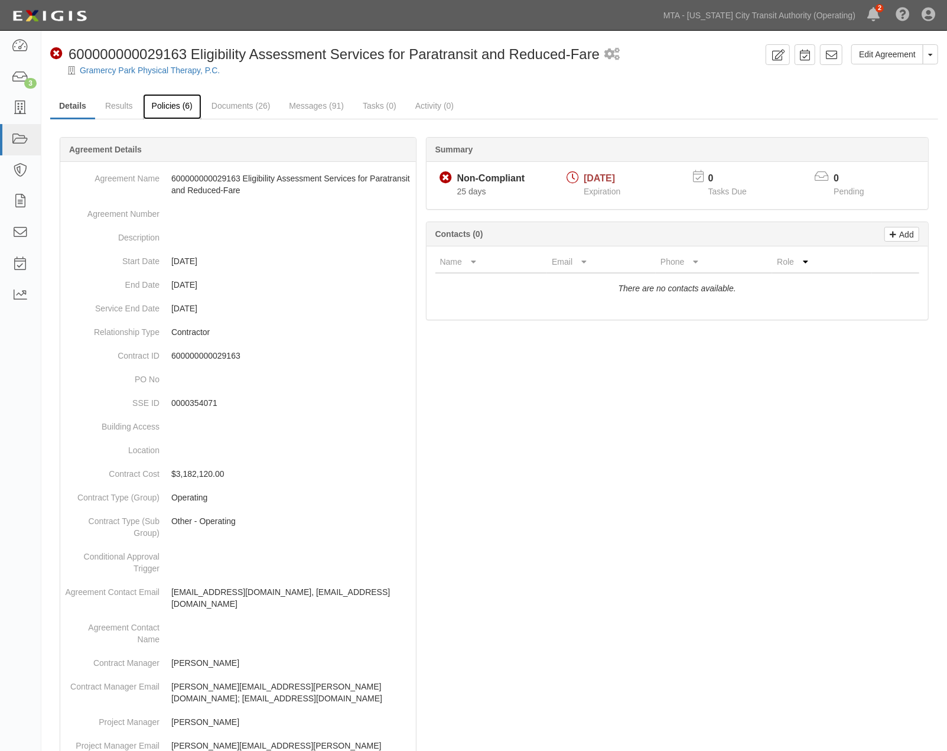
click at [167, 107] on link "Policies (6)" at bounding box center [172, 106] width 58 height 25
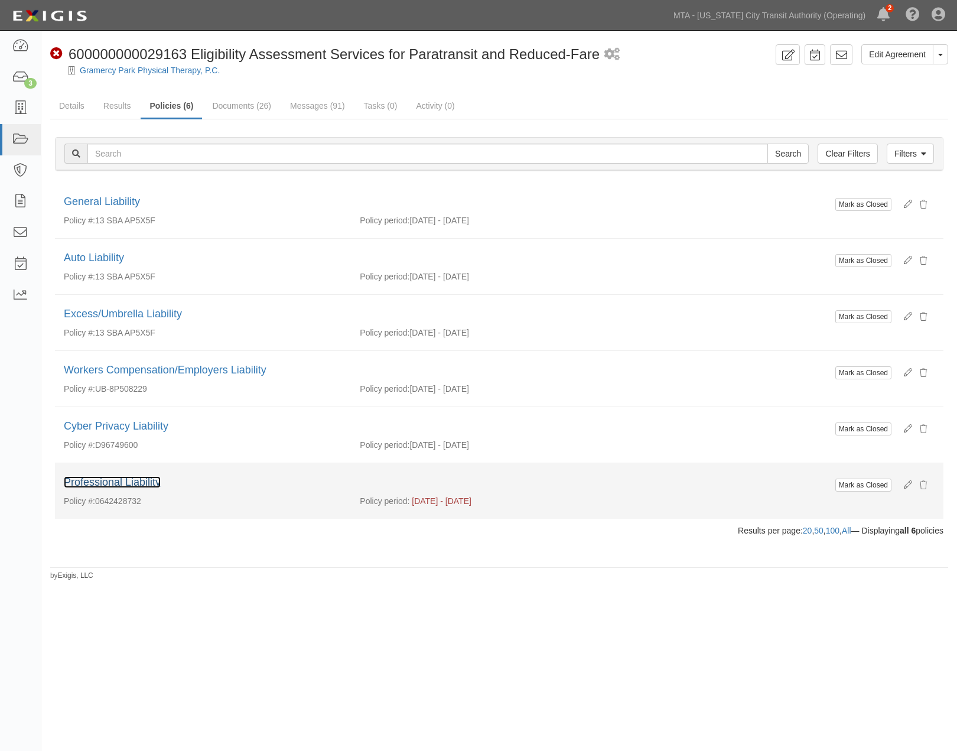
click at [148, 480] on link "Professional Liability" at bounding box center [112, 482] width 97 height 12
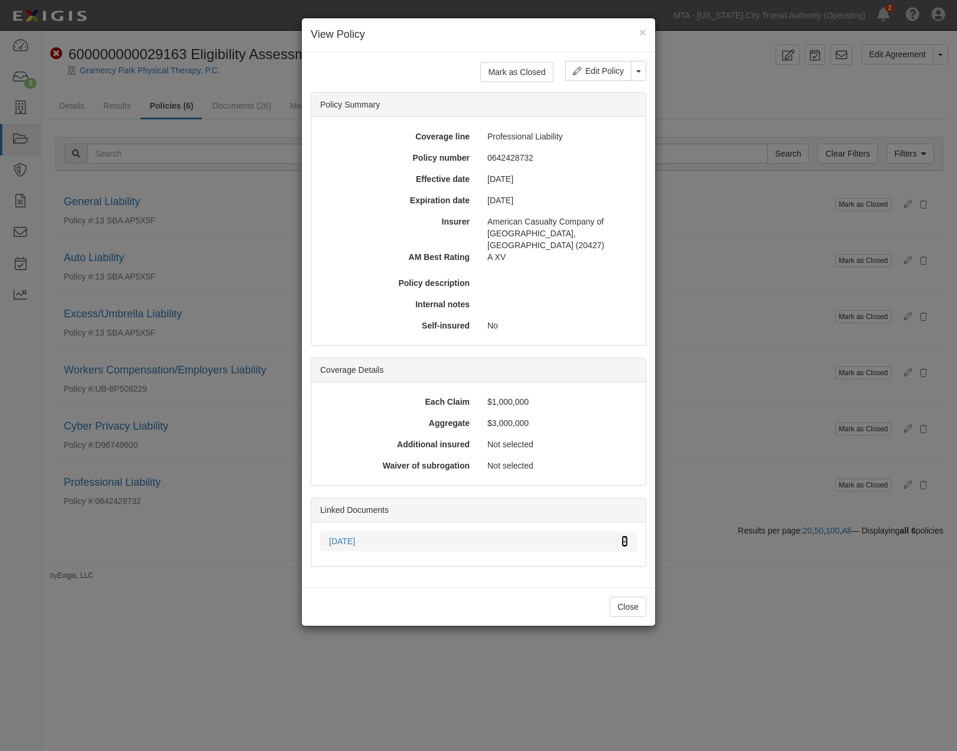
click at [625, 537] on icon at bounding box center [624, 541] width 6 height 8
click at [165, 719] on div "× View Policy Mark as Closed Edit Policy Toggle Dropdown Delete Policy Policy S…" at bounding box center [478, 375] width 957 height 751
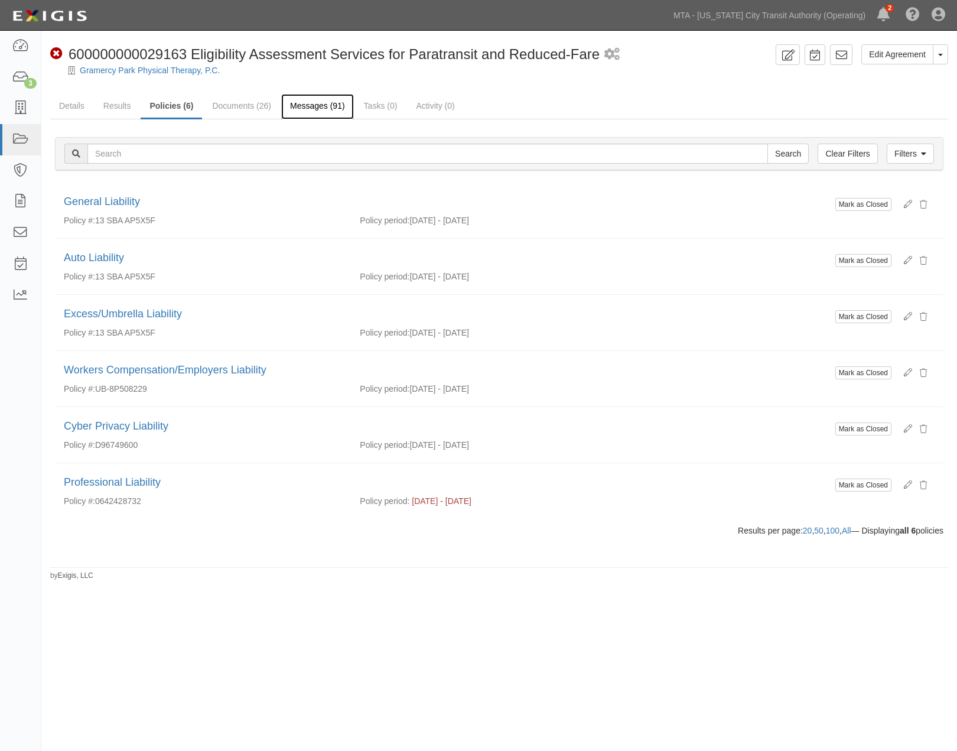
click at [307, 110] on link "Messages (91)" at bounding box center [317, 106] width 73 height 25
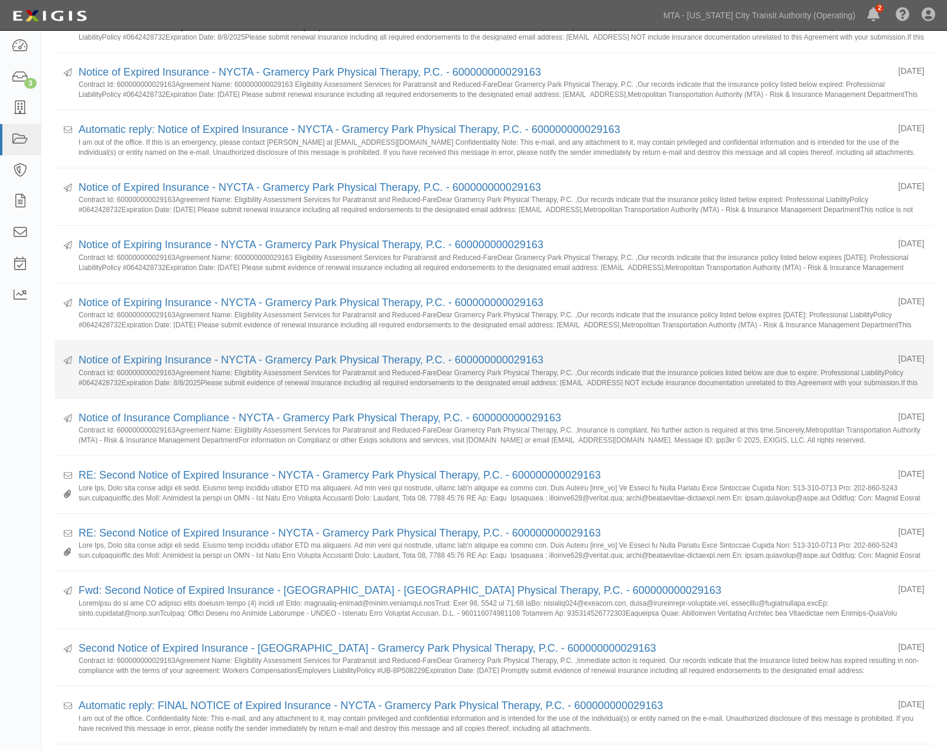
scroll to position [197, 0]
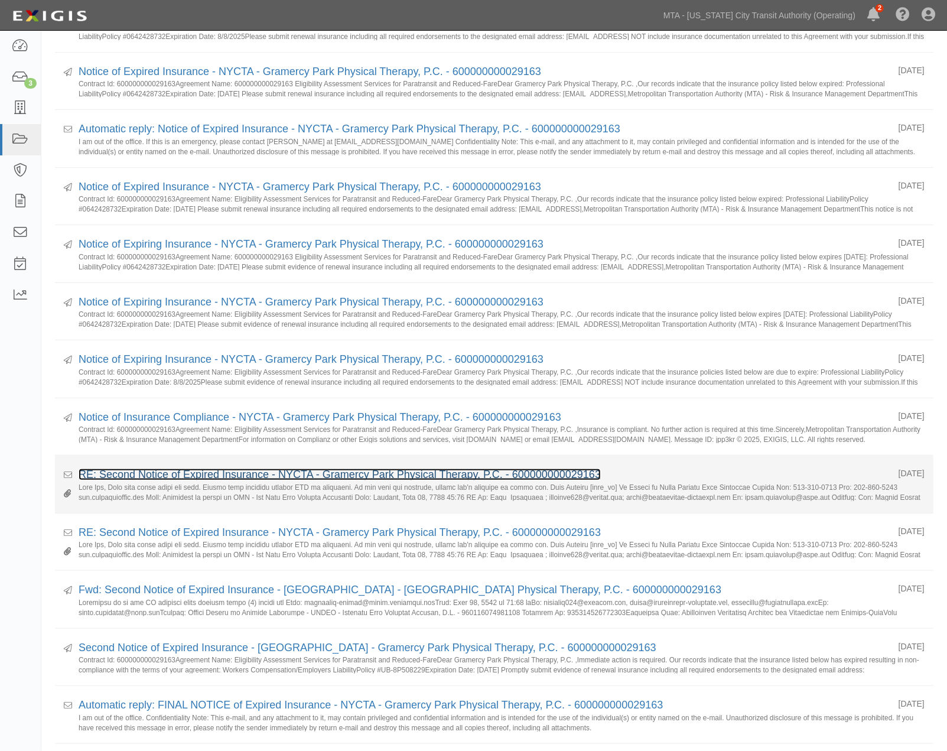
click at [144, 471] on link "RE: Second Notice of Expired Insurance - NYCTA - Gramercy Park Physical Therapy…" at bounding box center [340, 474] width 522 height 12
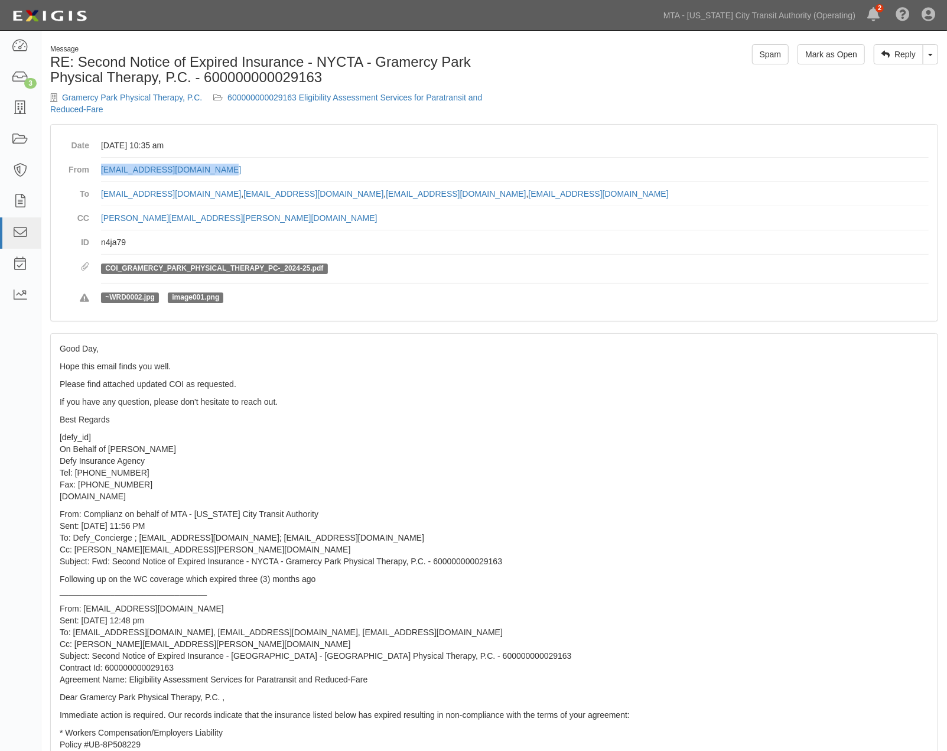
drag, startPoint x: 246, startPoint y: 163, endPoint x: 97, endPoint y: 168, distance: 148.9
click at [97, 168] on dl "Date [DATE] 10:35 am From [EMAIL_ADDRESS][DOMAIN_NAME] To [EMAIL_ADDRESS][DOMAI…" at bounding box center [494, 222] width 869 height 178
copy link "[EMAIL_ADDRESS][DOMAIN_NAME]"
click at [416, 97] on link "600000000029163 Eligibility Assessment Services for Paratransit and Reduced-Fare" at bounding box center [266, 103] width 432 height 21
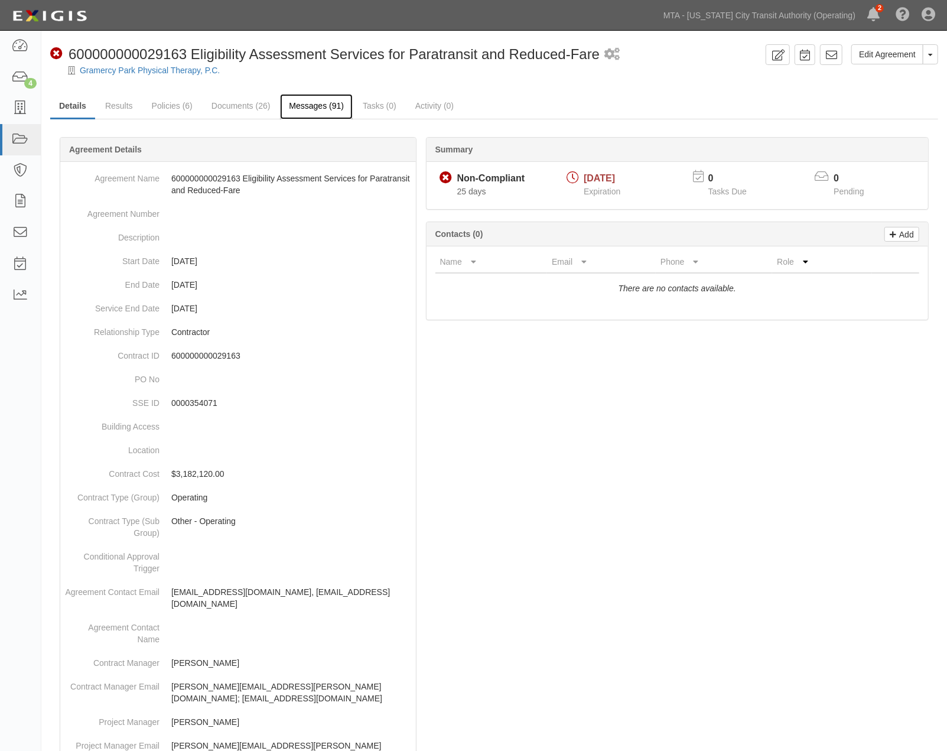
click at [315, 107] on link "Messages (91)" at bounding box center [316, 106] width 73 height 25
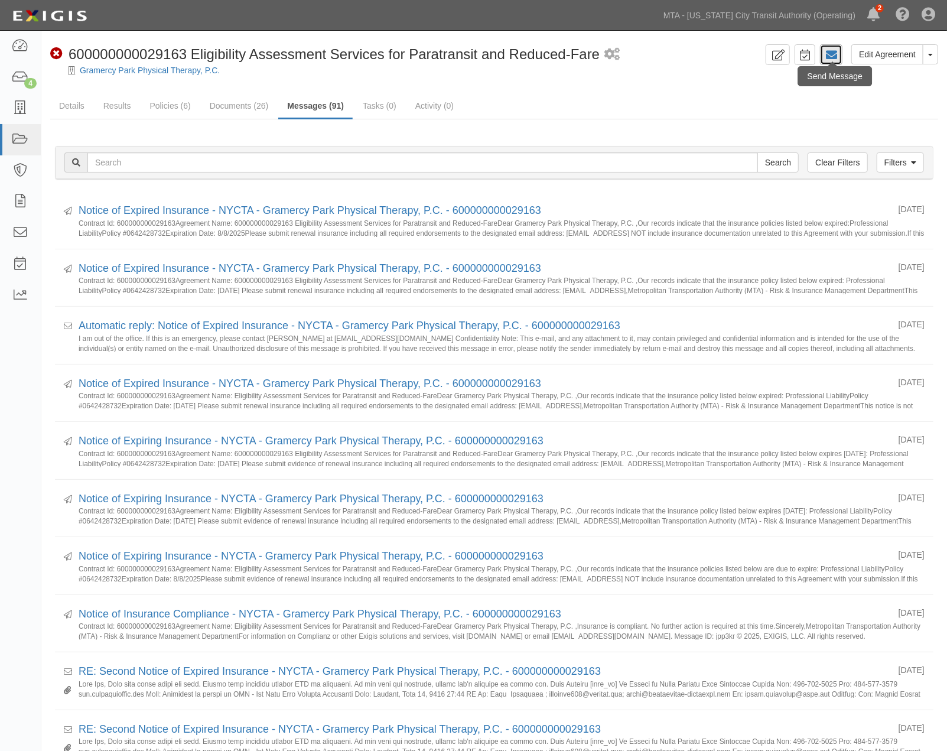
click at [835, 54] on icon at bounding box center [831, 55] width 12 height 12
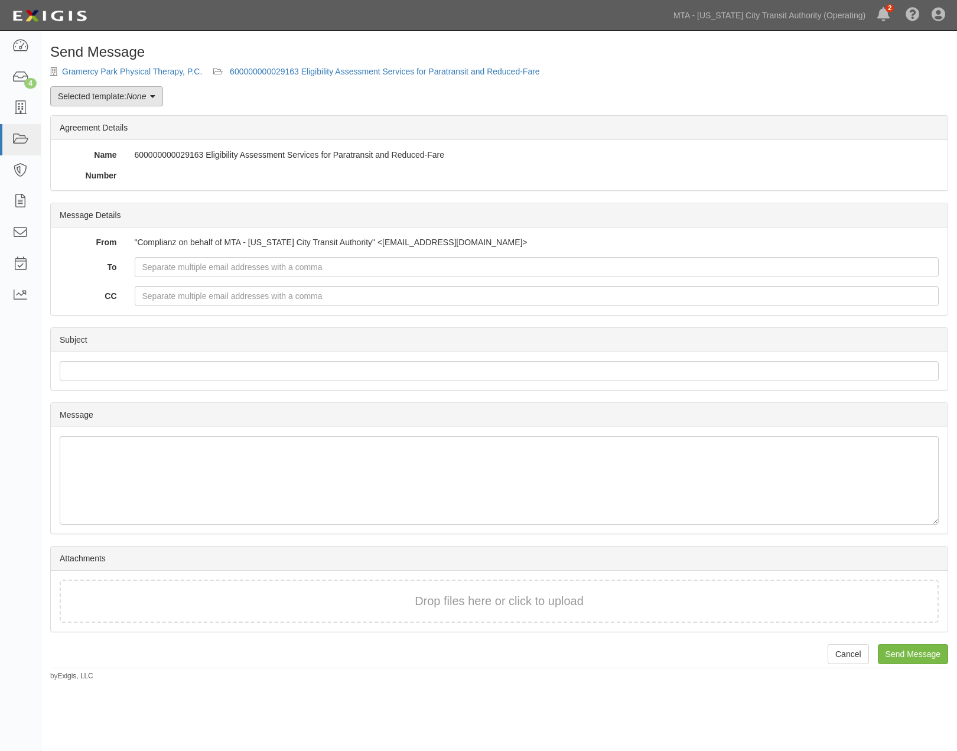
click at [105, 97] on link "Selected template: None" at bounding box center [106, 96] width 113 height 20
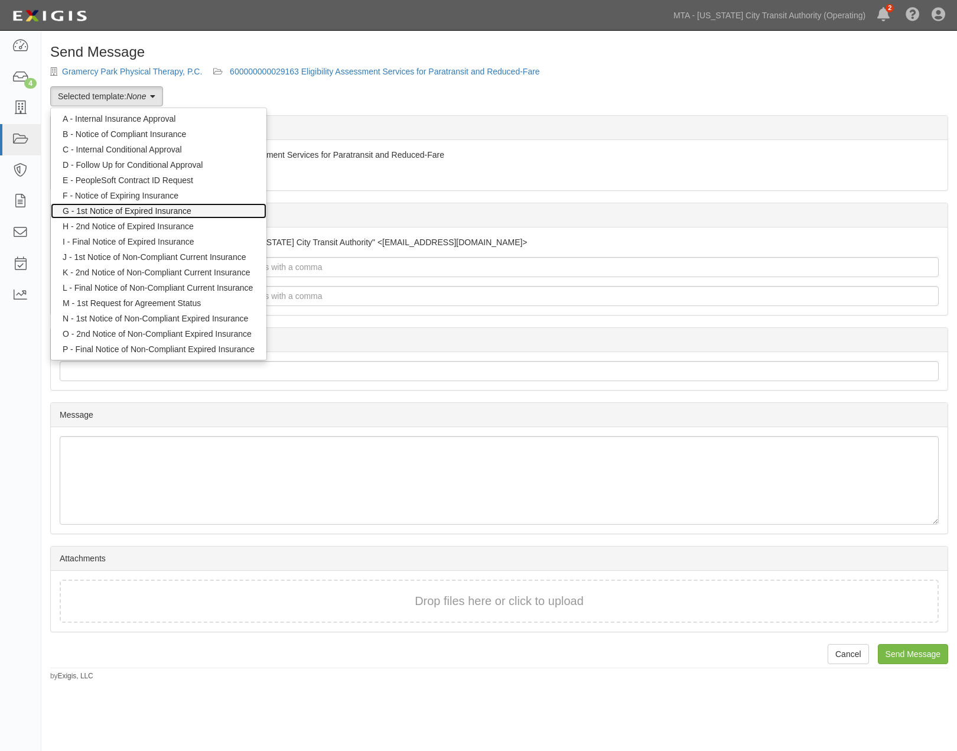
click at [122, 213] on link "G - 1st Notice of Expired Insurance" at bounding box center [159, 210] width 216 height 15
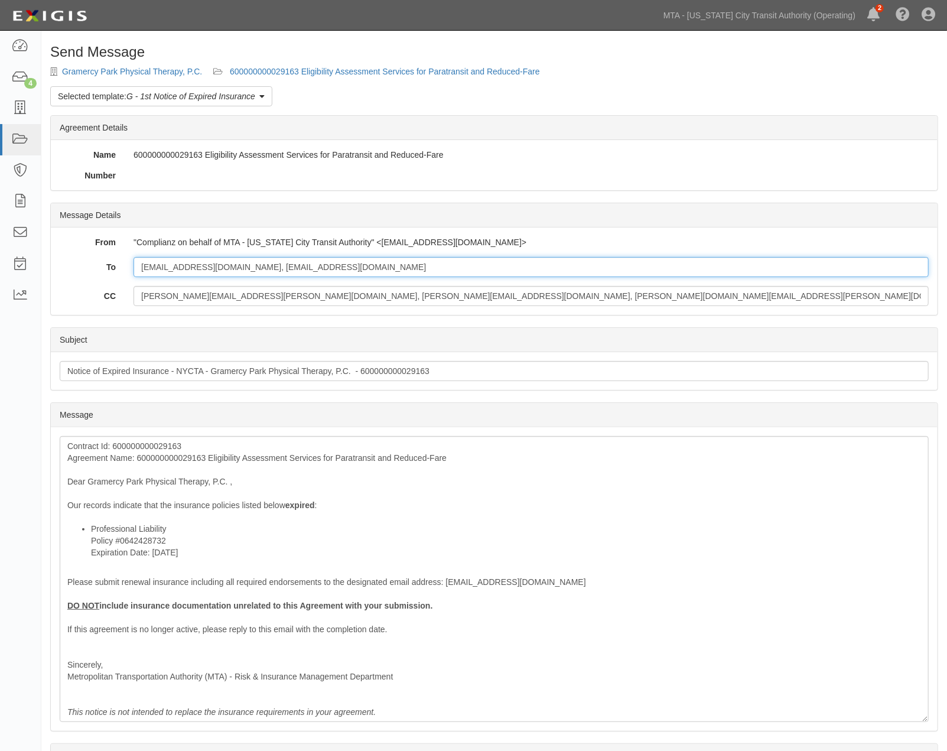
click at [397, 269] on input "[EMAIL_ADDRESS][DOMAIN_NAME], [EMAIL_ADDRESS][DOMAIN_NAME]" at bounding box center [530, 267] width 795 height 20
paste input "Concierge@defyinsurance.com"
type input "mmansour777@hotmail.com, admin@paratransit-solutions.com; Concierge@defyinsuran…"
drag, startPoint x: 432, startPoint y: 299, endPoint x: 236, endPoint y: 296, distance: 196.1
click at [236, 296] on input "linda.rodriguez@nyct.com, Rgolubow@mtabt.org, tracey.young@nyct.com" at bounding box center [530, 296] width 795 height 20
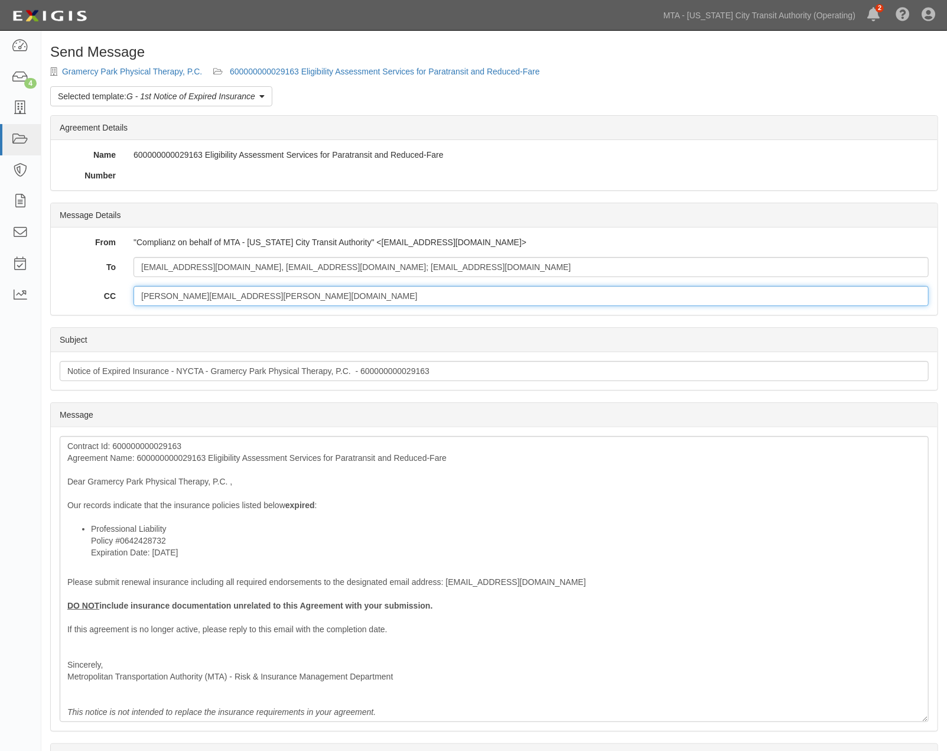
type input "linda.rodriguez@nyct.com"
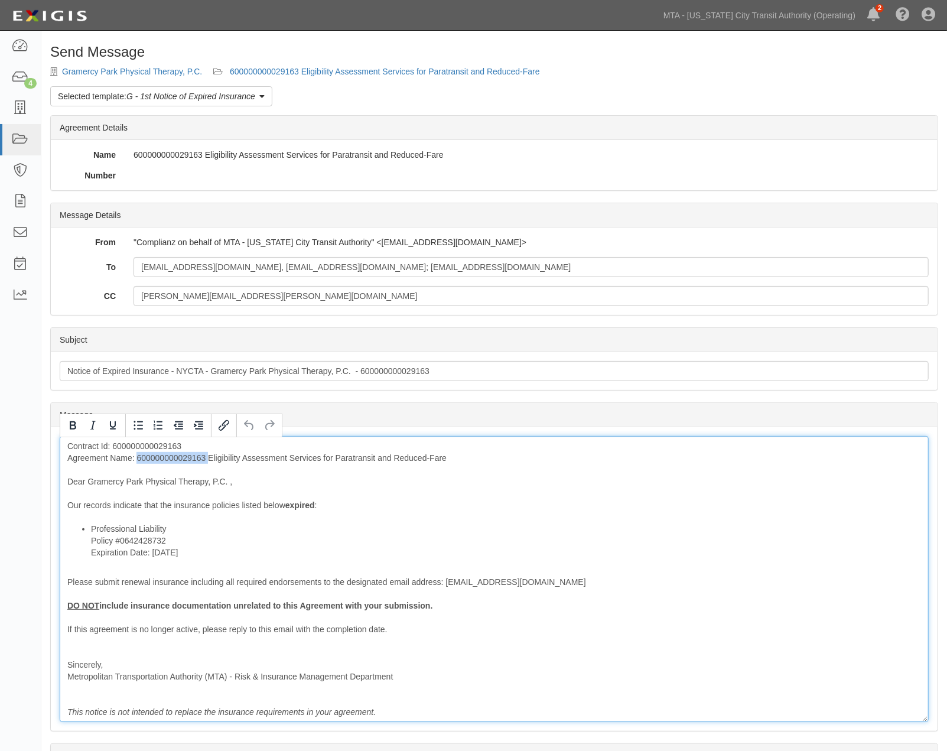
drag, startPoint x: 207, startPoint y: 455, endPoint x: 138, endPoint y: 455, distance: 69.1
click at [138, 455] on div "Contract Id: 600000000029163 Agreement Name: 600000000029163 Eligibility Assess…" at bounding box center [494, 579] width 869 height 286
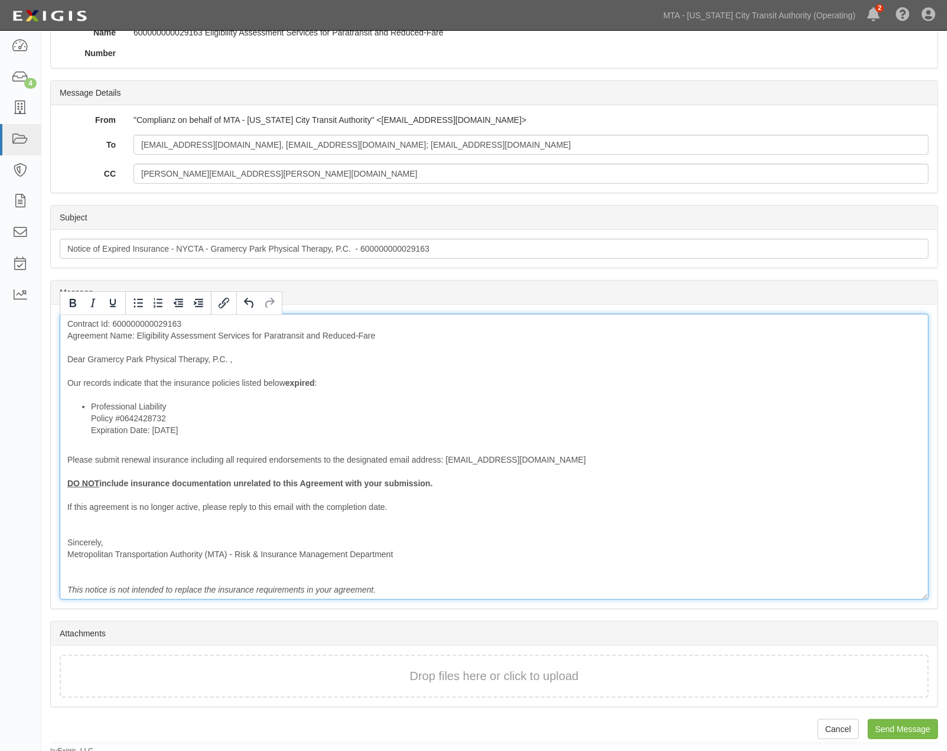
scroll to position [127, 0]
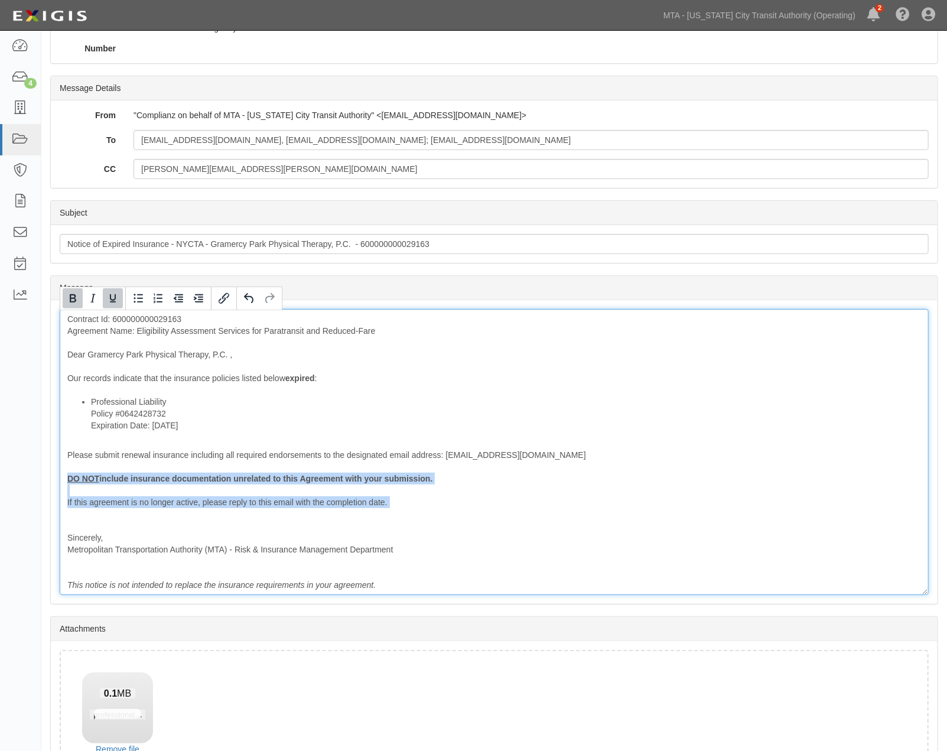
drag, startPoint x: 113, startPoint y: 515, endPoint x: 59, endPoint y: 480, distance: 64.1
click at [59, 480] on div "Message Contract Id: 600000000029163 Agreement Name: Eligibility Assessment Ser…" at bounding box center [494, 452] width 887 height 304
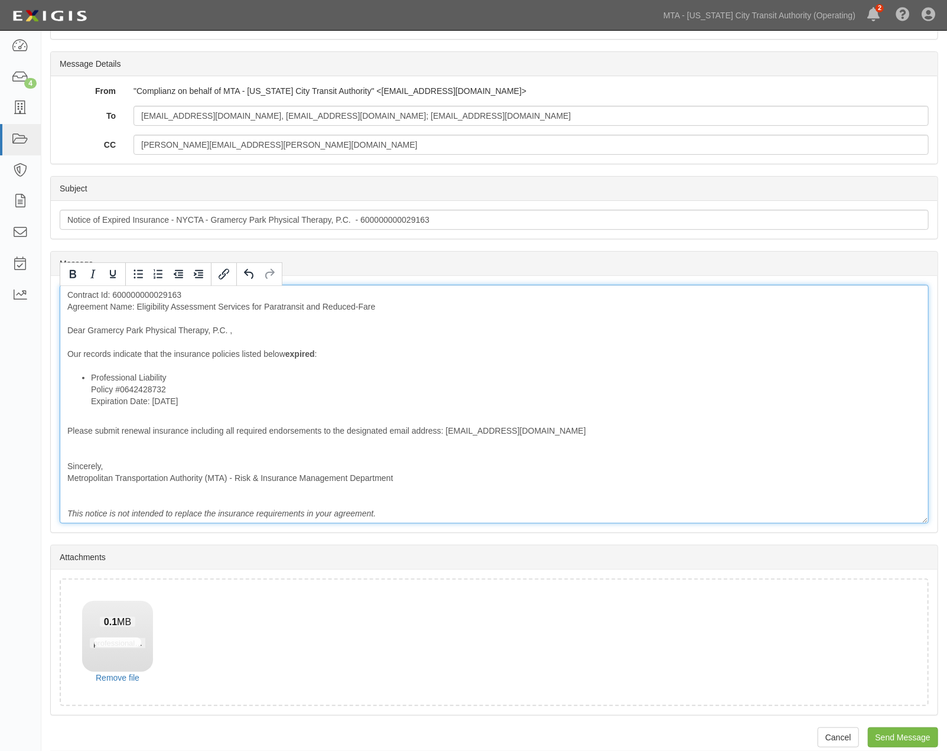
scroll to position [164, 0]
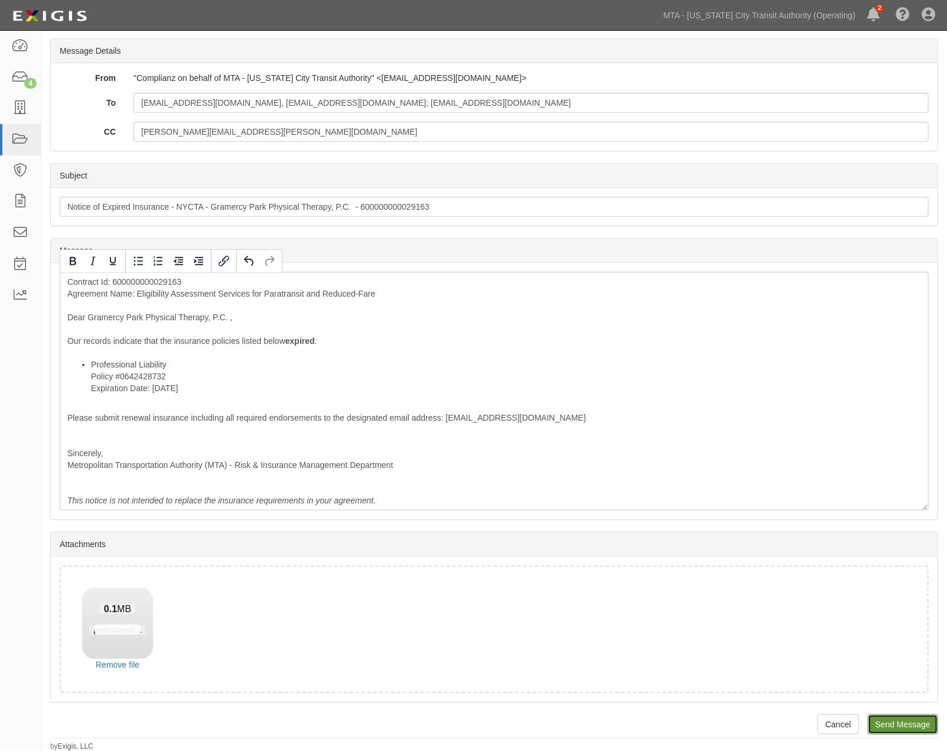
click at [918, 722] on input "Send Message" at bounding box center [903, 724] width 70 height 20
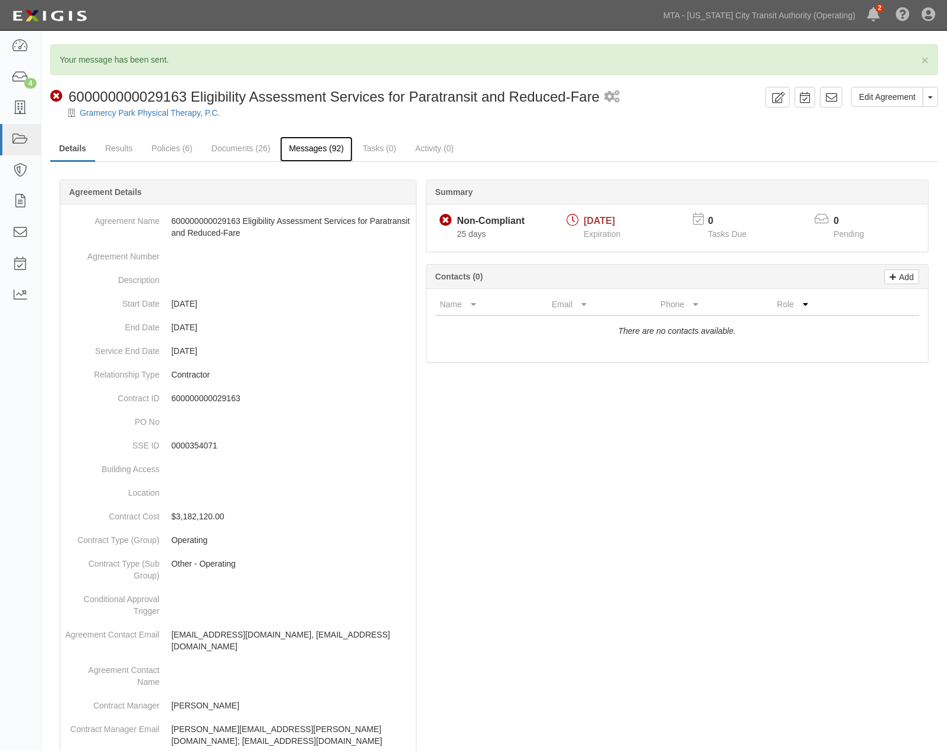
click at [320, 149] on link "Messages (92)" at bounding box center [316, 148] width 73 height 25
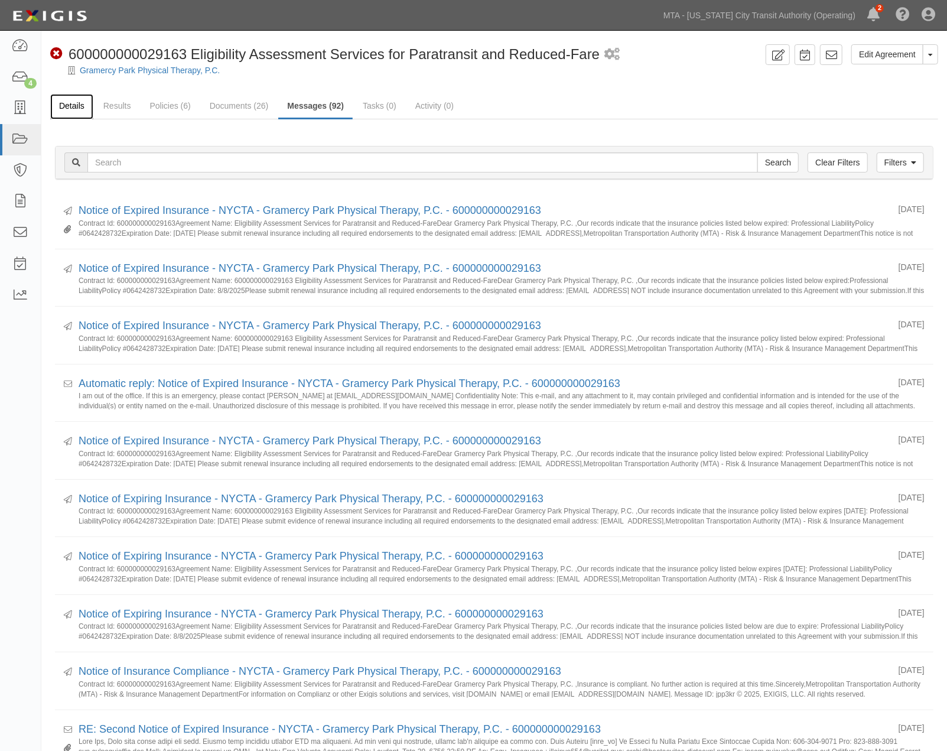
click at [67, 103] on link "Details" at bounding box center [71, 106] width 43 height 25
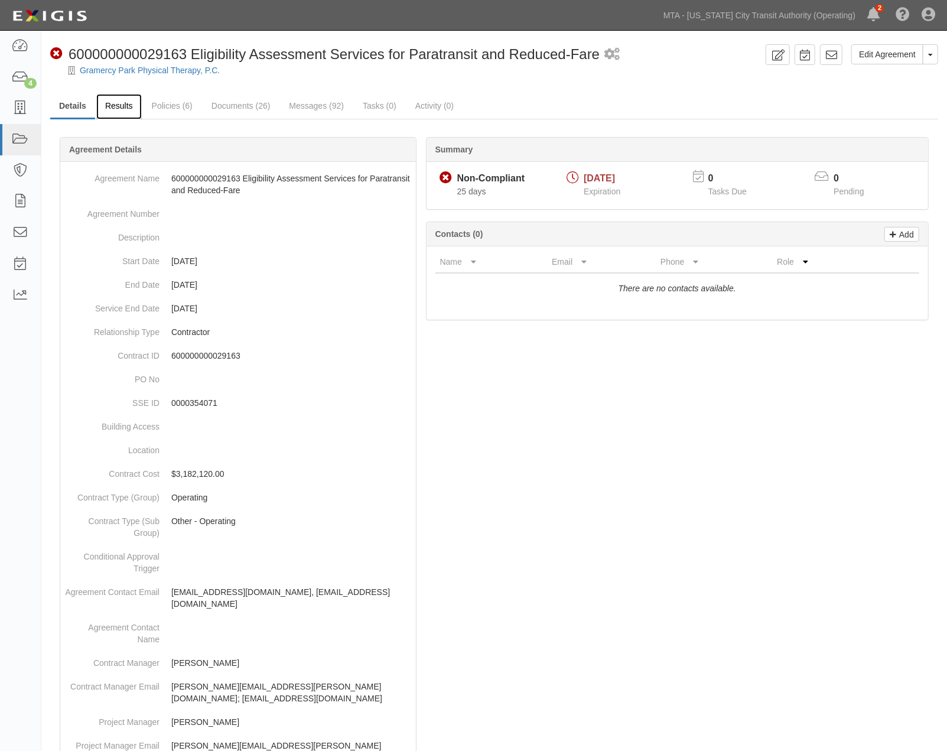
click at [109, 105] on link "Results" at bounding box center [118, 106] width 45 height 25
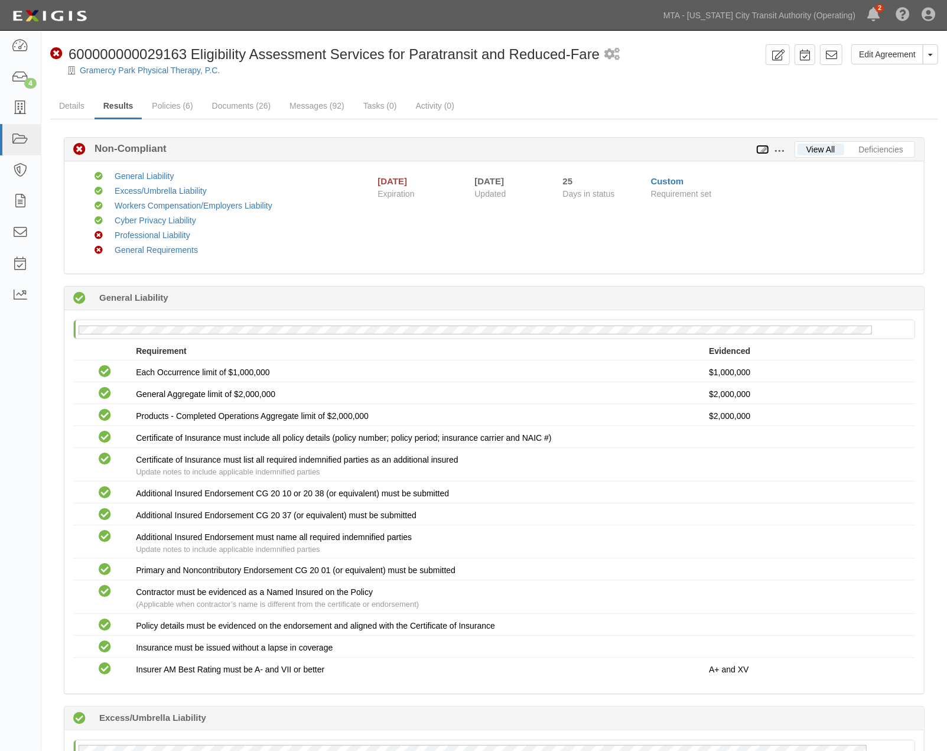
click at [764, 150] on icon at bounding box center [762, 150] width 13 height 8
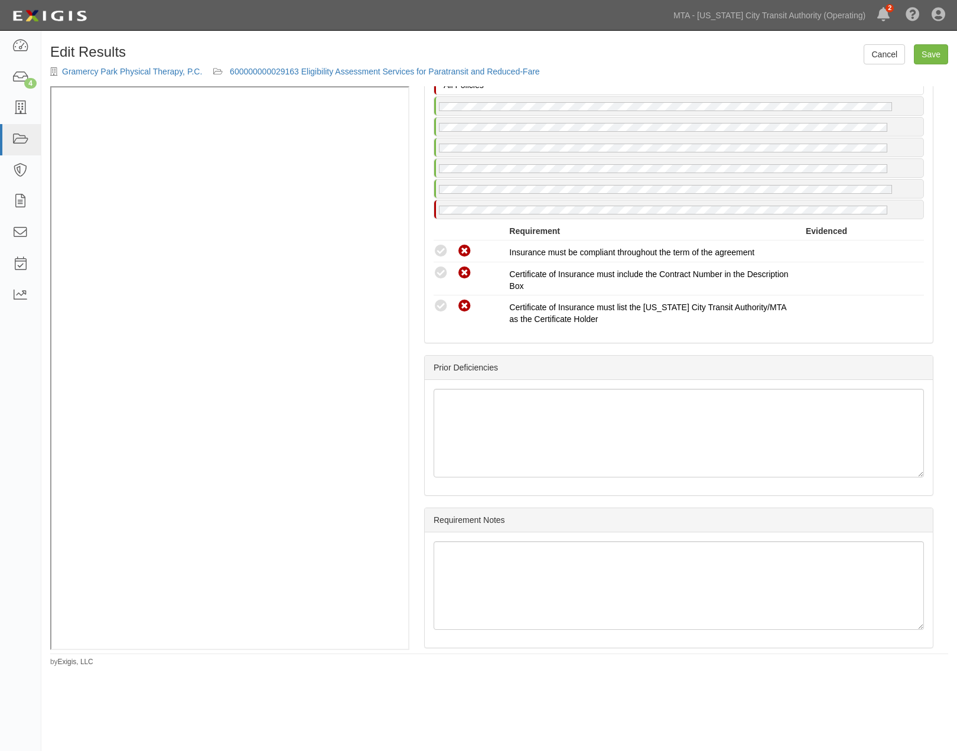
scroll to position [1960, 0]
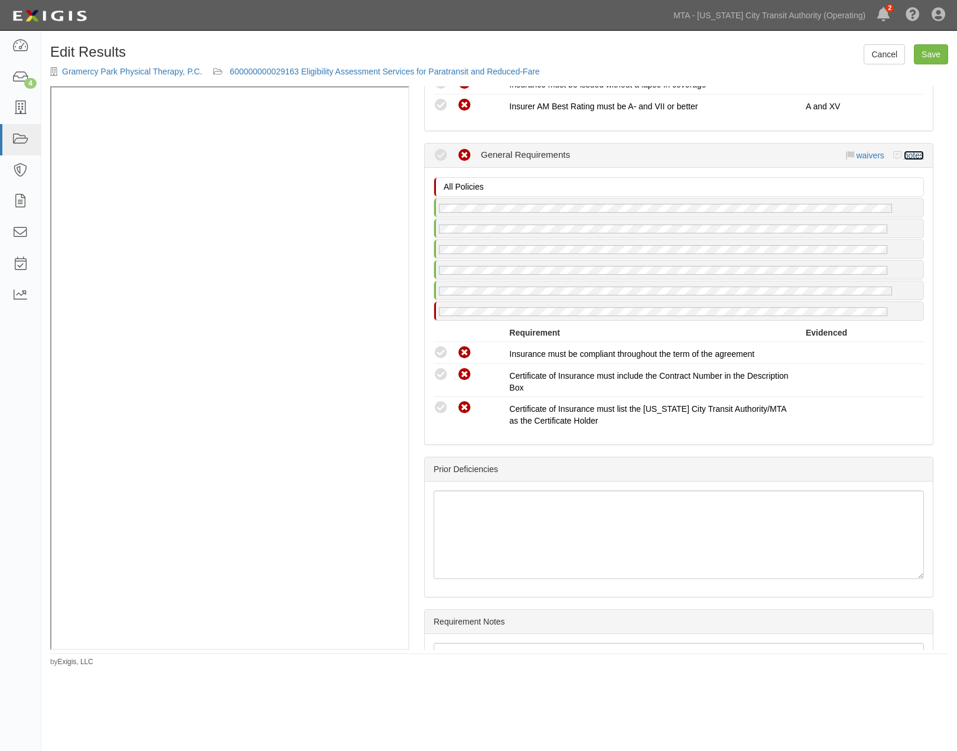
click at [904, 160] on link "notes" at bounding box center [914, 155] width 20 height 9
radio input "true"
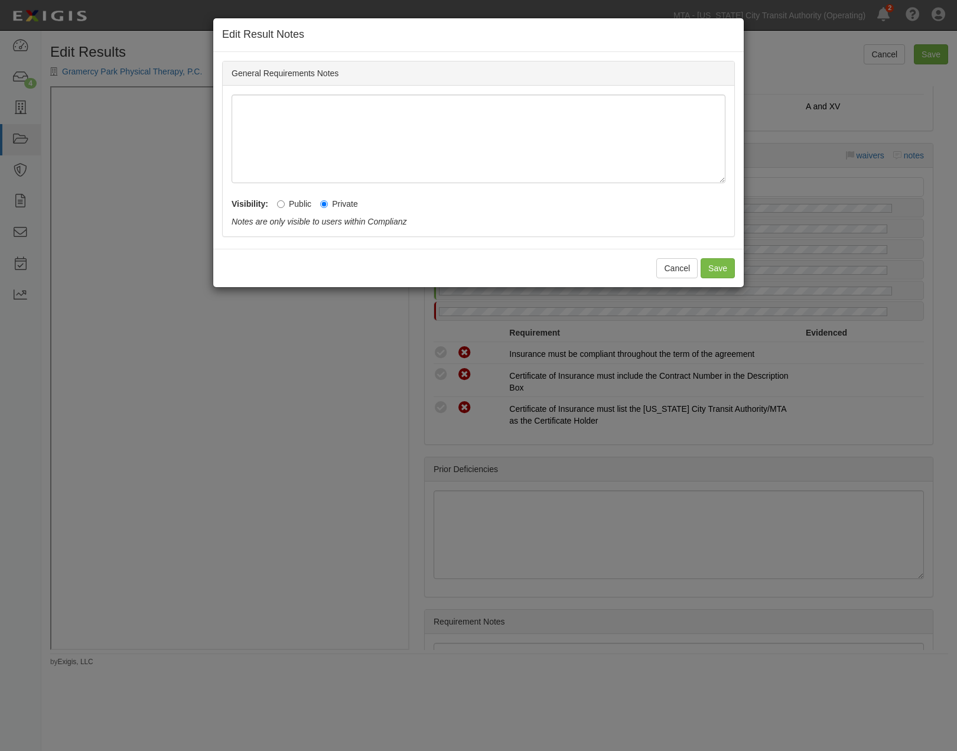
click at [274, 203] on div "Visibility: Public Private Notes may be visible to non-Complianz users Notes ar…" at bounding box center [479, 209] width 494 height 35
click at [281, 203] on input "Public" at bounding box center [281, 204] width 8 height 8
radio input "true"
click at [719, 268] on button "Save" at bounding box center [717, 268] width 34 height 20
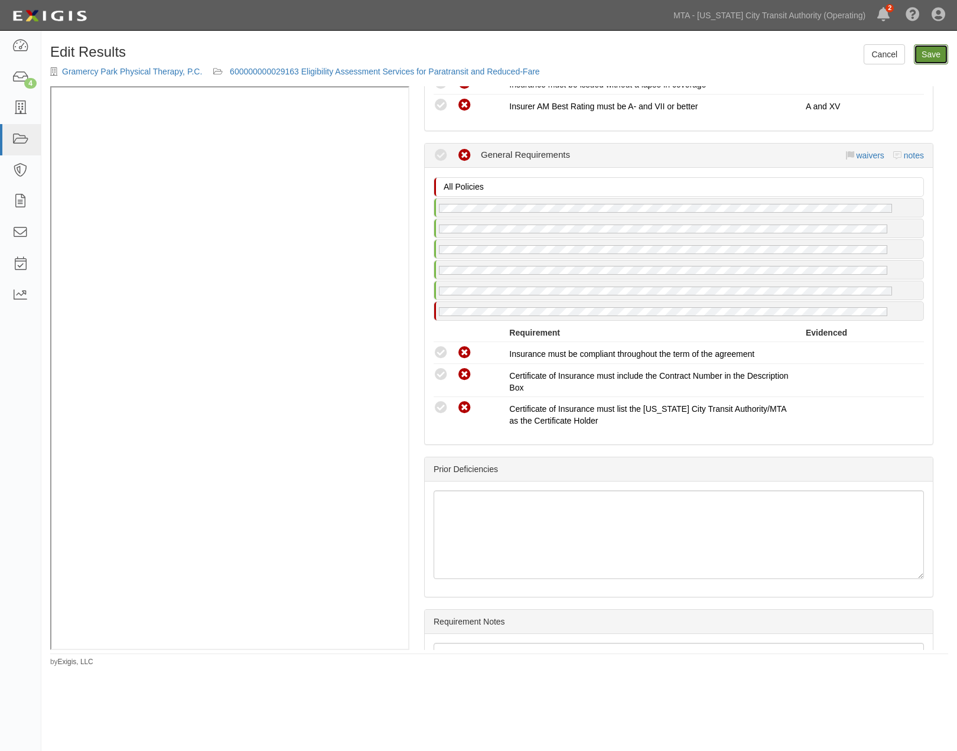
click at [937, 56] on link "Save" at bounding box center [931, 54] width 34 height 20
radio input "true"
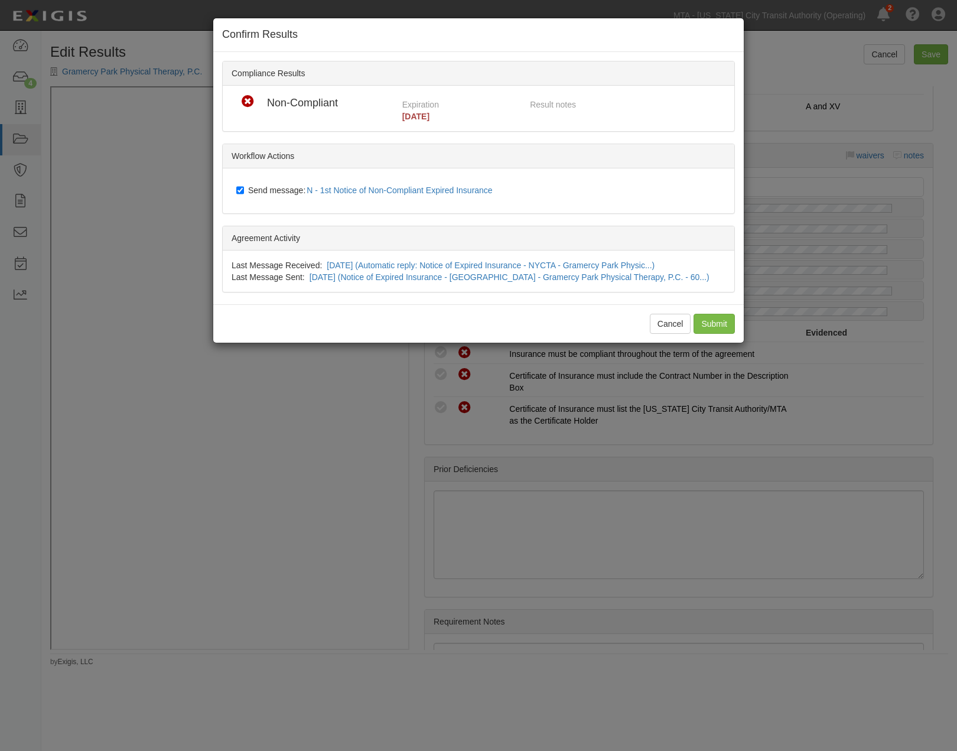
click at [279, 187] on span "Send message: N - 1st Notice of Non-Compliant Expired Insurance" at bounding box center [372, 189] width 249 height 9
click at [244, 187] on input "Send message: N - 1st Notice of Non-Compliant Expired Insurance" at bounding box center [240, 189] width 8 height 9
checkbox input "false"
click at [725, 327] on input "Submit" at bounding box center [713, 324] width 41 height 20
